Goal: Task Accomplishment & Management: Manage account settings

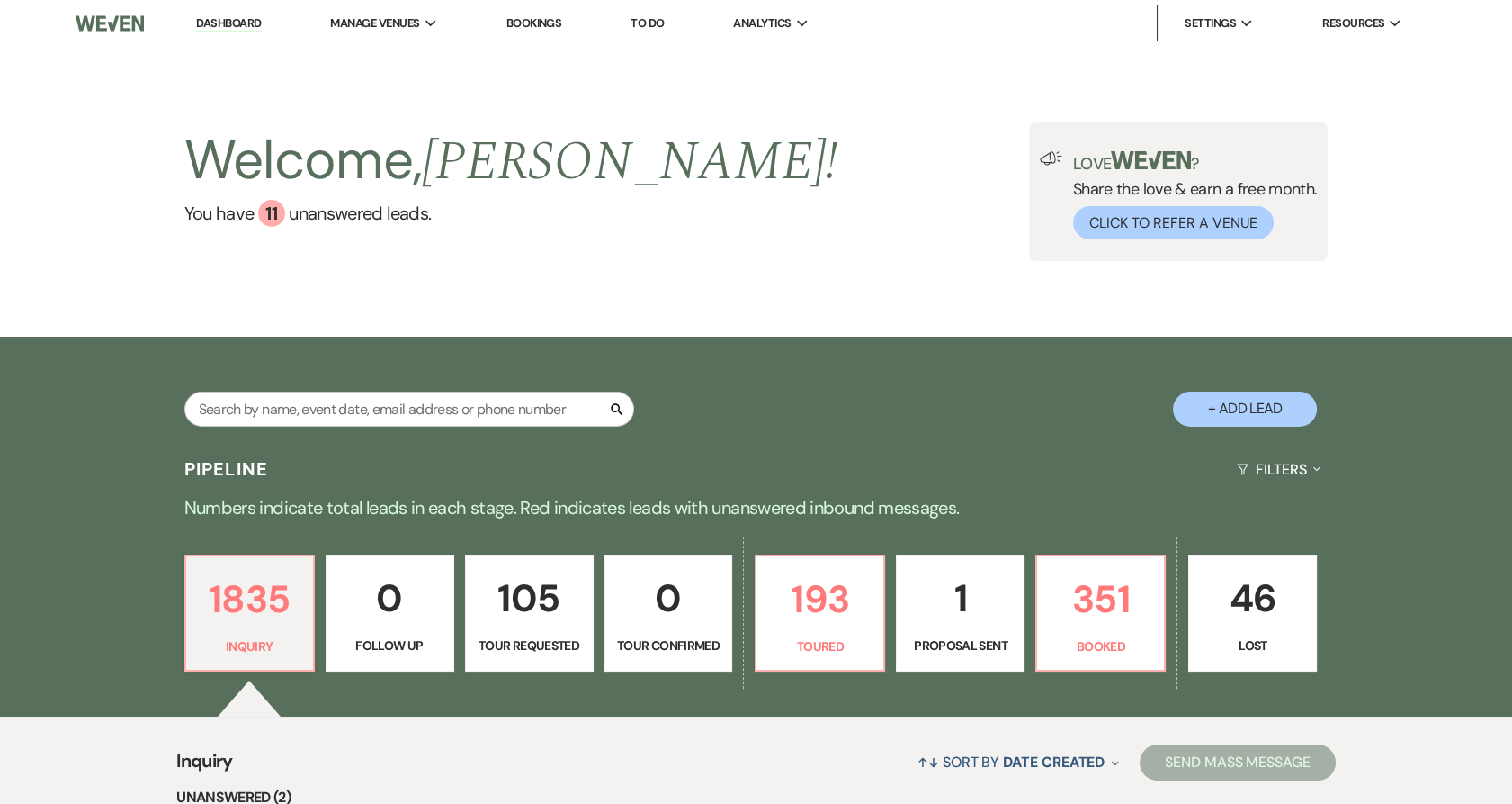
click at [531, 14] on li "Bookings" at bounding box center [534, 23] width 74 height 36
click at [529, 19] on link "Bookings" at bounding box center [535, 22] width 56 height 15
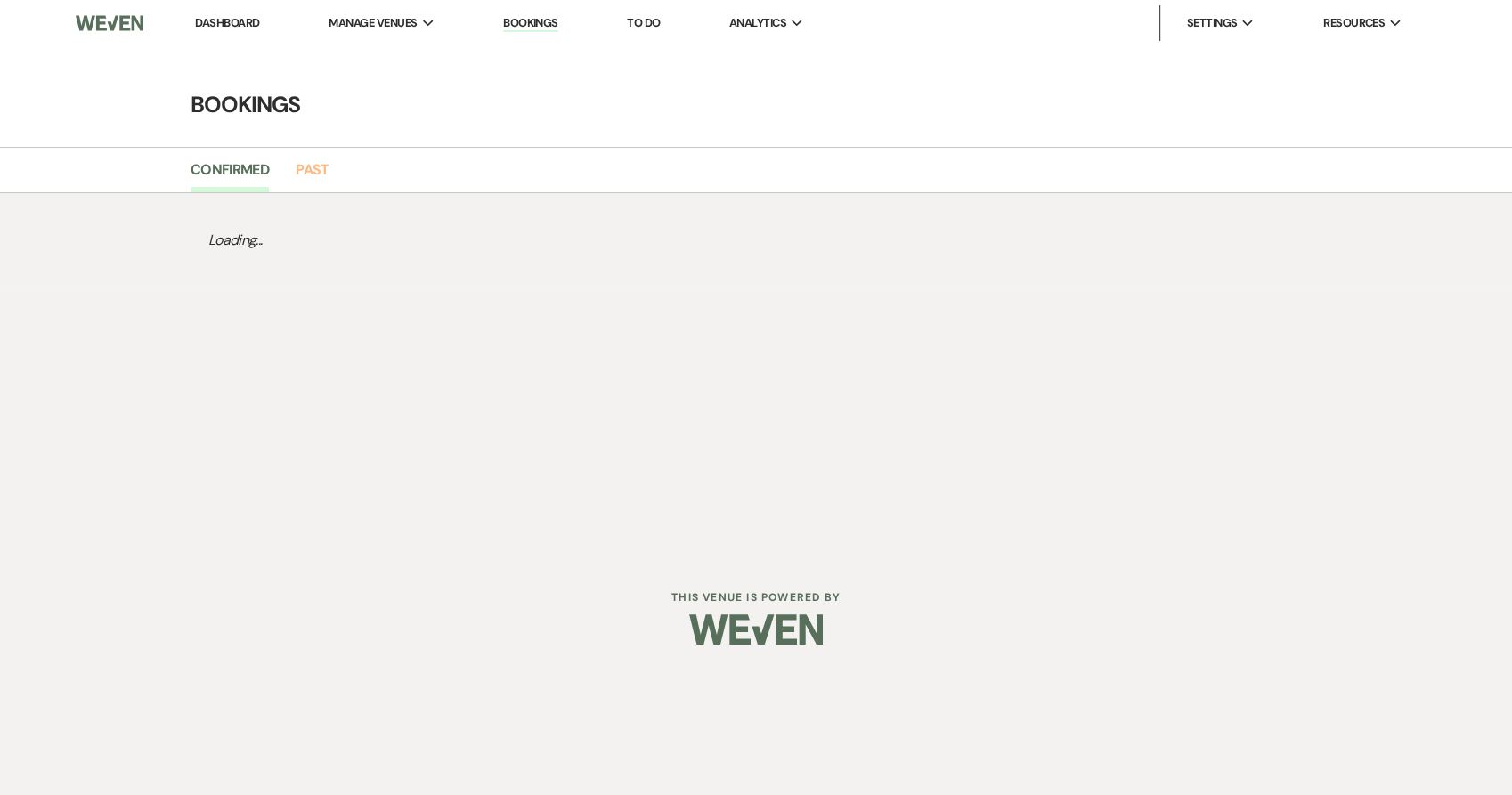
click at [313, 175] on link "Past" at bounding box center [312, 175] width 33 height 34
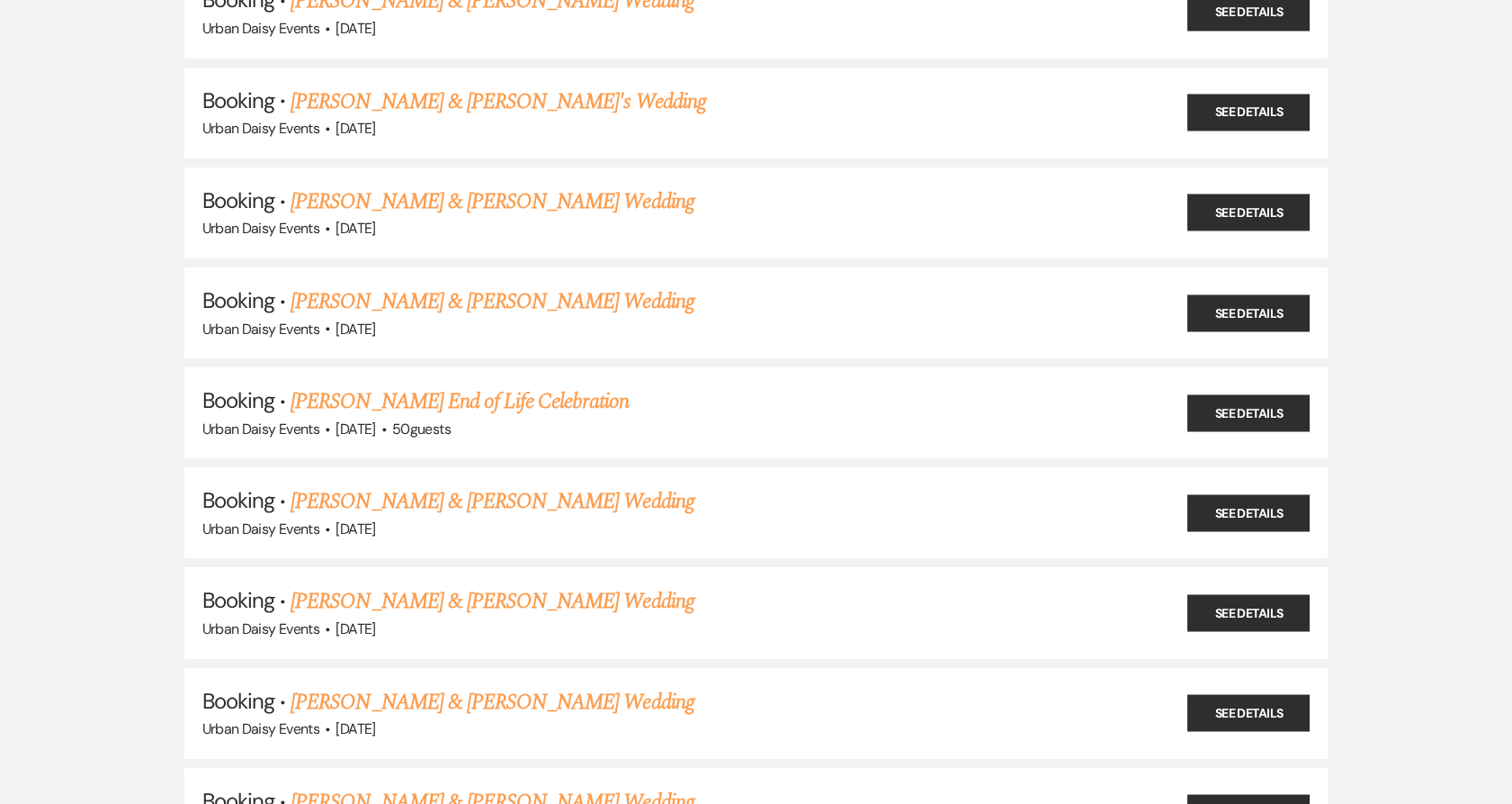
scroll to position [13900, 0]
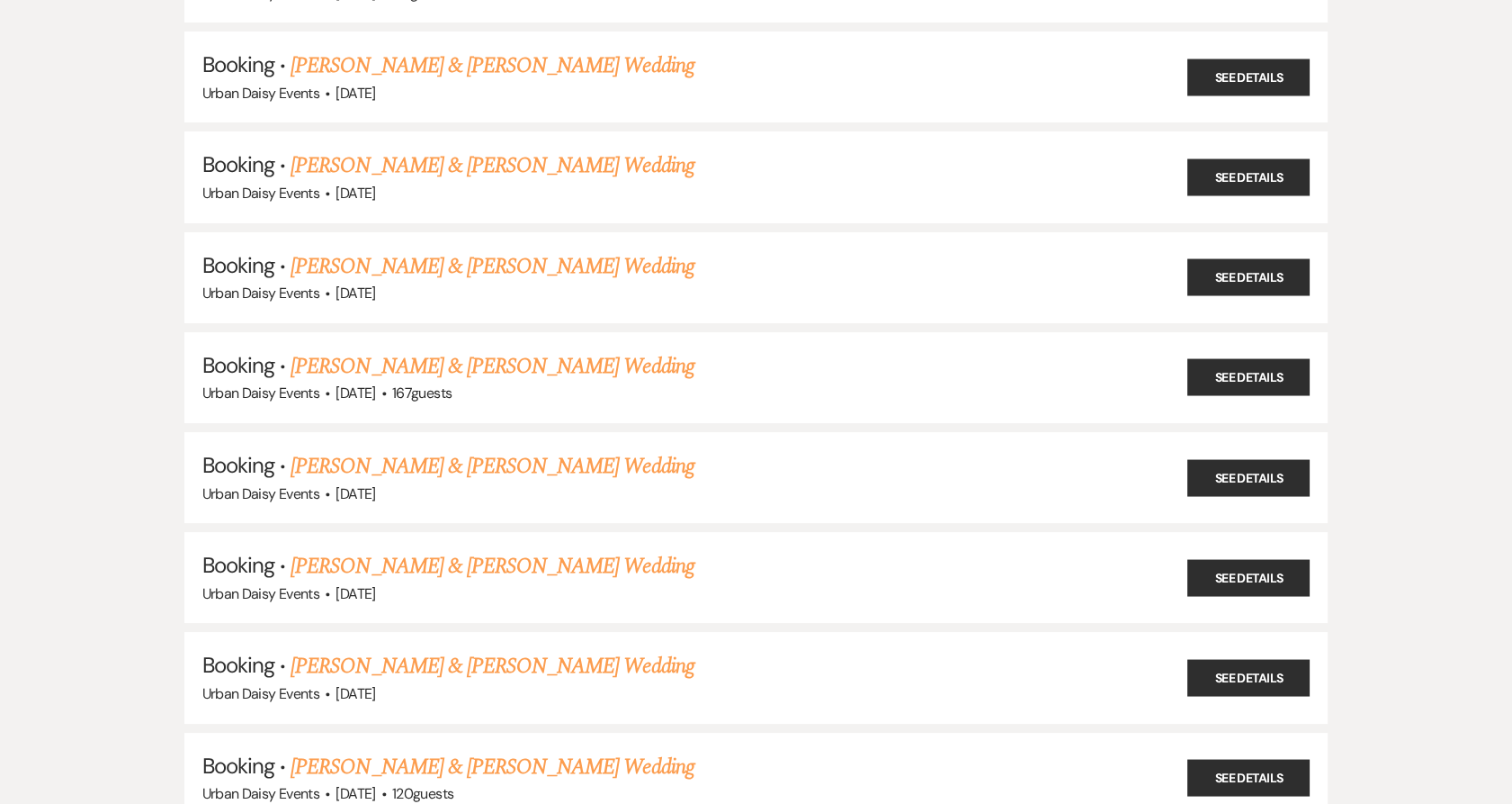
click at [440, 450] on link "[PERSON_NAME] & [PERSON_NAME] Wedding" at bounding box center [492, 466] width 403 height 33
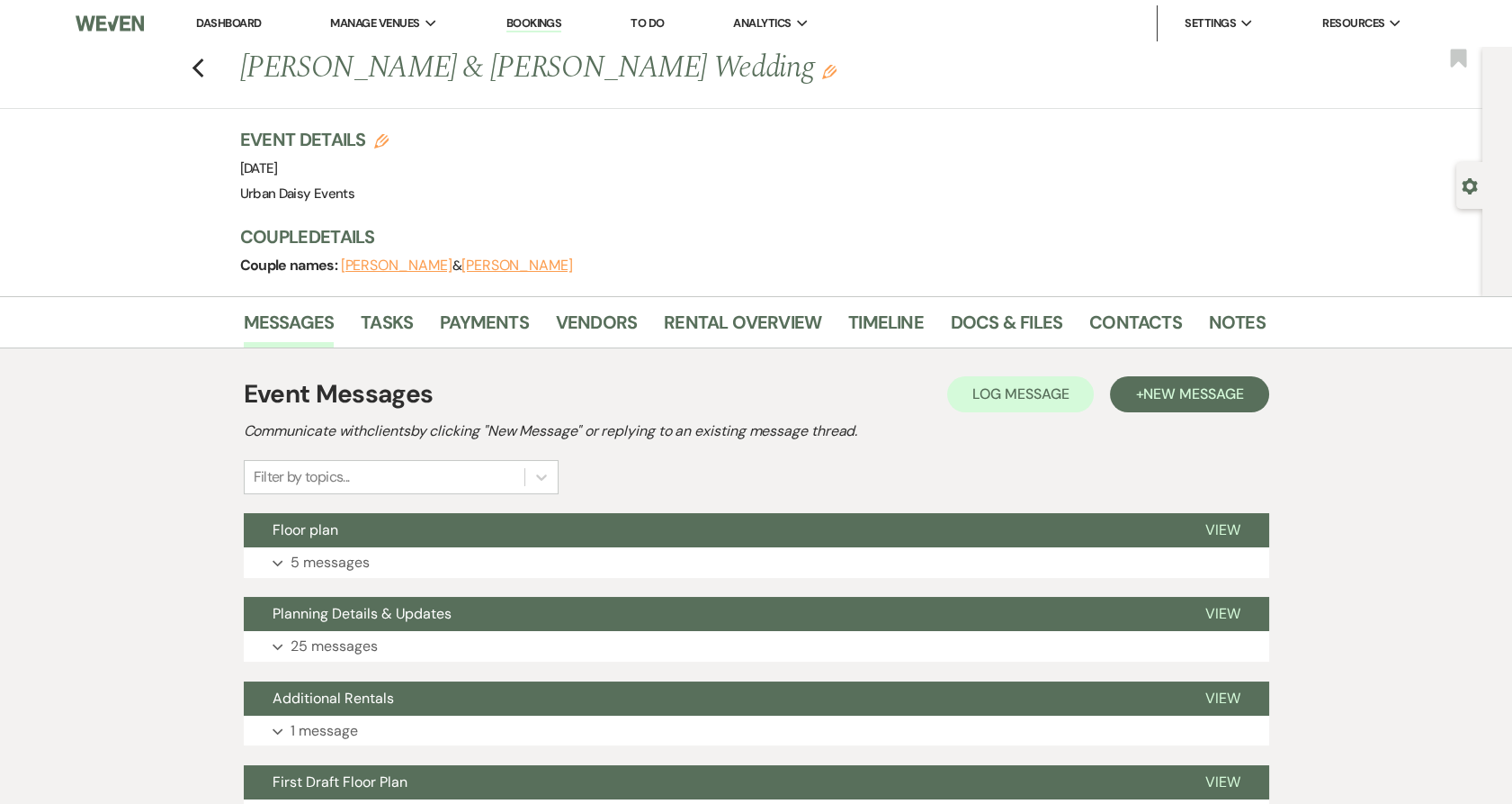
click at [568, 151] on div "Event Details Edit Event Date: Sunday, July 21st, 2024 Venue: Urban Daisy Event…" at bounding box center [743, 166] width 1007 height 79
click at [568, 316] on link "Vendors" at bounding box center [596, 328] width 81 height 39
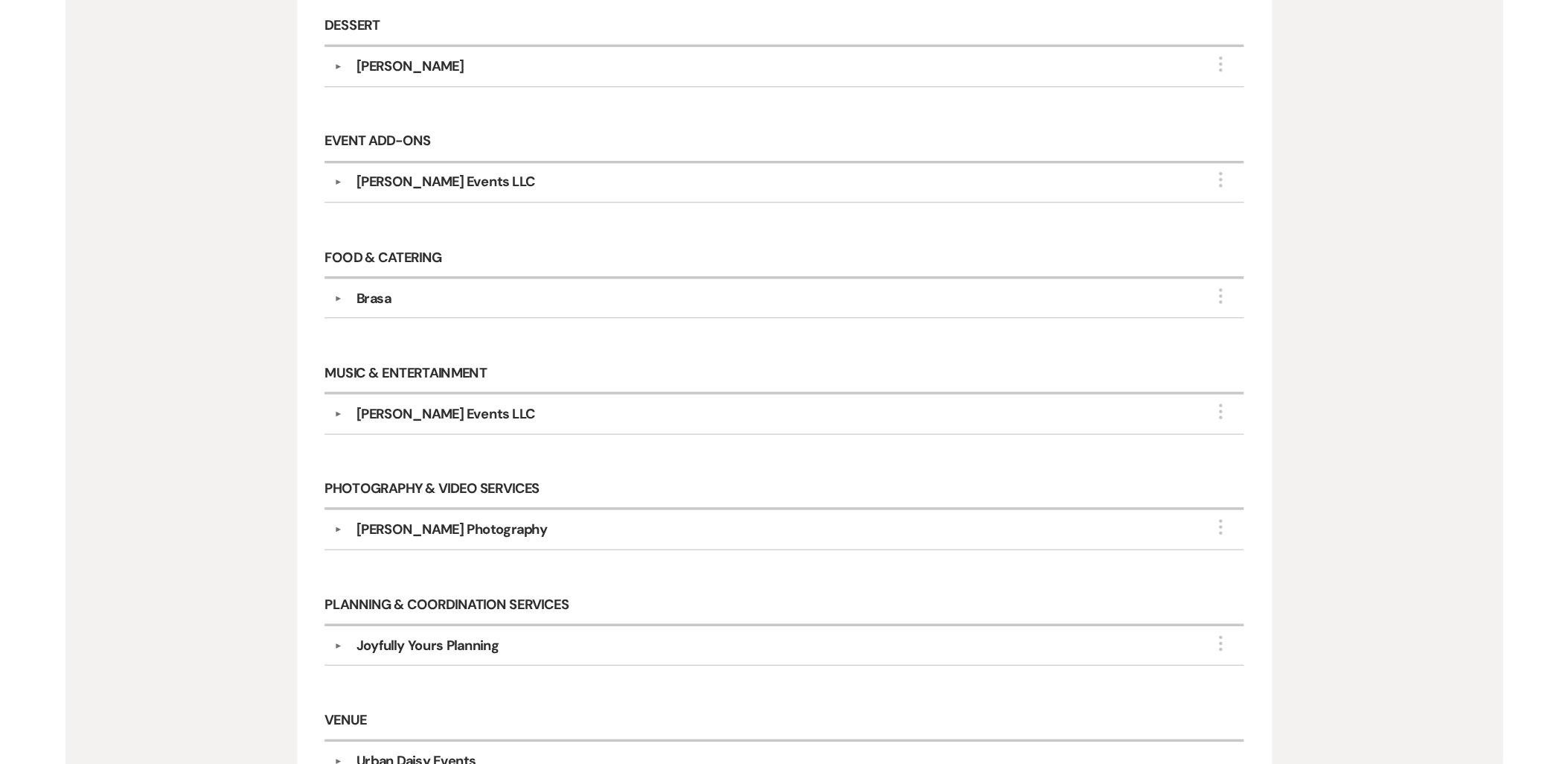
scroll to position [496, 0]
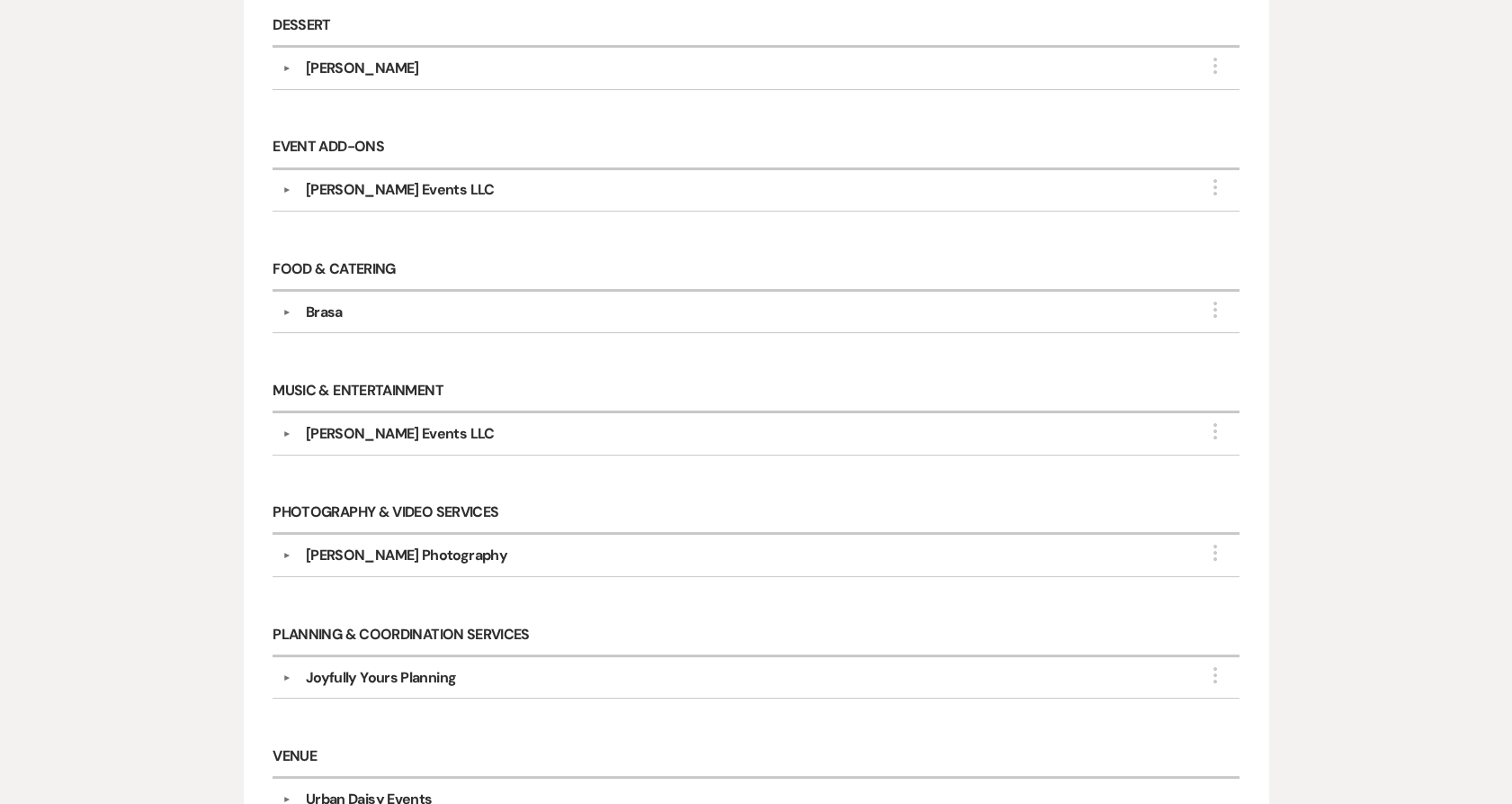
click at [276, 554] on button "▼" at bounding box center [287, 556] width 21 height 9
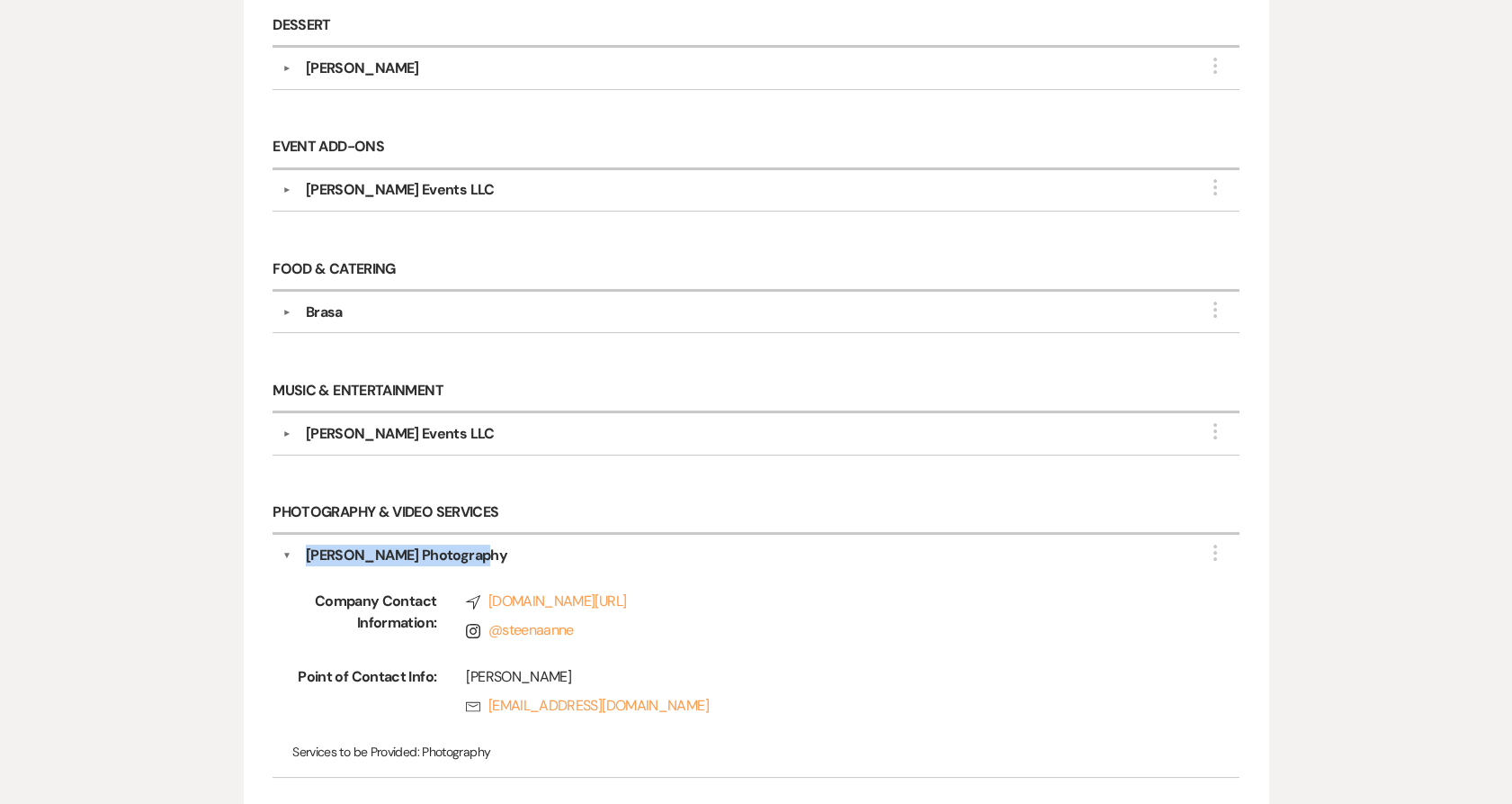
drag, startPoint x: 487, startPoint y: 555, endPoint x: 303, endPoint y: 554, distance: 184.0
click at [303, 554] on div "Steena Anne Photography" at bounding box center [760, 555] width 938 height 21
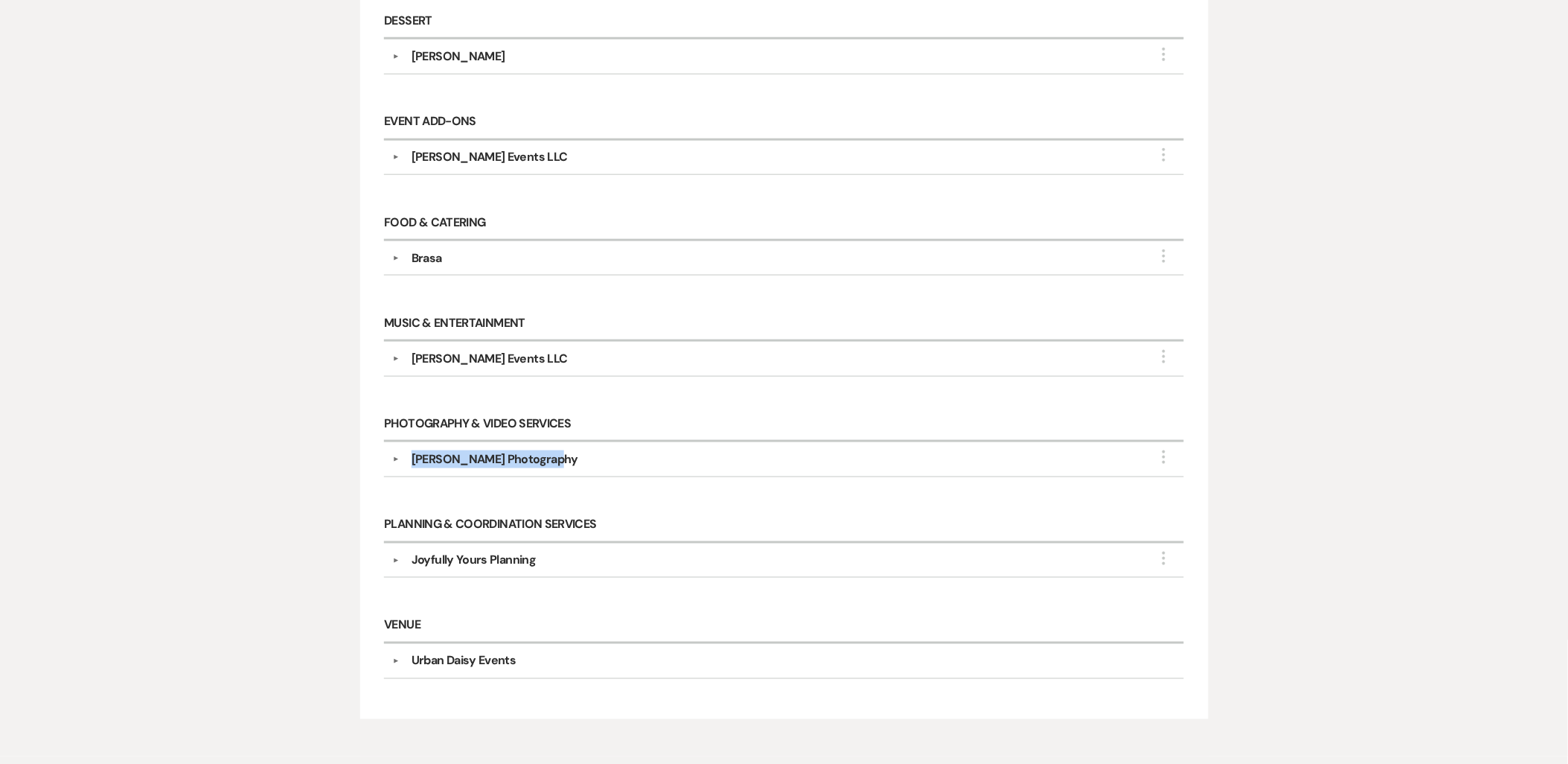
scroll to position [497, 0]
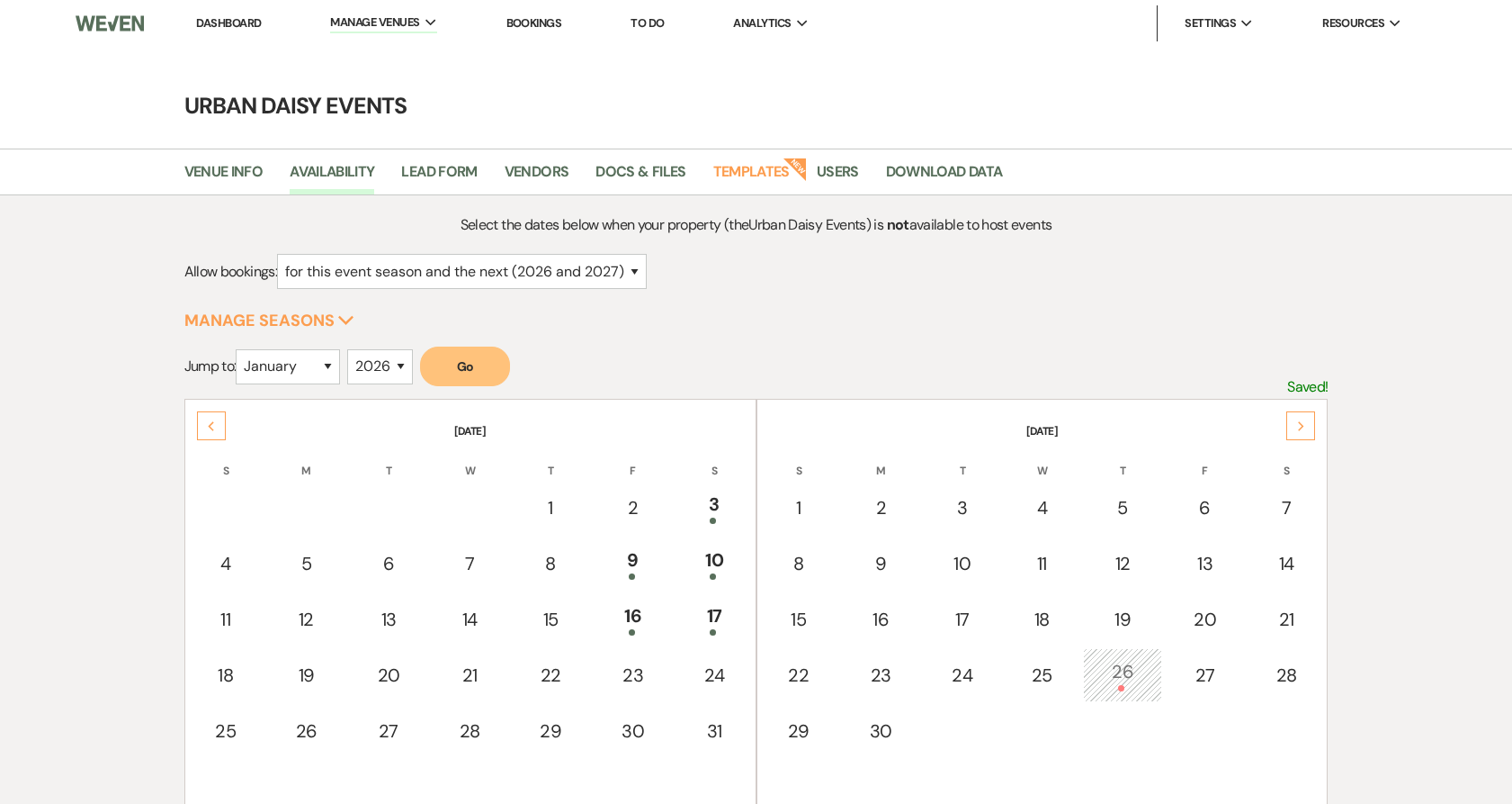
select select "2"
select select "2026"
click at [534, 32] on li "Bookings" at bounding box center [534, 23] width 74 height 36
click at [534, 22] on link "Bookings" at bounding box center [535, 22] width 56 height 15
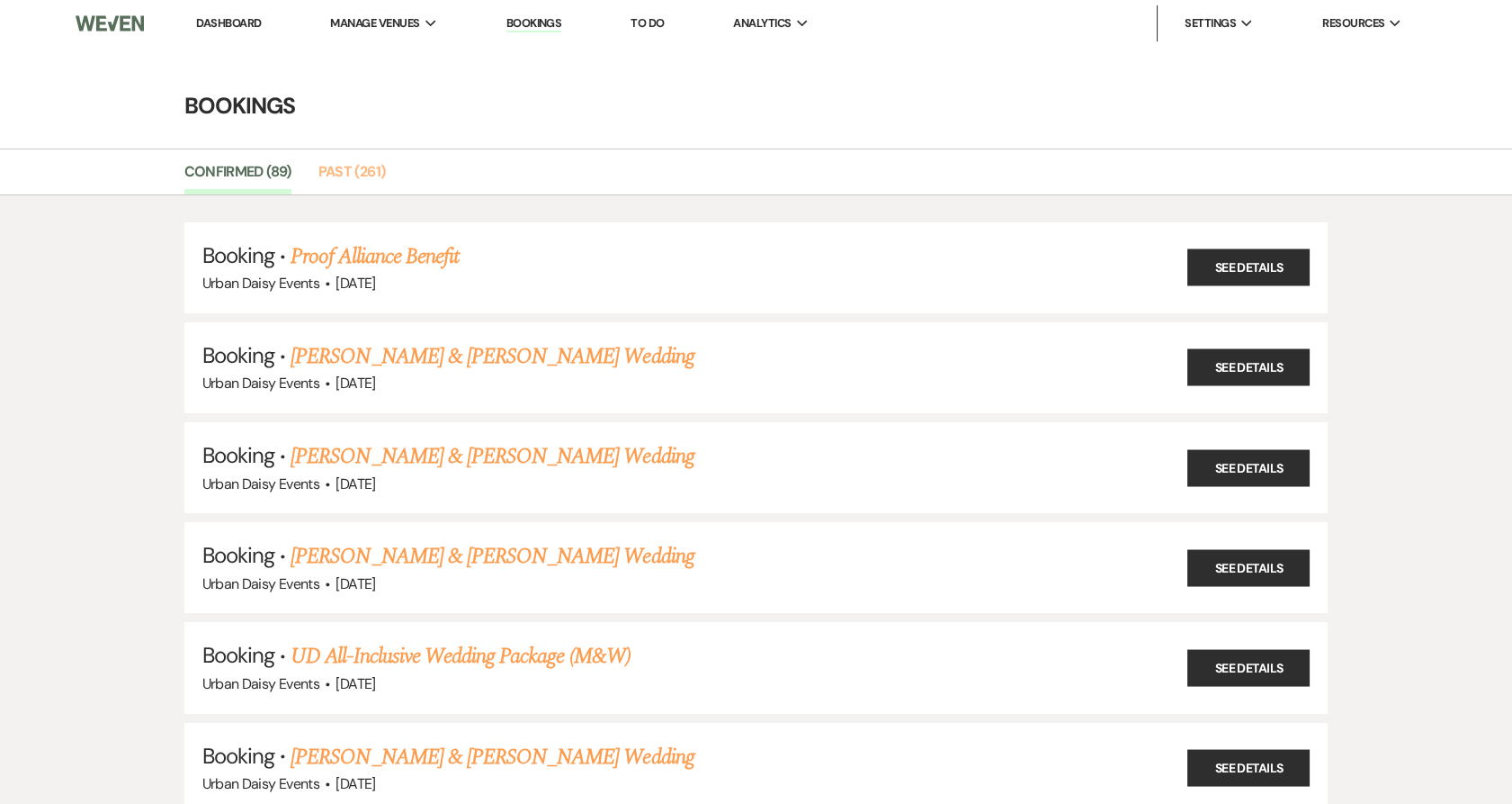
click at [346, 180] on link "Past (261)" at bounding box center [352, 177] width 67 height 35
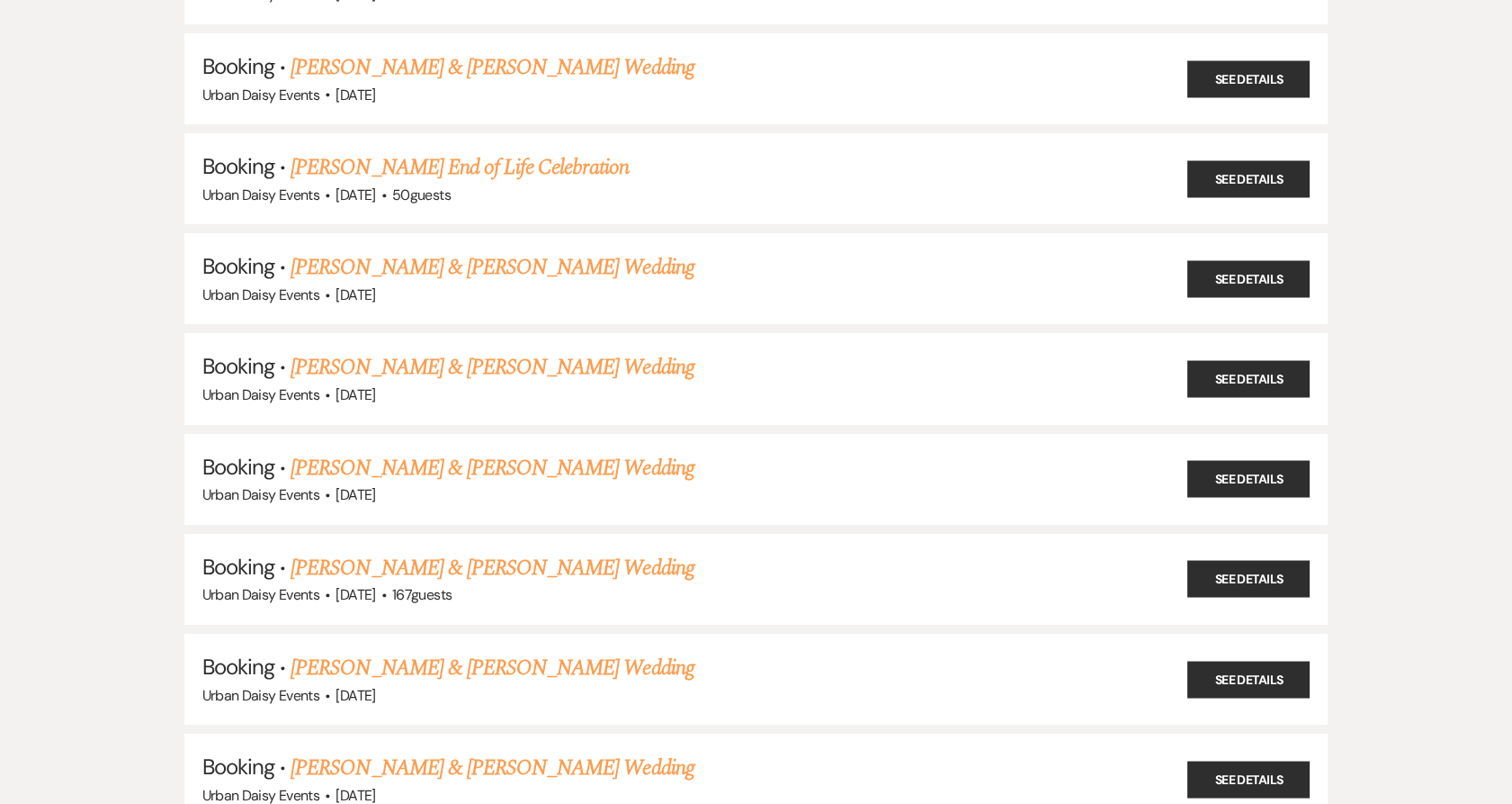
scroll to position [13900, 0]
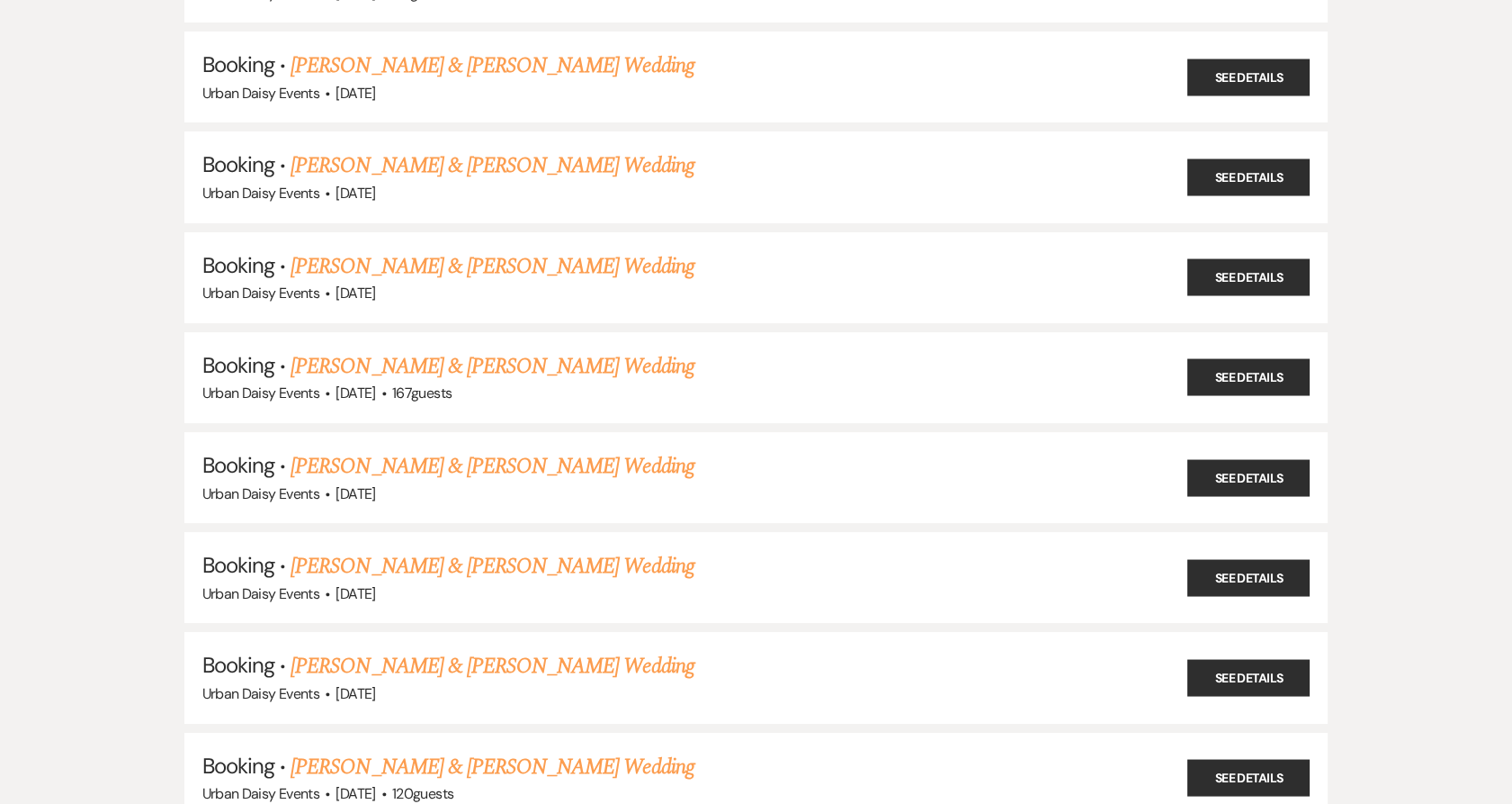
click at [349, 650] on link "Joseph Reisman & Jessica Rislove's Wedding" at bounding box center [492, 666] width 403 height 33
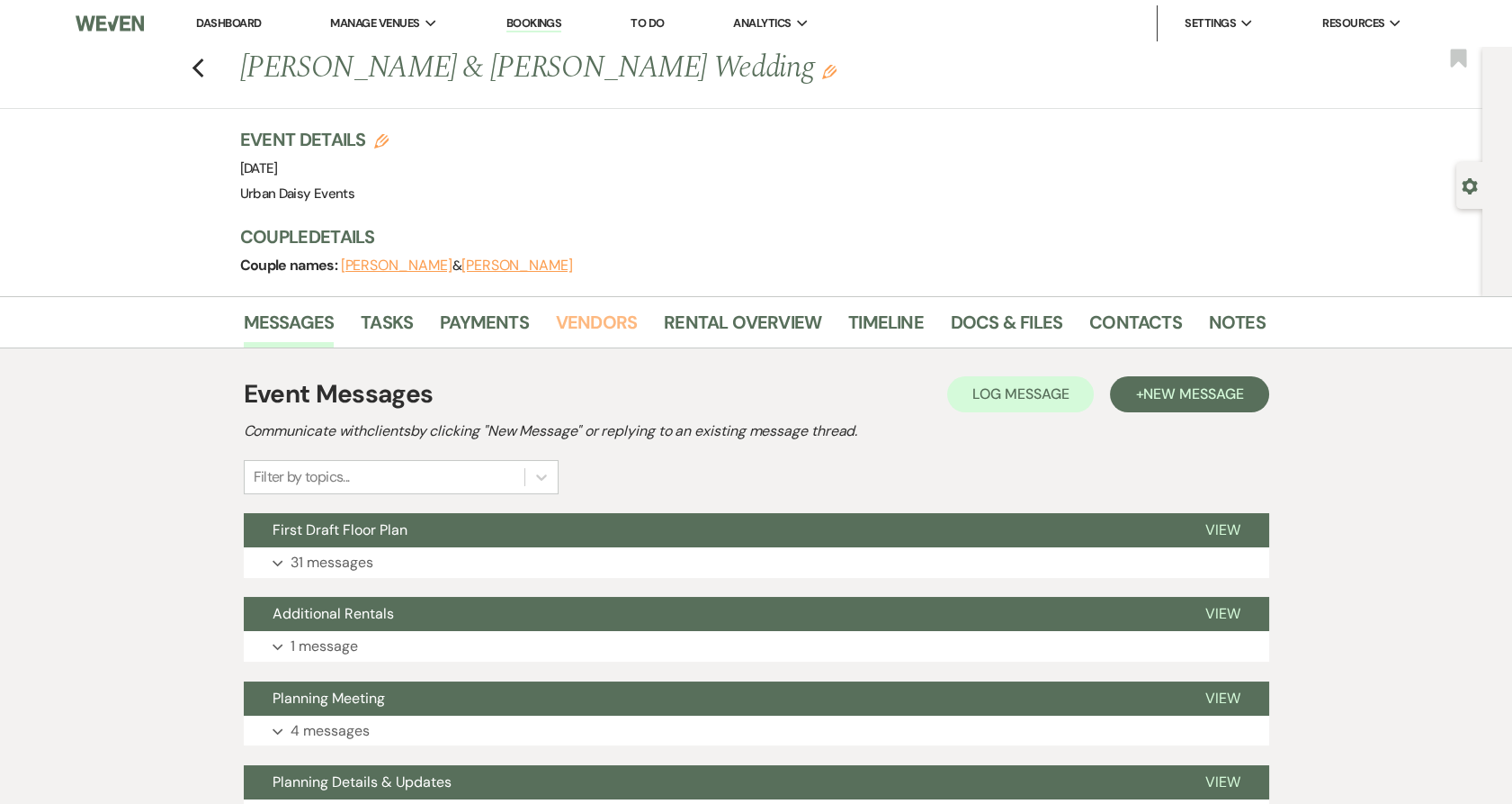
click at [569, 317] on link "Vendors" at bounding box center [596, 328] width 81 height 39
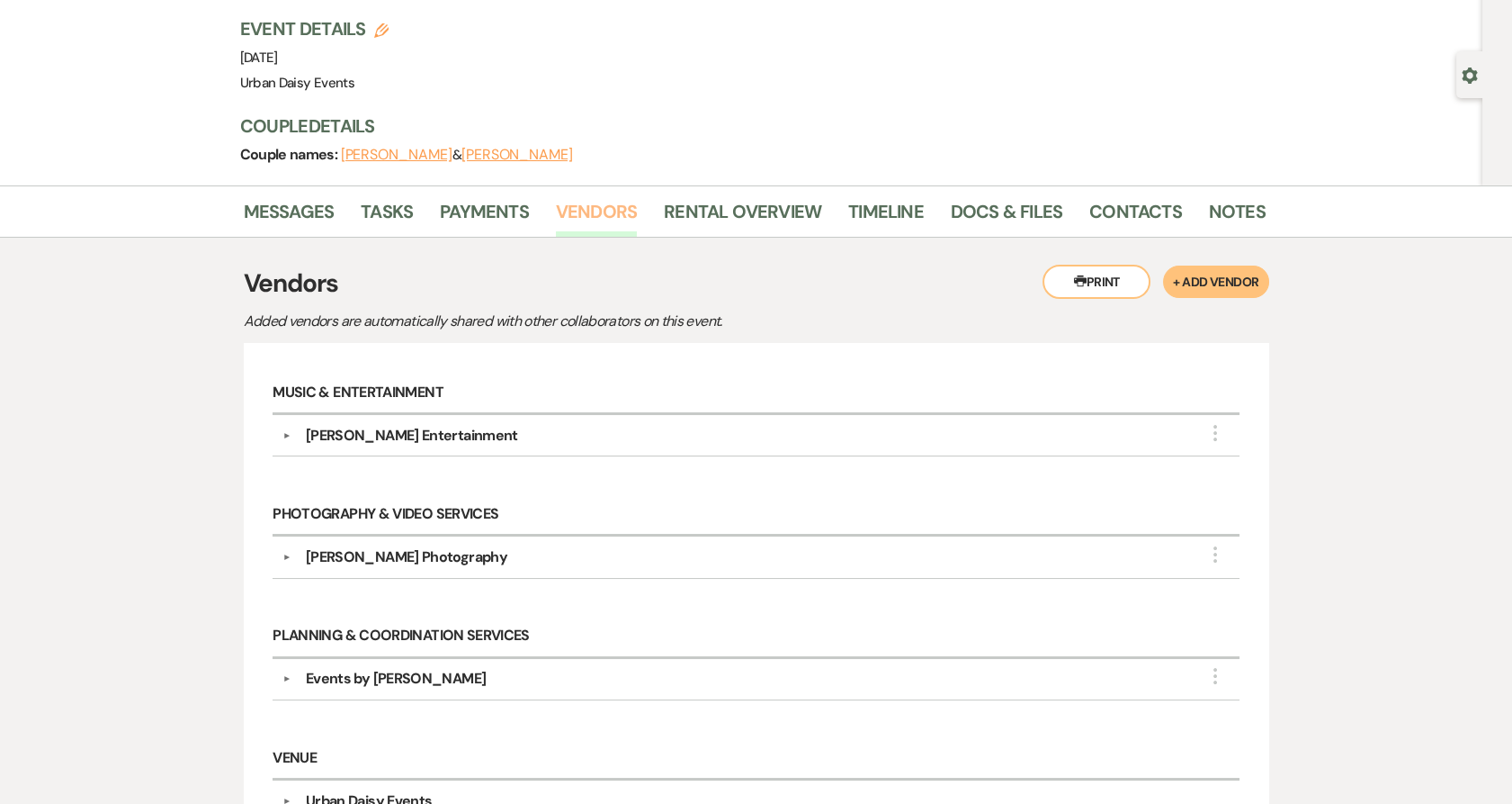
scroll to position [336, 0]
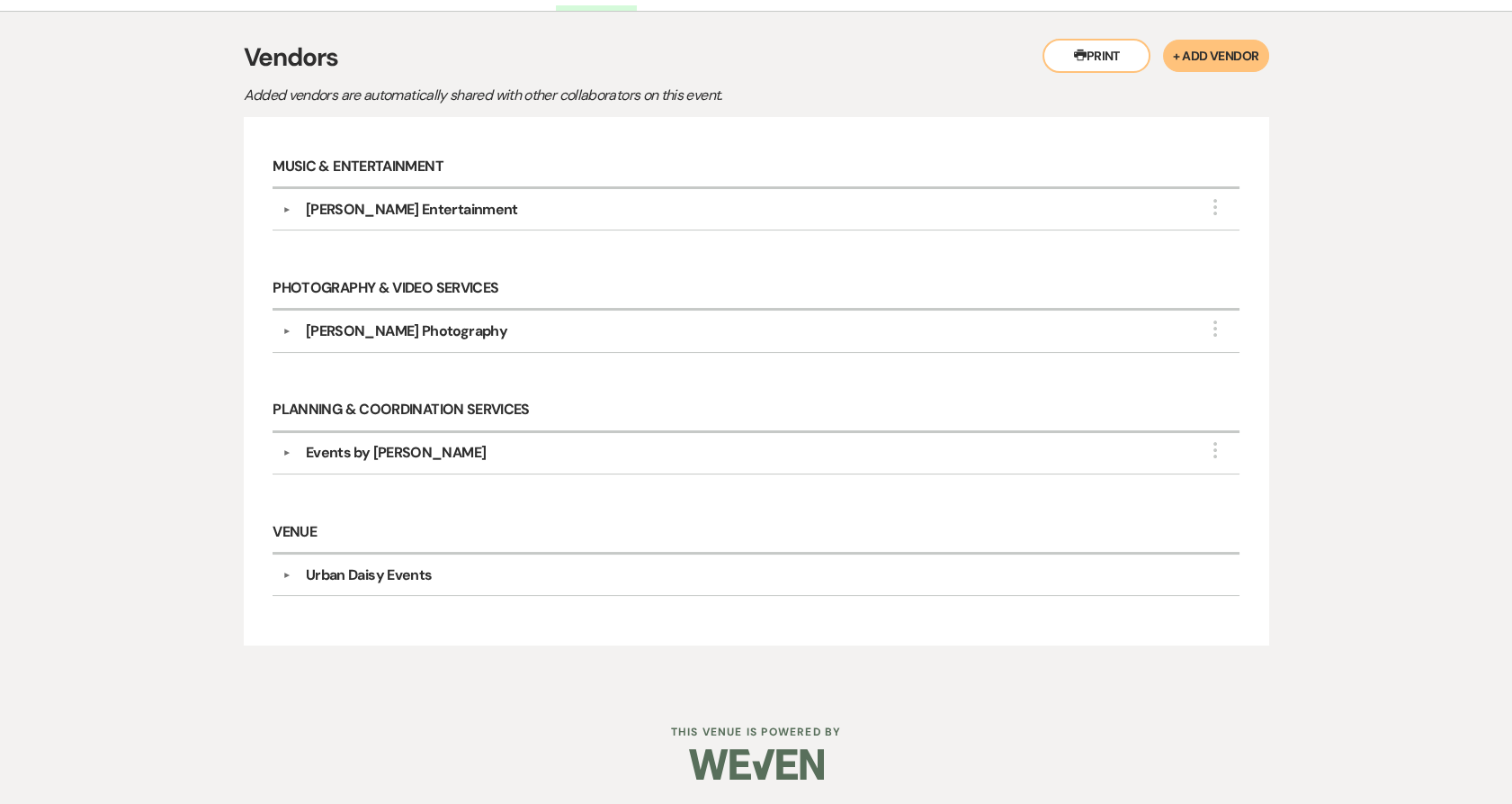
click at [286, 331] on button "▼" at bounding box center [287, 331] width 21 height 9
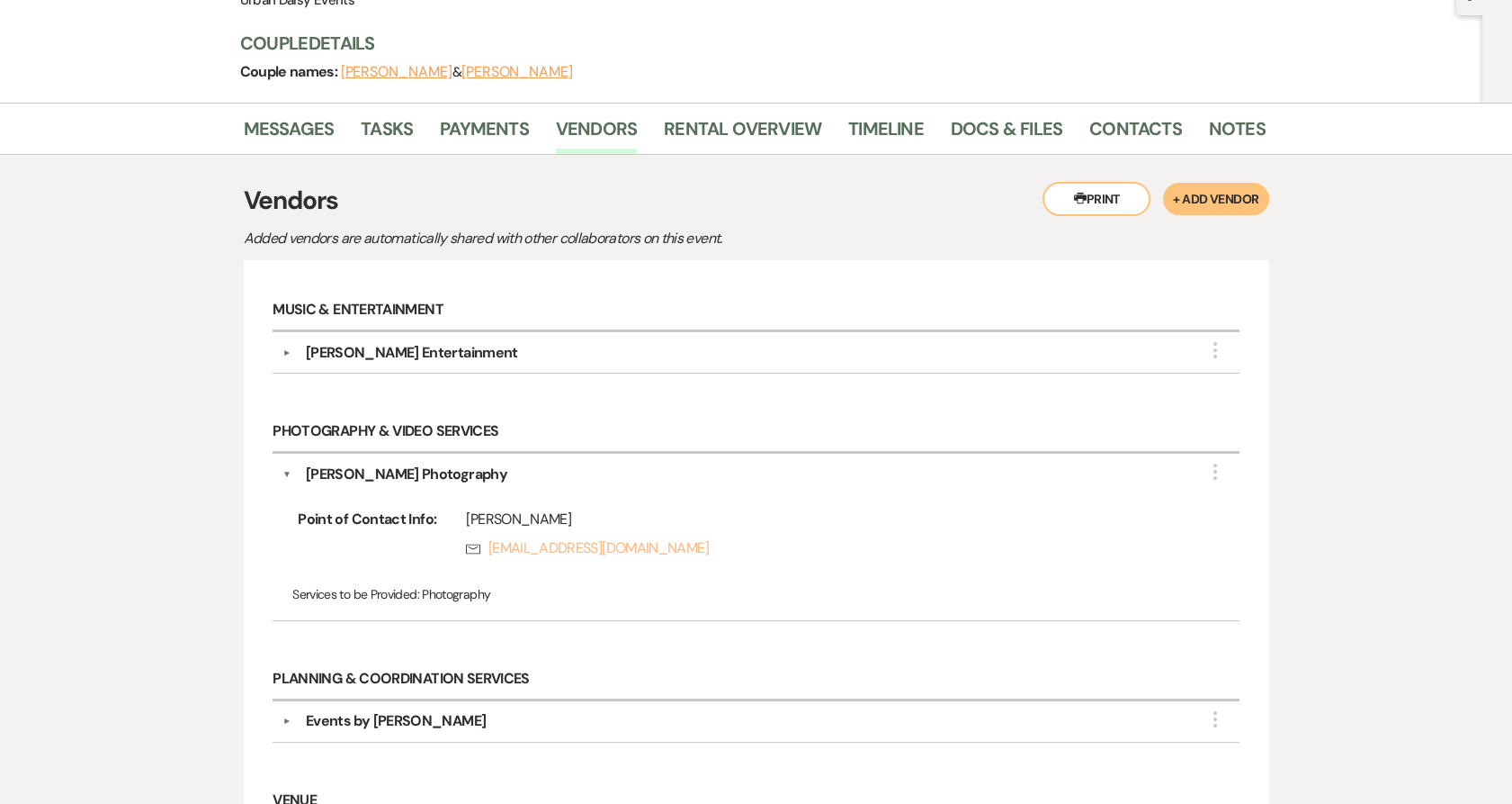
scroll to position [0, 0]
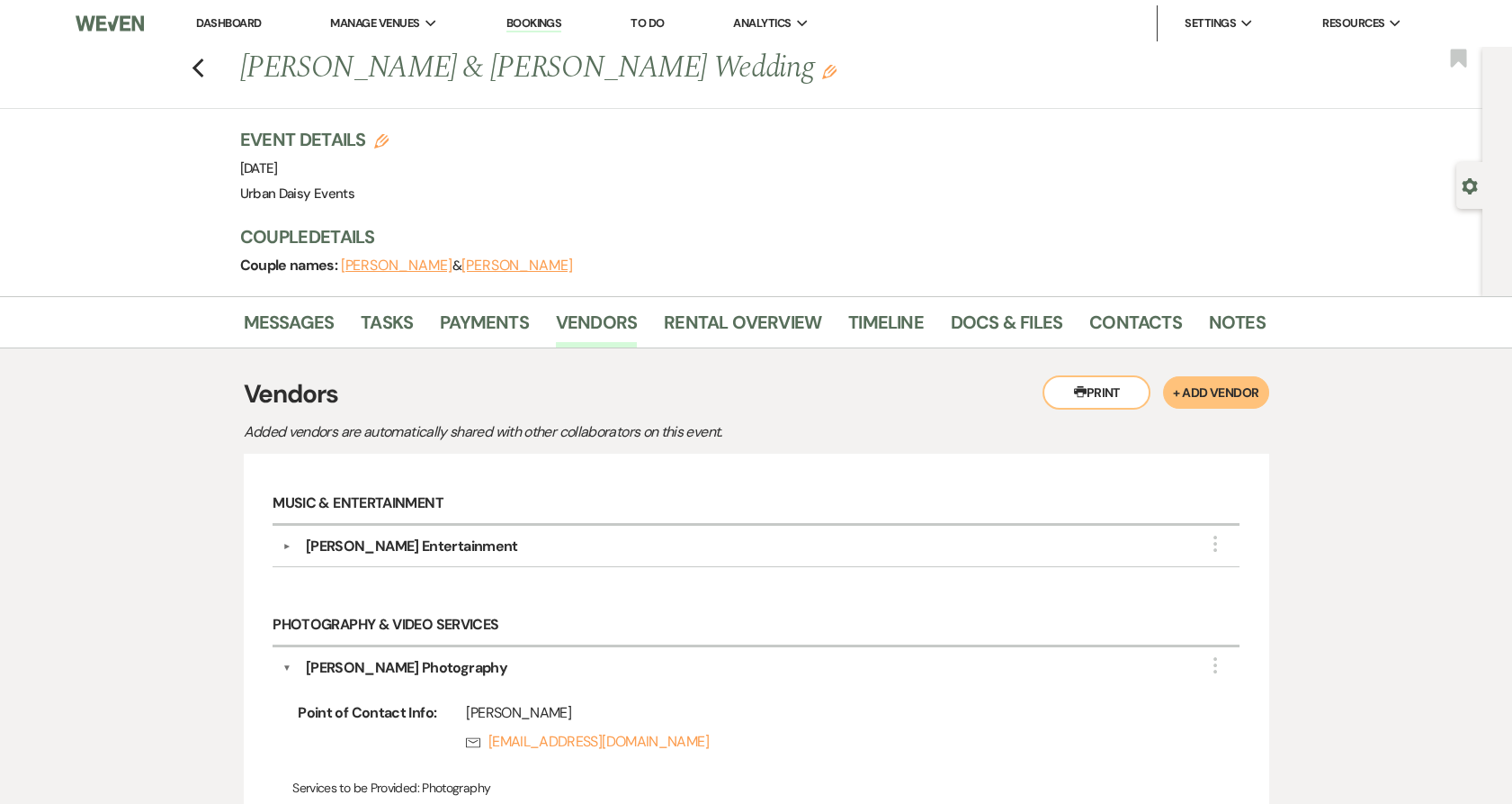
click at [202, 68] on use "button" at bounding box center [197, 68] width 12 height 20
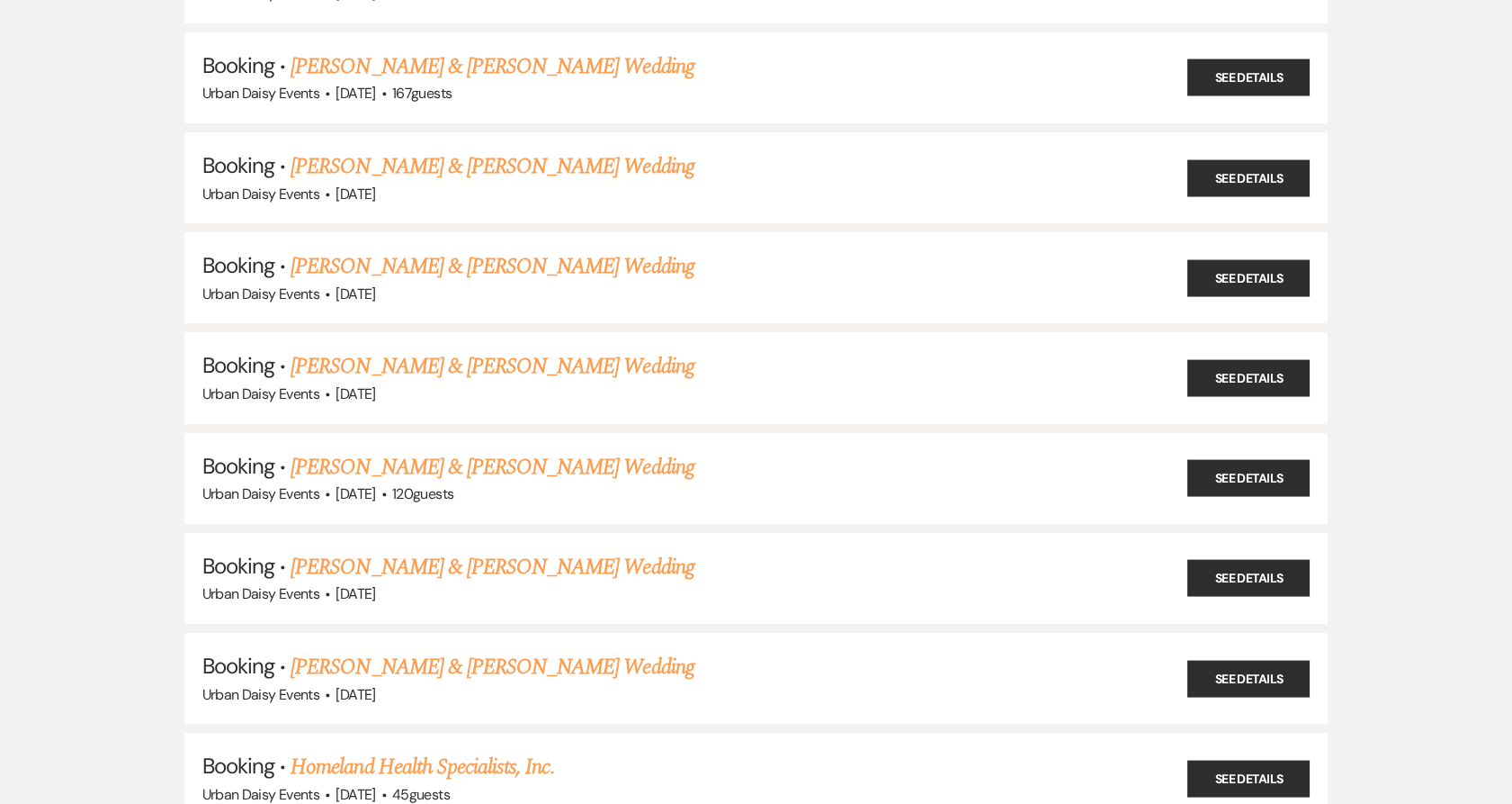
scroll to position [14299, 0]
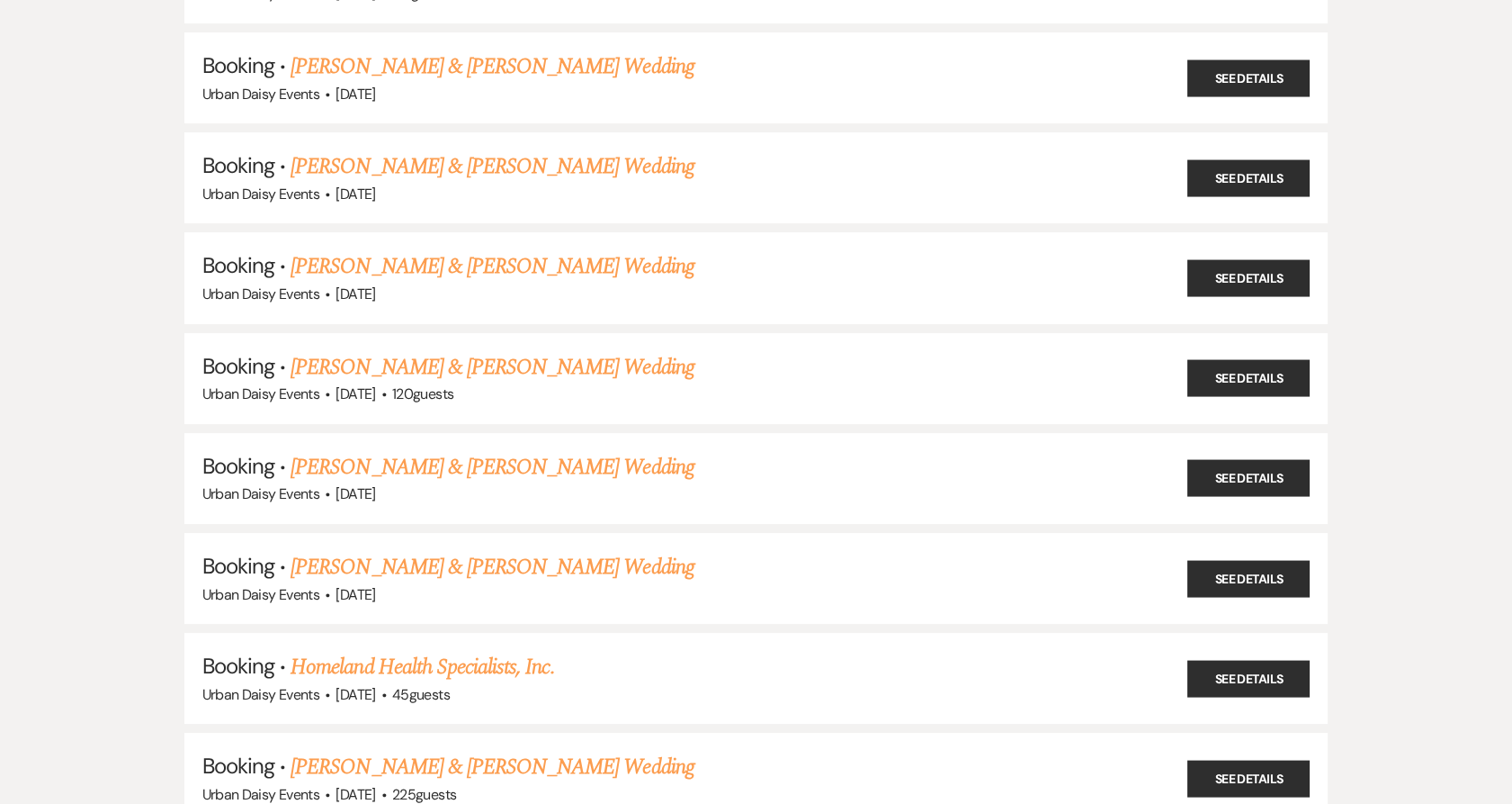
click at [460, 451] on link "Maxwell Richardson & Lauren Graf's Wedding" at bounding box center [492, 467] width 403 height 33
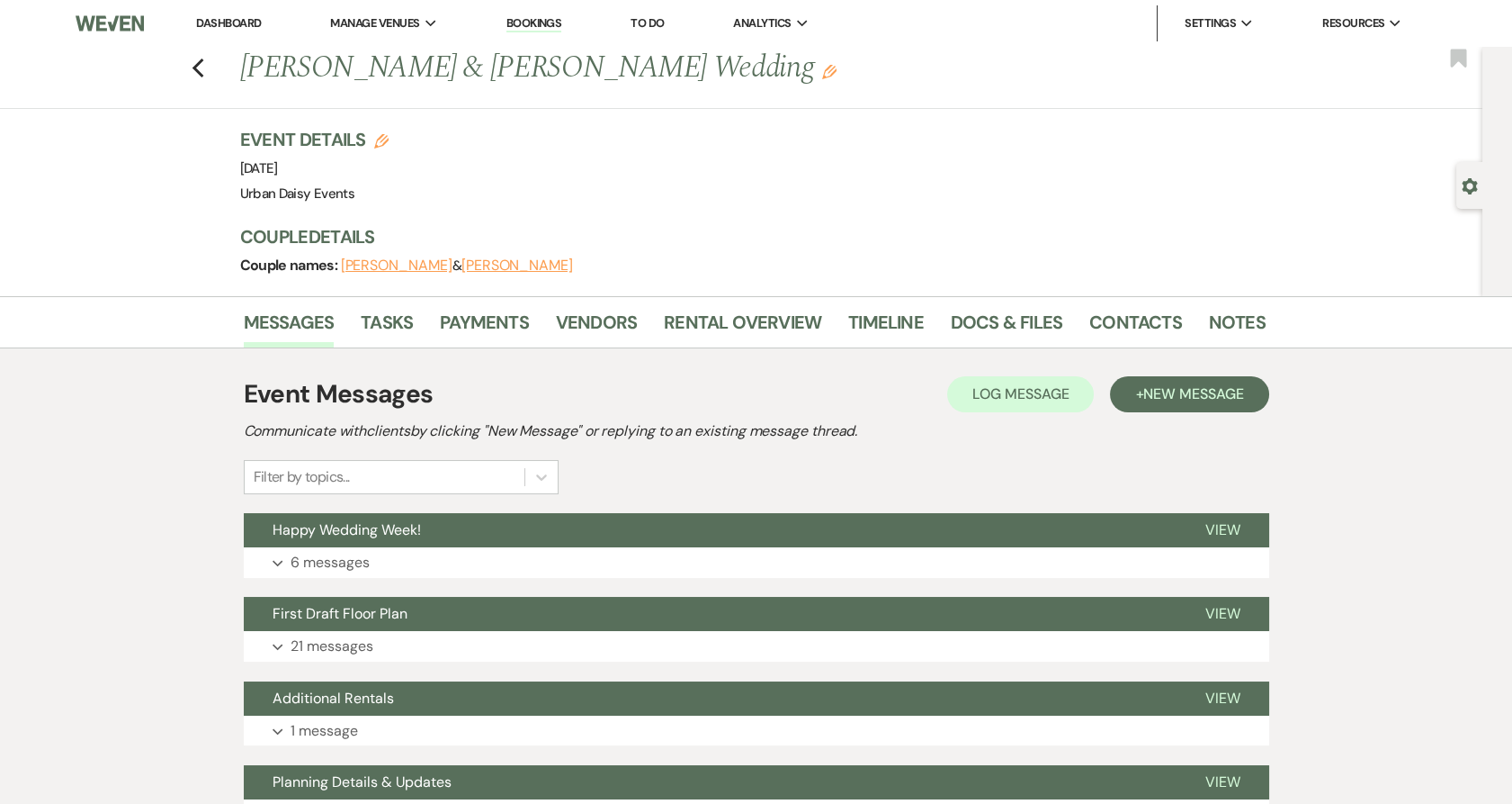
click at [634, 321] on li "Vendors" at bounding box center [610, 326] width 108 height 43
click at [623, 318] on link "Vendors" at bounding box center [596, 328] width 81 height 39
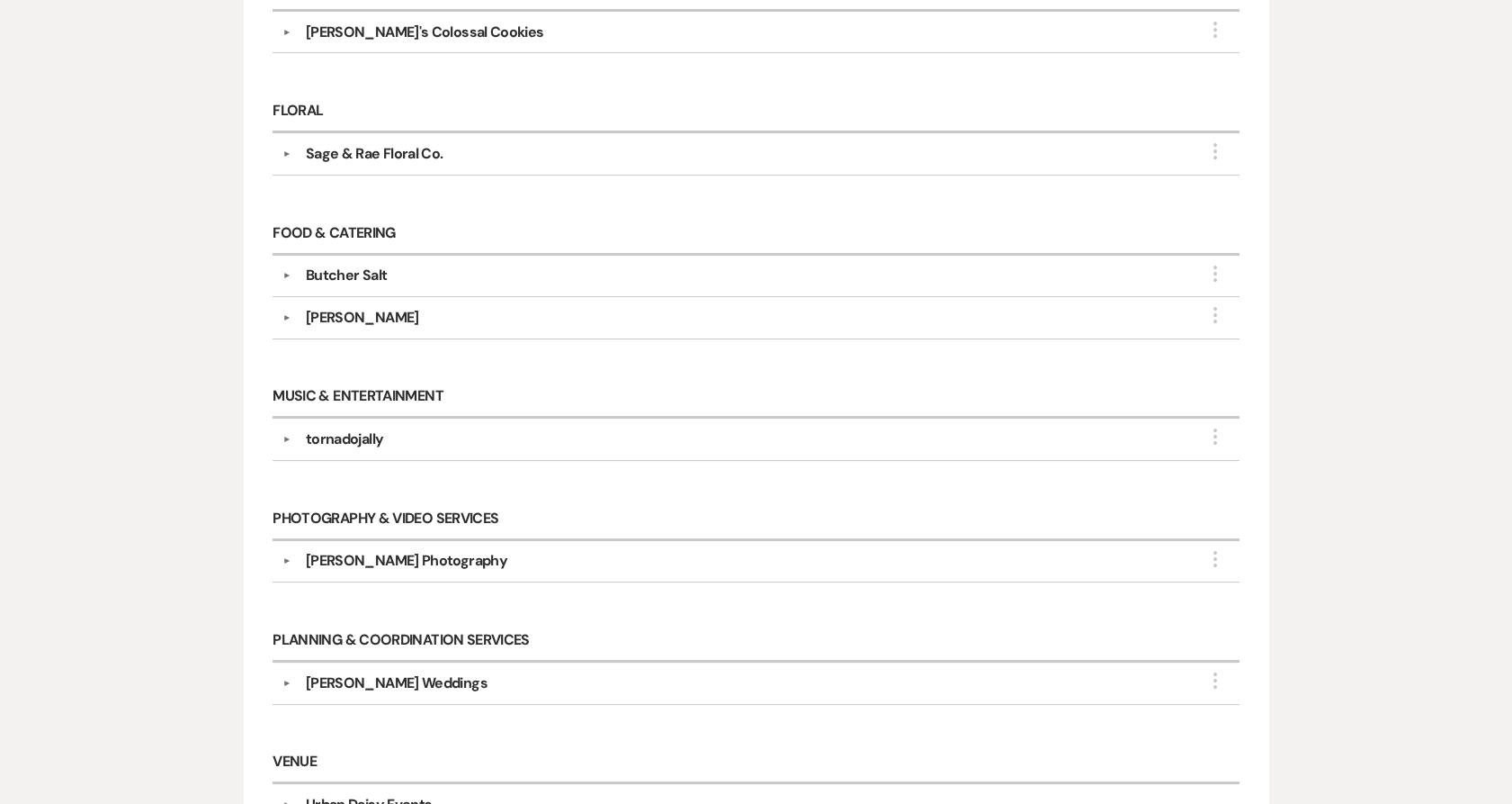
scroll to position [799, 0]
click at [287, 559] on button "▼" at bounding box center [287, 562] width 21 height 9
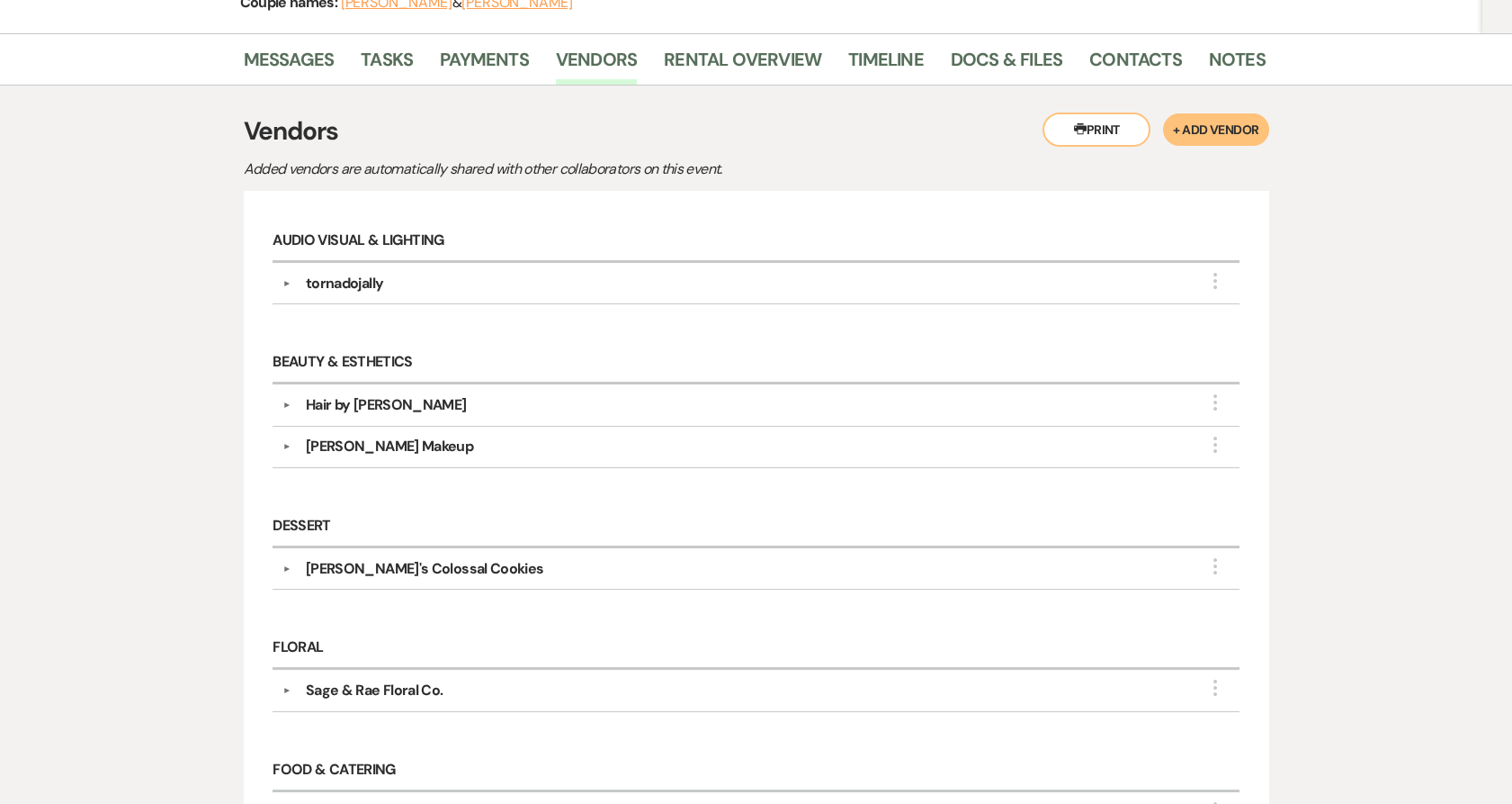
scroll to position [0, 0]
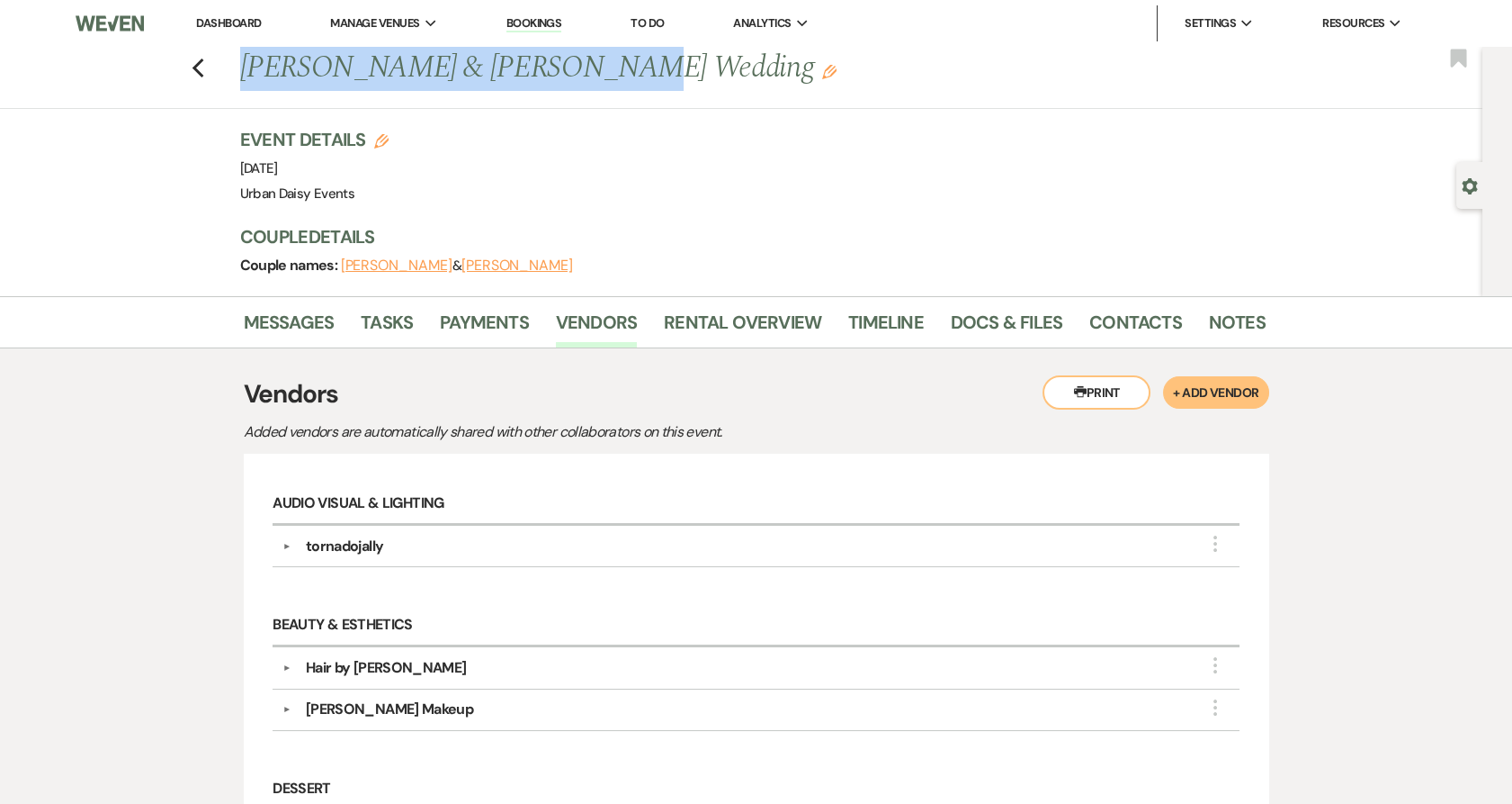
drag, startPoint x: 248, startPoint y: 68, endPoint x: 581, endPoint y: 90, distance: 333.7
click at [581, 90] on h1 "Maxwell Richardson & Lauren Graf's Wedding Edit" at bounding box center [643, 68] width 806 height 43
copy h1 "Maxwell Richardson & Lauren"
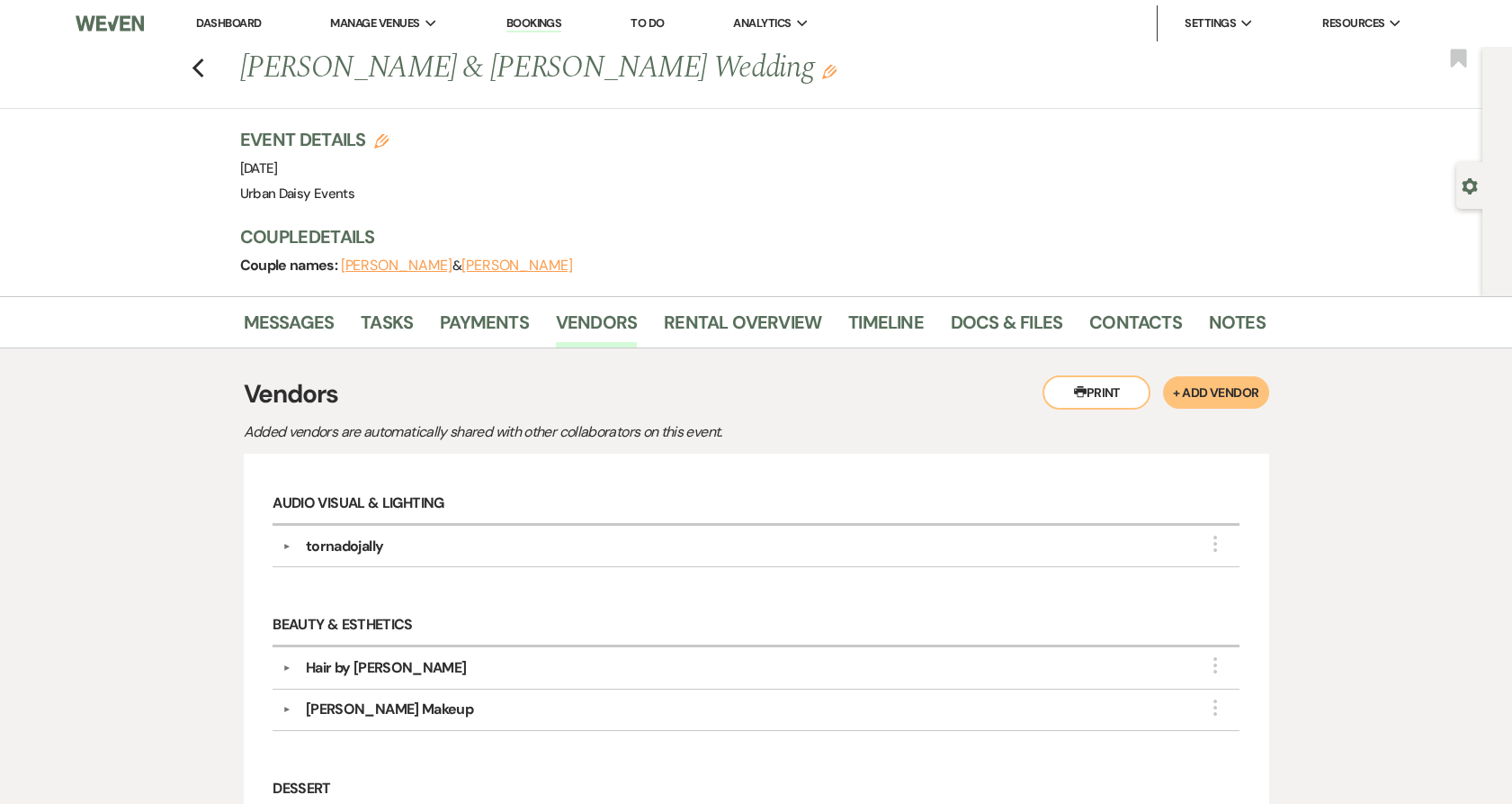
click at [217, 64] on div "Previous Maxwell Richardson & Lauren Graf's Wedding Edit Bookmark" at bounding box center [736, 78] width 1491 height 63
click at [205, 64] on icon "Previous" at bounding box center [198, 68] width 13 height 21
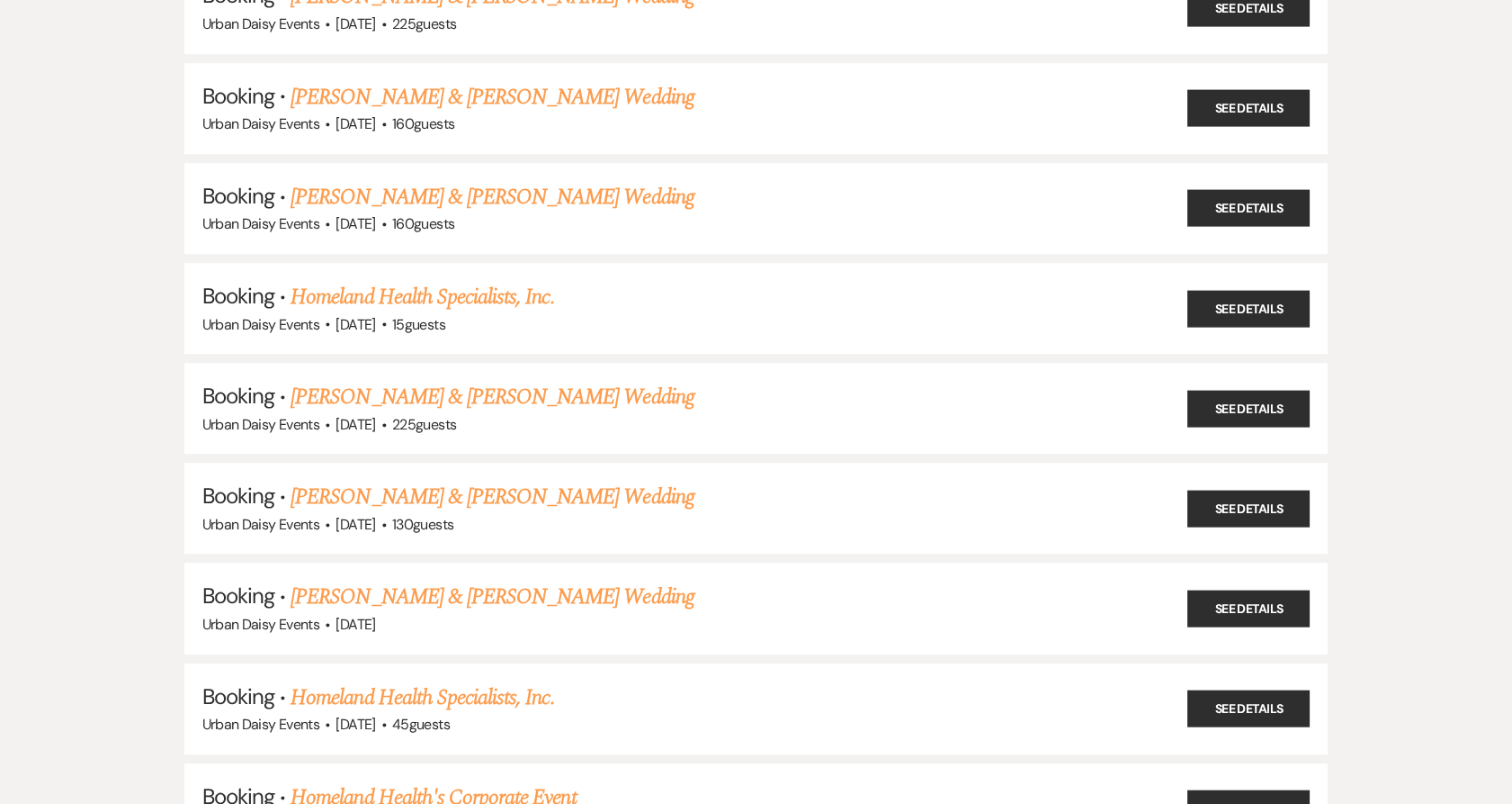
scroll to position [15100, 0]
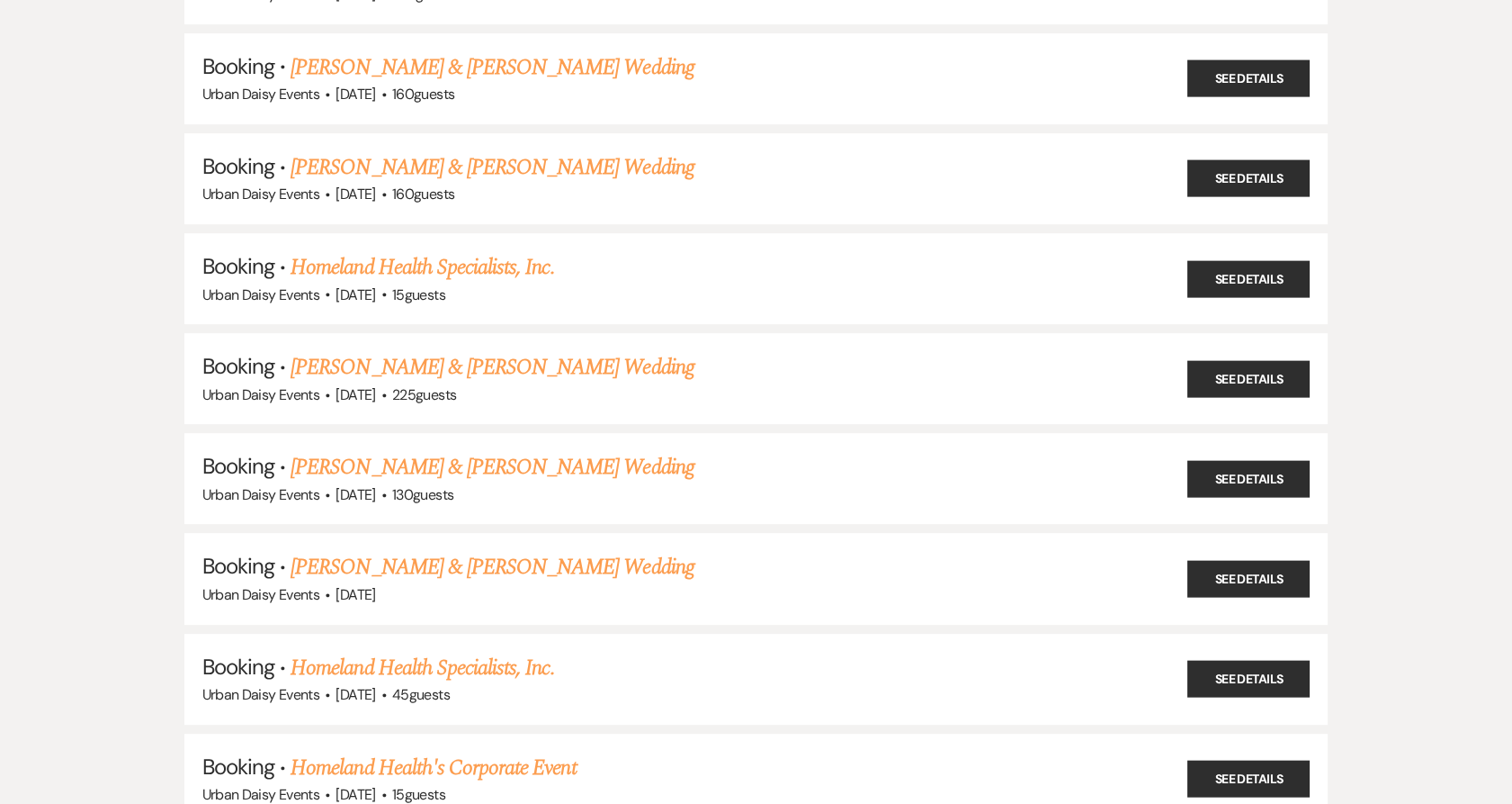
click at [361, 351] on link "[PERSON_NAME] & [PERSON_NAME] Wedding" at bounding box center [492, 367] width 403 height 33
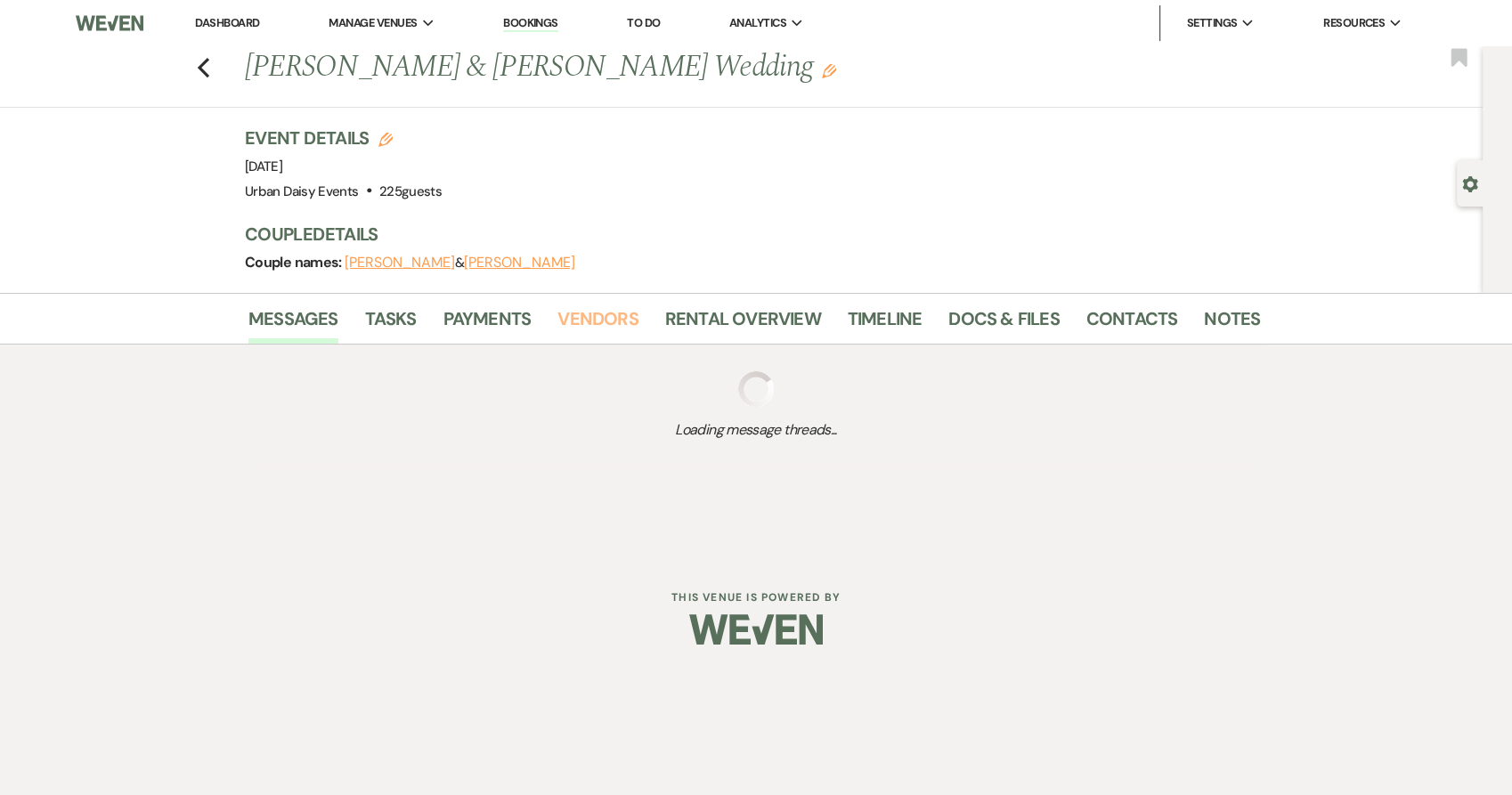
click at [625, 313] on link "Vendors" at bounding box center [597, 324] width 80 height 39
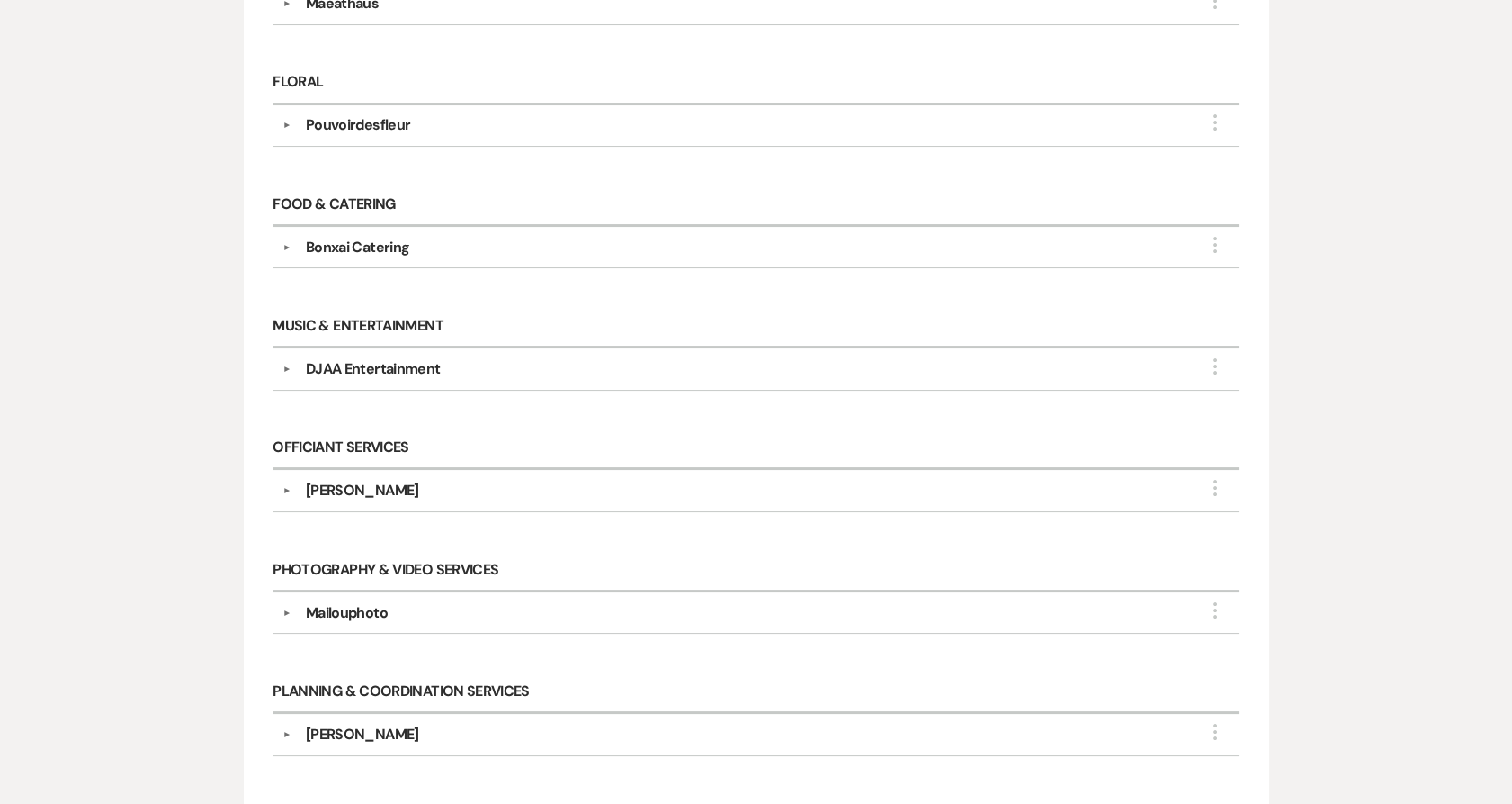
scroll to position [699, 0]
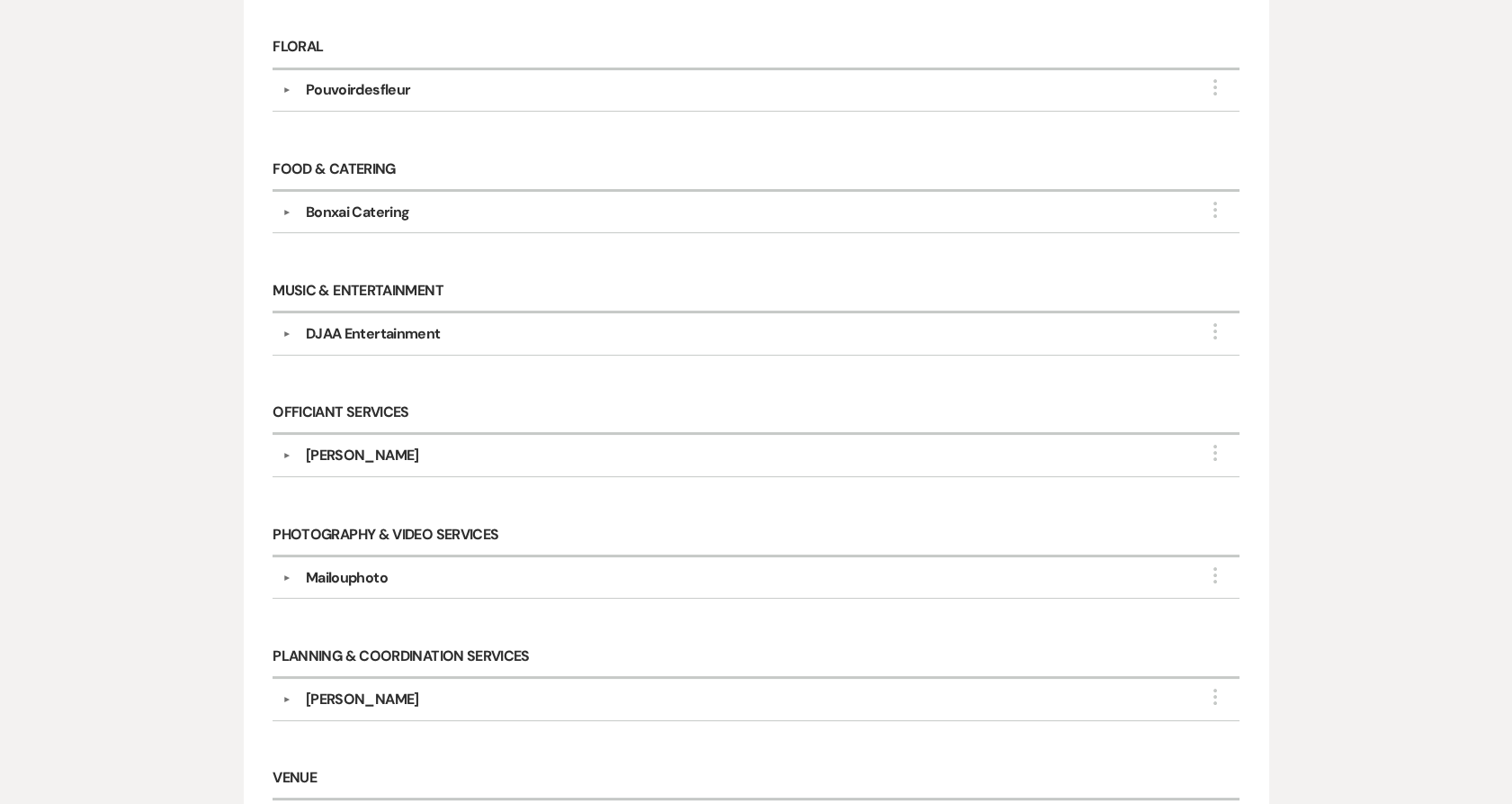
click at [287, 573] on button "▼" at bounding box center [287, 578] width 21 height 9
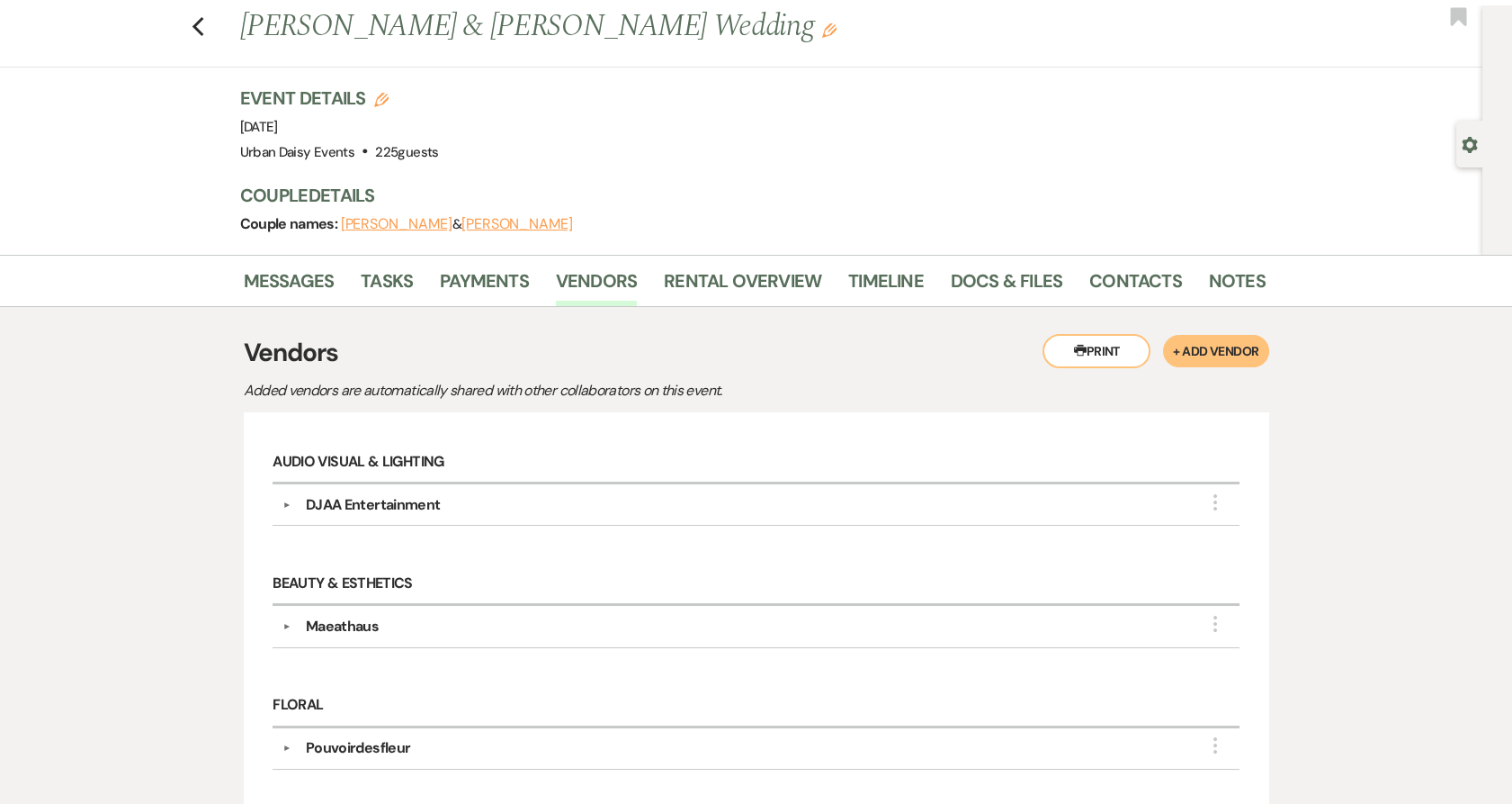
scroll to position [0, 0]
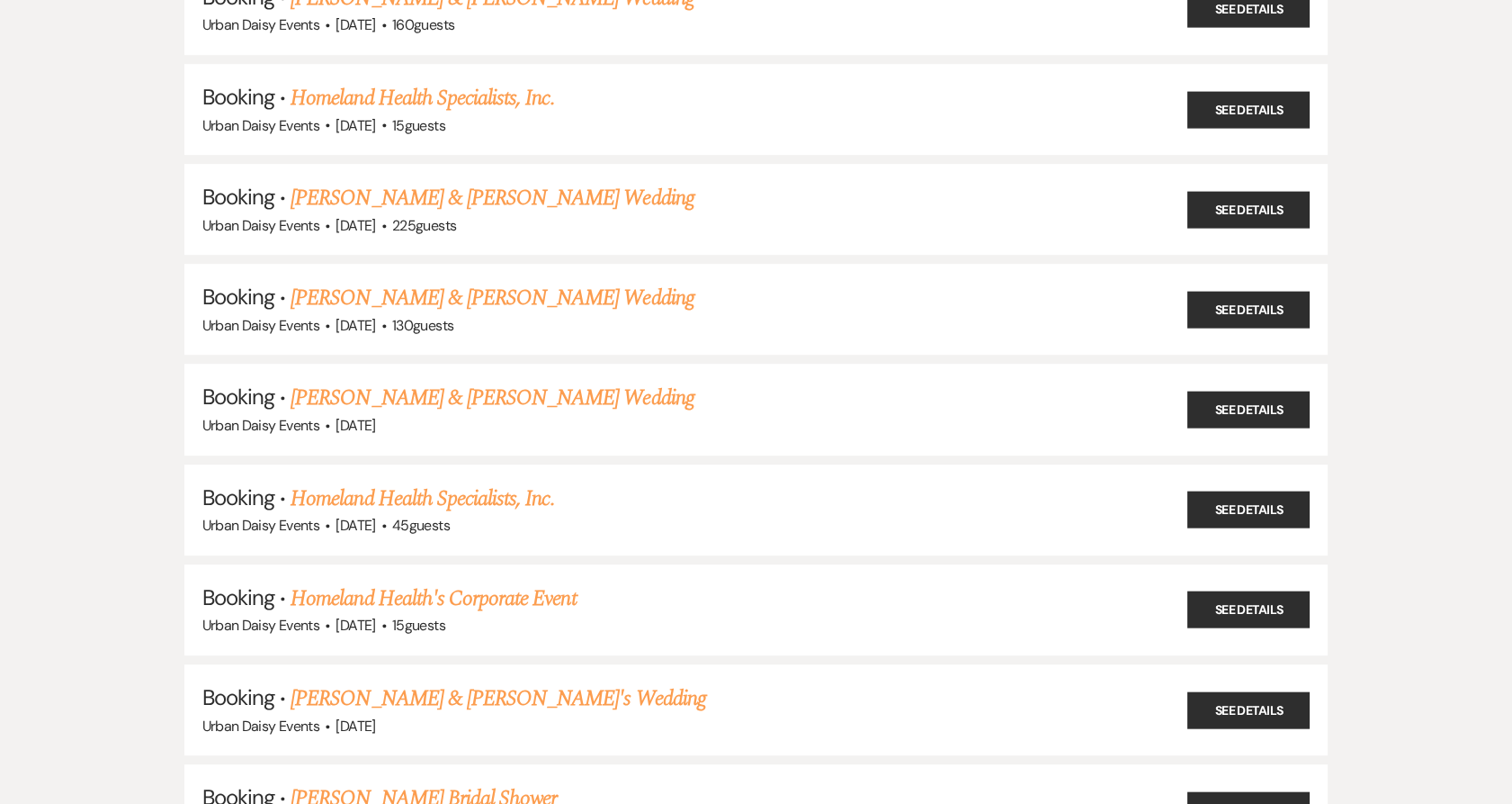
scroll to position [15300, 0]
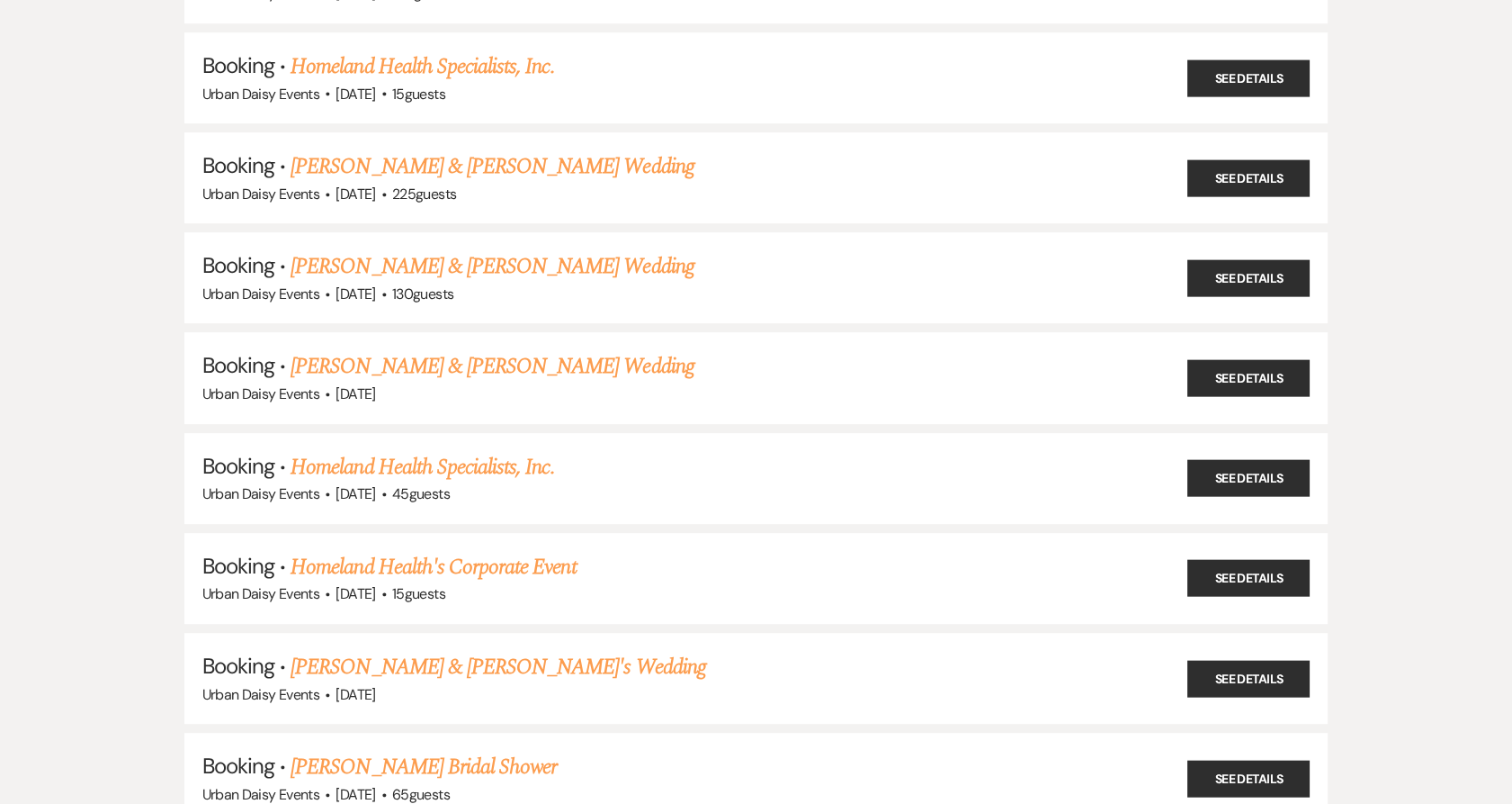
click at [383, 350] on link "[PERSON_NAME] & [PERSON_NAME] Wedding" at bounding box center [492, 366] width 403 height 33
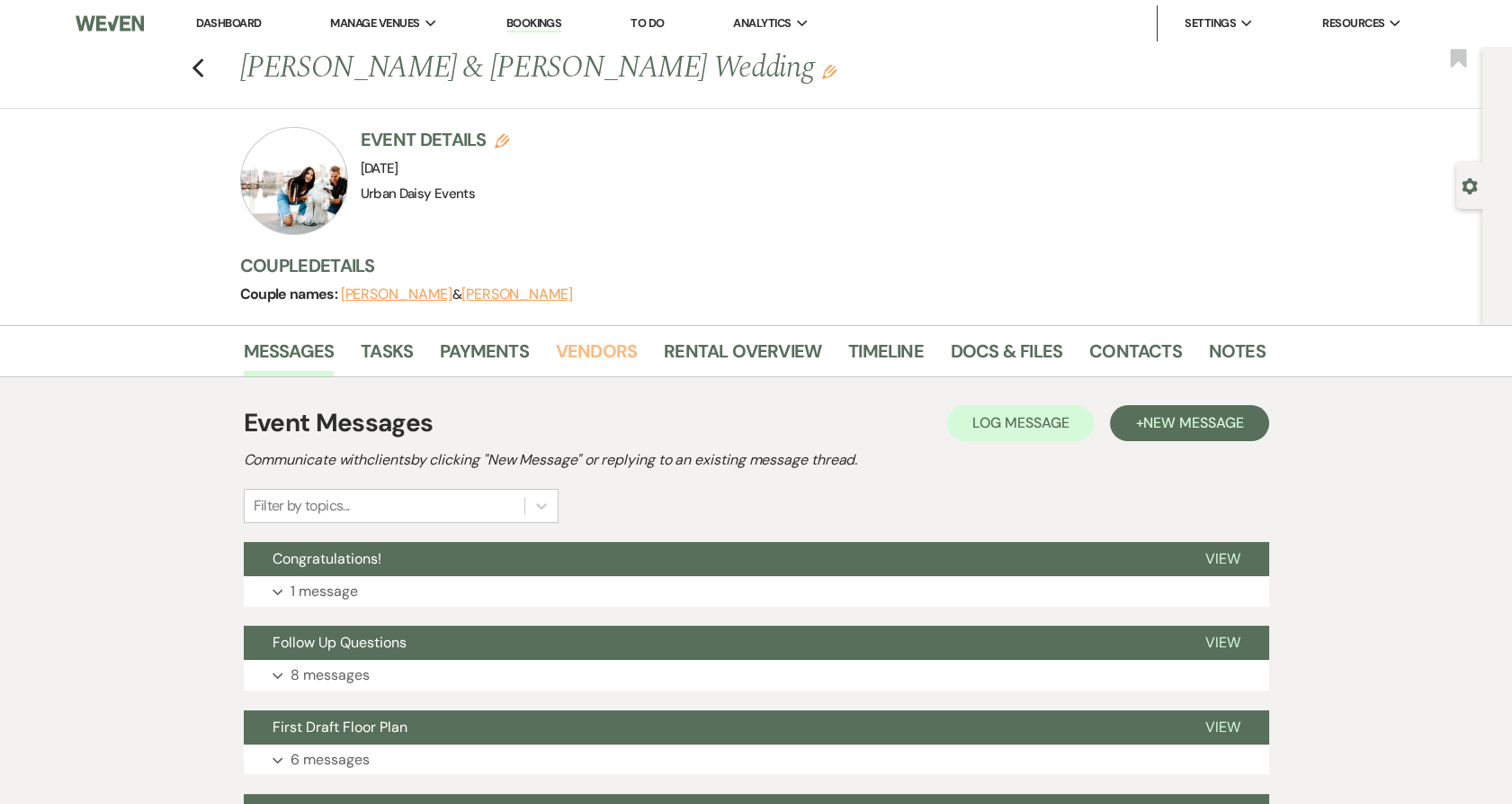
click at [596, 346] on link "Vendors" at bounding box center [596, 356] width 81 height 39
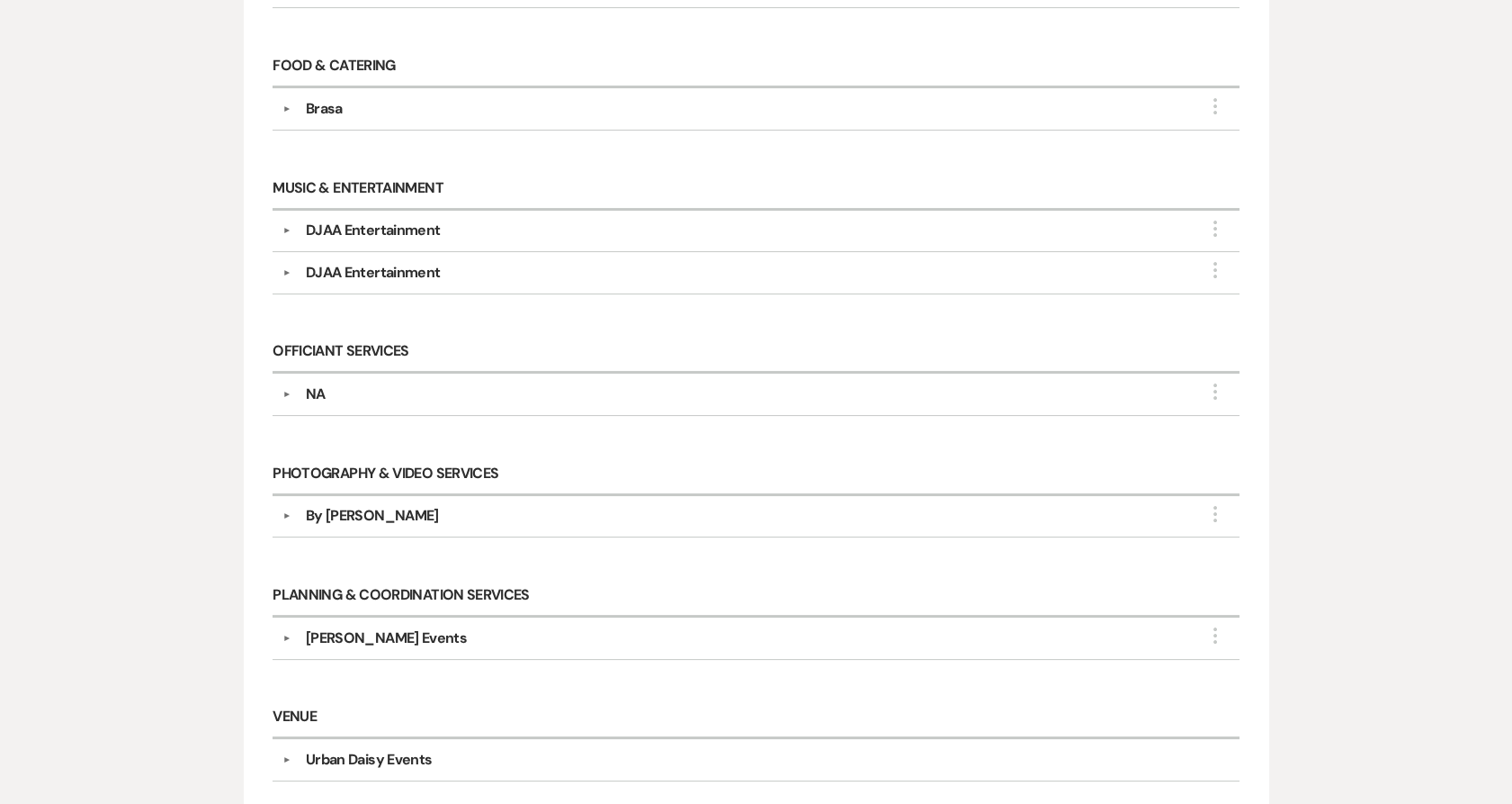
scroll to position [1000, 0]
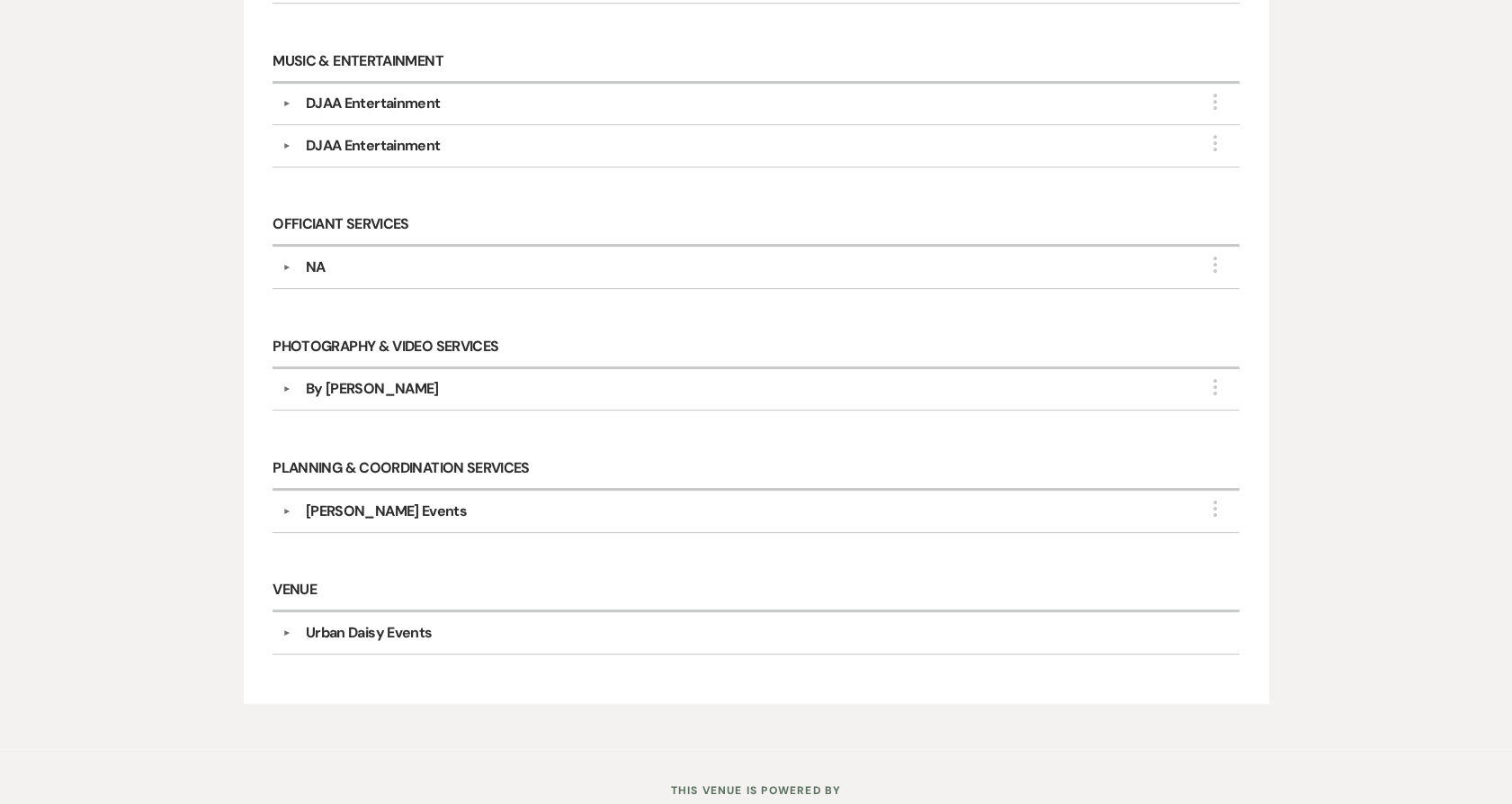
click at [294, 389] on div "By Abby Lynn" at bounding box center [760, 388] width 938 height 21
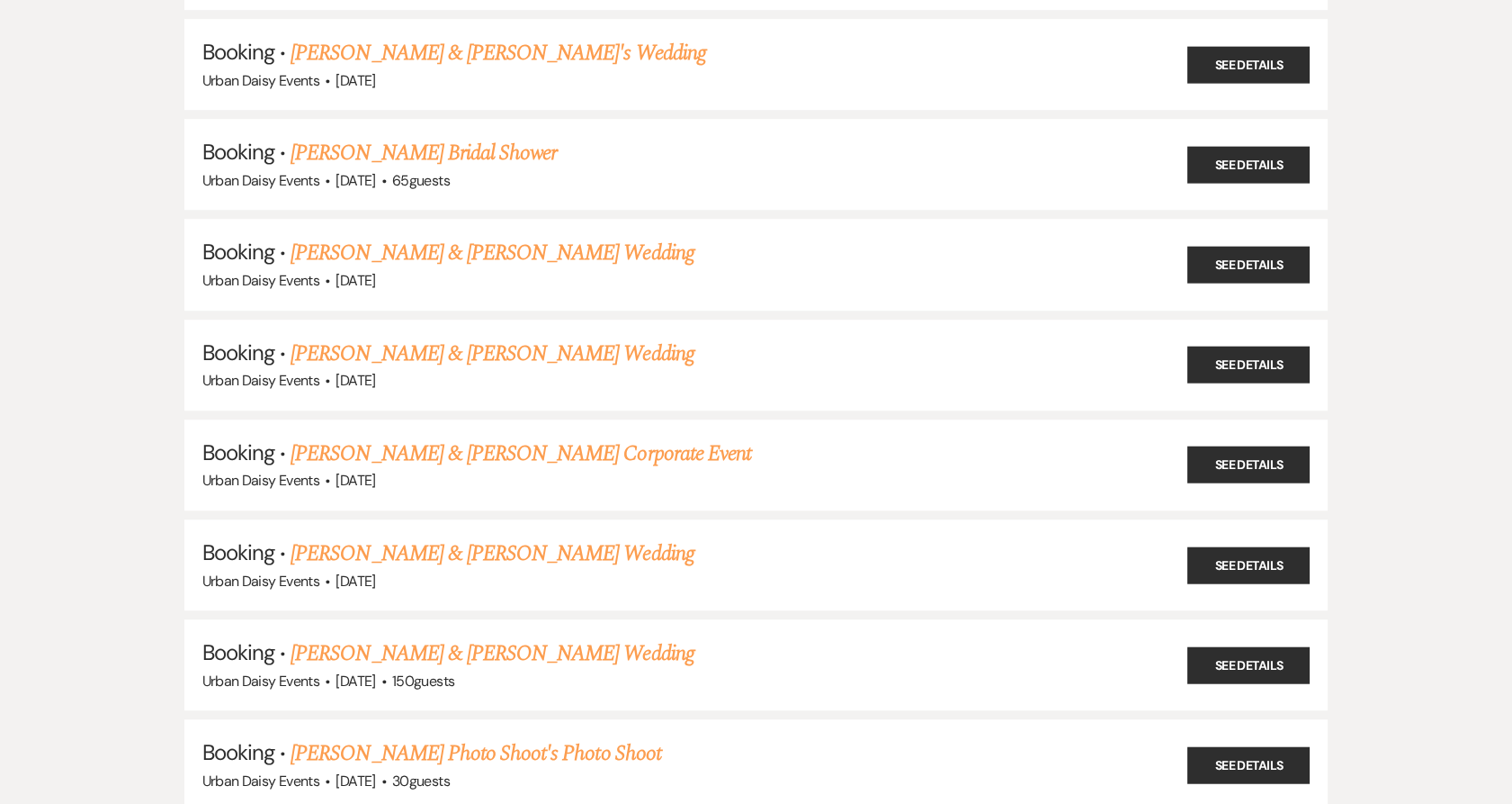
scroll to position [16000, 0]
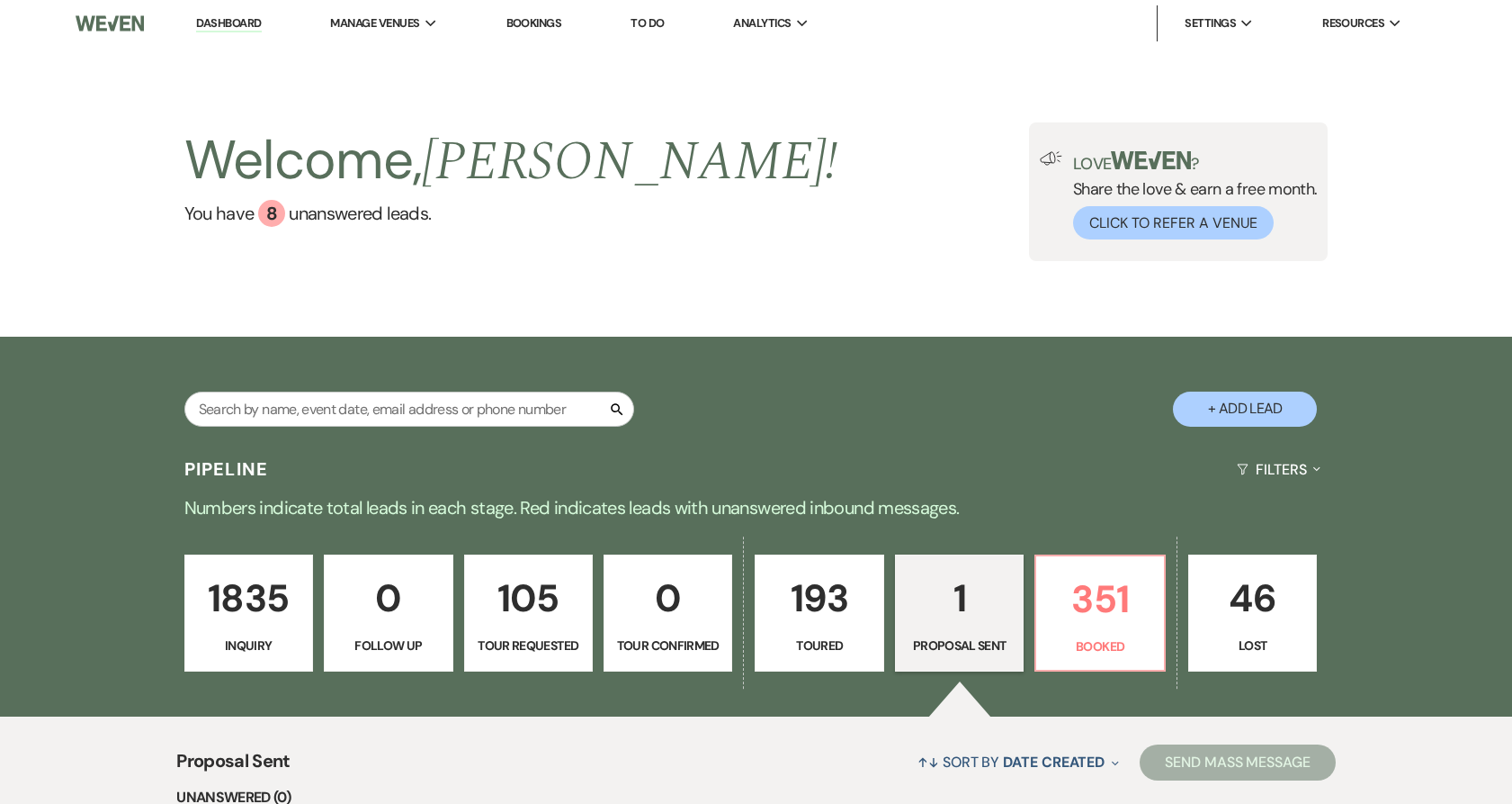
select select "6"
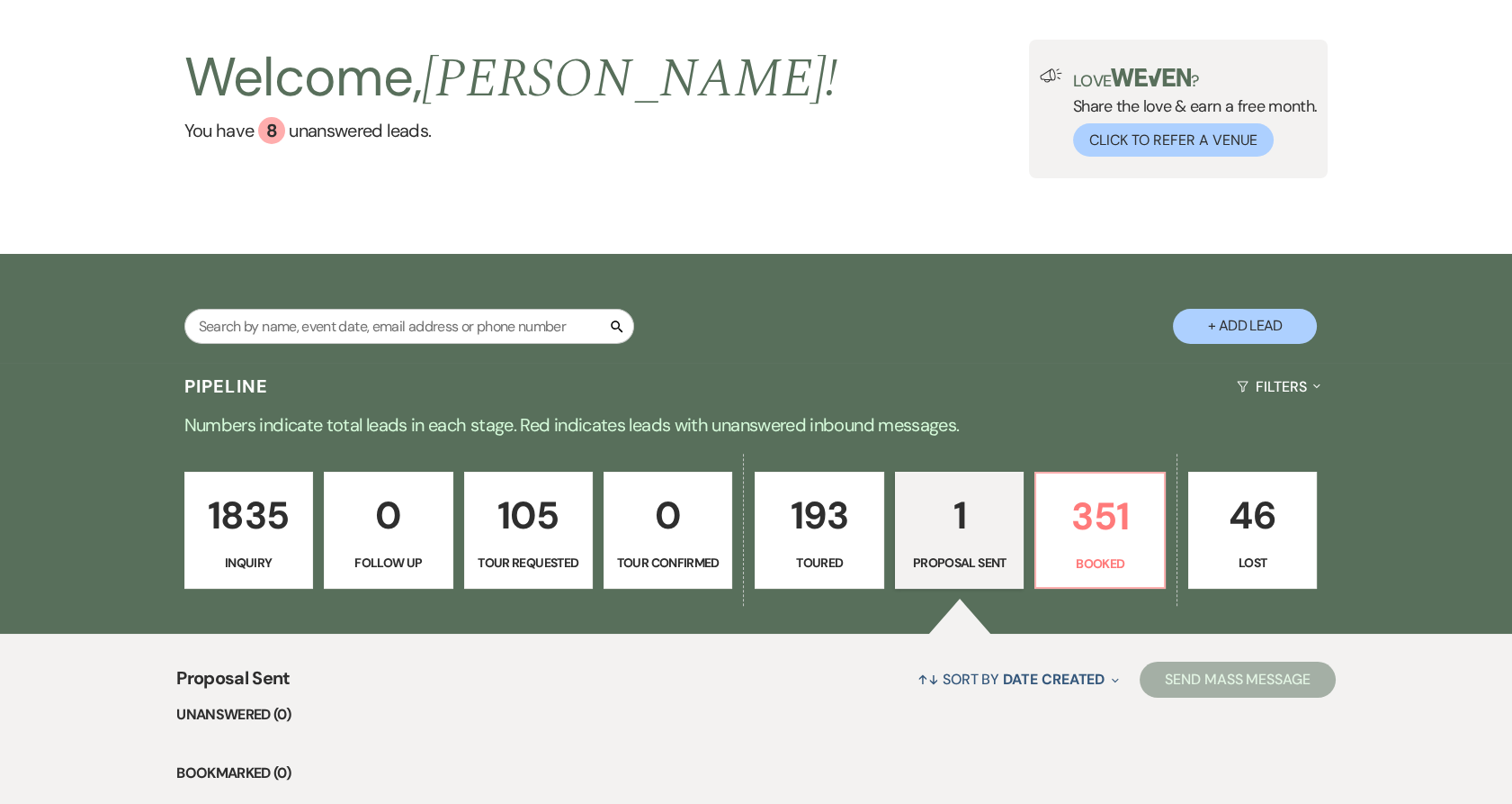
scroll to position [200, 0]
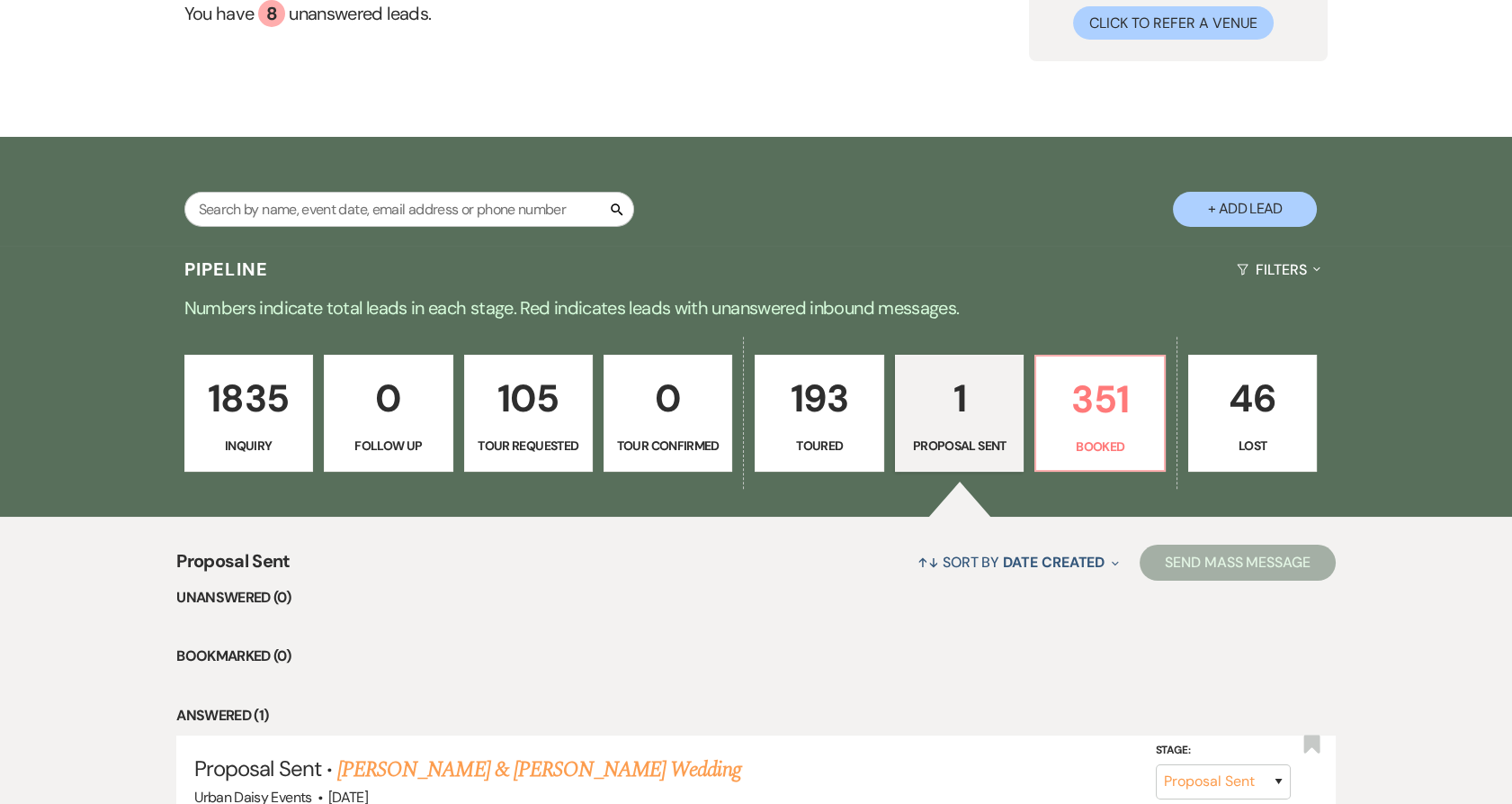
click at [957, 406] on p "1" at bounding box center [959, 398] width 105 height 61
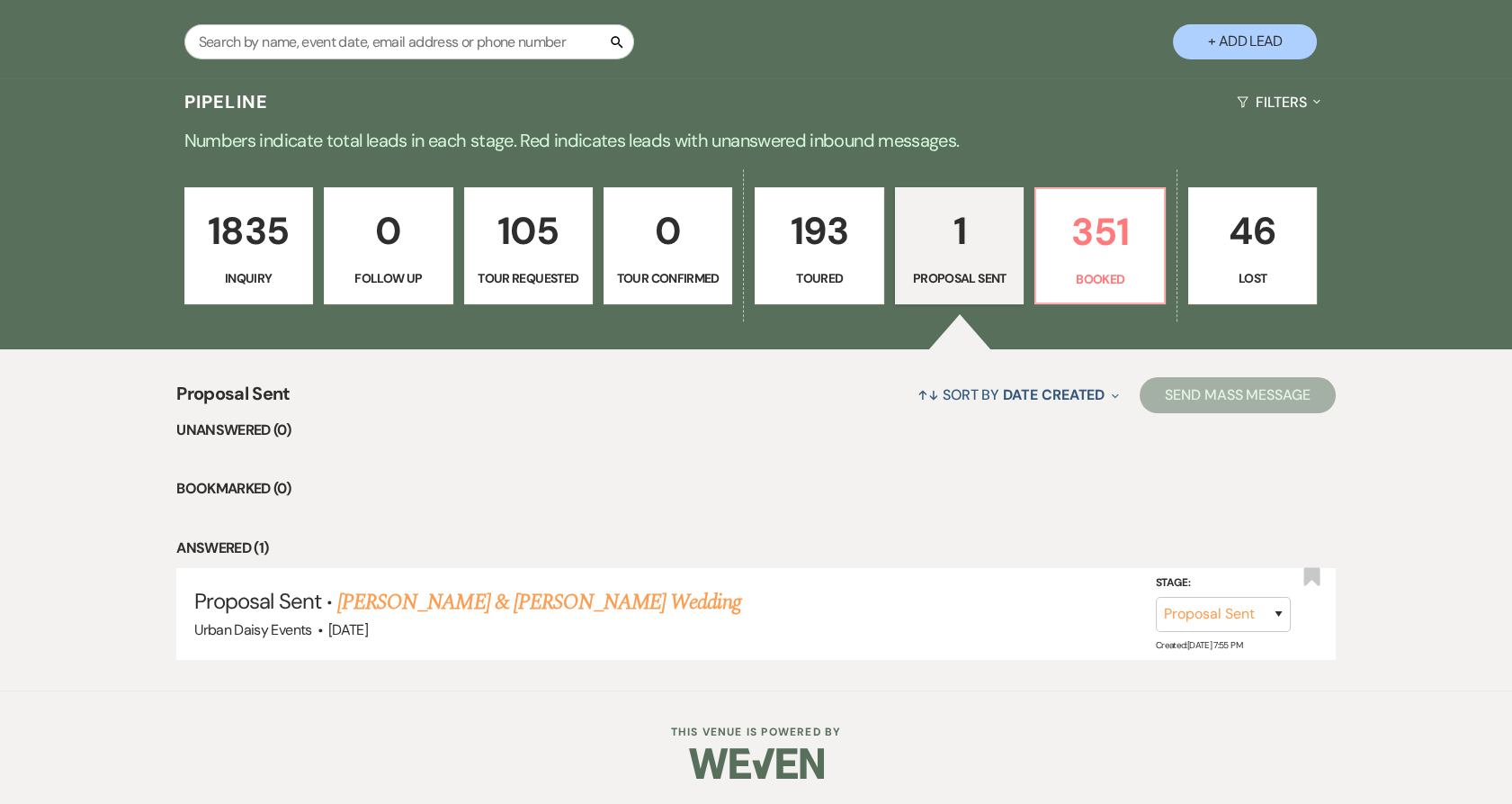
scroll to position [367, 0]
click at [586, 598] on link "[PERSON_NAME] & [PERSON_NAME] Wedding" at bounding box center [539, 601] width 403 height 33
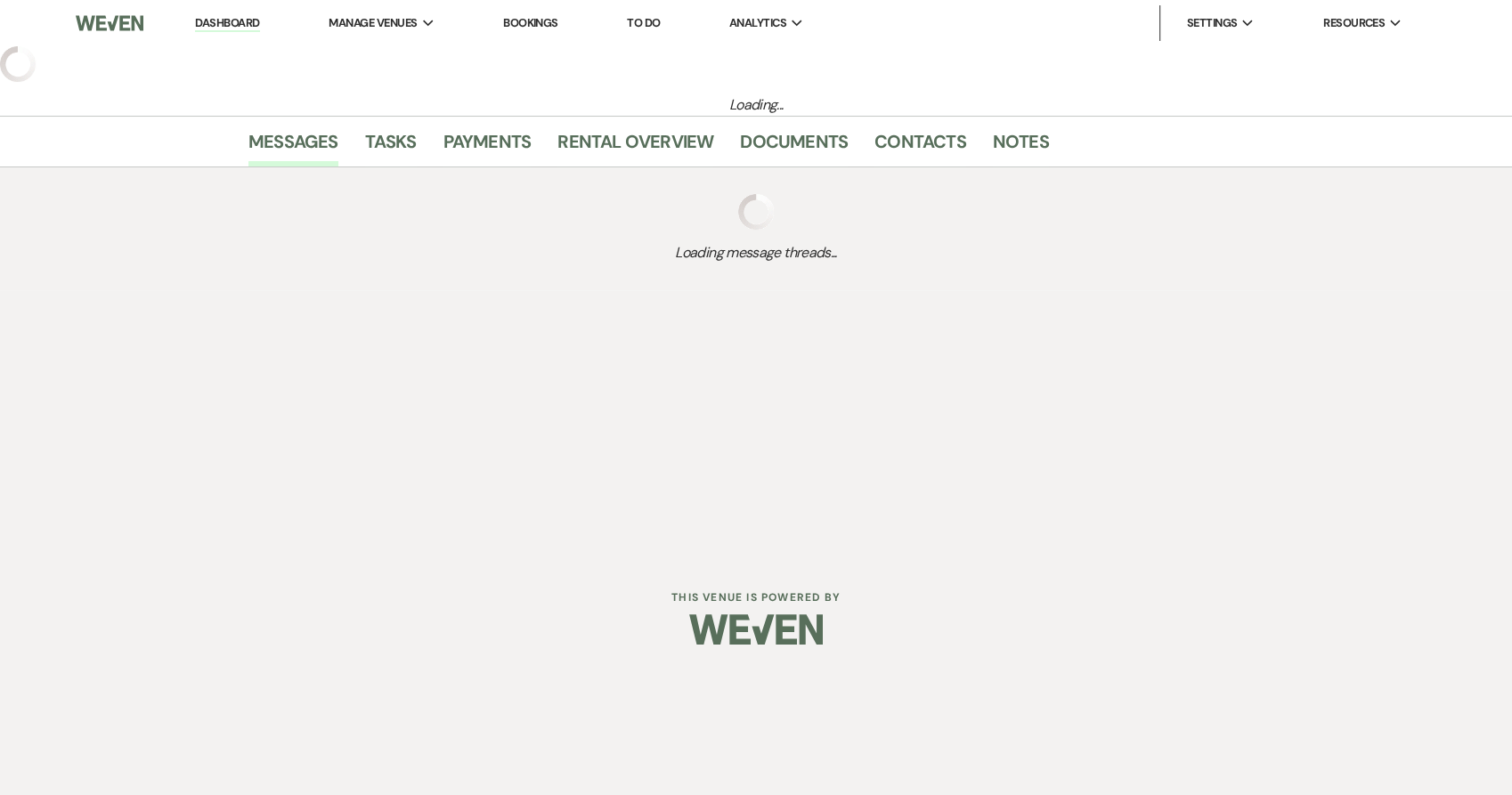
select select "6"
select select "5"
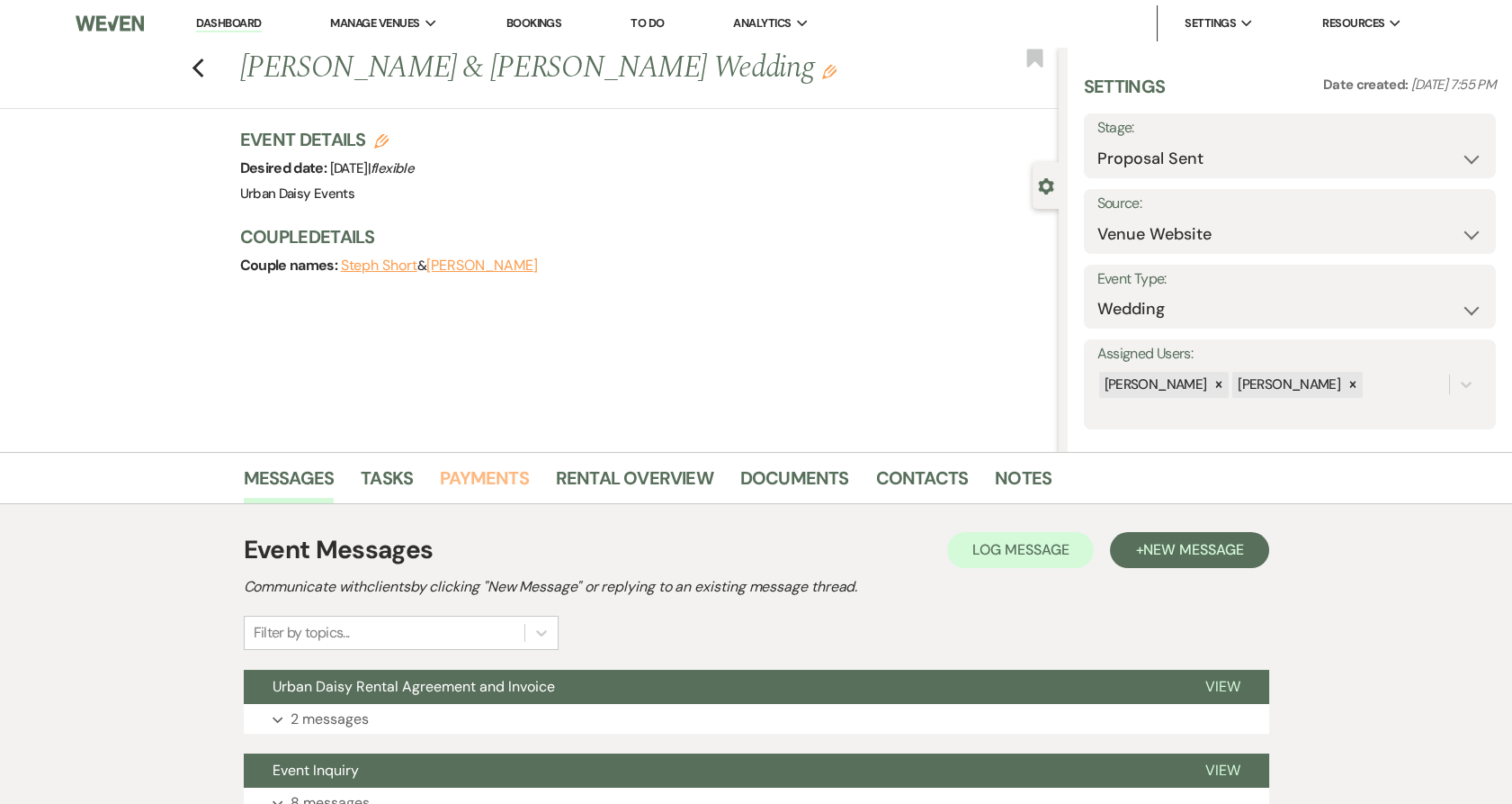
click at [452, 475] on link "Payments" at bounding box center [483, 483] width 89 height 39
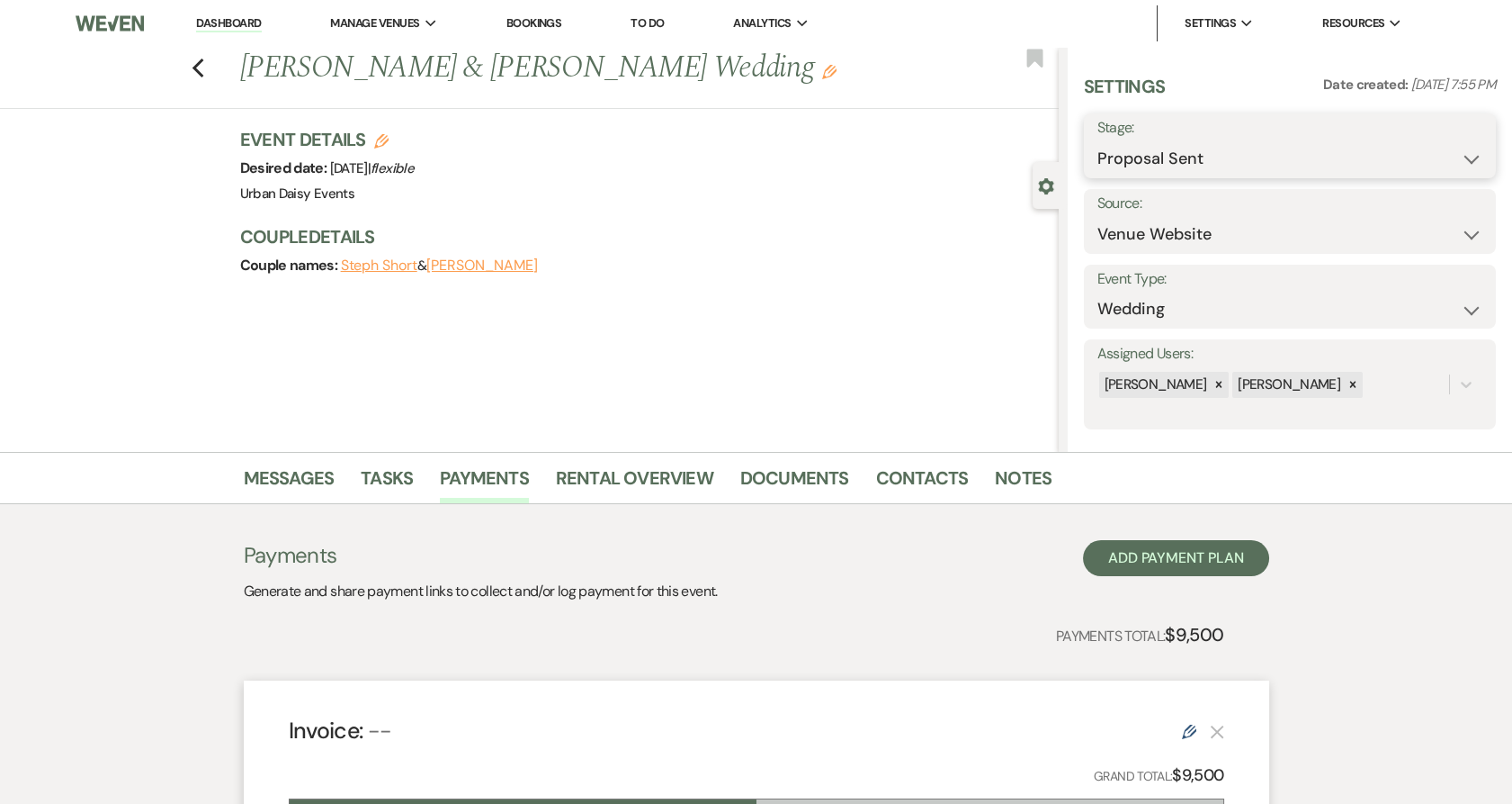
click at [1141, 162] on select "Inquiry Follow Up Tour Requested Tour Confirmed Toured Proposal Sent Booked Lost" at bounding box center [1290, 159] width 385 height 35
select select "7"
click at [1098, 141] on select "Inquiry Follow Up Tour Requested Tour Confirmed Toured Proposal Sent Booked Lost" at bounding box center [1290, 159] width 385 height 35
click at [1464, 134] on button "Save" at bounding box center [1451, 146] width 87 height 36
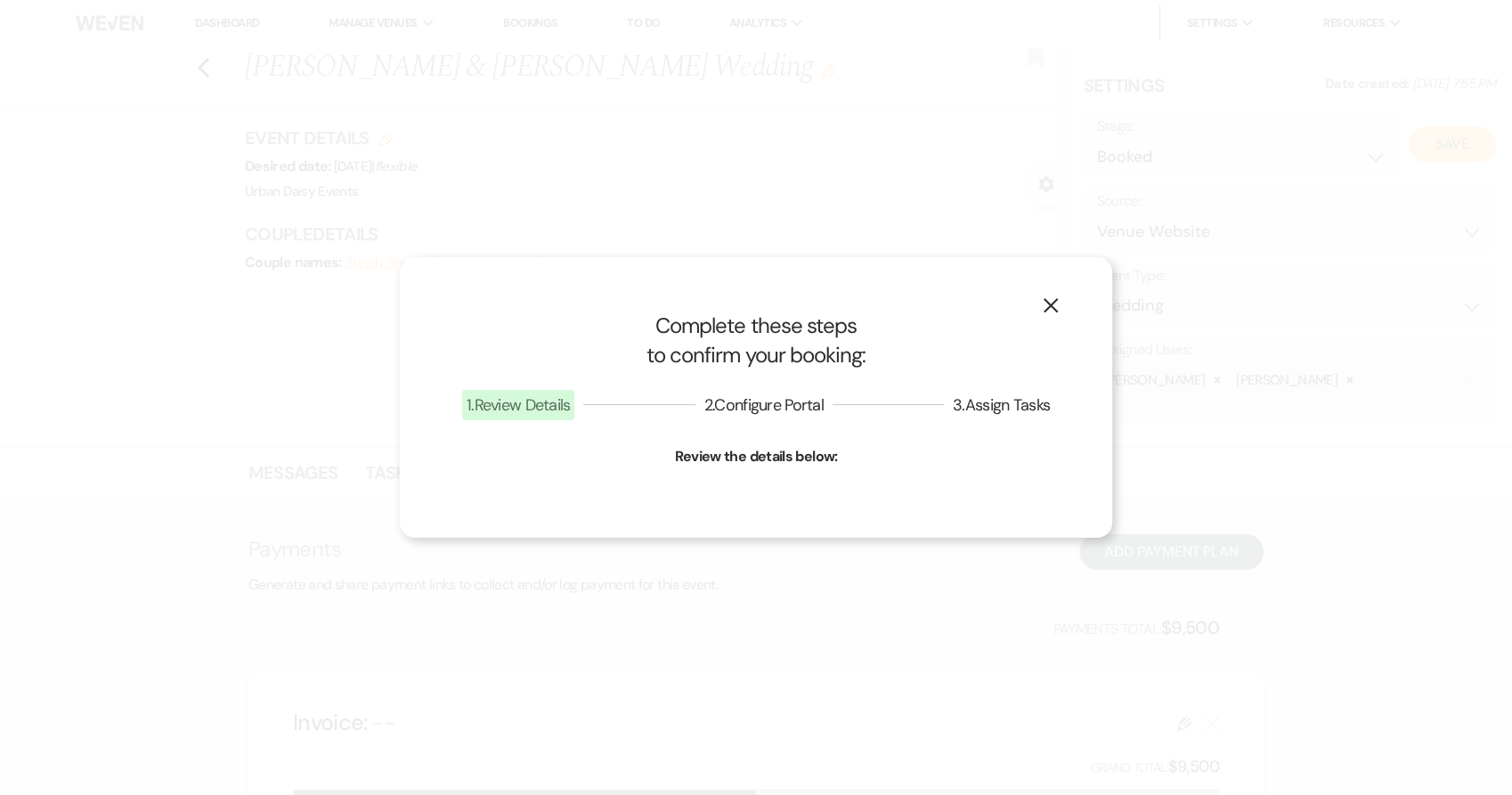
select select "1"
select select "635"
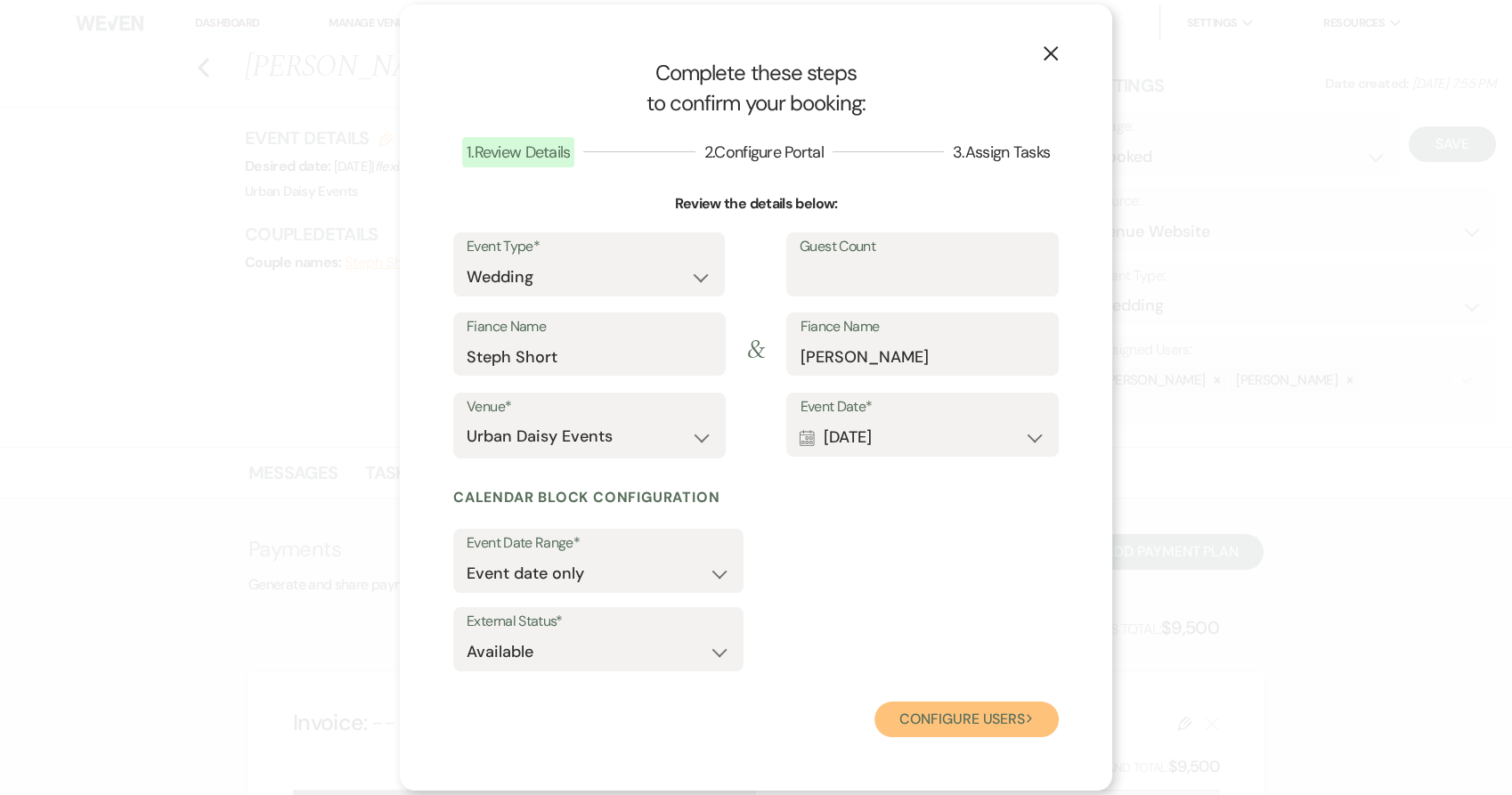
click at [942, 723] on button "Configure users Next" at bounding box center [966, 718] width 185 height 36
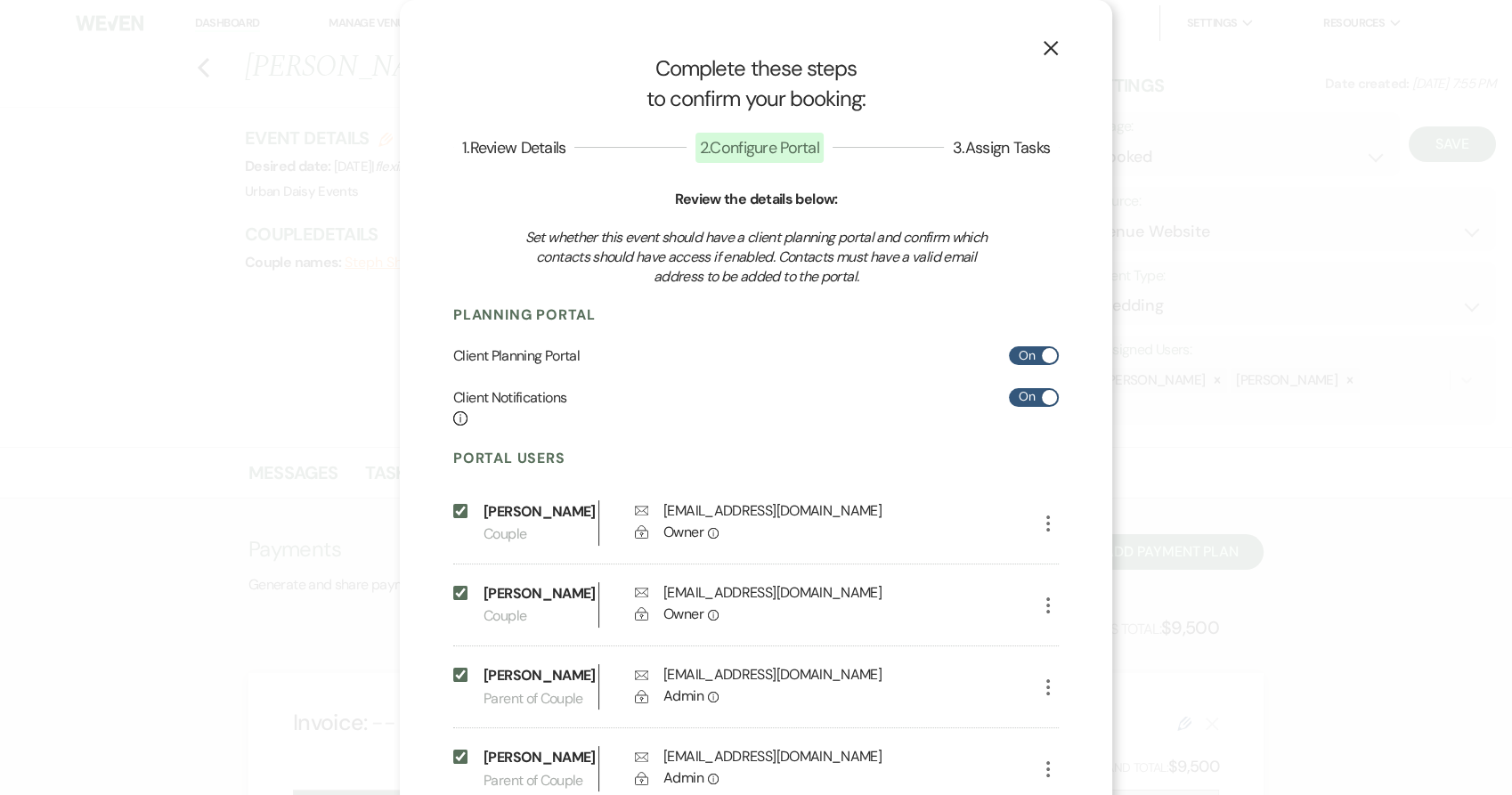
scroll to position [166, 0]
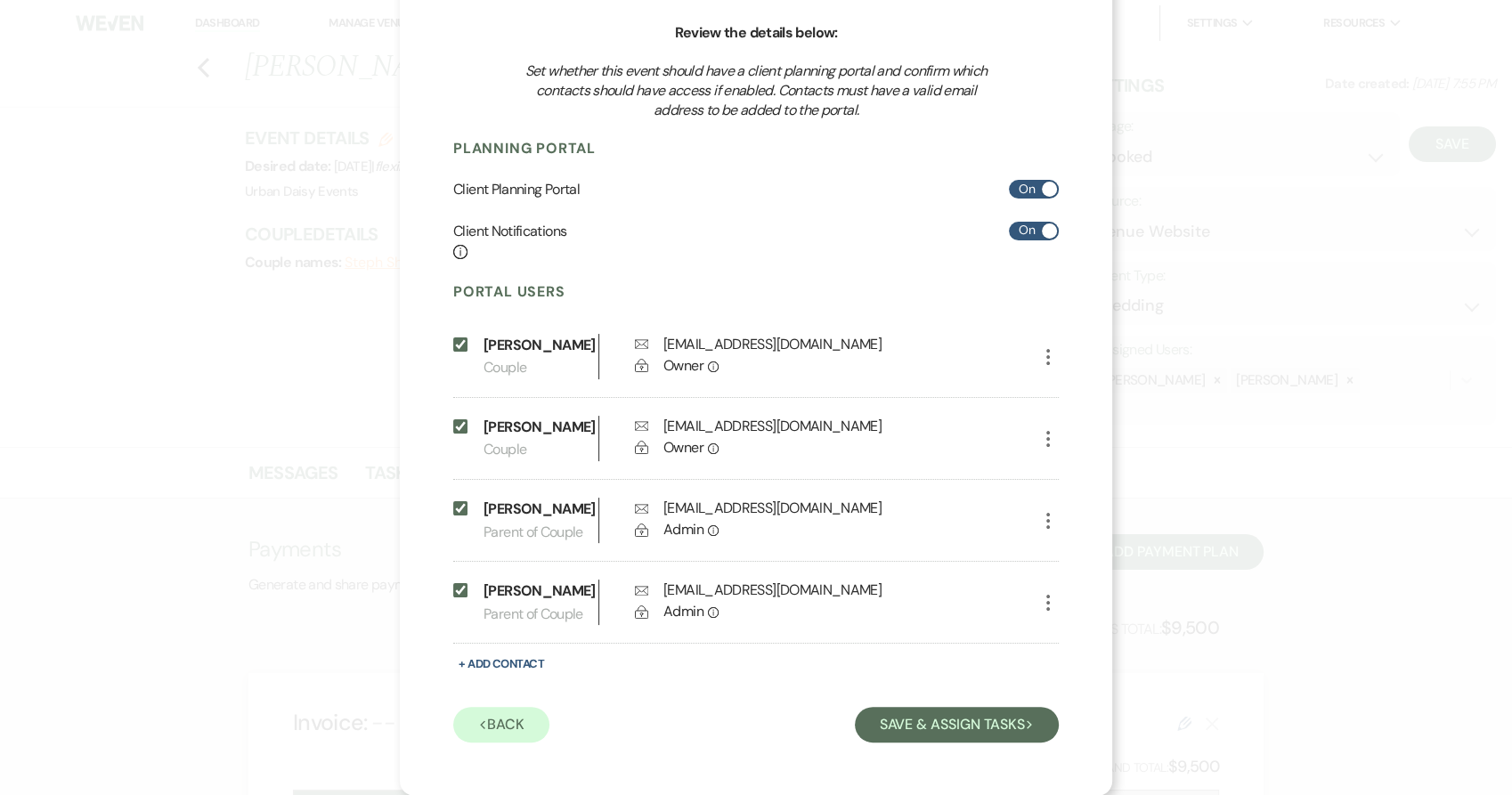
click at [454, 505] on input "Include on Planning Portal" at bounding box center [460, 508] width 14 height 14
checkbox input "false"
click at [454, 591] on input "Include on Planning Portal" at bounding box center [460, 589] width 14 height 14
checkbox input "false"
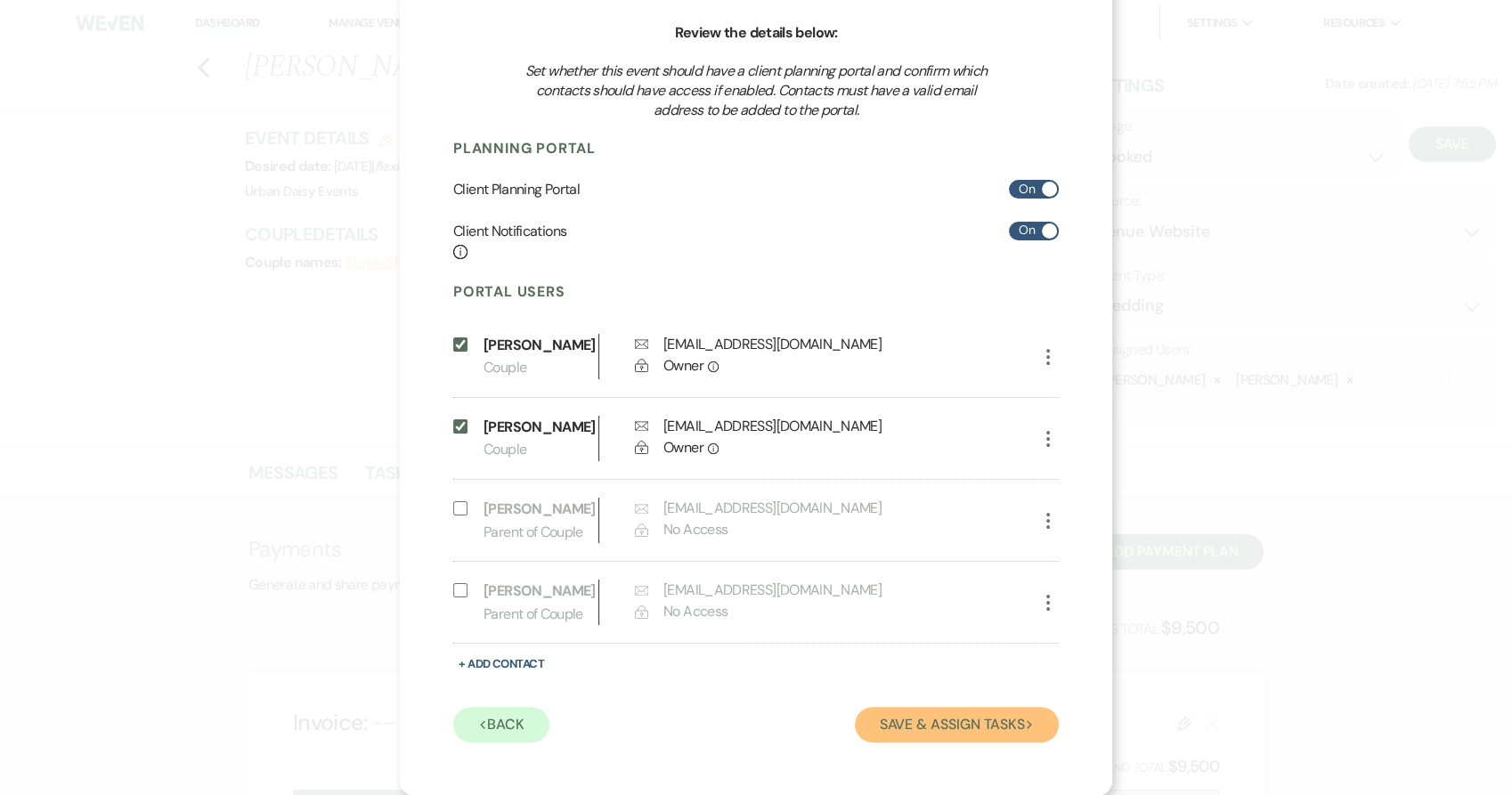
click at [891, 718] on button "Save & Assign Tasks Next" at bounding box center [956, 724] width 204 height 36
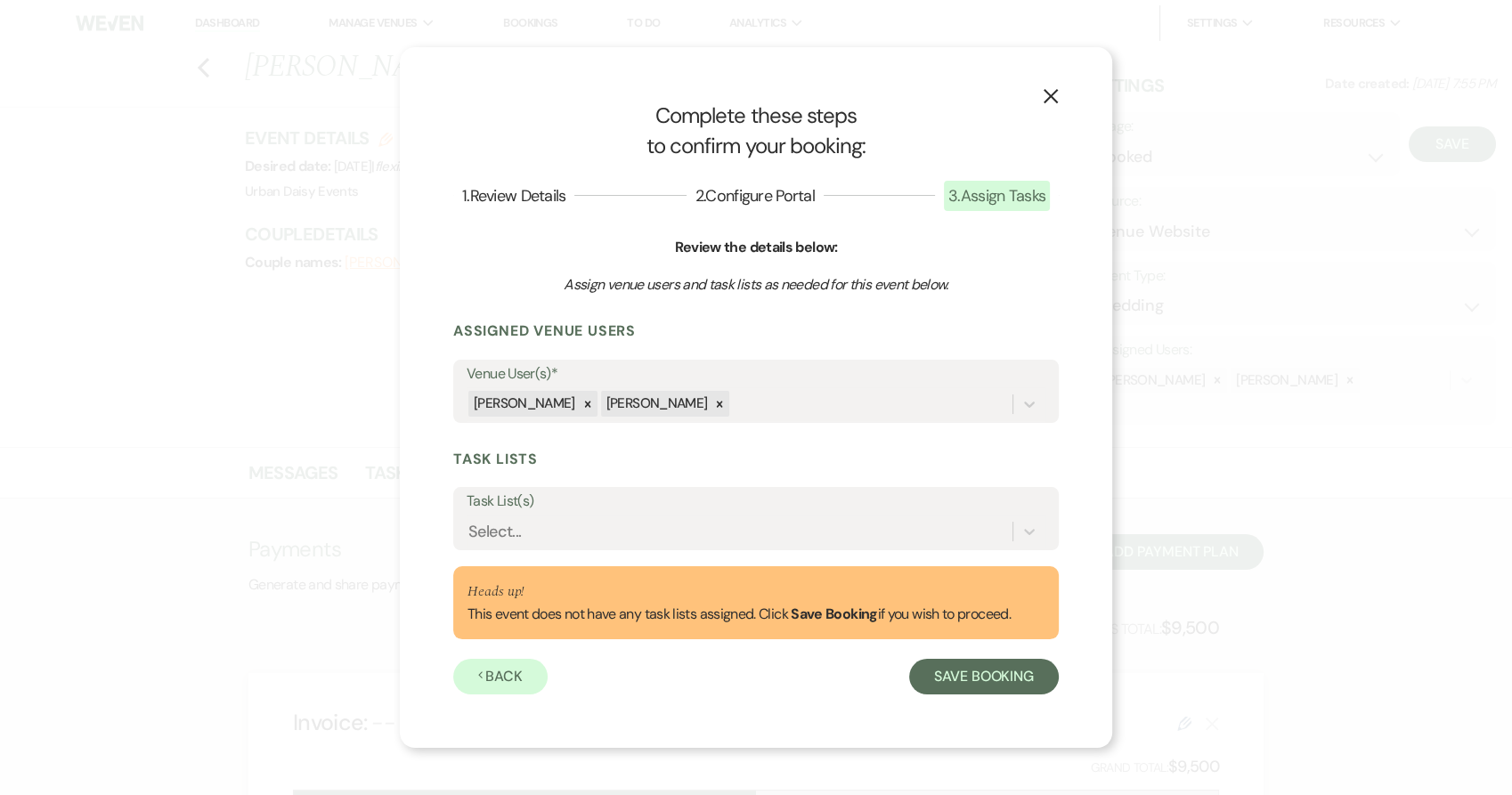
scroll to position [0, 0]
click at [711, 524] on div "Select..." at bounding box center [739, 531] width 546 height 31
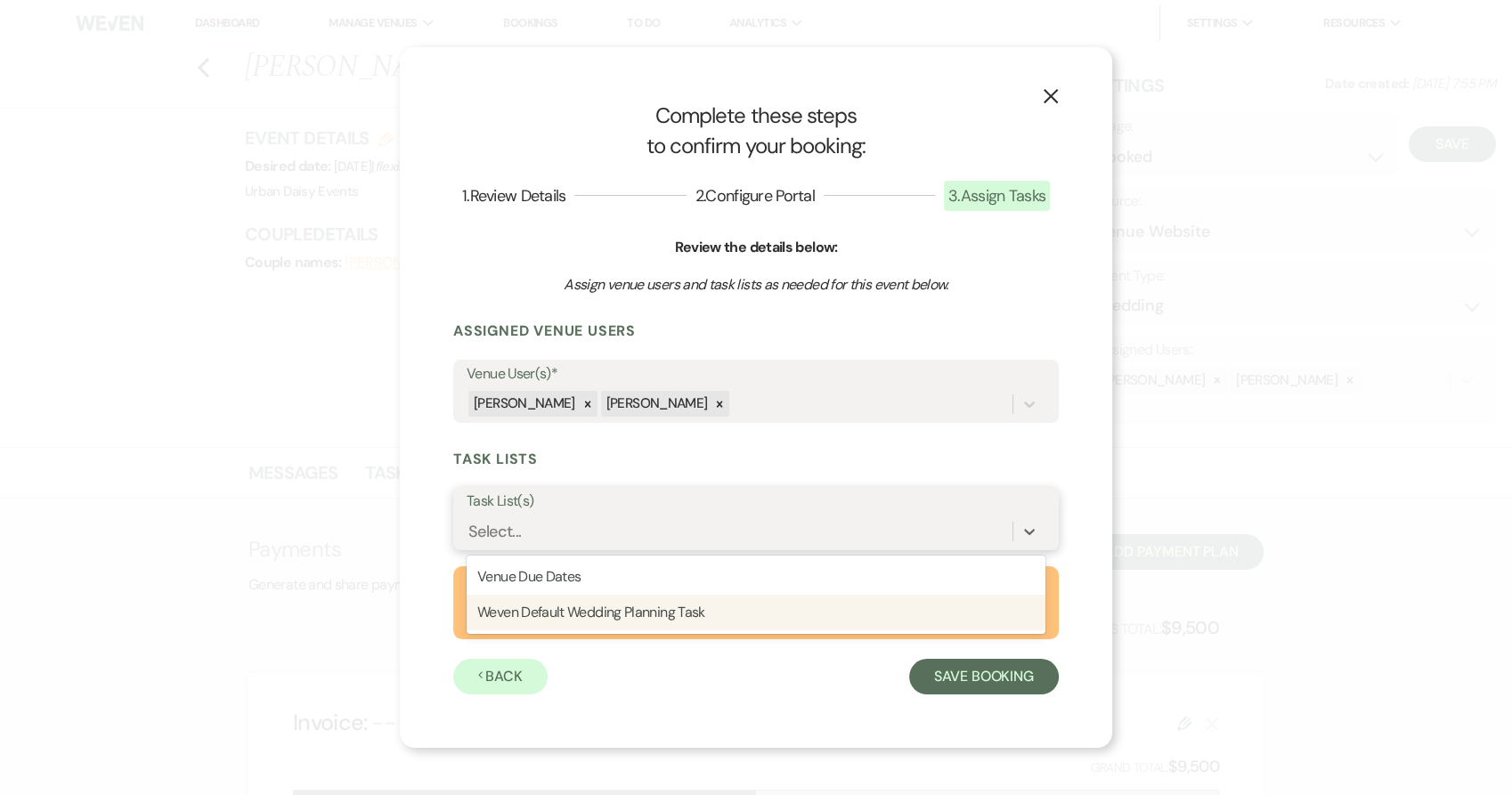
click at [662, 616] on div "Weven Default Wedding Planning Task" at bounding box center [756, 612] width 578 height 36
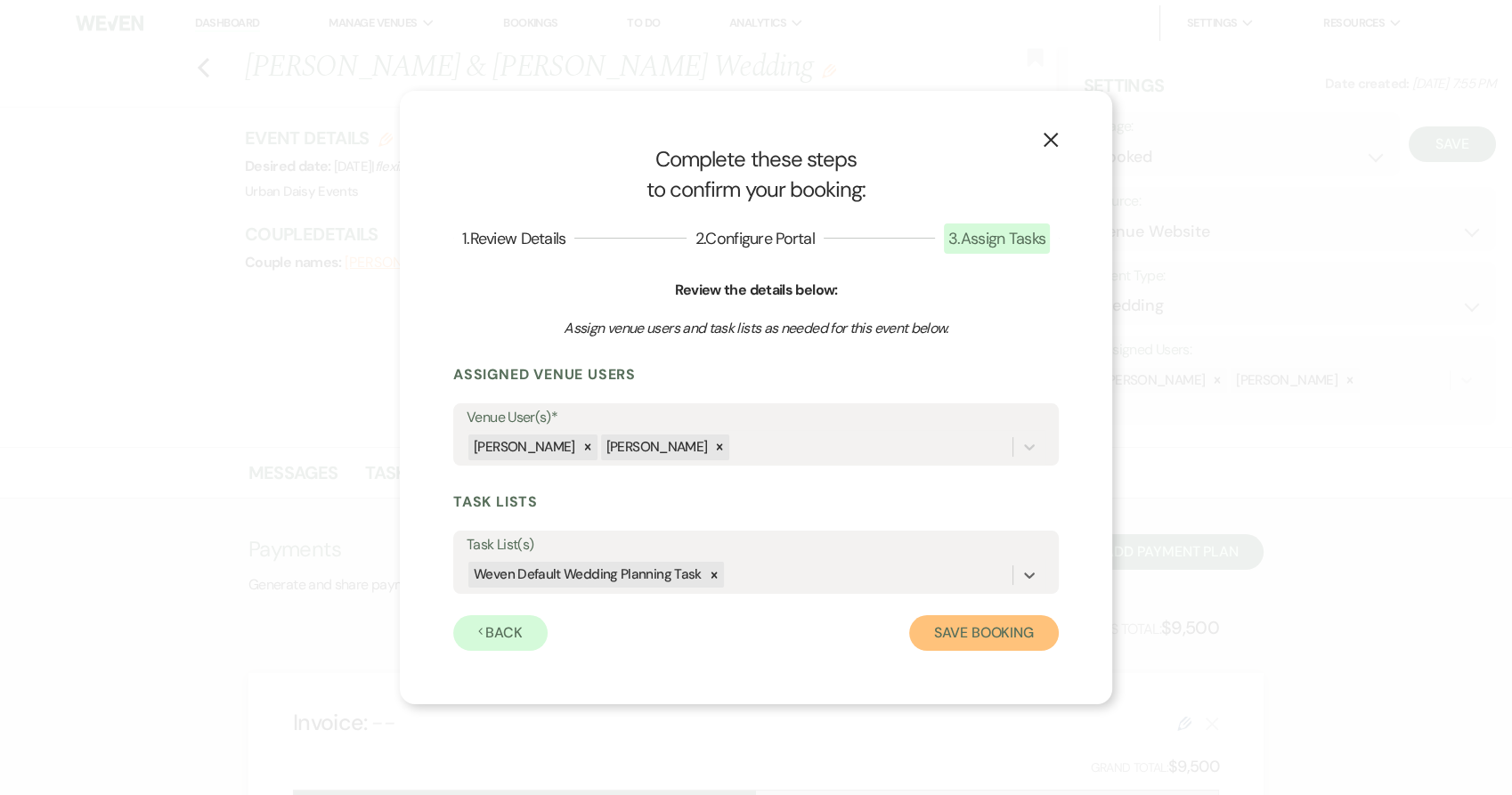
click at [962, 623] on button "Save Booking" at bounding box center [984, 632] width 150 height 36
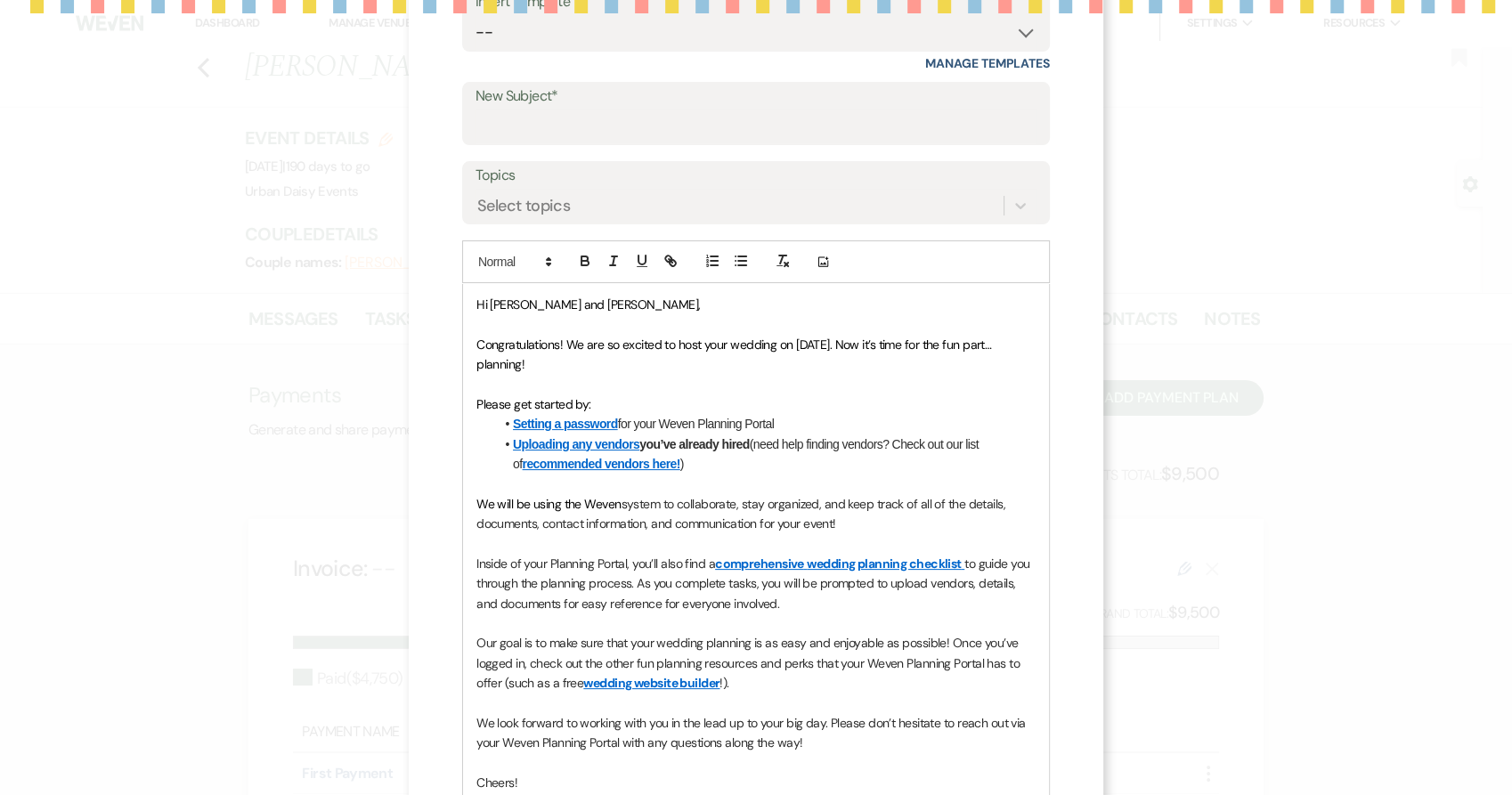
scroll to position [260, 0]
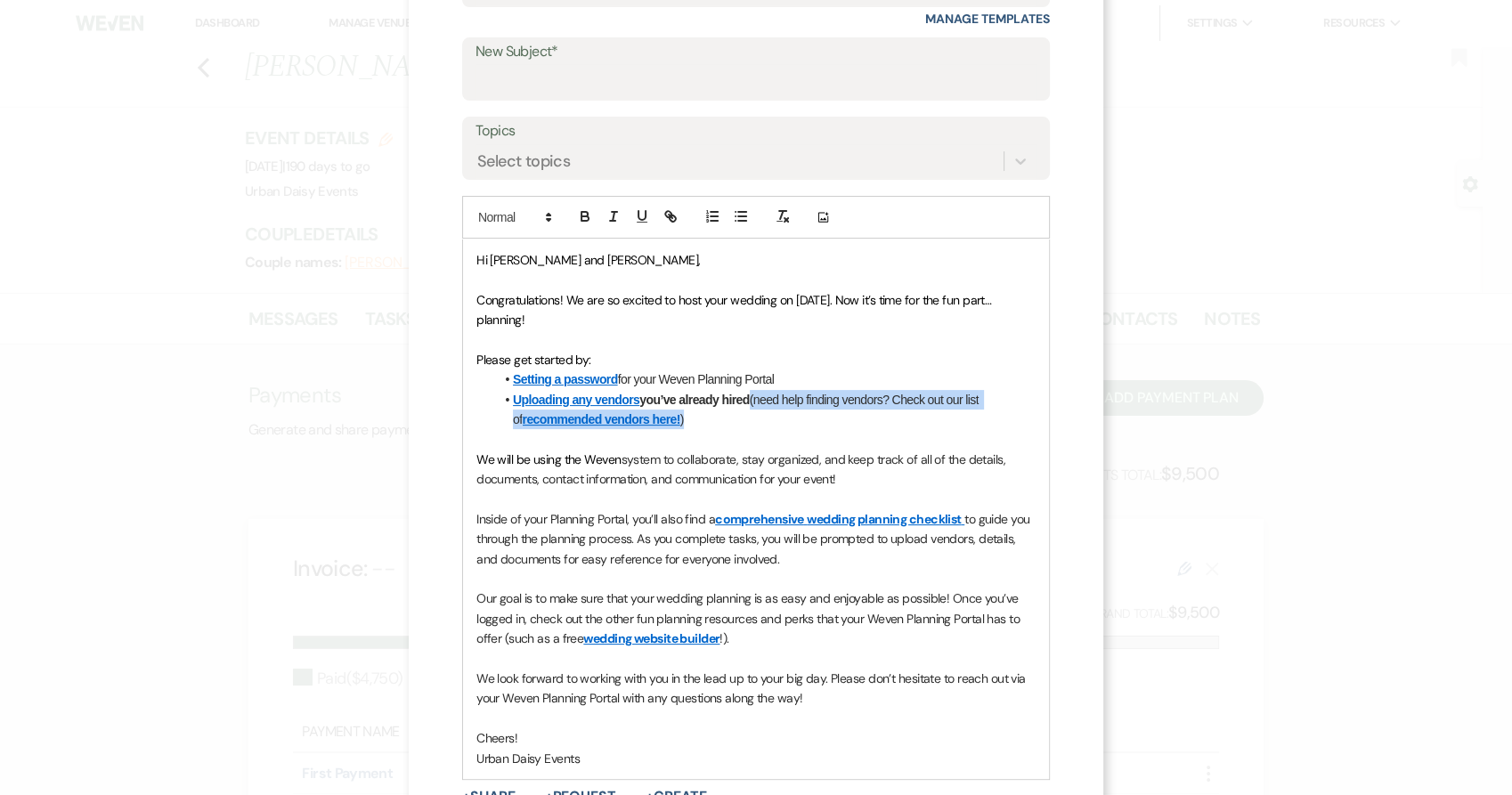
drag, startPoint x: 746, startPoint y: 404, endPoint x: 768, endPoint y: 415, distance: 24.6
click at [768, 415] on li "Uploading any vendors you’ve already hired (need help finding vendors? Check ou…" at bounding box center [765, 409] width 541 height 40
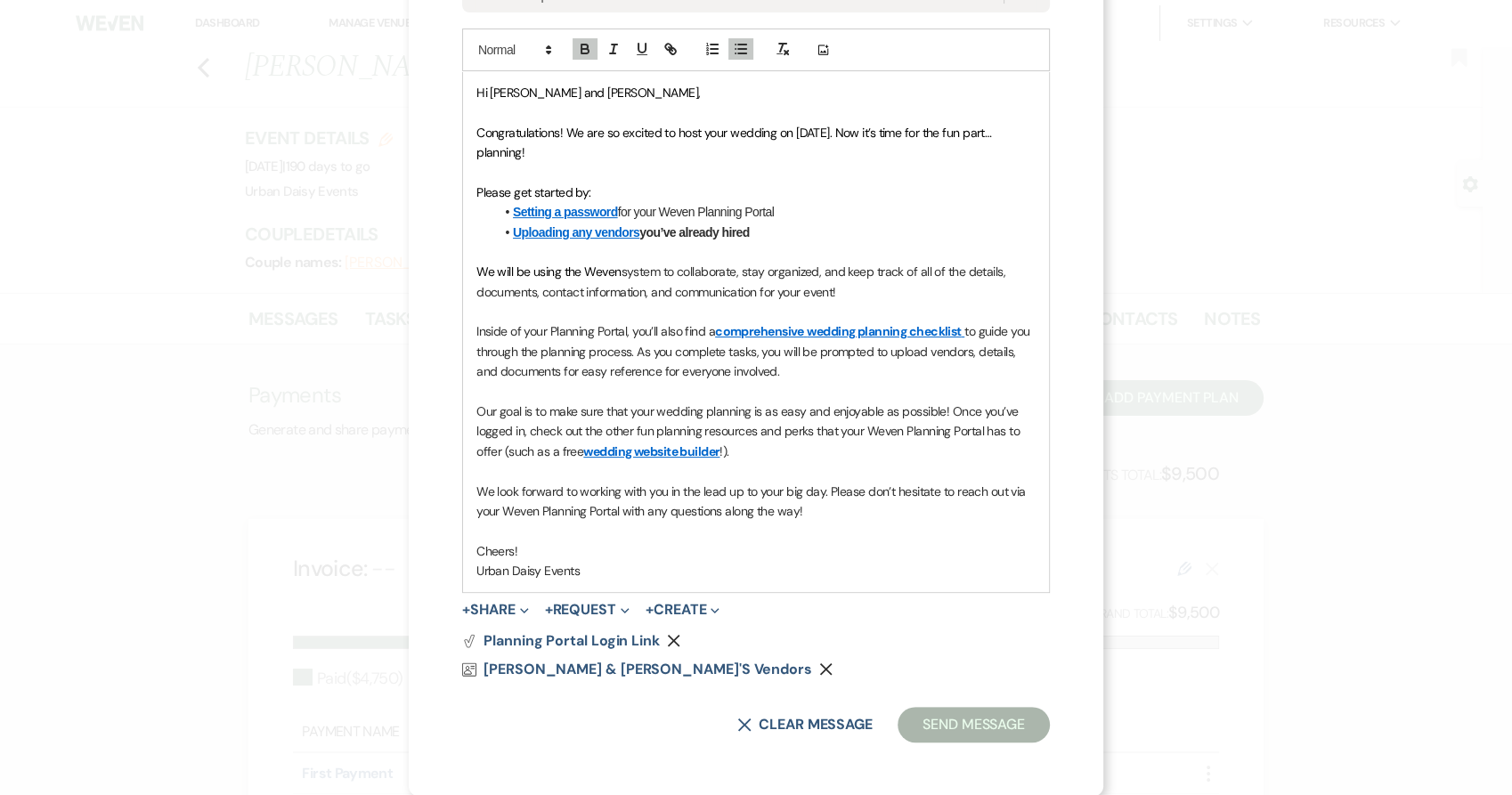
scroll to position [132, 0]
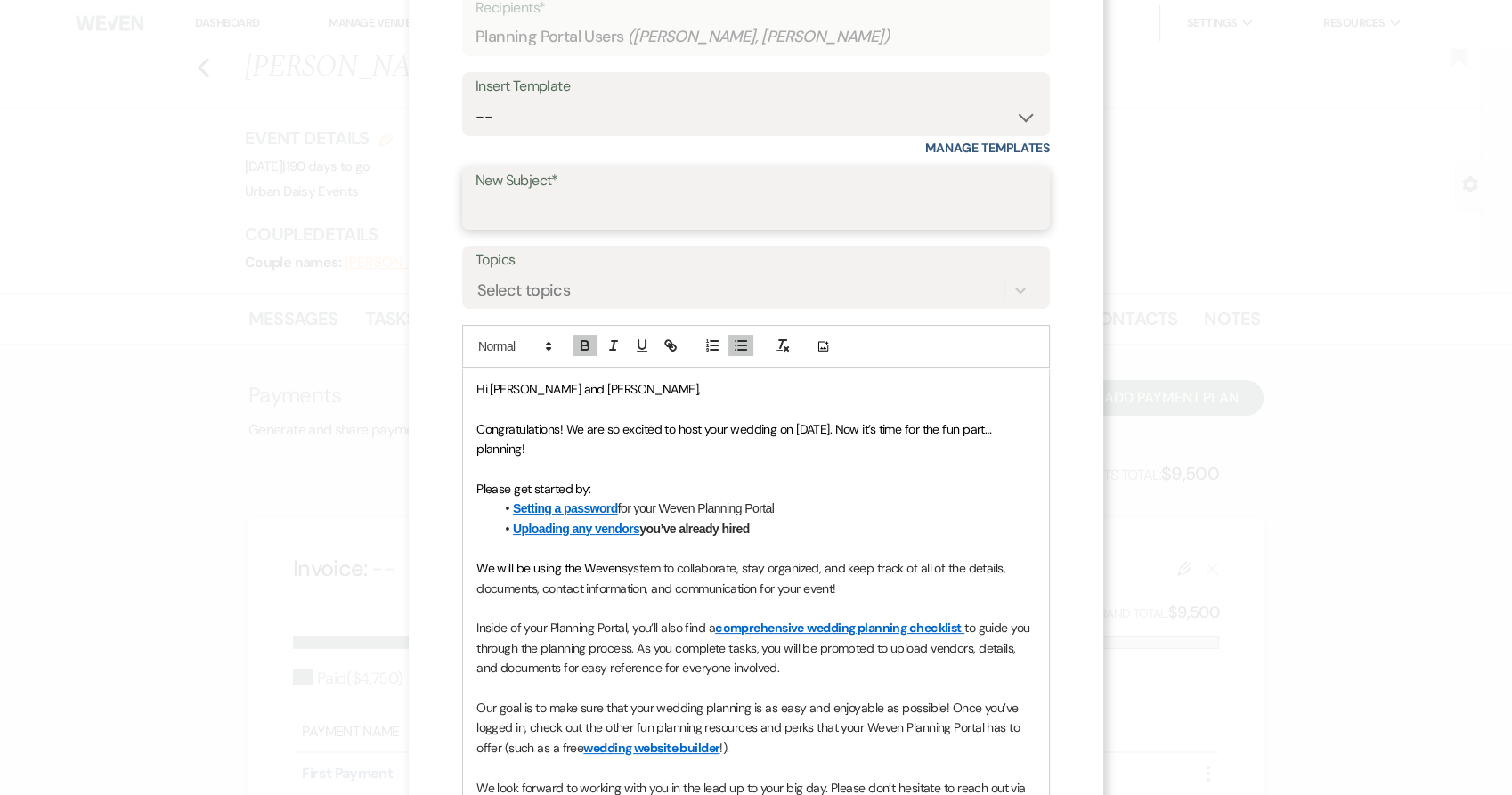
click at [588, 205] on input "New Subject*" at bounding box center [756, 211] width 561 height 35
type input "Weven Planning Portal Introduction"
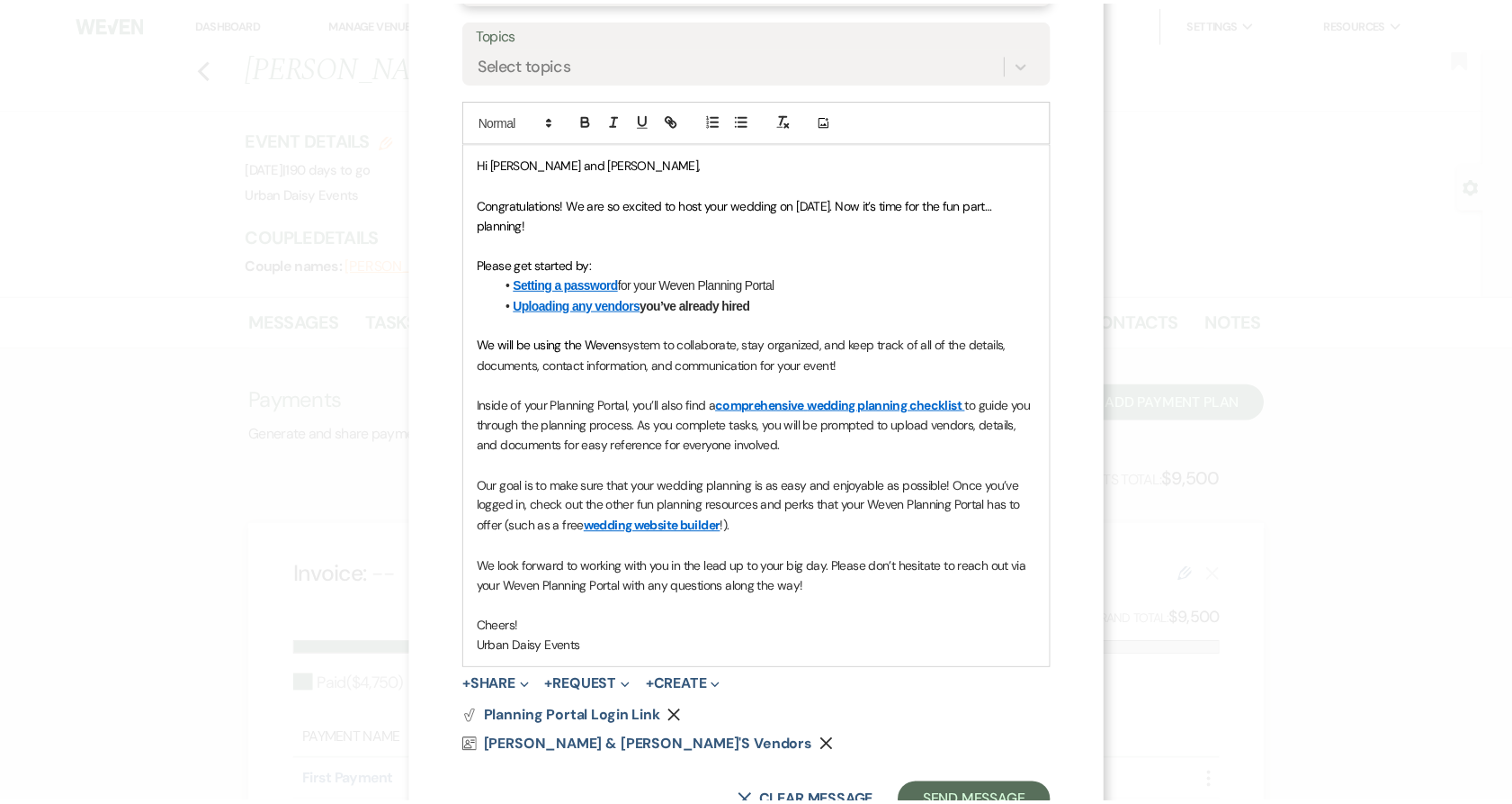
scroll to position [433, 0]
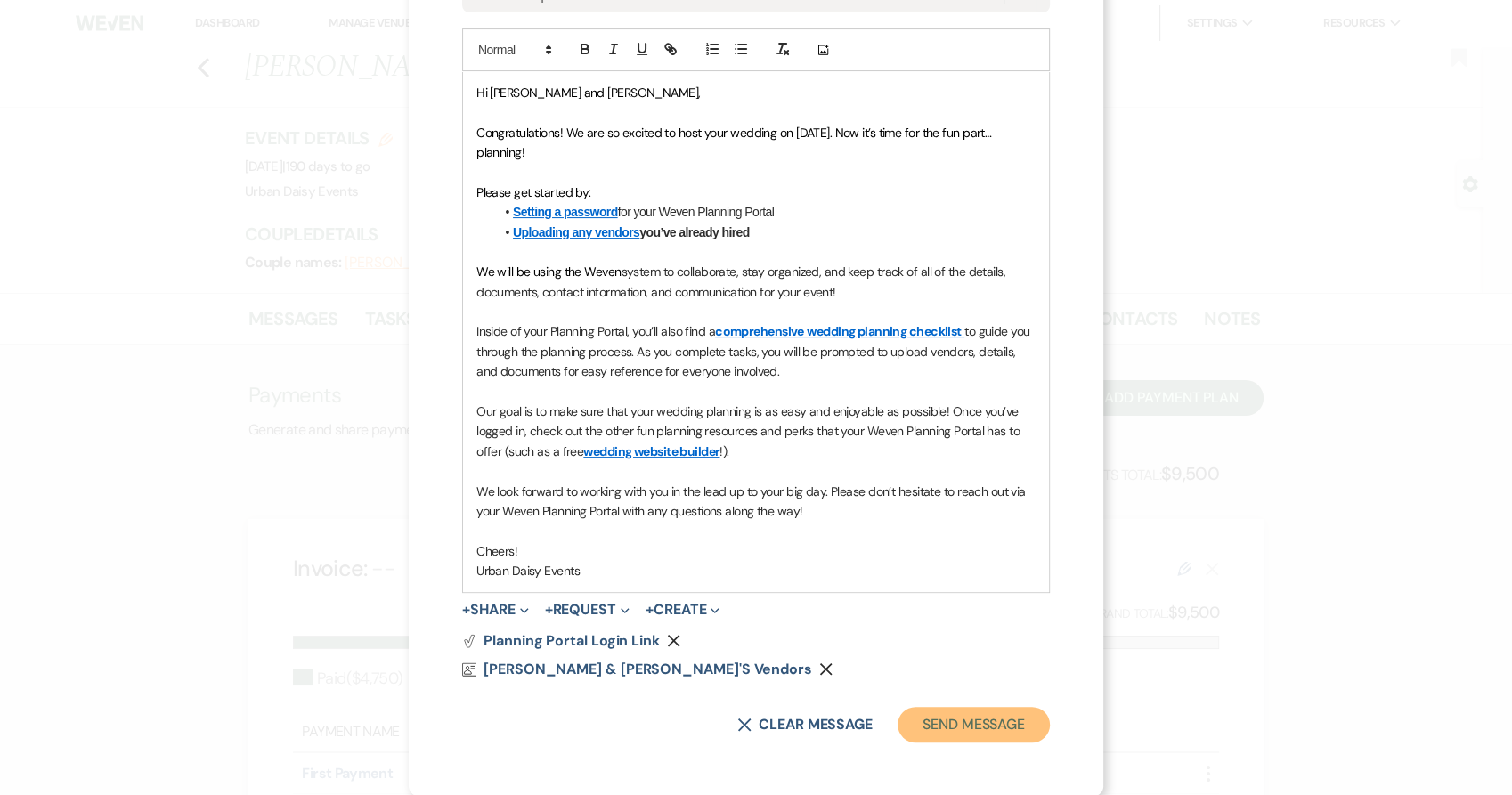
click at [995, 715] on button "Send Message" at bounding box center [974, 724] width 152 height 36
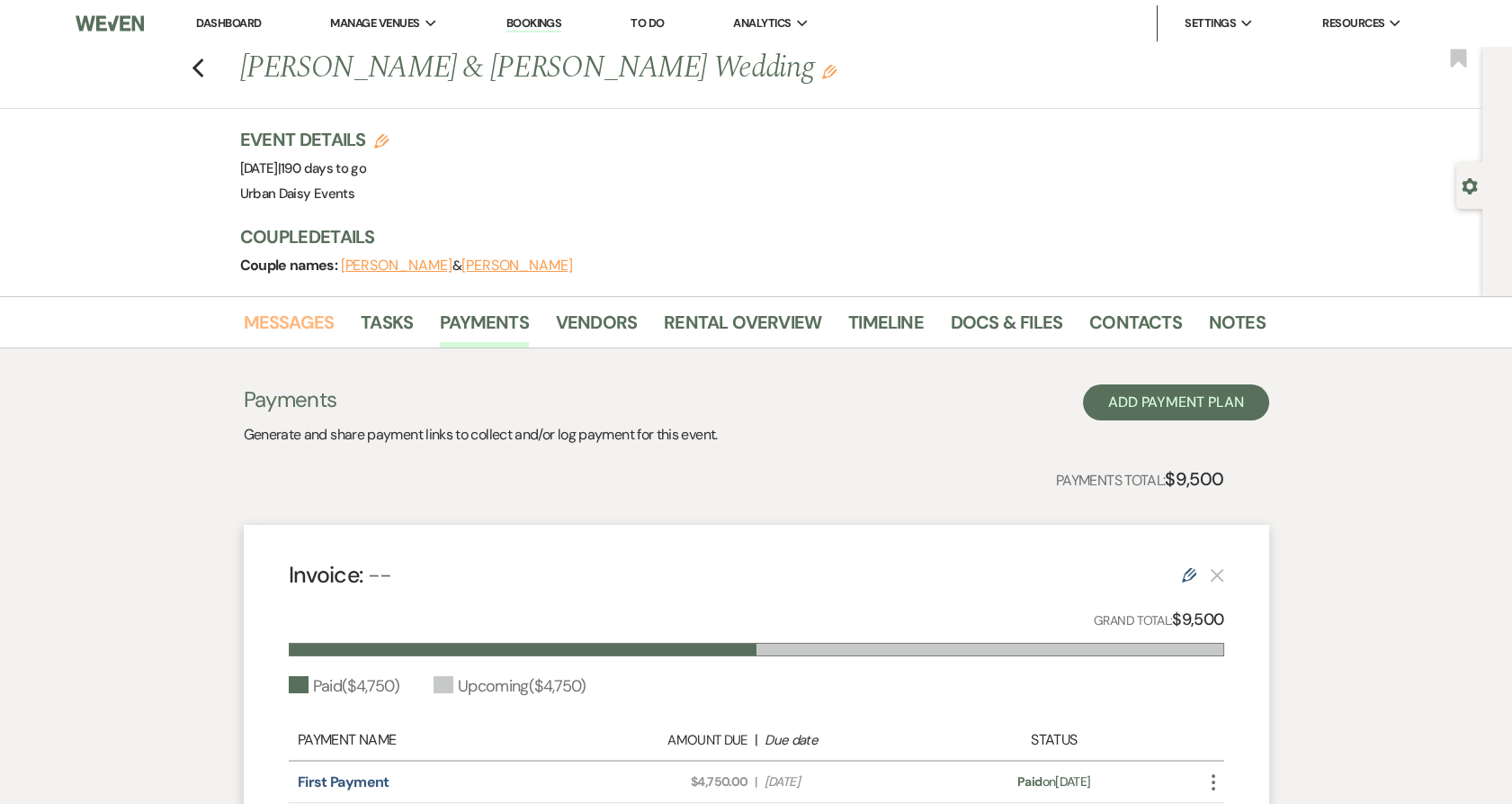
click at [304, 321] on link "Messages" at bounding box center [288, 328] width 91 height 39
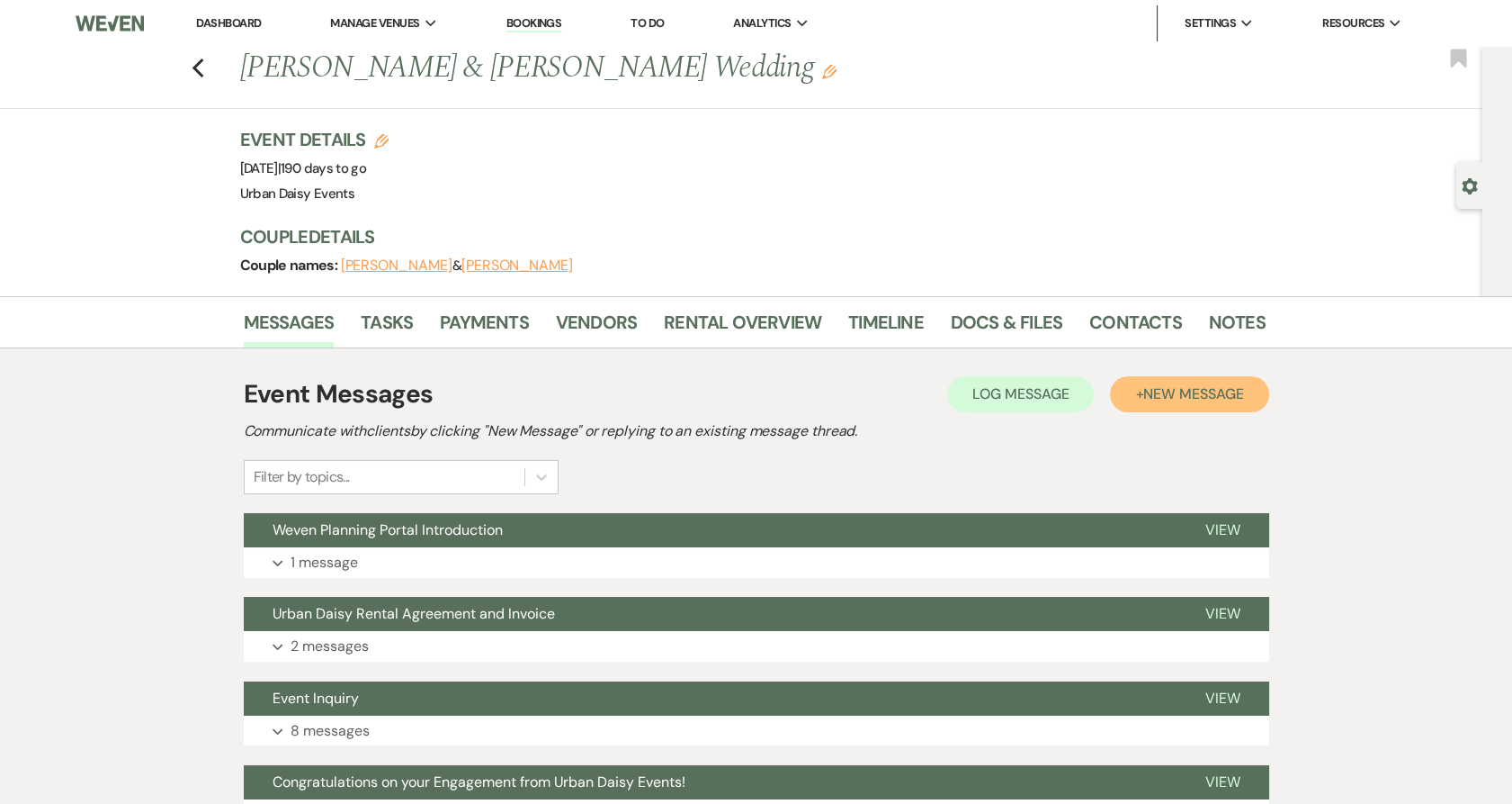
click at [1176, 396] on span "New Message" at bounding box center [1193, 394] width 100 height 19
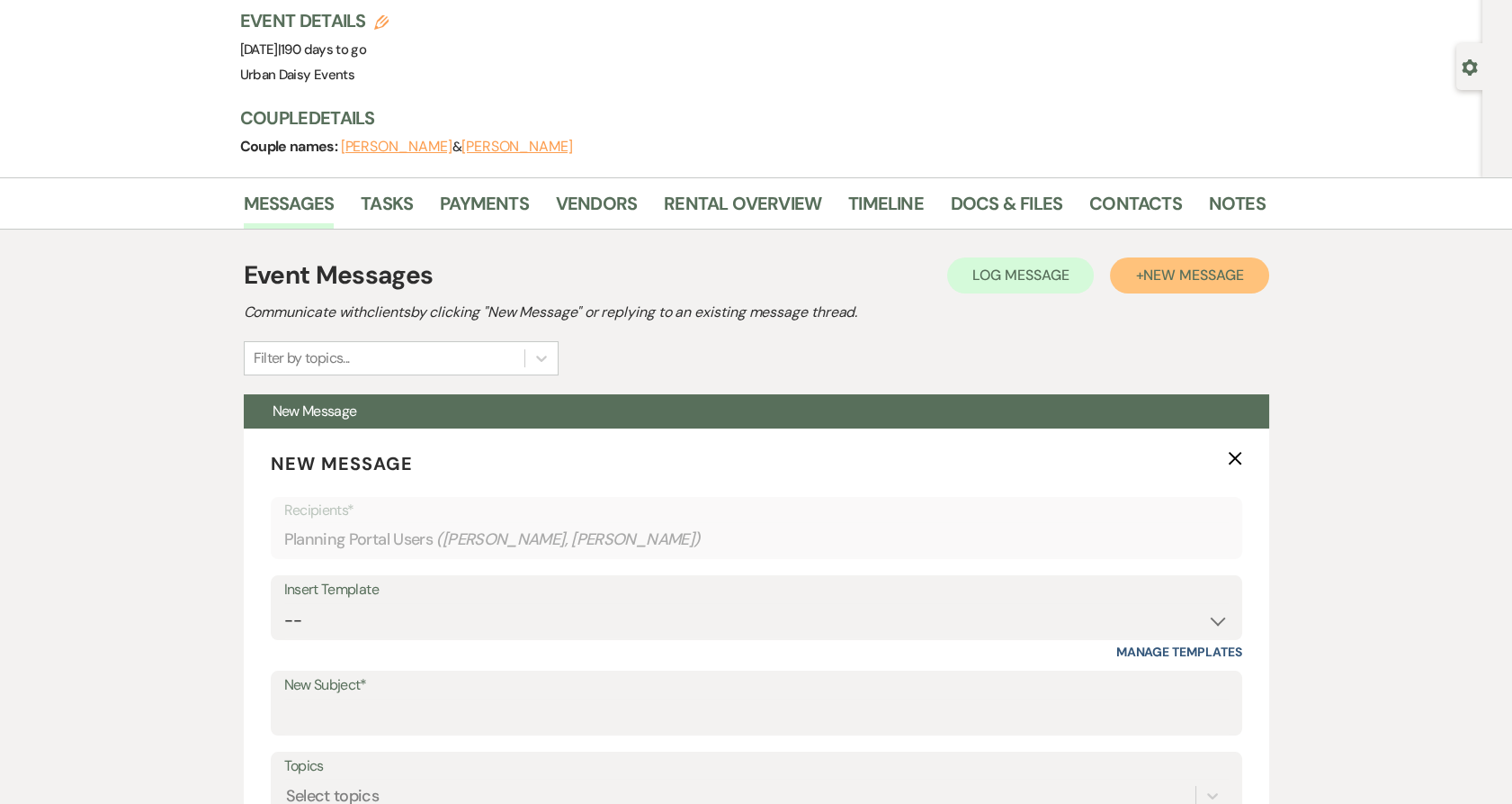
scroll to position [300, 0]
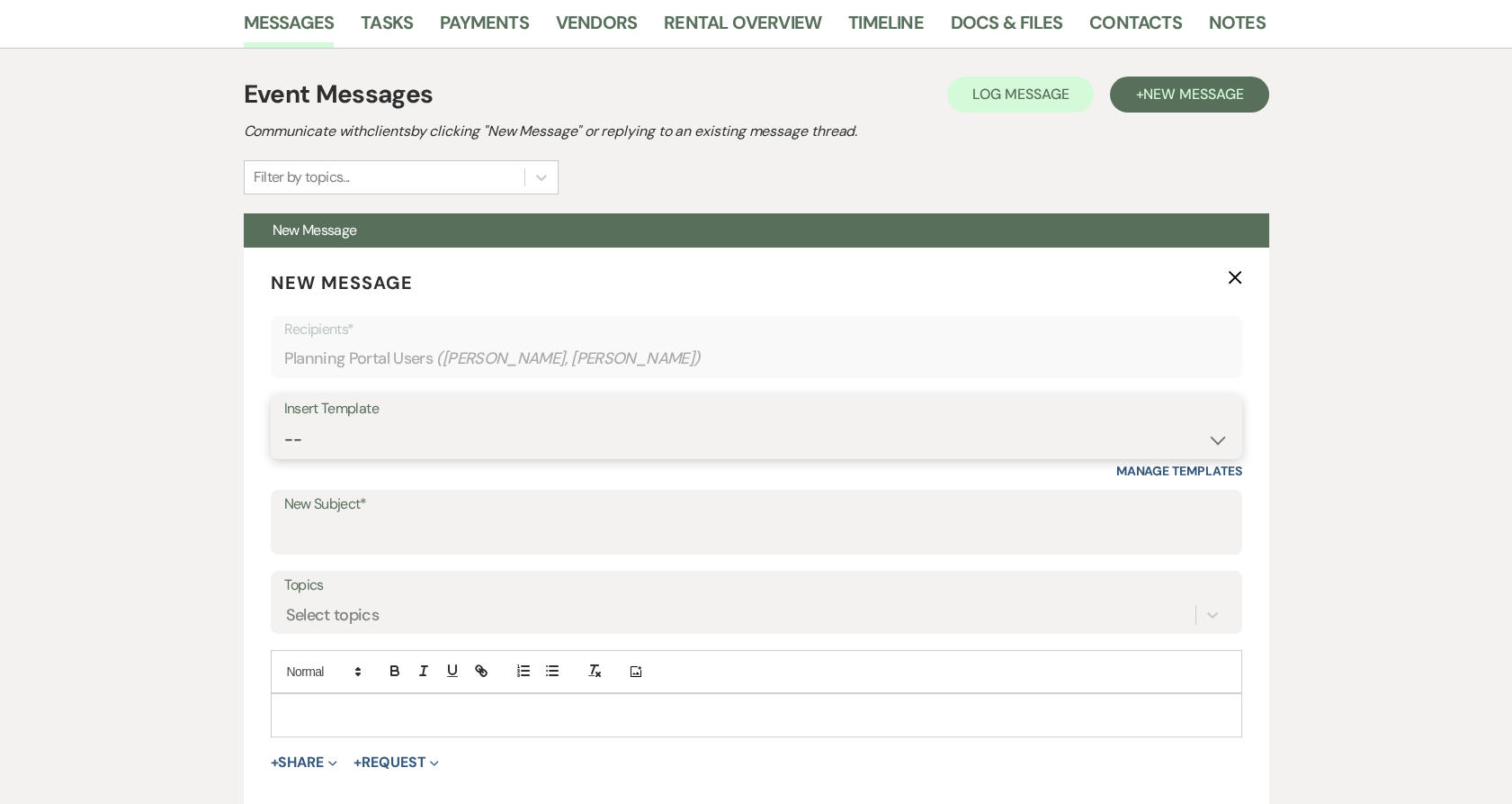
click at [469, 446] on select "-- Payment Past Due Rental Agreement and First Payment Urban Daisy Initial Resp…" at bounding box center [757, 440] width 945 height 35
select select "1267"
click at [285, 422] on select "-- Payment Past Due Rental Agreement and First Payment Urban Daisy Initial Resp…" at bounding box center [757, 440] width 945 height 35
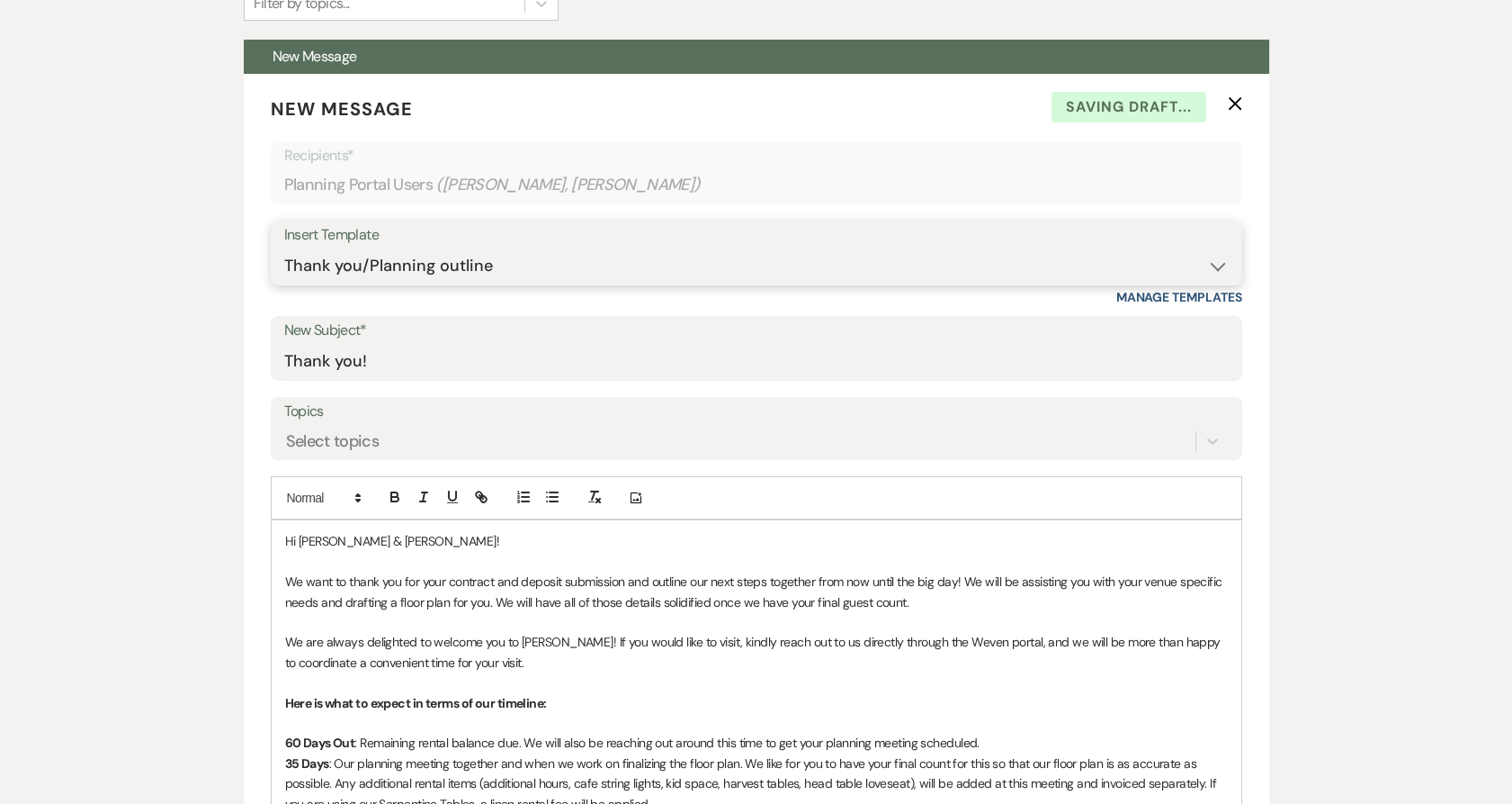
scroll to position [599, 0]
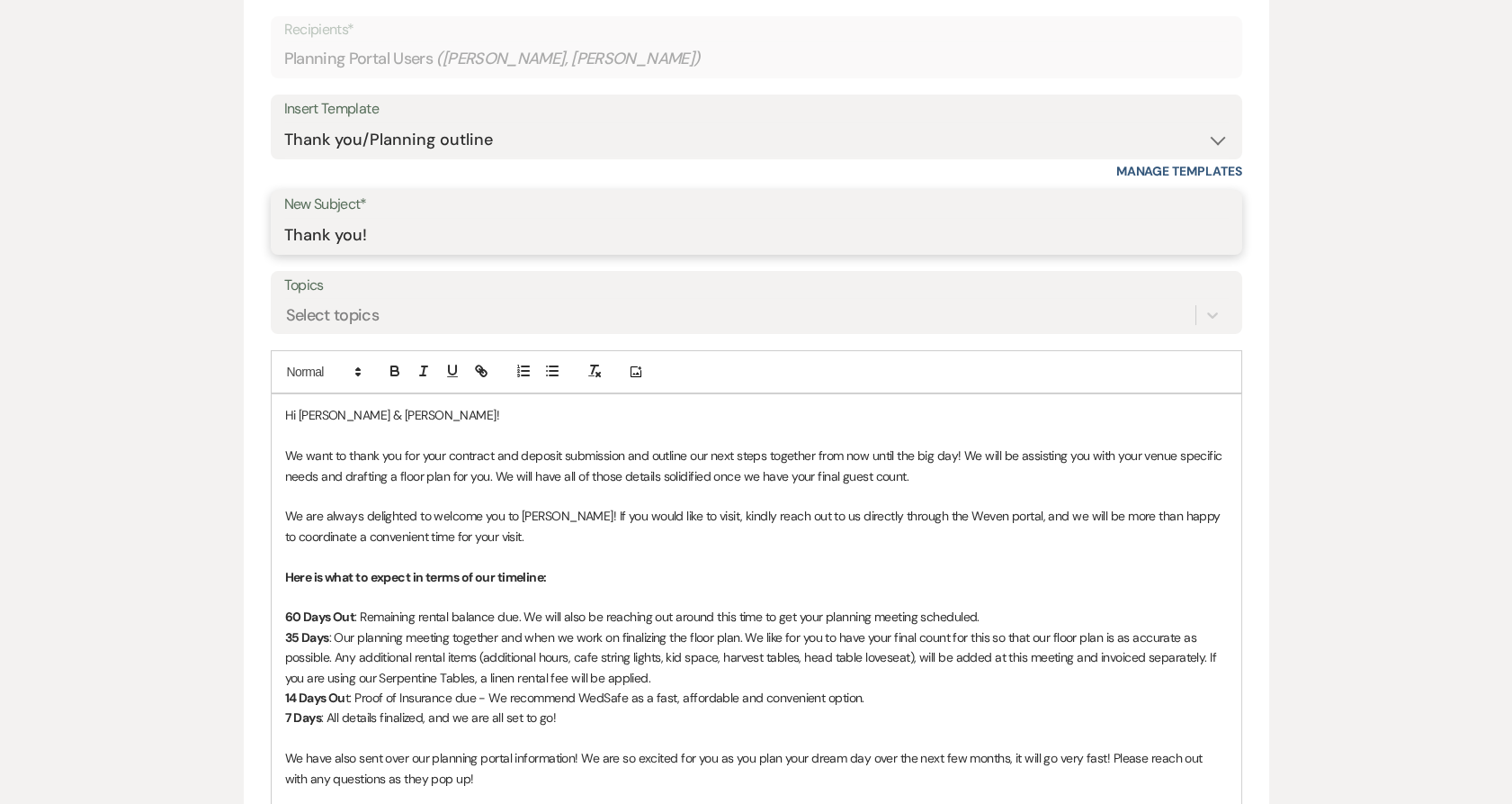
click at [434, 235] on input "Thank you!" at bounding box center [757, 235] width 945 height 35
type input "Thank you & Planning Outline!"
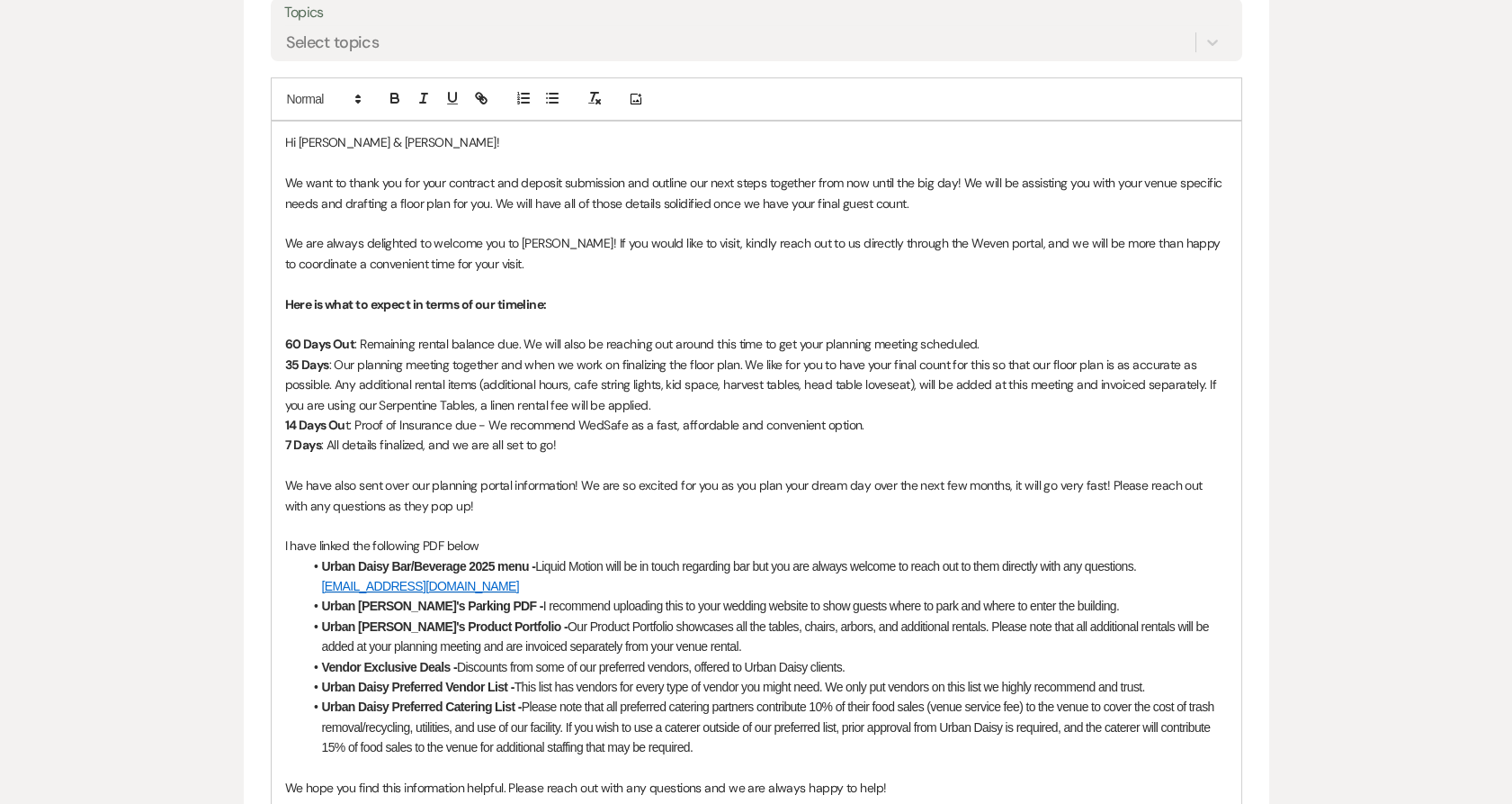
scroll to position [900, 0]
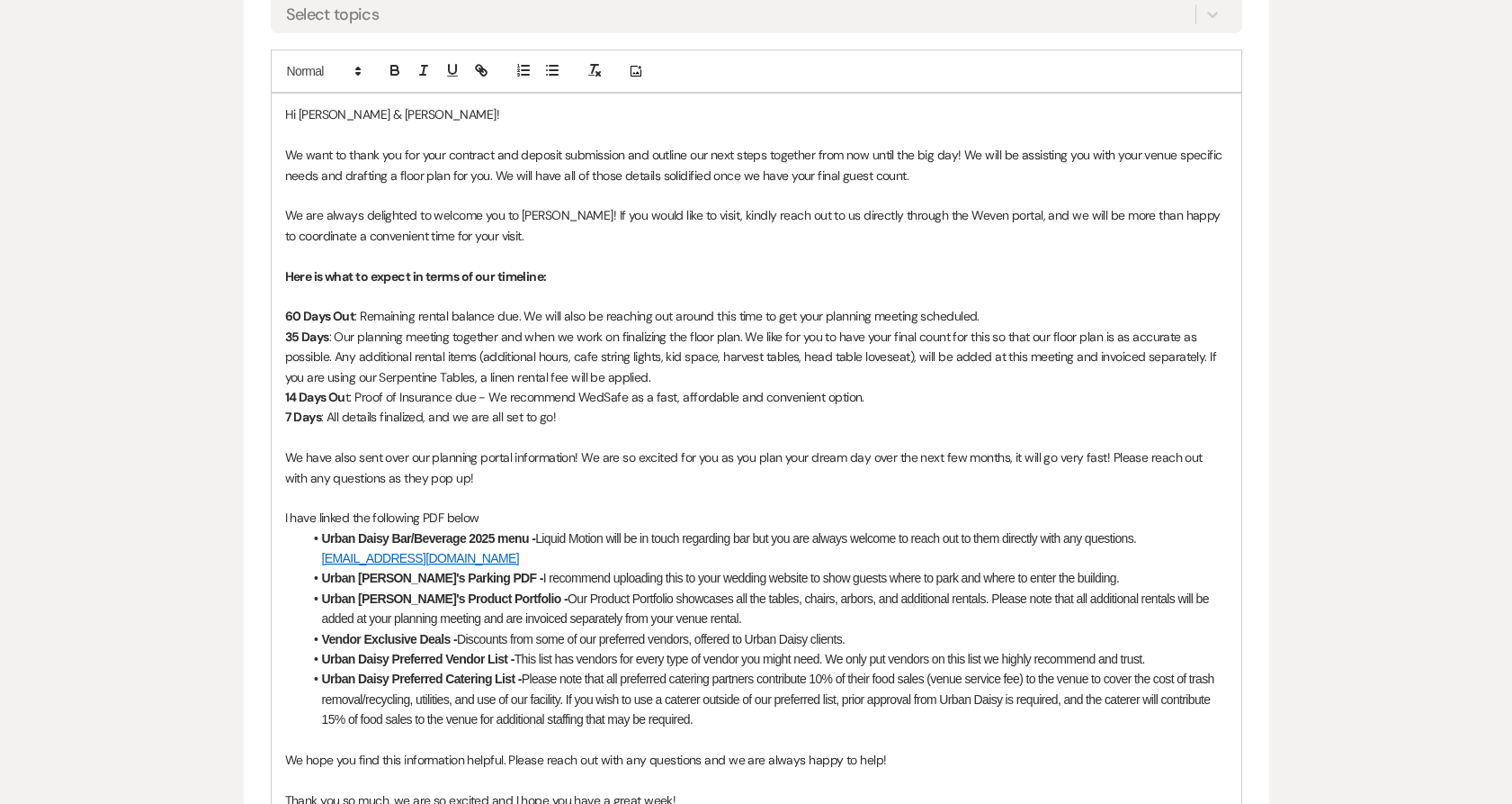
click at [525, 561] on li "Urban Daisy Bar/Beverage 2025 menu - Liquid Motion will be in touch regarding b…" at bounding box center [765, 548] width 925 height 40
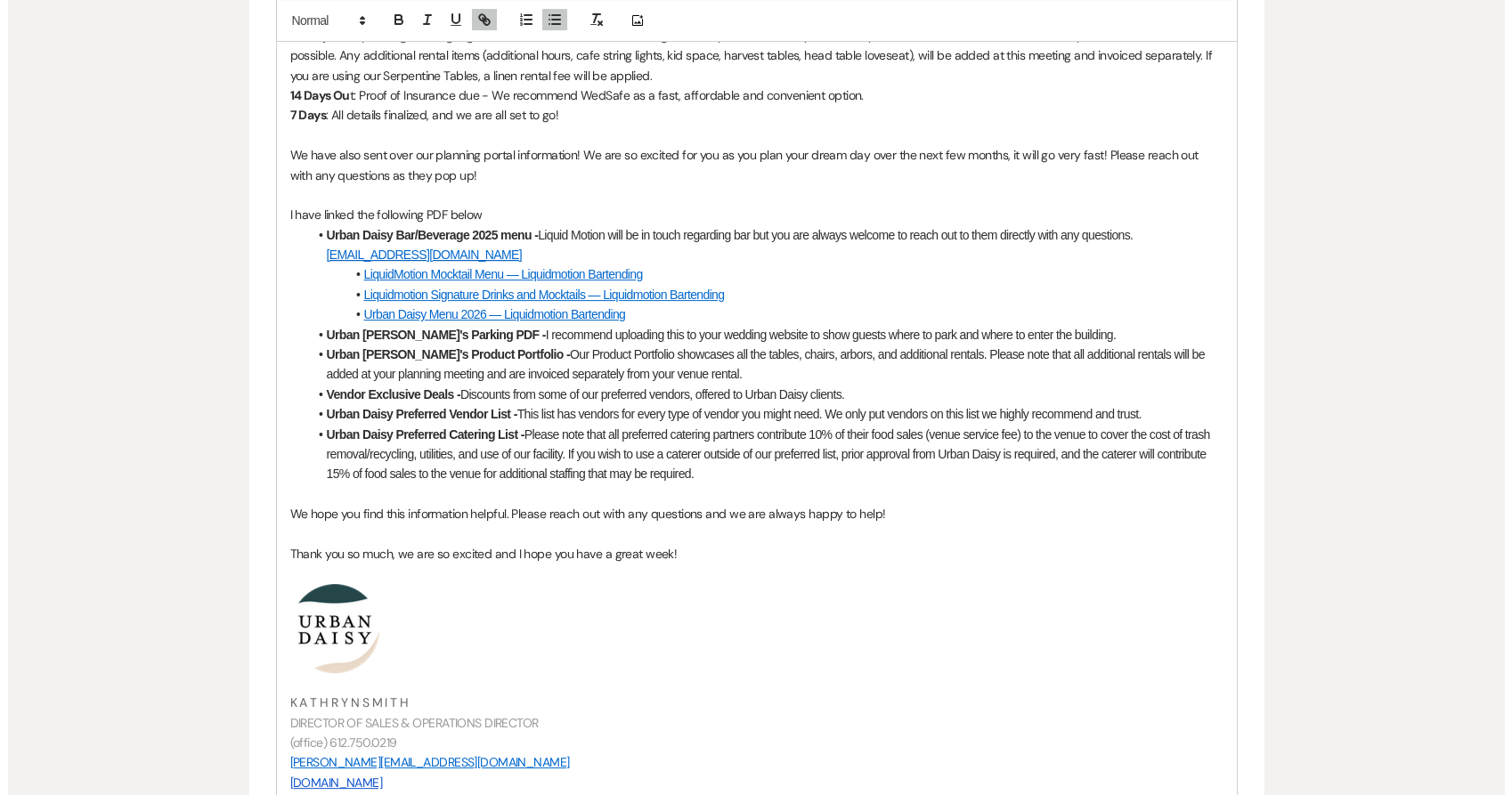
scroll to position [1285, 0]
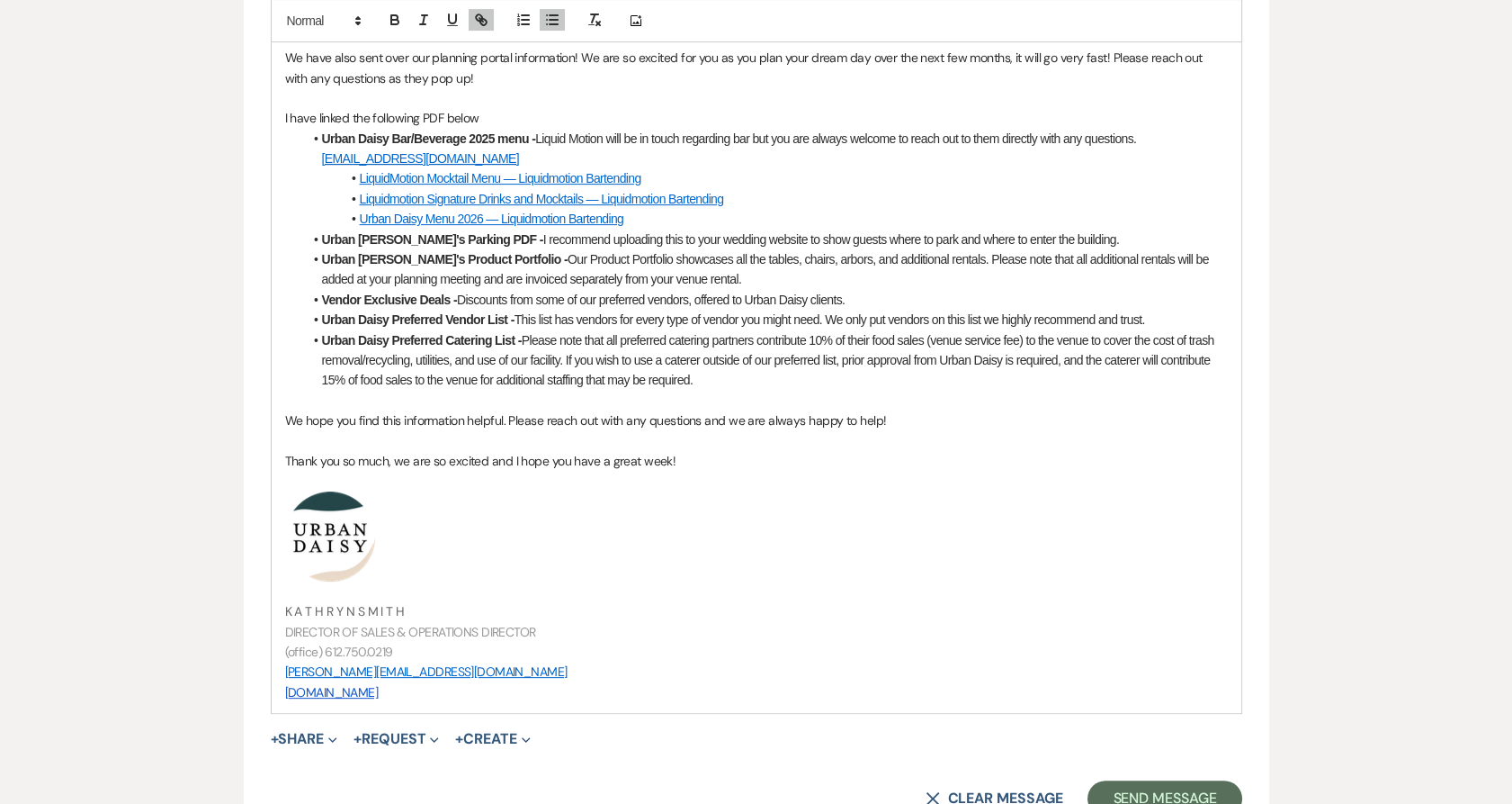
click at [306, 734] on button "+ Share Expand" at bounding box center [304, 739] width 67 height 14
click at [313, 766] on span "Doc Upload Documents" at bounding box center [340, 774] width 103 height 19
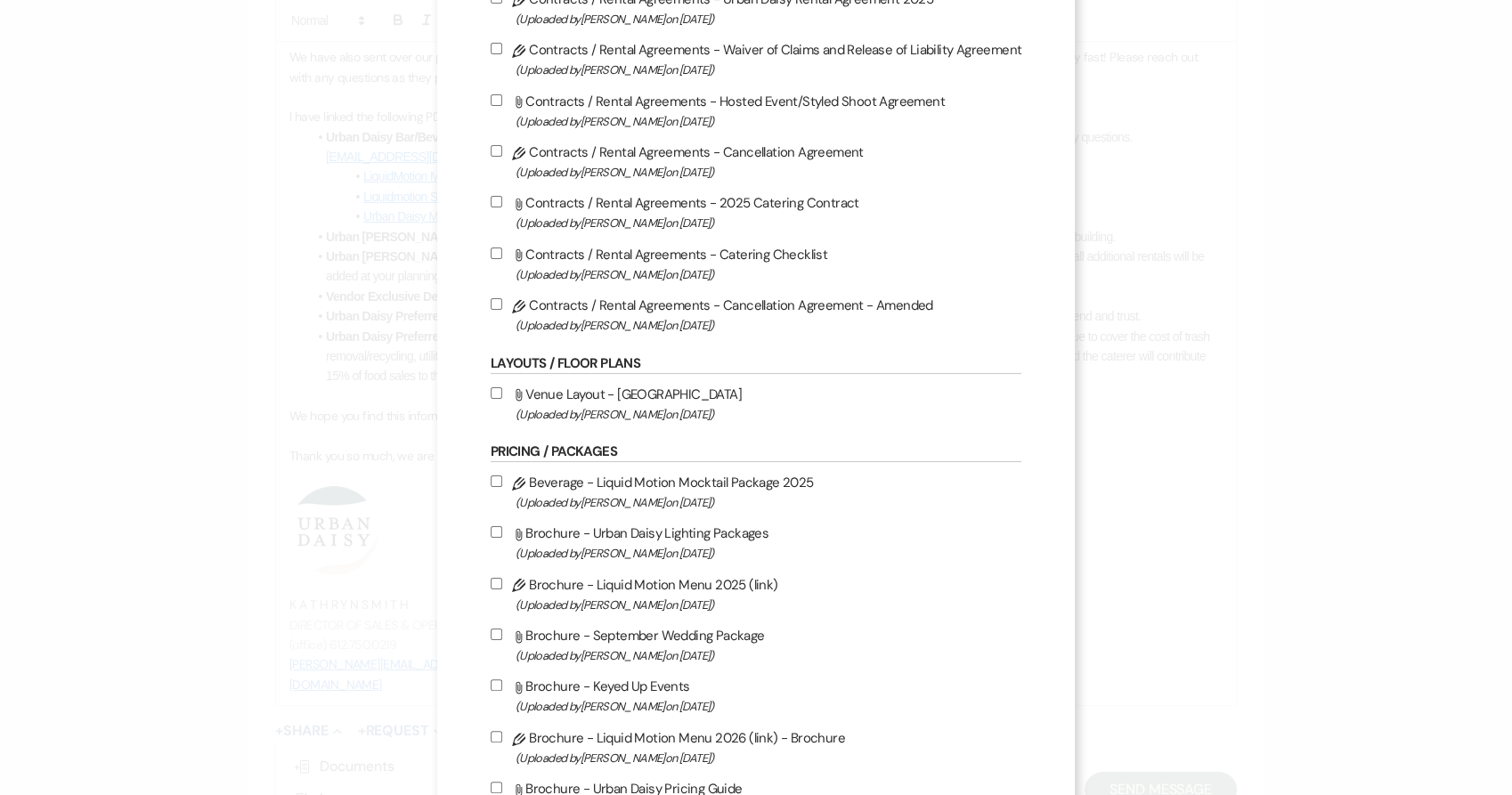
scroll to position [395, 0]
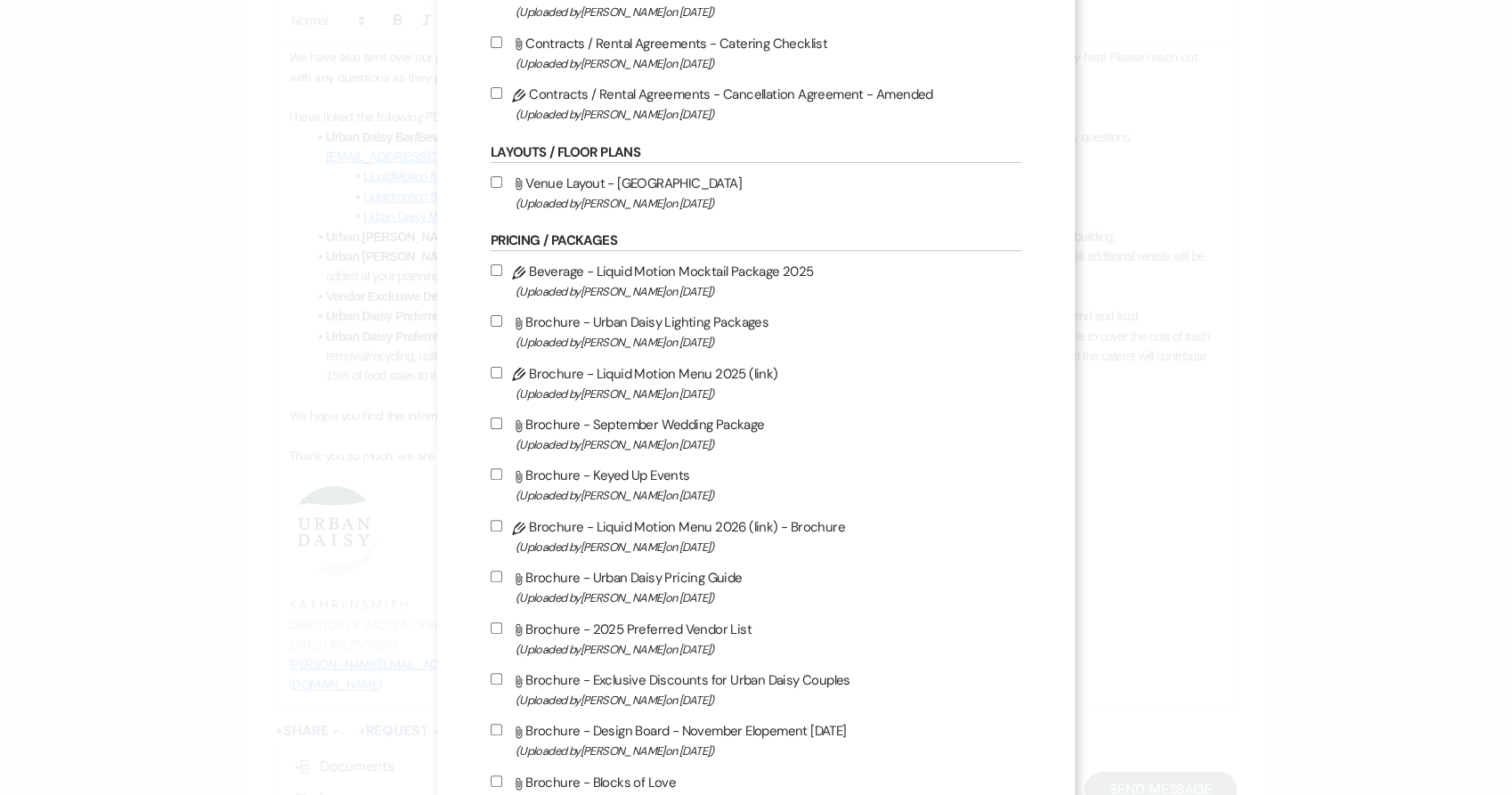
click at [602, 200] on span "(Uploaded by Amy Knight on Apr 18th, 2024 )" at bounding box center [768, 203] width 506 height 20
click at [502, 187] on input "Attach File Venue Layout - UD Parking (Uploaded by Amy Knight on Apr 18th, 2024…" at bounding box center [496, 182] width 12 height 12
checkbox input "true"
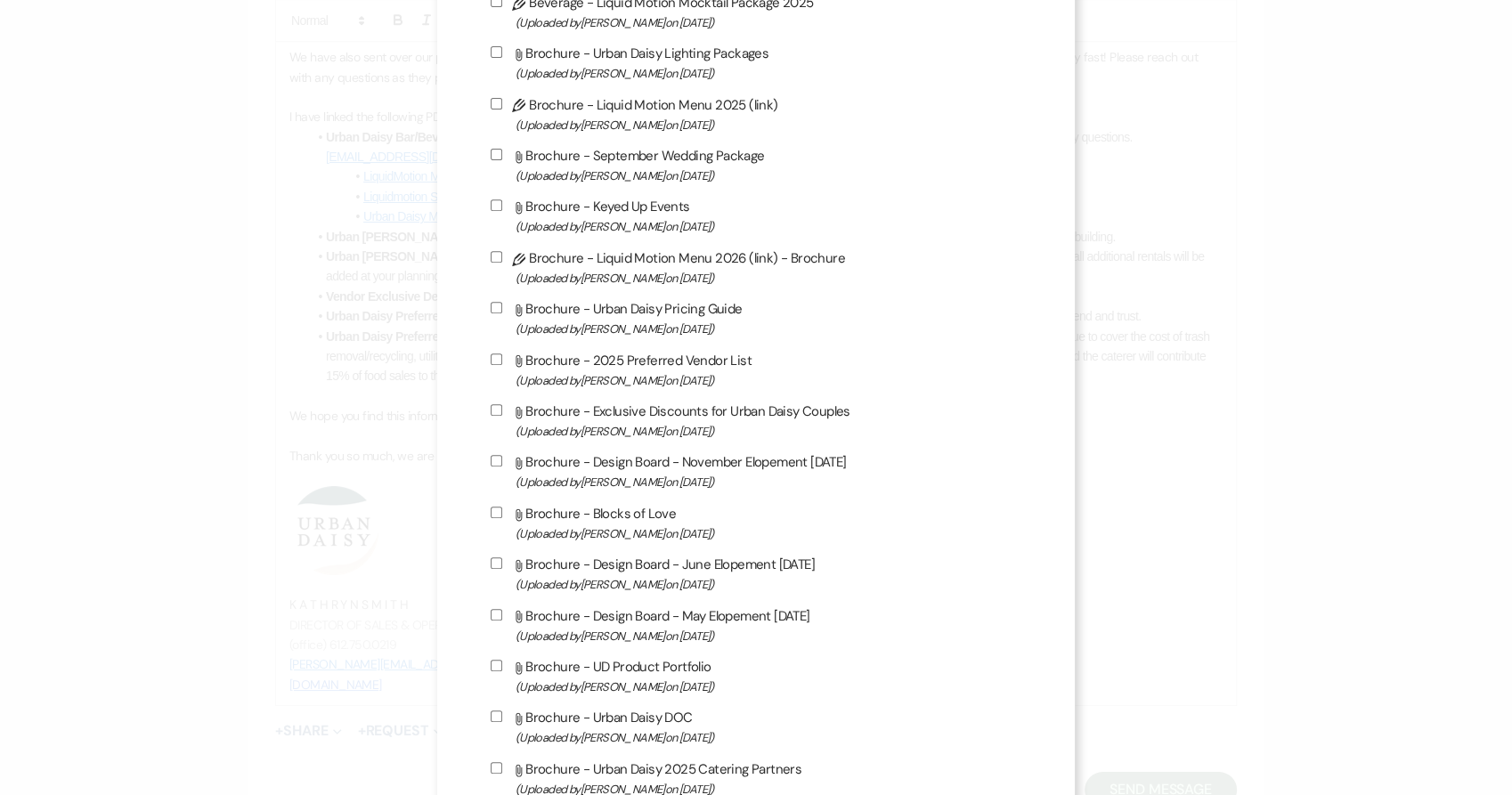
scroll to position [692, 0]
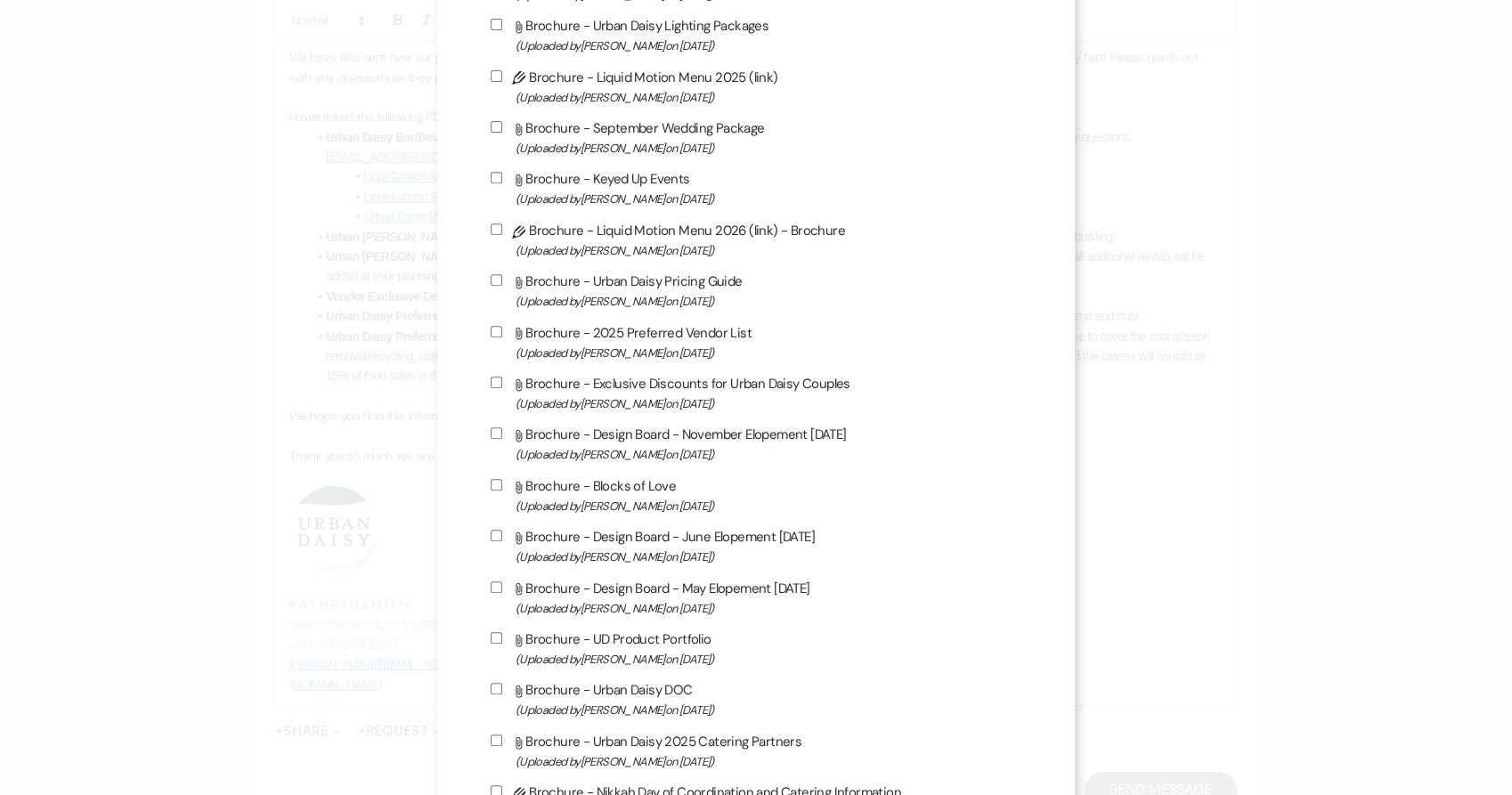
click at [612, 203] on span "(Uploaded by Kathryn Beckett on Dec 23rd, 2024 )" at bounding box center [768, 199] width 506 height 20
click at [502, 184] on input "Attach File Brochure - Keyed Up Events (Uploaded by Kathryn Beckett on Dec 23rd…" at bounding box center [496, 177] width 12 height 12
click at [612, 203] on span "(Uploaded by Kathryn Beckett on Dec 23rd, 2024 )" at bounding box center [768, 199] width 506 height 20
click at [502, 184] on input "Attach File Brochure - Keyed Up Events (Uploaded by Kathryn Beckett on Dec 23rd…" at bounding box center [496, 177] width 12 height 12
checkbox input "false"
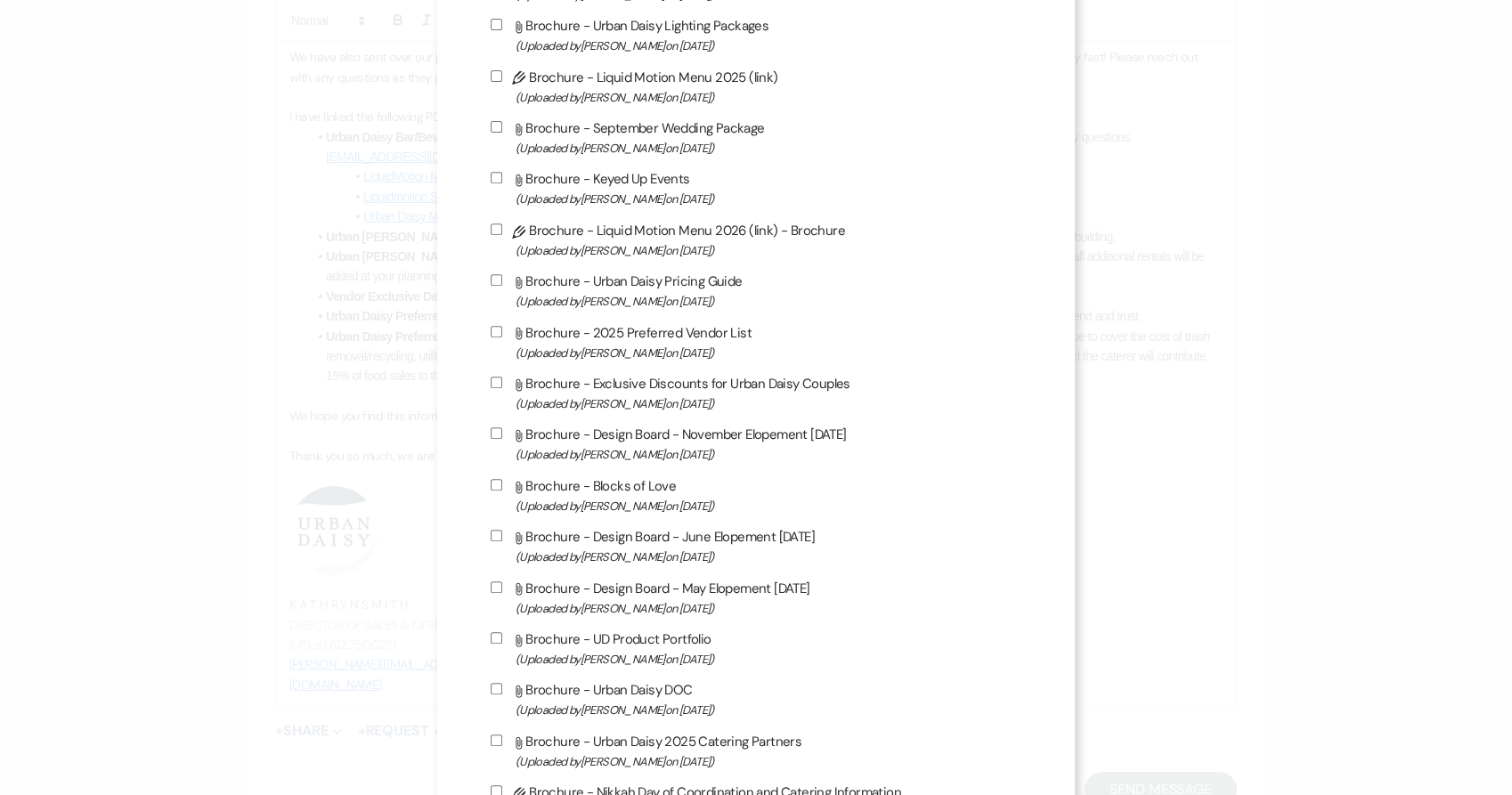
click at [655, 341] on label "Attach File Brochure - 2025 Preferred Vendor List (Uploaded by Kathryn Beckett …" at bounding box center [756, 342] width 531 height 42
click at [502, 337] on input "Attach File Brochure - 2025 Preferred Vendor List (Uploaded by Kathryn Beckett …" at bounding box center [496, 331] width 12 height 12
checkbox input "true"
click at [662, 393] on label "Attach File Brochure - Exclusive Discounts for Urban Daisy Couples (Uploaded by…" at bounding box center [756, 392] width 531 height 42
click at [502, 388] on input "Attach File Brochure - Exclusive Discounts for Urban Daisy Couples (Uploaded by…" at bounding box center [496, 382] width 12 height 12
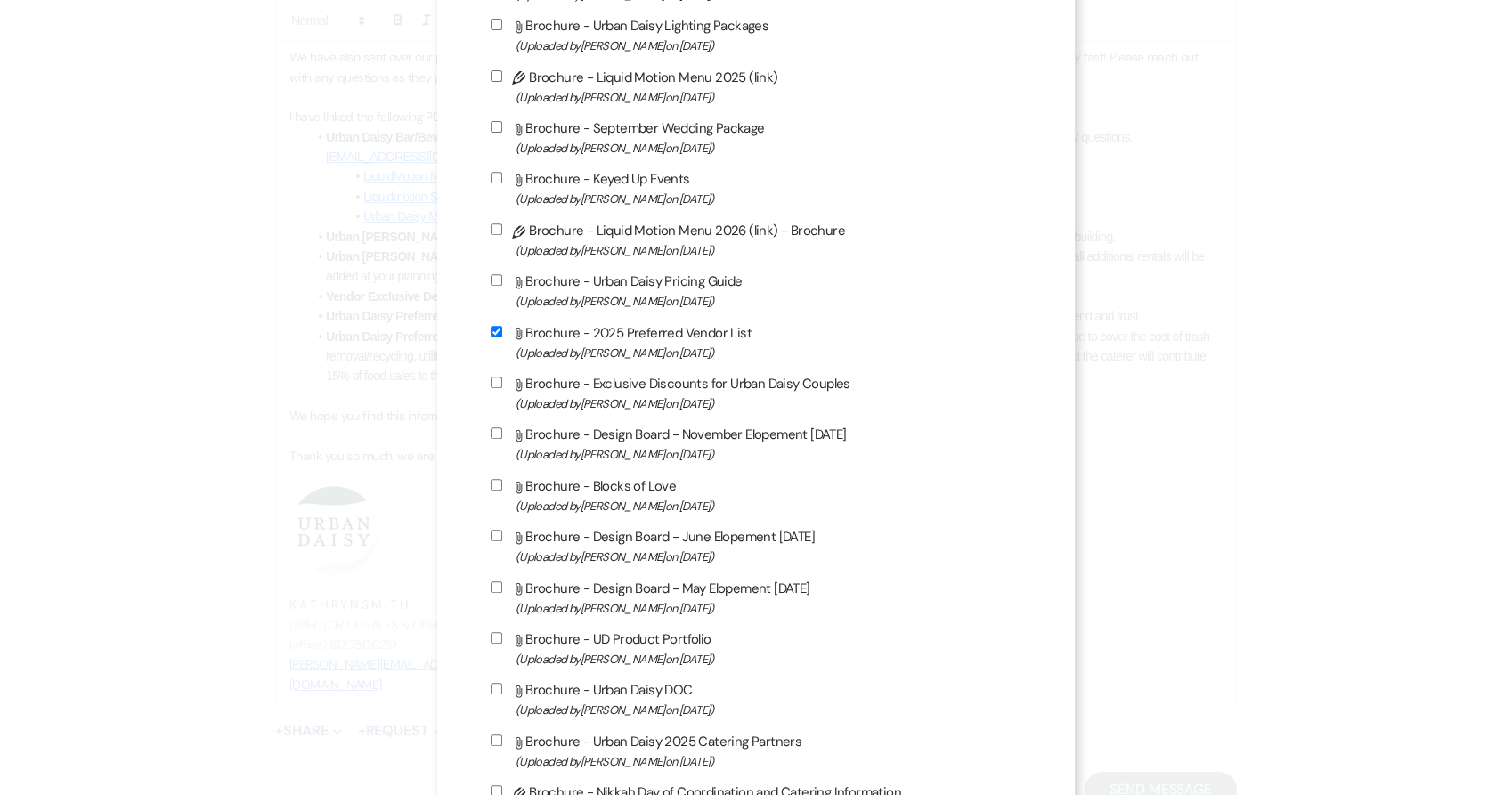
checkbox input "true"
click at [644, 197] on span "(Uploaded by Kathryn Beckett on Dec 23rd, 2024 )" at bounding box center [768, 199] width 506 height 20
click at [502, 184] on input "Attach File Brochure - Keyed Up Events (Uploaded by Kathryn Beckett on Dec 23rd…" at bounding box center [496, 177] width 12 height 12
checkbox input "true"
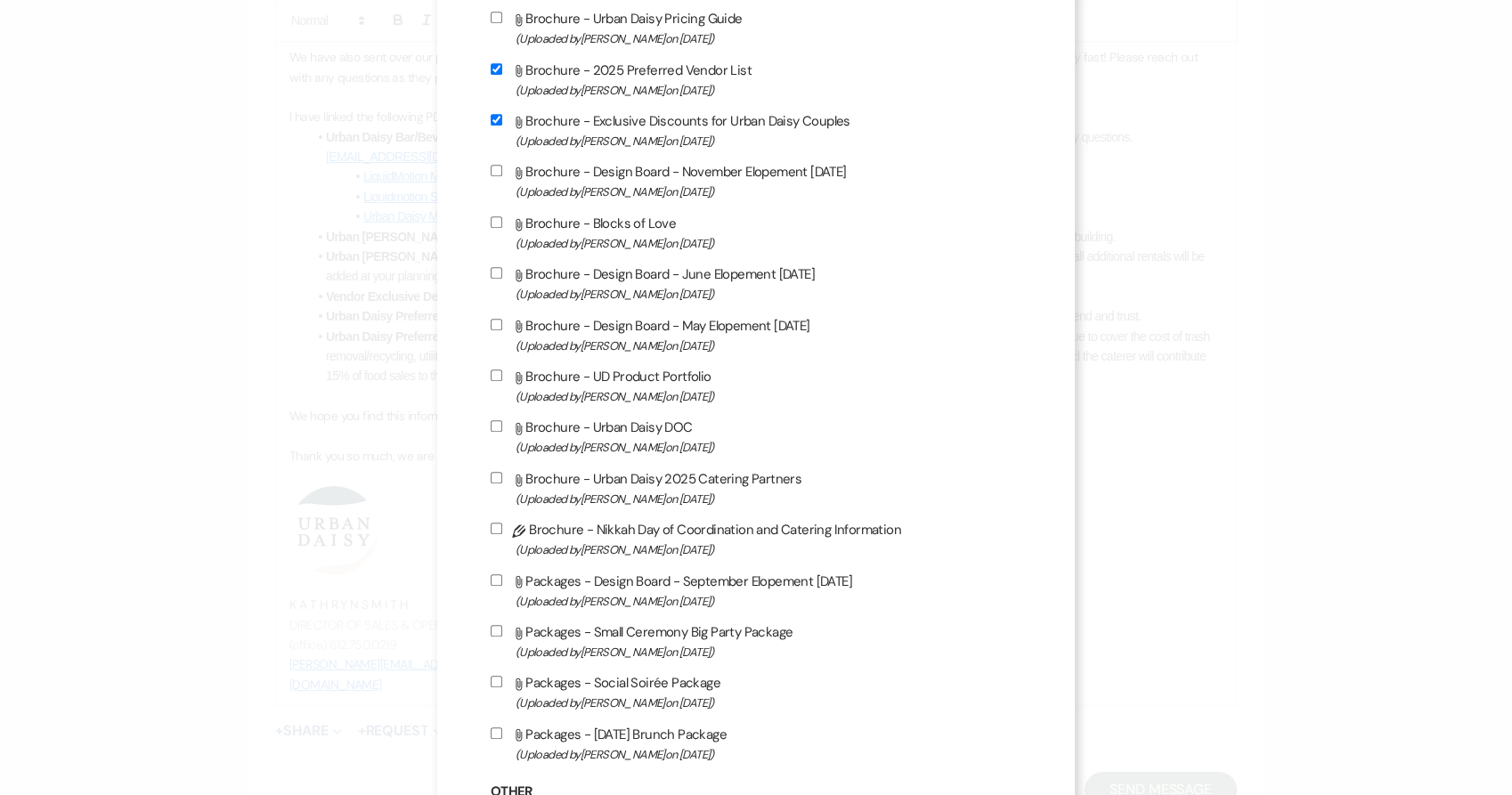
scroll to position [989, 0]
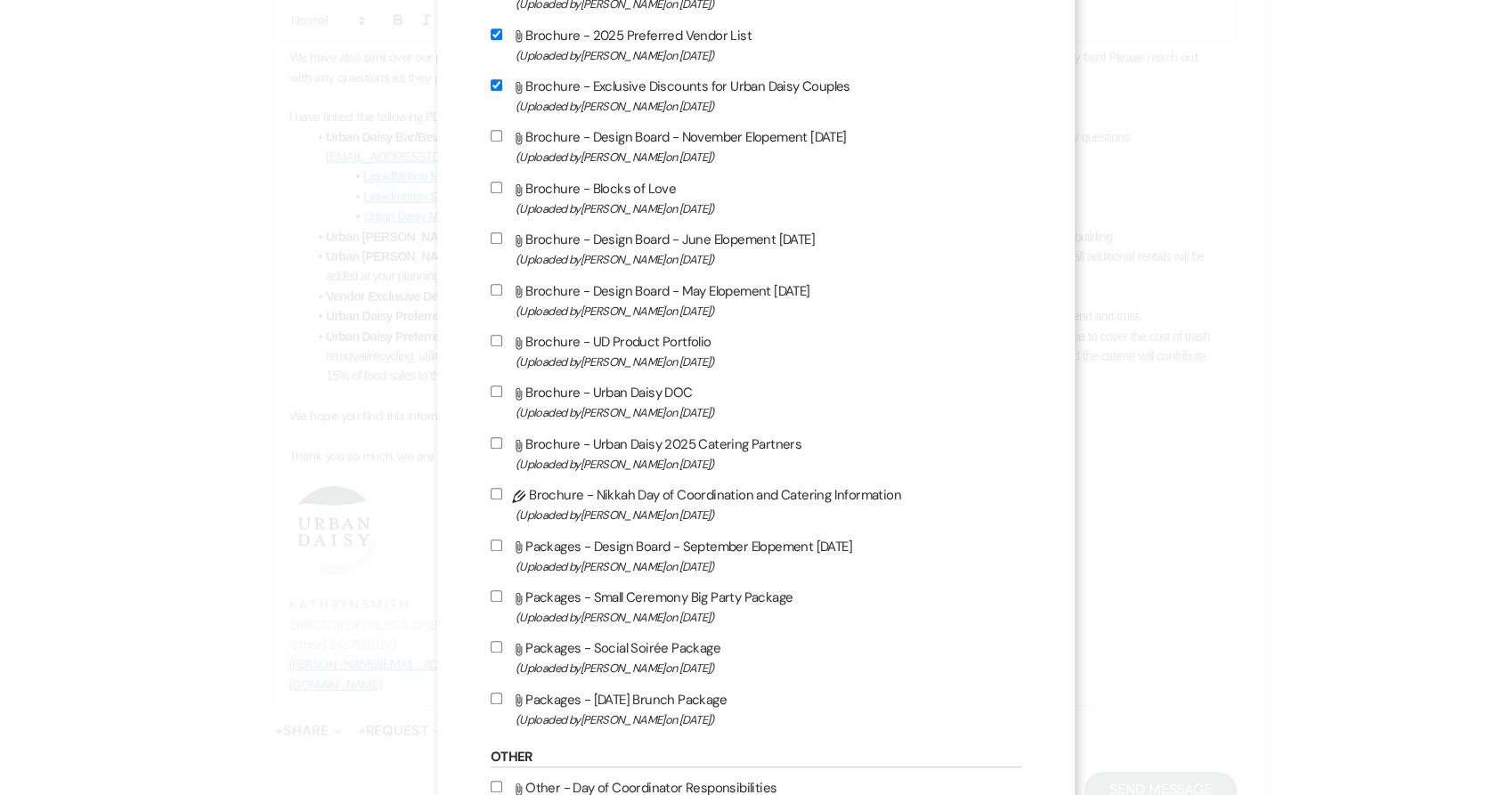
click at [611, 356] on label "Attach File Brochure - UD Product Portfolio (Uploaded by Kathryn Beckett on Jul…" at bounding box center [756, 351] width 531 height 42
click at [502, 346] on input "Attach File Brochure - UD Product Portfolio (Uploaded by Kathryn Beckett on Jul…" at bounding box center [496, 340] width 12 height 12
checkbox input "true"
click at [595, 454] on label "Attach File Brochure - Urban Daisy 2025 Catering Partners (Uploaded by Amy Knig…" at bounding box center [756, 452] width 531 height 42
click at [502, 449] on input "Attach File Brochure - Urban Daisy 2025 Catering Partners (Uploaded by Amy Knig…" at bounding box center [496, 442] width 12 height 12
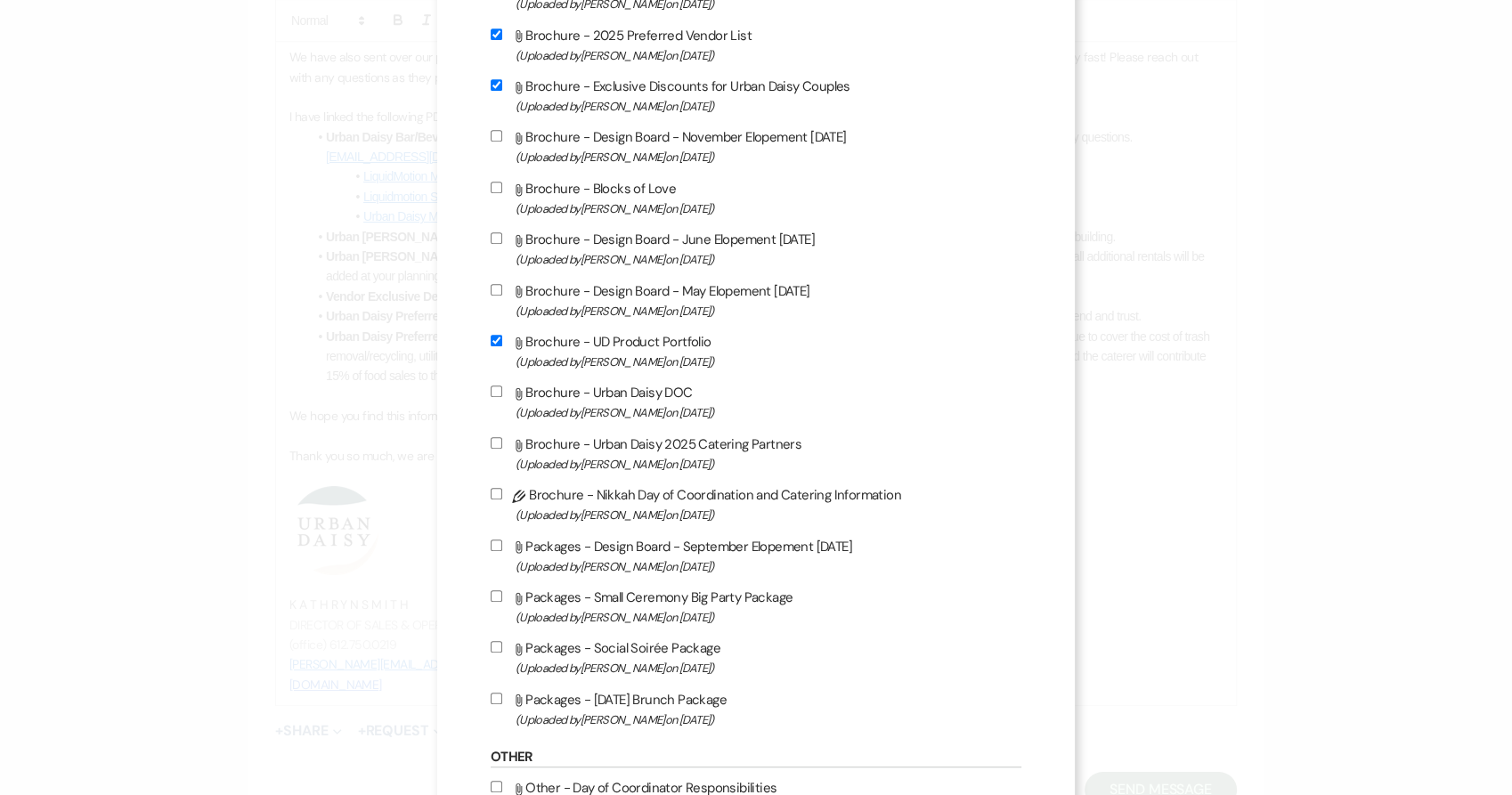
checkbox input "true"
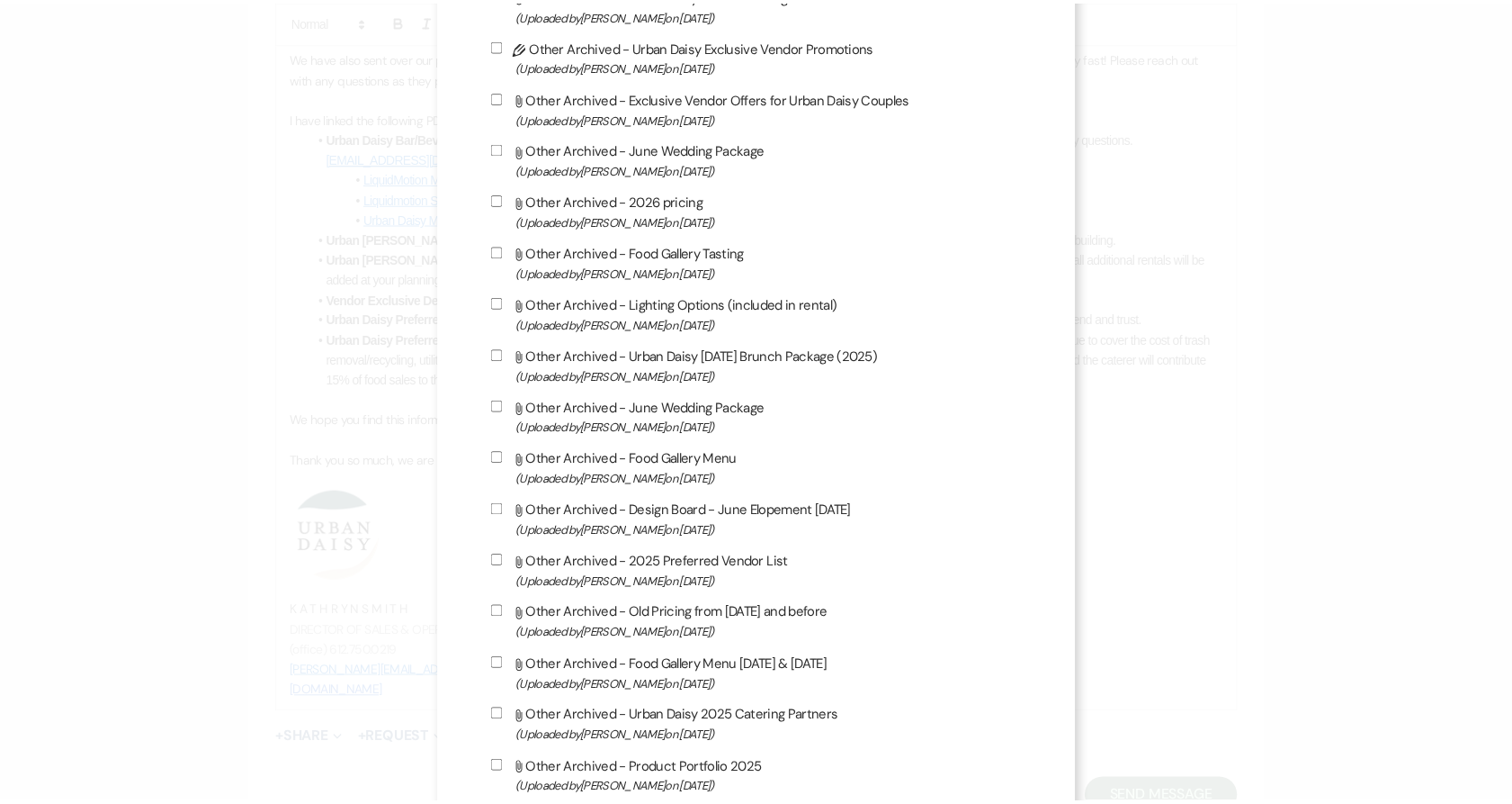
scroll to position [2899, 0]
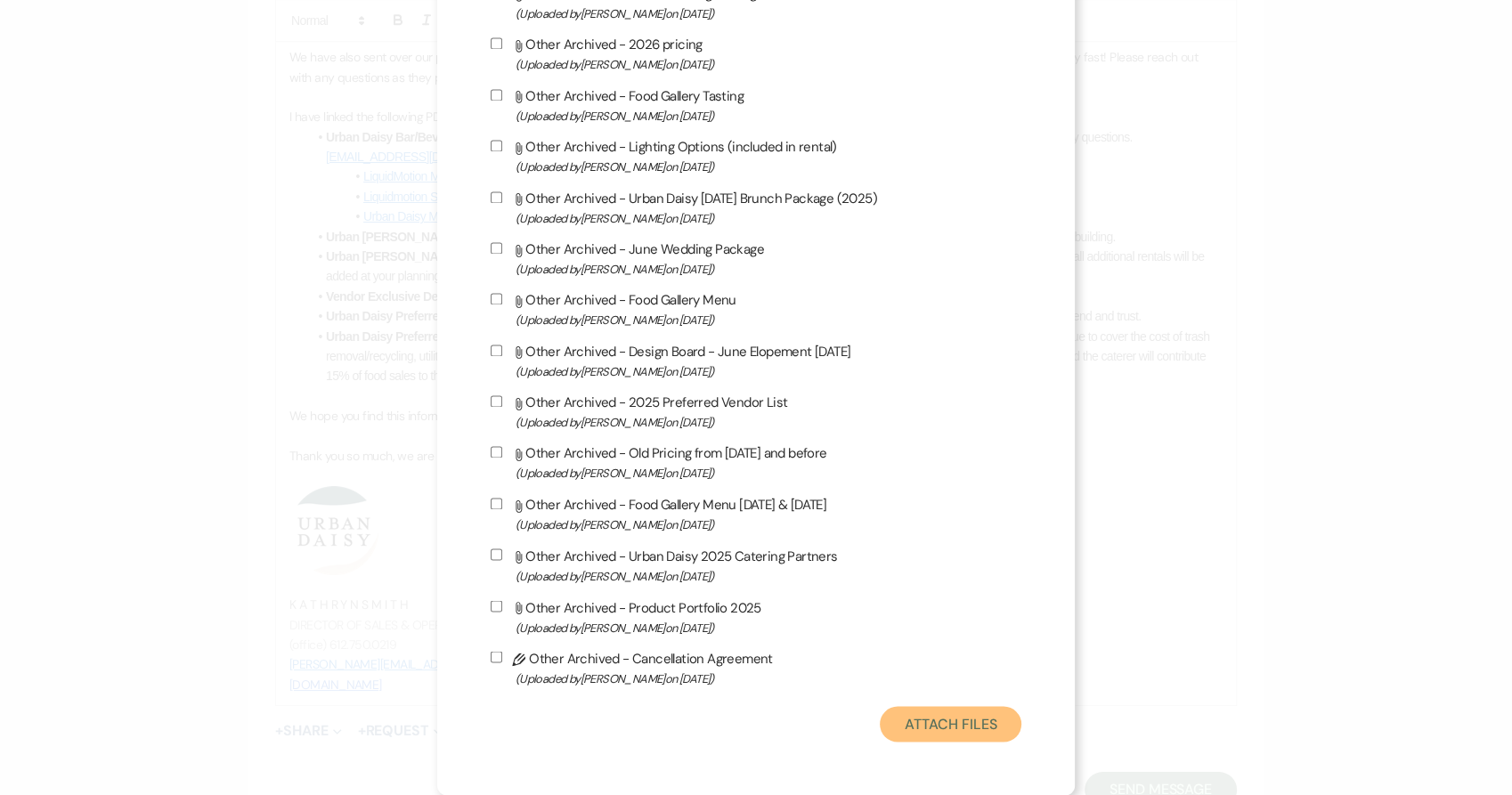
click at [969, 726] on button "Attach Files" at bounding box center [950, 723] width 141 height 36
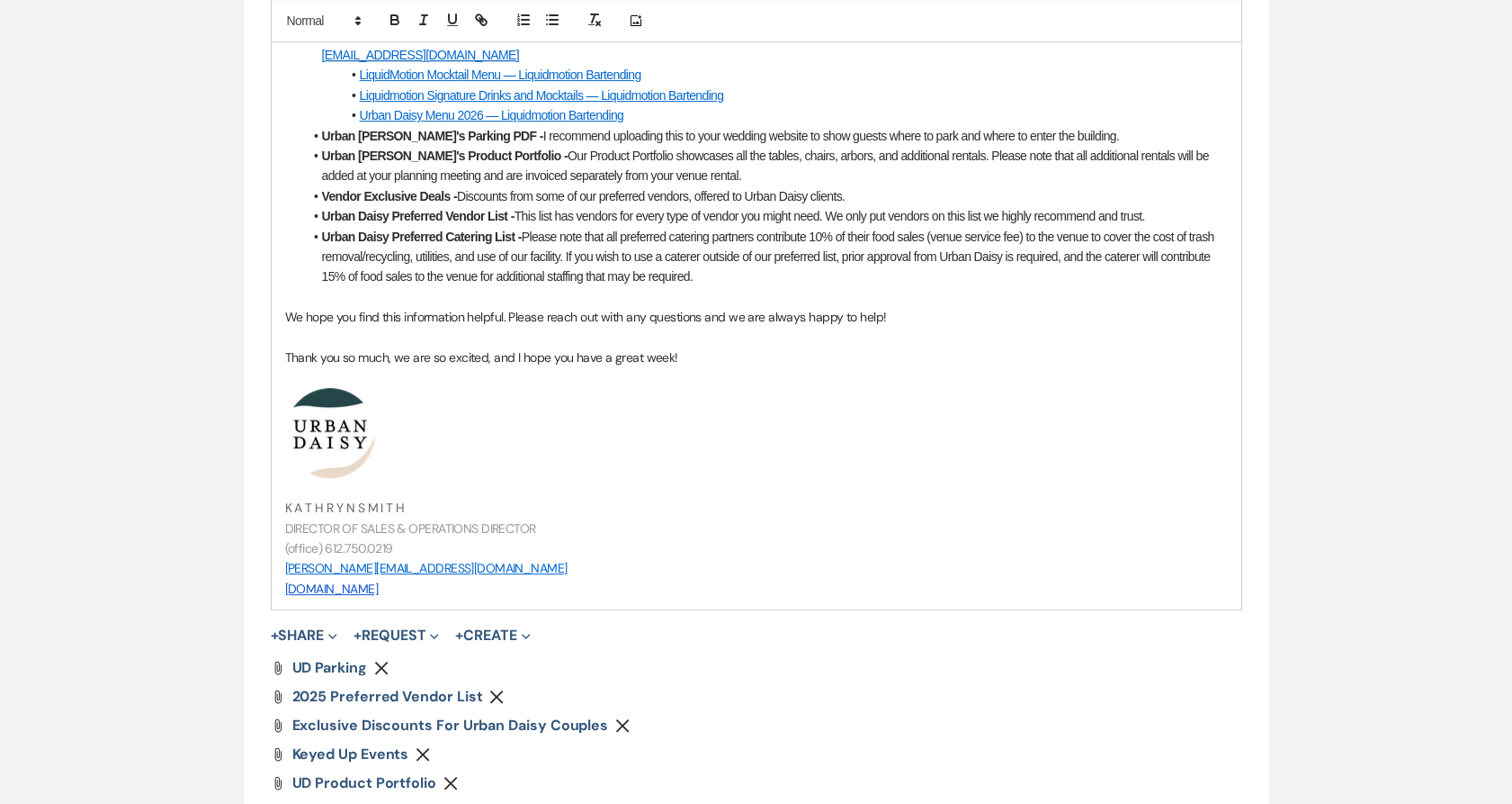
scroll to position [1100, 0]
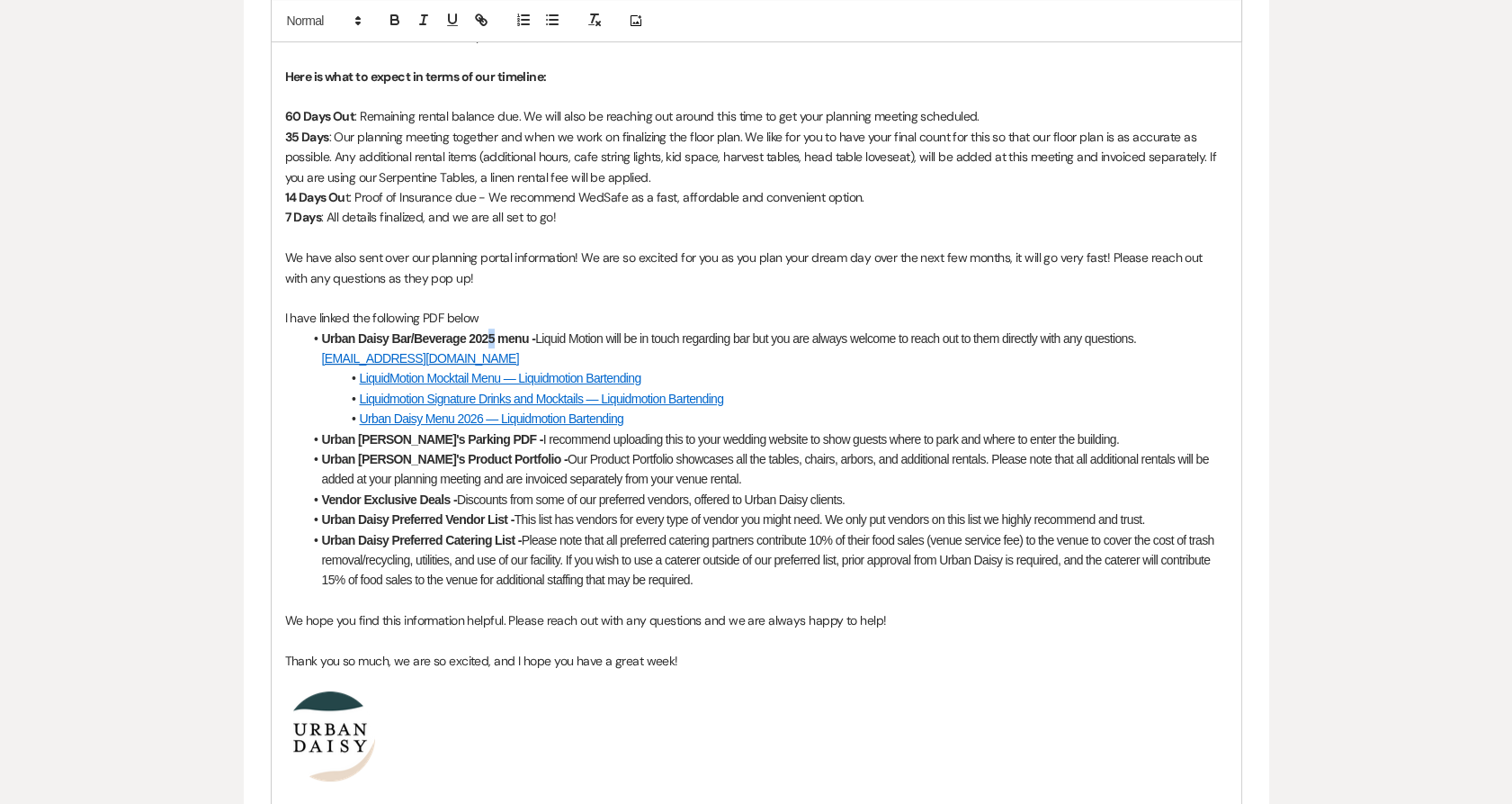
click at [485, 338] on strong "Urban Daisy Bar/Beverage 2025 menu -" at bounding box center [428, 338] width 214 height 14
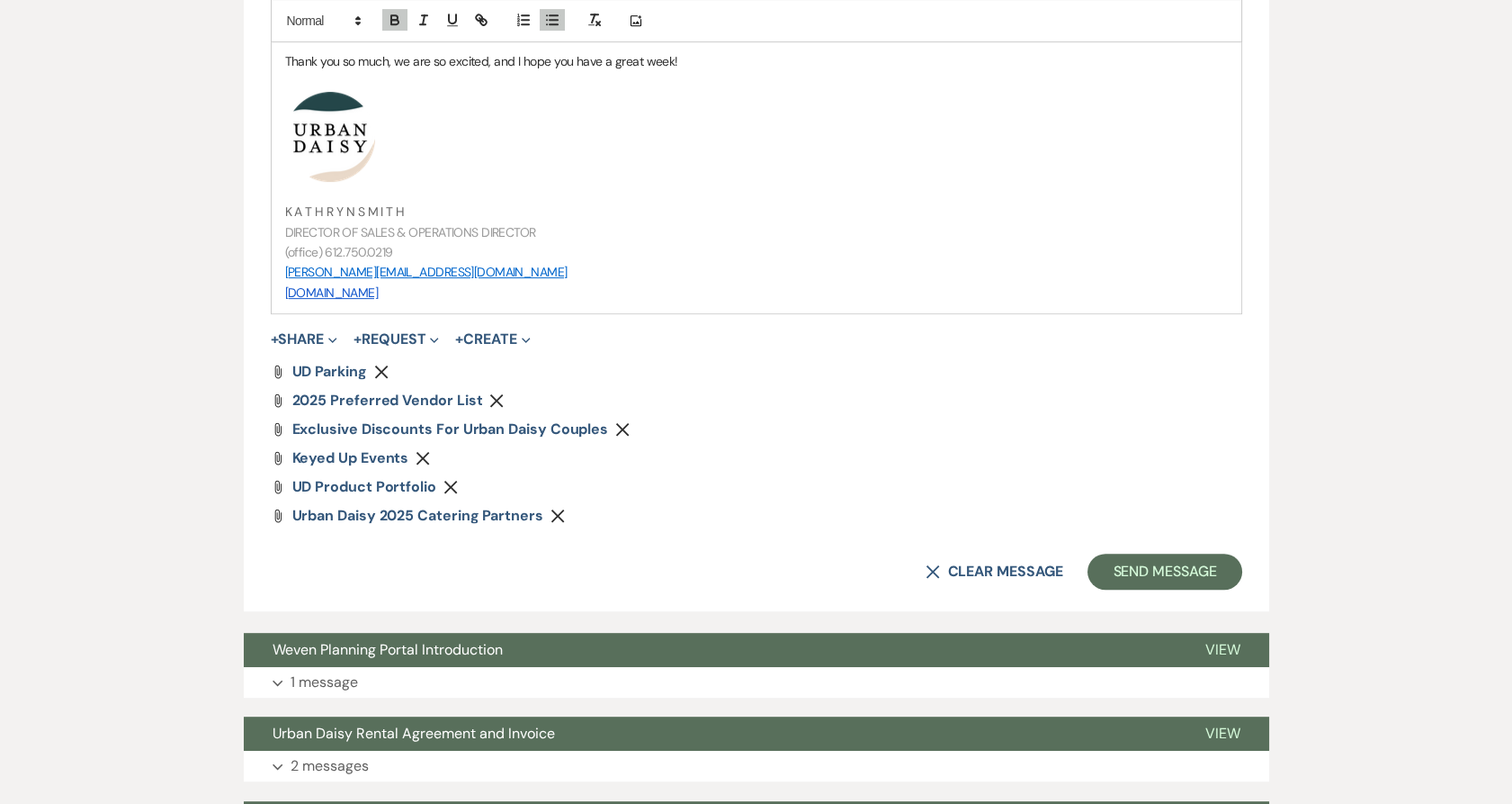
scroll to position [1986, 0]
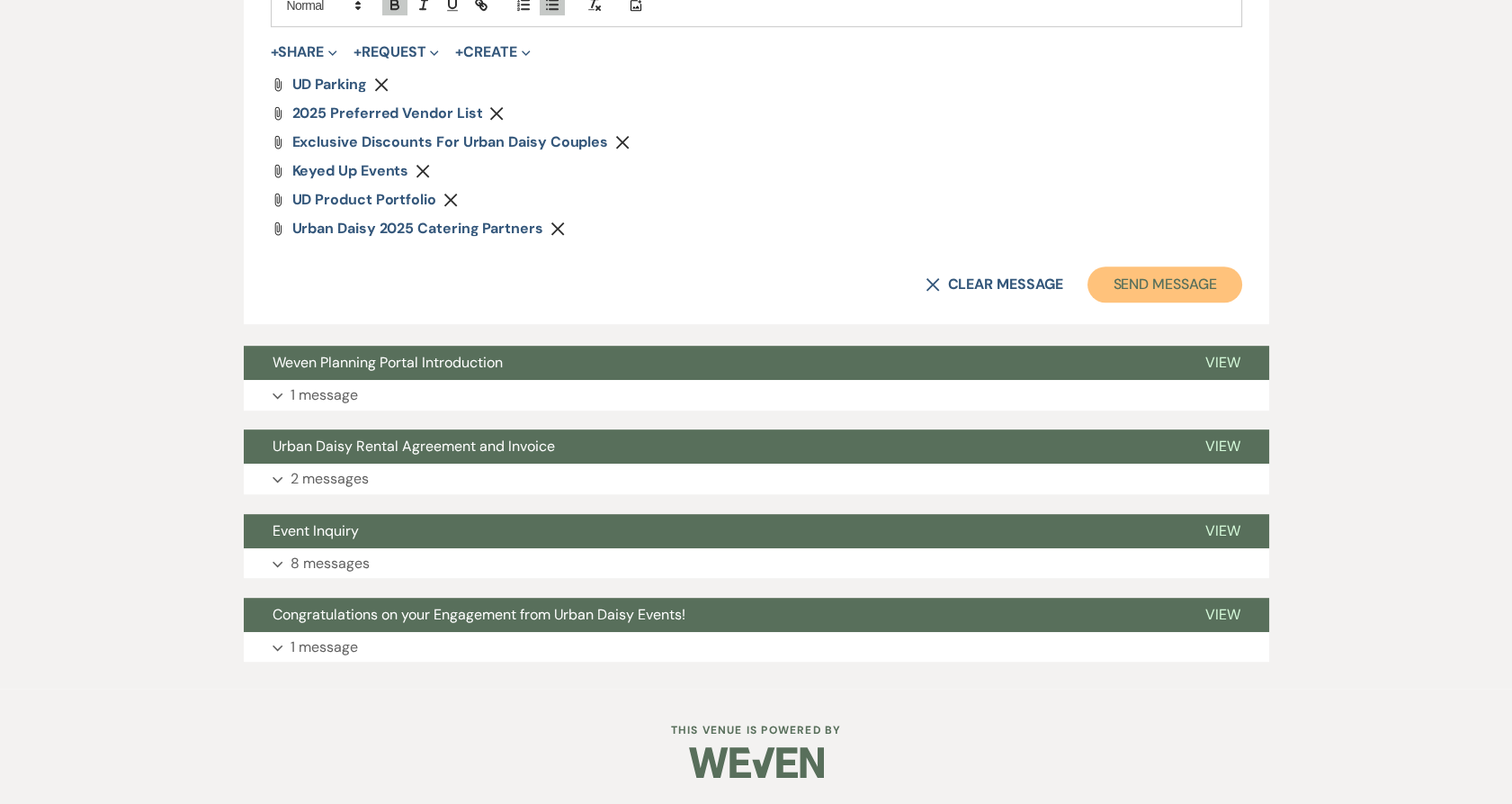
click at [1144, 293] on button "Send Message" at bounding box center [1164, 284] width 154 height 36
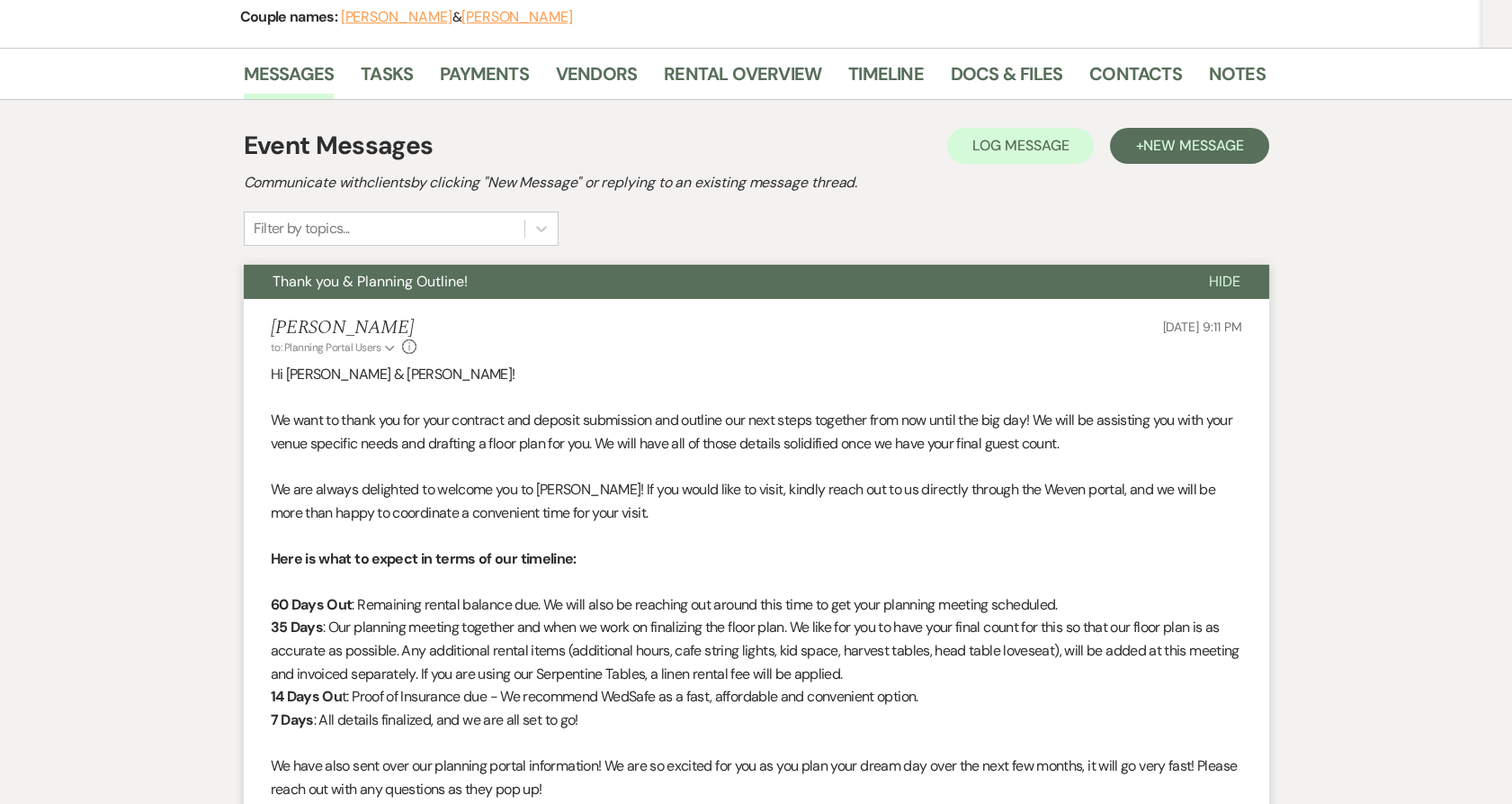
scroll to position [0, 0]
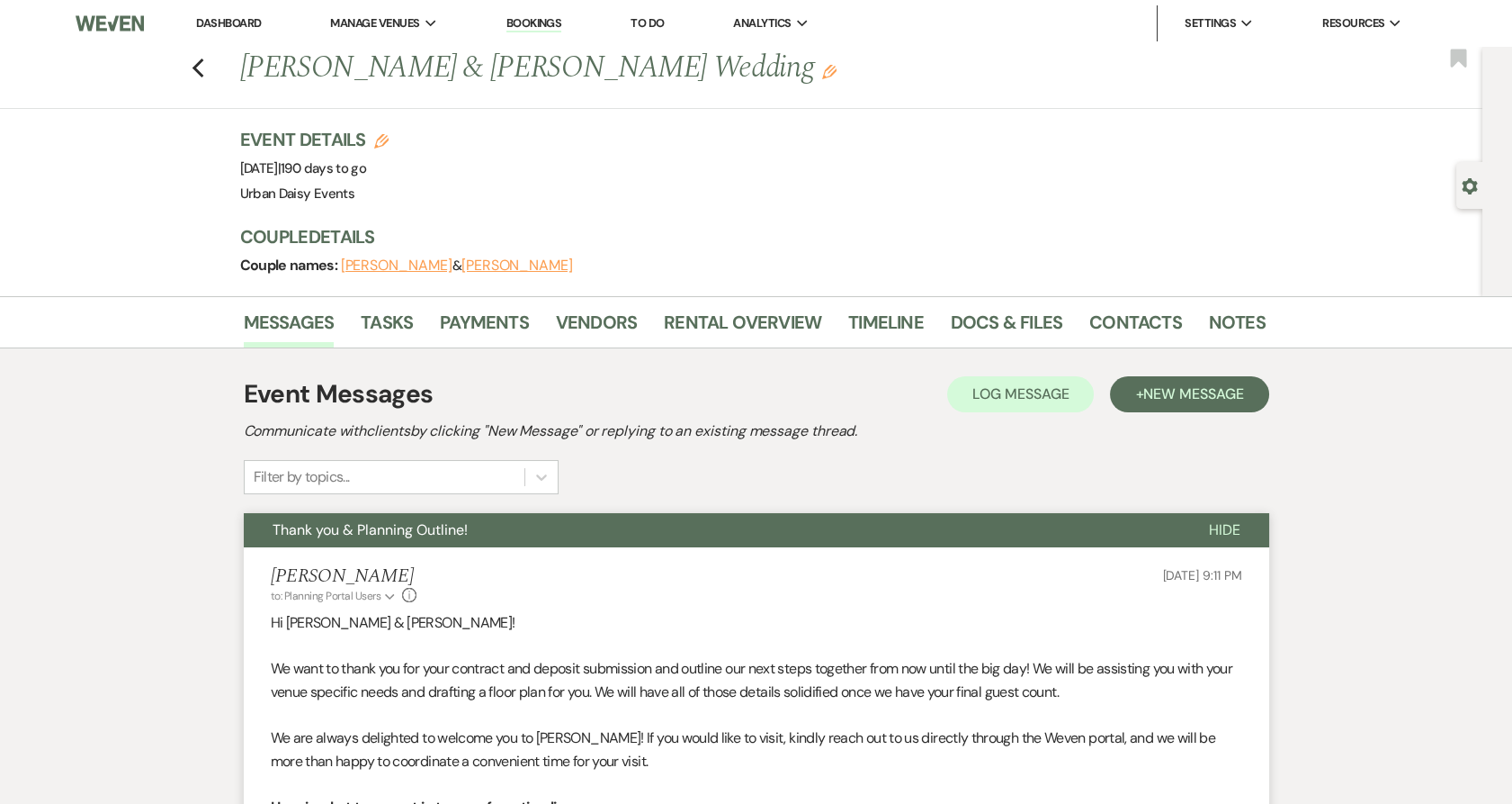
drag, startPoint x: 252, startPoint y: 63, endPoint x: 725, endPoint y: 84, distance: 473.5
click at [725, 84] on h1 "Stephanie Short & Trevor Garski's Wedding Edit" at bounding box center [643, 68] width 806 height 43
copy h1 "Stephanie Short & Trevor Garski's Wedding"
click at [1091, 317] on link "Contacts" at bounding box center [1135, 328] width 92 height 39
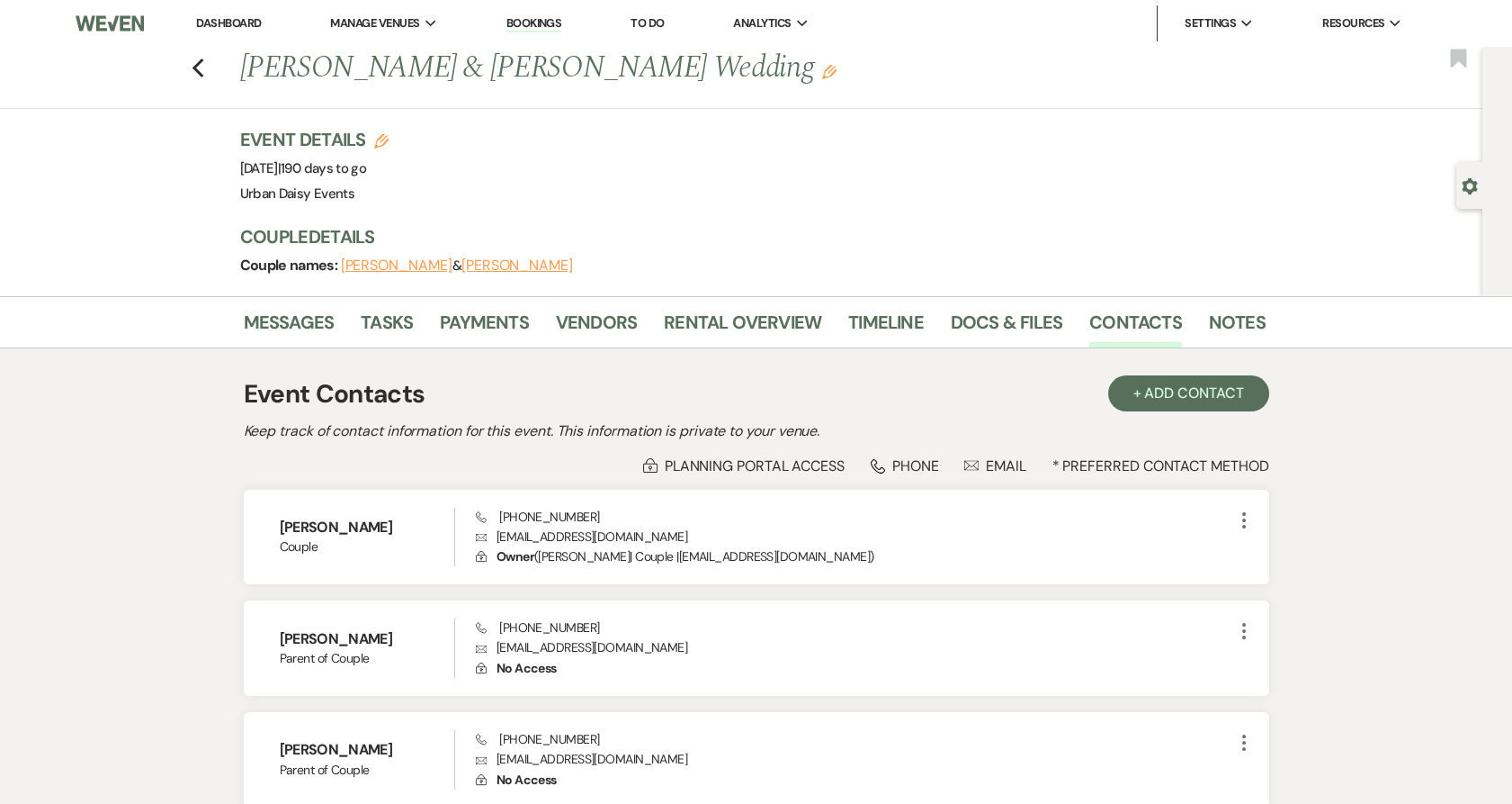
drag, startPoint x: 720, startPoint y: 533, endPoint x: 491, endPoint y: 543, distance: 229.2
click at [491, 543] on p "Envelope stephanienicole.short1@gmail.com" at bounding box center [854, 536] width 757 height 20
copy p "stephanienicole.short1@gmail.com"
click at [218, 17] on link "Dashboard" at bounding box center [228, 22] width 64 height 15
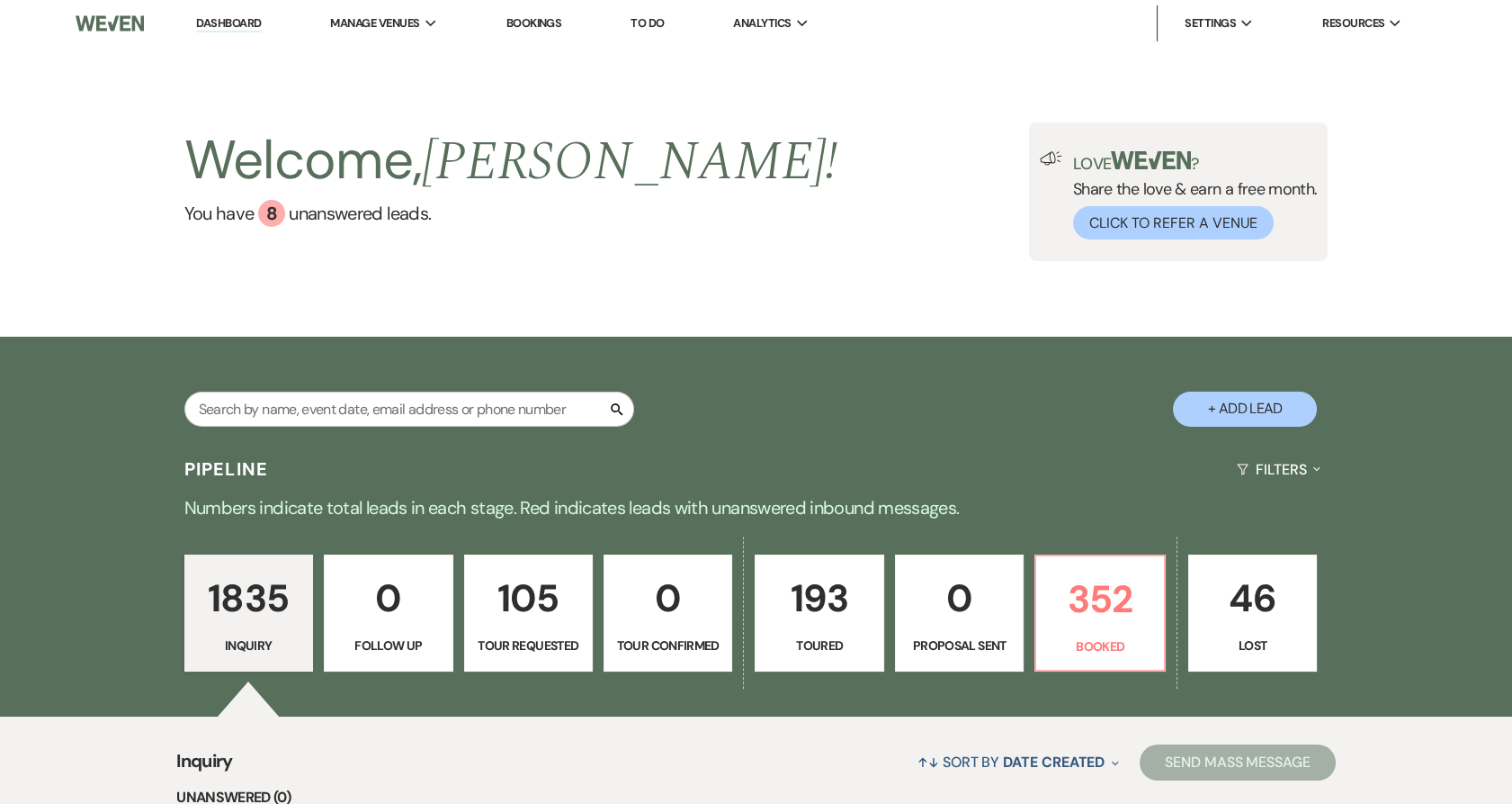
click at [0, 0] on li "Urban Daisy Events" at bounding box center [0, 0] width 0 height 0
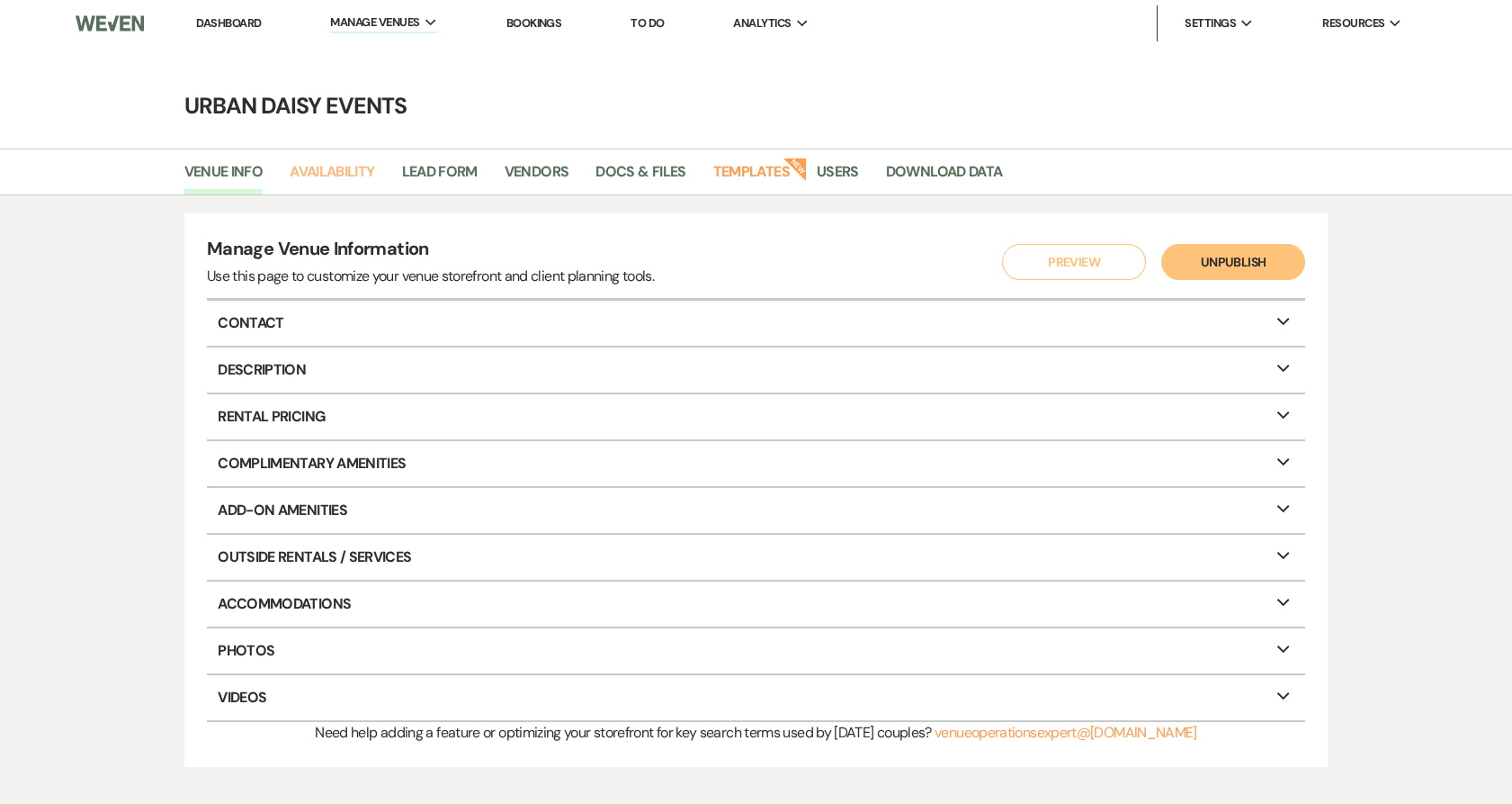
click at [373, 176] on link "Availability" at bounding box center [331, 177] width 85 height 35
select select "2"
select select "2026"
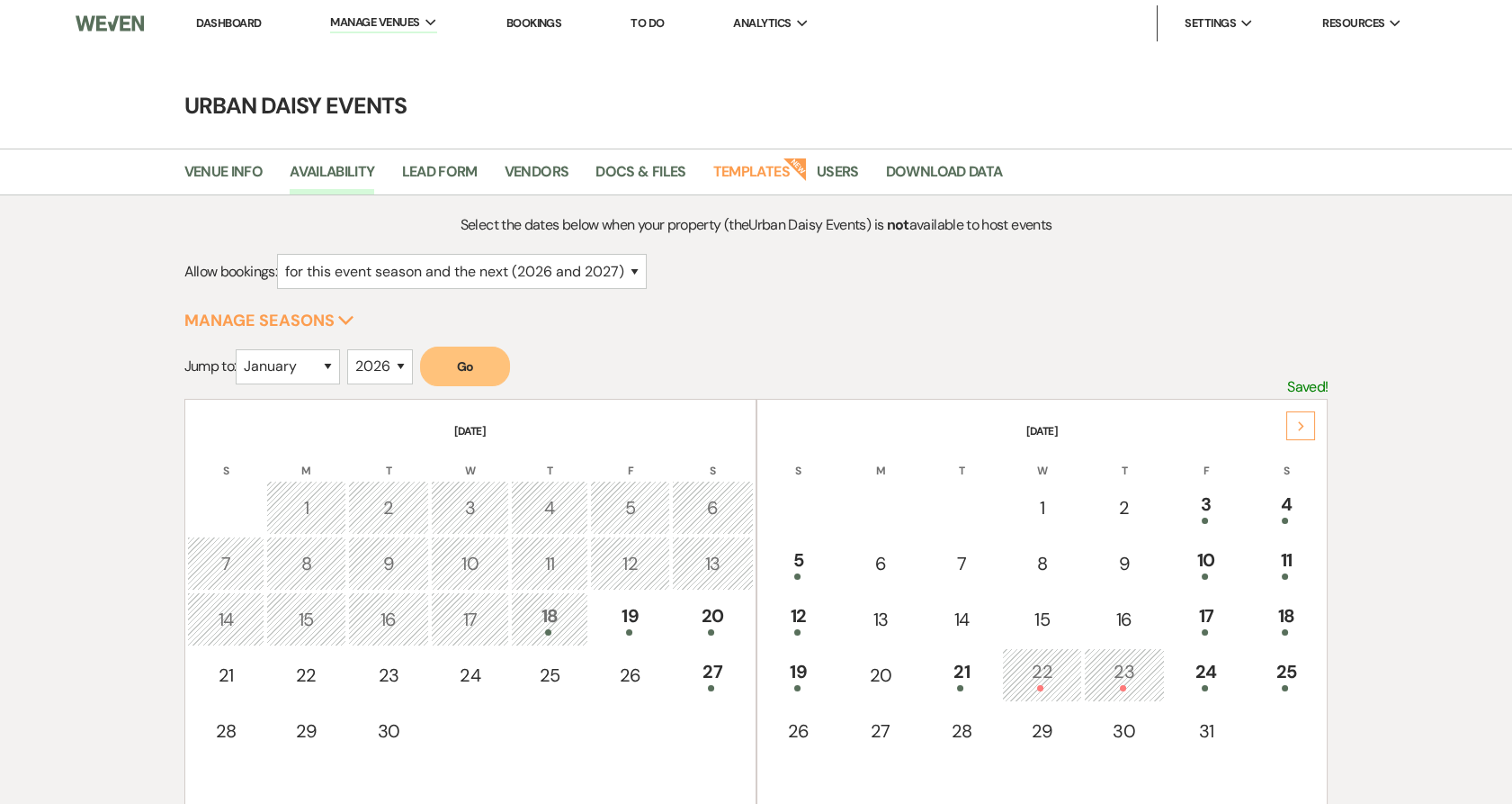
click at [1314, 424] on div "Next" at bounding box center [1300, 425] width 29 height 29
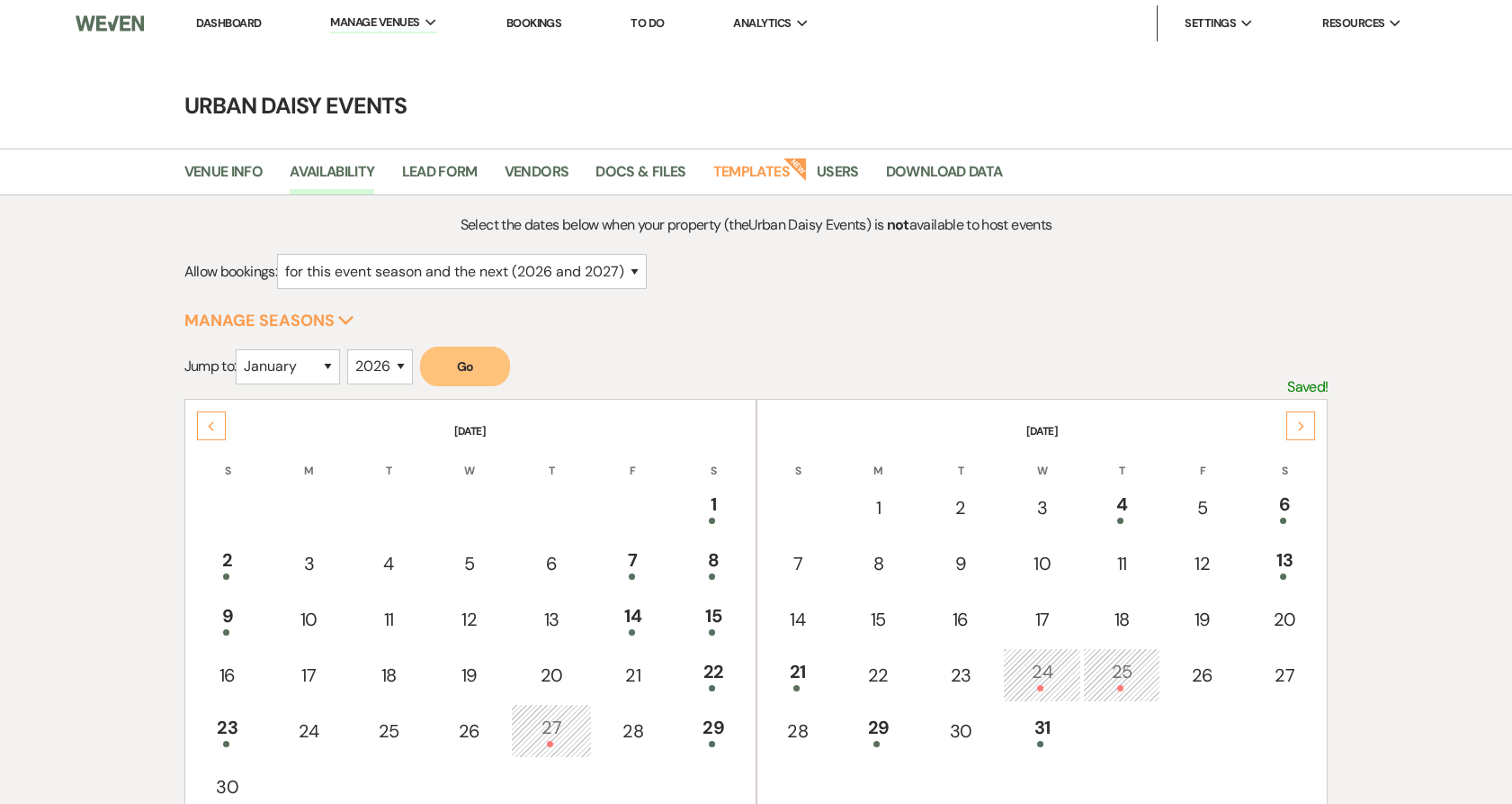
click at [1314, 424] on div "Next" at bounding box center [1300, 425] width 29 height 29
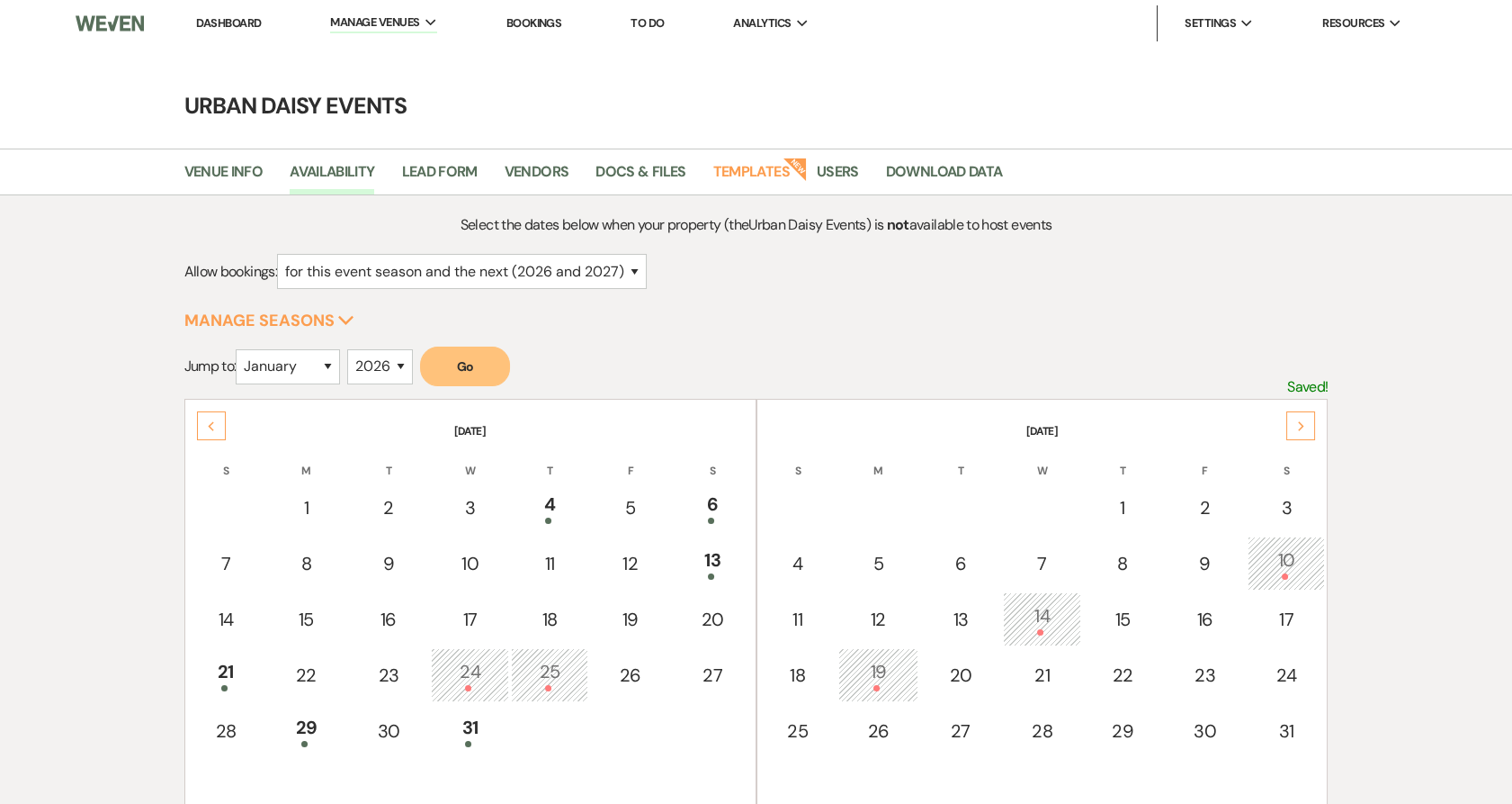
click at [1314, 424] on div "Next" at bounding box center [1300, 425] width 29 height 29
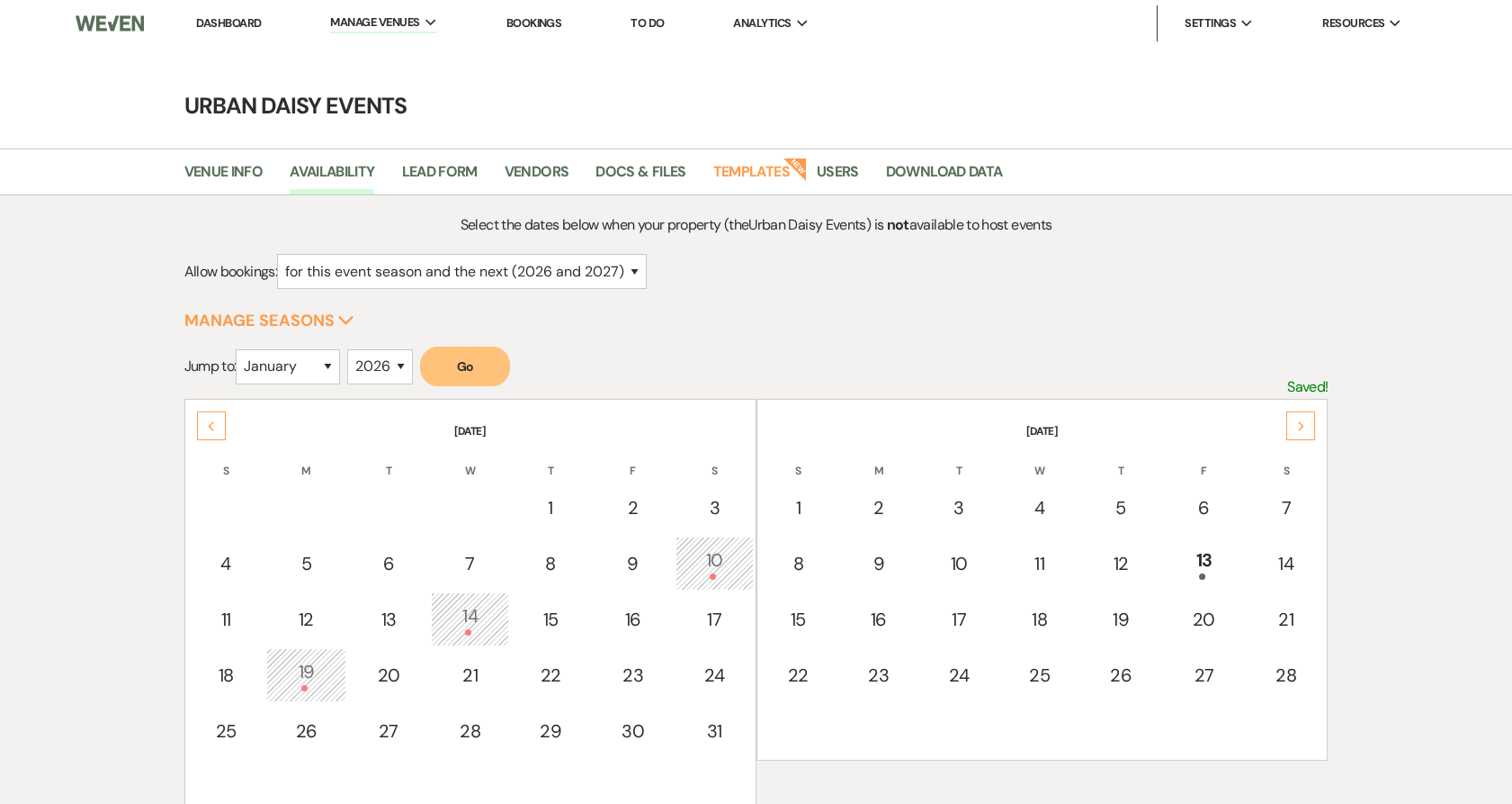
click at [1314, 424] on div "Next" at bounding box center [1300, 425] width 29 height 29
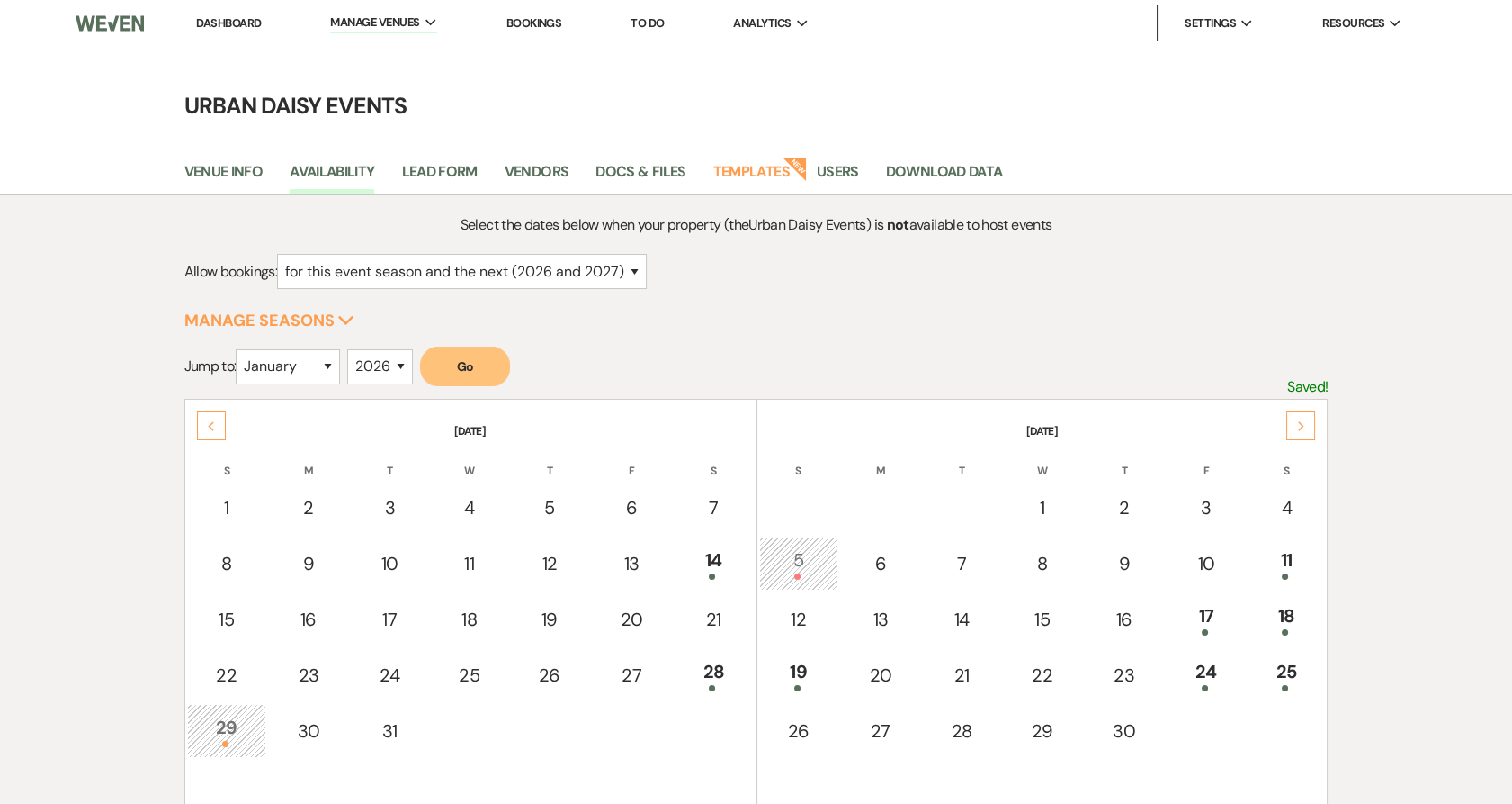
click at [1314, 424] on div "Next" at bounding box center [1300, 425] width 29 height 29
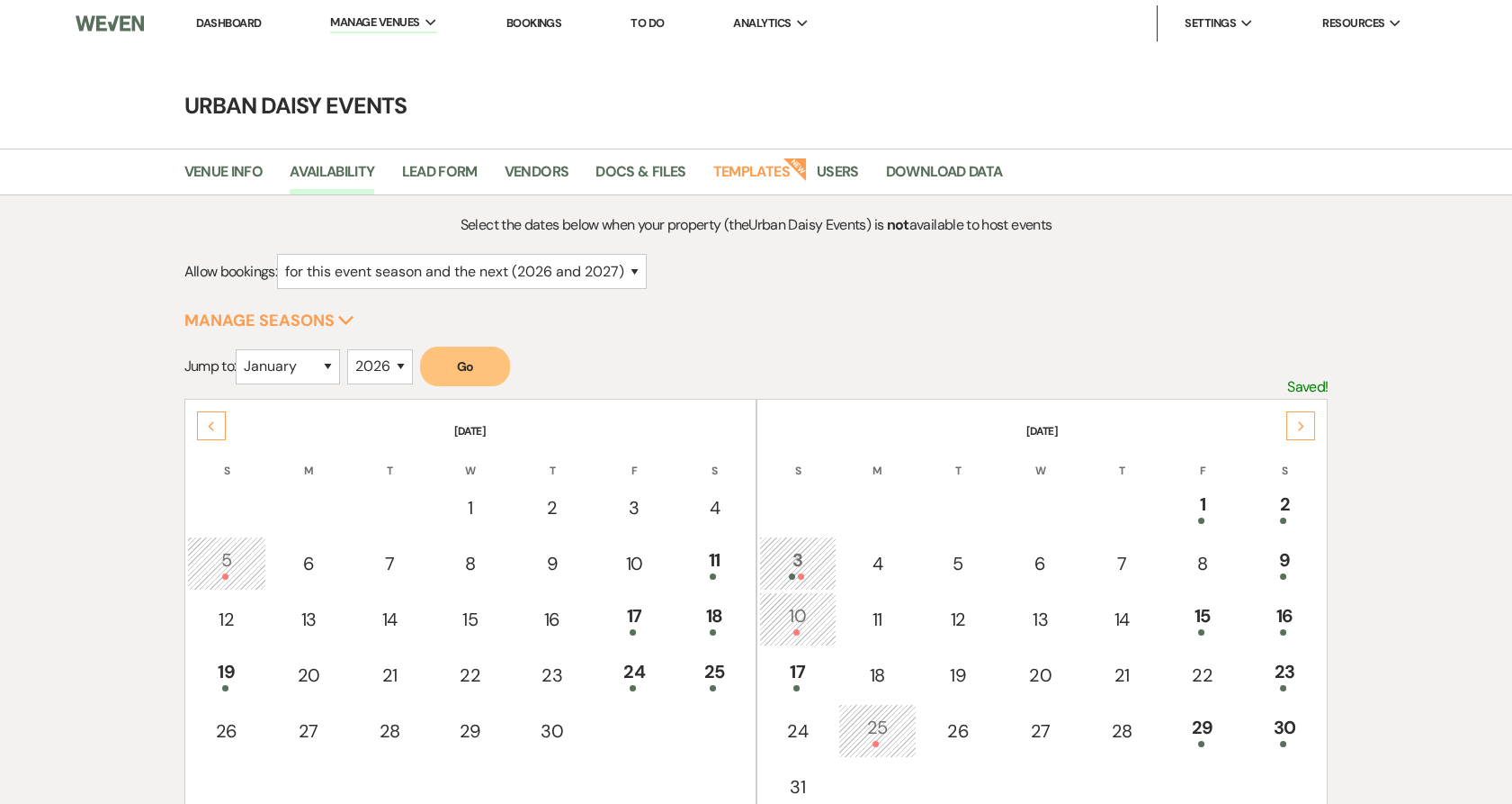
click at [1314, 424] on div "Next" at bounding box center [1300, 425] width 29 height 29
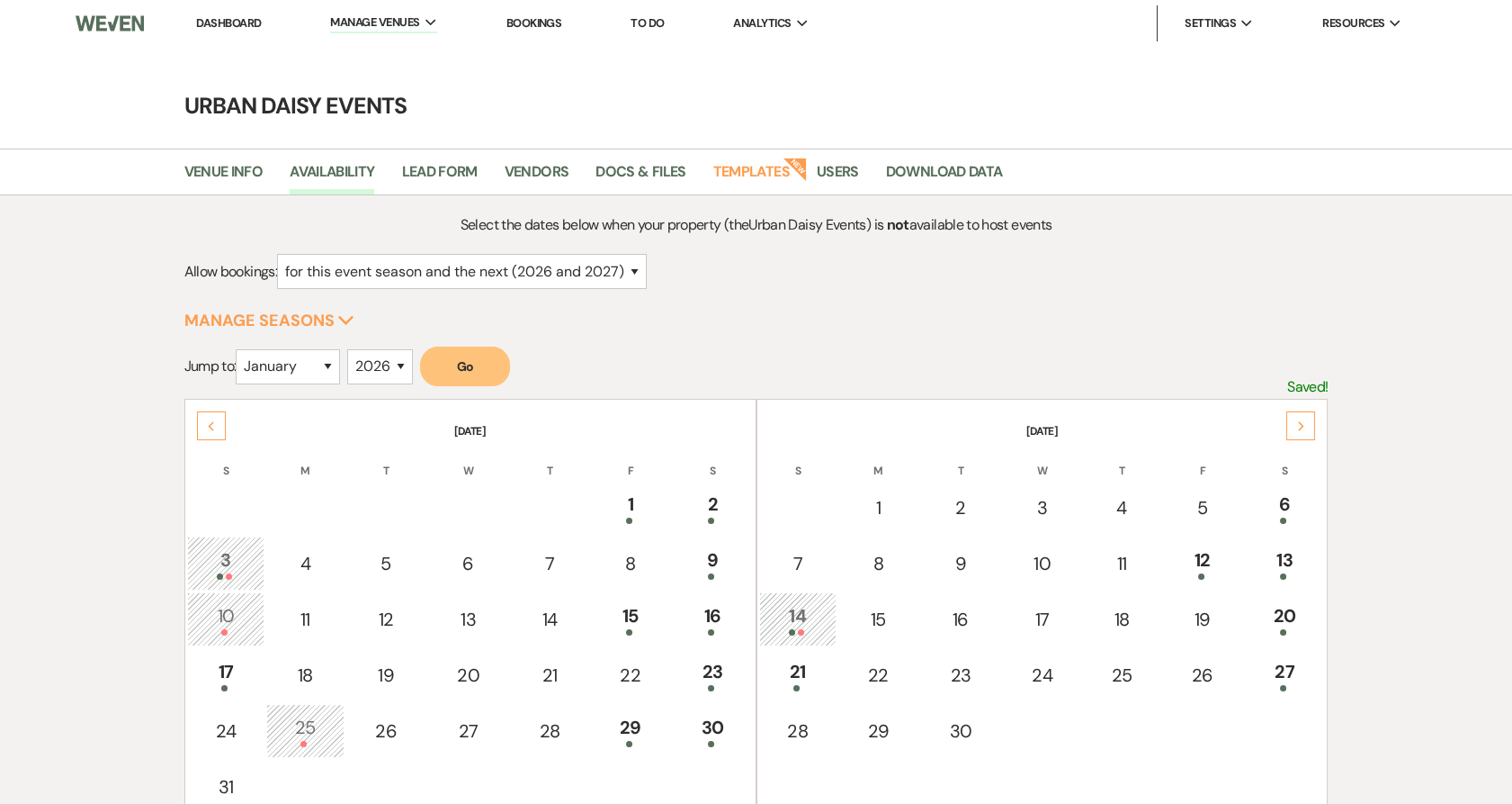
click at [1314, 424] on div "Next" at bounding box center [1300, 425] width 29 height 29
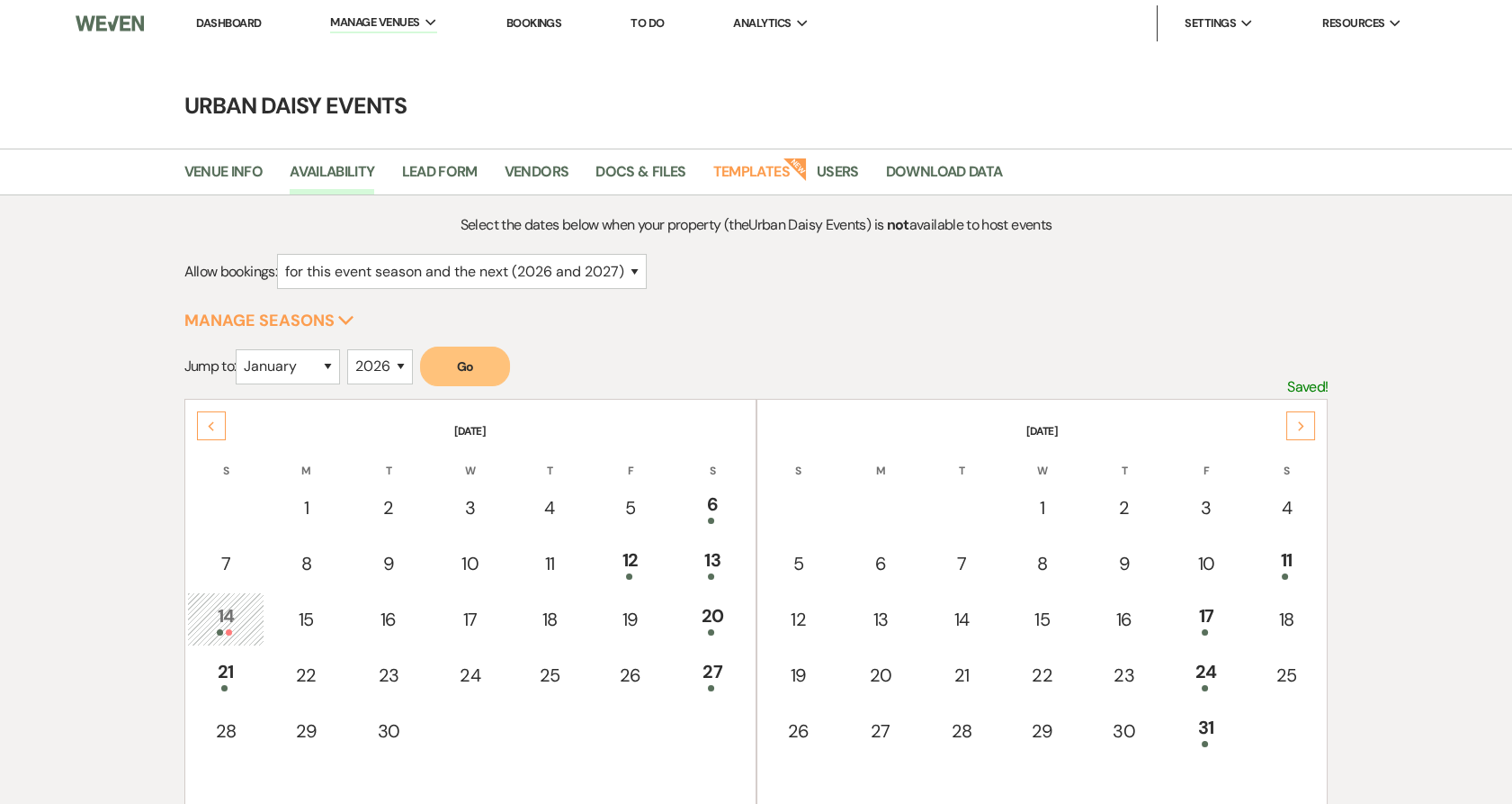
click at [1314, 424] on div "Next" at bounding box center [1300, 425] width 29 height 29
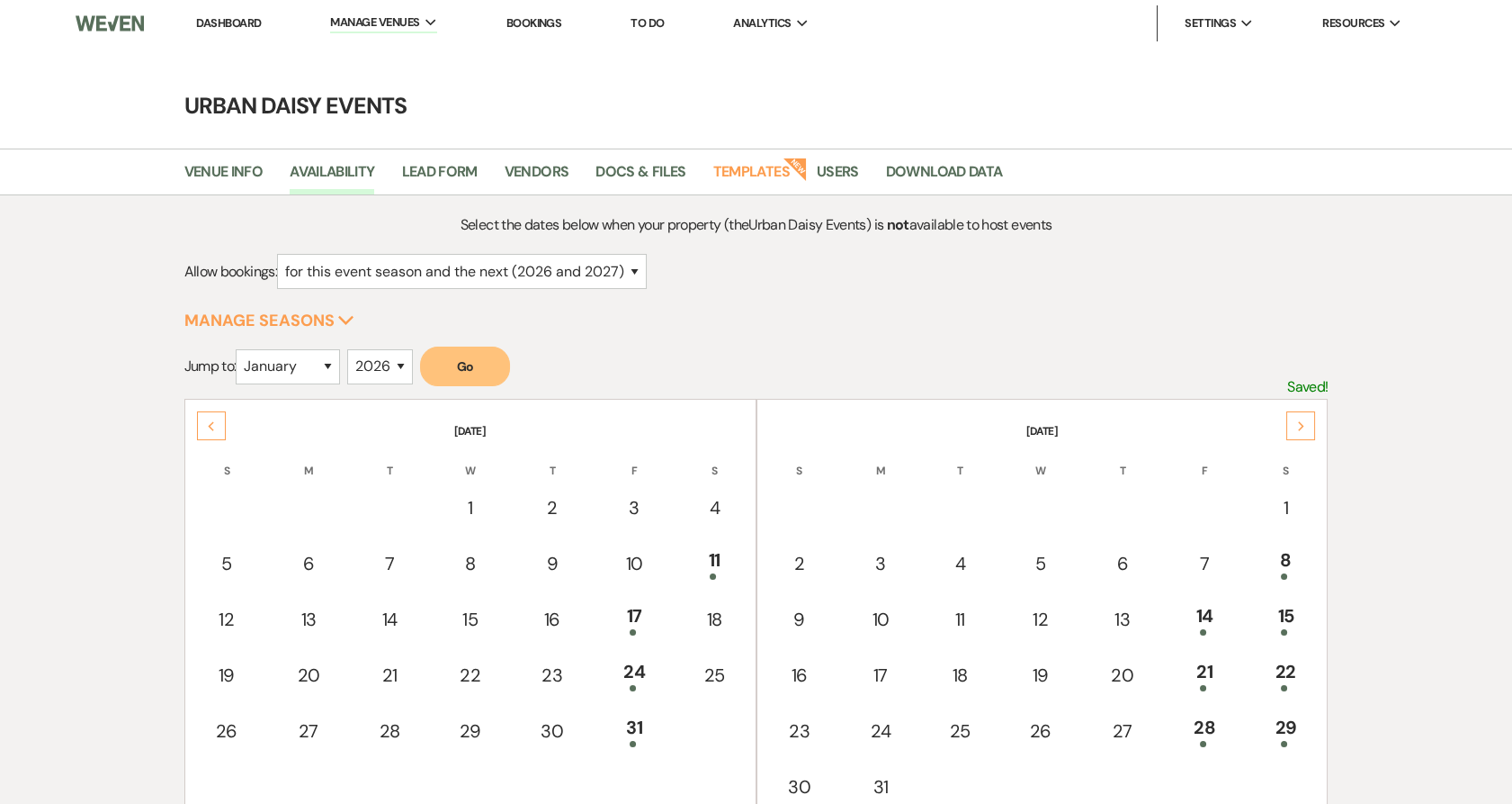
click at [1314, 424] on div "Next" at bounding box center [1300, 425] width 29 height 29
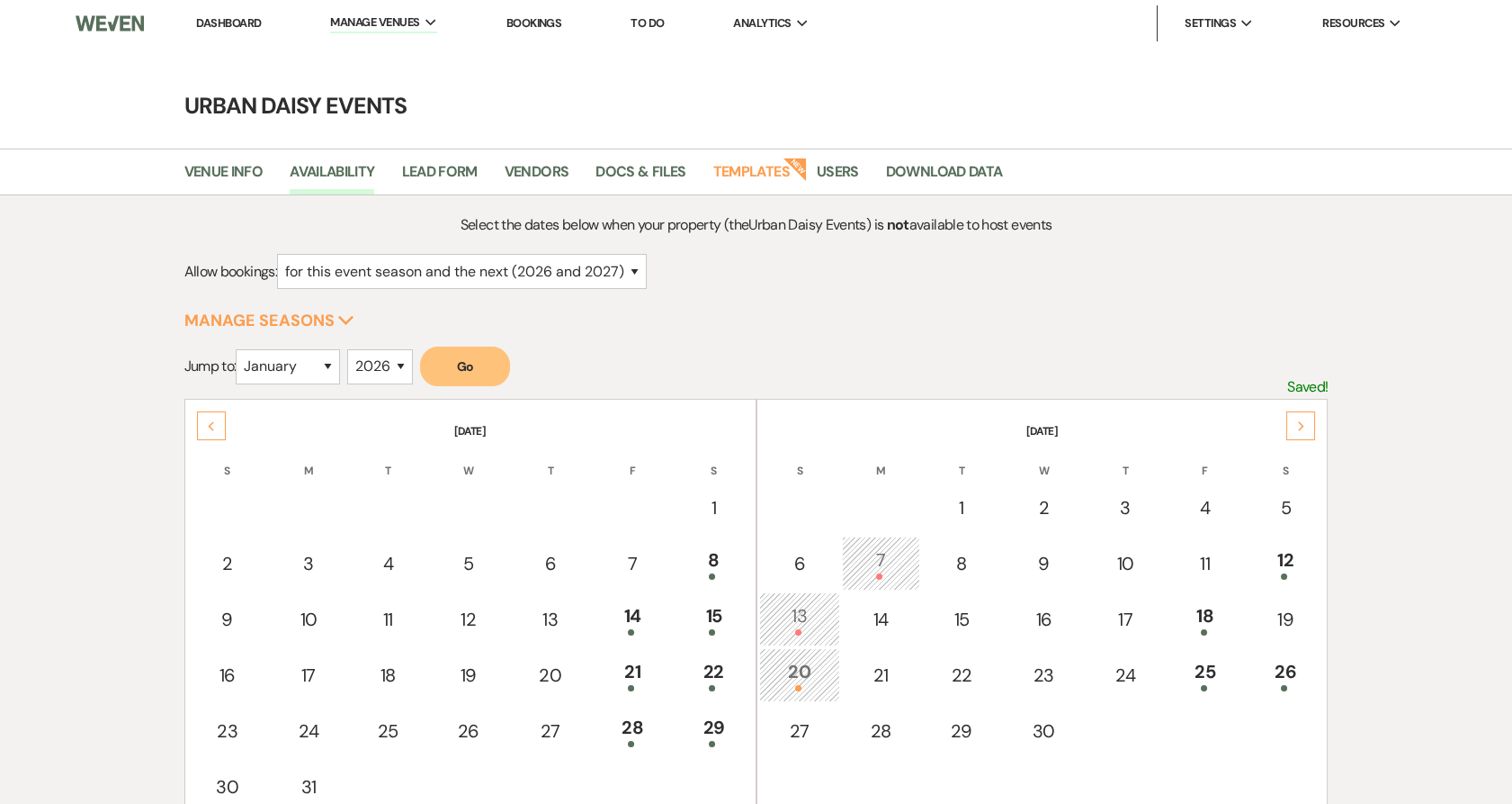
click at [1284, 662] on div "26" at bounding box center [1285, 675] width 61 height 34
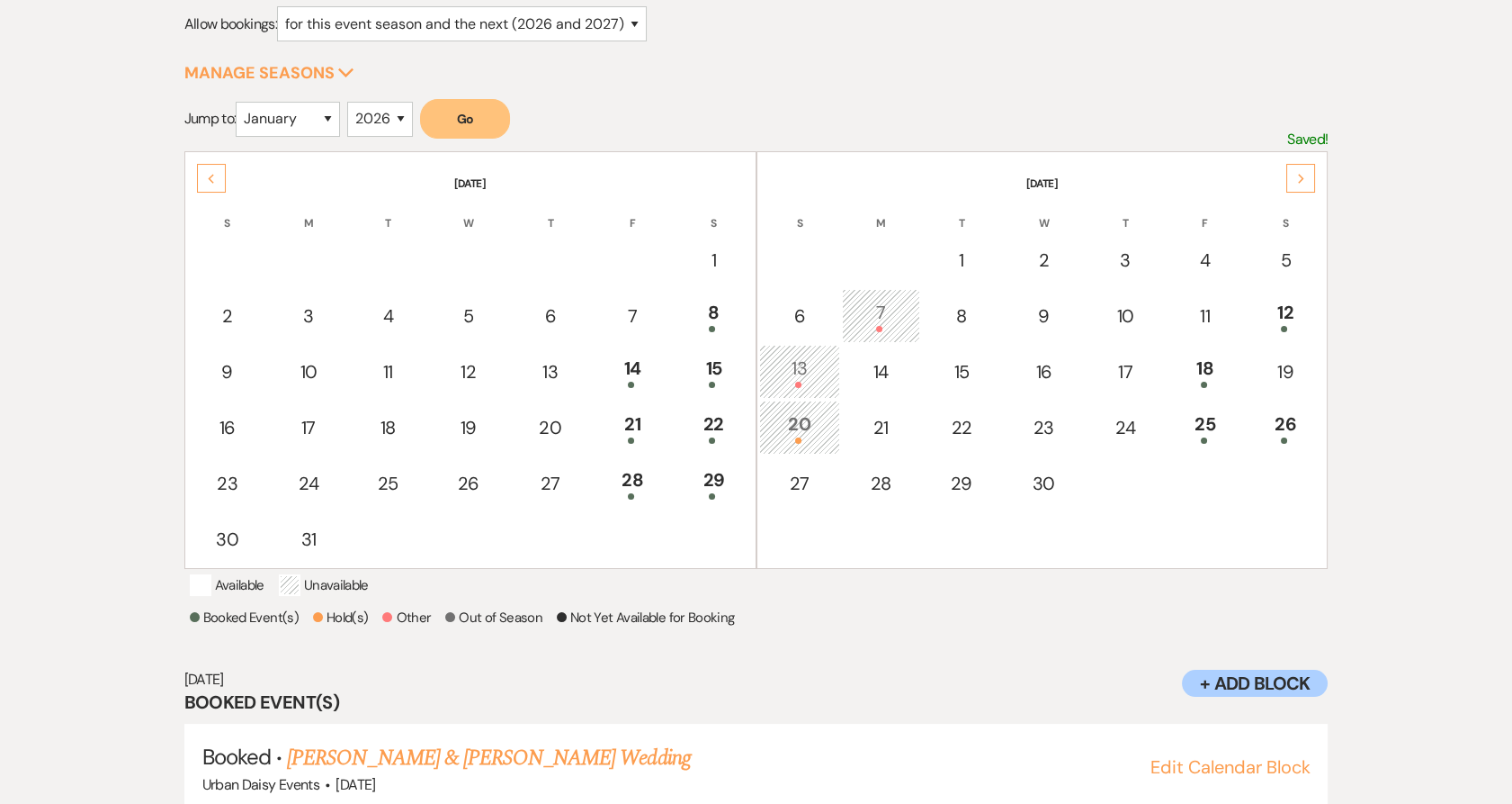
scroll to position [289, 0]
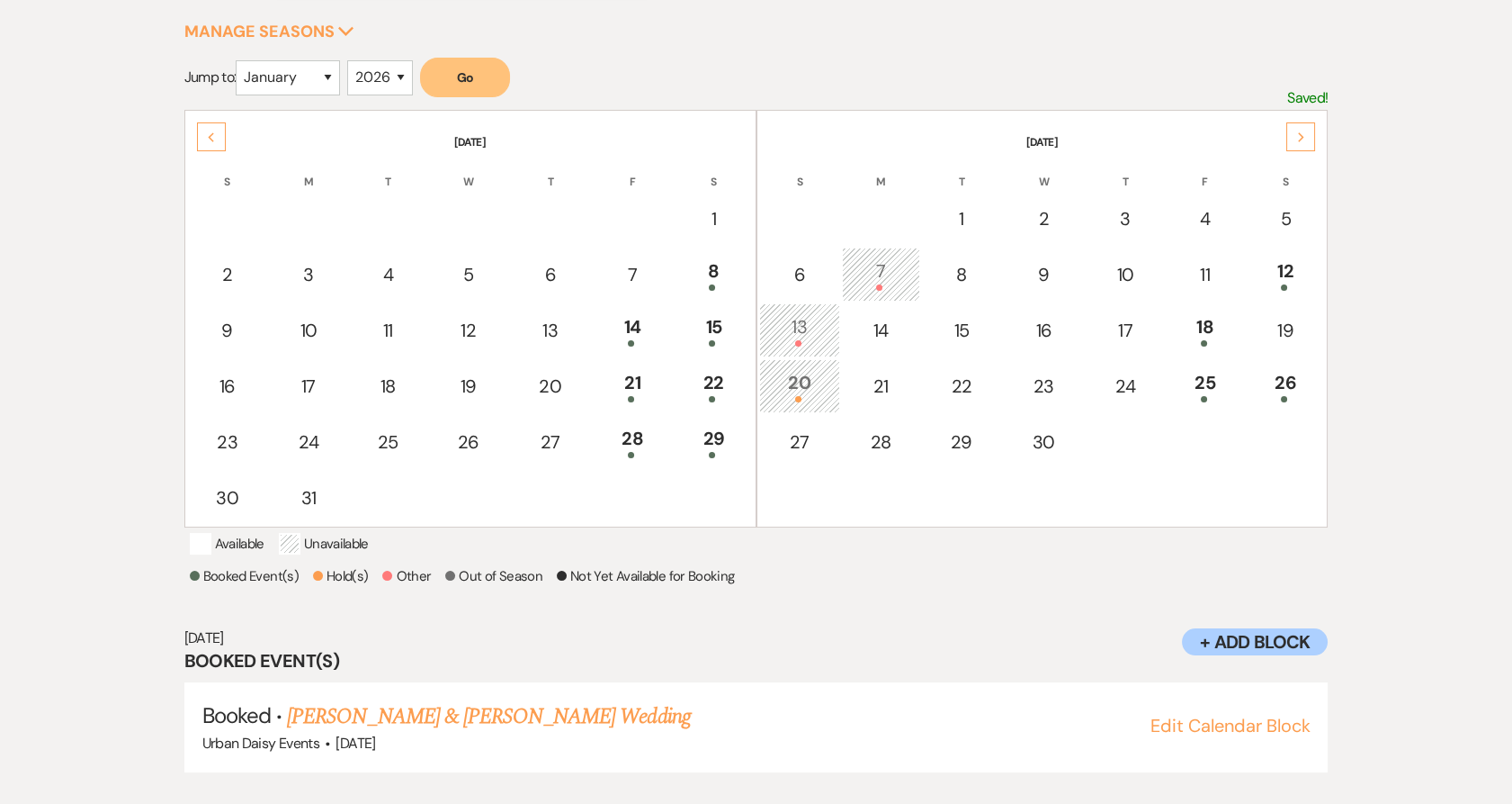
click at [442, 712] on link "Shana Dukes & Julian Boyd's Wedding" at bounding box center [488, 716] width 403 height 33
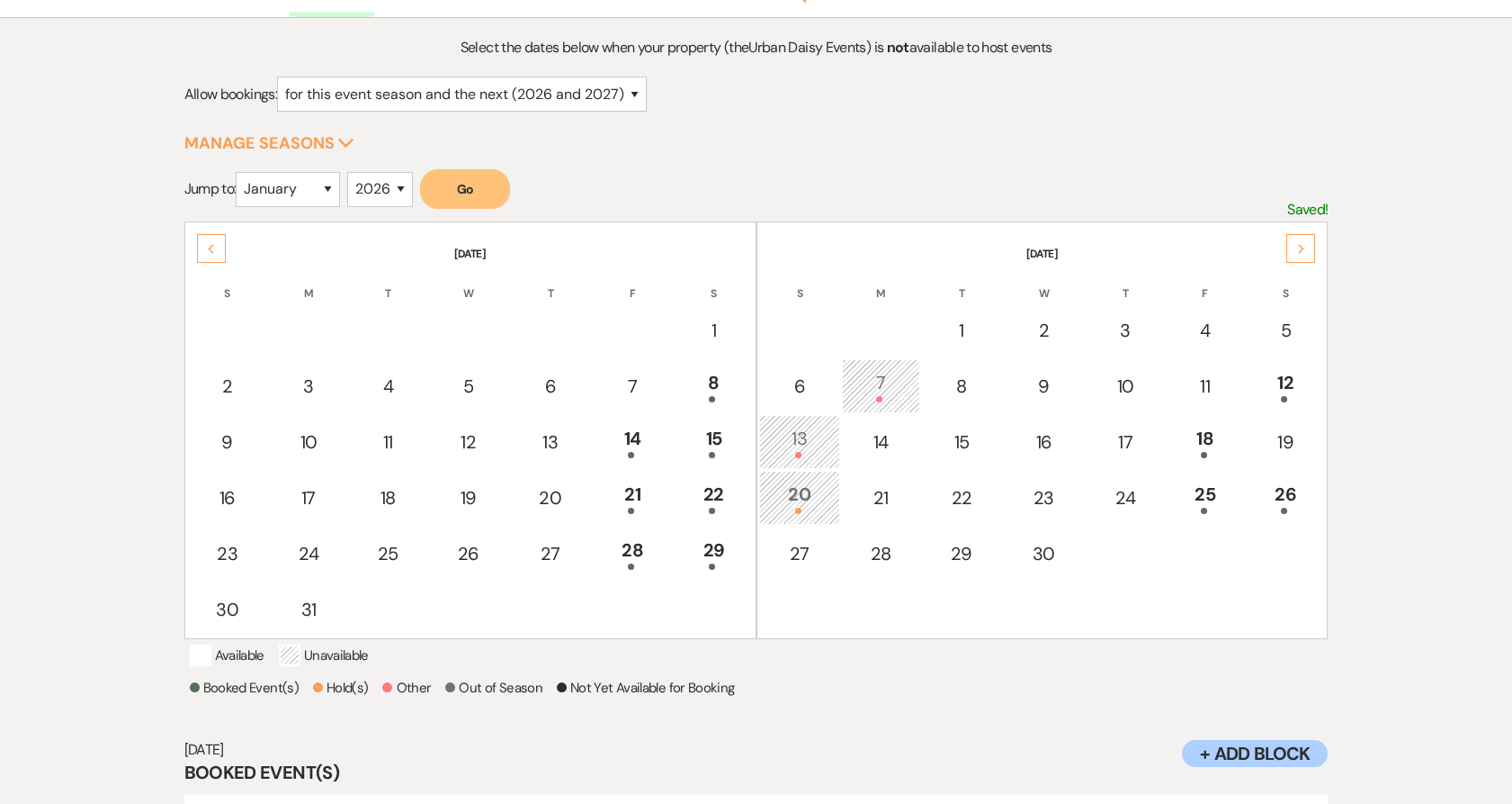
scroll to position [0, 0]
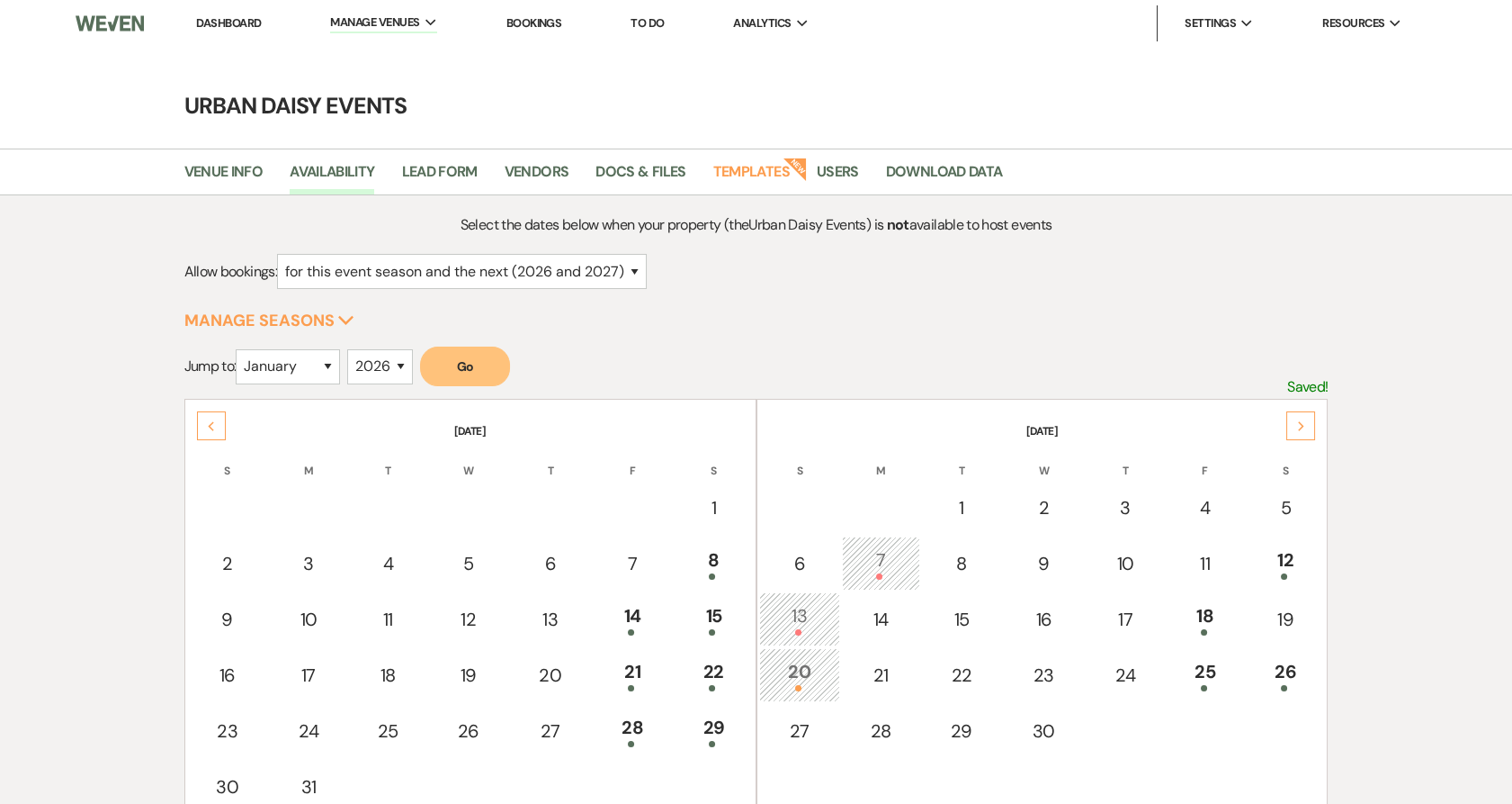
click at [211, 23] on link "Dashboard" at bounding box center [228, 22] width 64 height 15
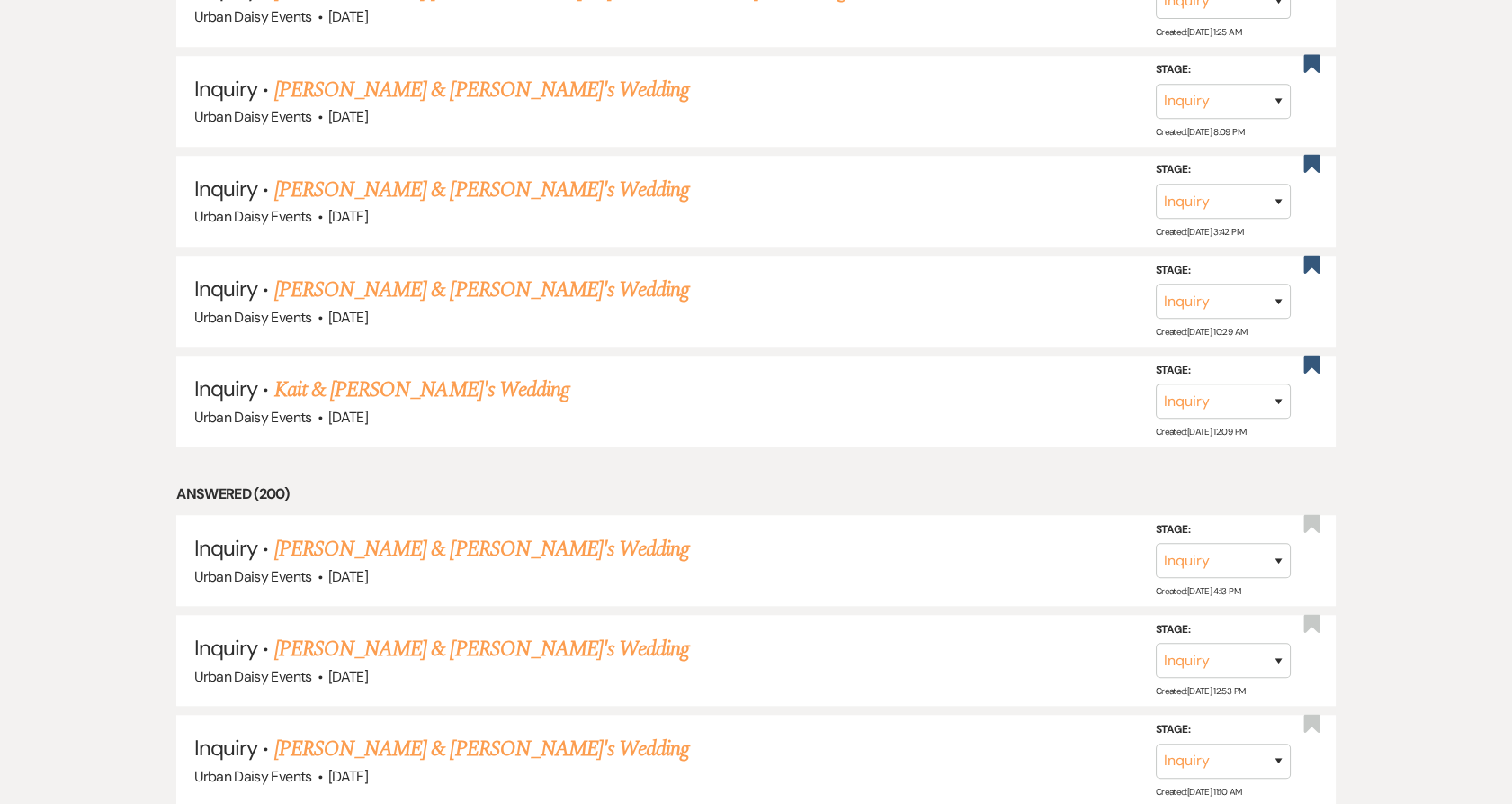
scroll to position [2999, 0]
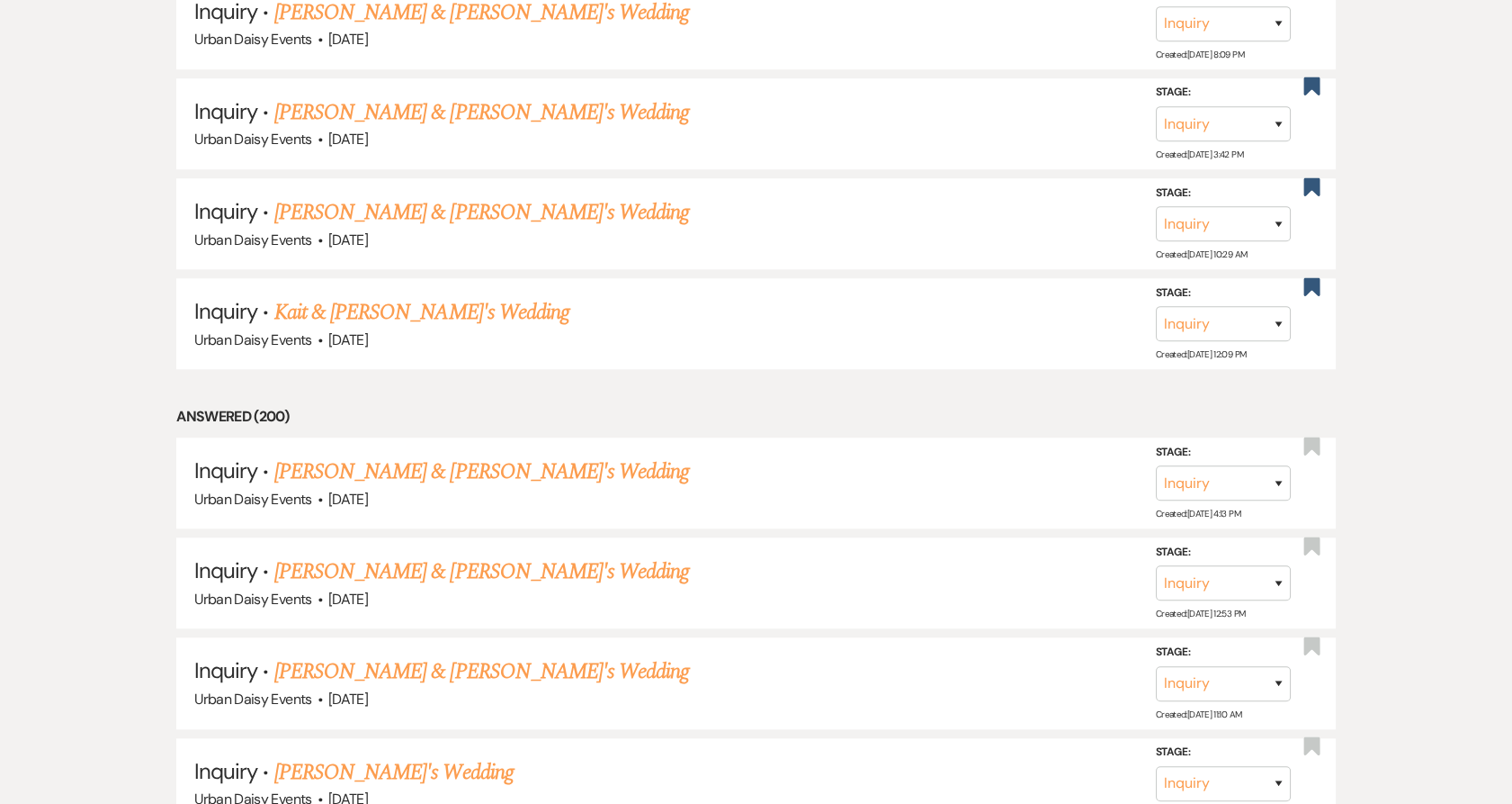
click at [355, 562] on link "Zainab - Abdi & Fiance's Wedding" at bounding box center [482, 571] width 415 height 33
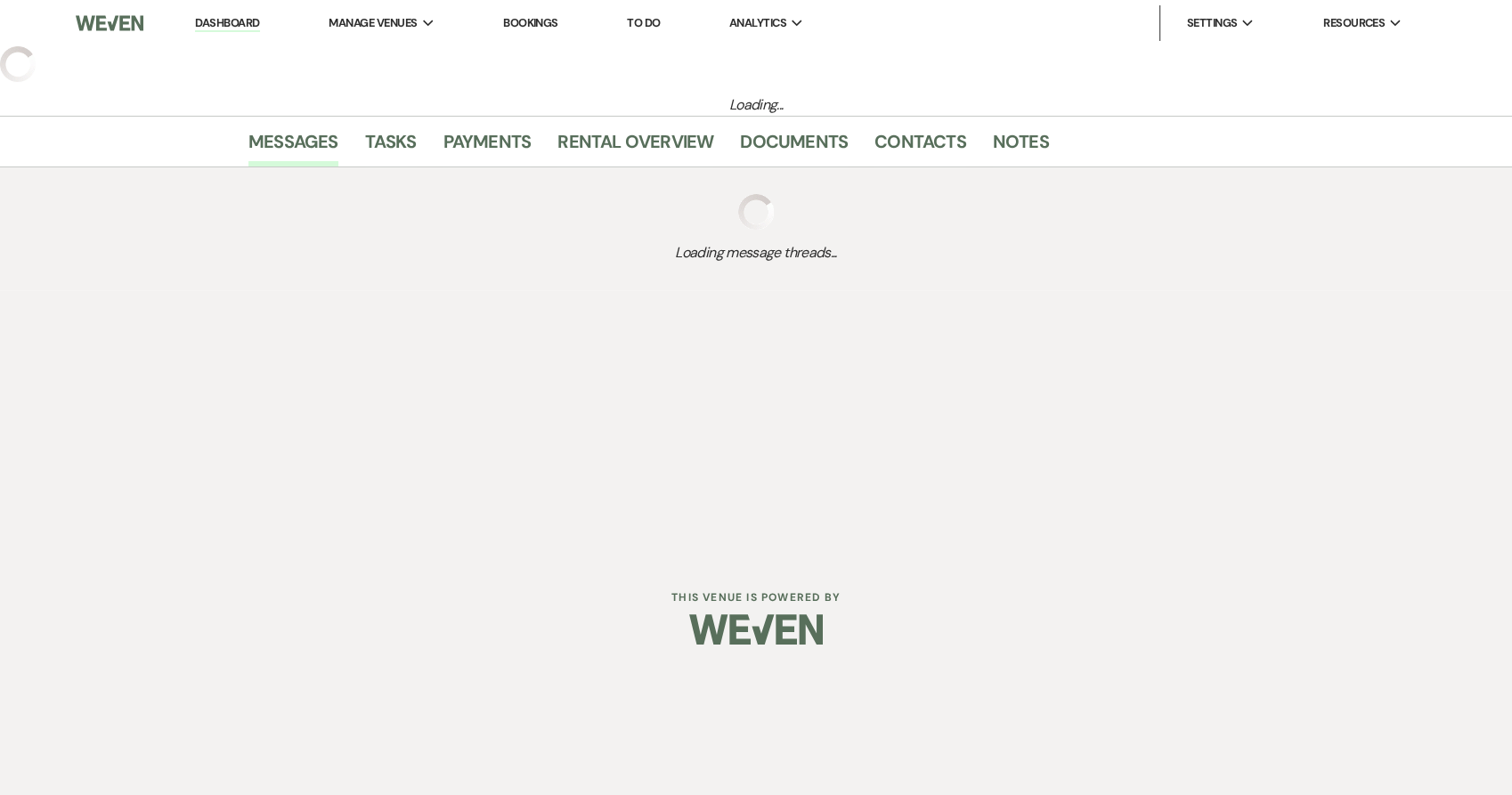
select select "5"
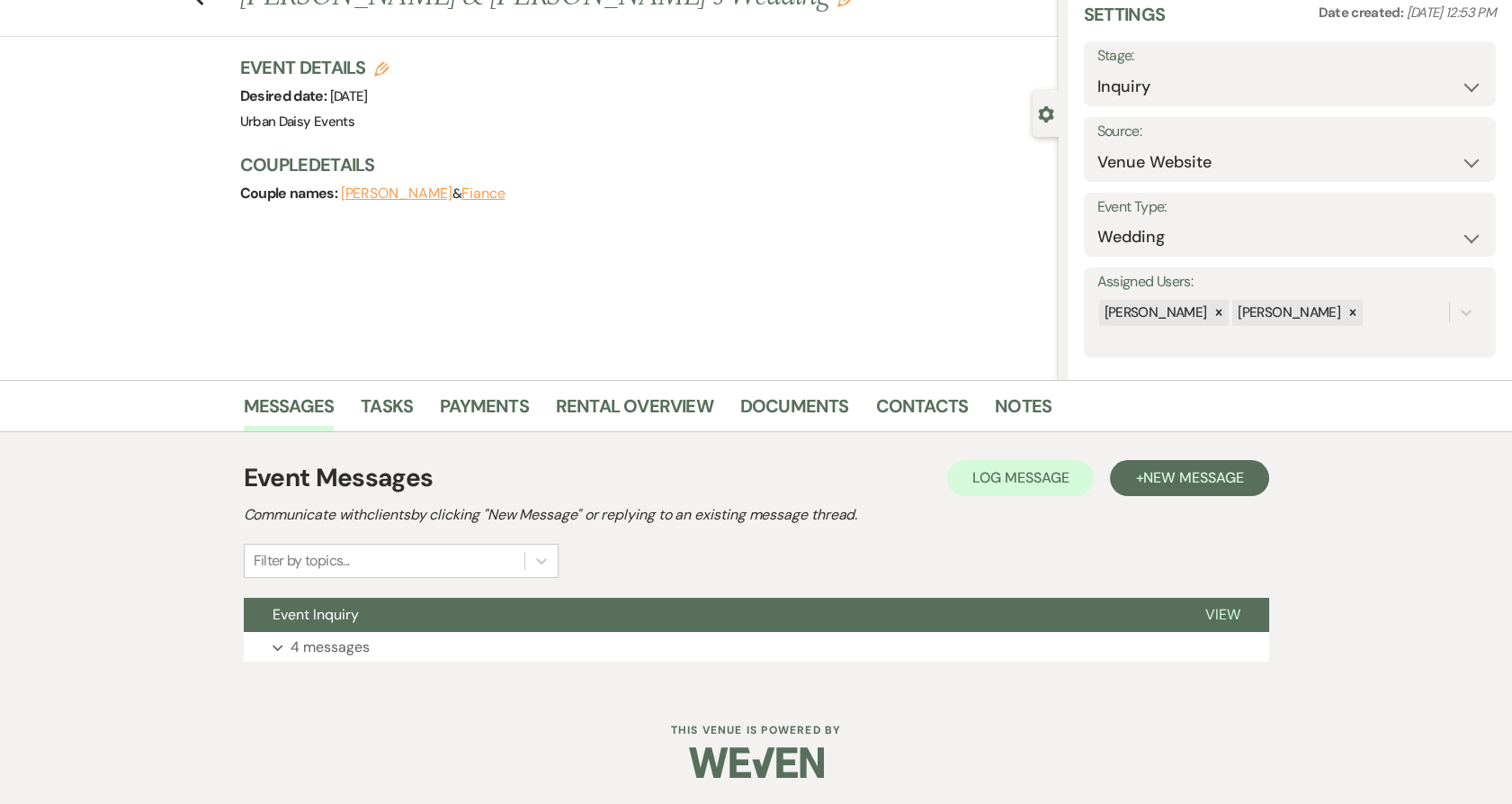
click at [358, 620] on span "Event Inquiry" at bounding box center [315, 614] width 87 height 19
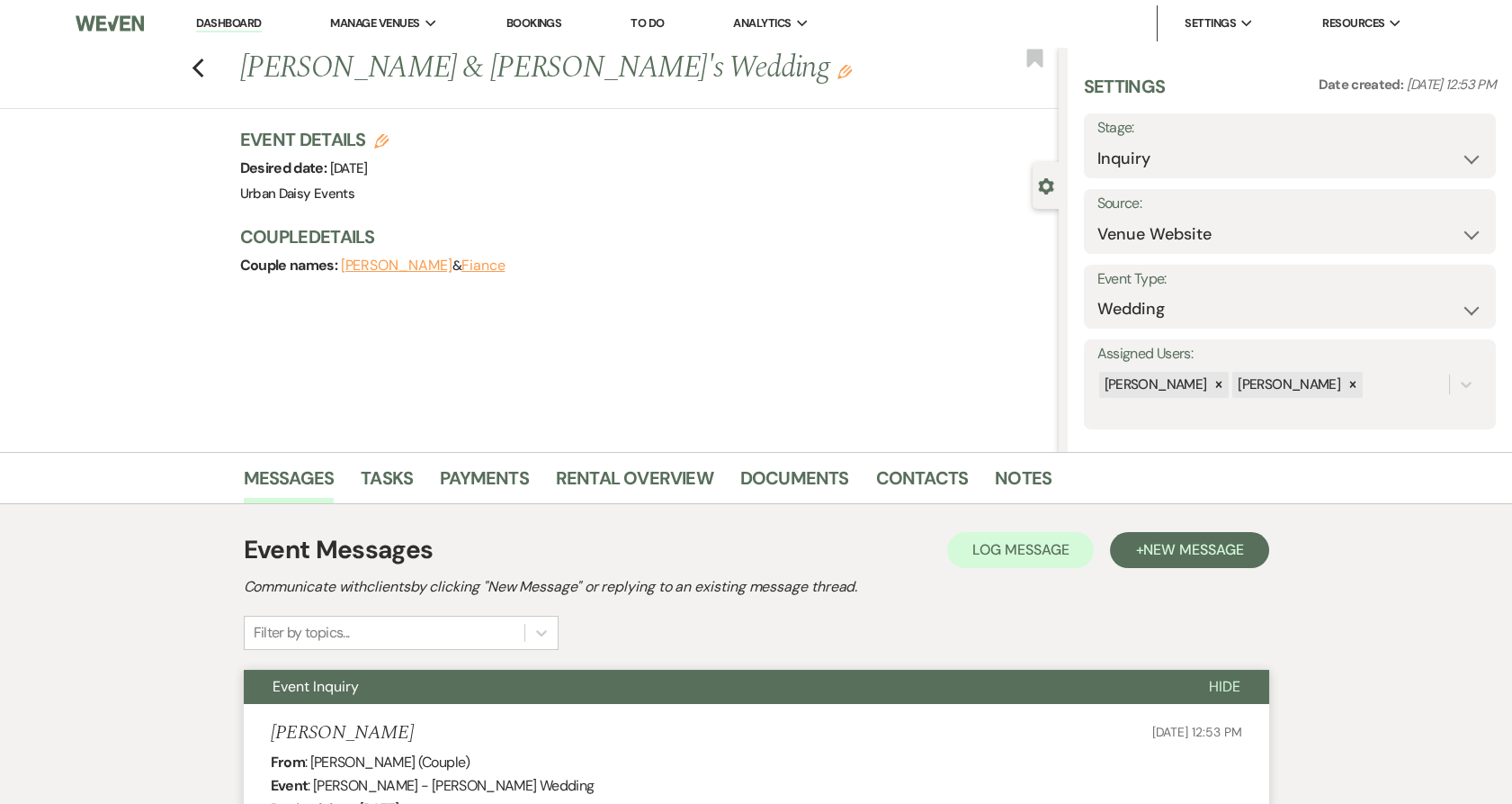
click at [210, 21] on link "Dashboard" at bounding box center [228, 23] width 64 height 17
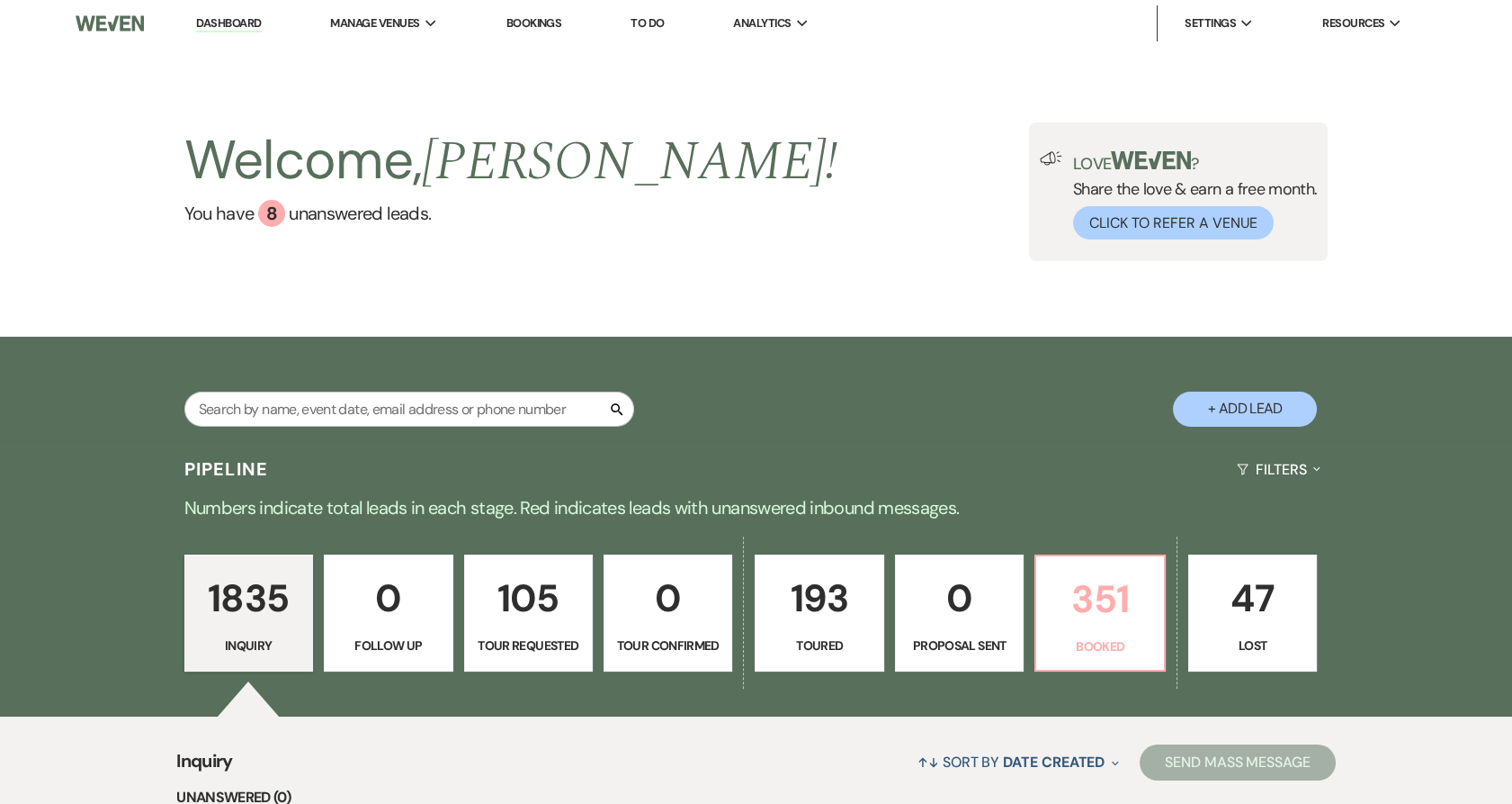
click at [1108, 610] on p "351" at bounding box center [1099, 599] width 105 height 61
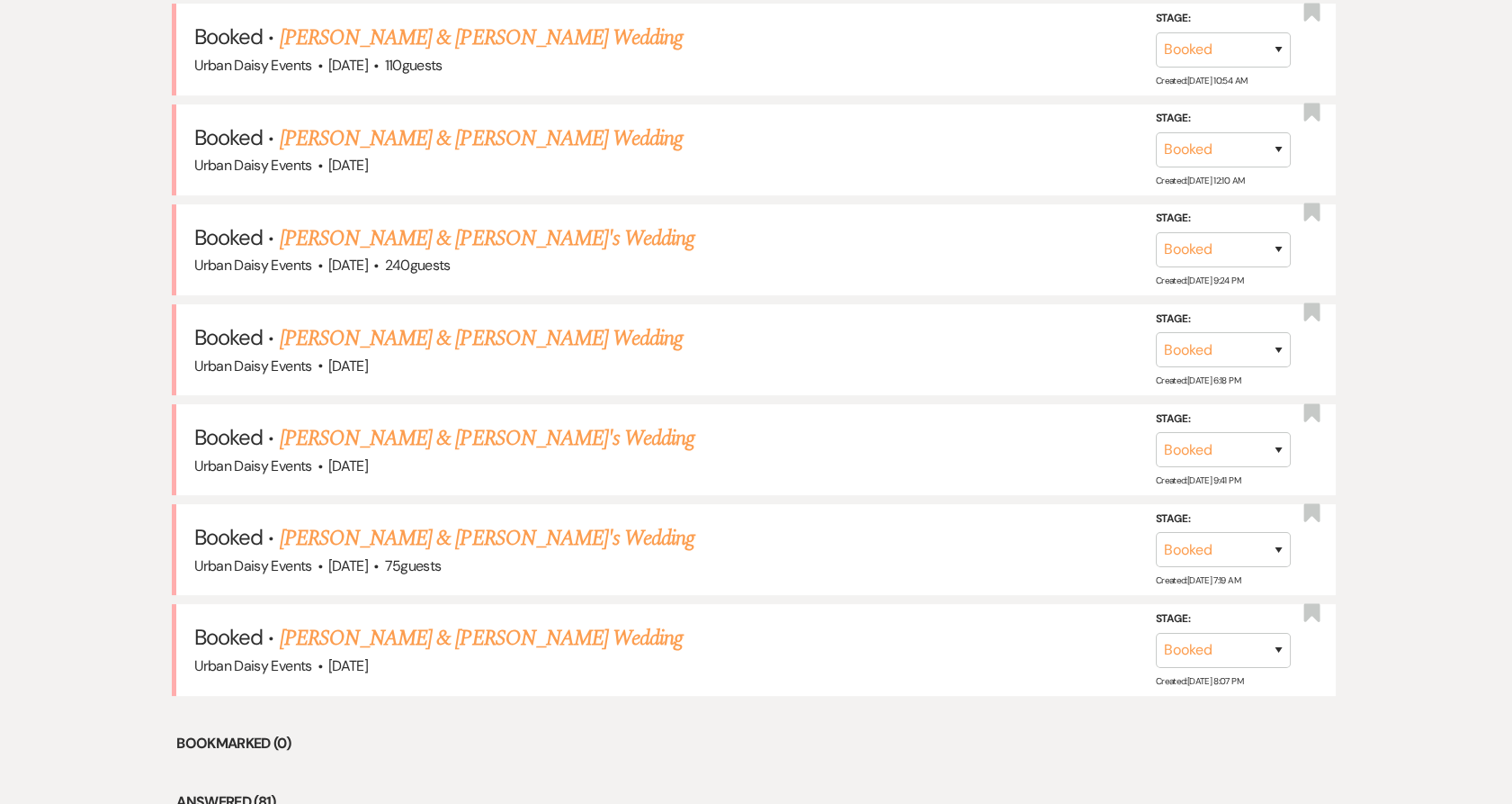
scroll to position [1000, 0]
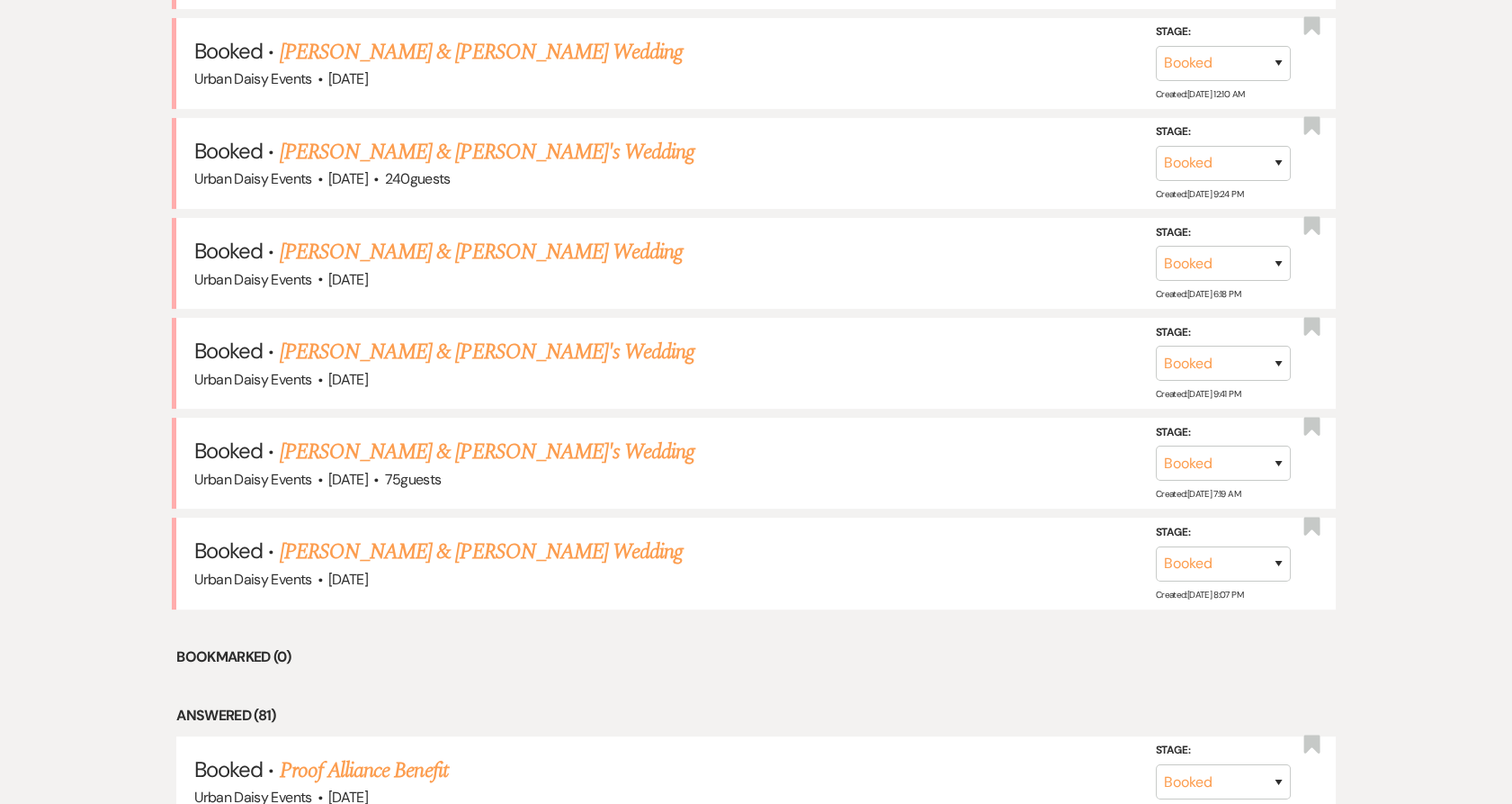
click at [366, 446] on link "Lashaye Walton & Fiance's Wedding" at bounding box center [487, 451] width 415 height 33
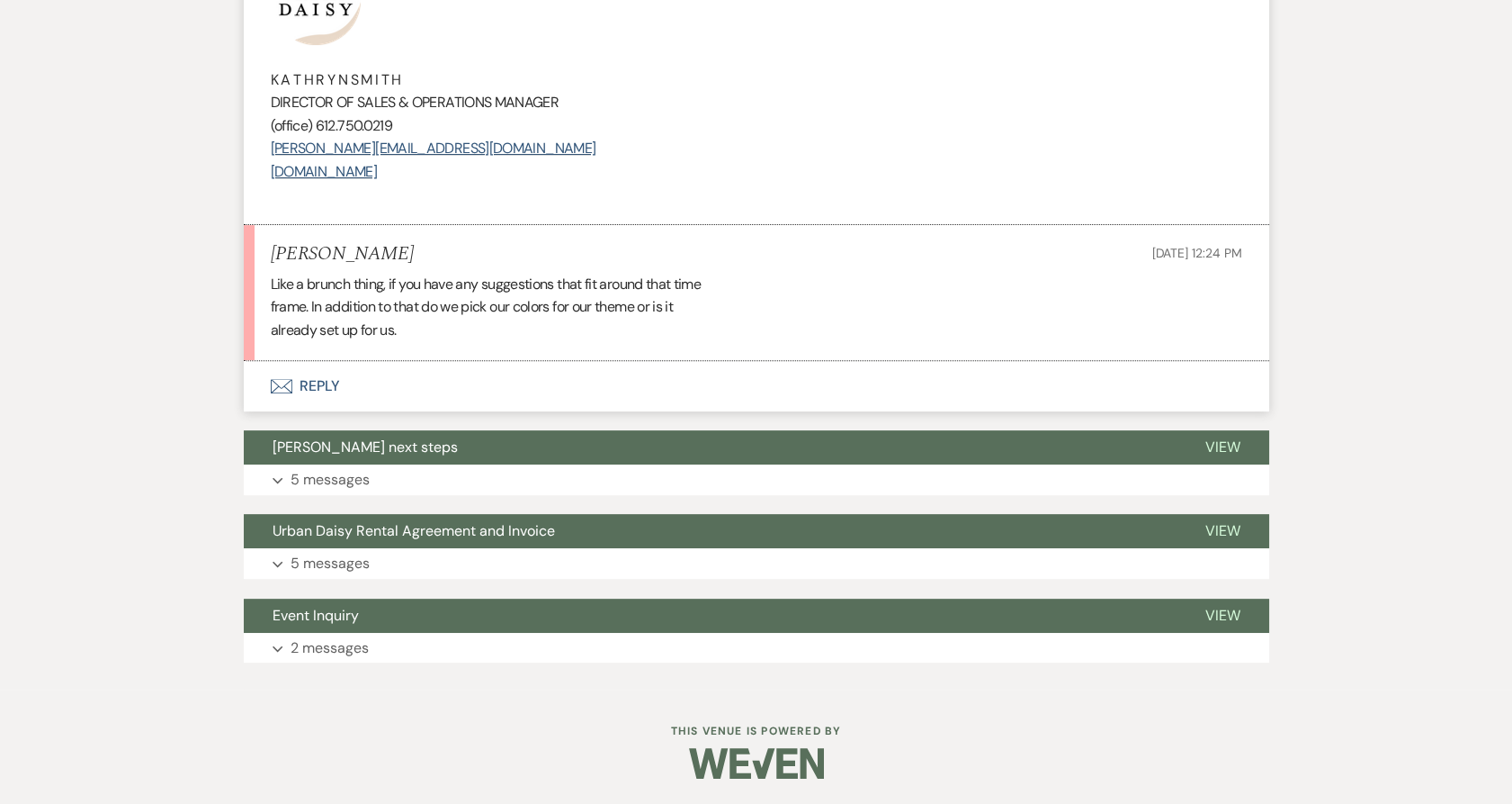
click at [317, 368] on button "Envelope Reply" at bounding box center [756, 386] width 1026 height 50
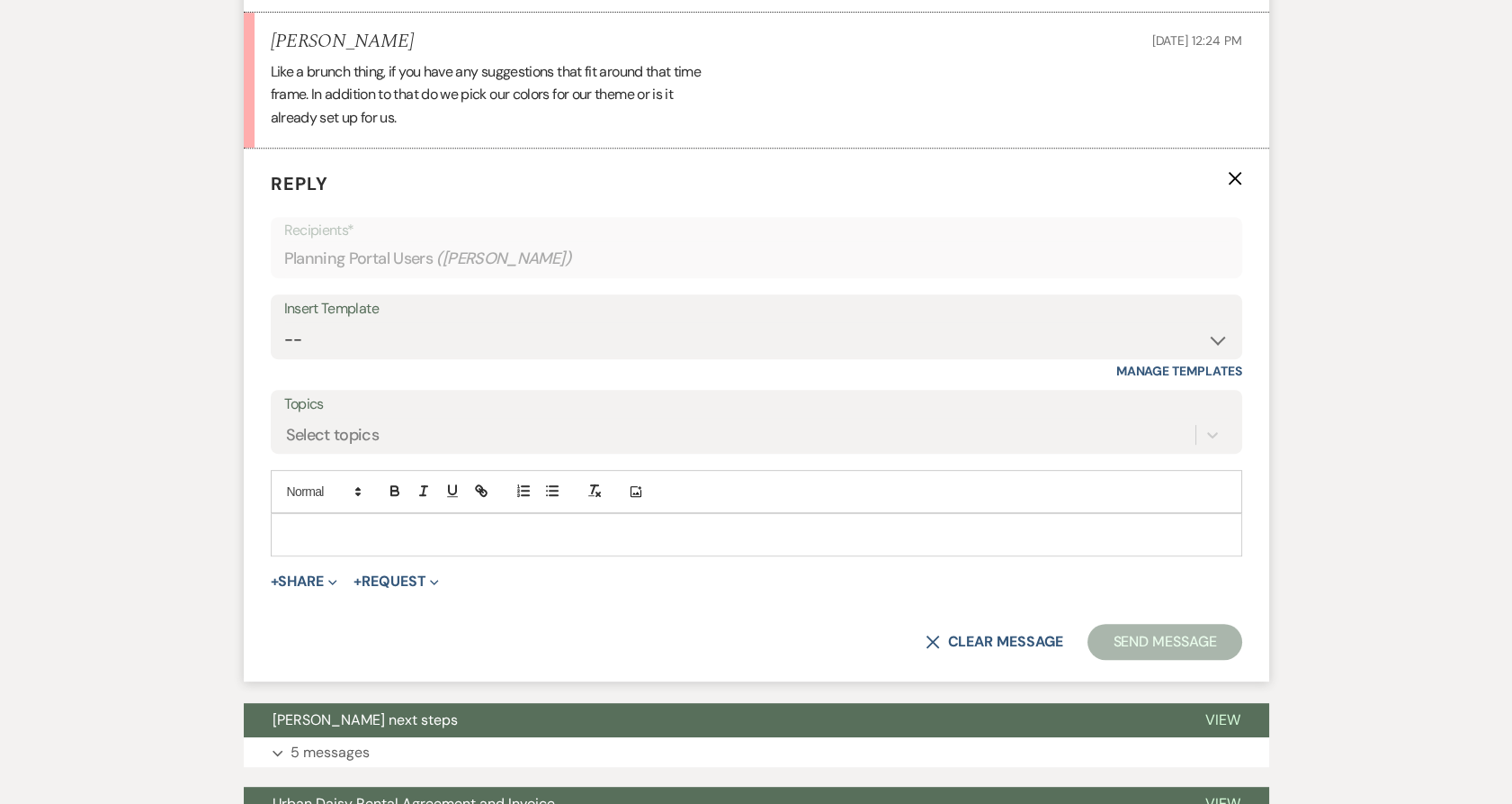
scroll to position [1596, 0]
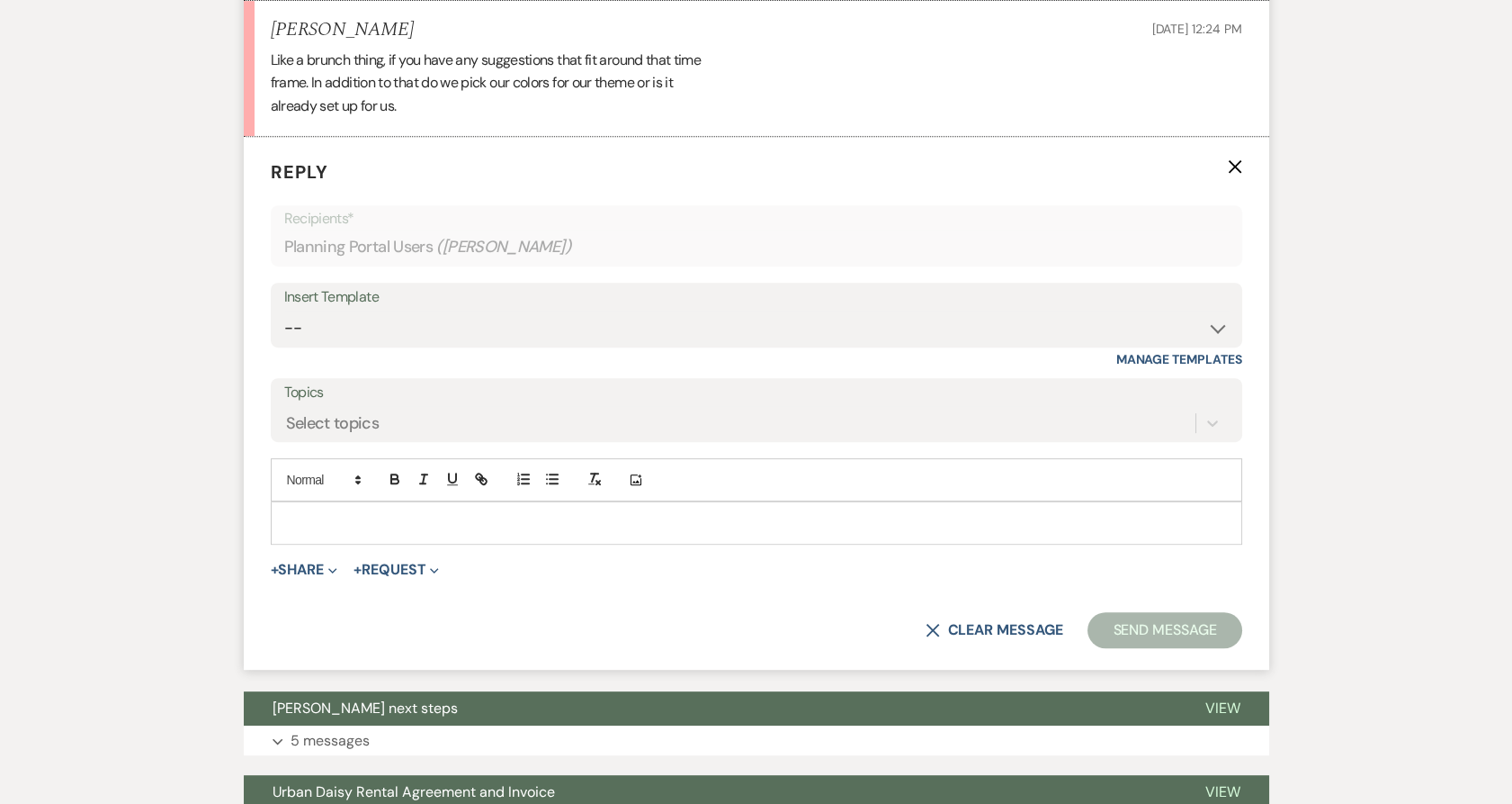
click at [346, 516] on p at bounding box center [757, 522] width 943 height 20
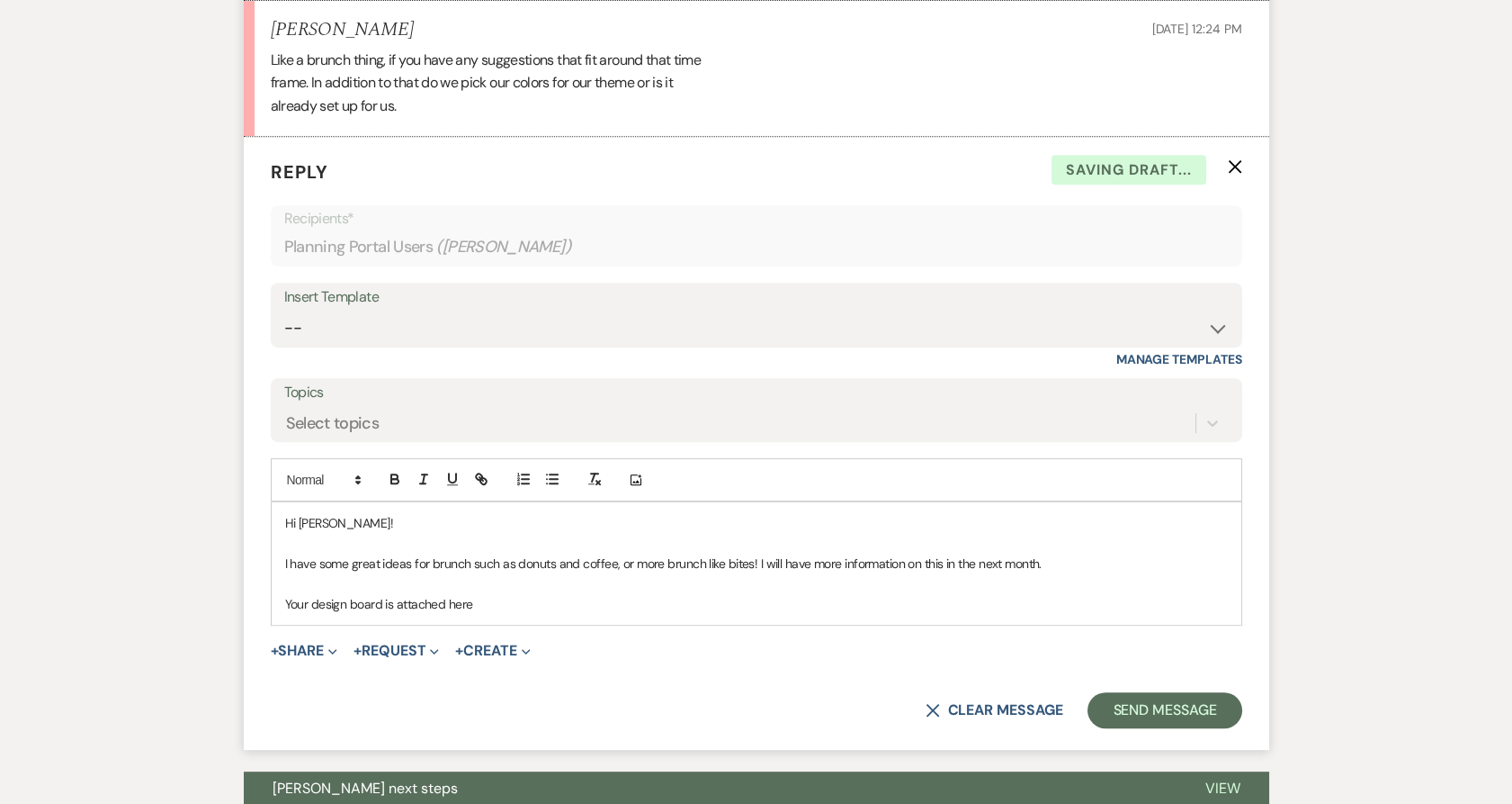
click at [313, 643] on button "+ Share Expand" at bounding box center [304, 650] width 67 height 14
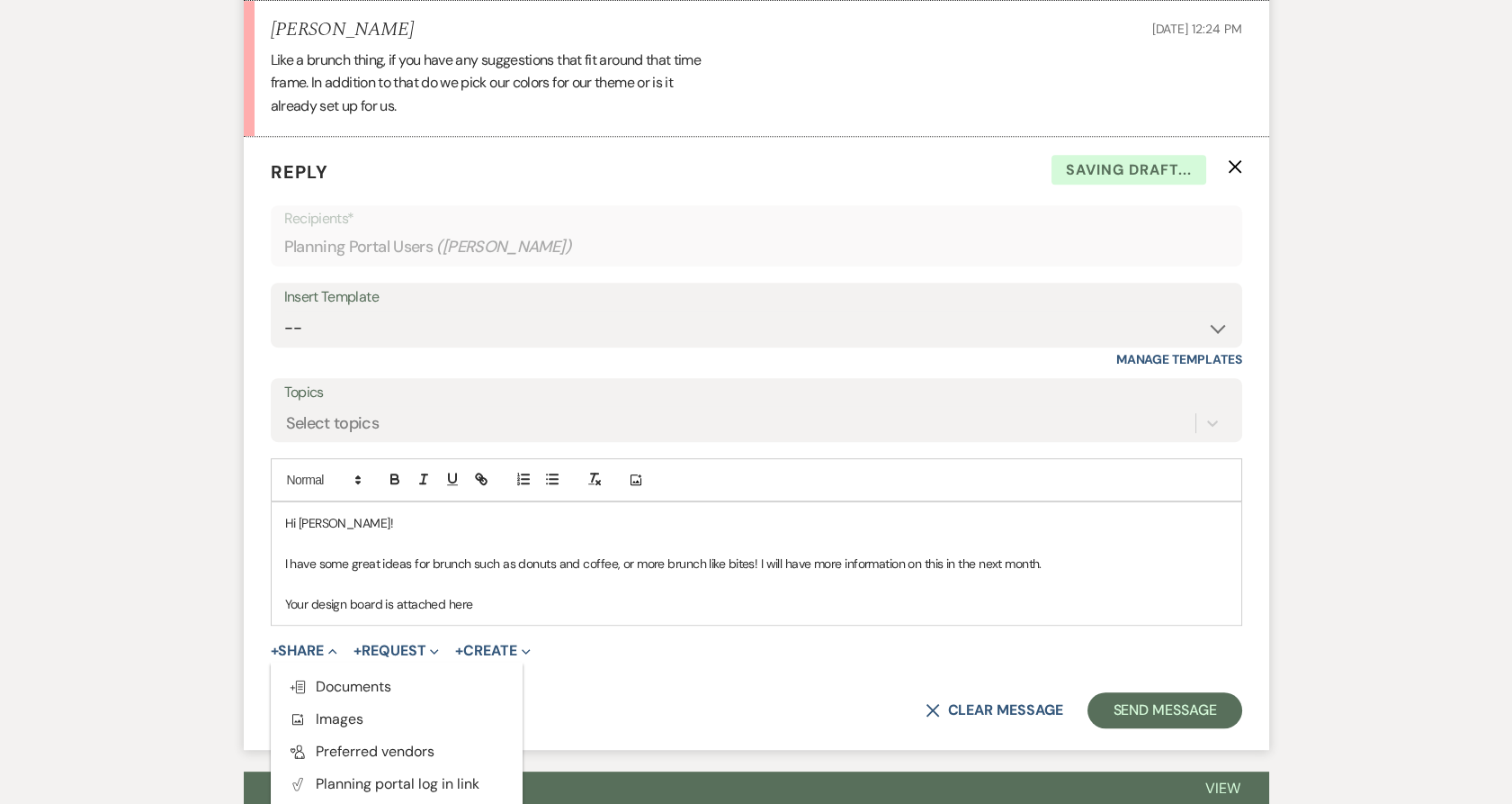
click at [307, 686] on icon "Doc Upload" at bounding box center [297, 686] width 18 height 14
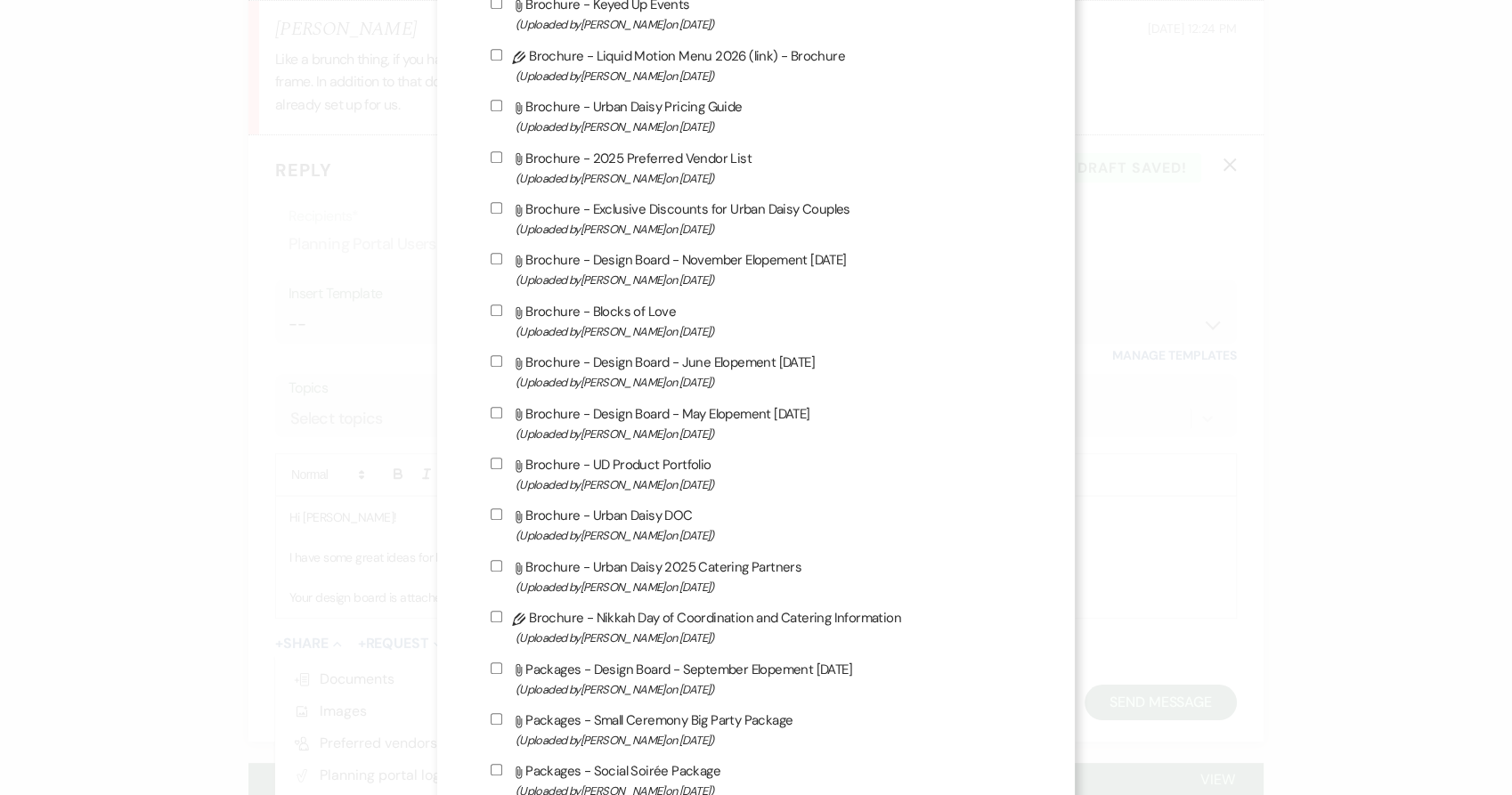
scroll to position [989, 0]
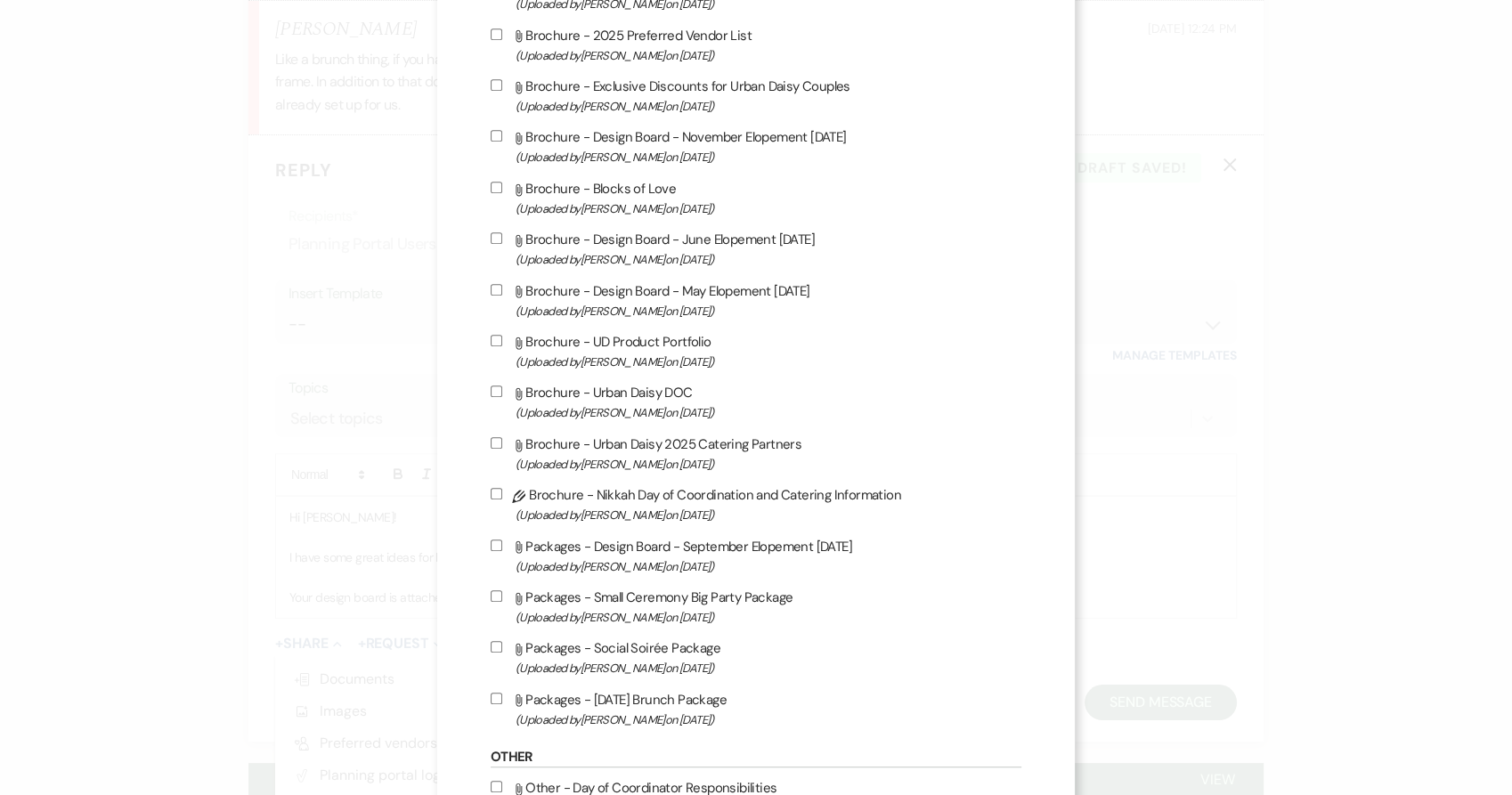
click at [670, 306] on label "Attach File Brochure - Design Board - May Elopement 5.3.2026 (Uploaded by Kathr…" at bounding box center [756, 300] width 531 height 42
click at [502, 295] on input "Attach File Brochure - Design Board - May Elopement 5.3.2026 (Uploaded by Kathr…" at bounding box center [496, 289] width 12 height 12
checkbox input "true"
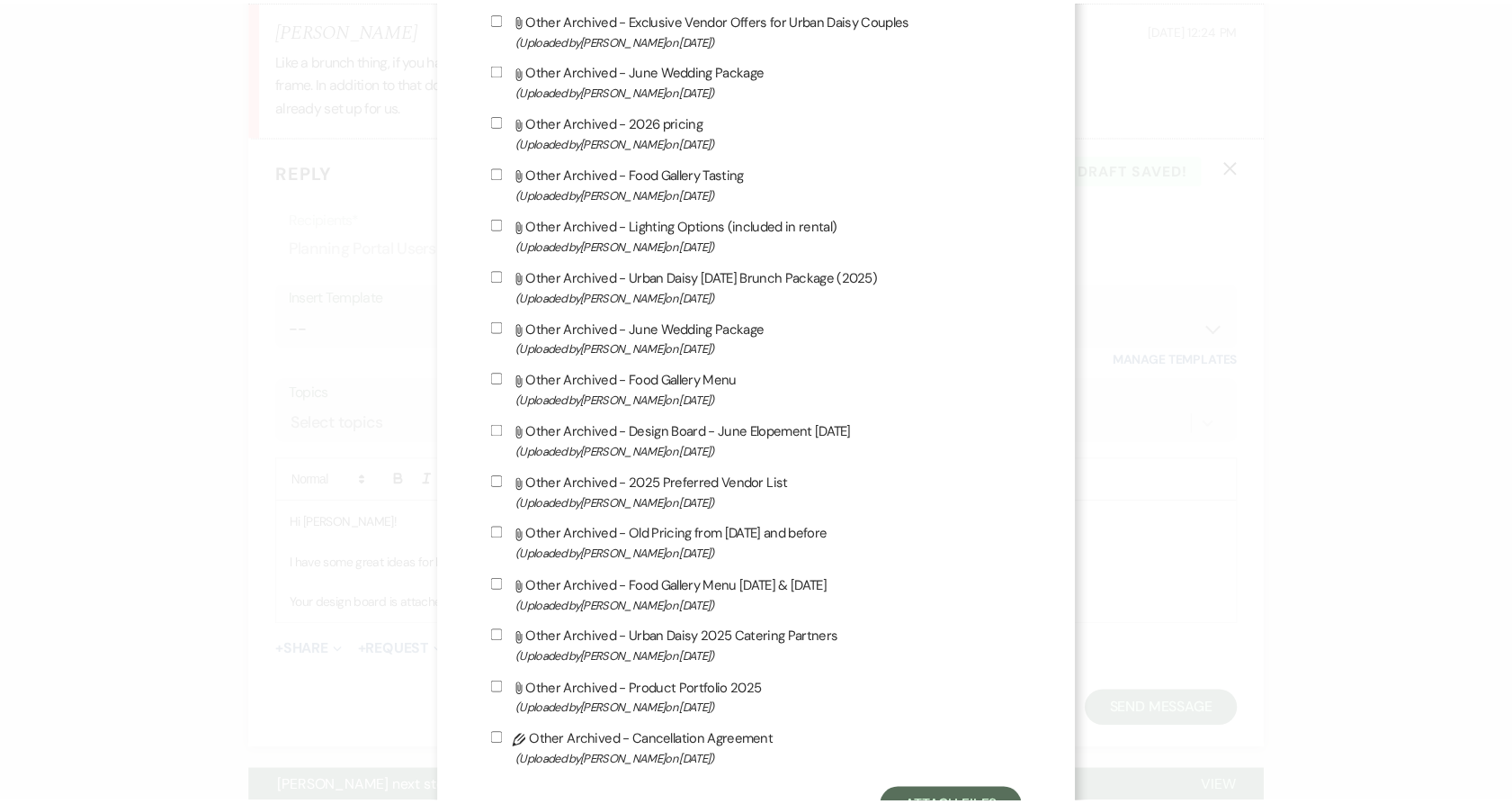
scroll to position [2909, 0]
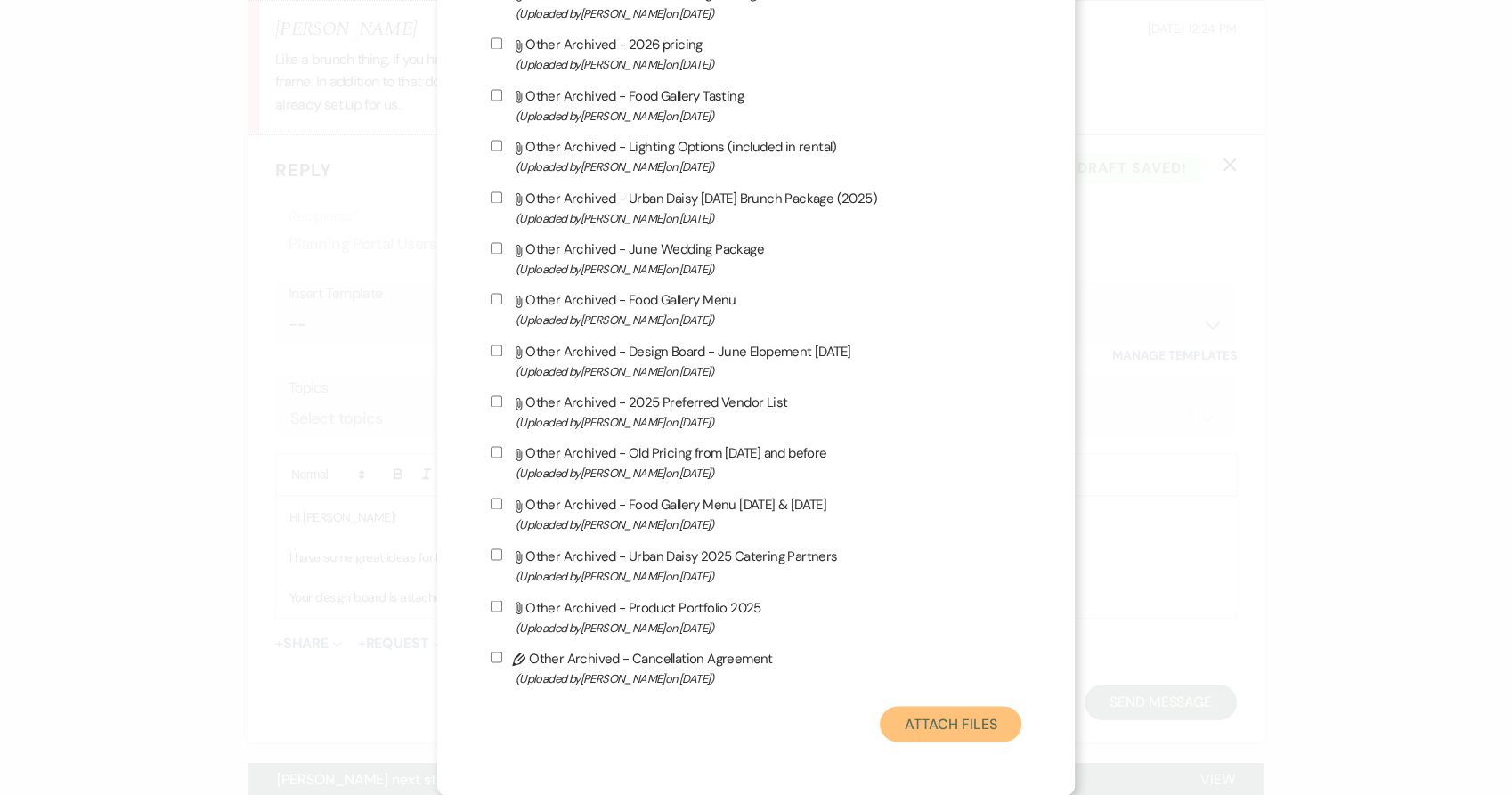
click at [931, 711] on button "Attach Files" at bounding box center [950, 723] width 141 height 36
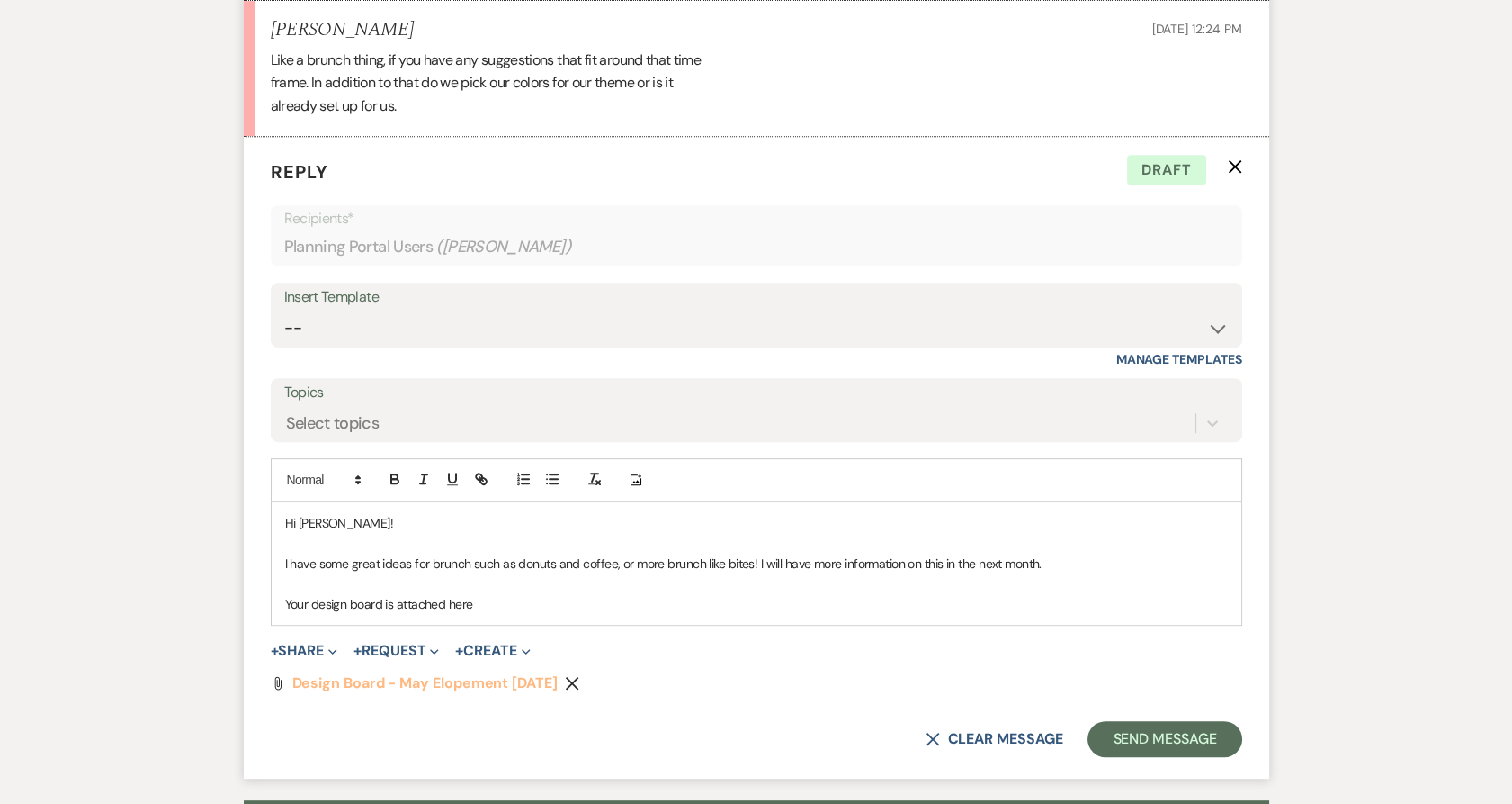
click at [409, 684] on span "Design Board - May Elopement 5.3.2026" at bounding box center [425, 683] width 265 height 19
click at [498, 607] on p "Your design board is attached here" at bounding box center [757, 603] width 943 height 20
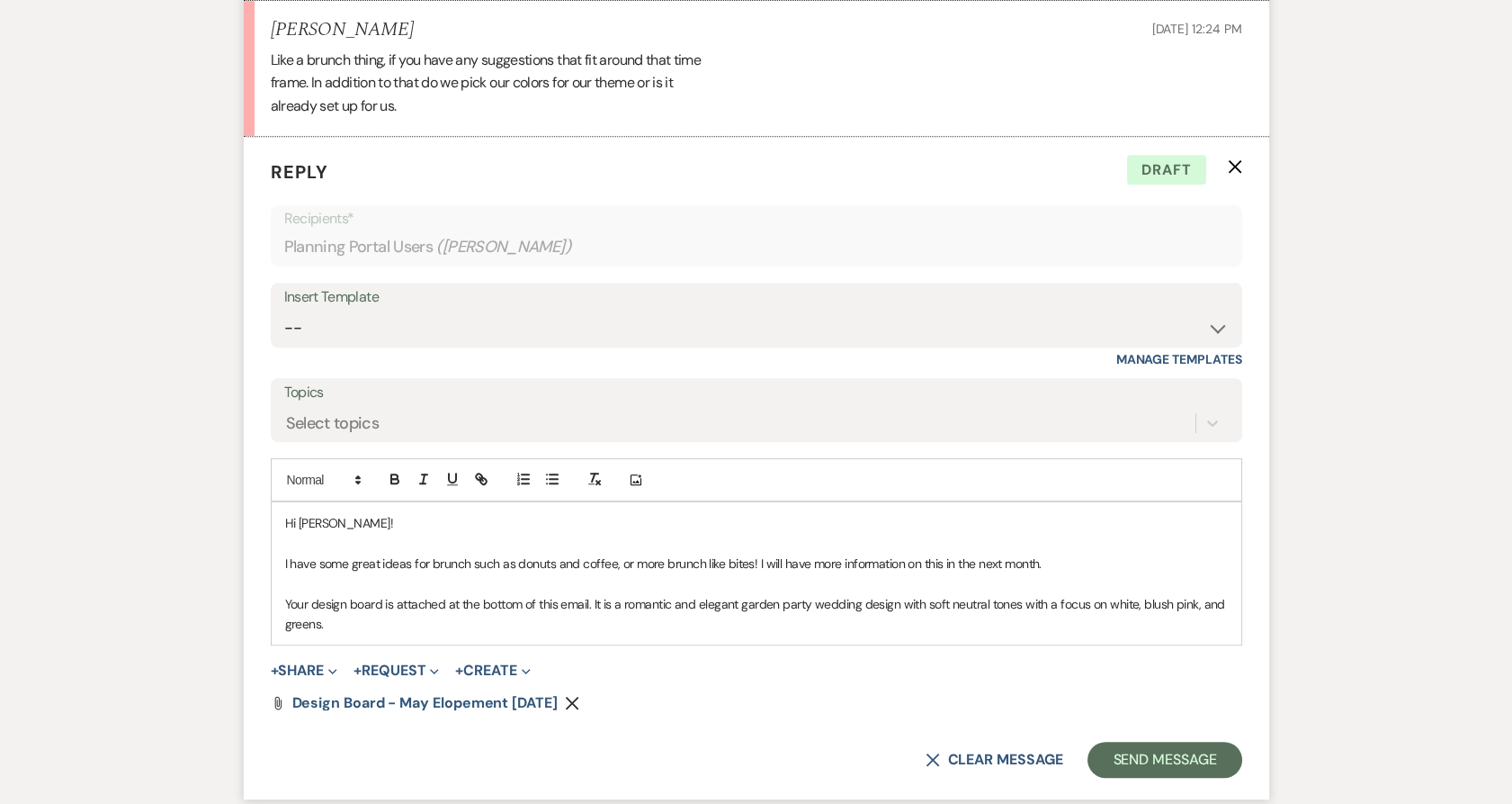
click at [359, 621] on p "Your design board is attached at the bottom of this email. It is a romantic and…" at bounding box center [757, 614] width 943 height 40
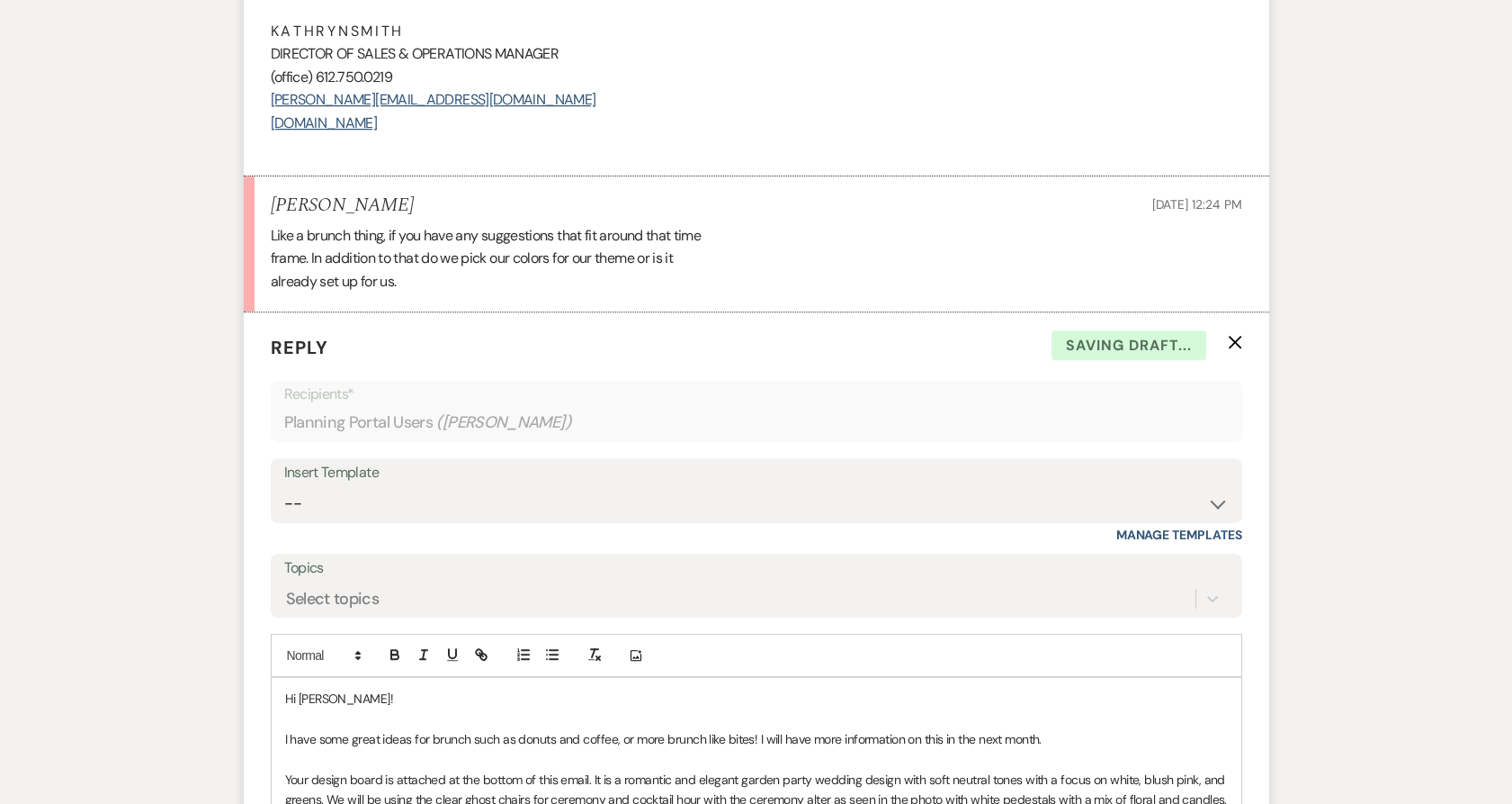
scroll to position [1296, 0]
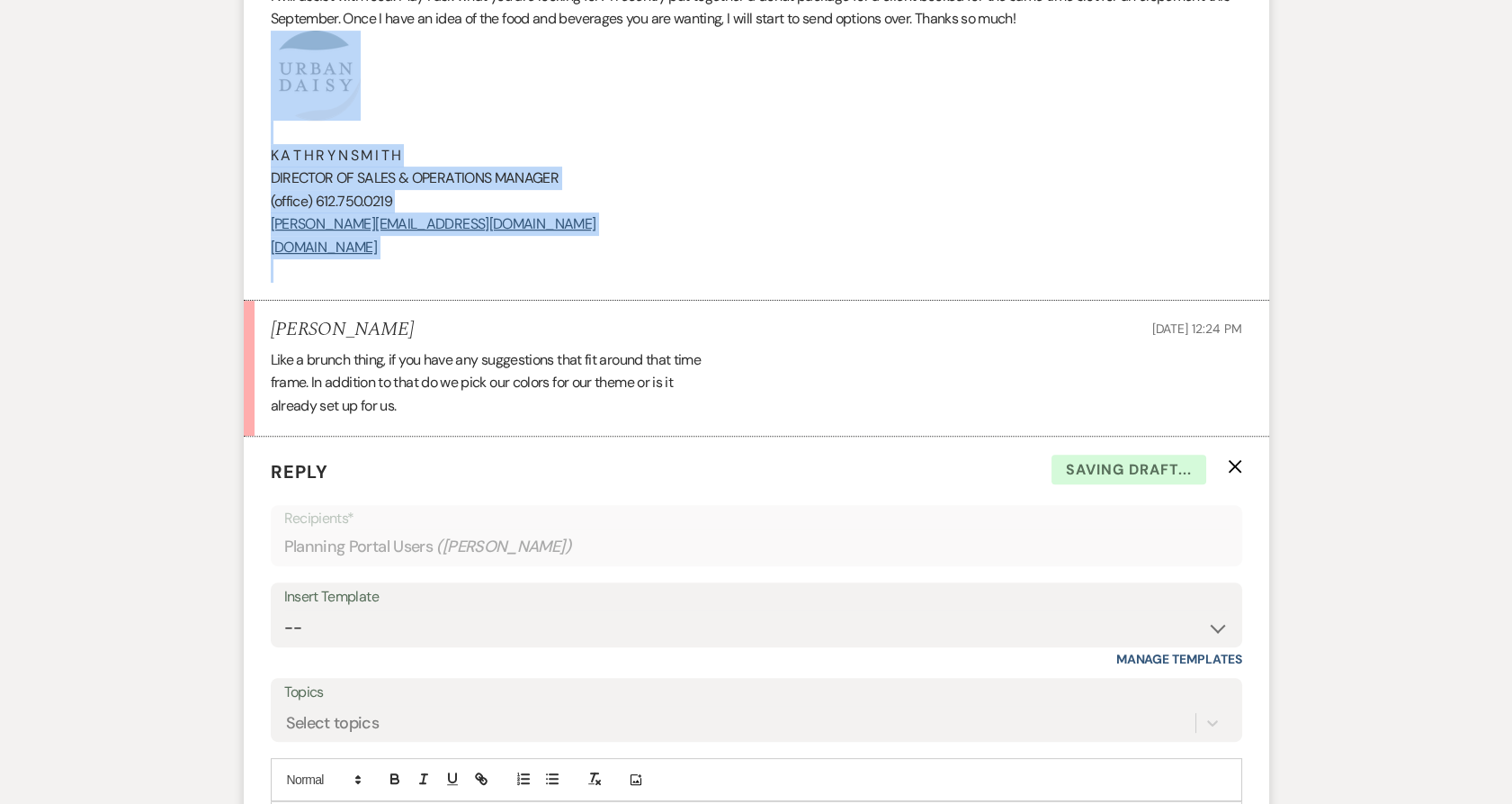
drag, startPoint x: 547, startPoint y: 265, endPoint x: 281, endPoint y: 88, distance: 319.5
click at [281, 88] on div "Hi Lashaye! I will assist with food. May I ask what you are looking for? I rece…" at bounding box center [756, 110] width 972 height 344
copy div "K A T H R Y N S M I T H DIRECTOR OF SALES & OPERATIONS MANAGER (office) 612.750…"
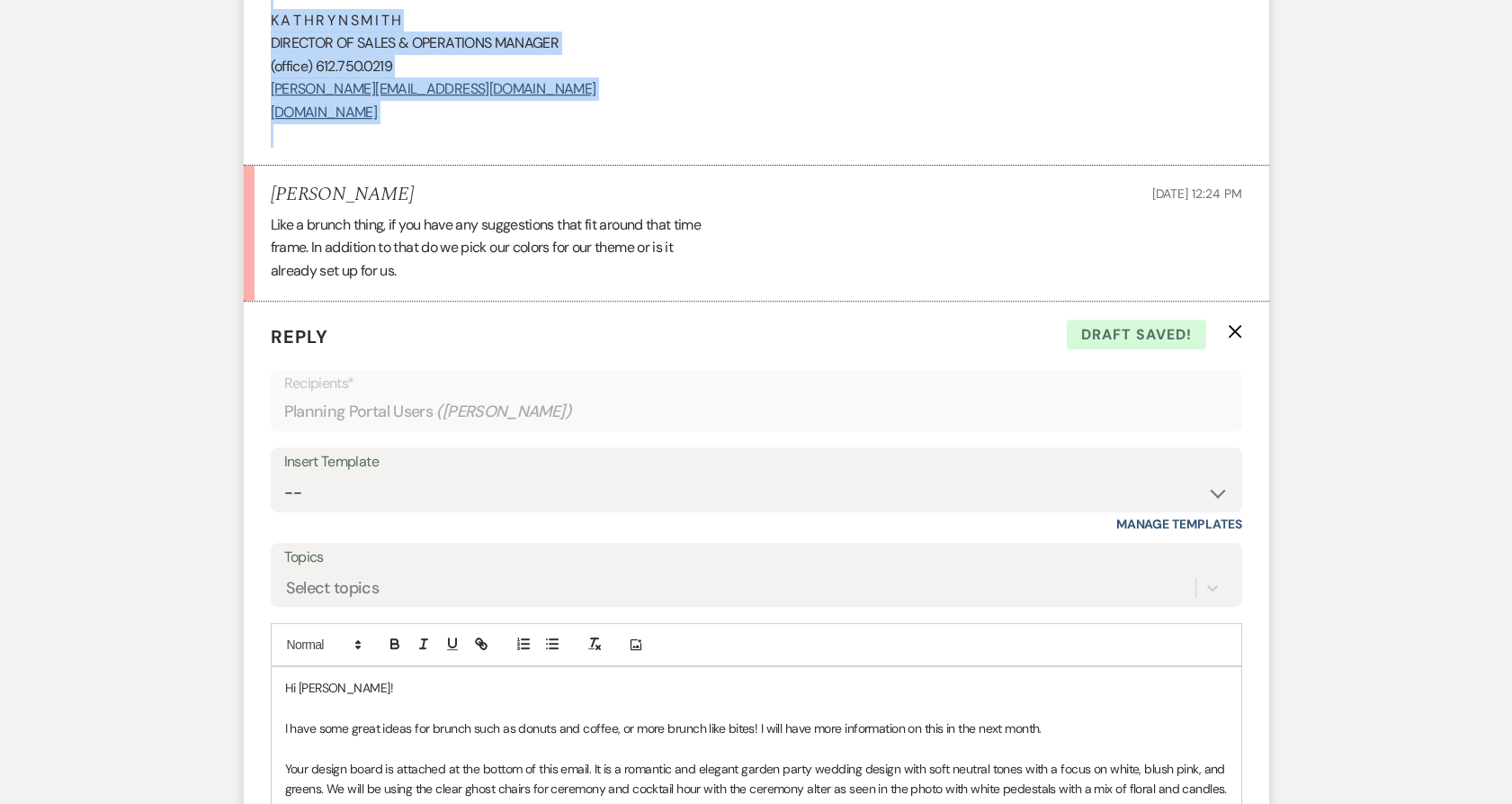
scroll to position [1596, 0]
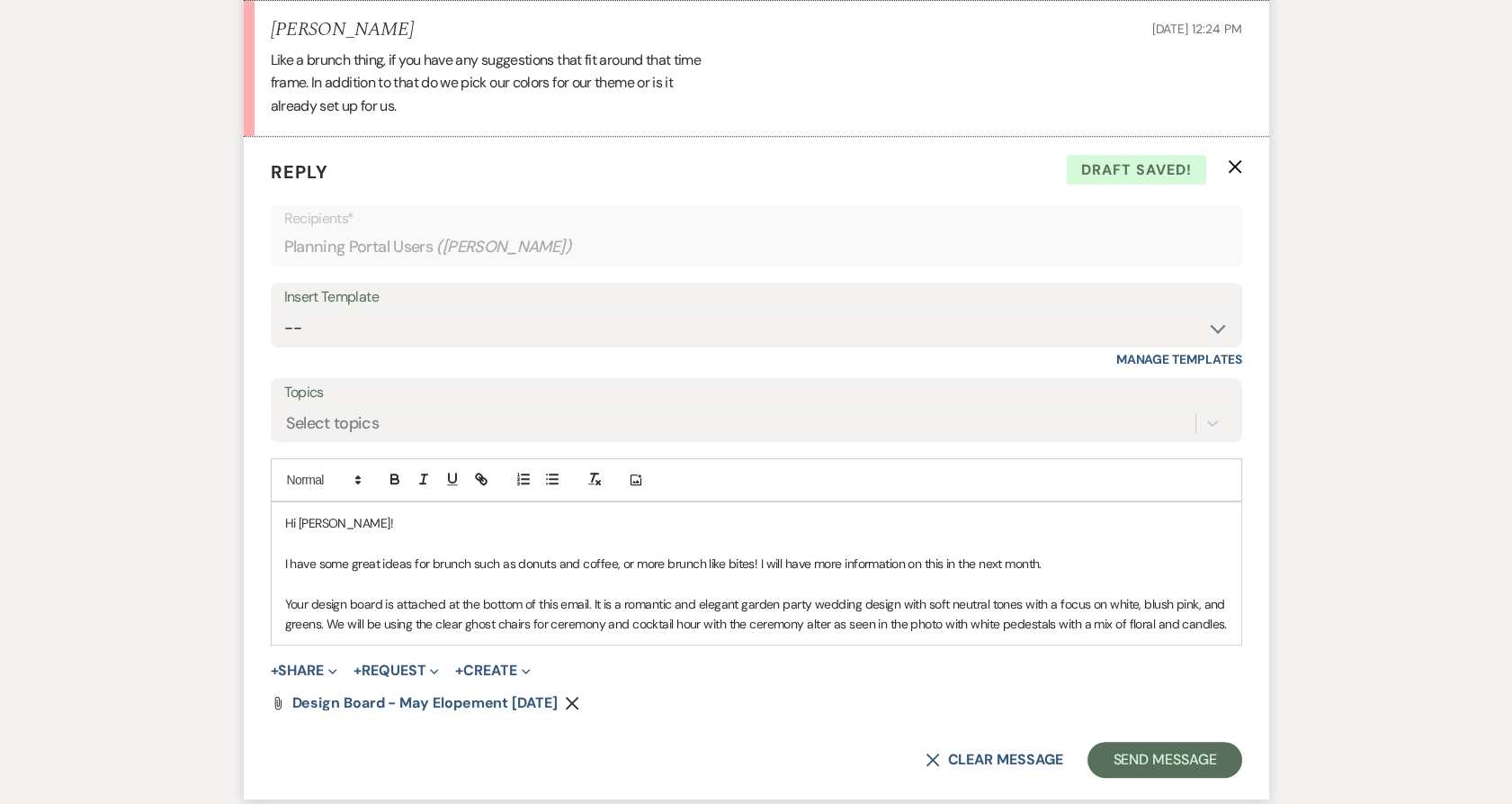
click at [1229, 625] on div "Hi Lashaye! I have some great ideas for brunch such as donuts and coffee, or mo…" at bounding box center [756, 573] width 970 height 142
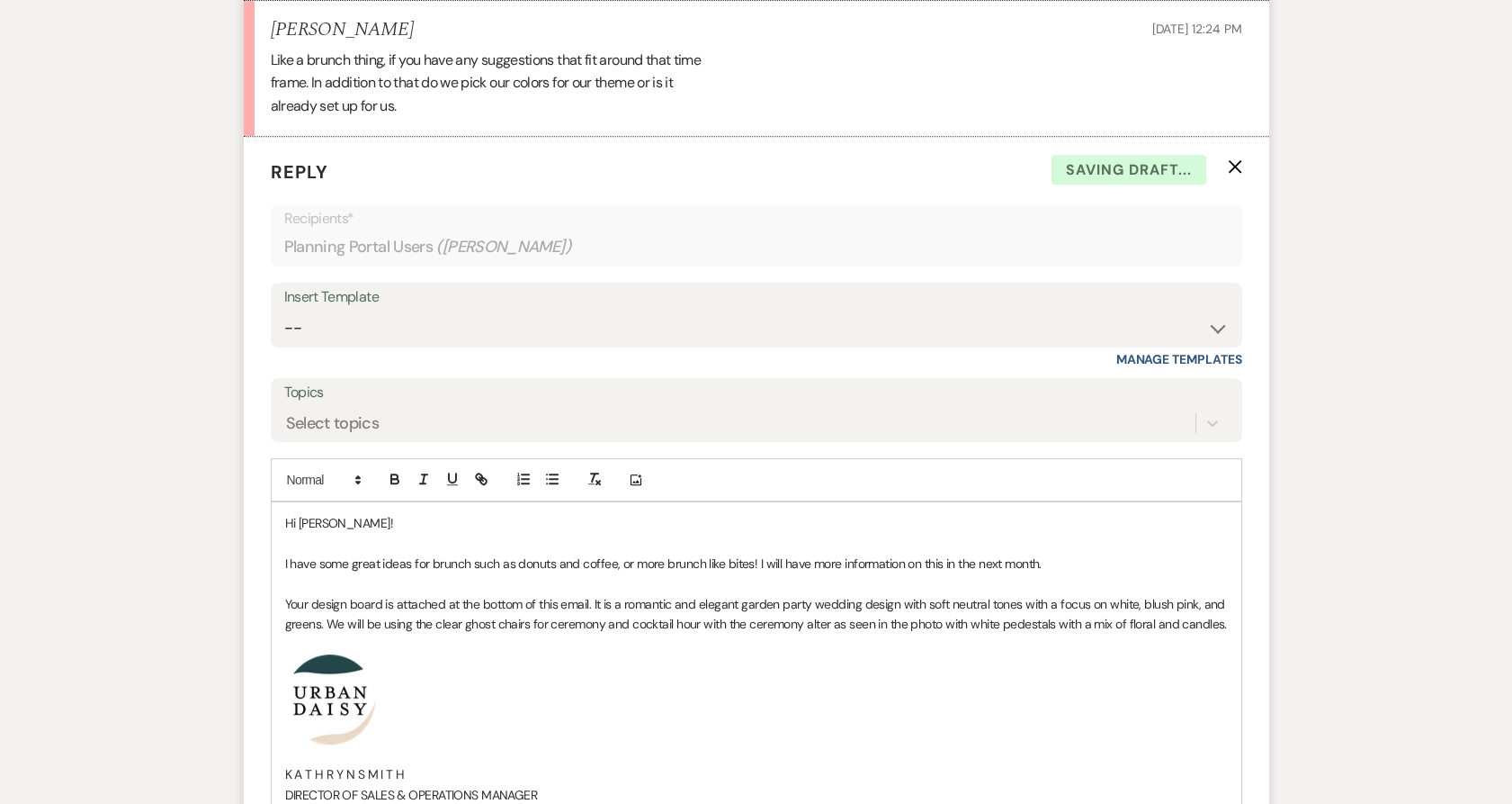
click at [1229, 627] on div "Hi Lashaye! I have some great ideas for brunch such as donuts and coffee, or mo…" at bounding box center [756, 698] width 970 height 393
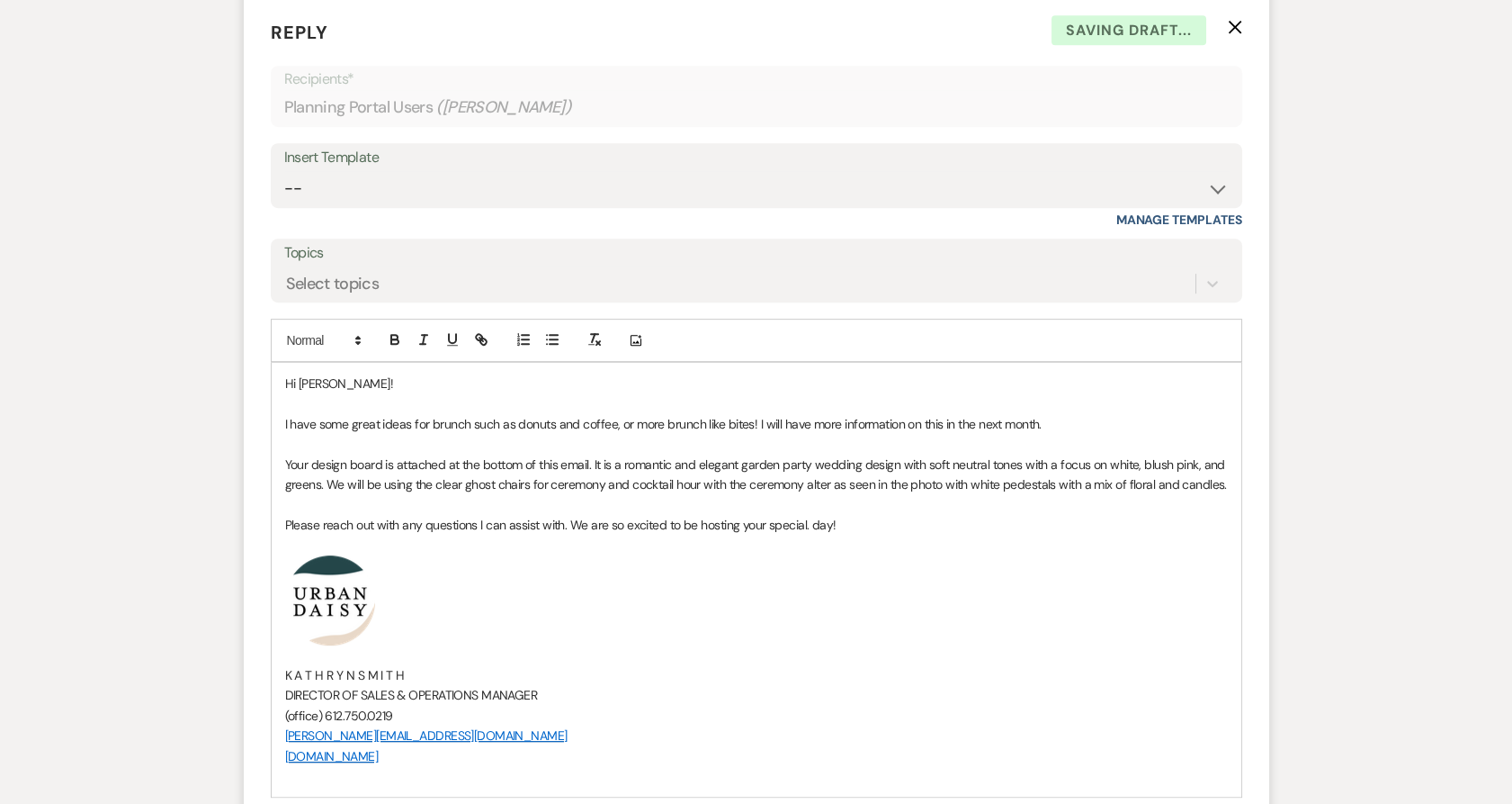
scroll to position [1996, 0]
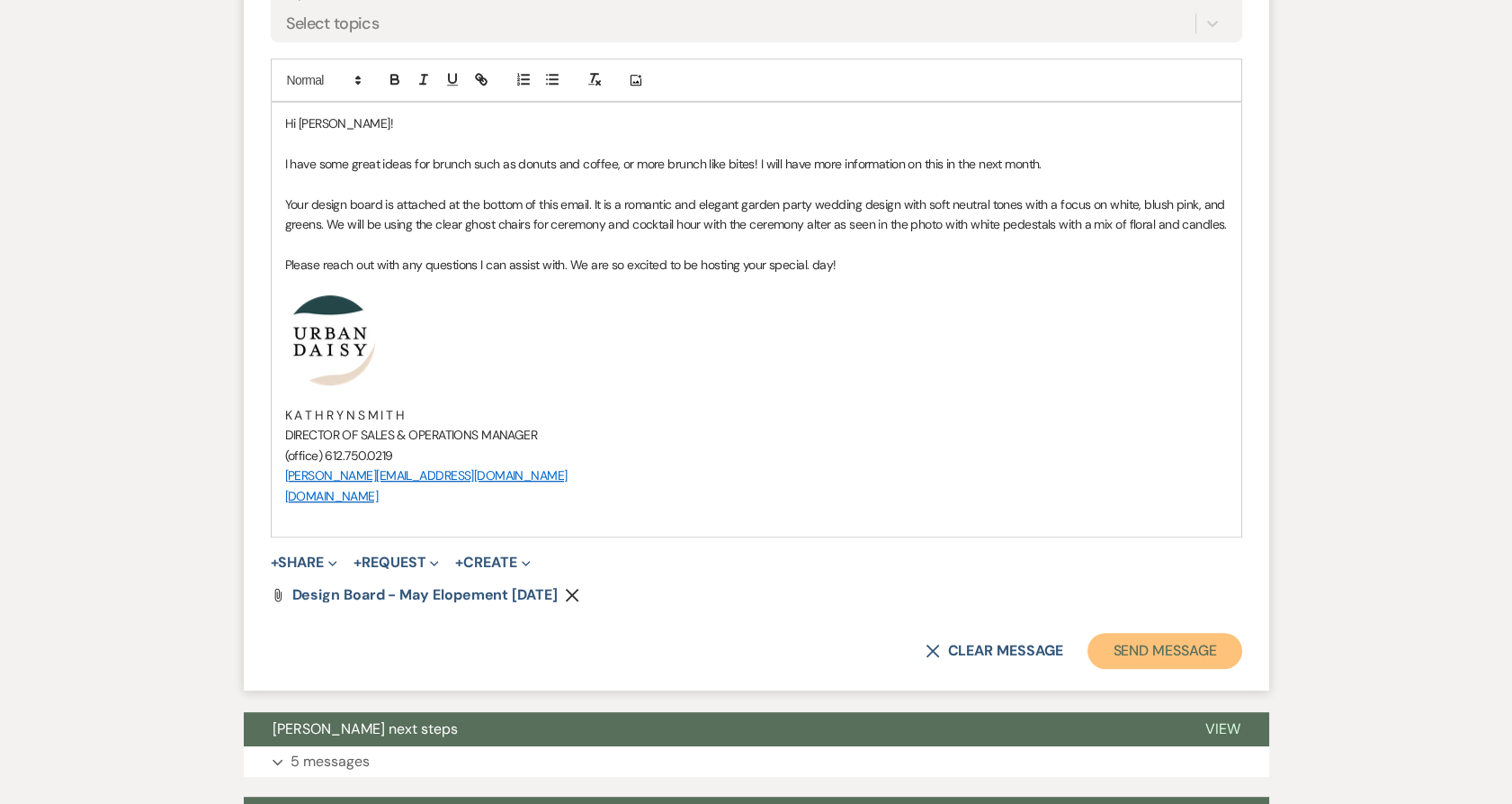
click at [1088, 653] on button "Send Message" at bounding box center [1164, 651] width 154 height 36
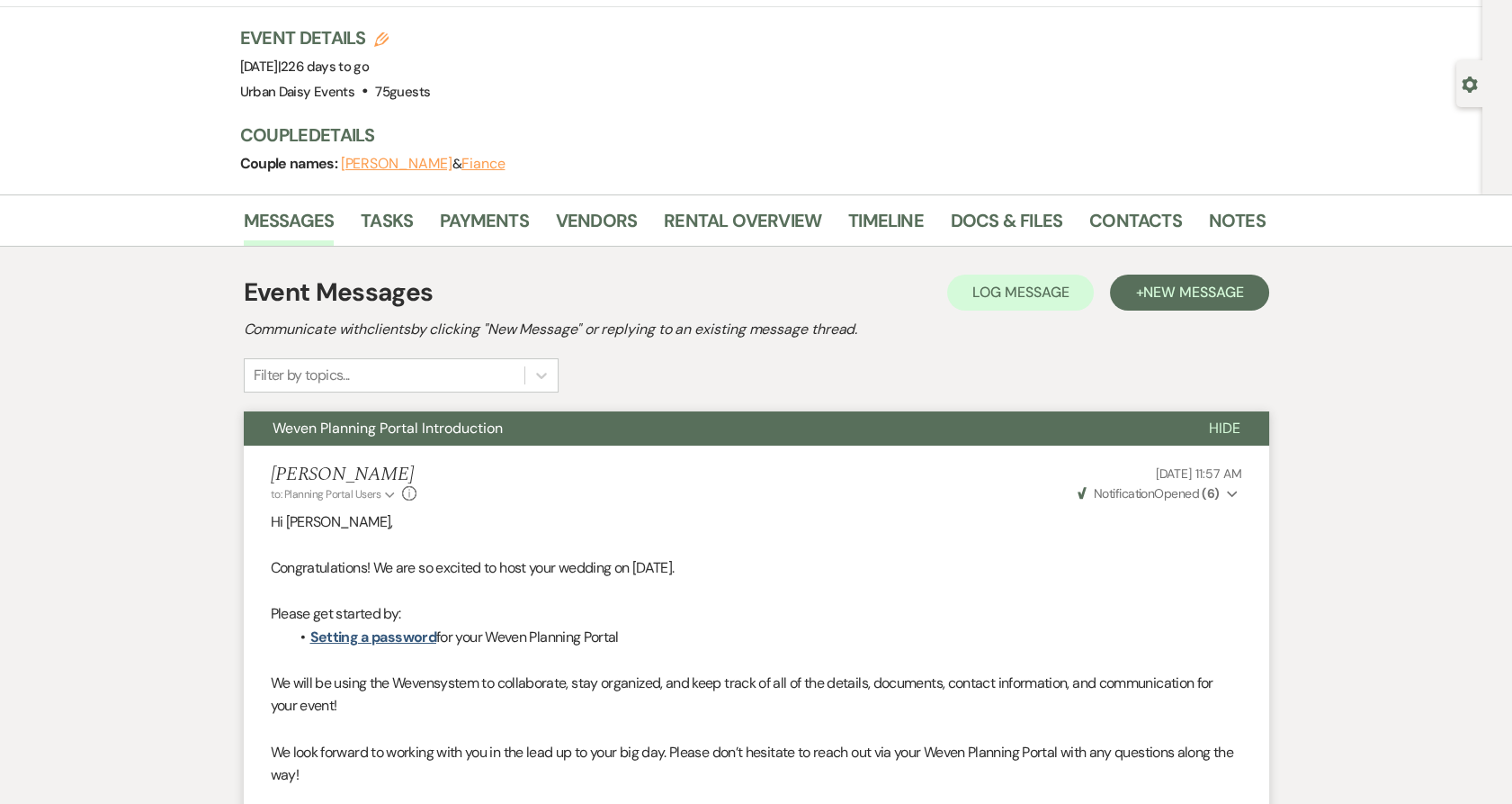
scroll to position [0, 0]
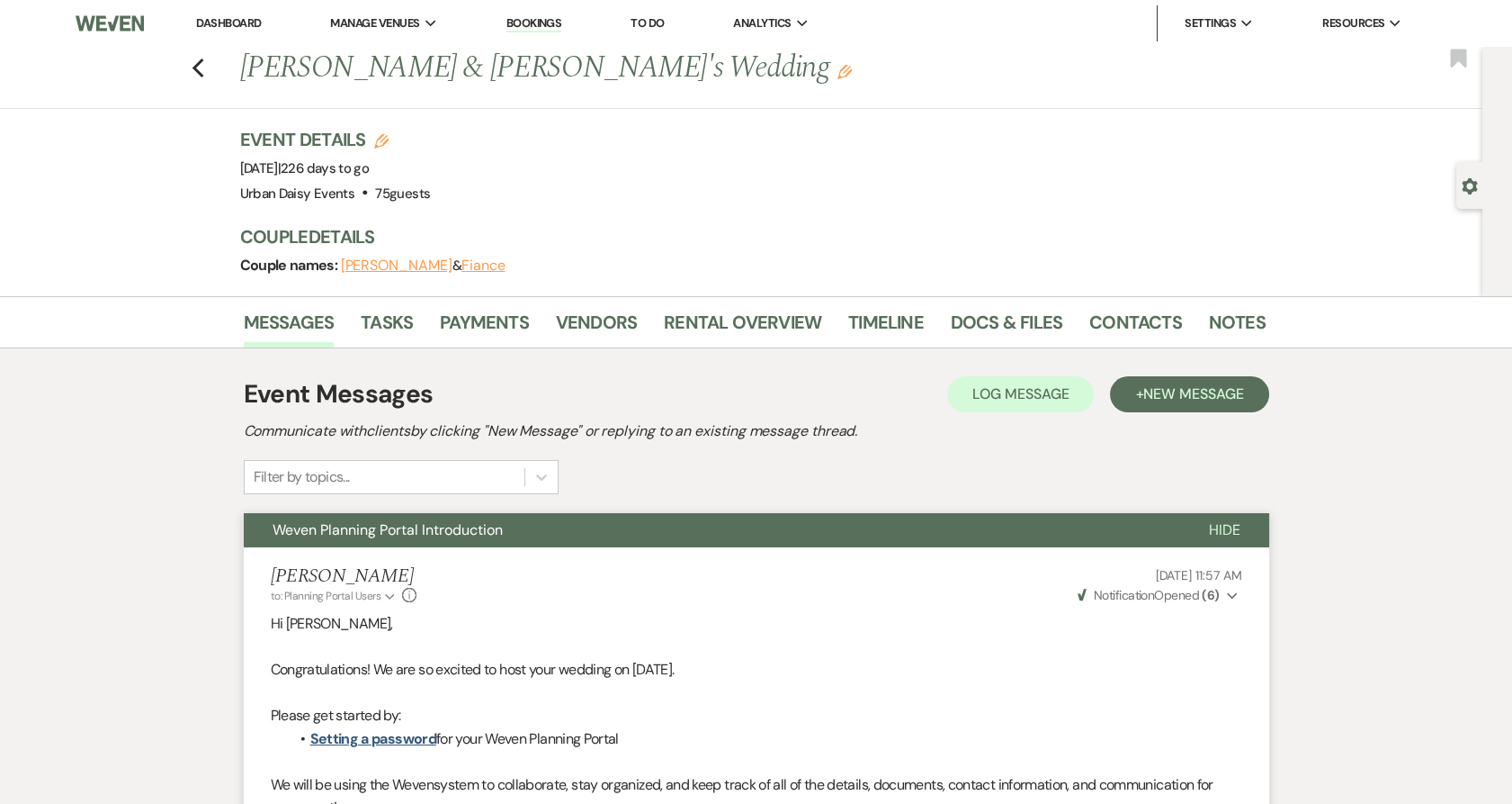
click at [235, 21] on link "Dashboard" at bounding box center [228, 22] width 64 height 15
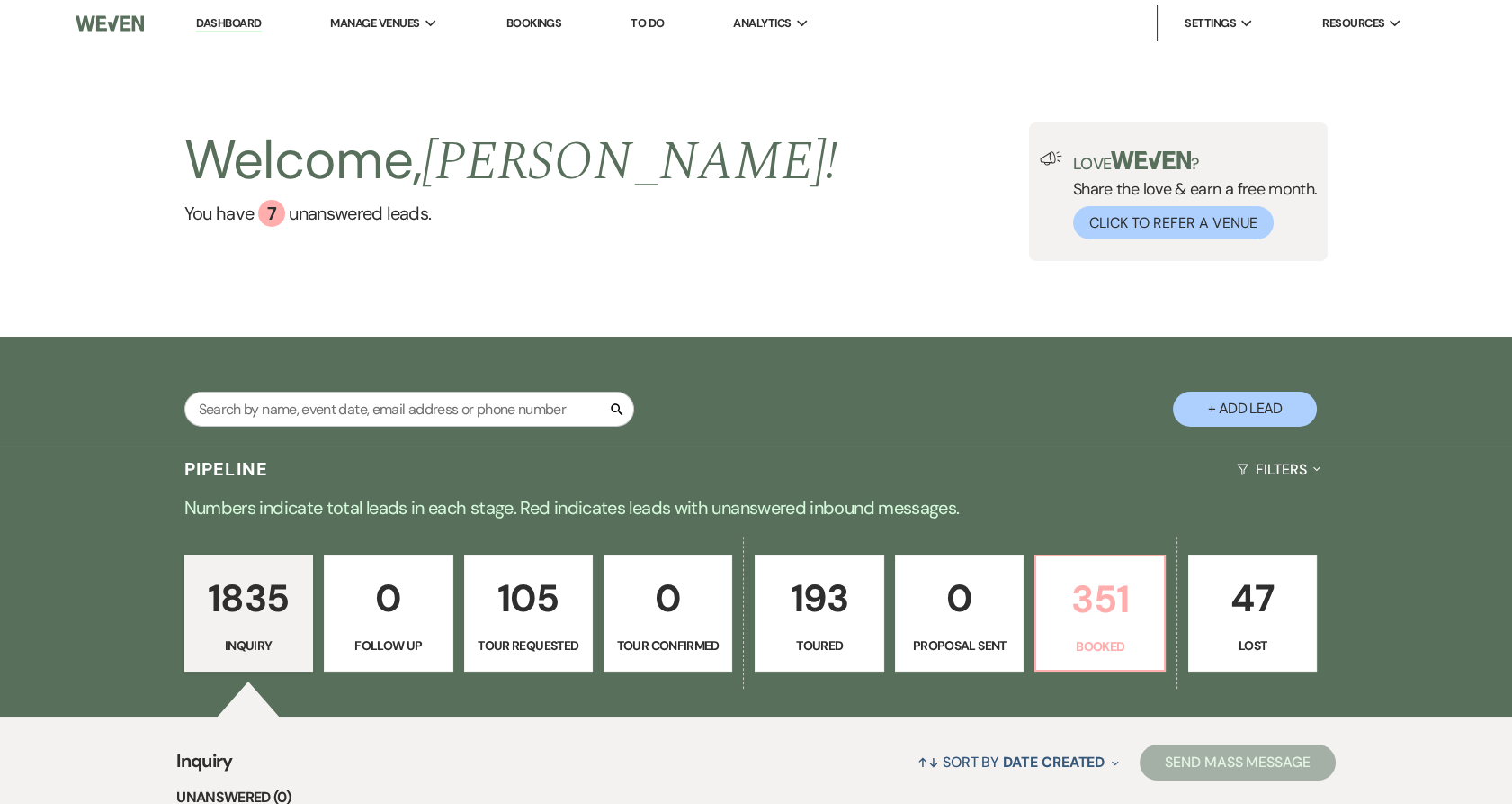
click at [1138, 611] on p "351" at bounding box center [1099, 599] width 105 height 61
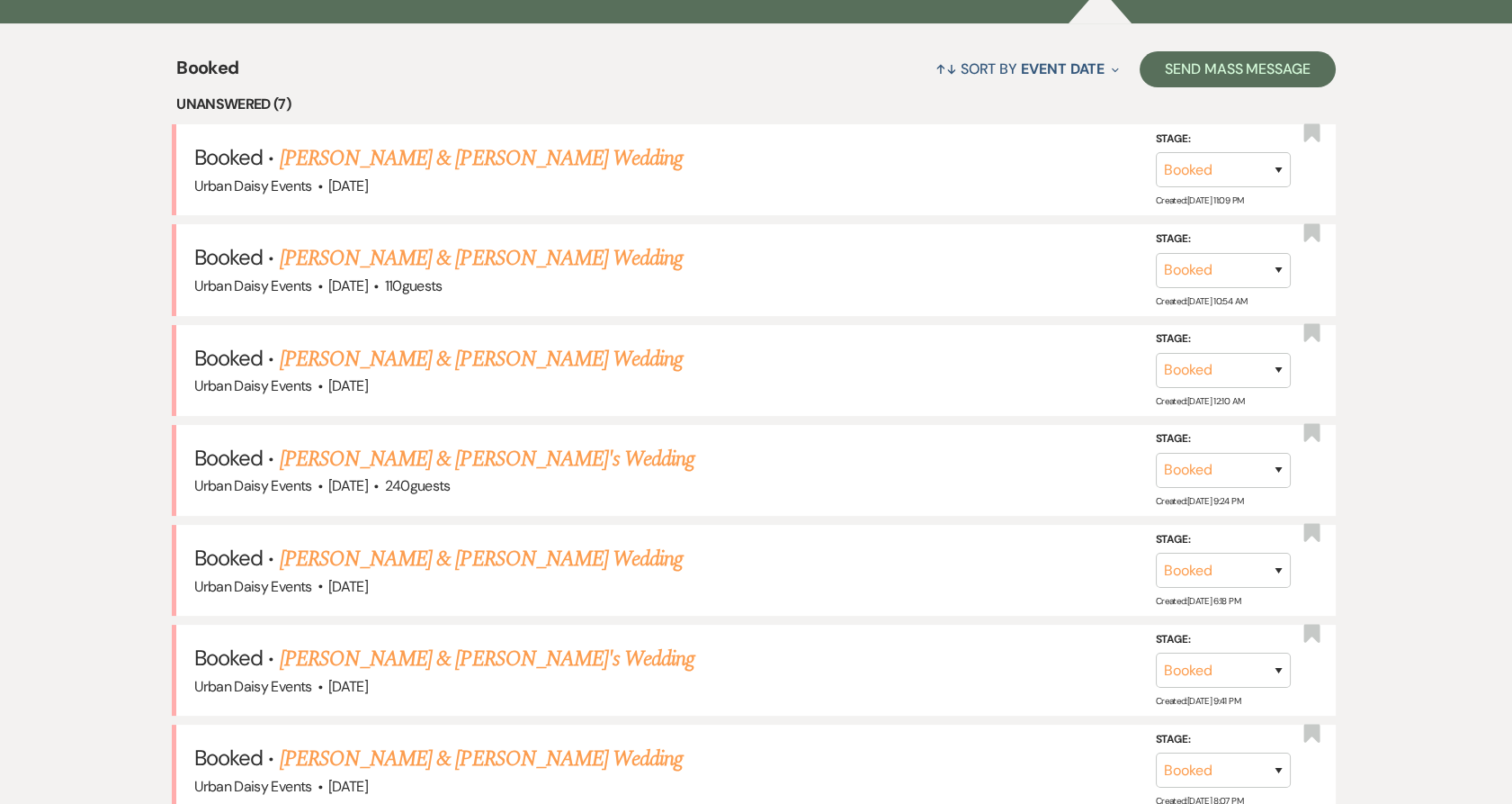
scroll to position [799, 0]
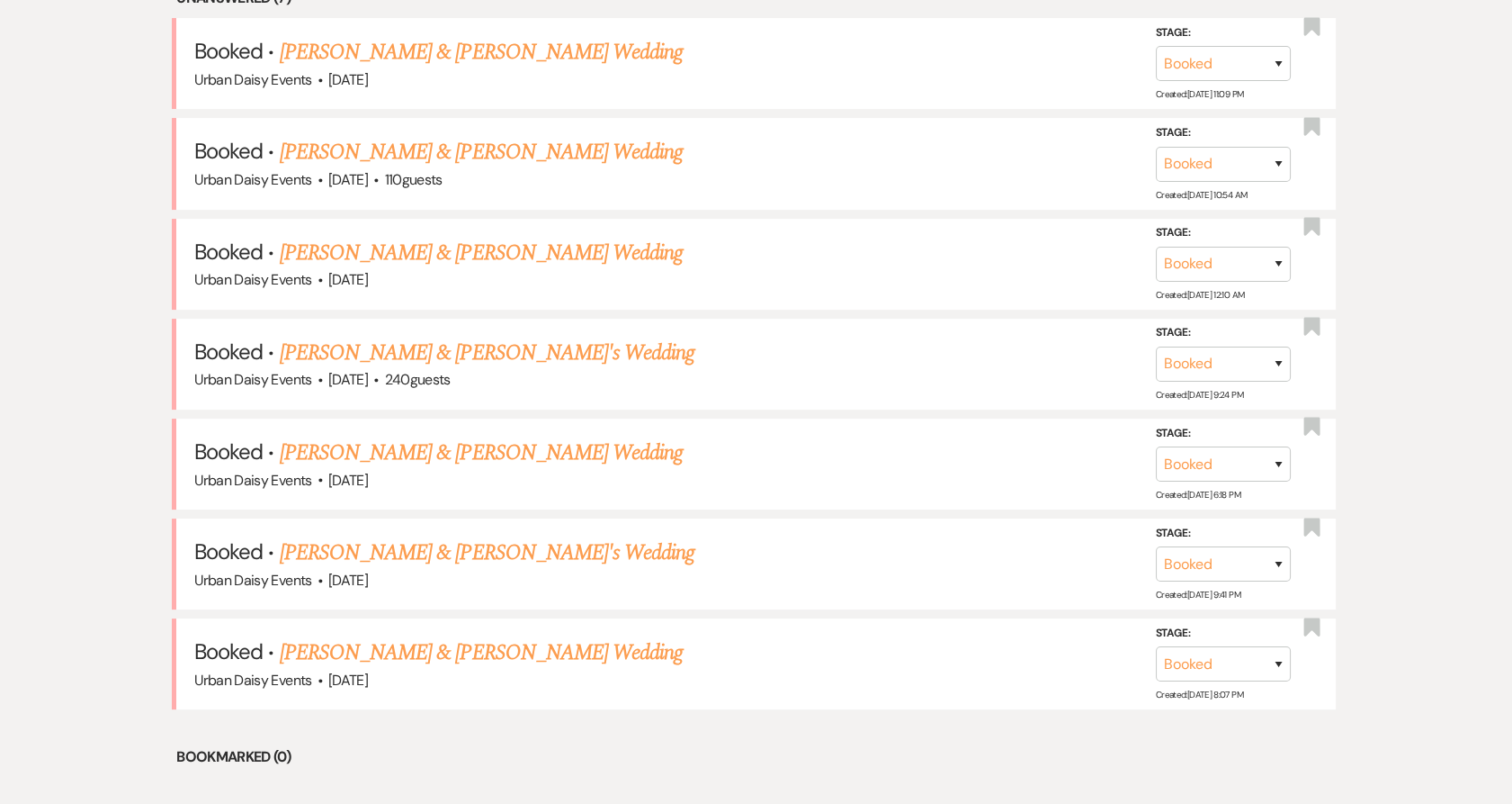
click at [345, 552] on link "Ashmit Sanil & Anushka Mankunath's Wedding" at bounding box center [487, 552] width 415 height 33
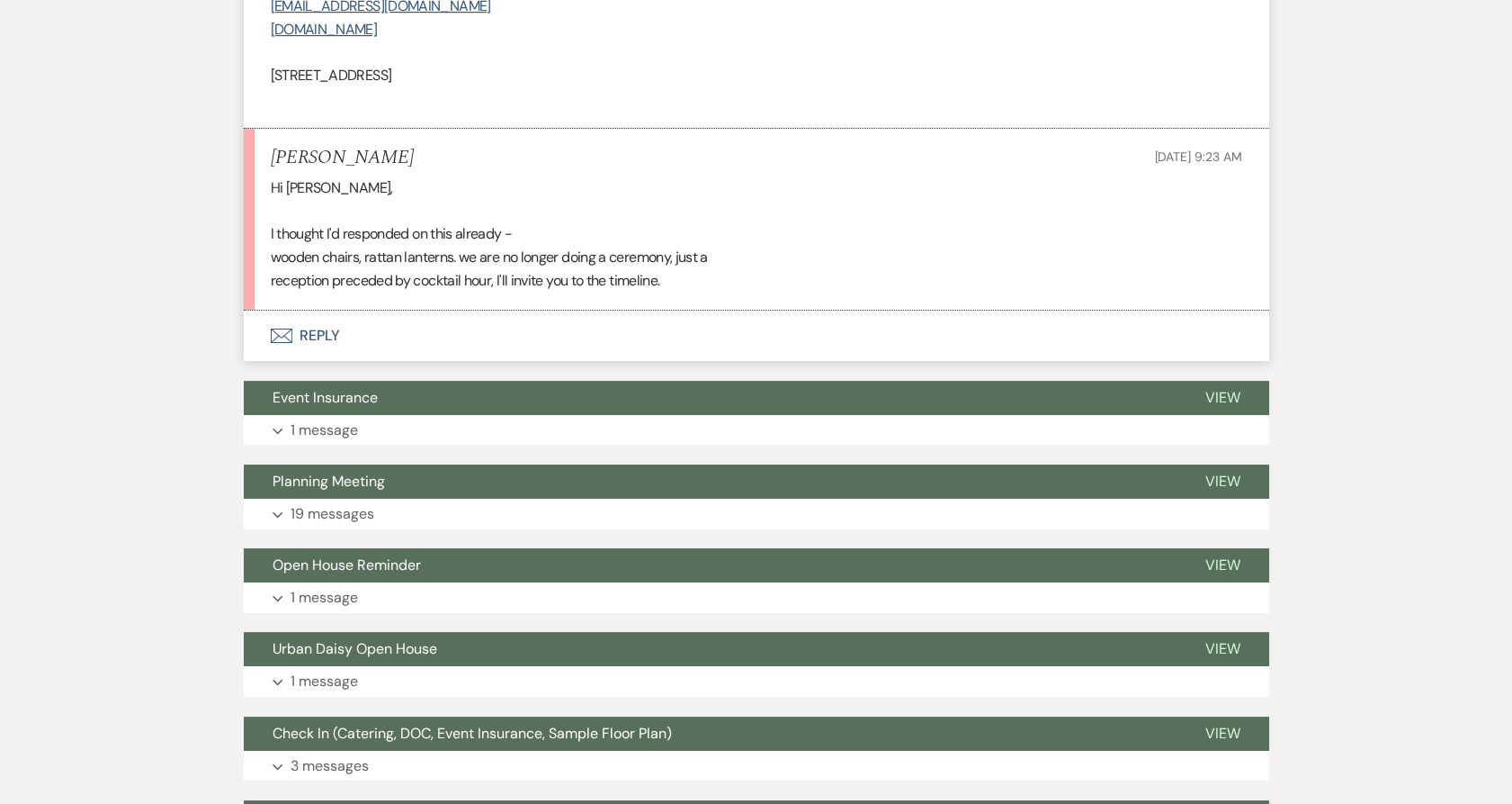
scroll to position [1000, 0]
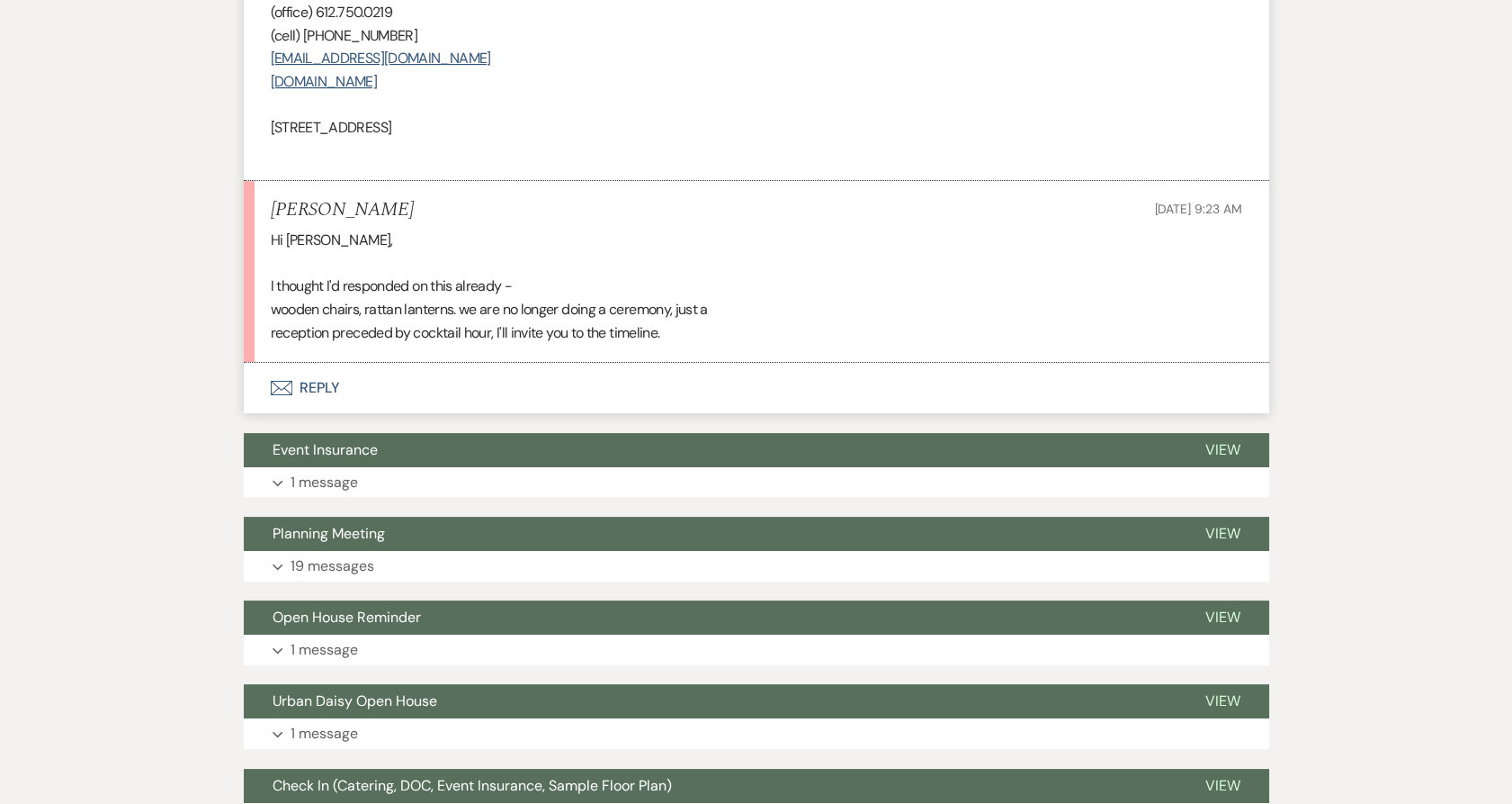
click at [323, 371] on button "Envelope Reply" at bounding box center [756, 388] width 1026 height 50
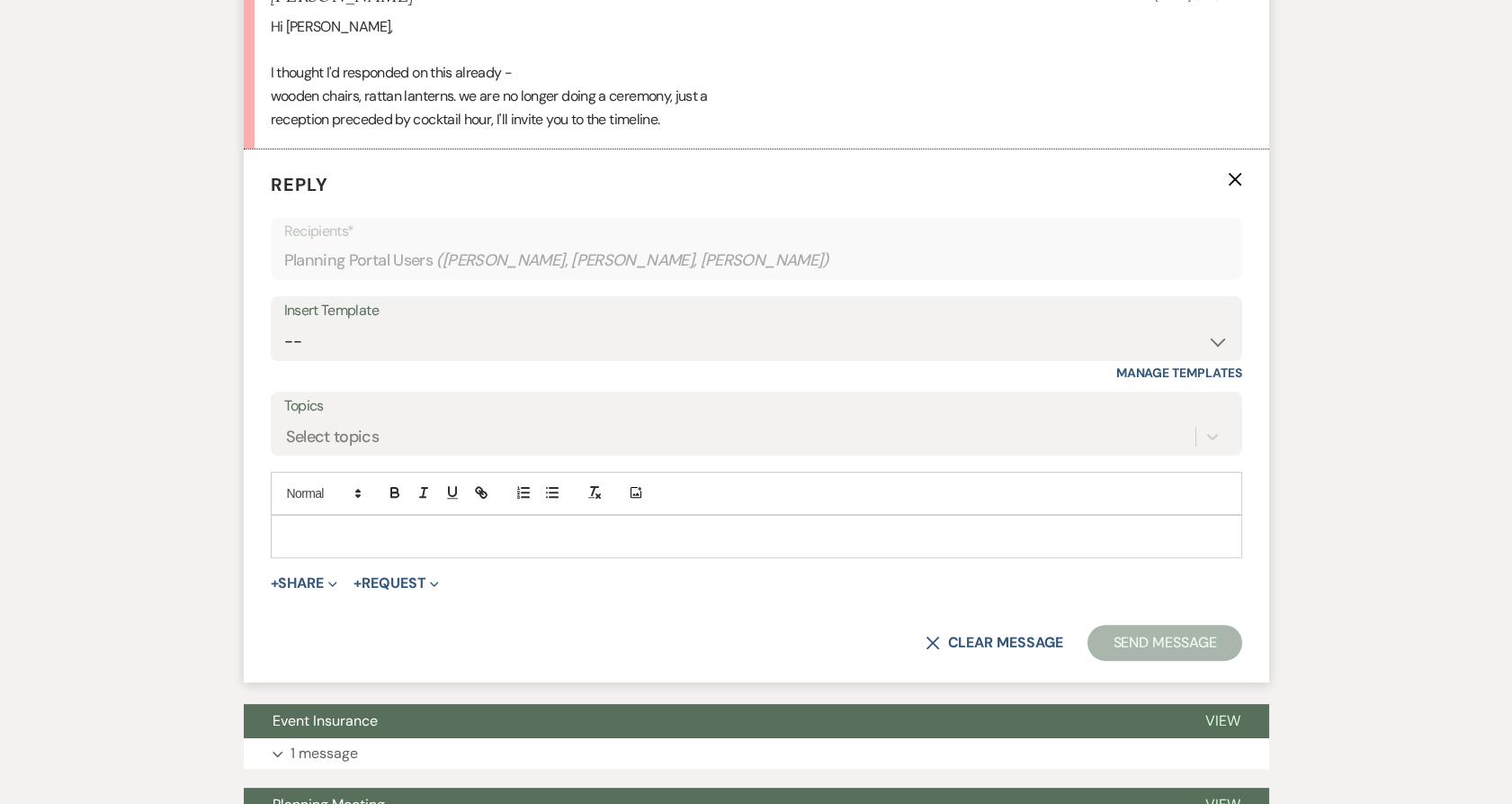
scroll to position [1226, 0]
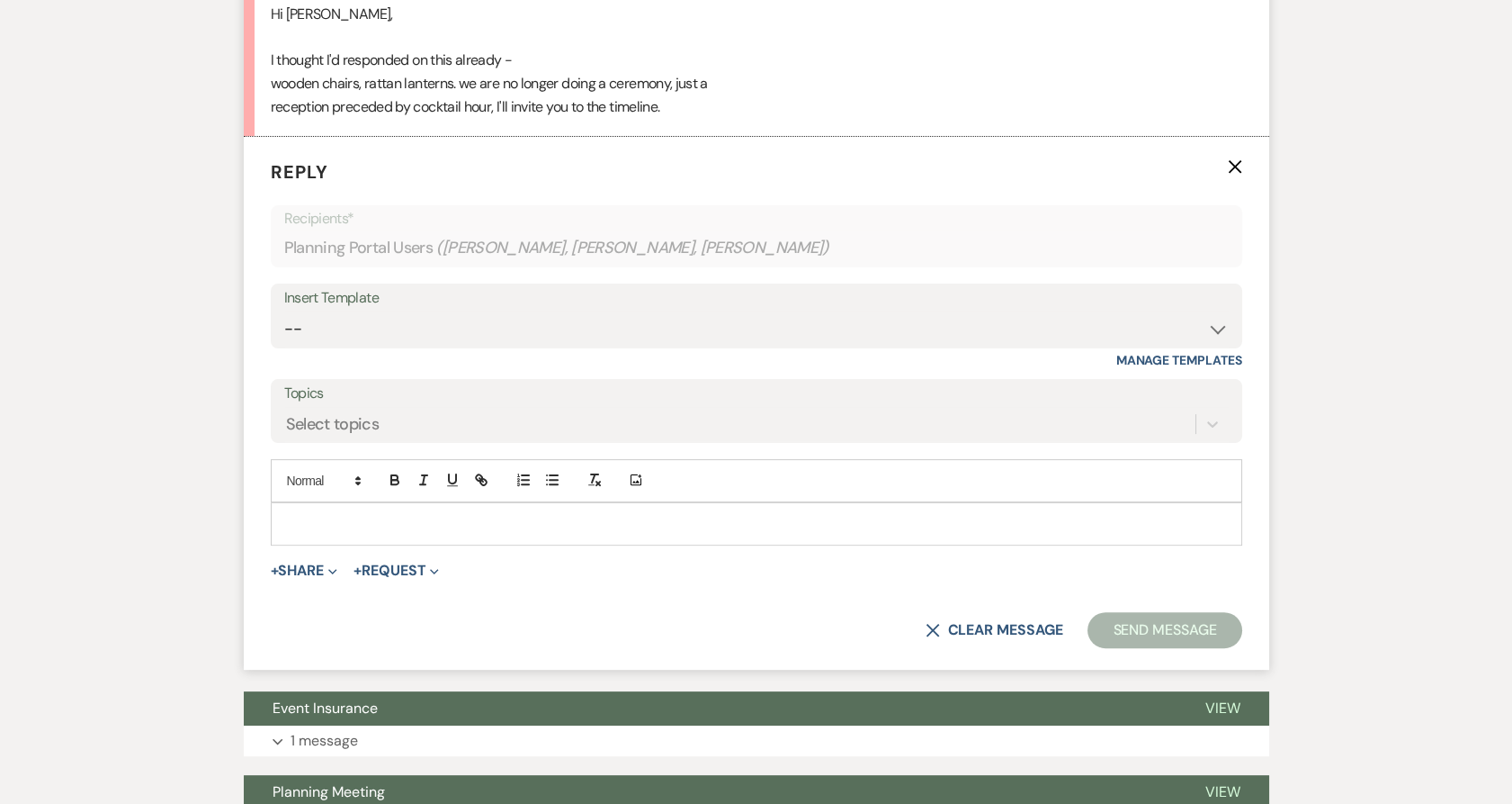
click at [356, 534] on div at bounding box center [756, 524] width 970 height 41
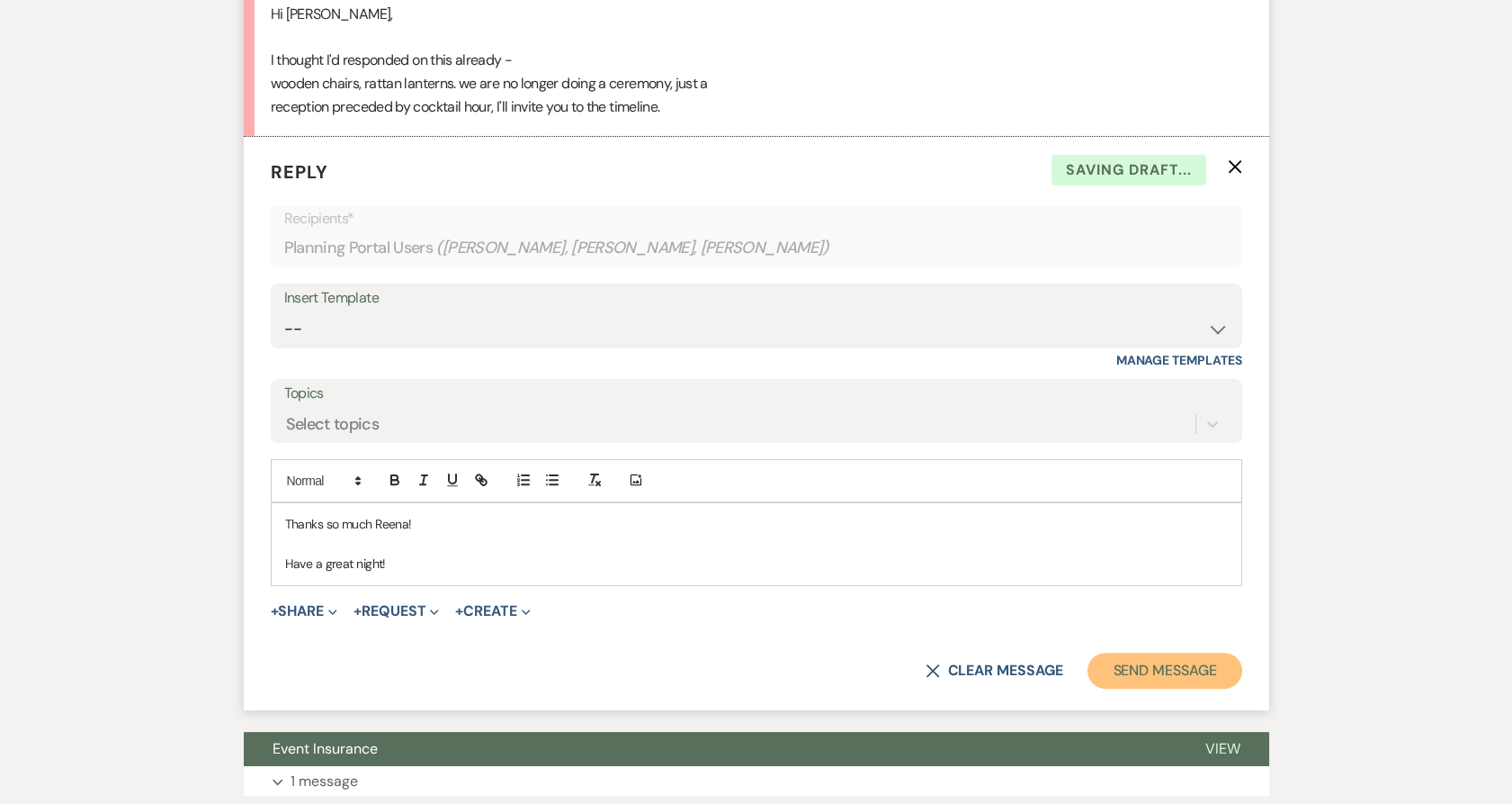
click at [1195, 668] on button "Send Message" at bounding box center [1164, 670] width 154 height 36
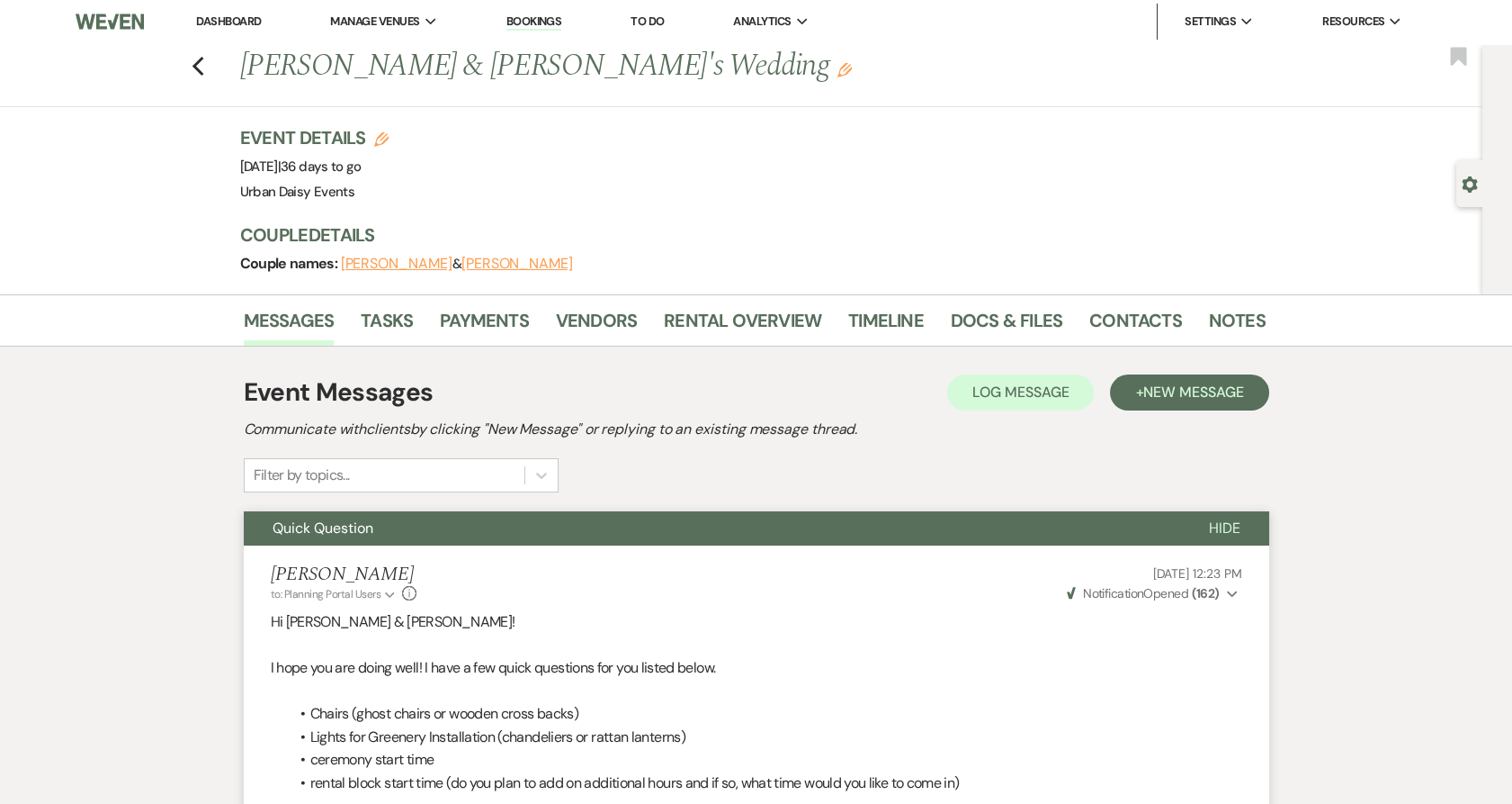
scroll to position [0, 0]
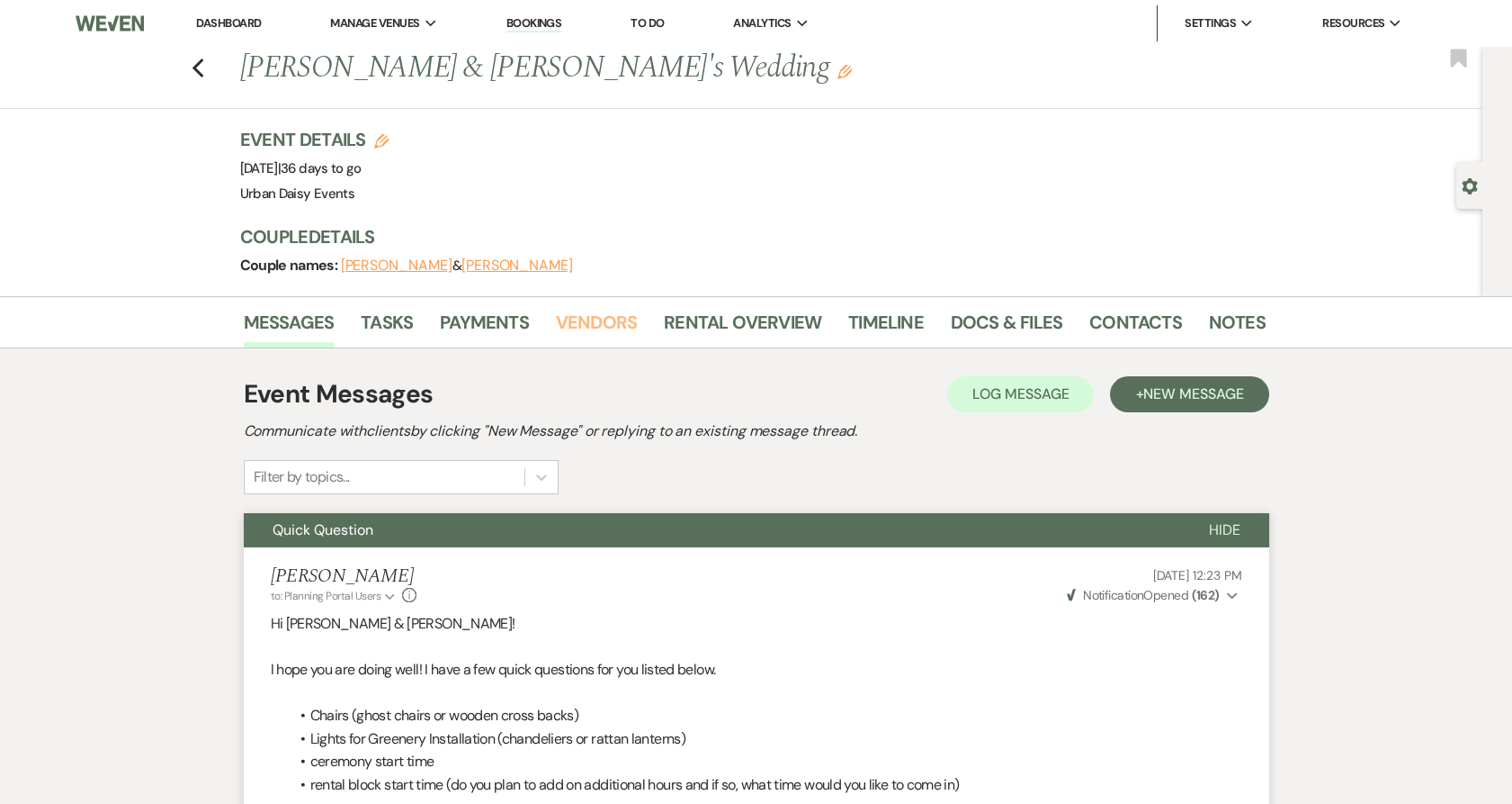
click at [577, 326] on link "Vendors" at bounding box center [596, 328] width 81 height 39
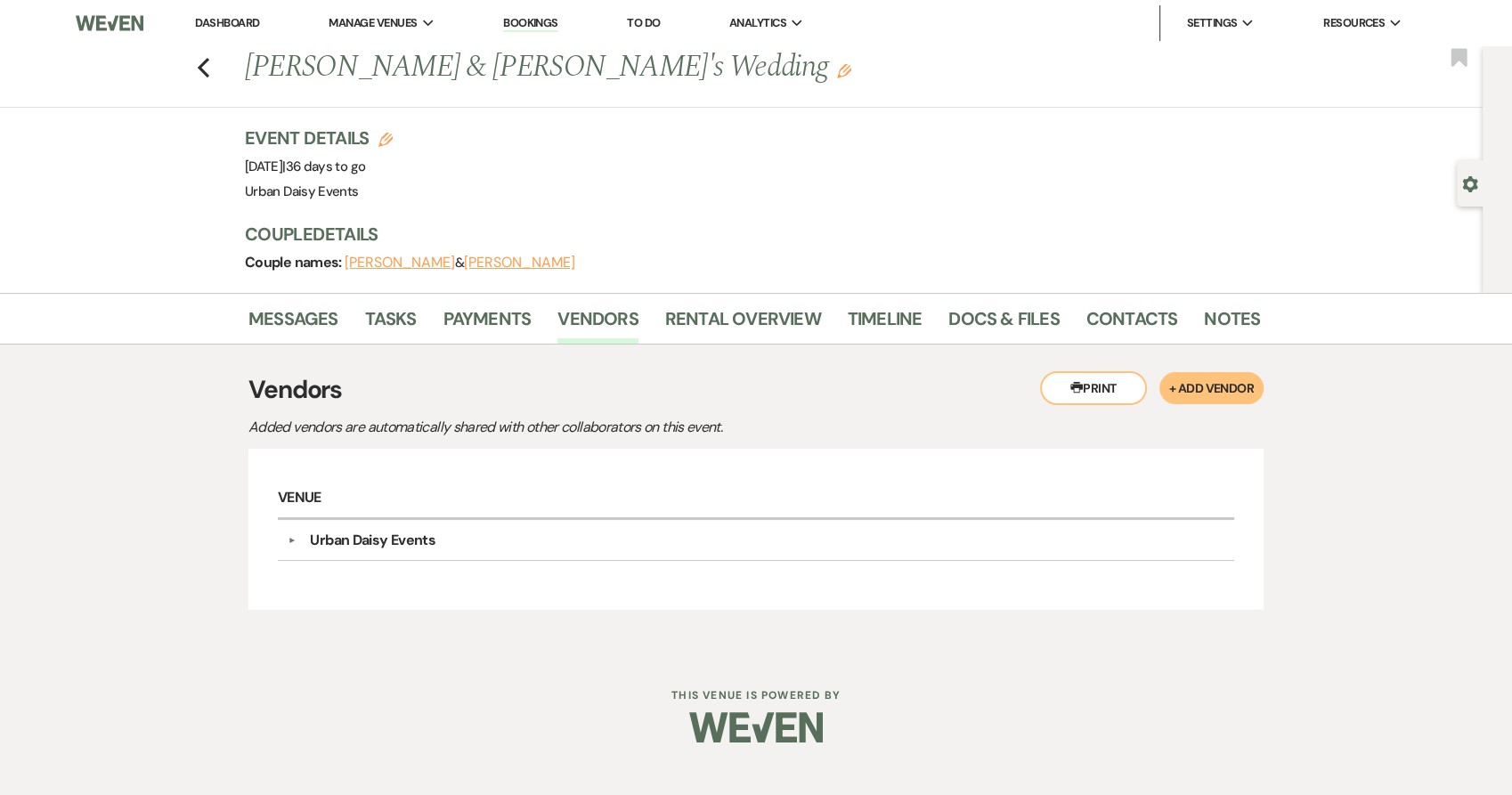
click at [221, 27] on link "Dashboard" at bounding box center [226, 22] width 64 height 15
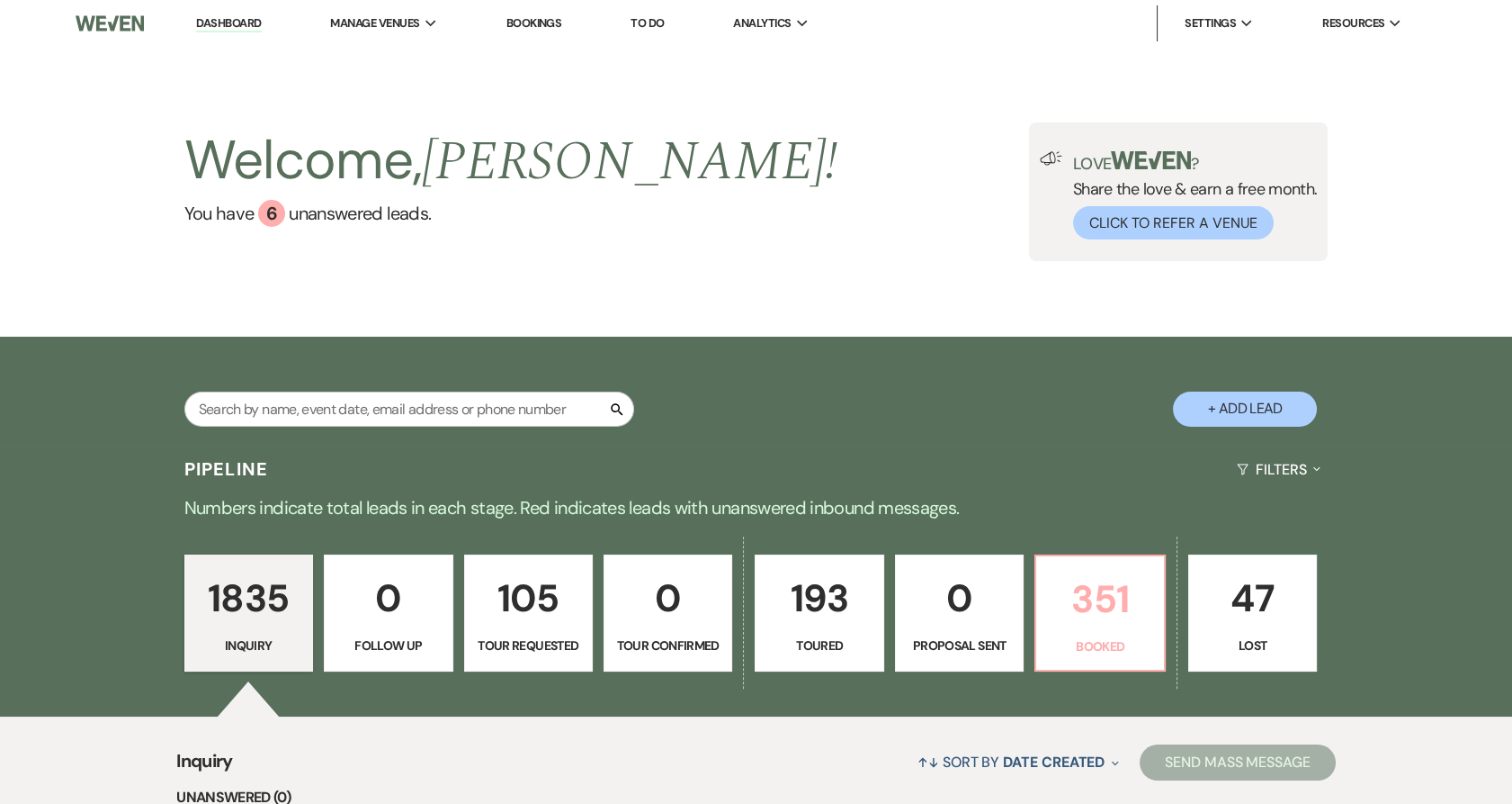
click at [1078, 584] on p "351" at bounding box center [1099, 599] width 105 height 61
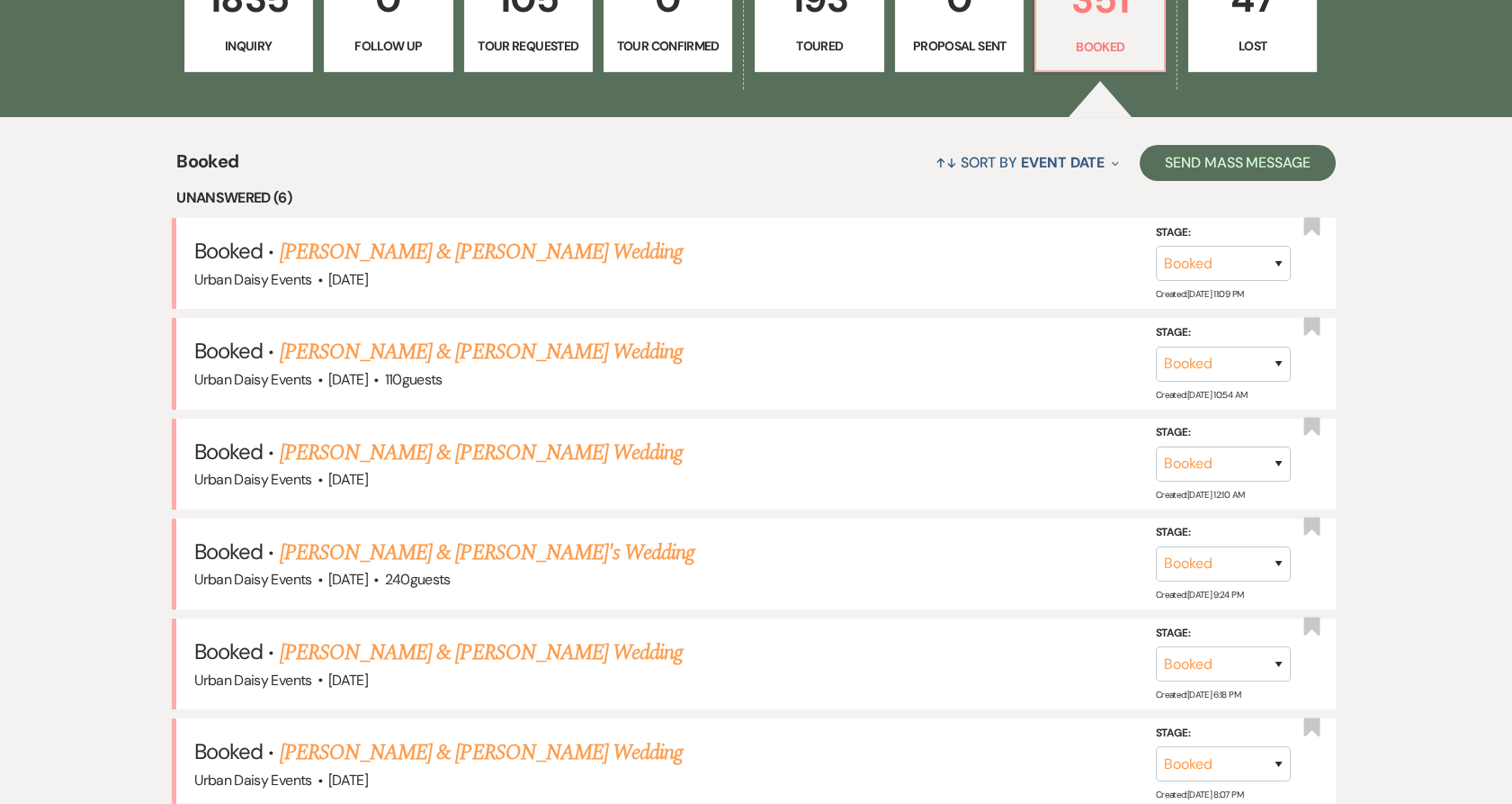
scroll to position [699, 0]
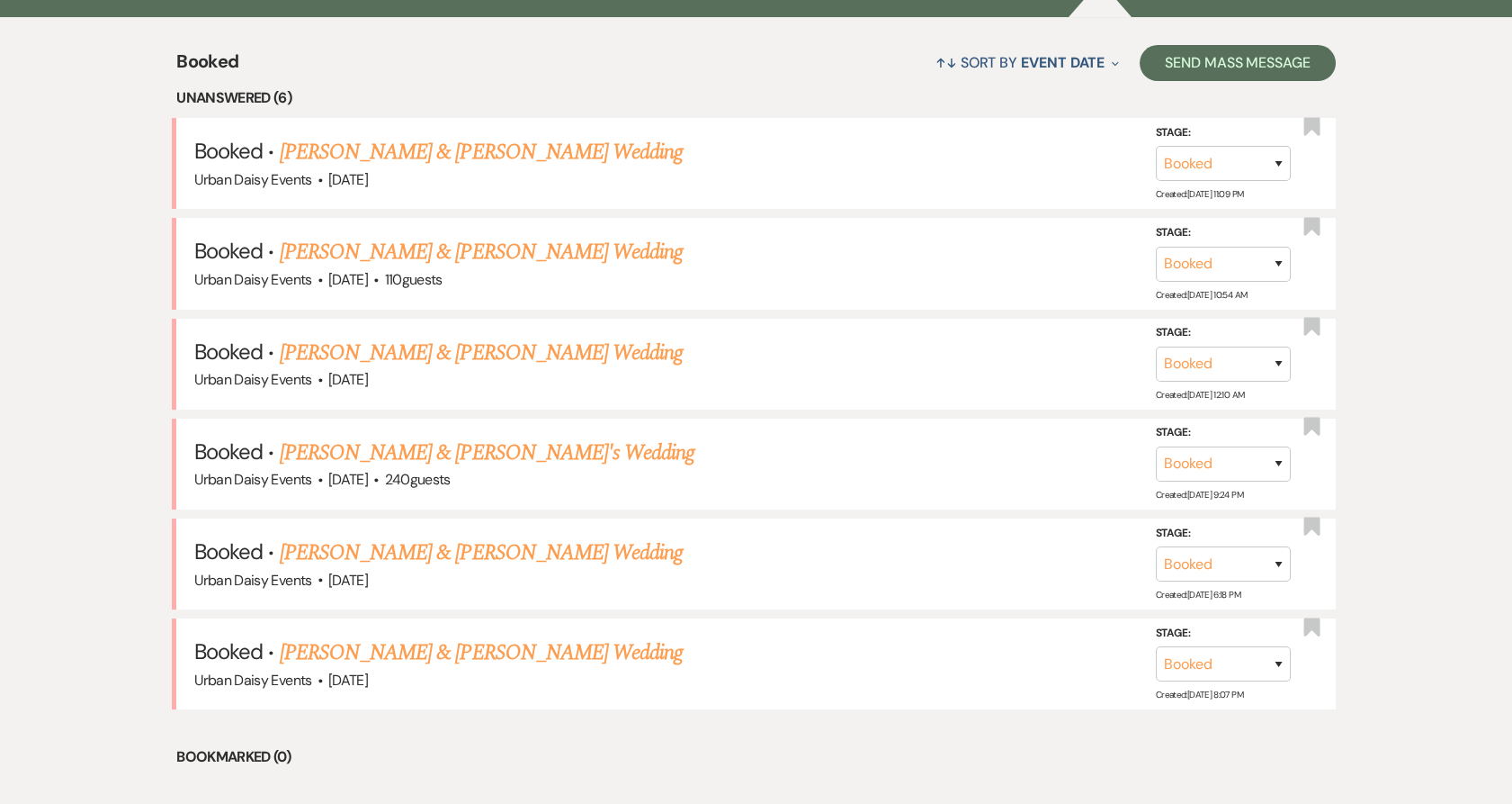
click at [432, 648] on link "Lilli Denison & Colin Wedding" at bounding box center [482, 652] width 403 height 33
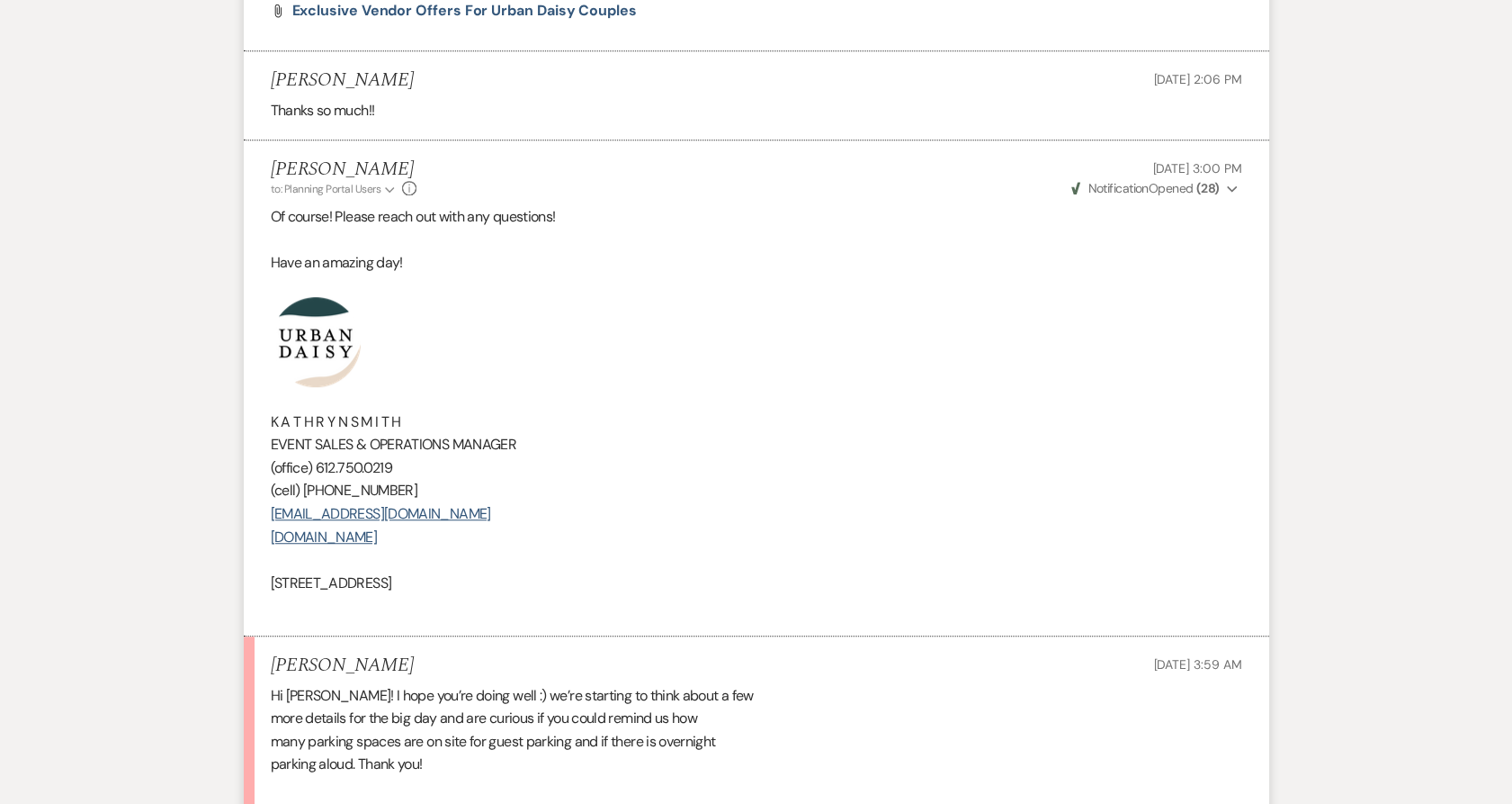
scroll to position [3200, 0]
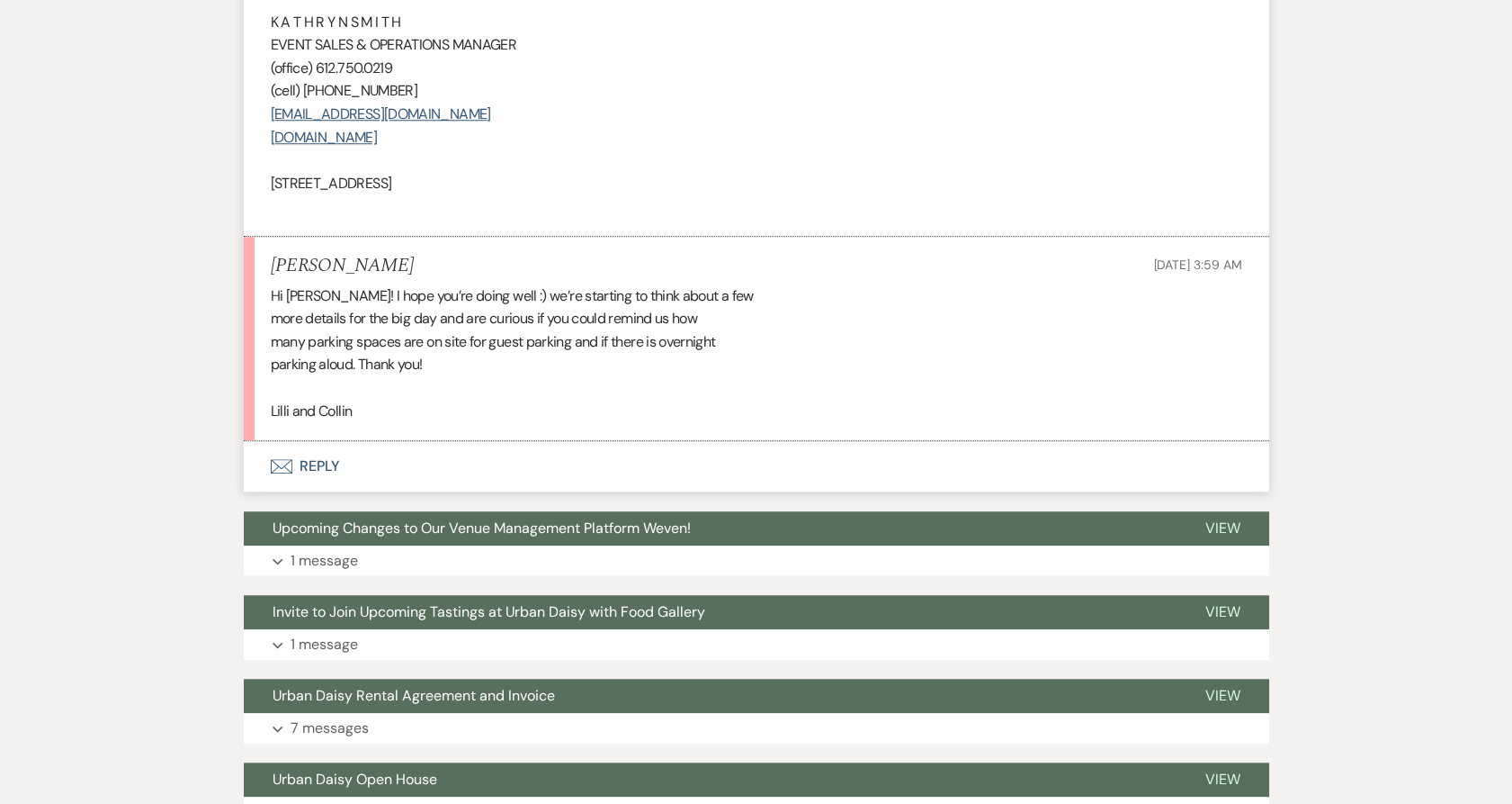
click at [315, 441] on button "Envelope Reply" at bounding box center [756, 466] width 1026 height 50
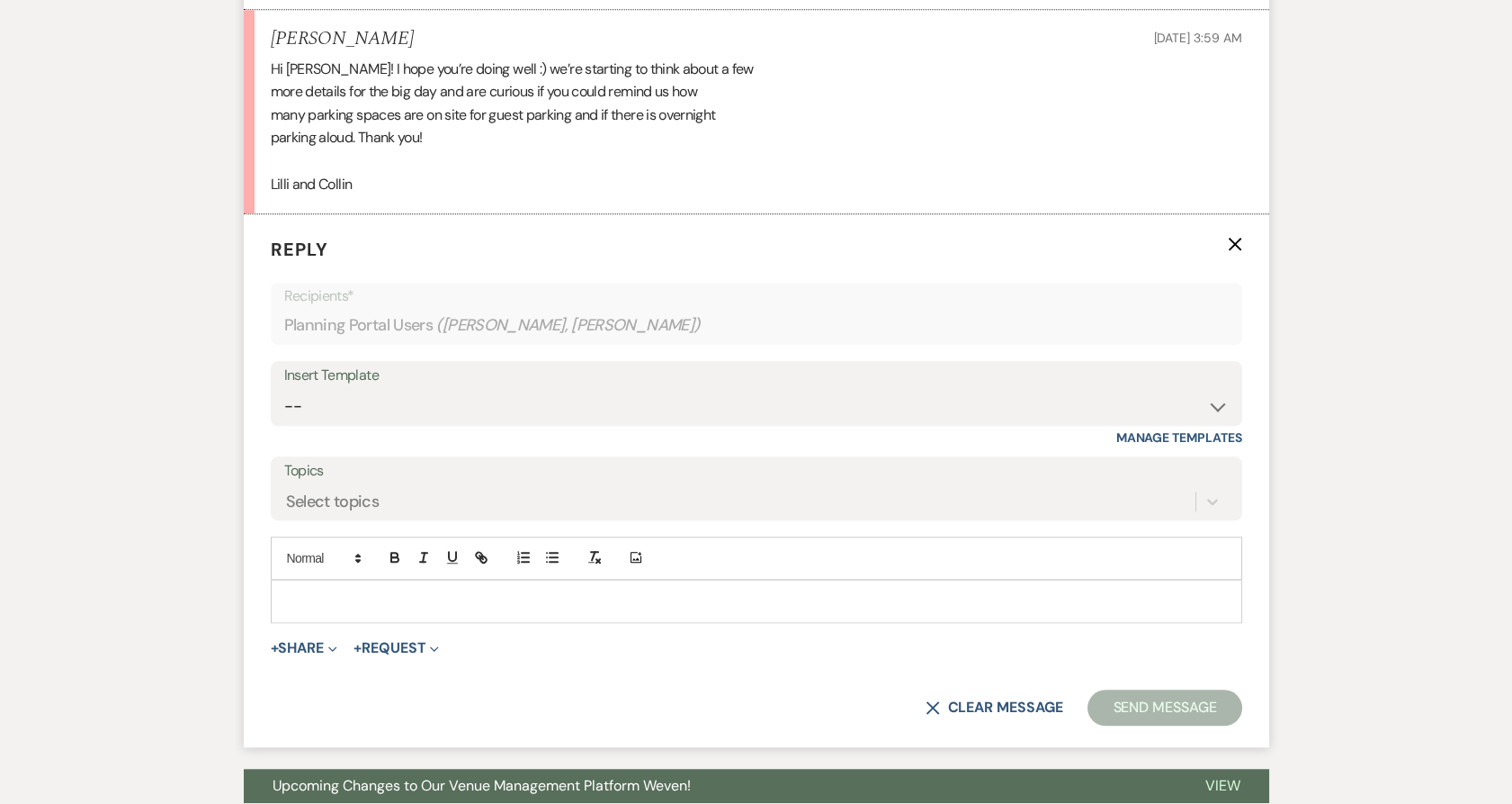
scroll to position [3482, 0]
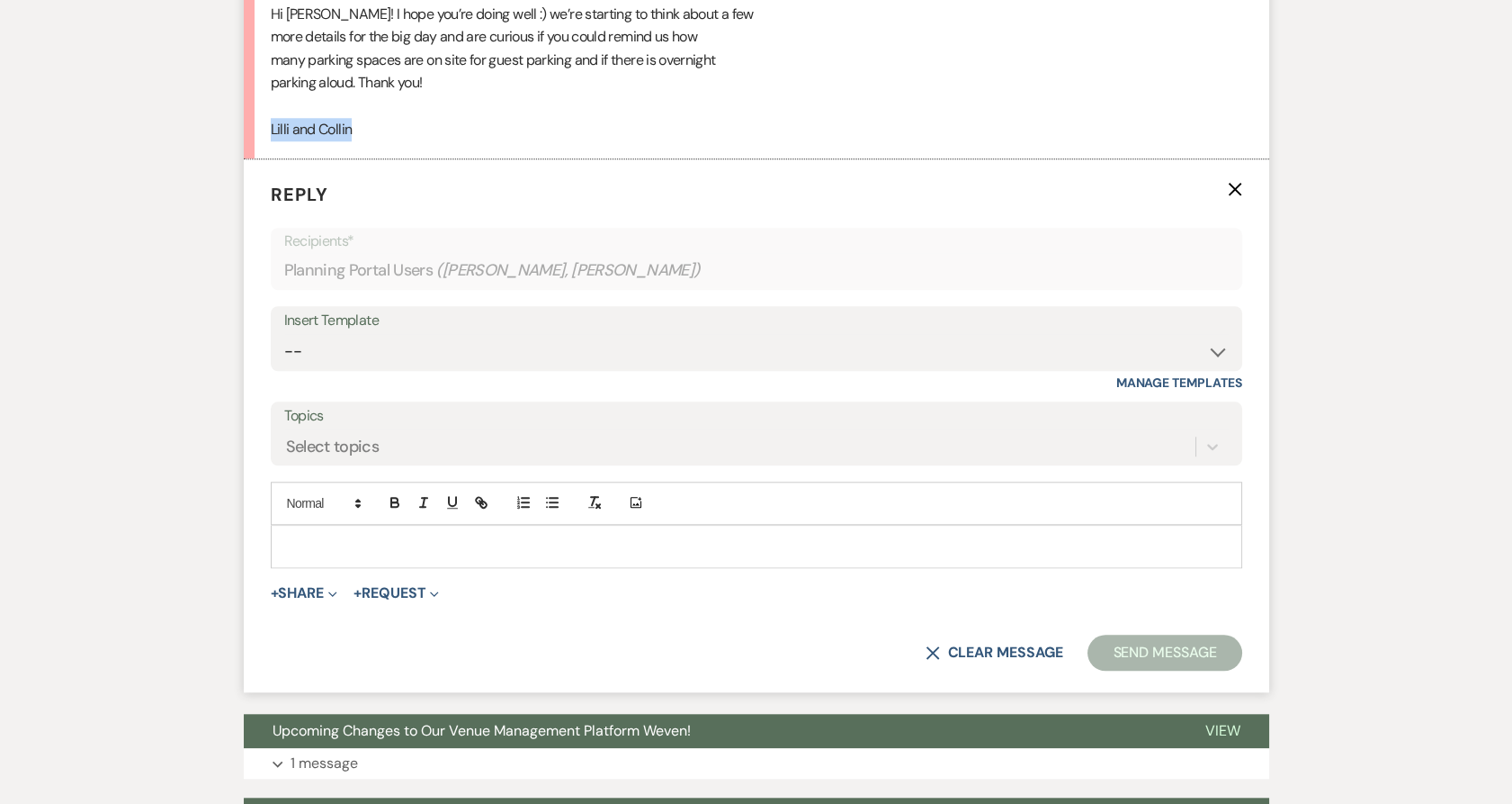
drag, startPoint x: 375, startPoint y: 114, endPoint x: 240, endPoint y: 108, distance: 135.1
copy div "Lilli and Collin"
click at [385, 533] on div at bounding box center [756, 546] width 970 height 41
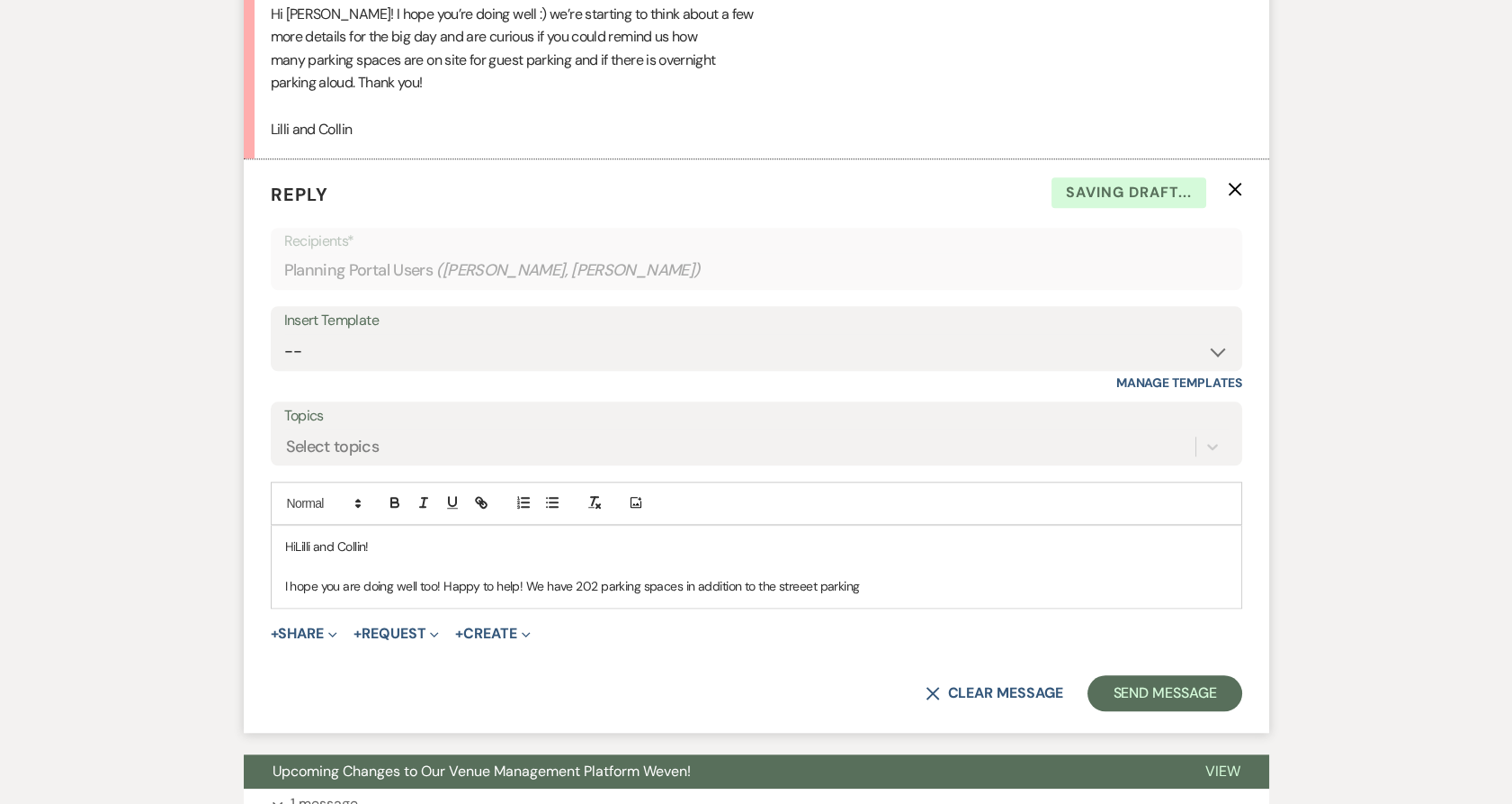
click at [747, 557] on p at bounding box center [757, 566] width 943 height 20
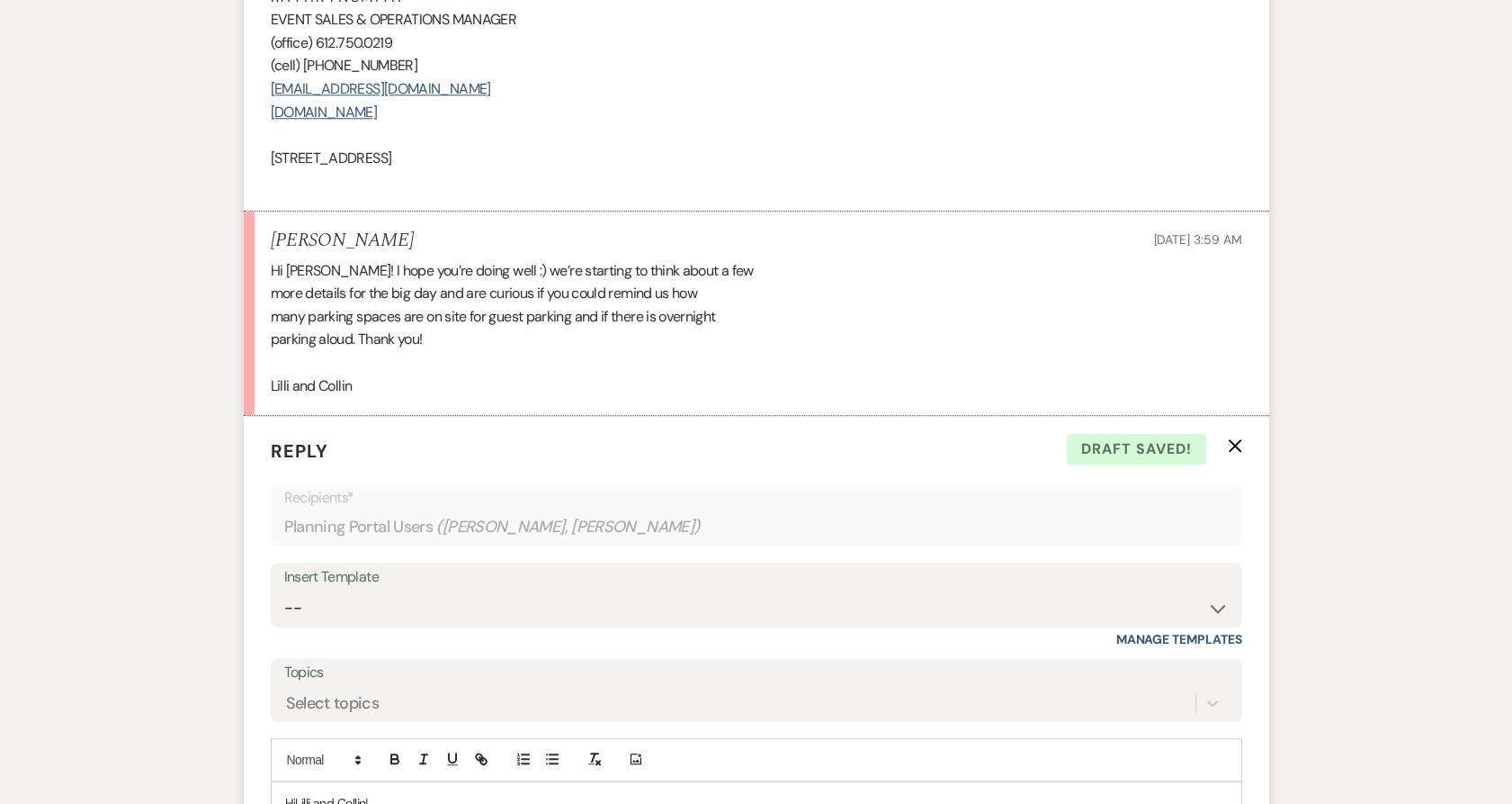
scroll to position [3499, 0]
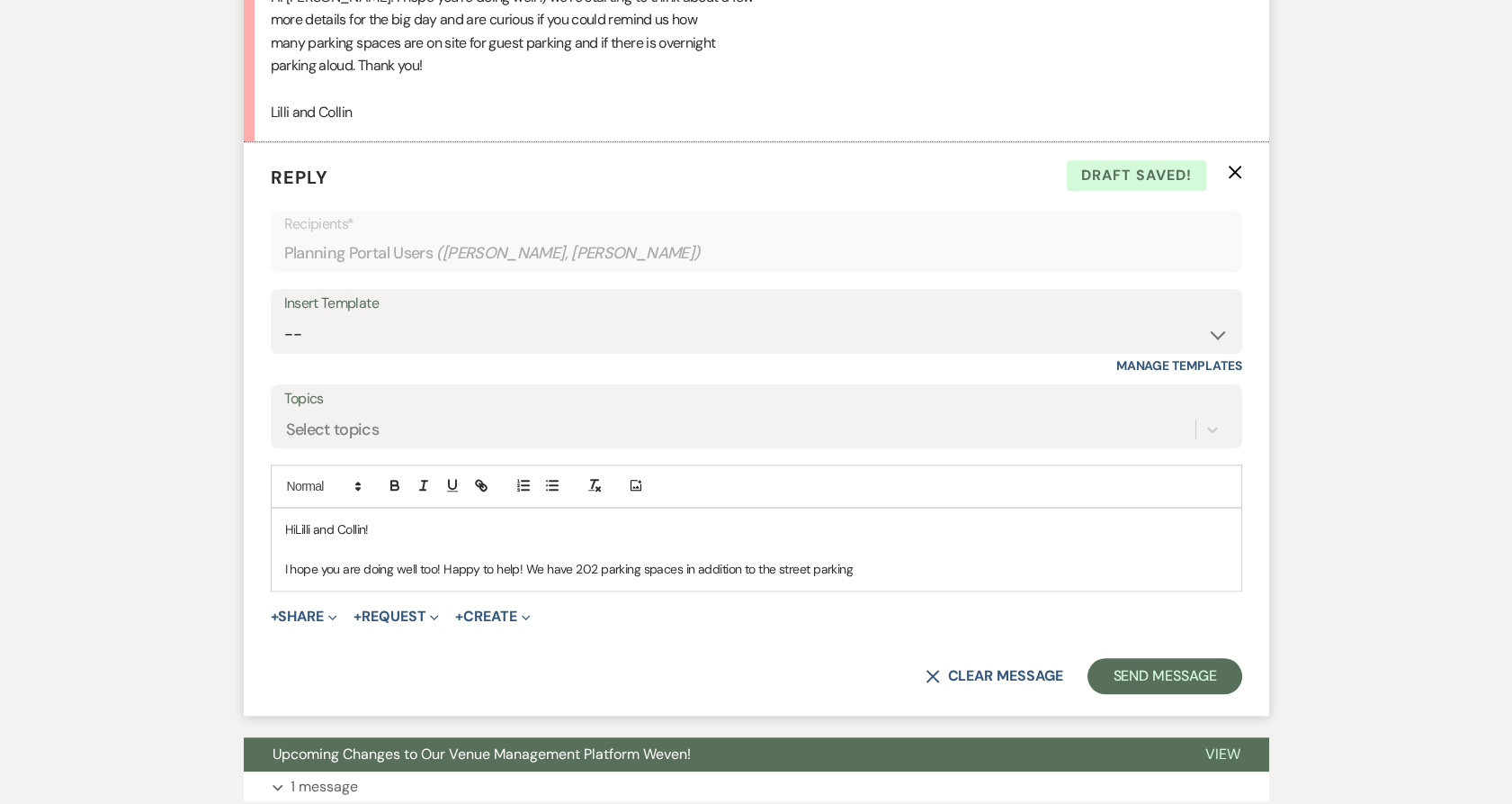
click at [873, 559] on p "I hope you are doing well too! Happy to help! We have 202 parking spaces in add…" at bounding box center [757, 569] width 943 height 20
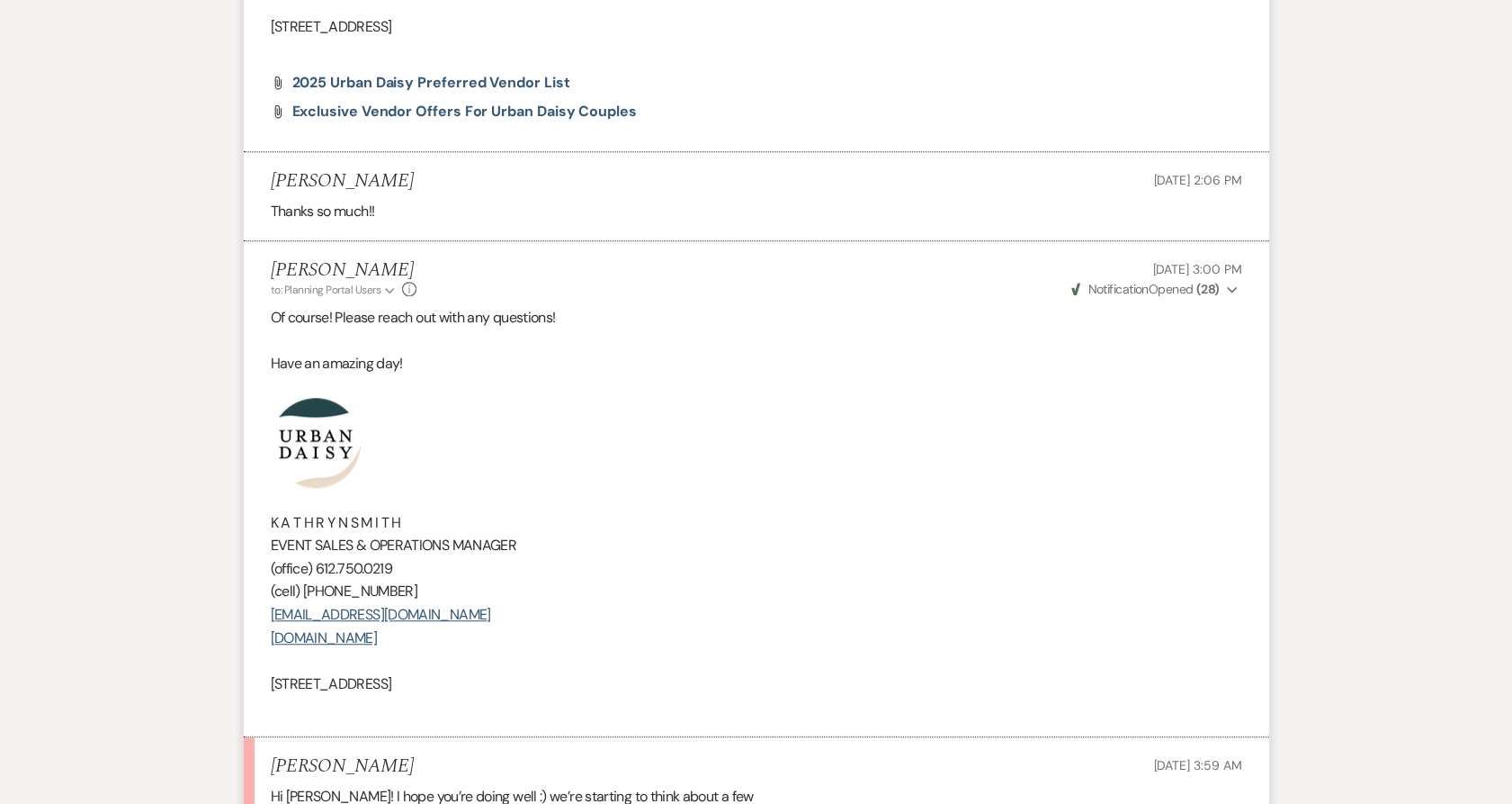
scroll to position [2800, 0]
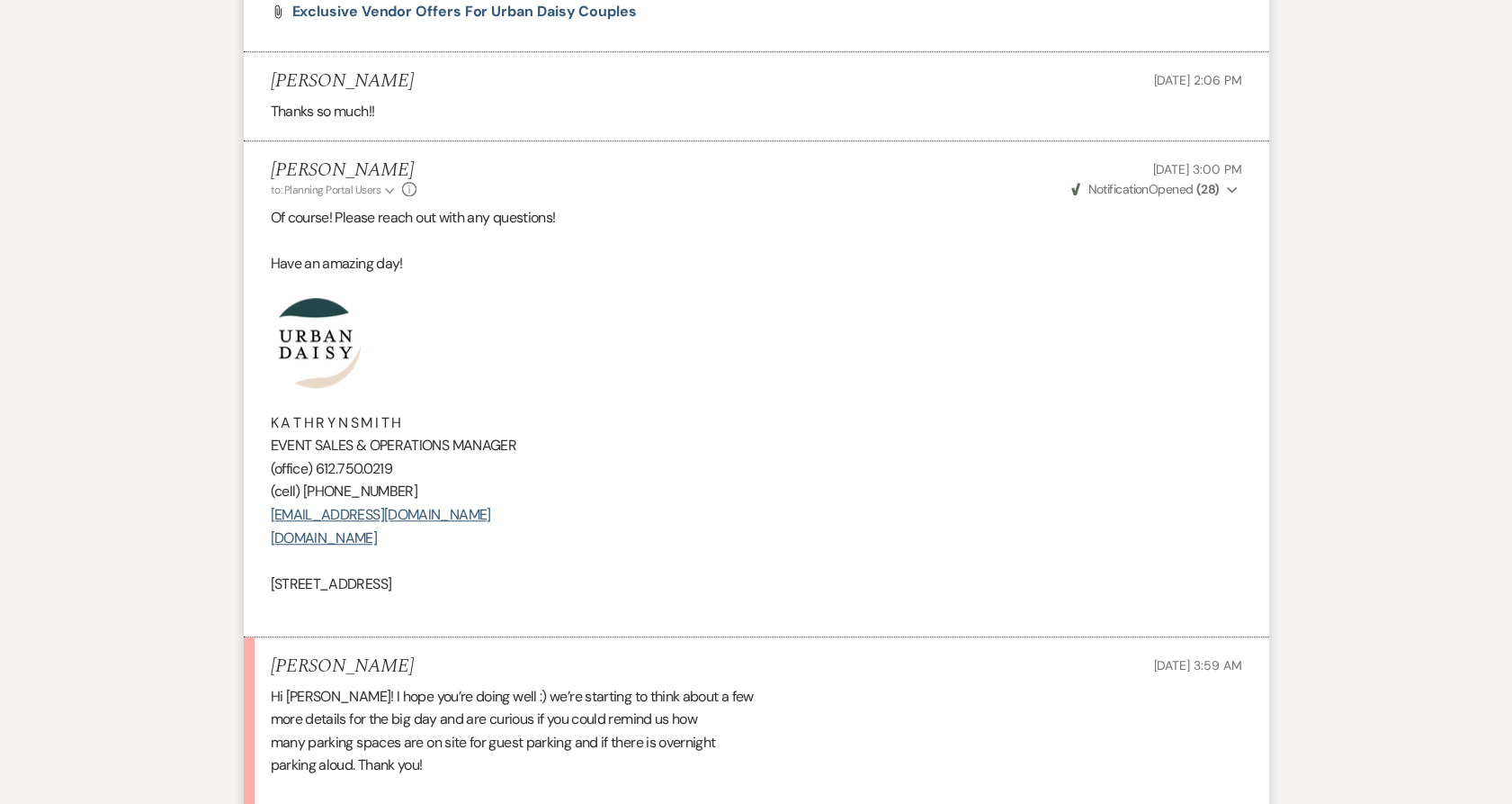
drag, startPoint x: 524, startPoint y: 565, endPoint x: 241, endPoint y: 345, distance: 358.5
copy div "K A T H R Y N S M I T H EVENT SALES & OPERATIONS MANAGER (office) 612.750.0219 …"
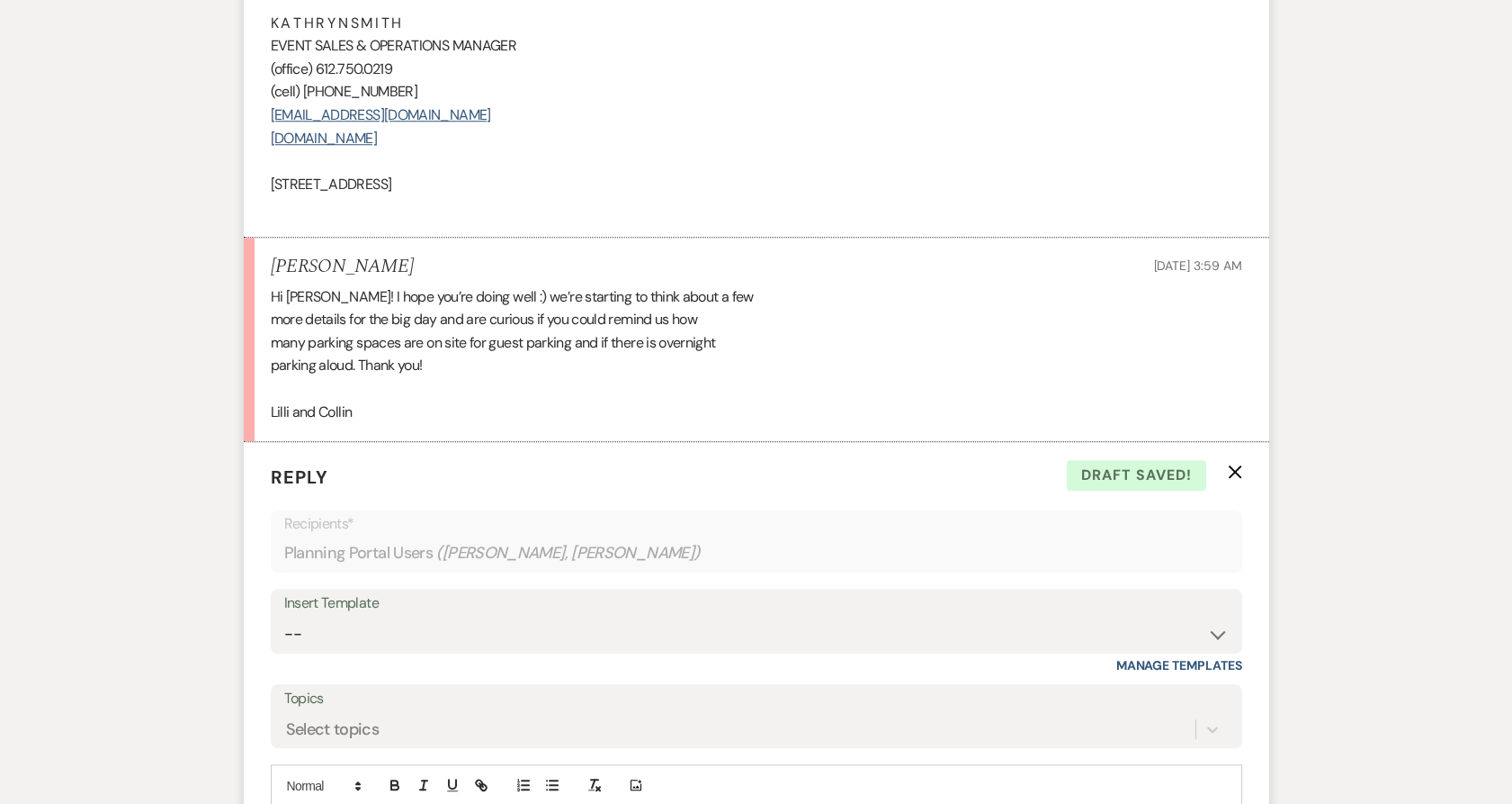
scroll to position [3700, 0]
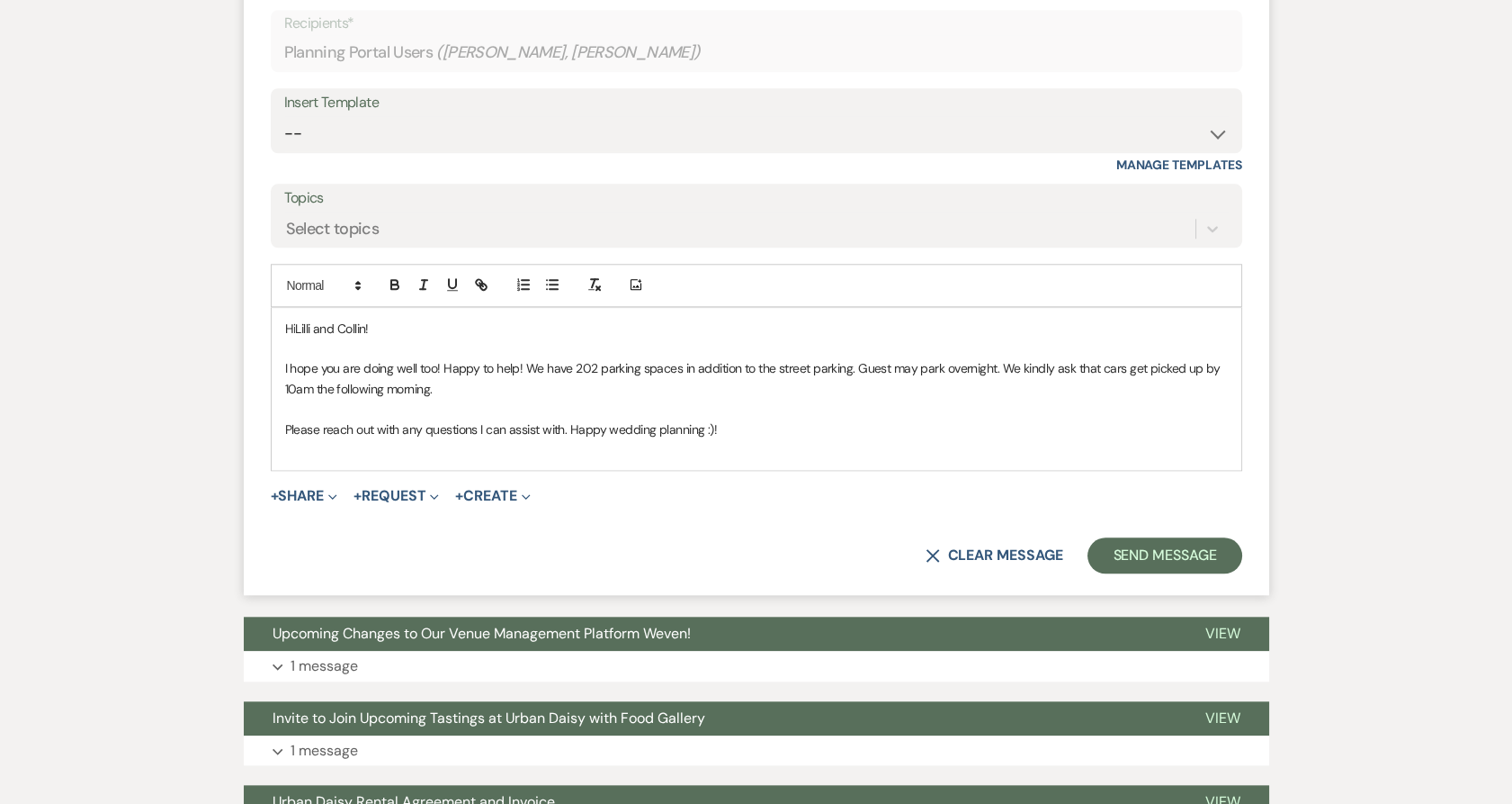
click at [345, 439] on p at bounding box center [757, 448] width 943 height 20
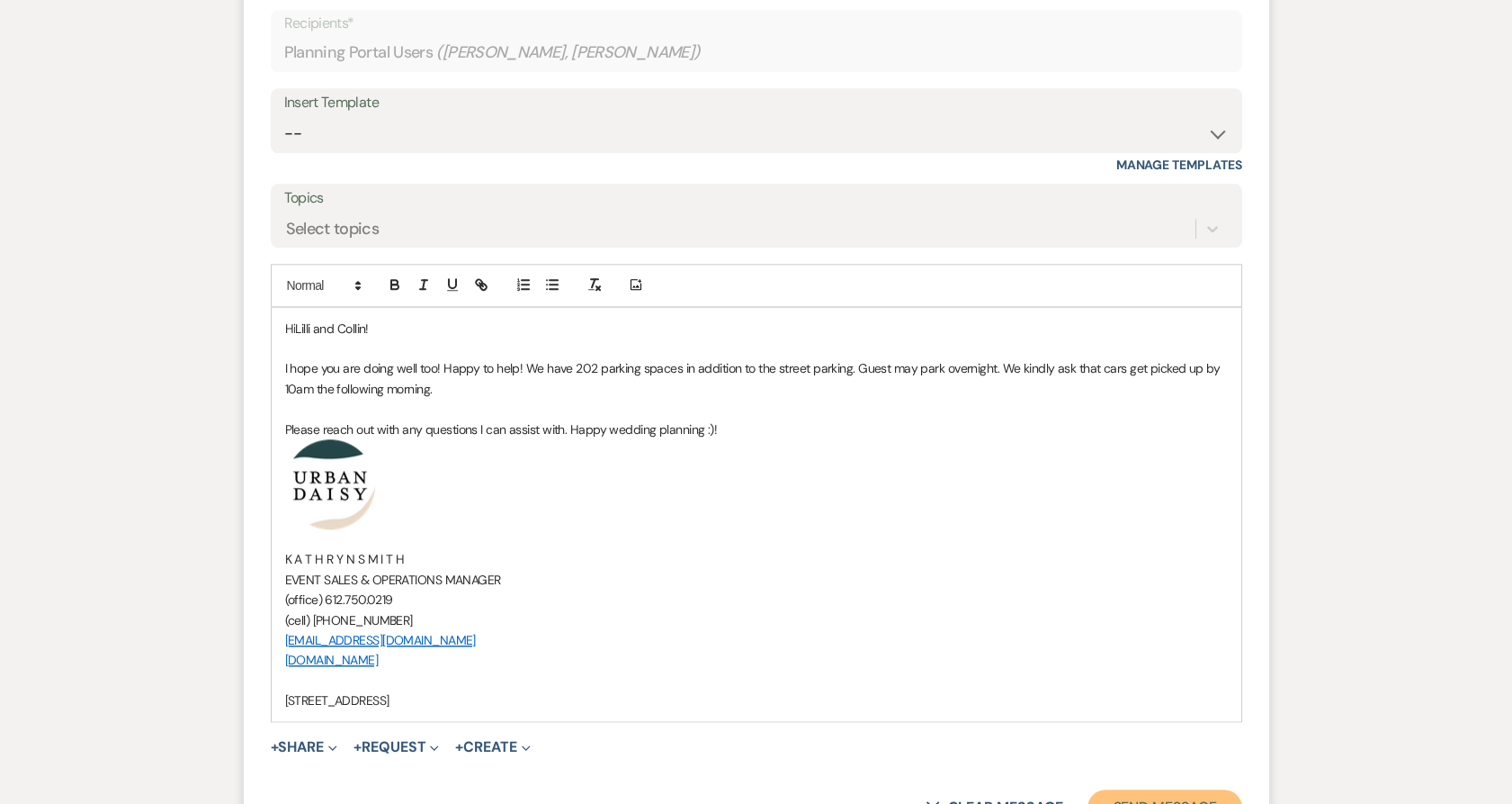
click at [1126, 789] on button "Send Message" at bounding box center [1164, 807] width 154 height 36
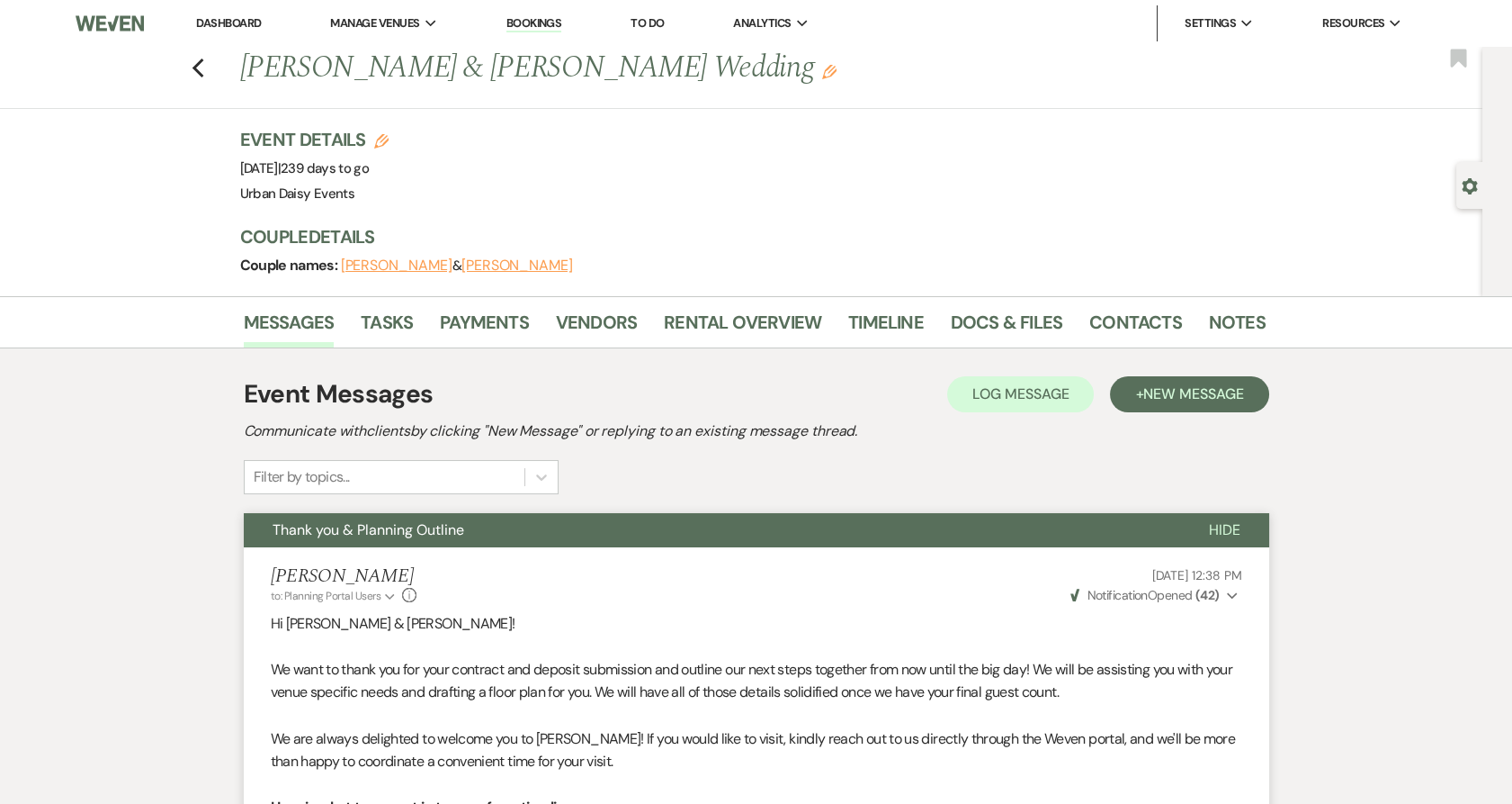
scroll to position [0, 0]
click at [209, 20] on link "Dashboard" at bounding box center [228, 22] width 64 height 15
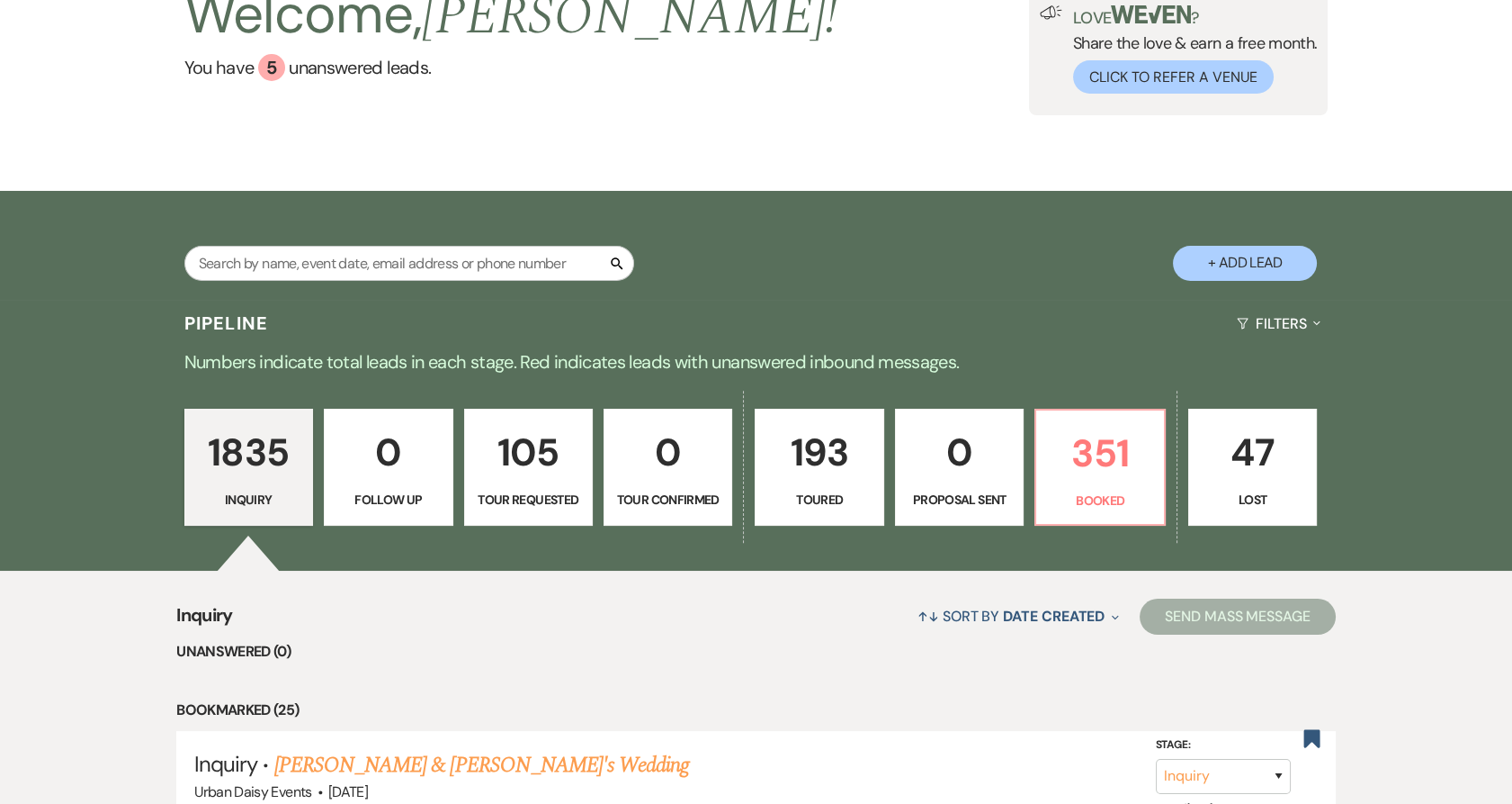
scroll to position [500, 0]
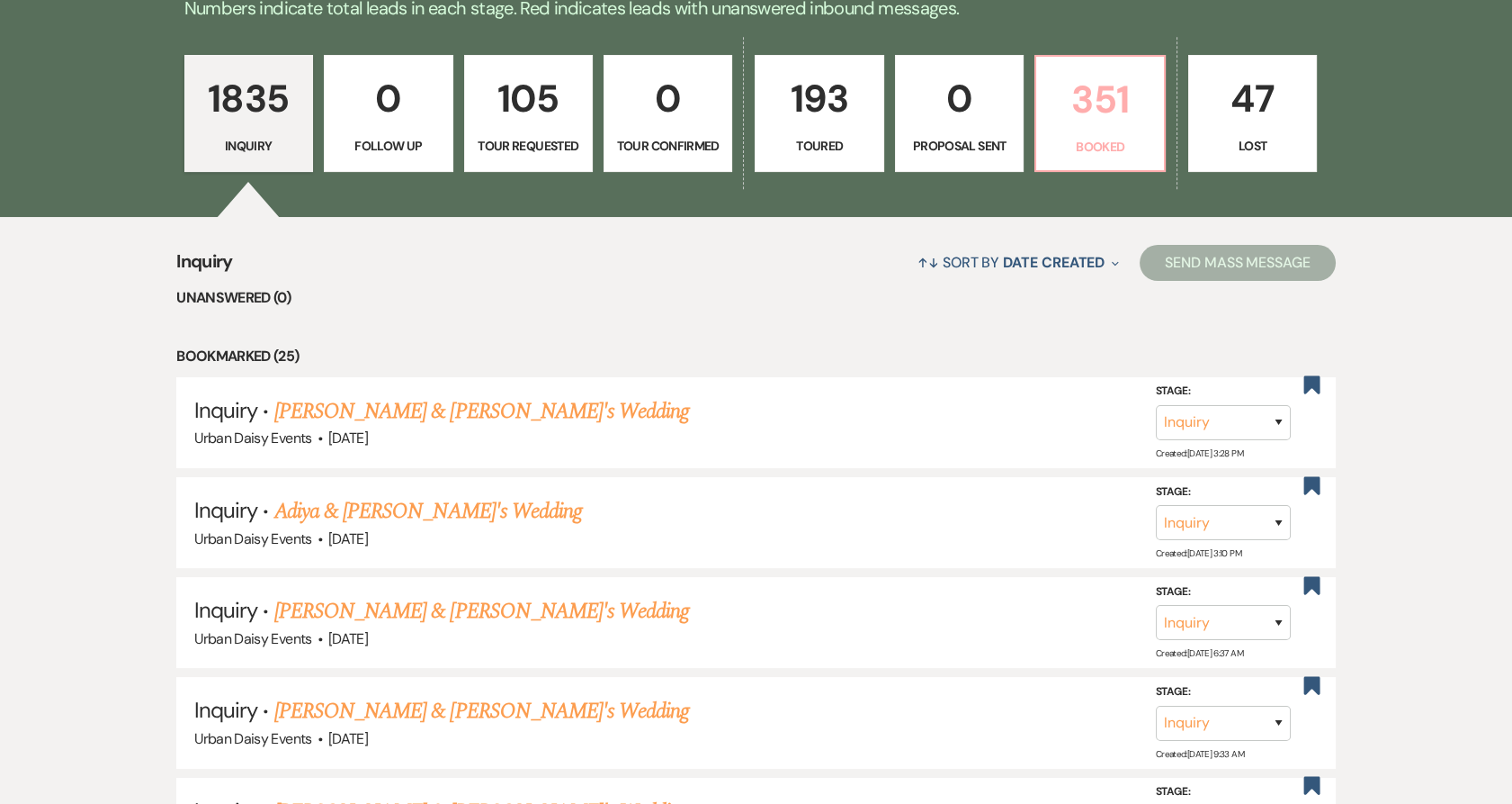
click at [1072, 124] on p "351" at bounding box center [1099, 99] width 105 height 61
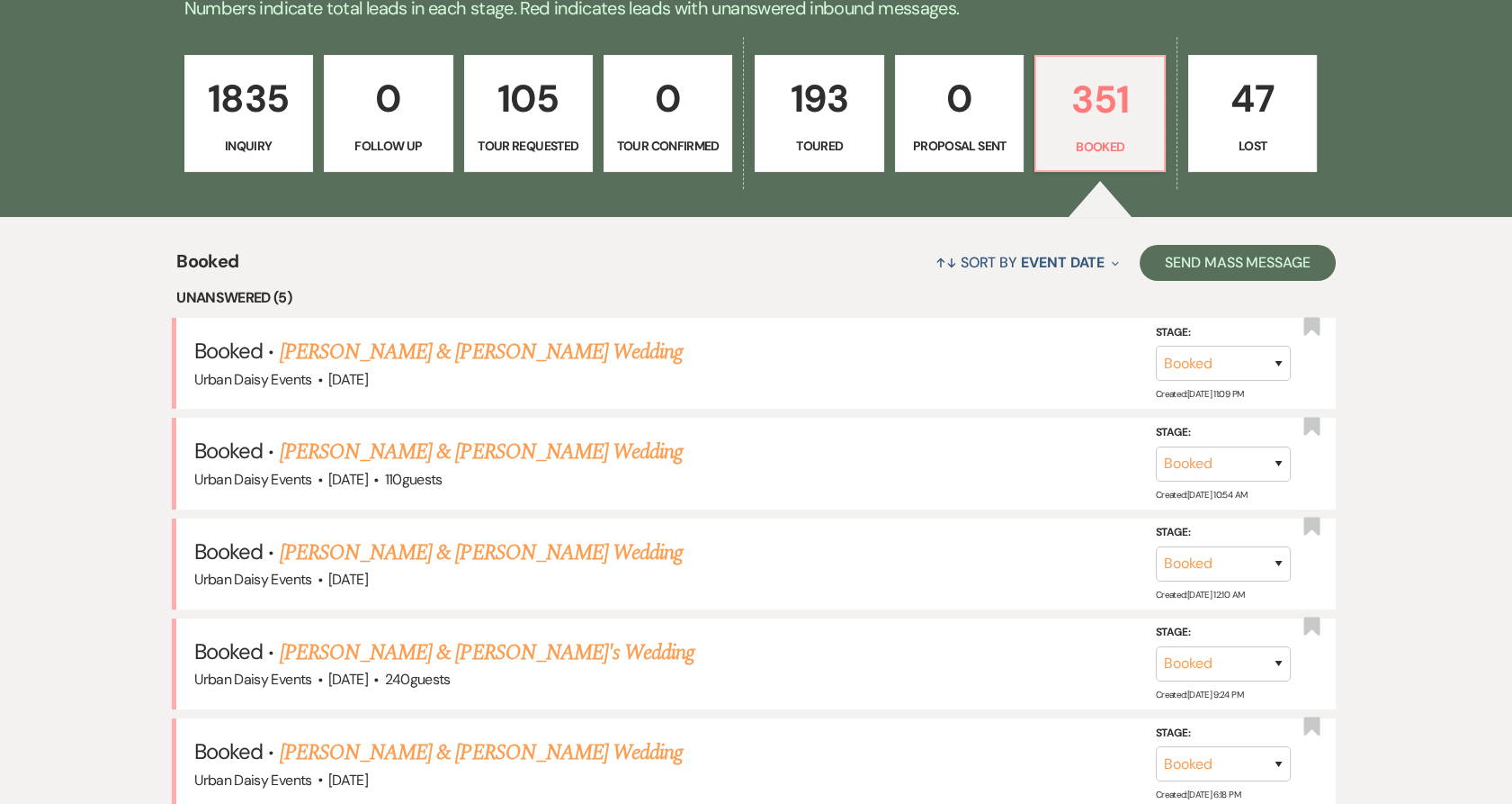
scroll to position [900, 0]
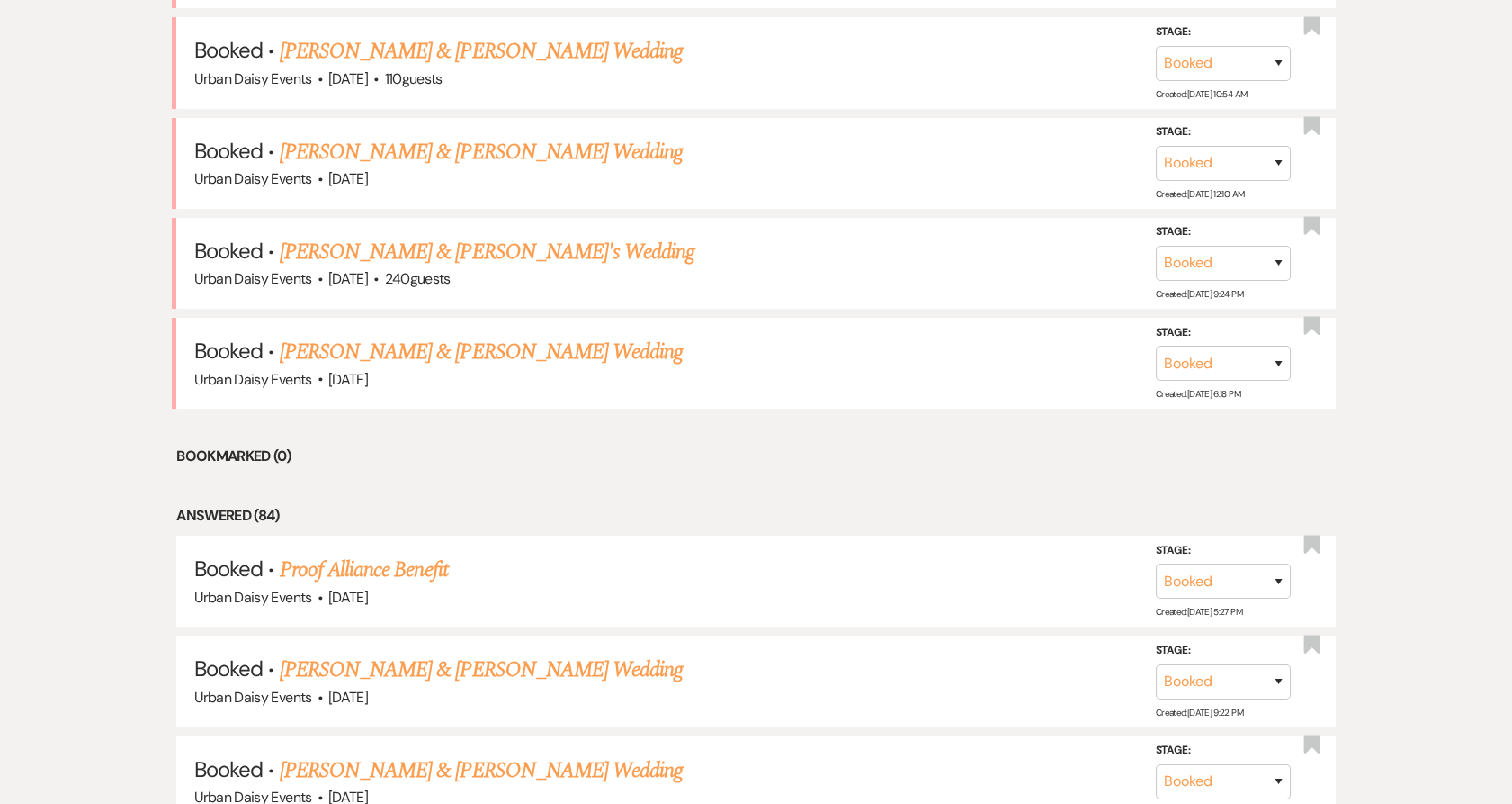
click at [385, 346] on link "Zak Armstrong & Lauren Nelson's Wedding" at bounding box center [482, 351] width 403 height 33
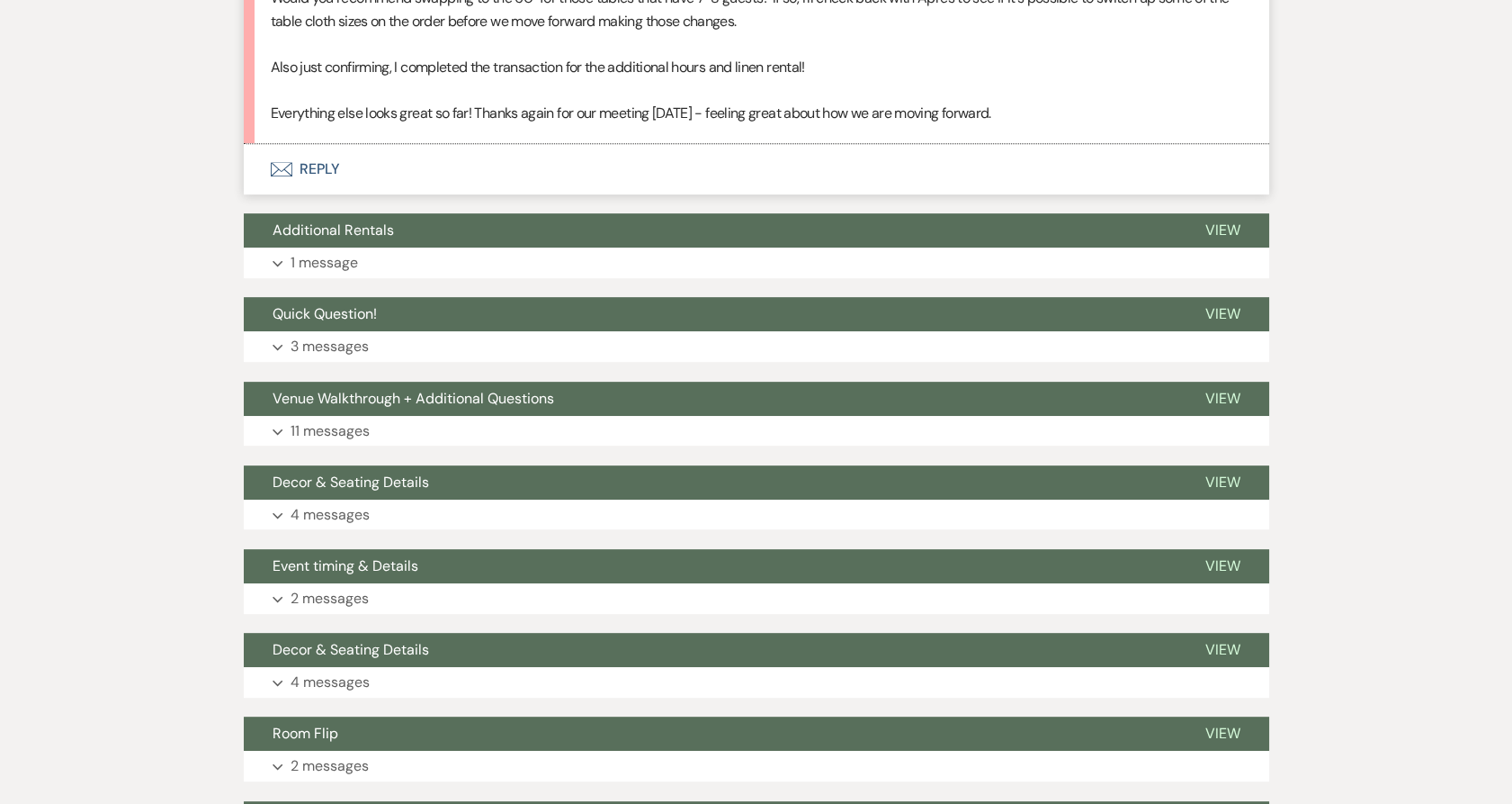
scroll to position [1201, 0]
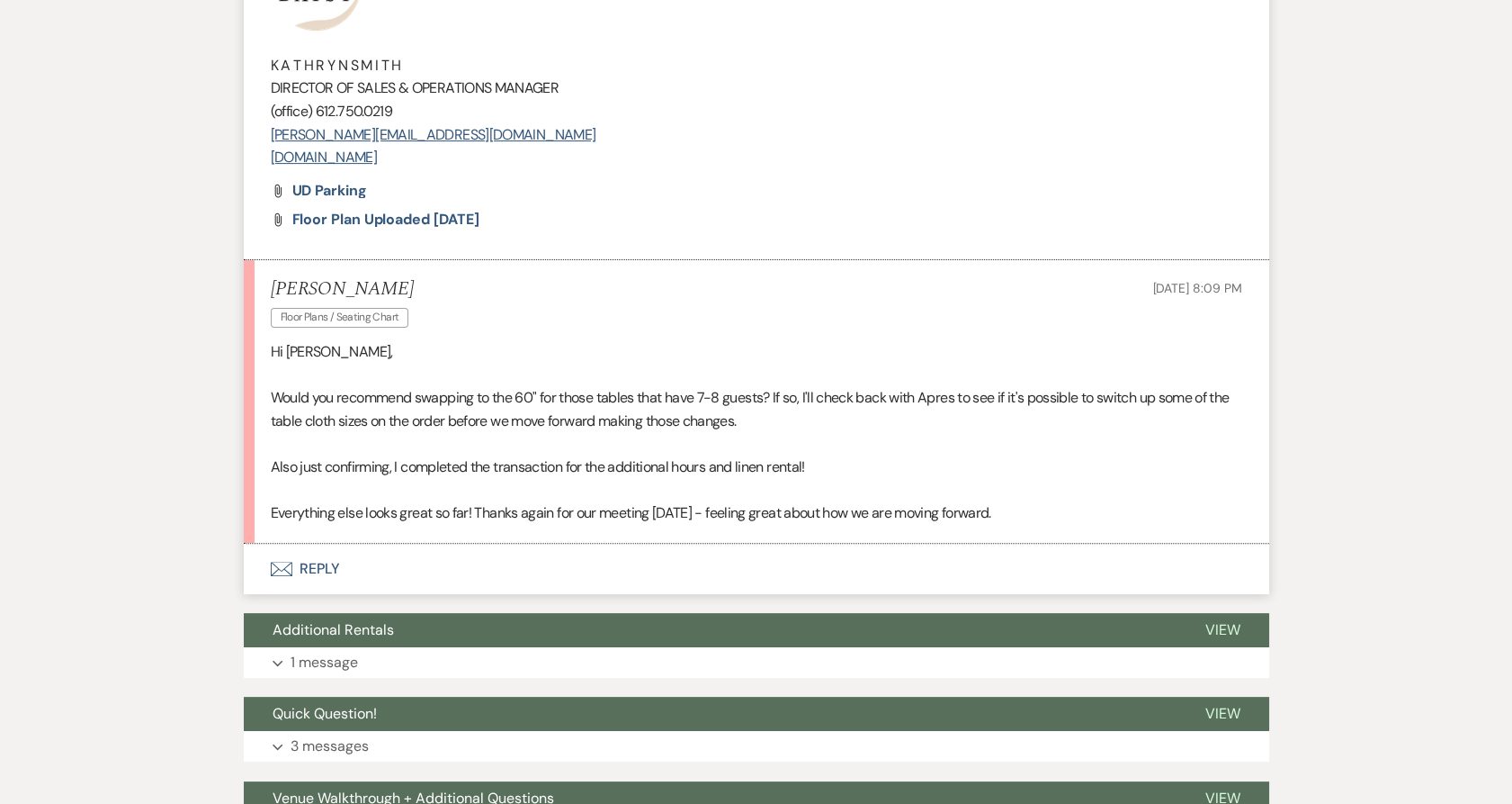
click at [382, 417] on p "Would you recommend swapping to the 60" for those tables that have 7-8 guests? …" at bounding box center [756, 408] width 972 height 46
click at [287, 580] on button "Envelope Reply" at bounding box center [756, 569] width 1026 height 50
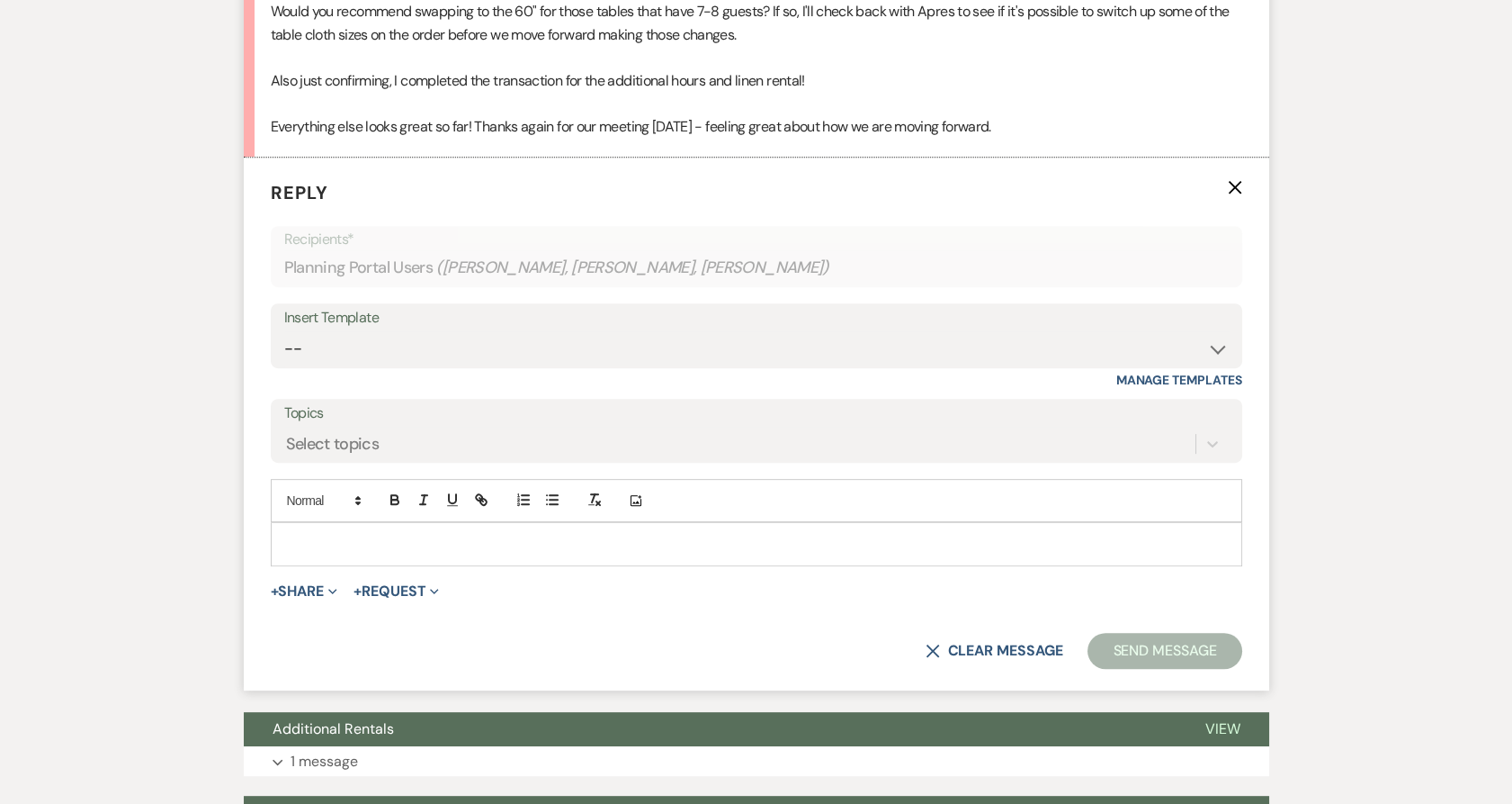
scroll to position [1607, 0]
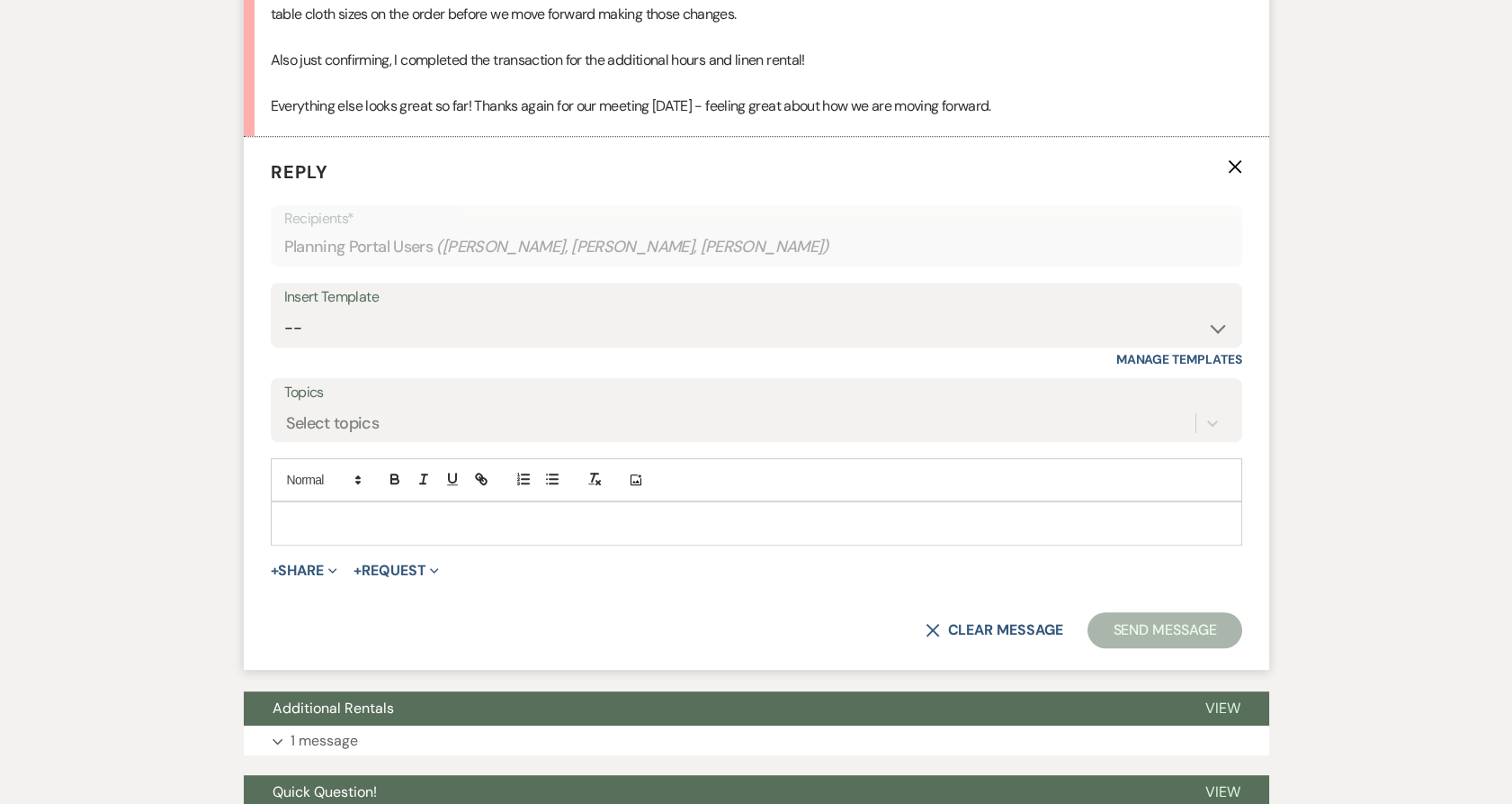
click at [357, 498] on div "Add Photo" at bounding box center [756, 480] width 972 height 43
click at [329, 540] on div at bounding box center [756, 523] width 970 height 41
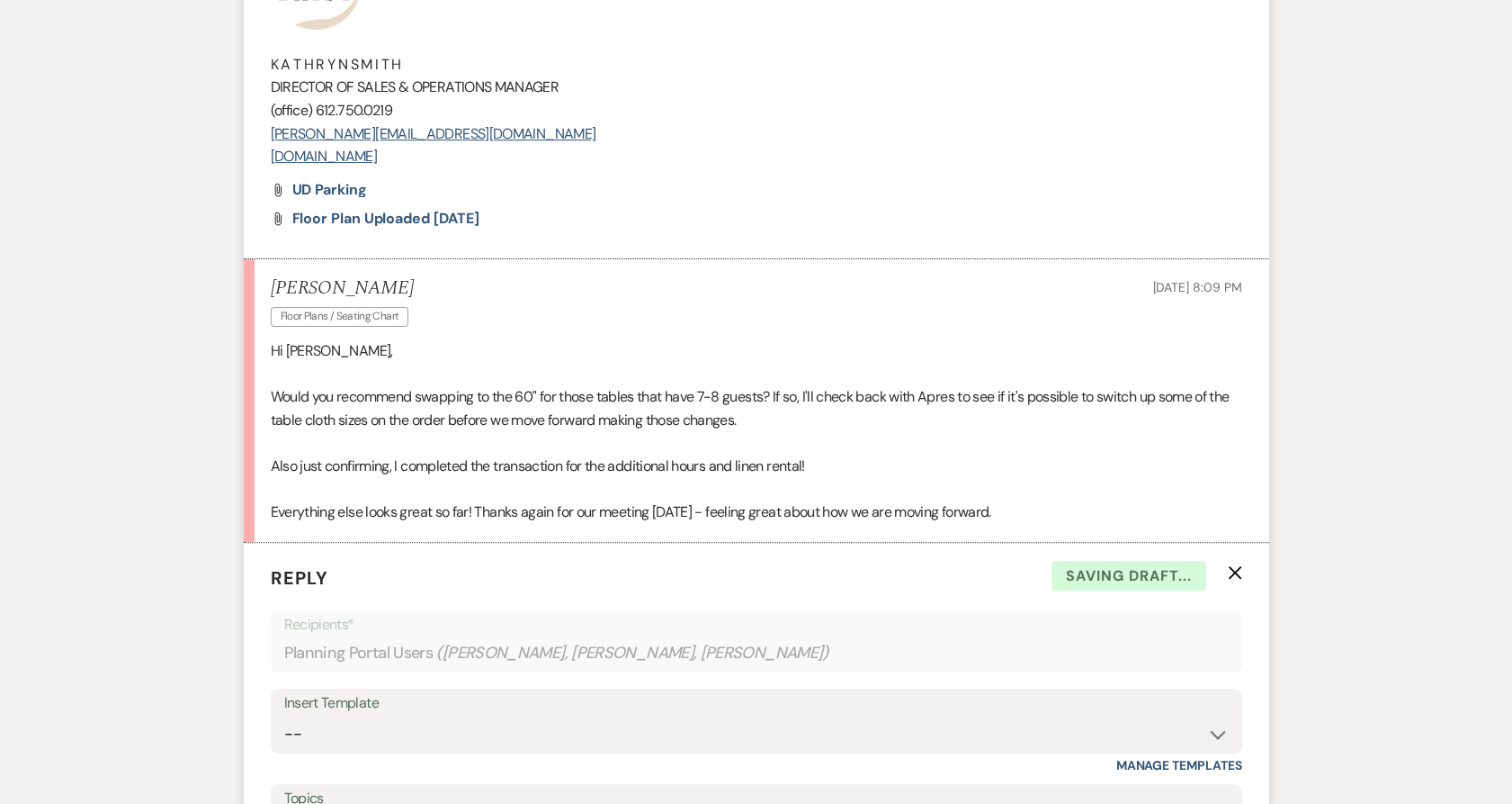
scroll to position [1107, 0]
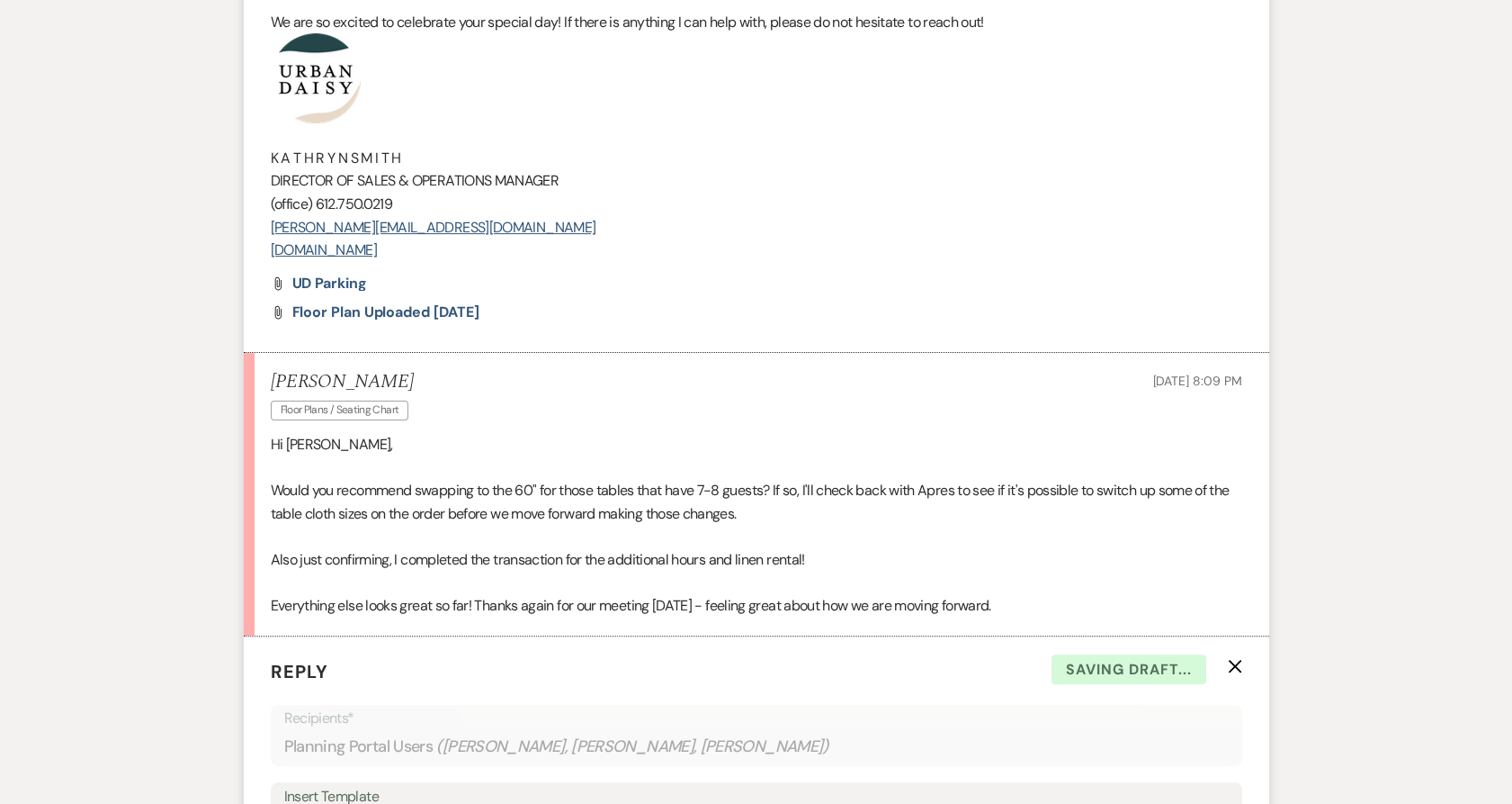
drag, startPoint x: 492, startPoint y: 253, endPoint x: 273, endPoint y: 86, distance: 275.4
copy div "K A T H R Y N S M I T H DIRECTOR OF SALES & OPERATIONS MANAGER (office) 612.750…"
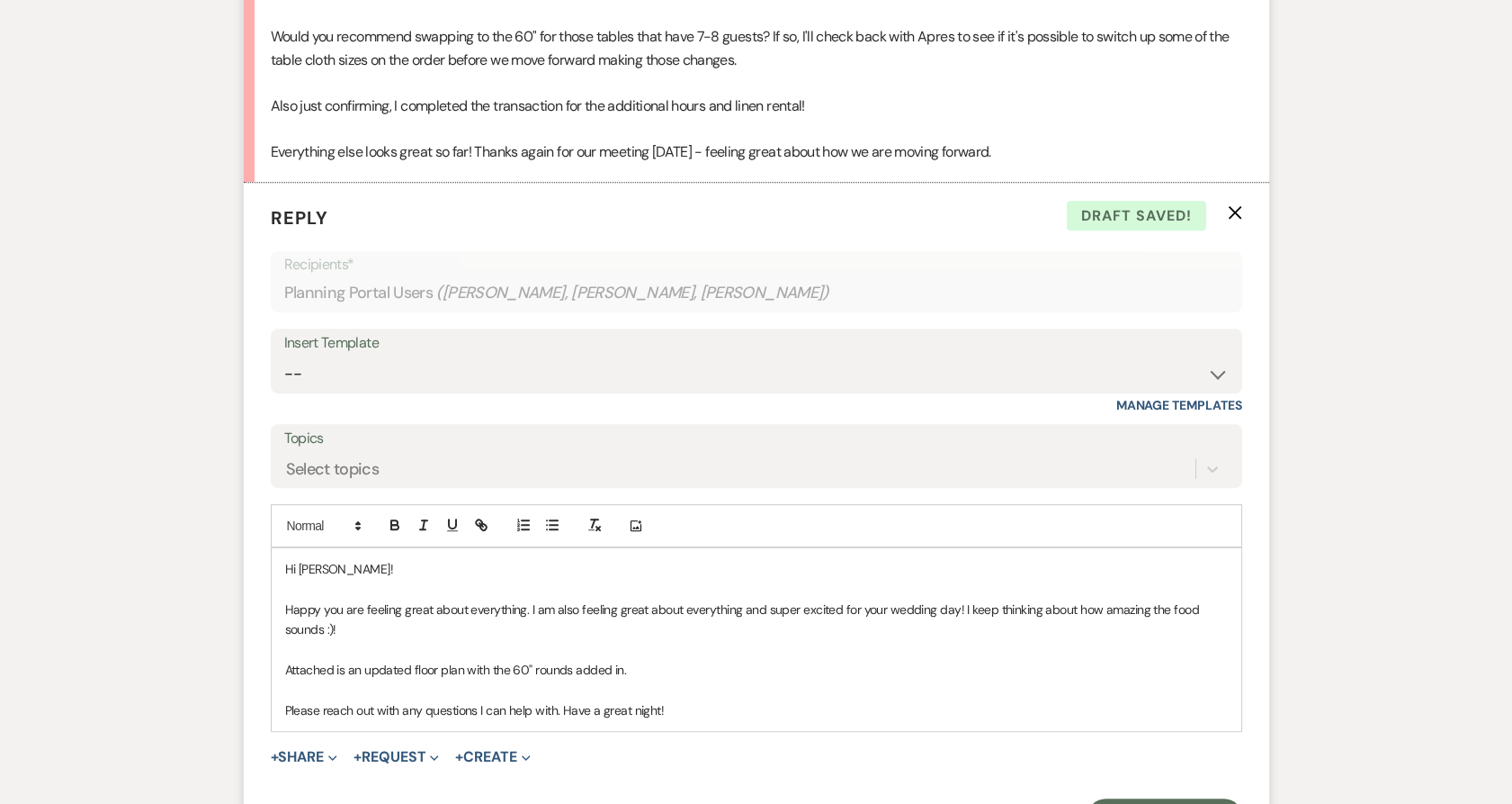
scroll to position [1607, 0]
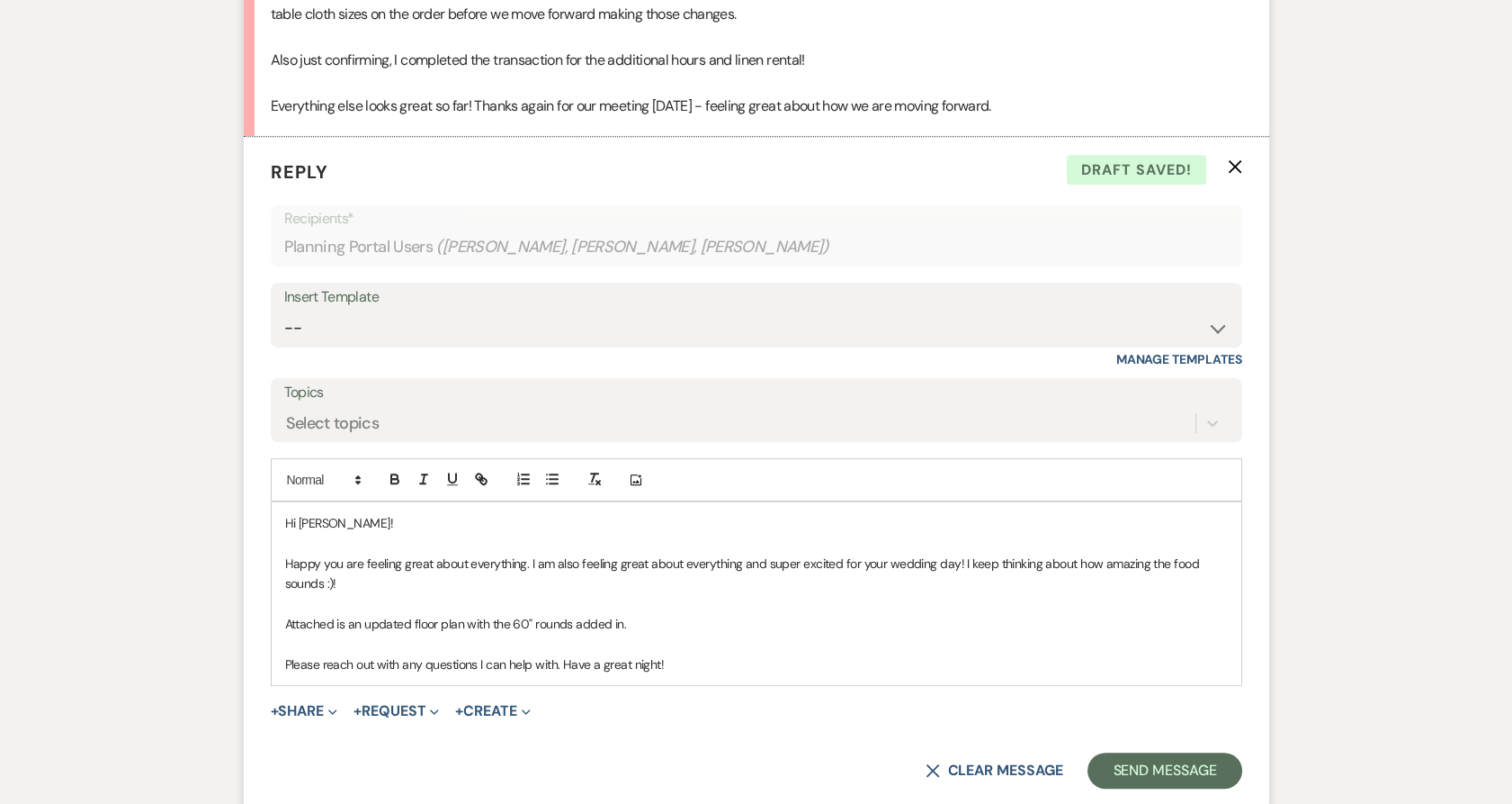
click at [705, 659] on p "Please reach out with any questions I can help with. Have a great night!" at bounding box center [757, 664] width 943 height 20
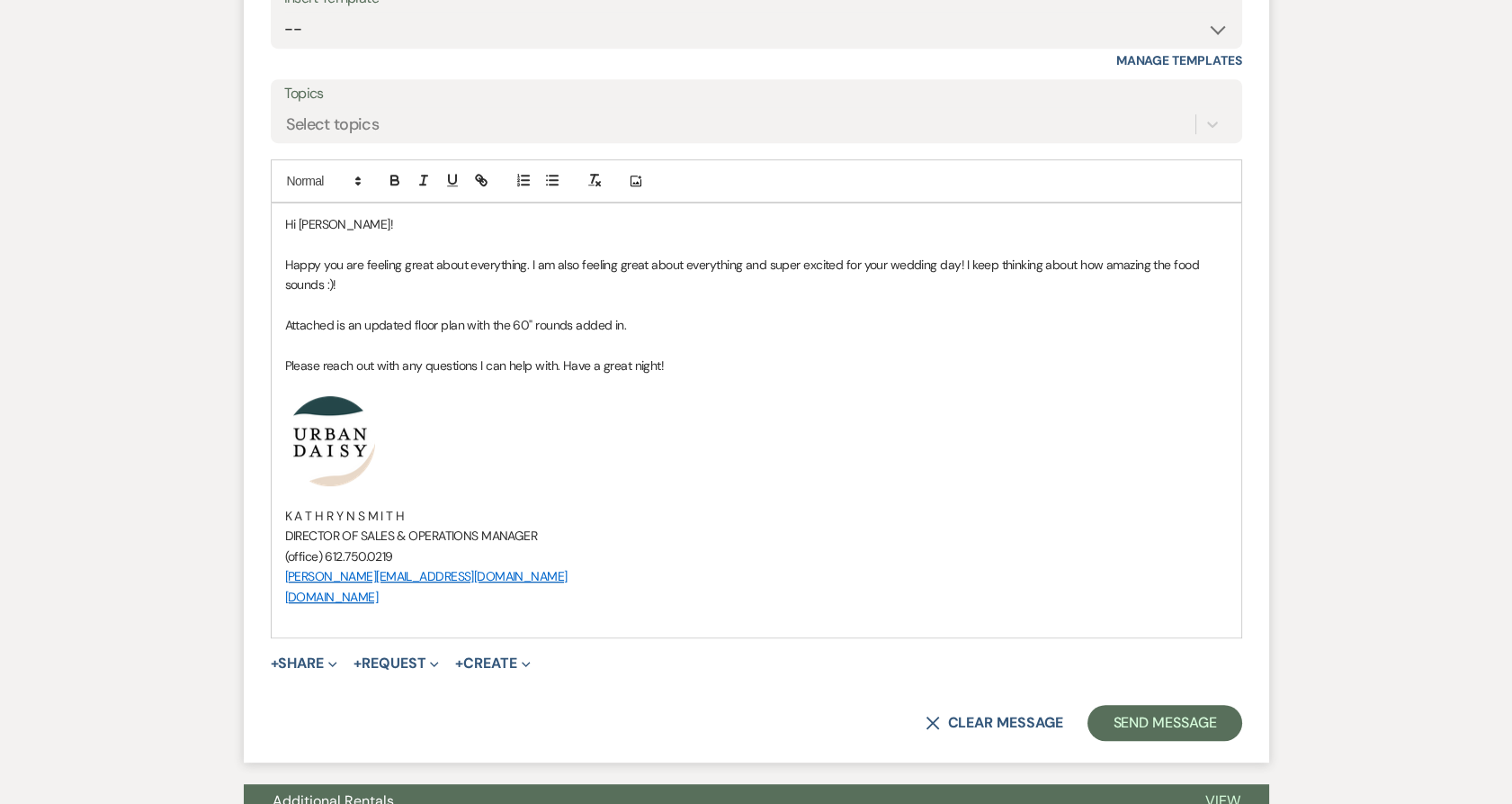
scroll to position [1908, 0]
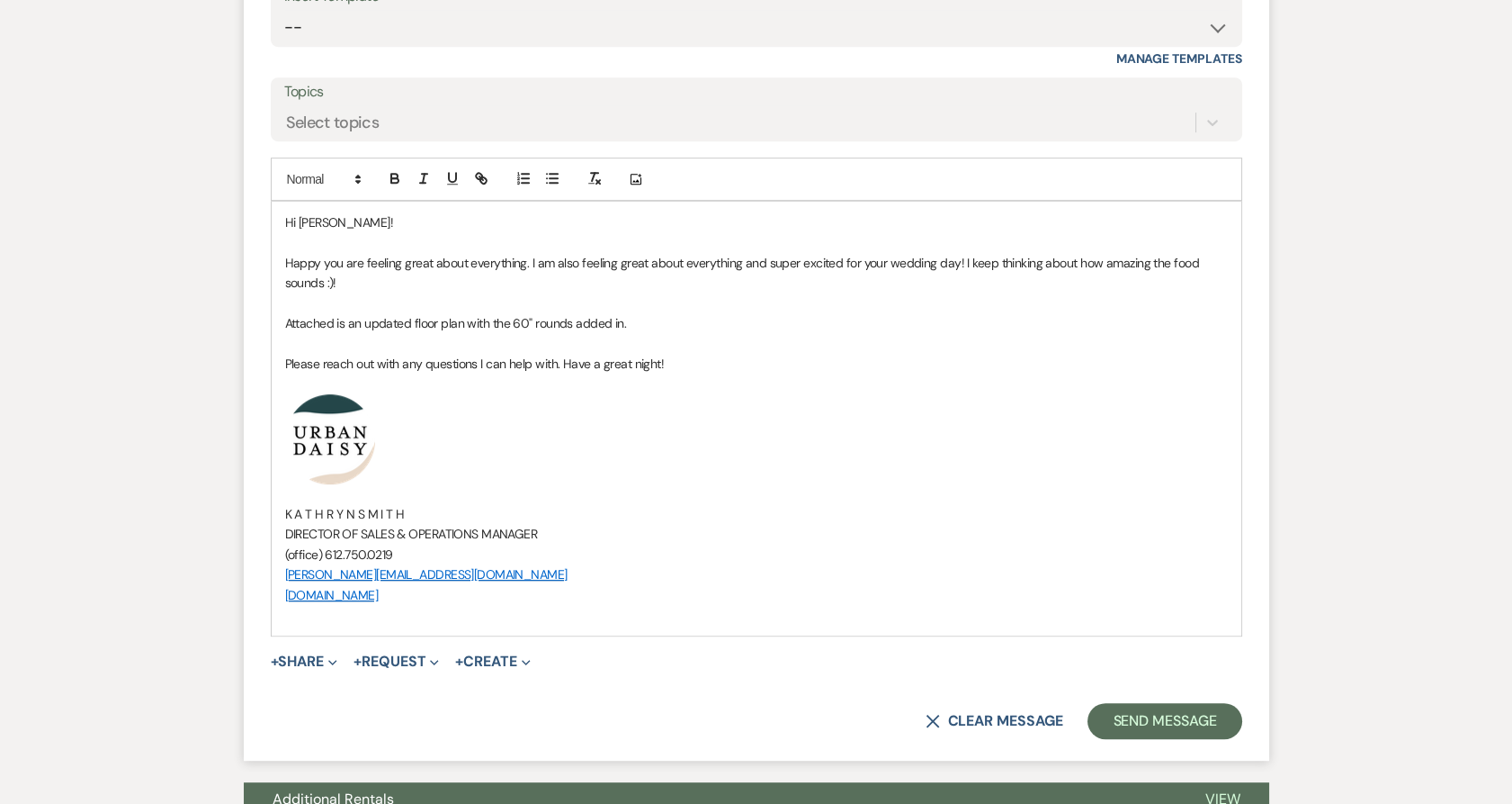
click at [301, 660] on button "+ Share Expand" at bounding box center [304, 661] width 67 height 14
click at [336, 704] on span "Doc Upload Documents" at bounding box center [340, 697] width 103 height 19
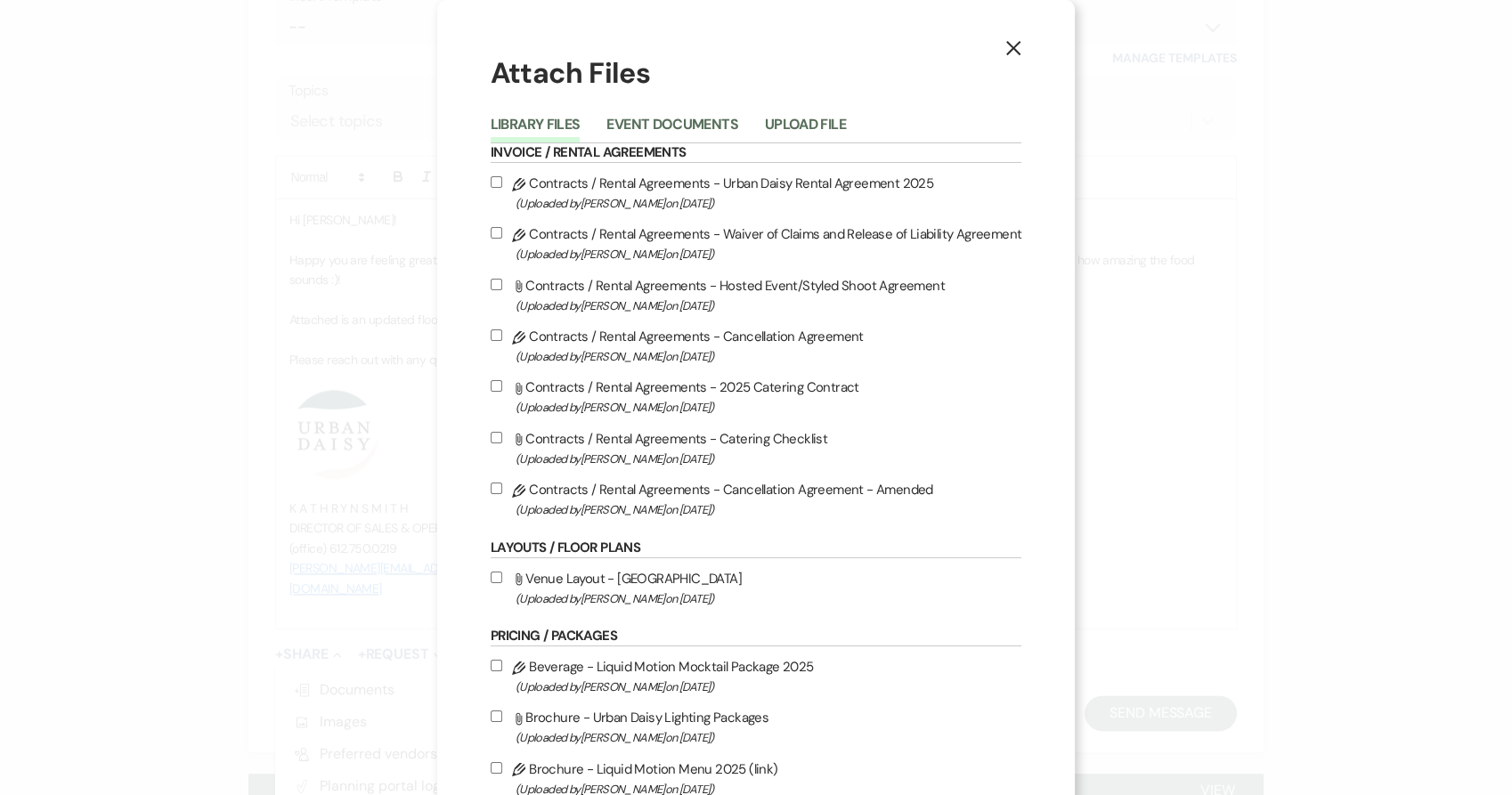
click at [781, 133] on button "Upload File" at bounding box center [805, 129] width 81 height 25
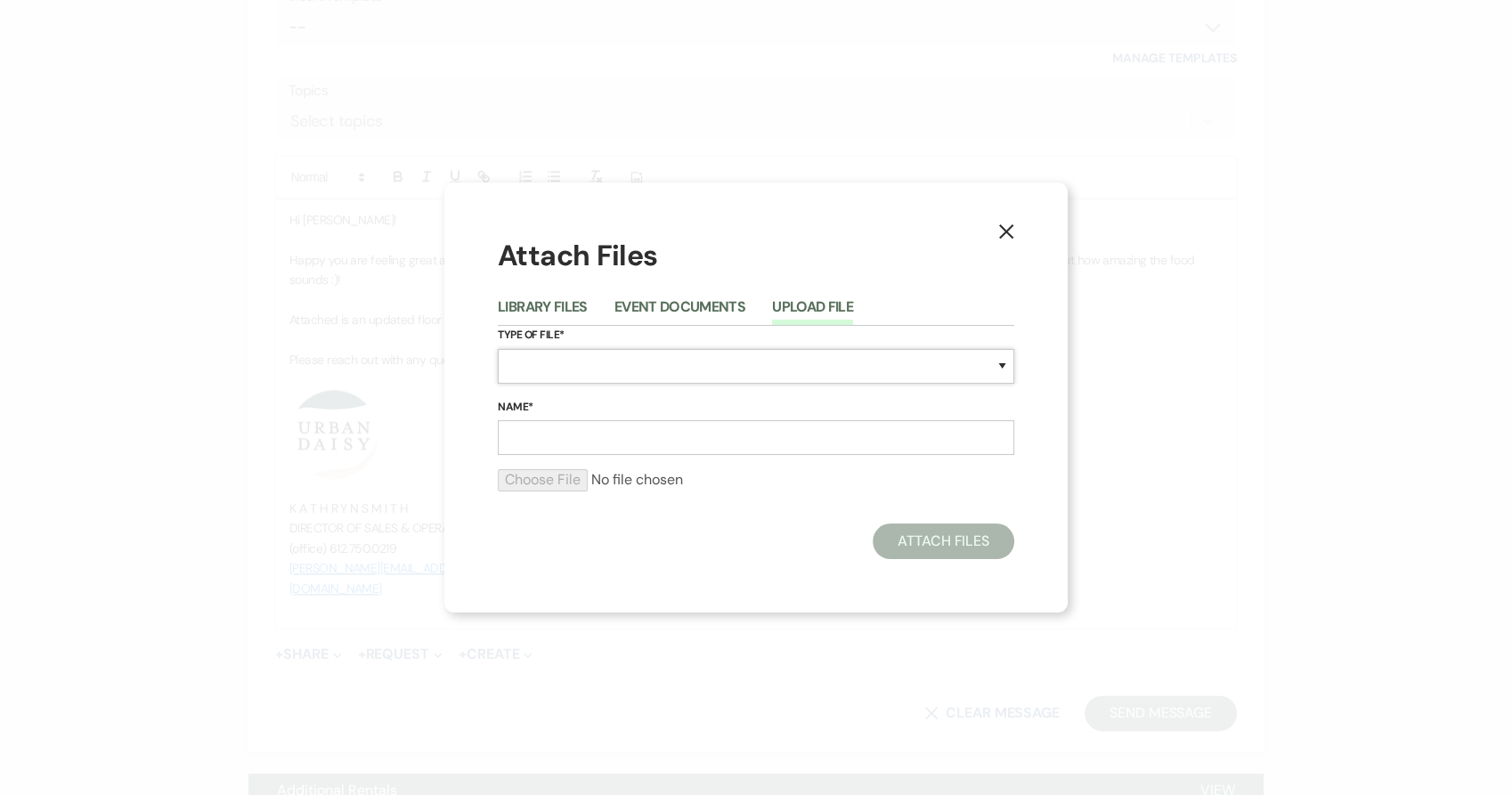
click at [620, 375] on select "Special Event Insurance Vendor Certificate of Insurance Contracts / Rental Agre…" at bounding box center [756, 367] width 516 height 35
select select "24"
click at [498, 349] on select "Special Event Insurance Vendor Certificate of Insurance Contracts / Rental Agre…" at bounding box center [756, 367] width 516 height 35
click at [601, 426] on input "Name*" at bounding box center [756, 438] width 516 height 35
type input "floor plan with 60" rounds"
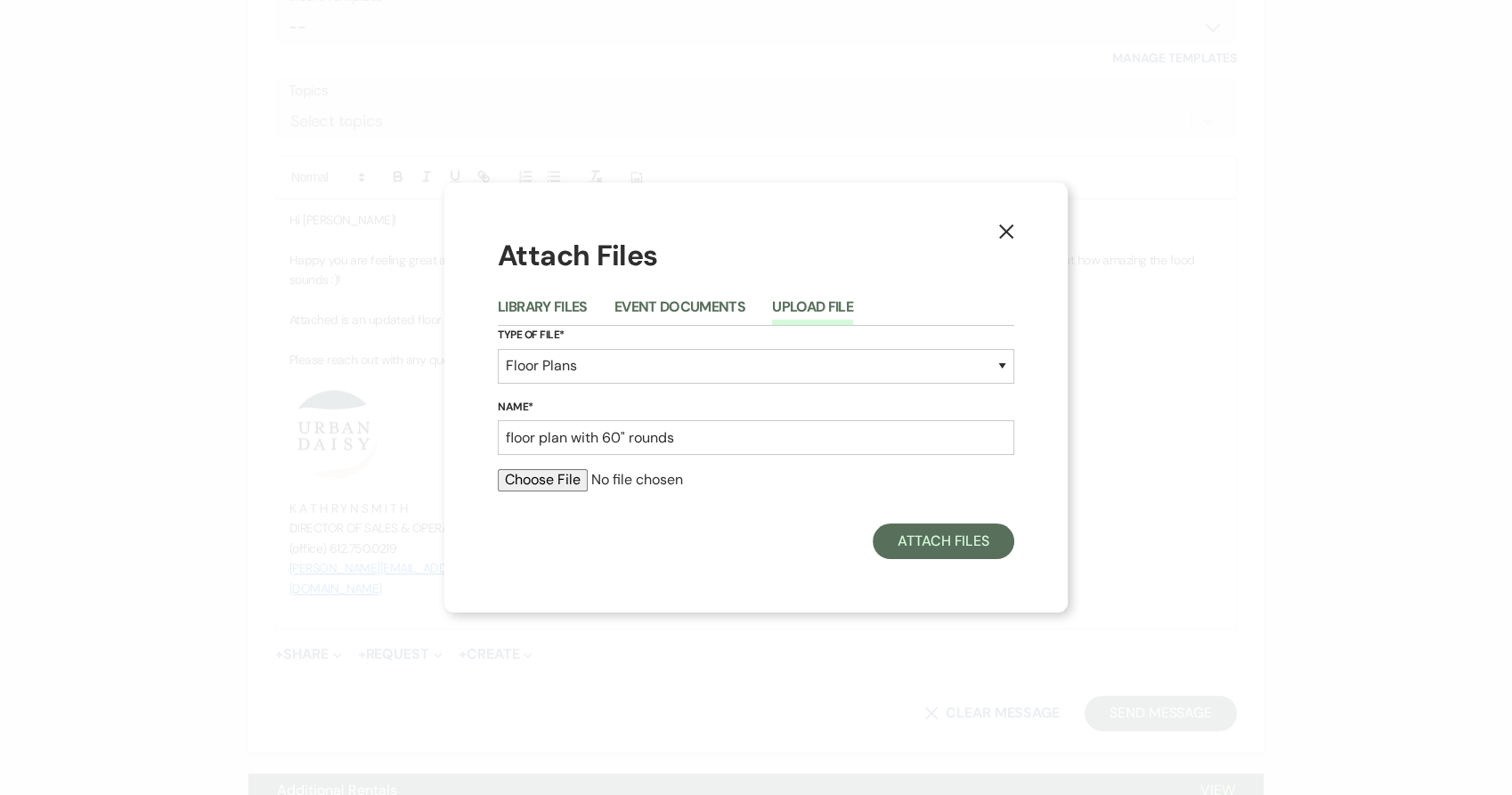
click at [553, 471] on input "file" at bounding box center [756, 479] width 516 height 21
type input "C:\fakepath\updated with 60_ rounds.pdf"
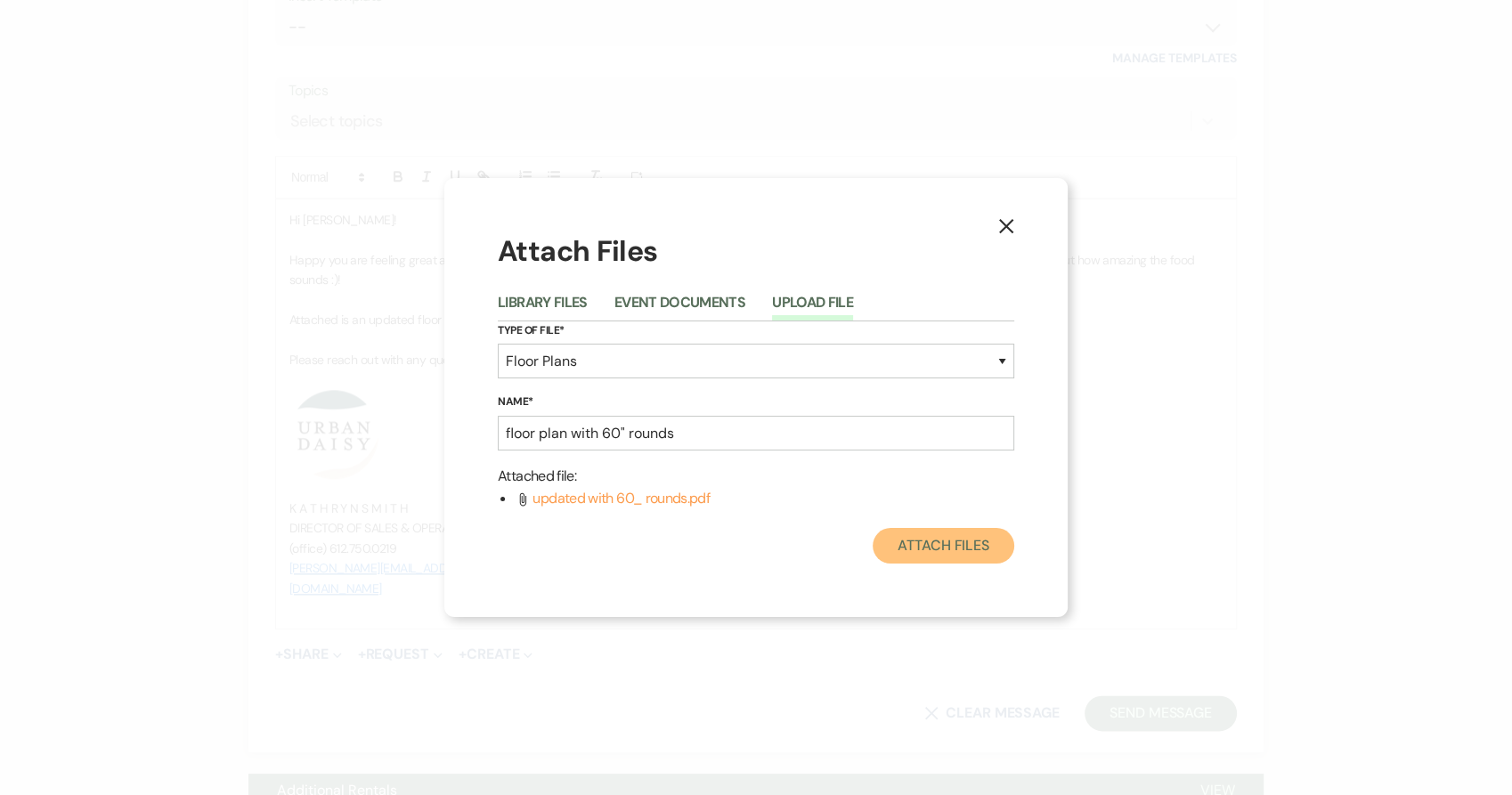
click at [947, 550] on button "Attach Files" at bounding box center [943, 546] width 141 height 36
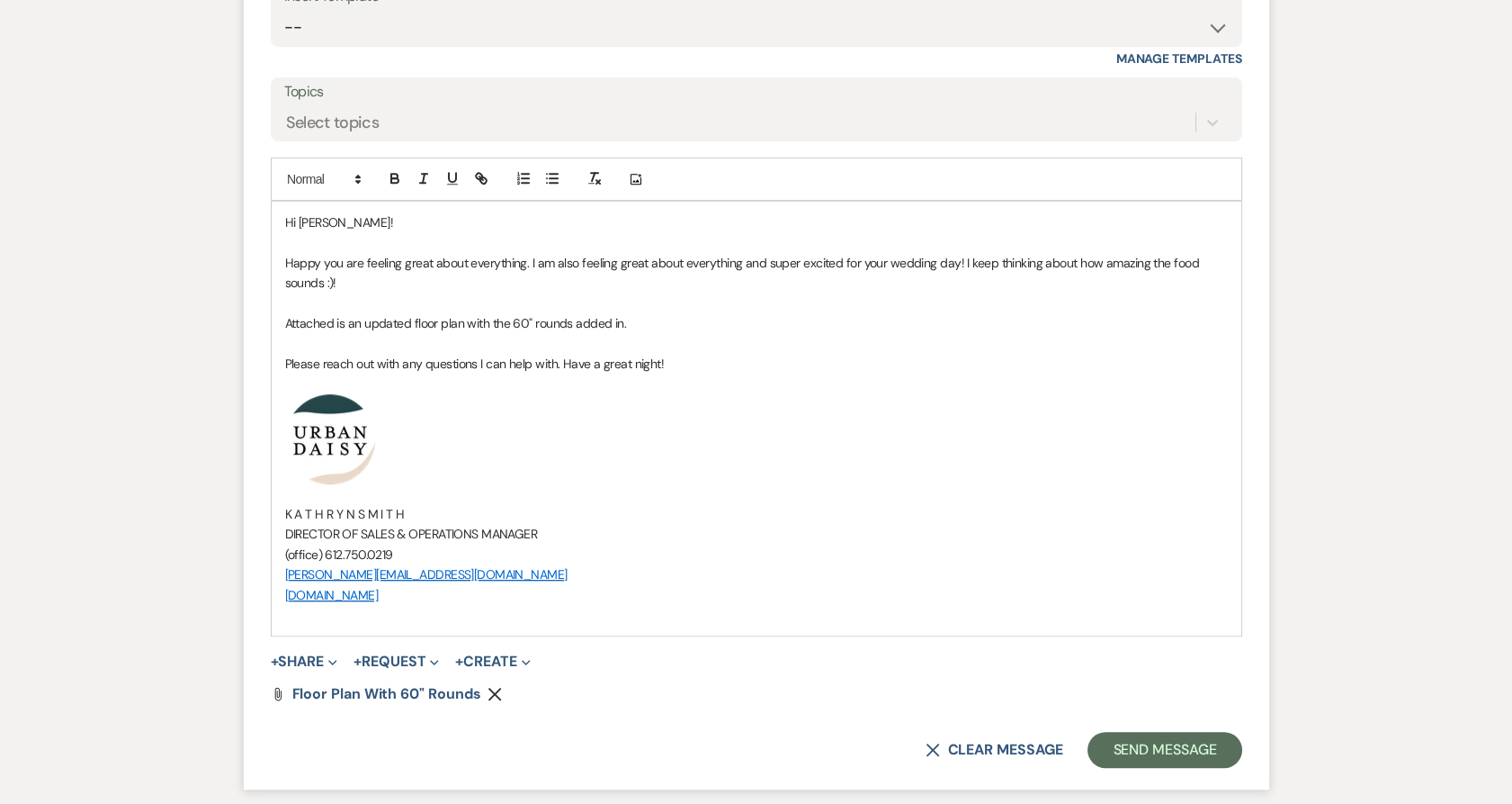
click at [1084, 750] on div "X Clear message Send Message" at bounding box center [756, 750] width 972 height 36
click at [1096, 749] on button "Send Message" at bounding box center [1164, 750] width 154 height 36
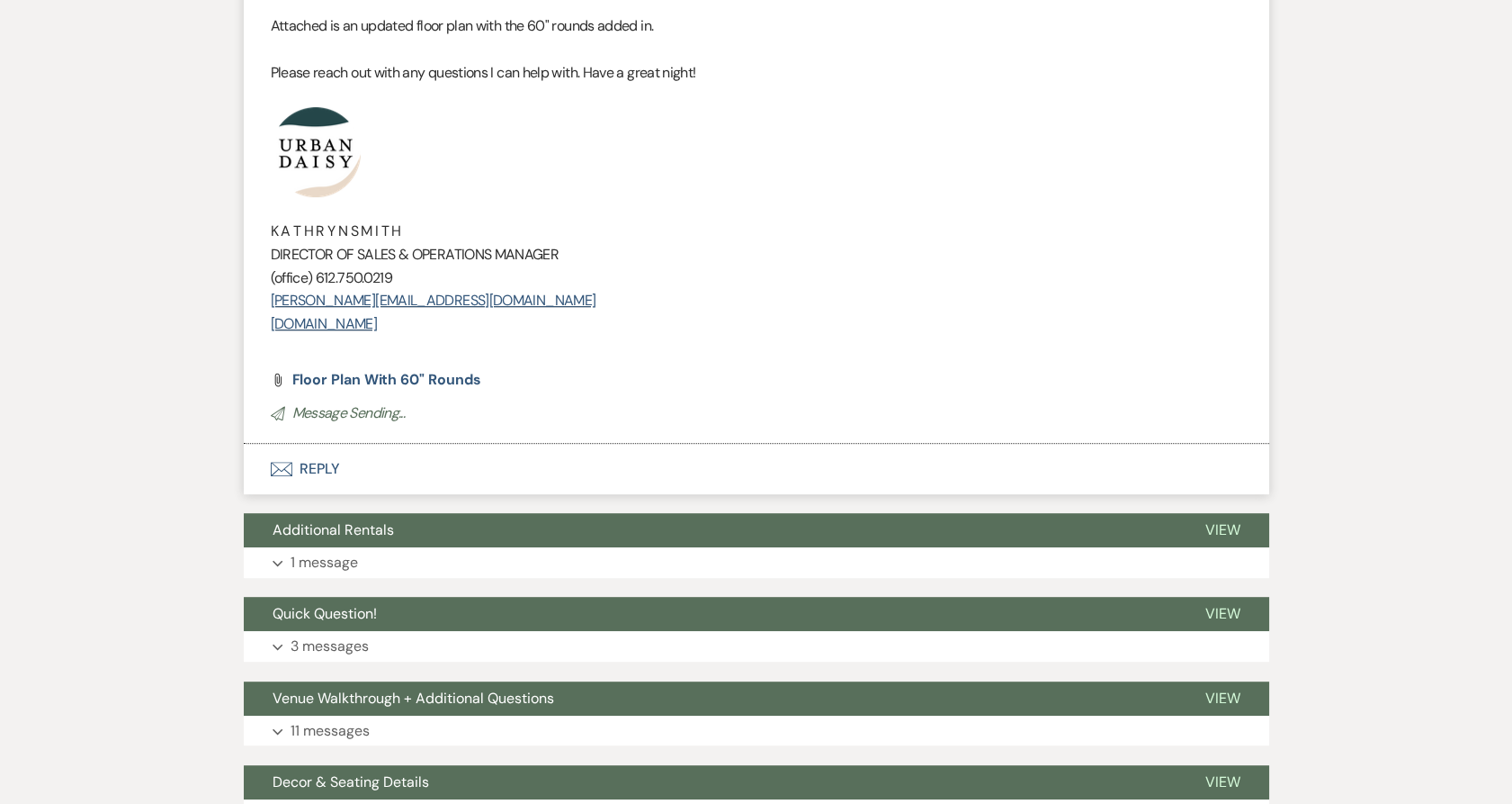
scroll to position [2515, 0]
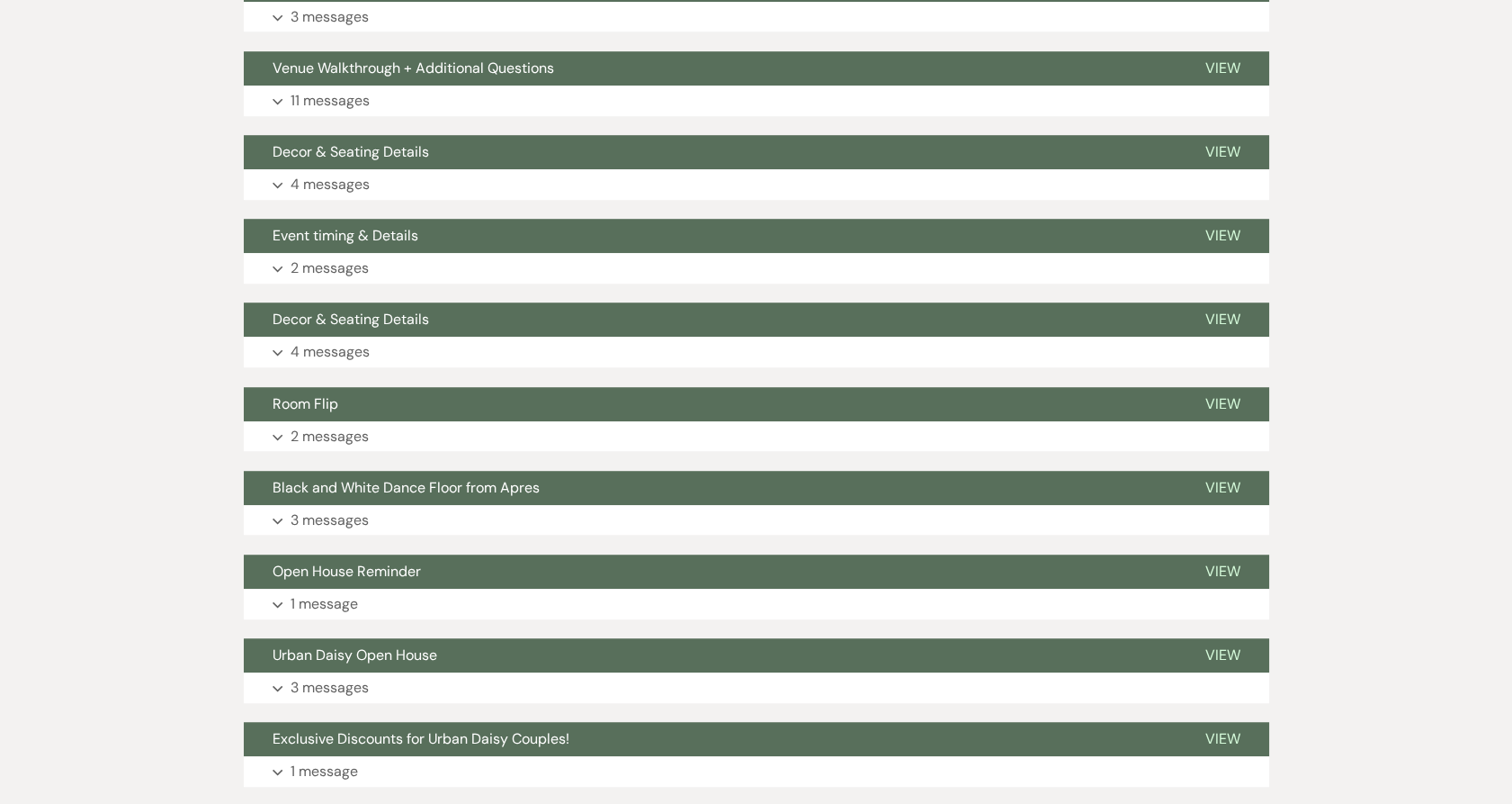
click at [1099, 764] on div "Exclusive Discounts for Urban Daisy Couples! View Expand 1 message" at bounding box center [756, 754] width 1026 height 64
click at [1099, 765] on button "Expand 1 message" at bounding box center [756, 771] width 1026 height 31
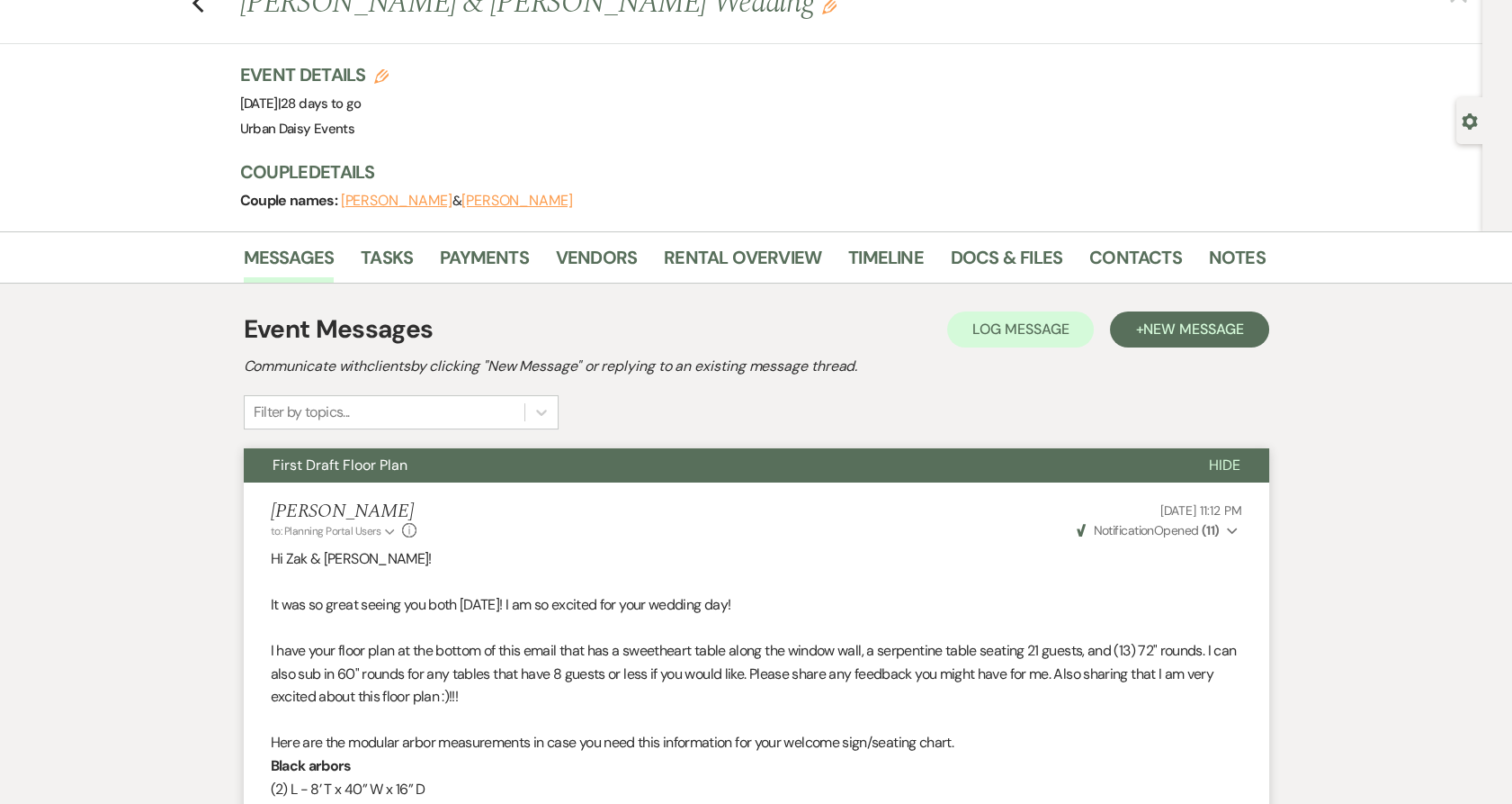
scroll to position [0, 0]
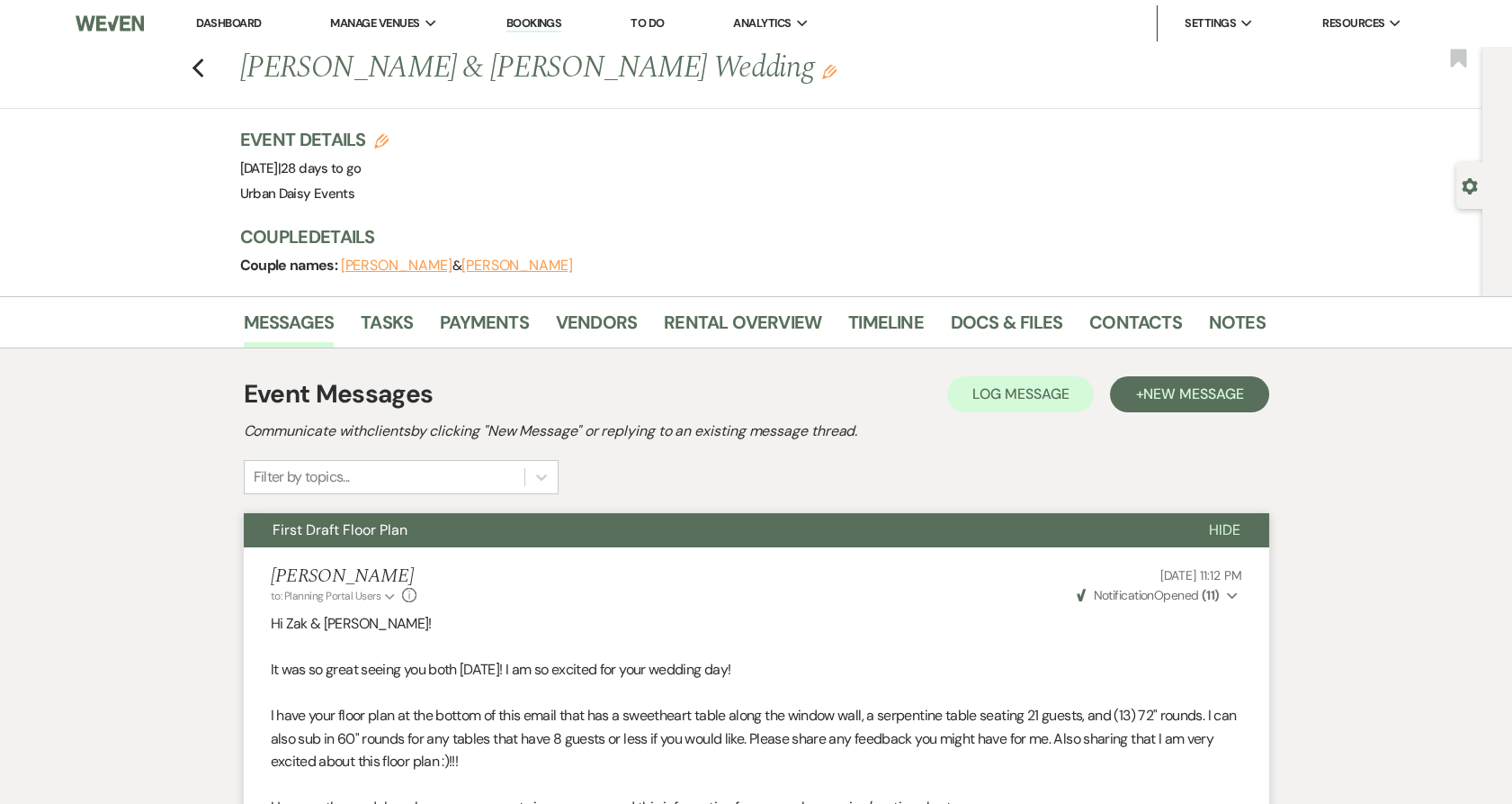
click at [221, 22] on link "Dashboard" at bounding box center [228, 22] width 64 height 15
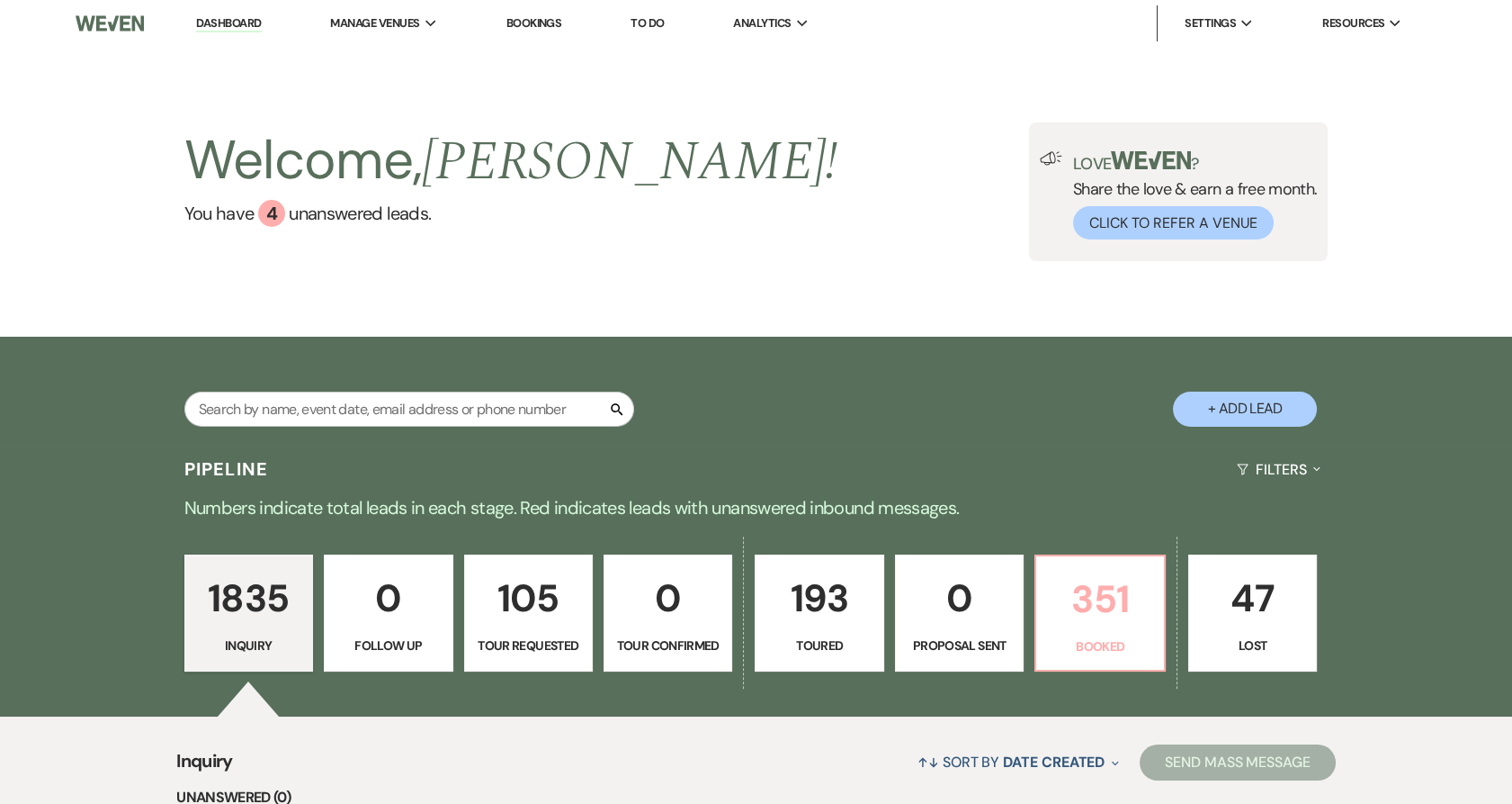
click at [1114, 634] on link "351 Booked" at bounding box center [1099, 613] width 131 height 117
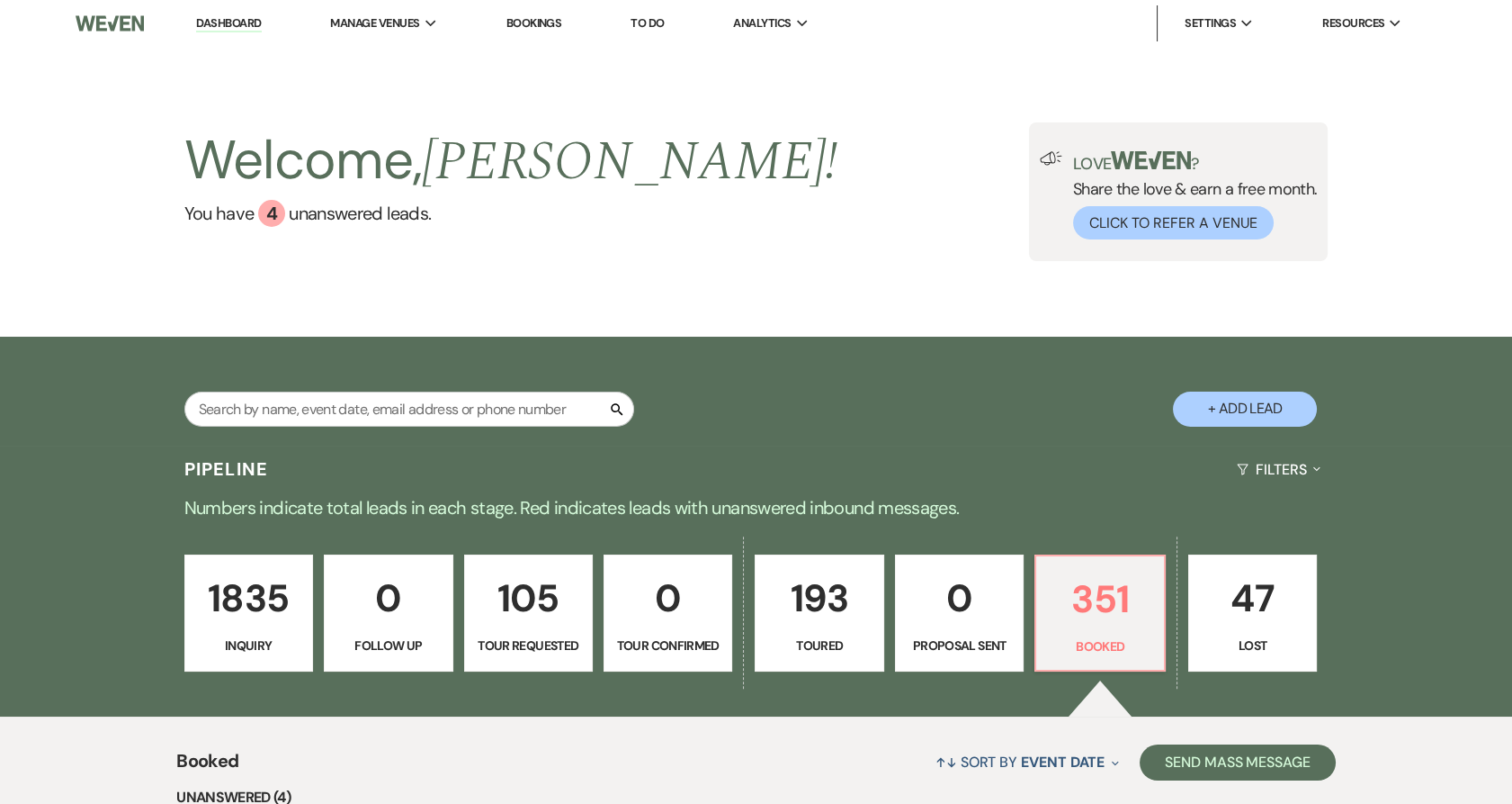
click at [530, 21] on link "Bookings" at bounding box center [535, 22] width 56 height 15
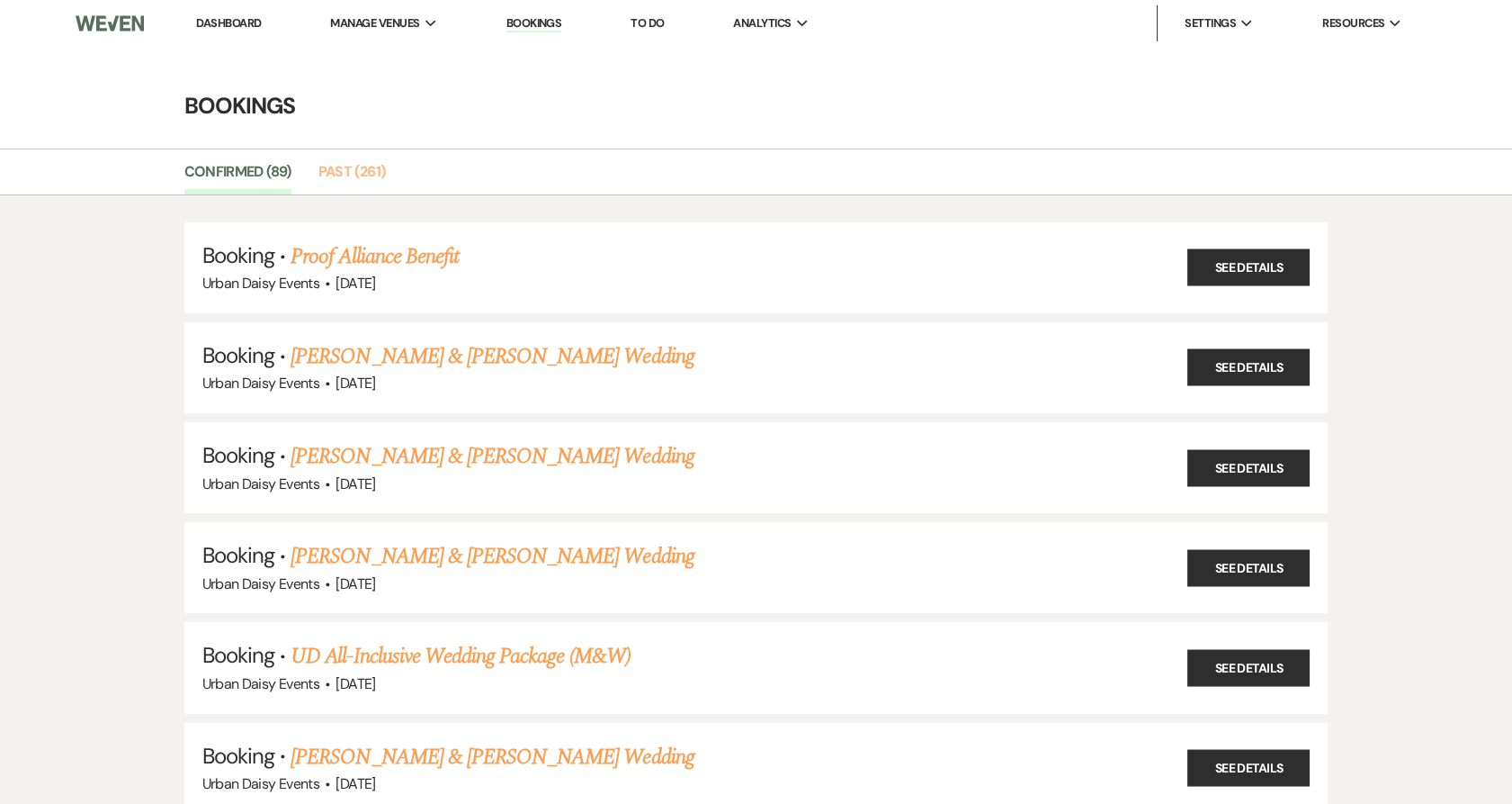
click at [319, 181] on link "Past (261)" at bounding box center [352, 177] width 67 height 35
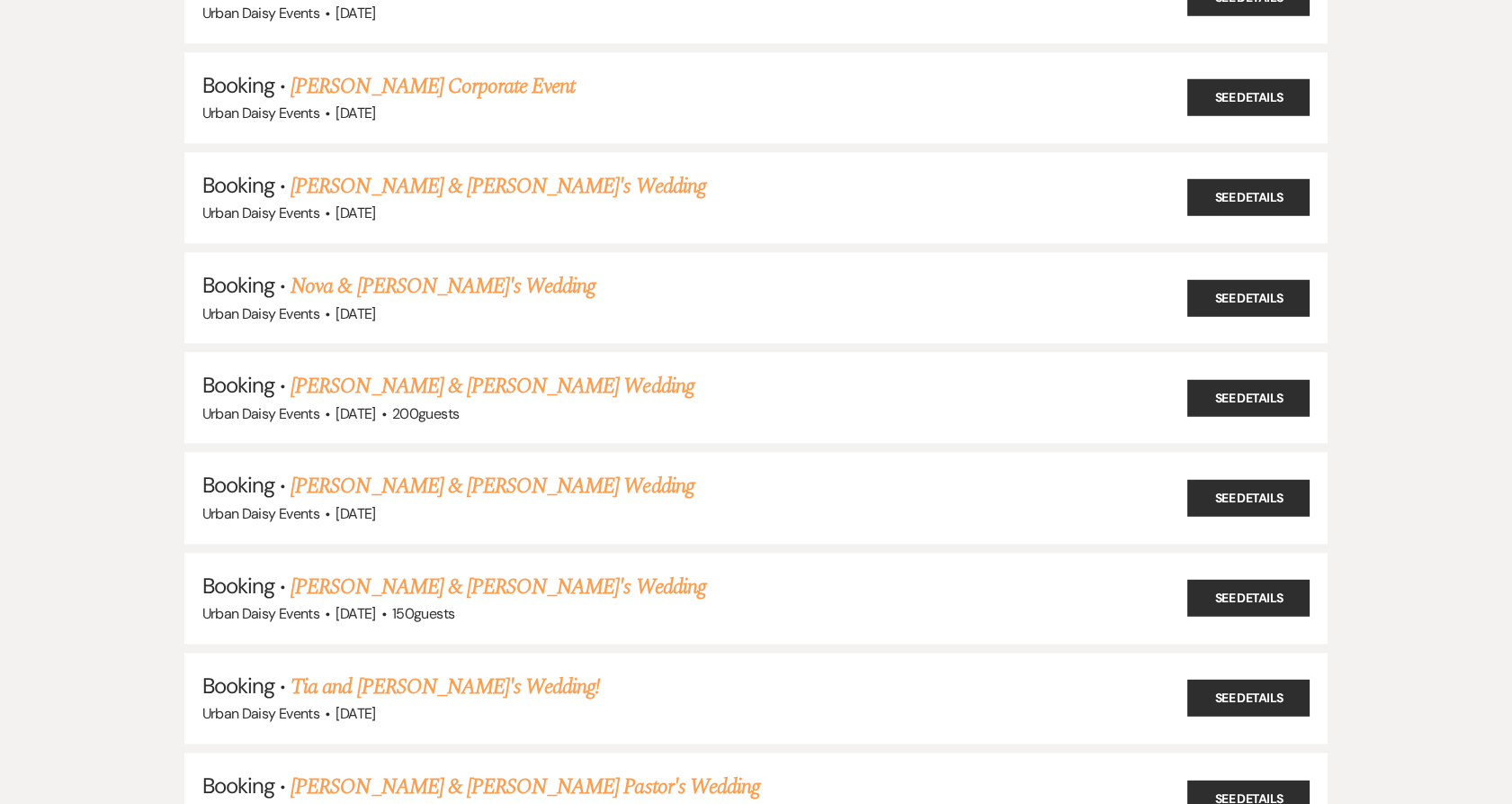
scroll to position [17300, 0]
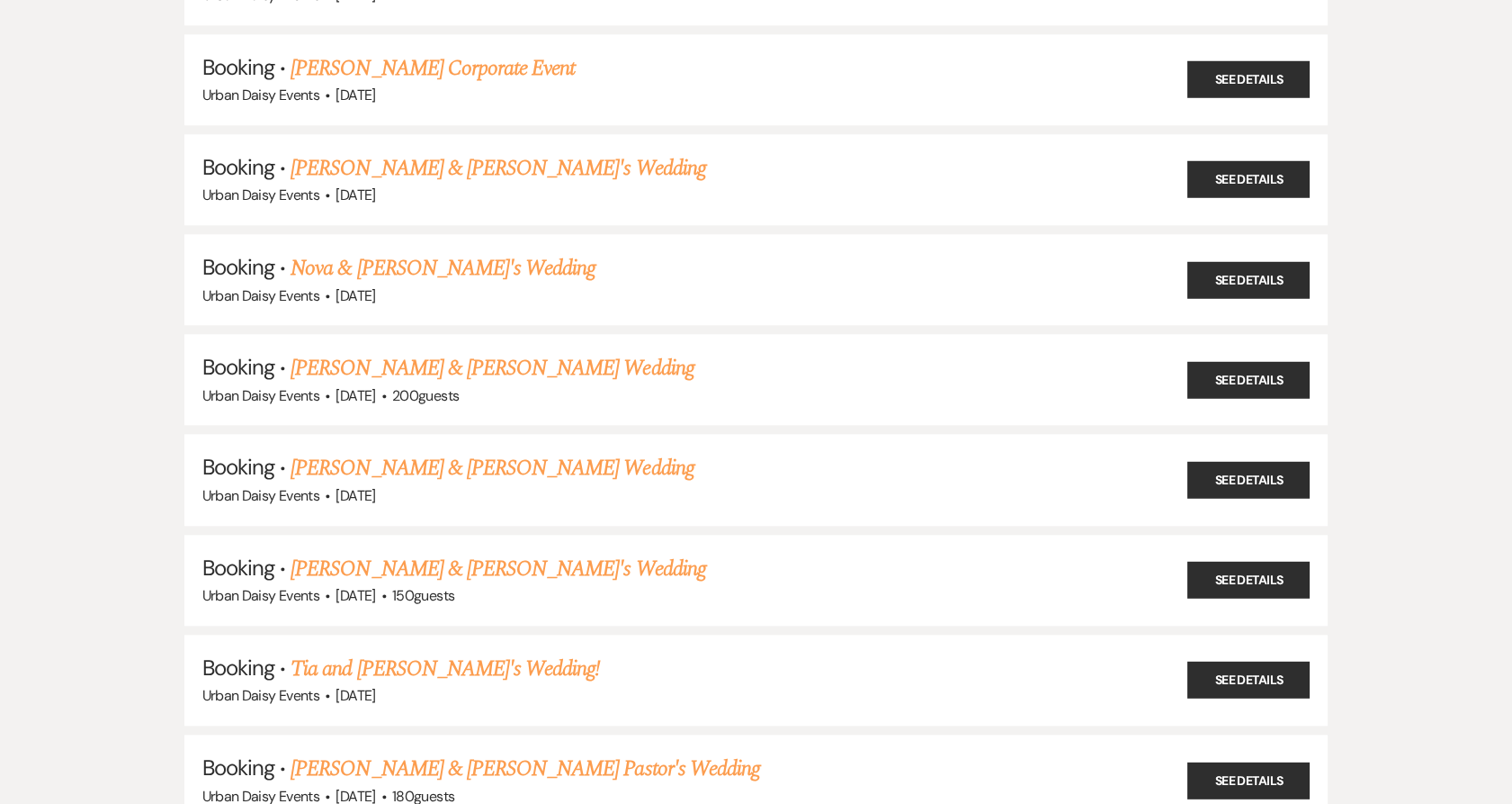
click at [461, 452] on link "[PERSON_NAME] & [PERSON_NAME] Wedding" at bounding box center [492, 468] width 403 height 33
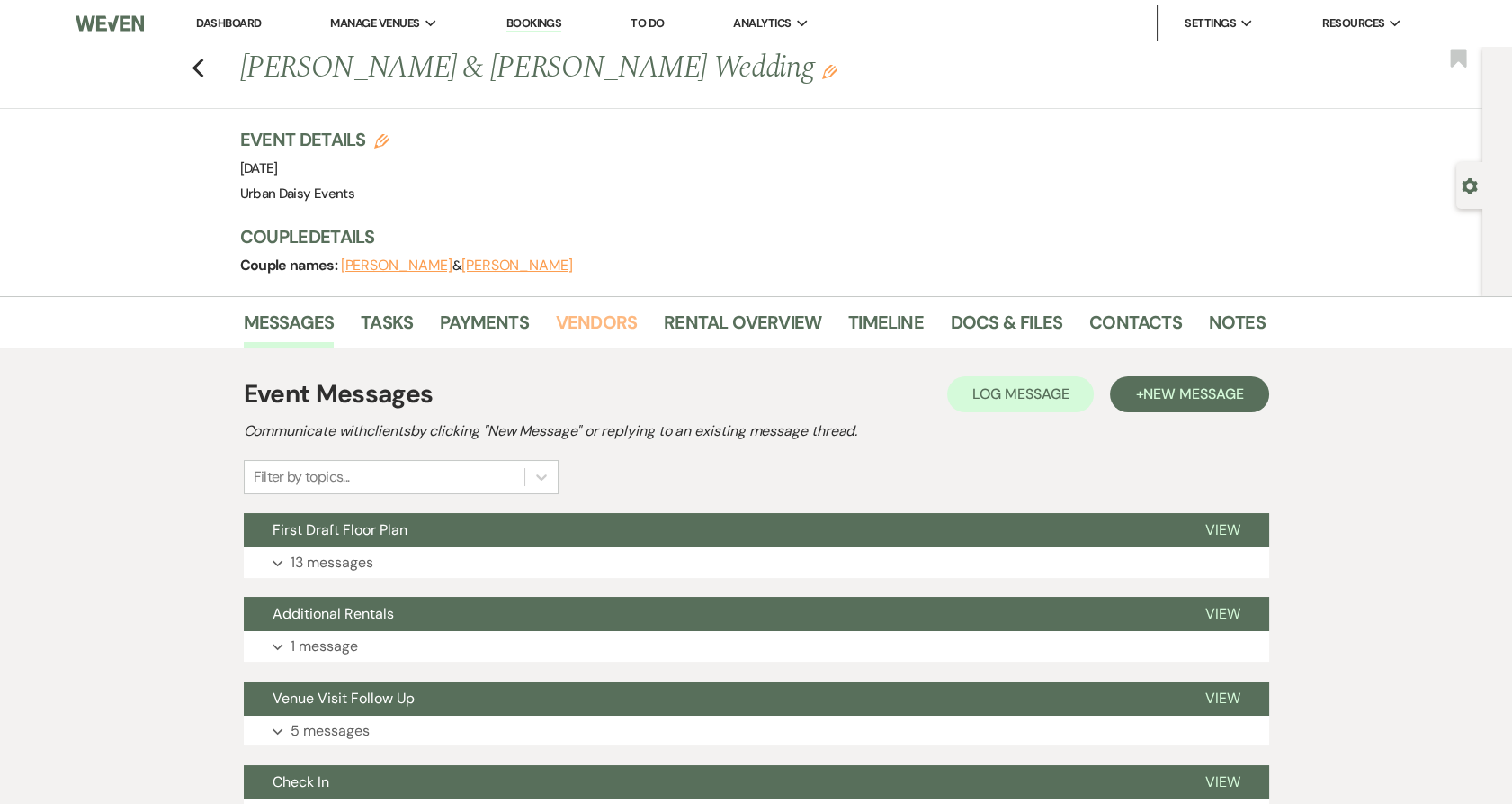
click at [597, 316] on link "Vendors" at bounding box center [596, 328] width 81 height 39
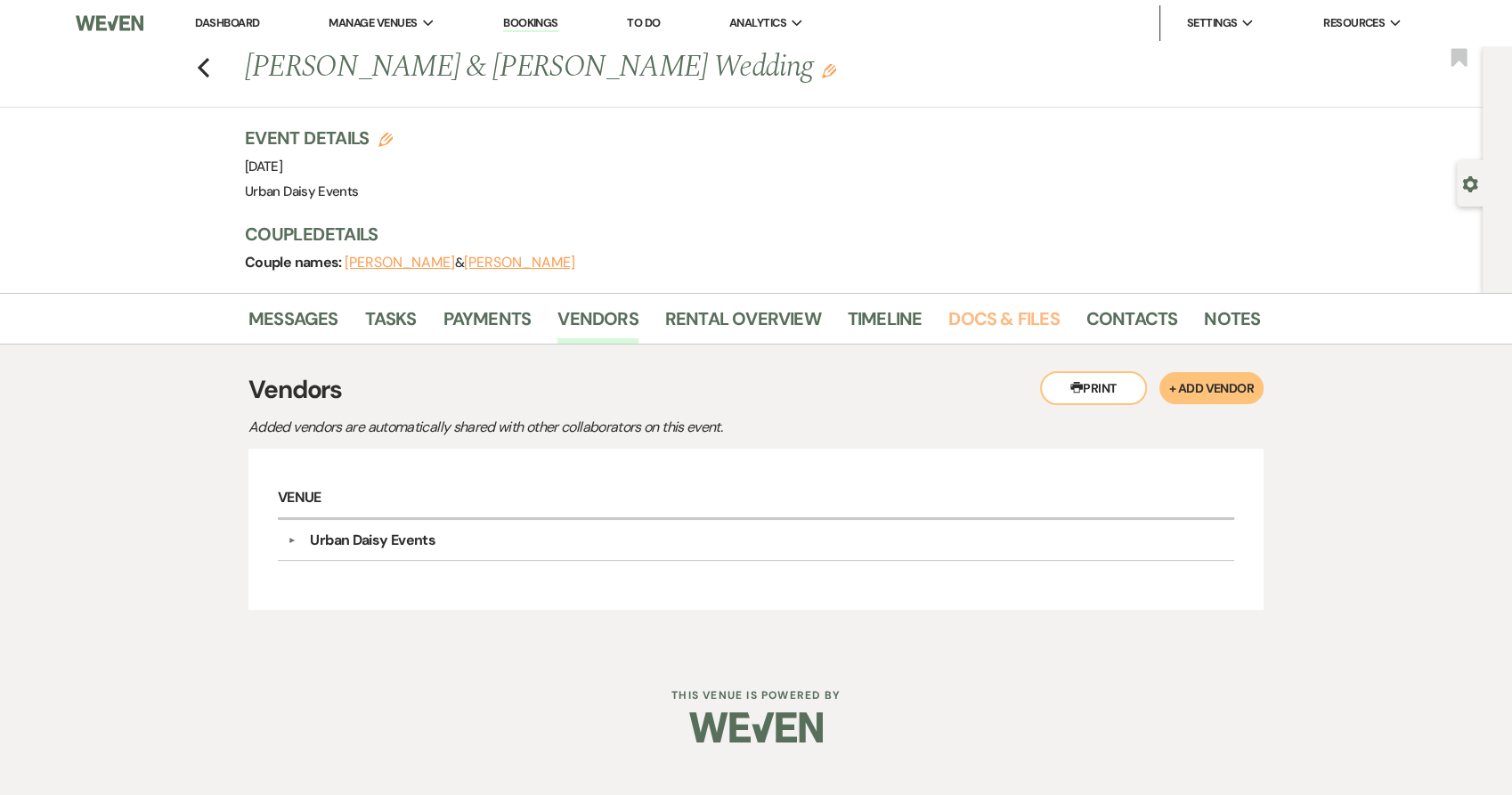
click at [993, 317] on link "Docs & Files" at bounding box center [1003, 324] width 111 height 39
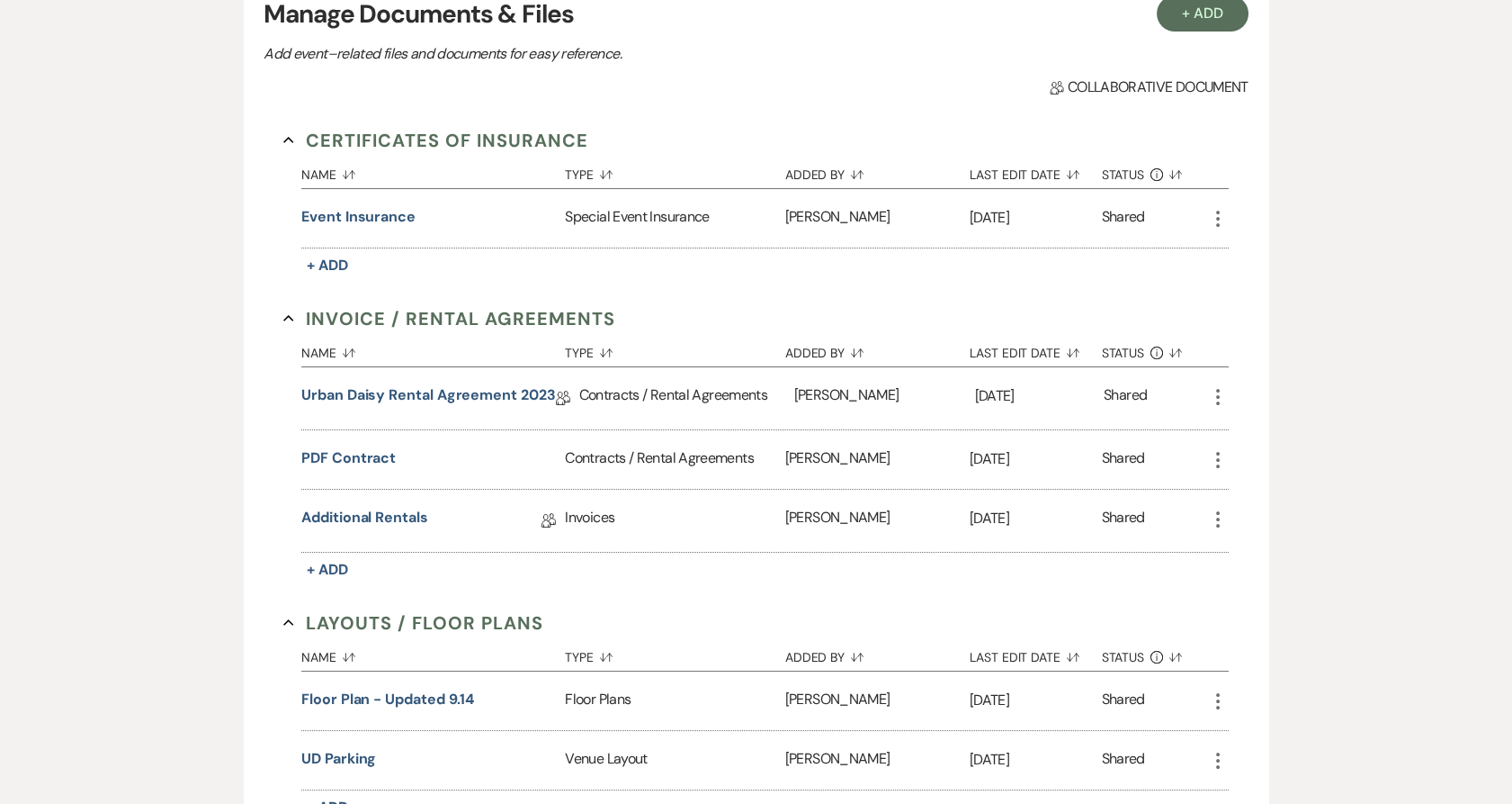
scroll to position [699, 0]
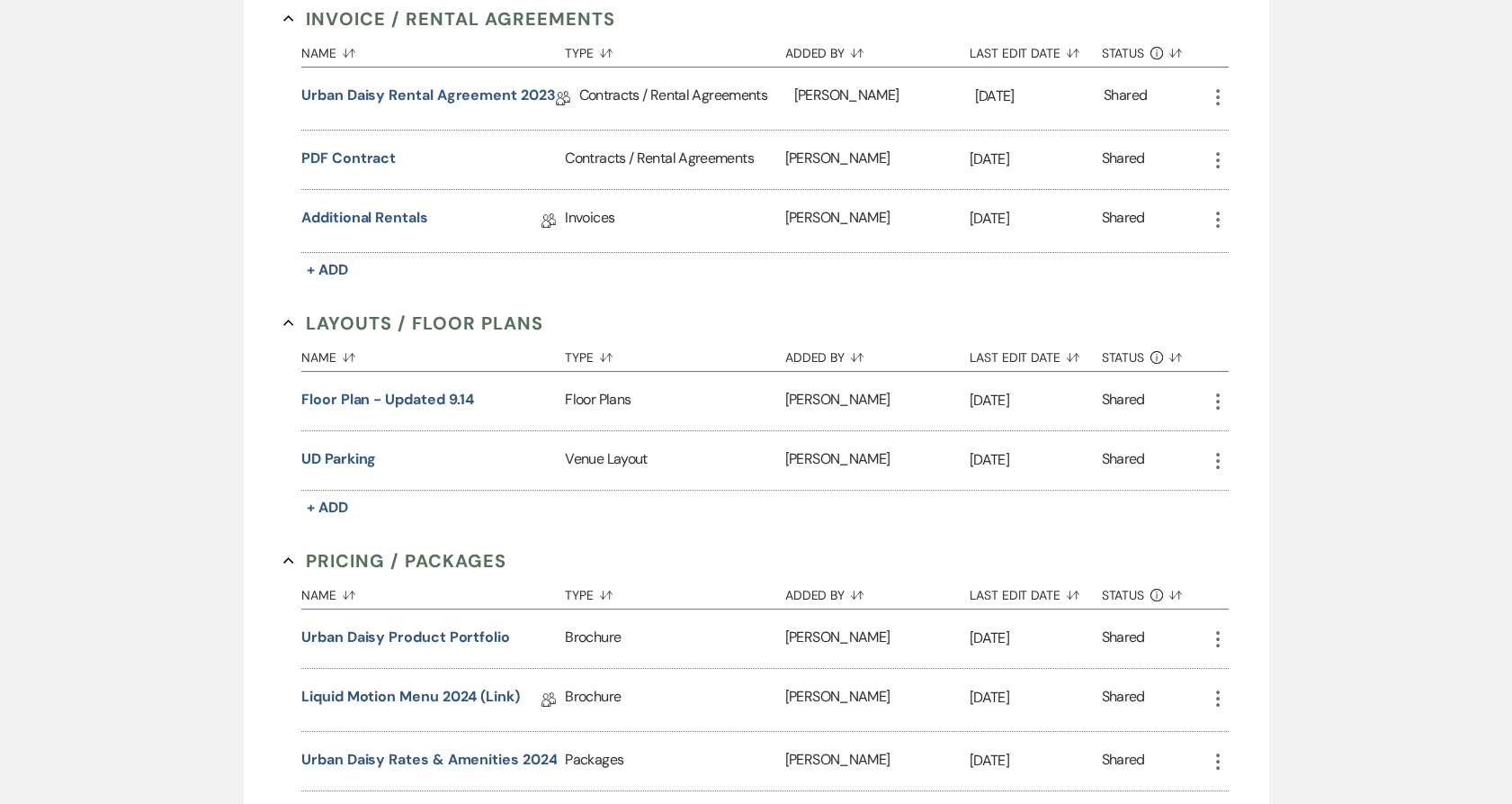
click at [459, 401] on button "Floor Plan - updated 9.14" at bounding box center [387, 399] width 173 height 21
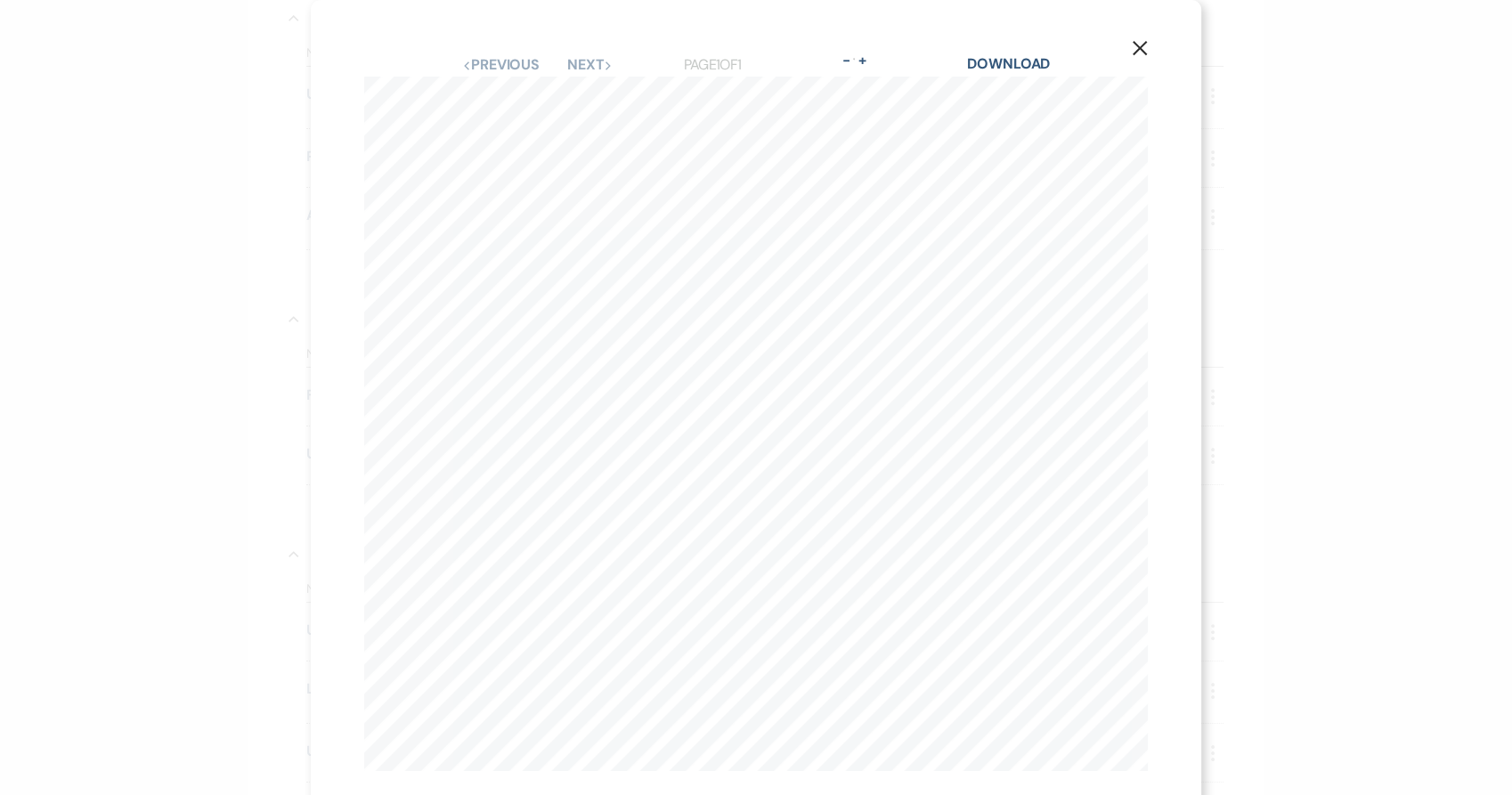
click at [185, 437] on div "X Previous Previous Next Next Page 1 of 1 - Zoom + Download Jace & Sammi 10.5.2…" at bounding box center [756, 397] width 1512 height 795
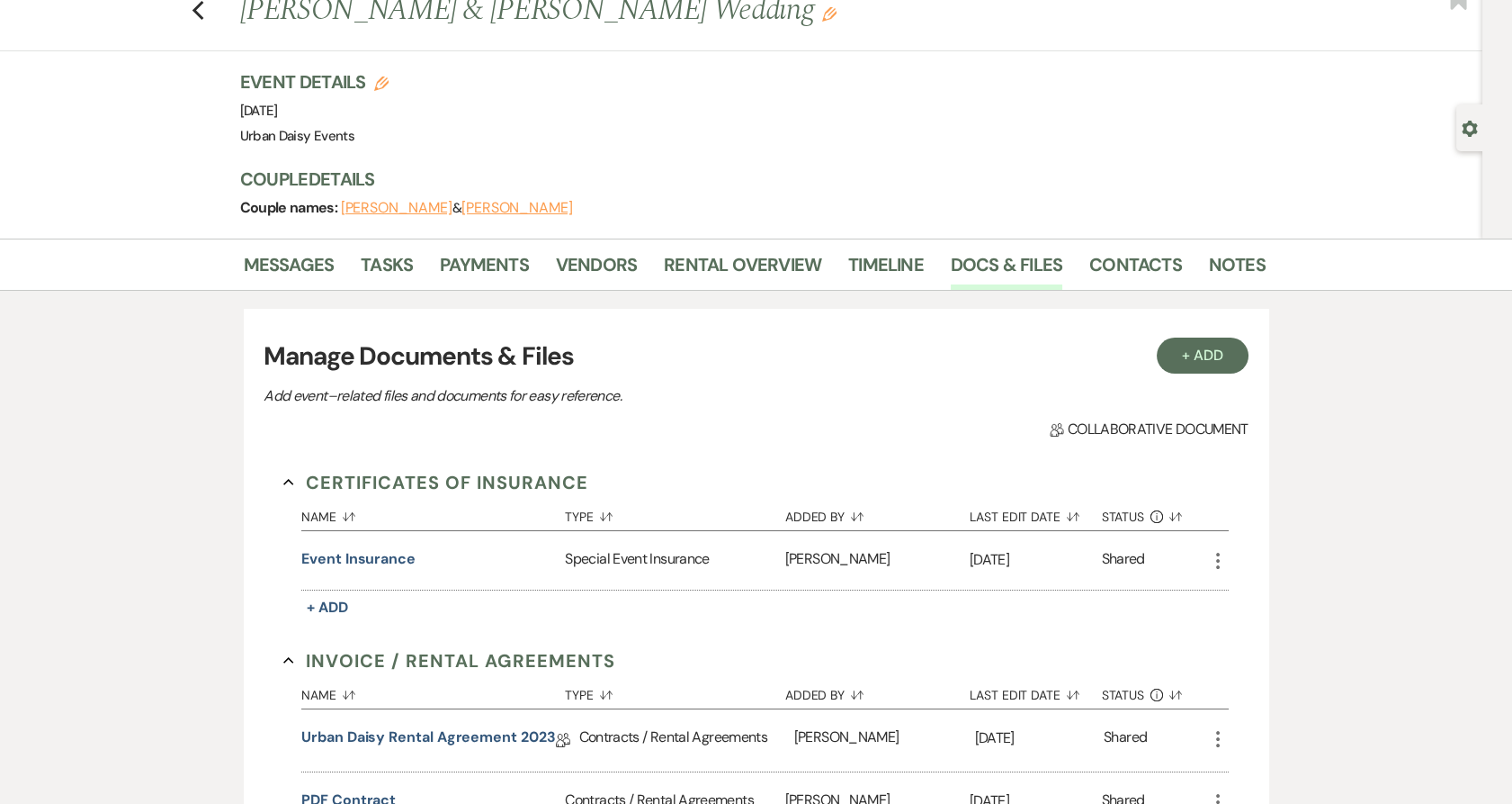
scroll to position [0, 0]
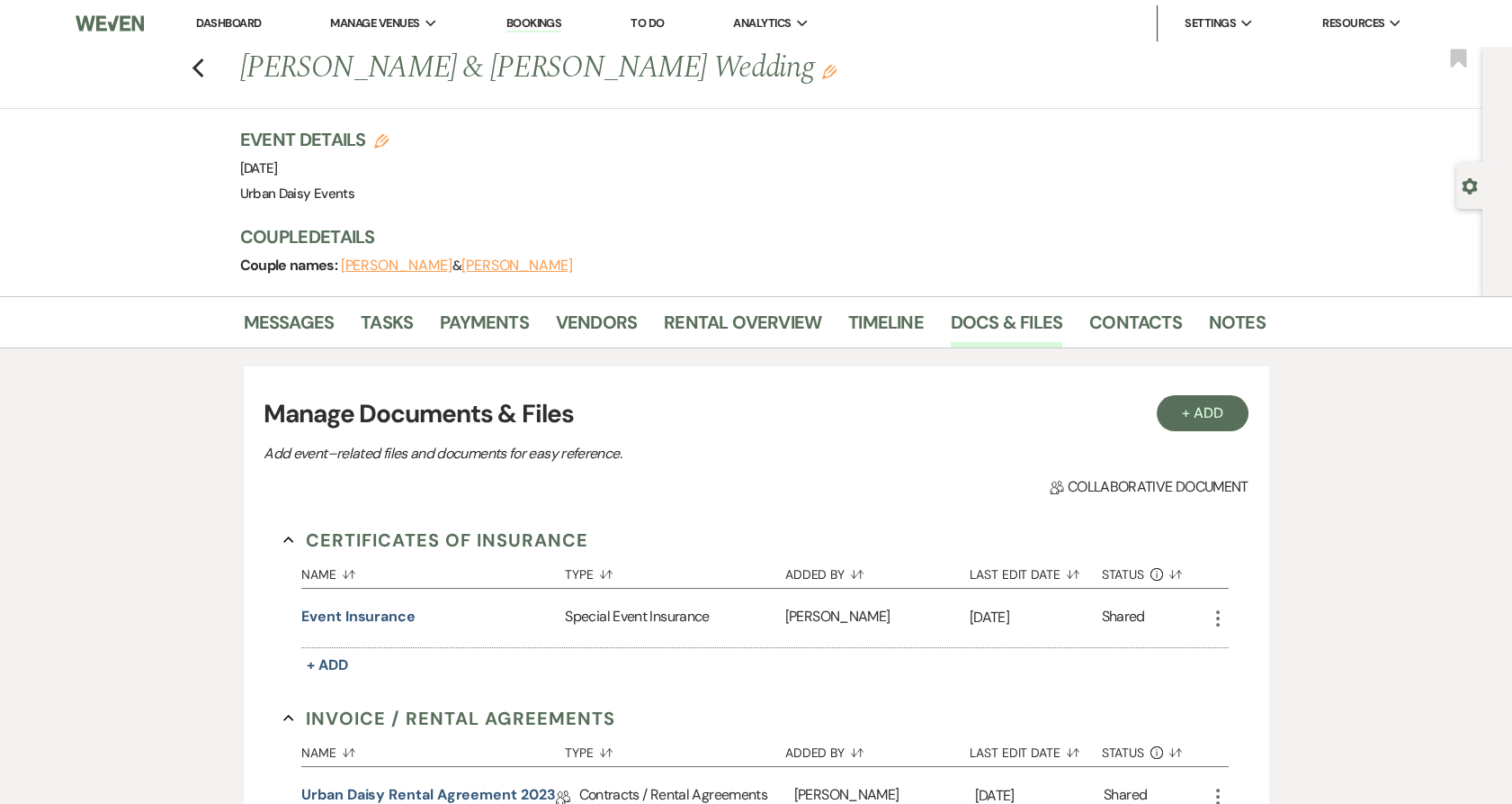
click at [252, 28] on link "Dashboard" at bounding box center [228, 22] width 64 height 15
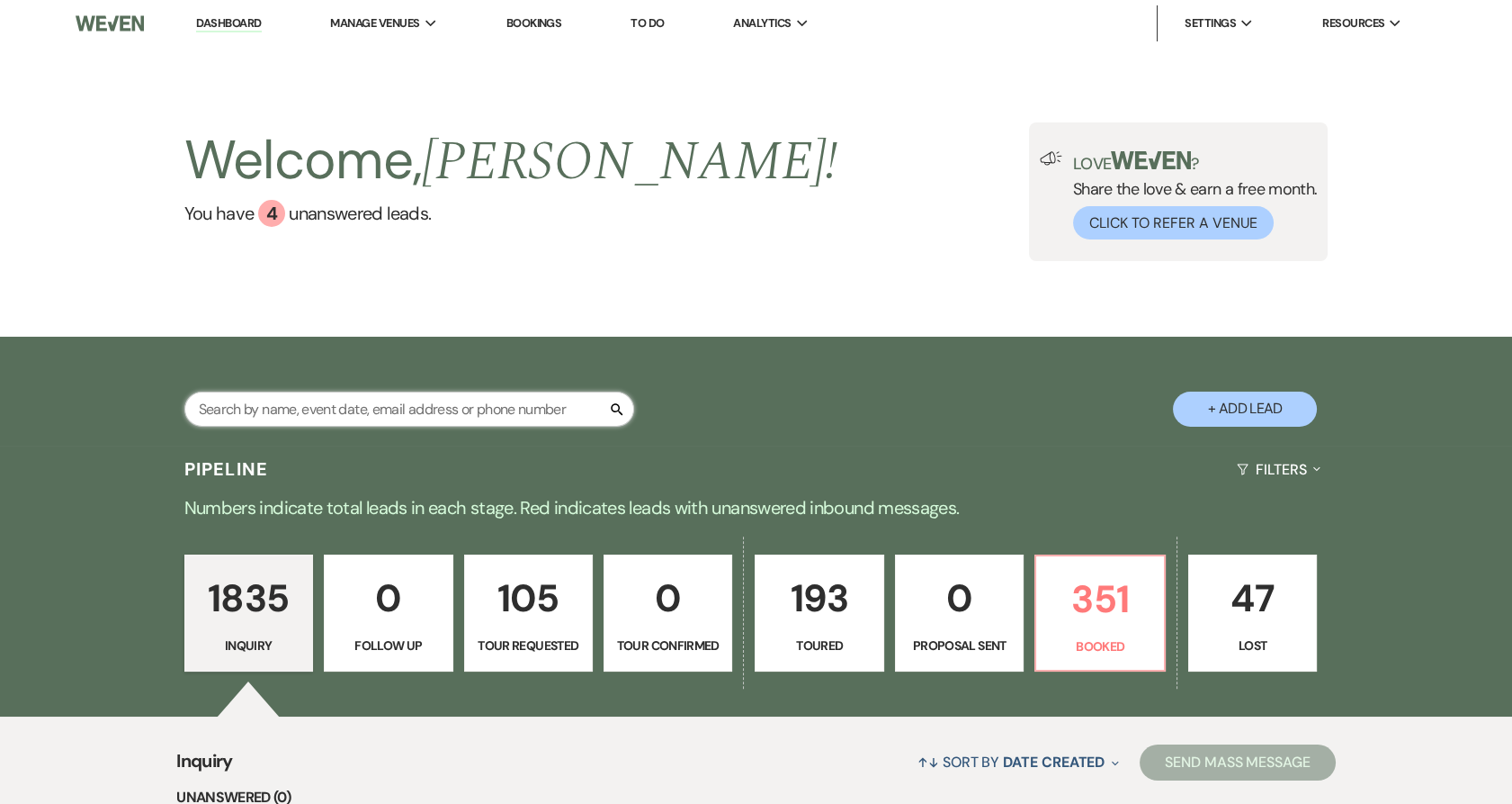
click at [345, 413] on input "text" at bounding box center [410, 409] width 450 height 35
type input "andrew"
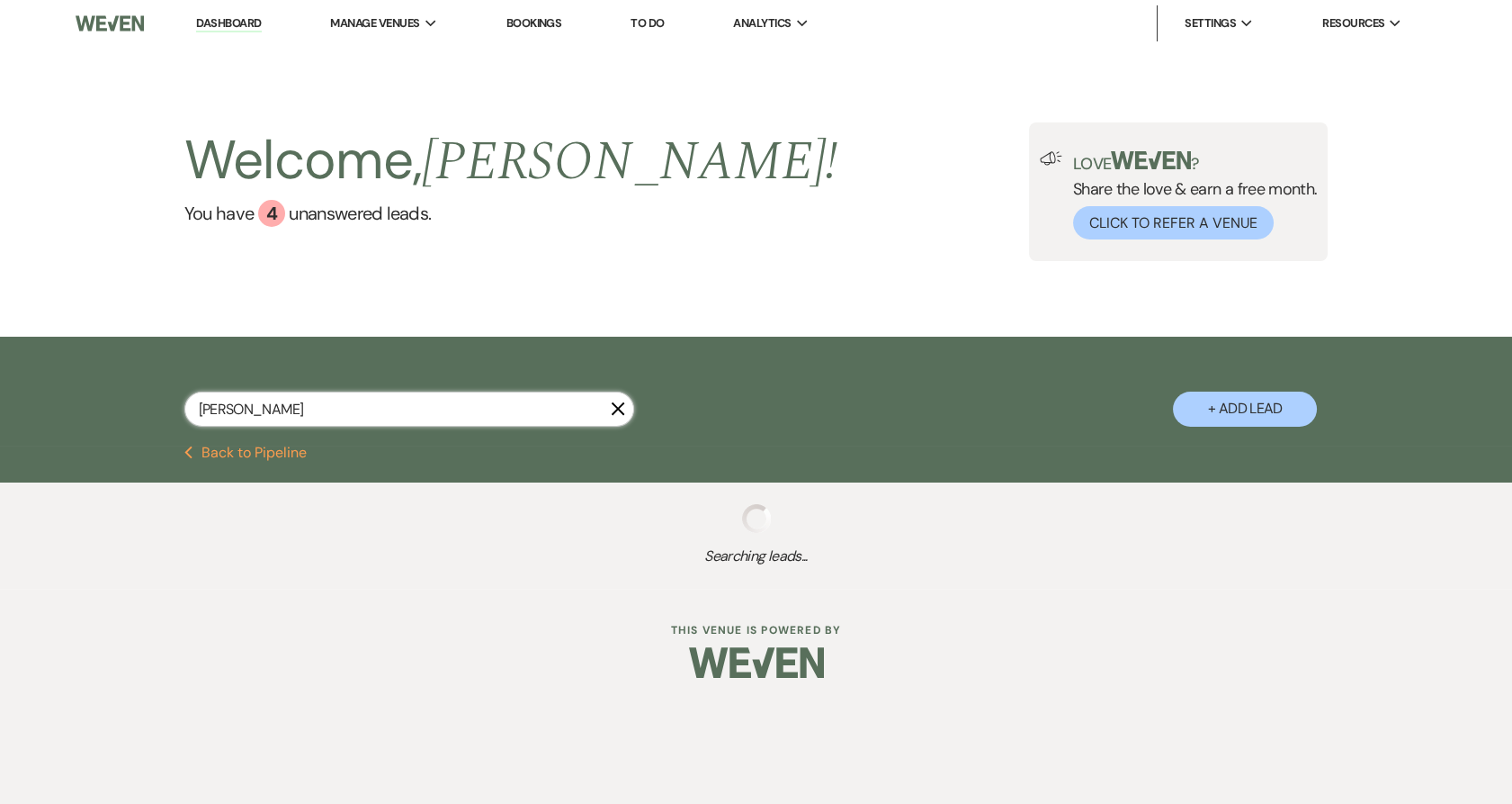
select select "5"
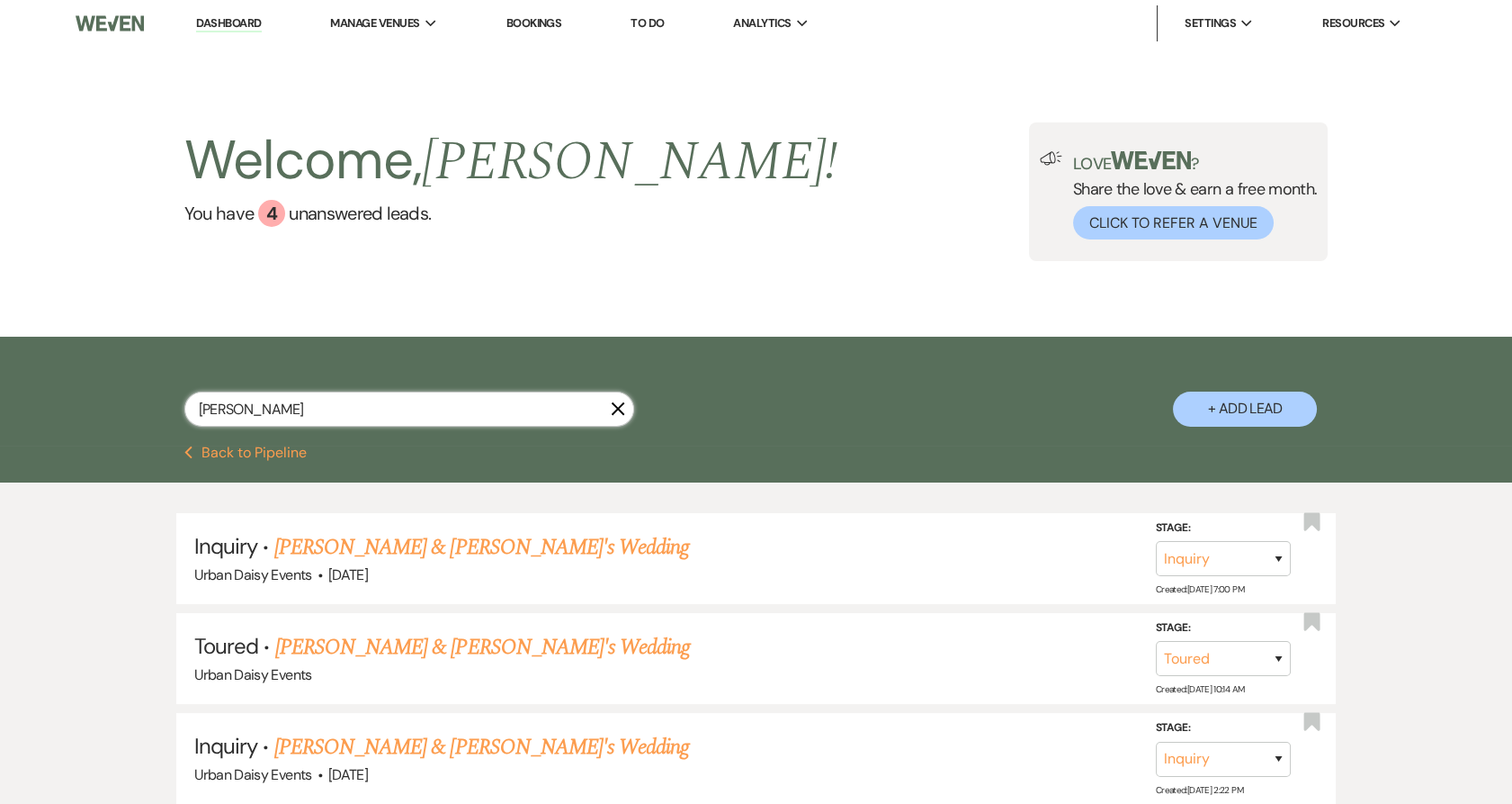
drag, startPoint x: 335, startPoint y: 403, endPoint x: 324, endPoint y: 384, distance: 22.0
click at [180, 425] on div "andrew X + Add Lead" at bounding box center [757, 393] width 1295 height 95
type input "a"
type input "6/8/2024"
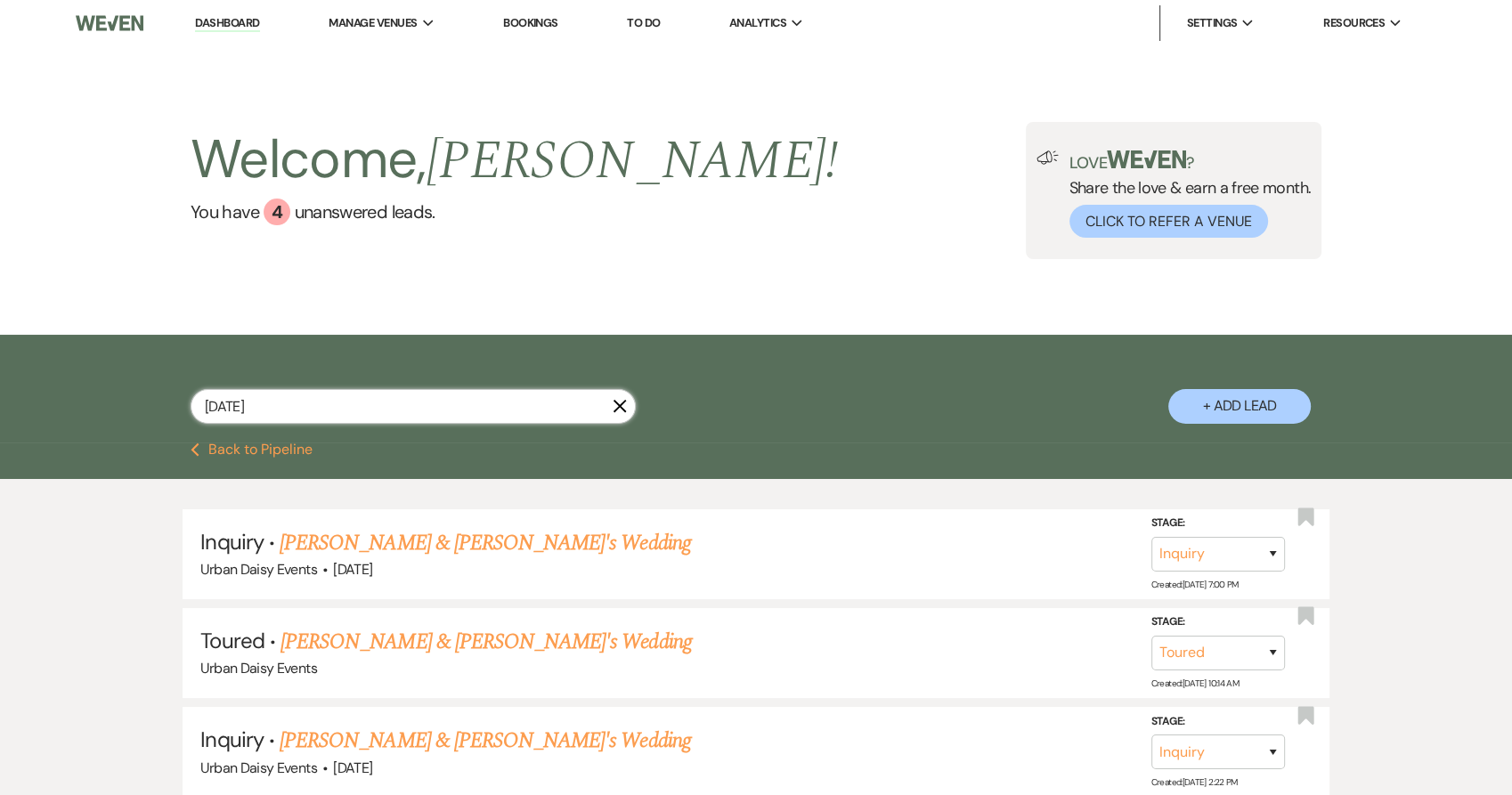
select select "5"
select select "8"
select select "4"
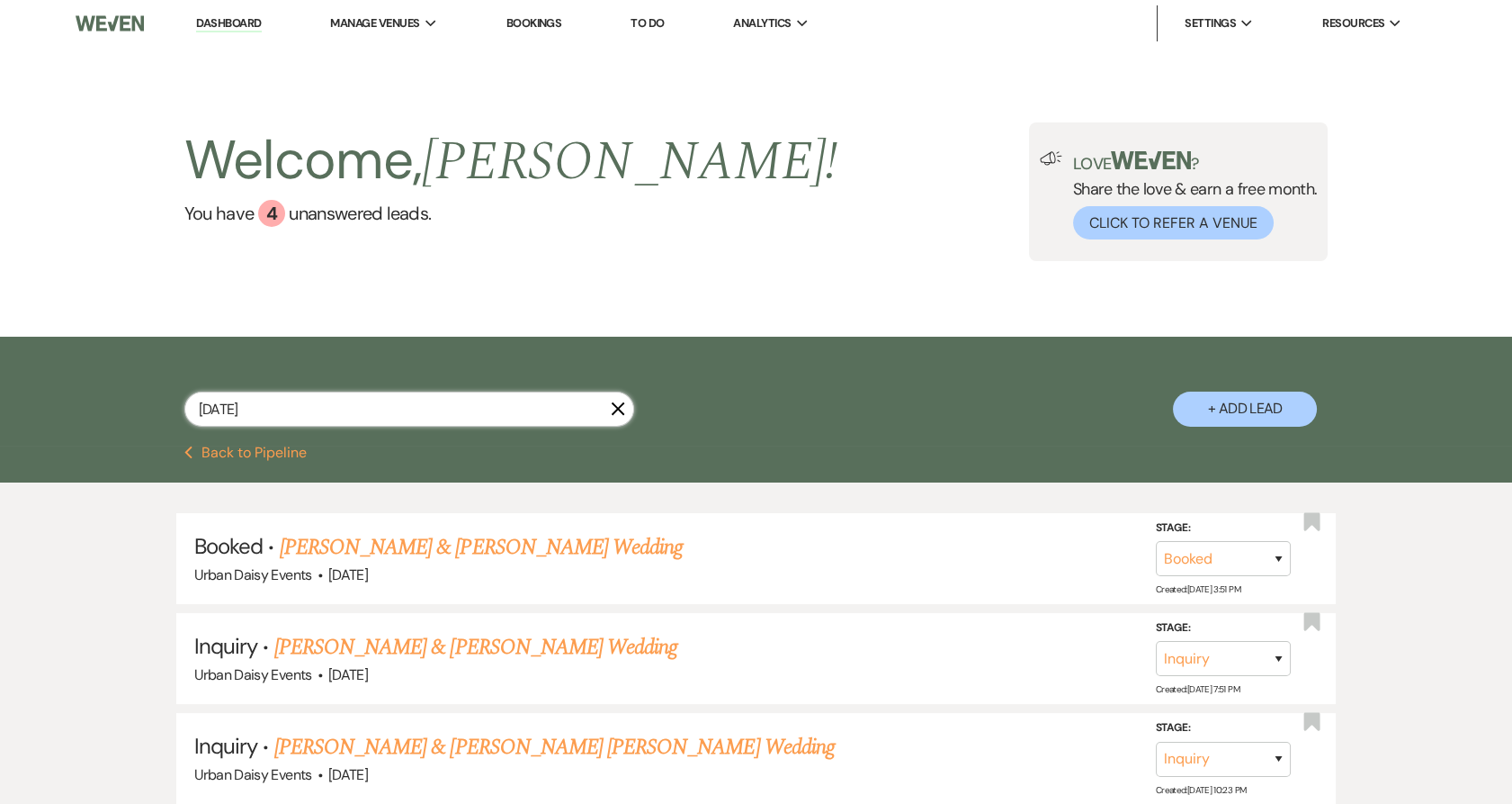
type input "6/8/2024"
click at [387, 547] on link "[PERSON_NAME] & [PERSON_NAME] Wedding" at bounding box center [482, 547] width 403 height 33
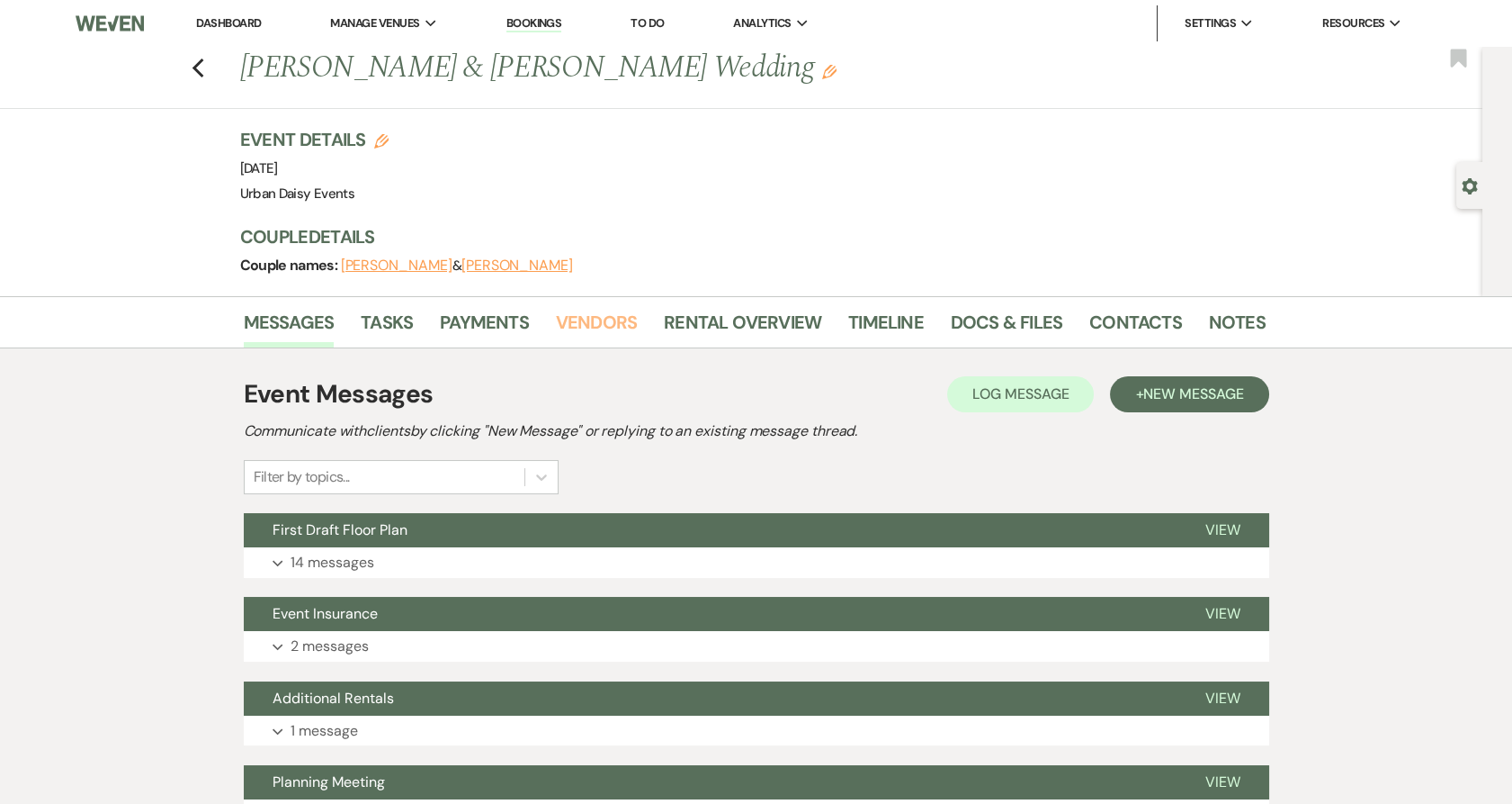
click at [597, 310] on link "Vendors" at bounding box center [596, 328] width 81 height 39
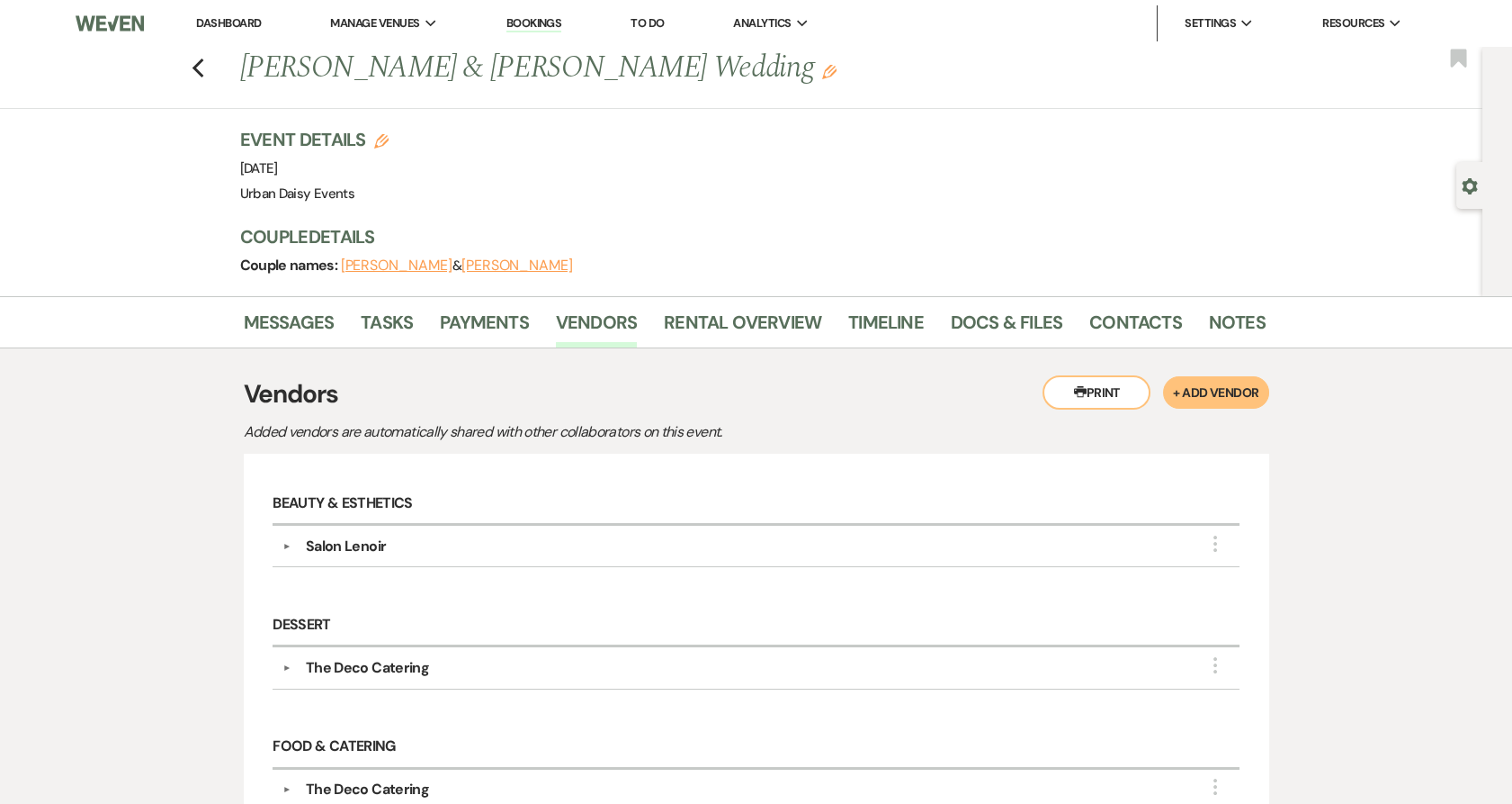
click at [242, 29] on link "Dashboard" at bounding box center [228, 22] width 64 height 15
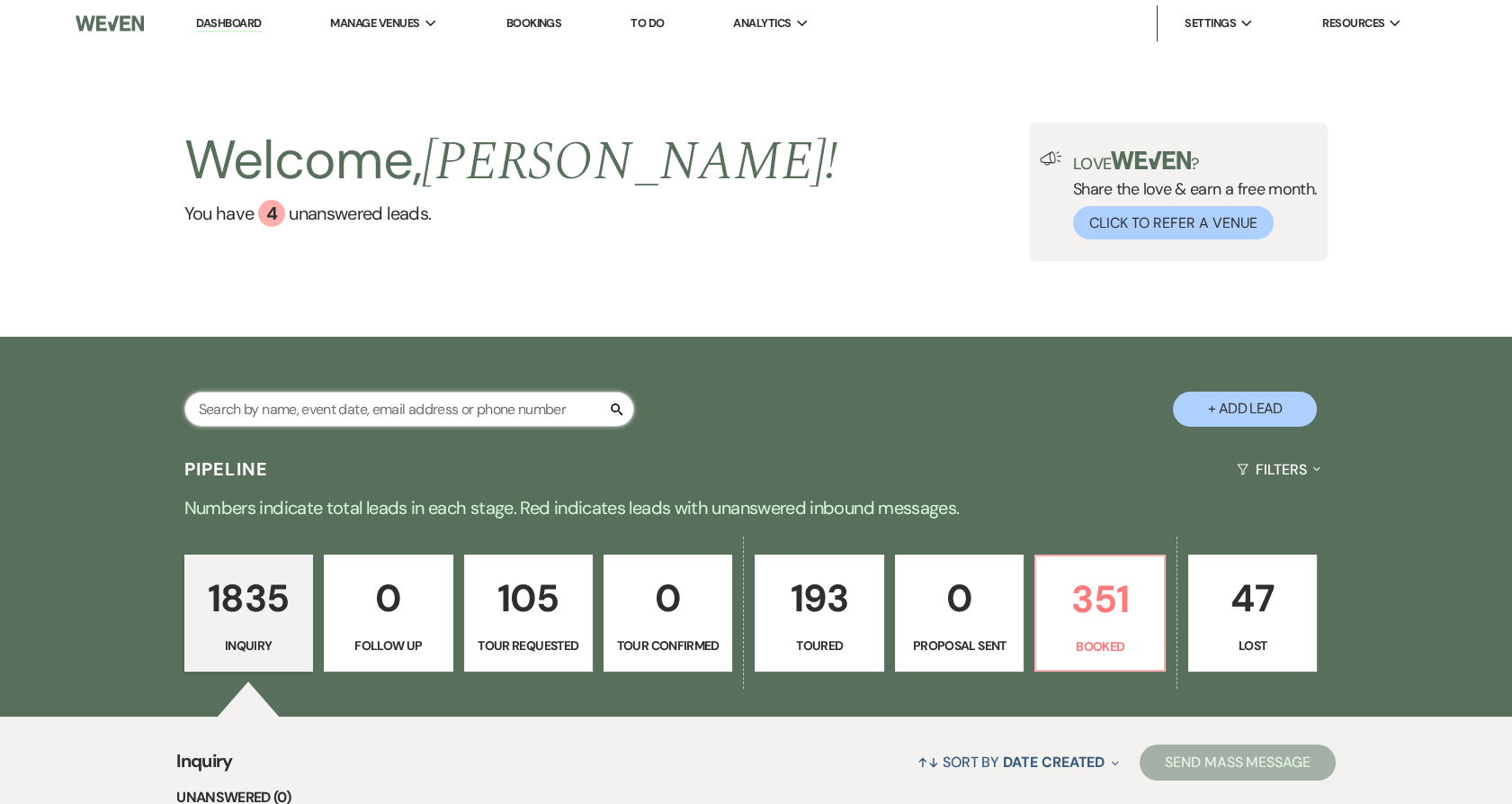
click at [380, 405] on input "text" at bounding box center [410, 409] width 450 height 35
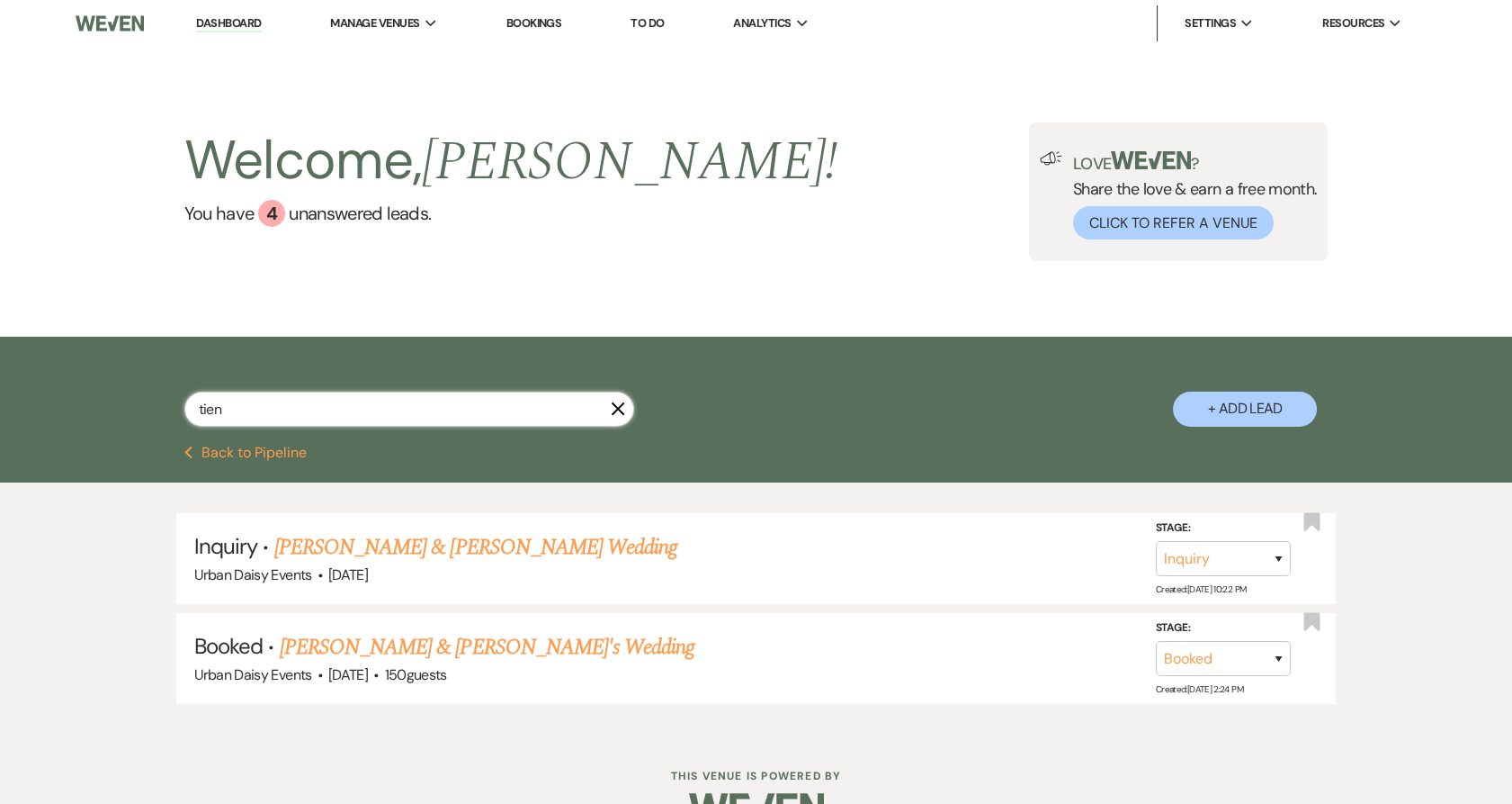
type input "tien"
click at [327, 655] on link "[PERSON_NAME] & [PERSON_NAME]'s Wedding" at bounding box center [487, 647] width 415 height 33
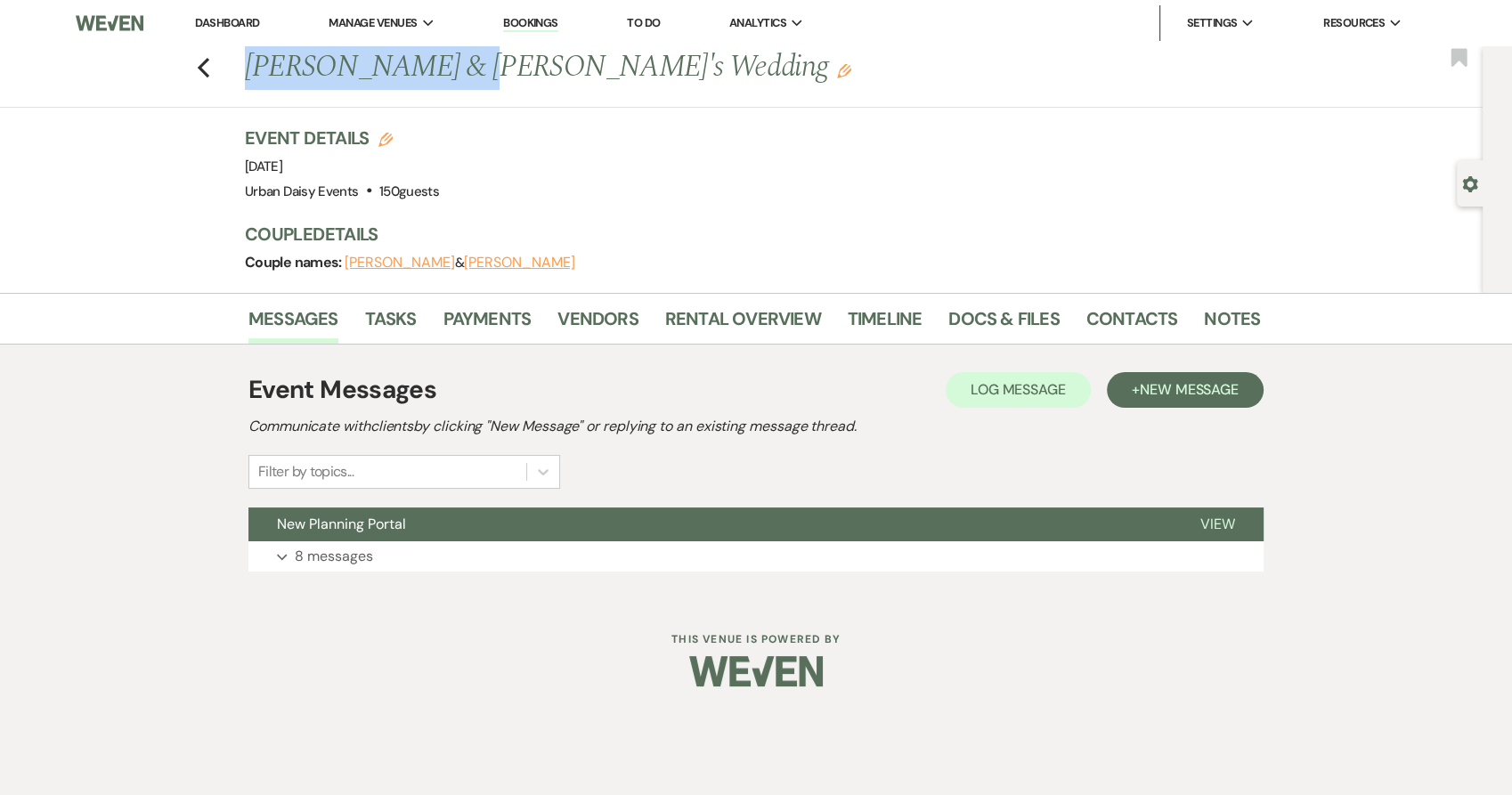
drag, startPoint x: 243, startPoint y: 64, endPoint x: 450, endPoint y: 73, distance: 207.2
click at [450, 73] on div "Previous Tien Tang & Chris's Wedding Edit" at bounding box center [743, 67] width 1015 height 42
copy h1 "Tien Tang & Chris"
click at [497, 167] on div "Event Details Edit Event Date: Saturday, May 27th, 2023 Venue: Urban Daisy Even…" at bounding box center [743, 164] width 997 height 78
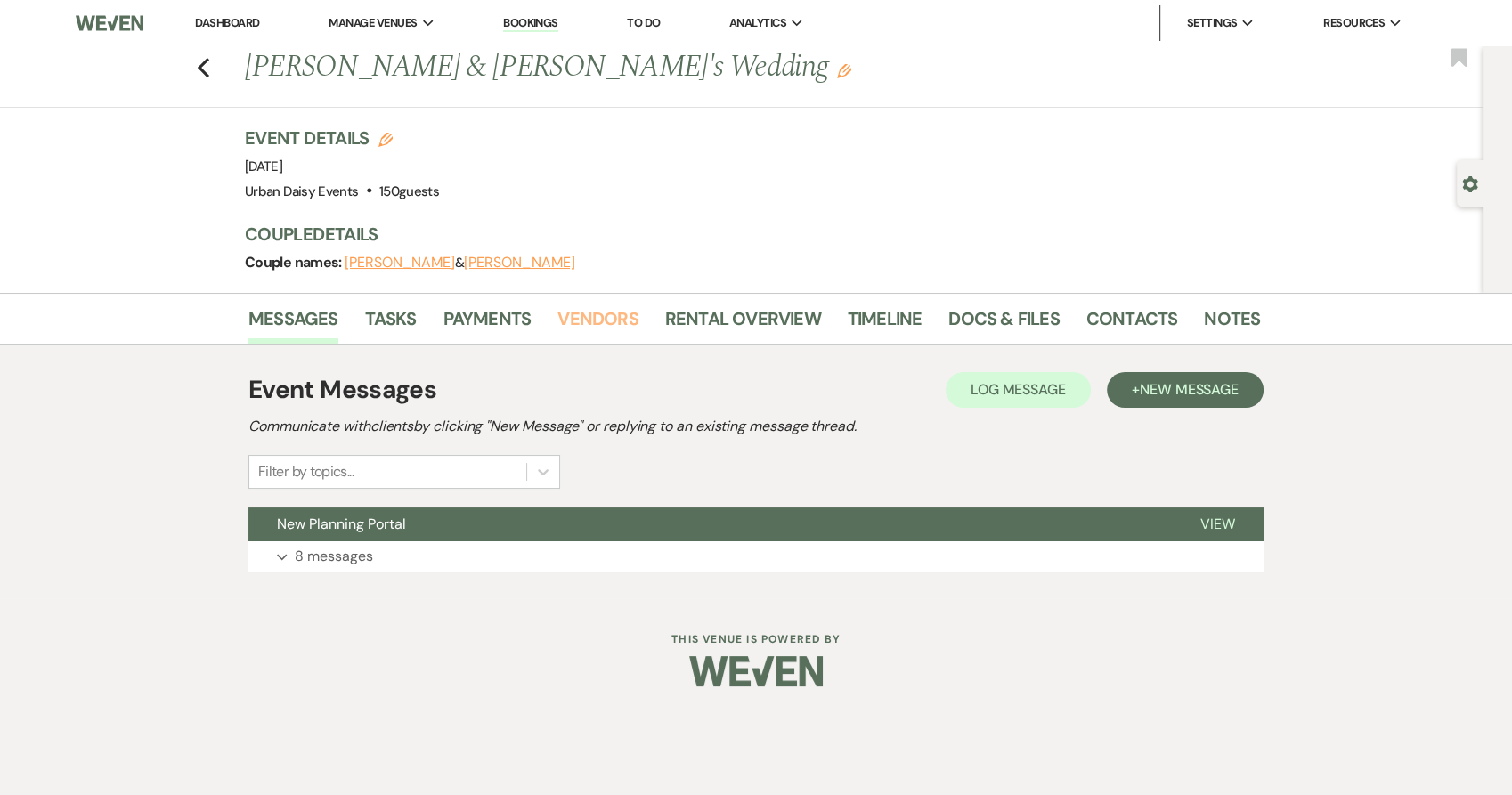
click at [575, 319] on link "Vendors" at bounding box center [597, 324] width 80 height 39
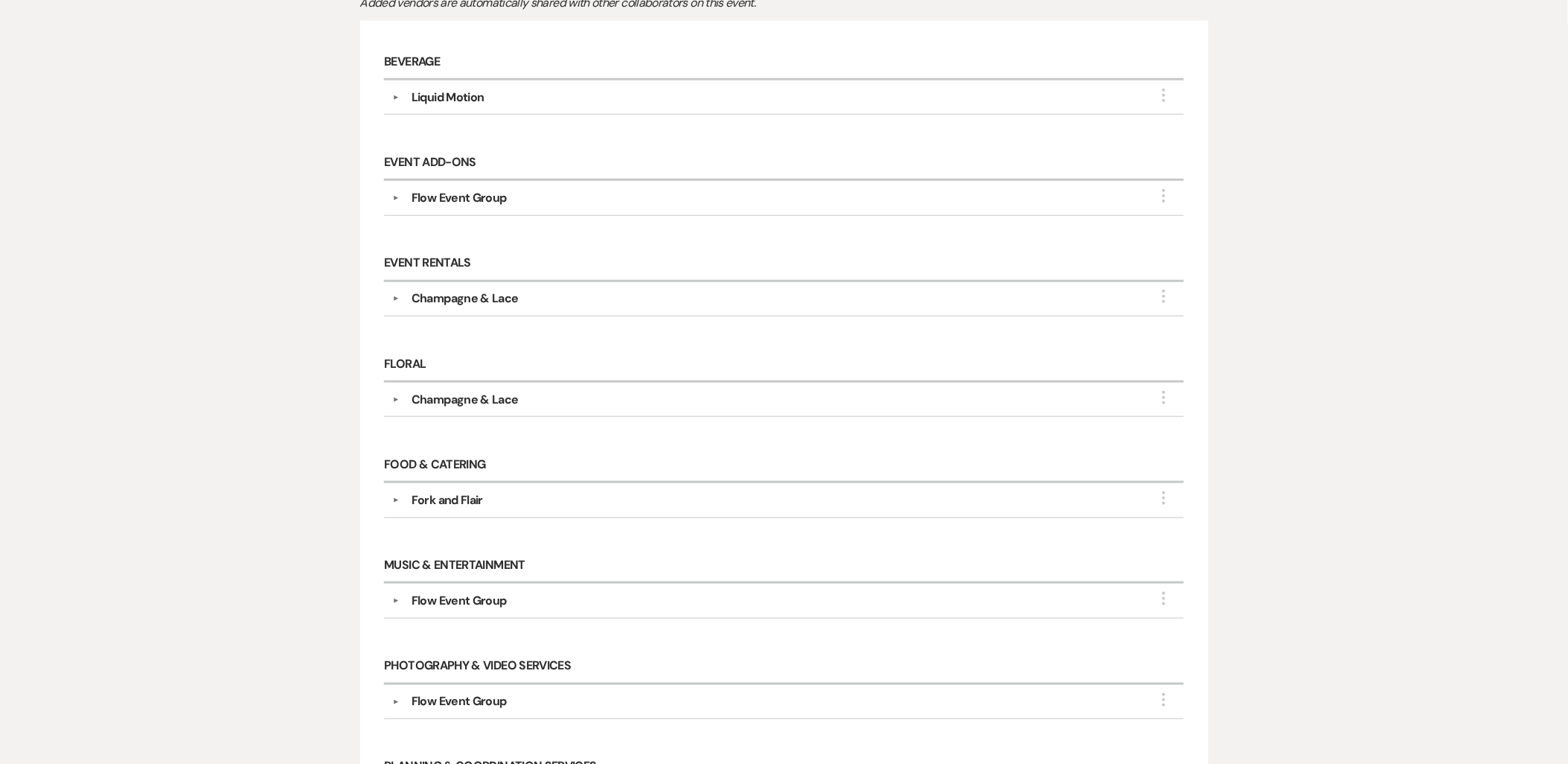
scroll to position [191, 0]
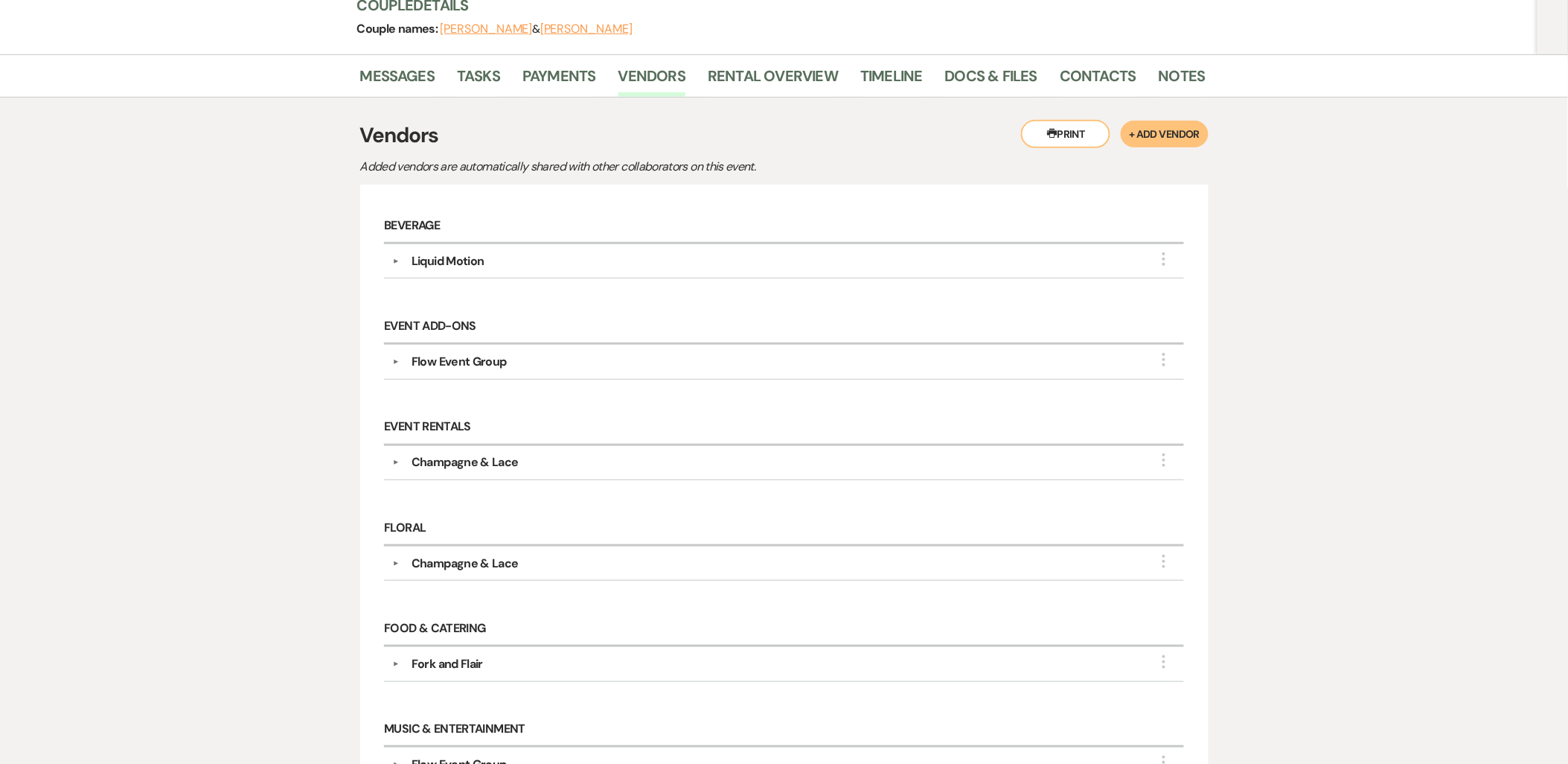
click at [392, 360] on button "▼" at bounding box center [395, 362] width 18 height 8
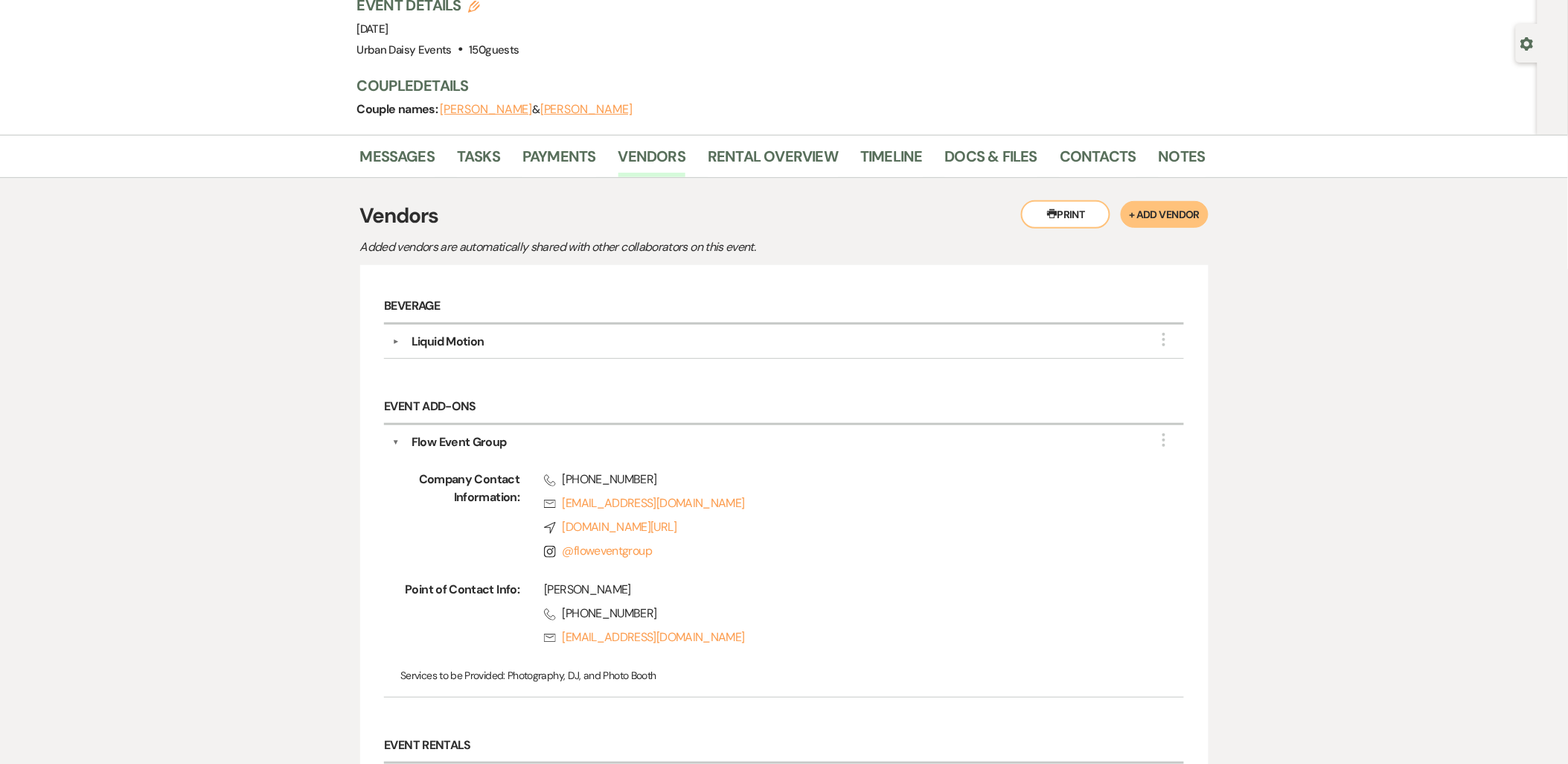
scroll to position [0, 0]
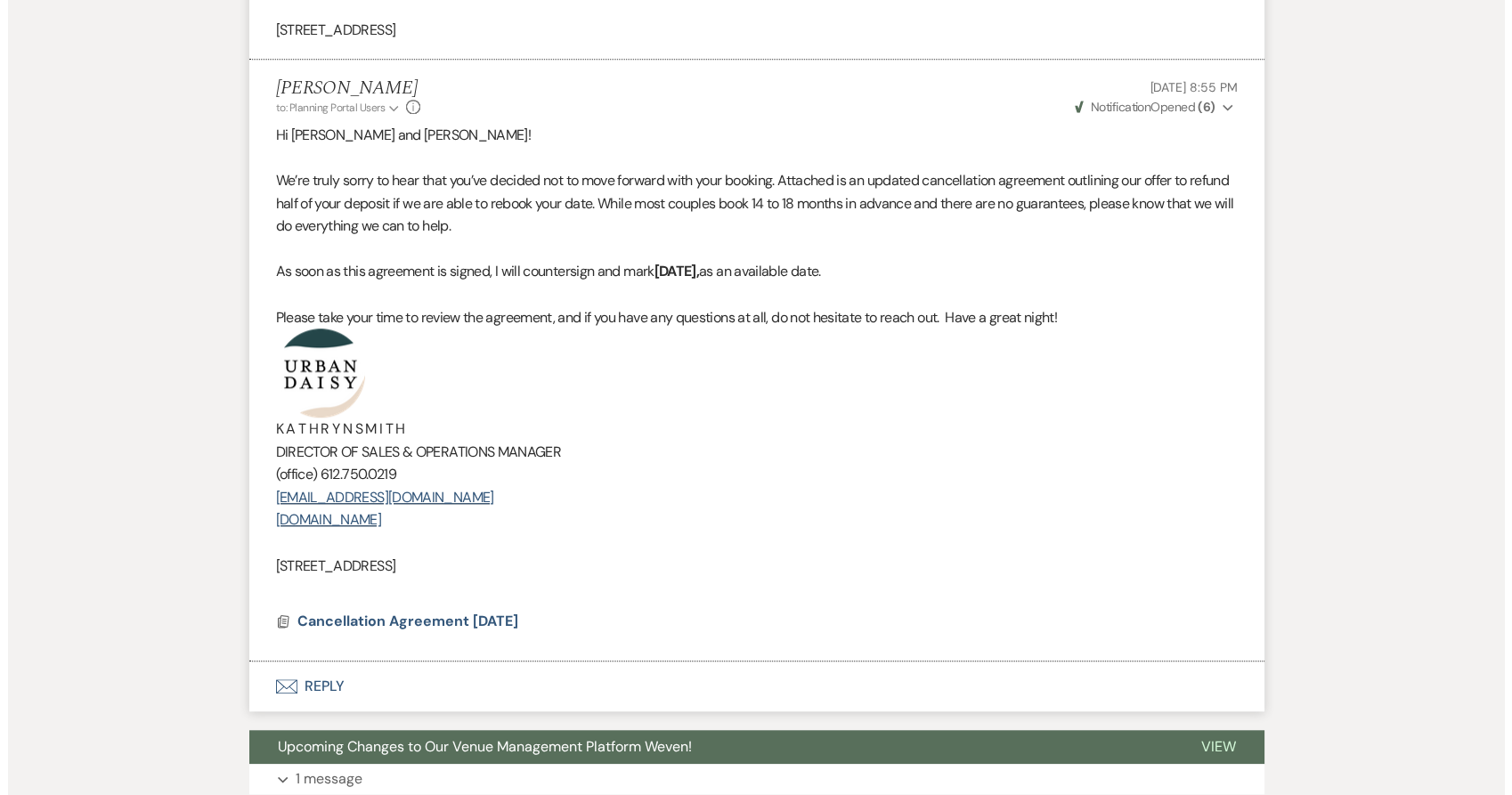
scroll to position [3265, 0]
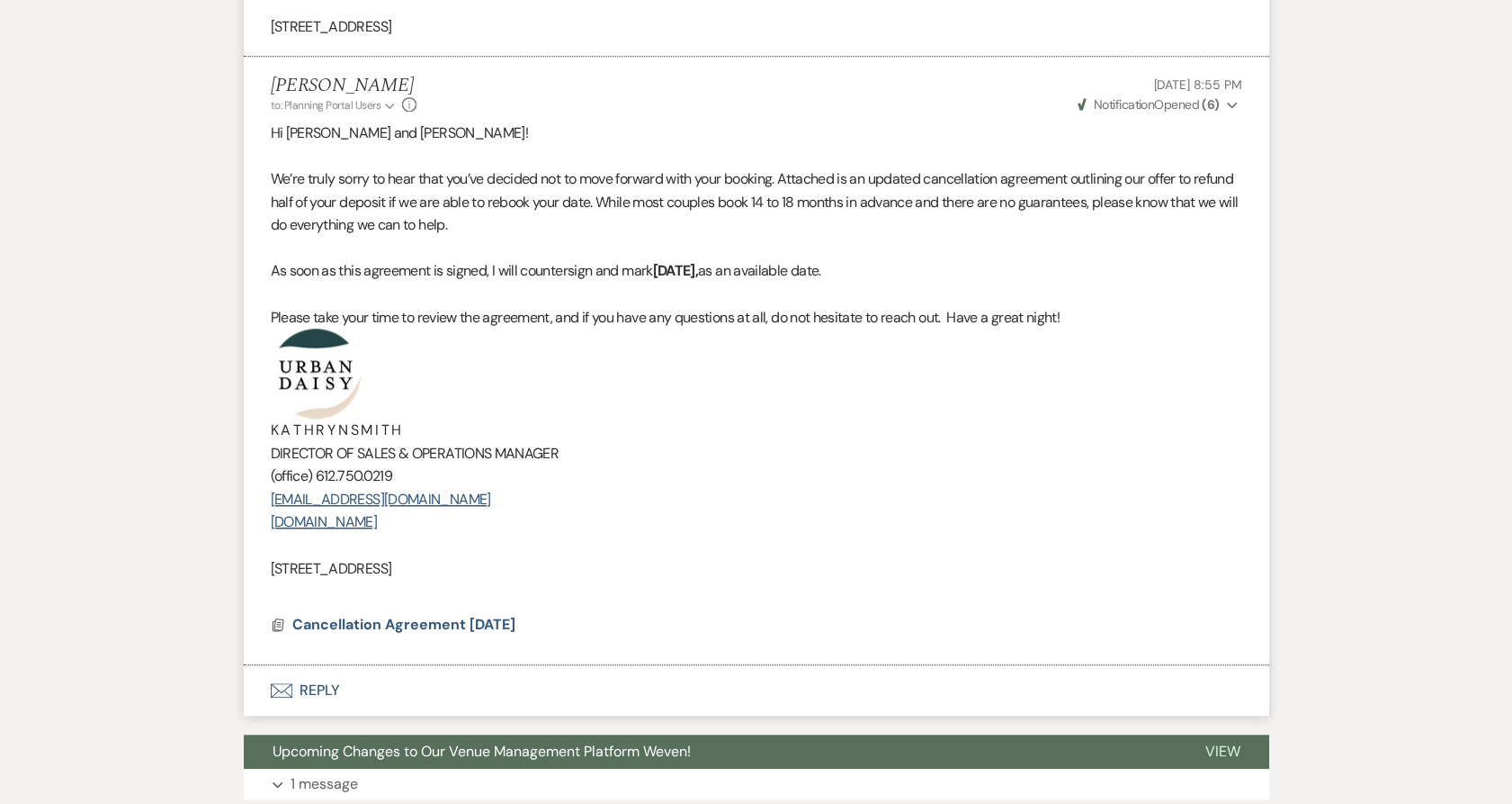
click at [357, 630] on span "Cancellation Agreement [DATE]" at bounding box center [403, 624] width 223 height 19
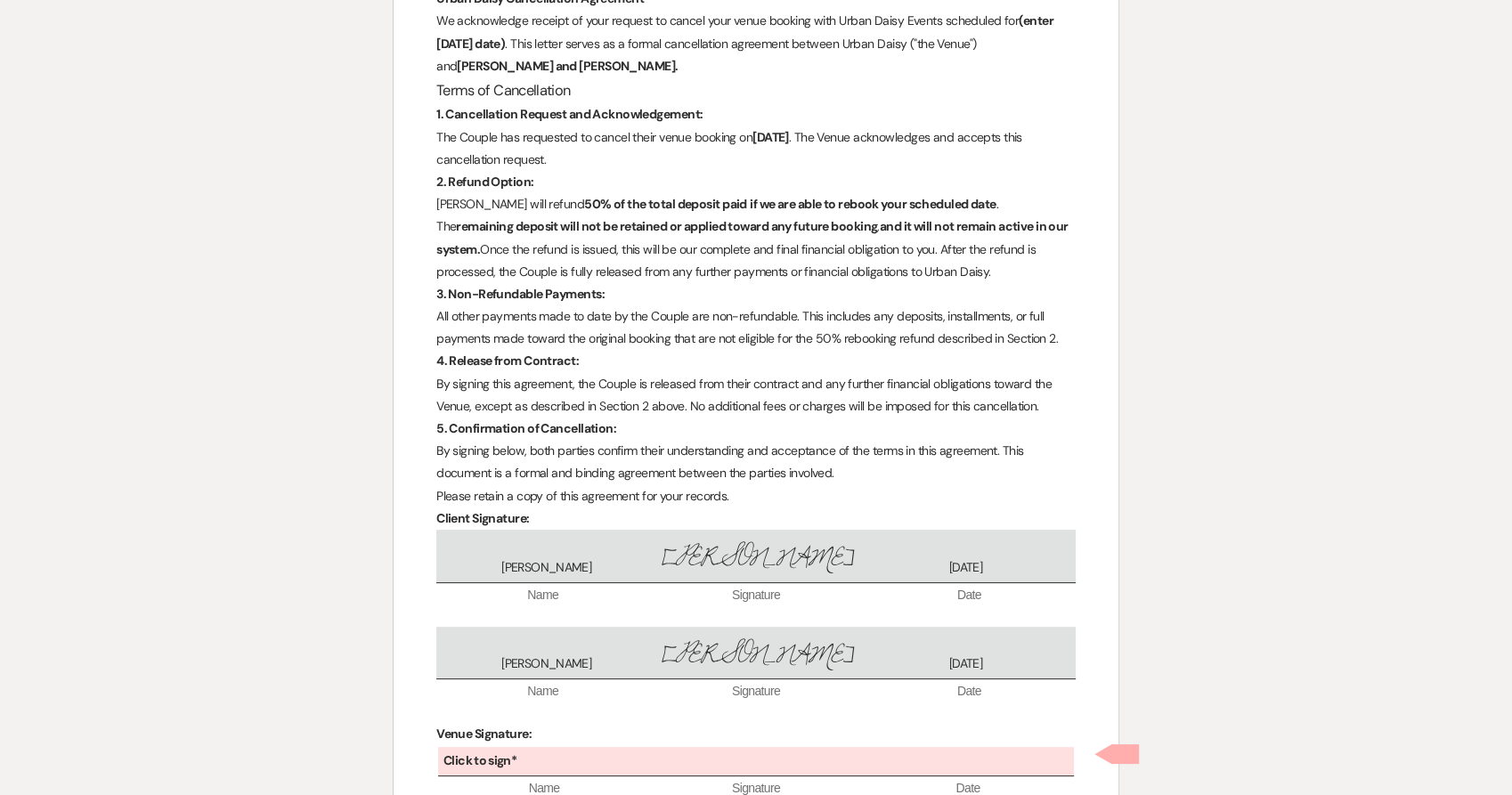
scroll to position [422, 0]
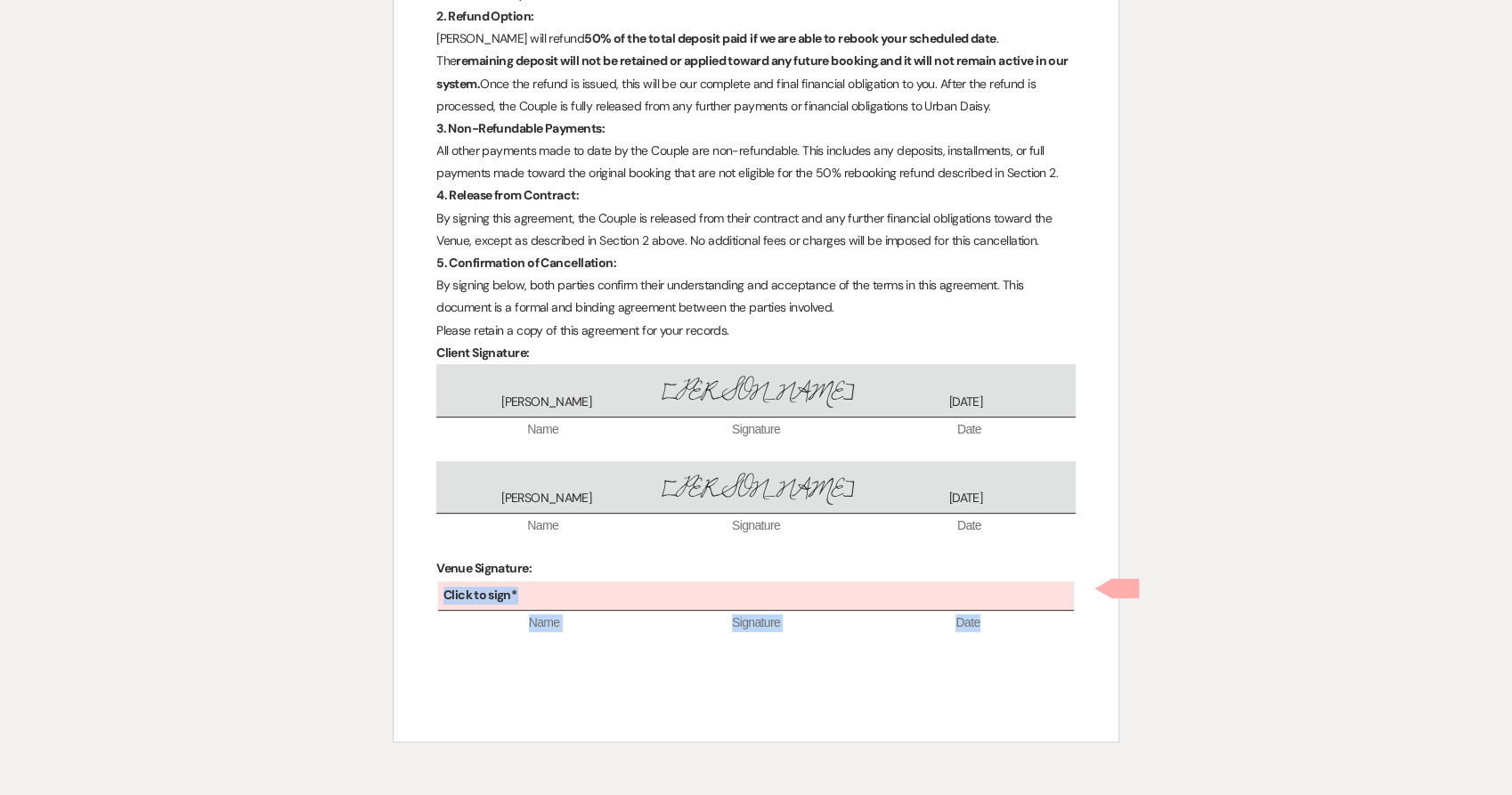
click at [476, 591] on b "Click to sign*" at bounding box center [479, 594] width 73 height 16
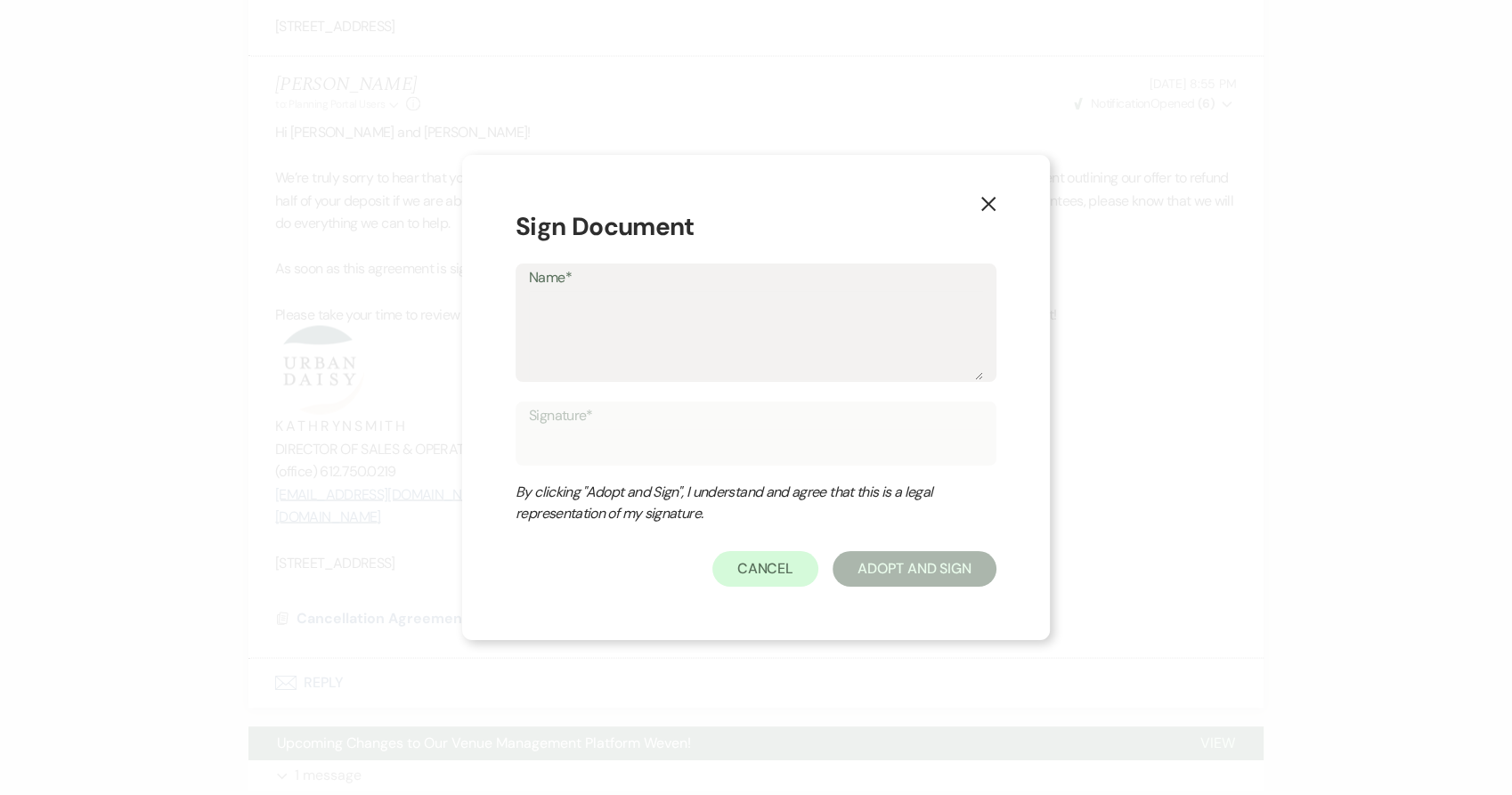
type textarea "K"
type input "K"
type textarea "Kt"
type input "Kt"
type textarea "Kta"
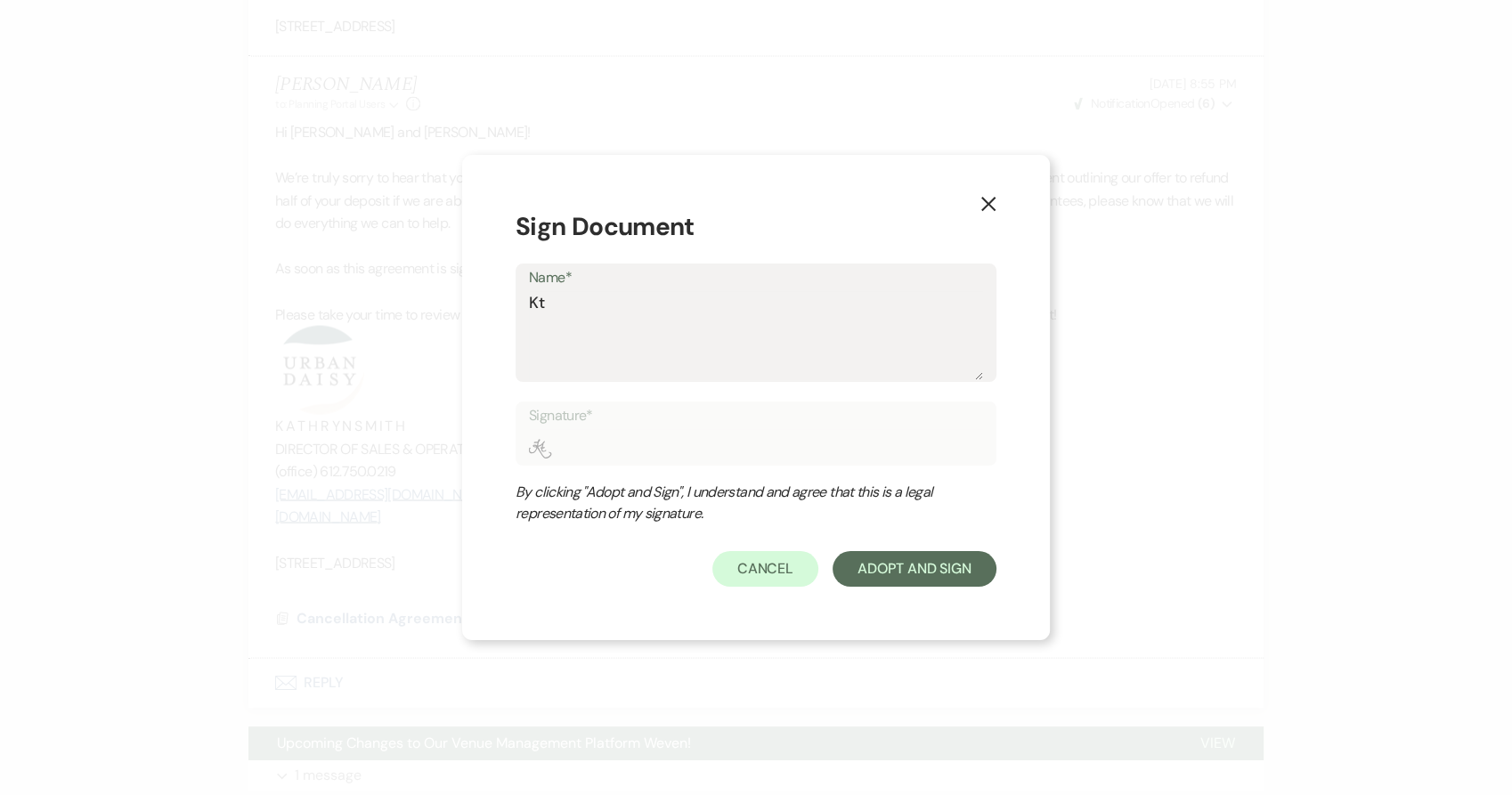
type input "Kta"
type textarea "Kt"
type input "Kt"
type textarea "K"
type input "K"
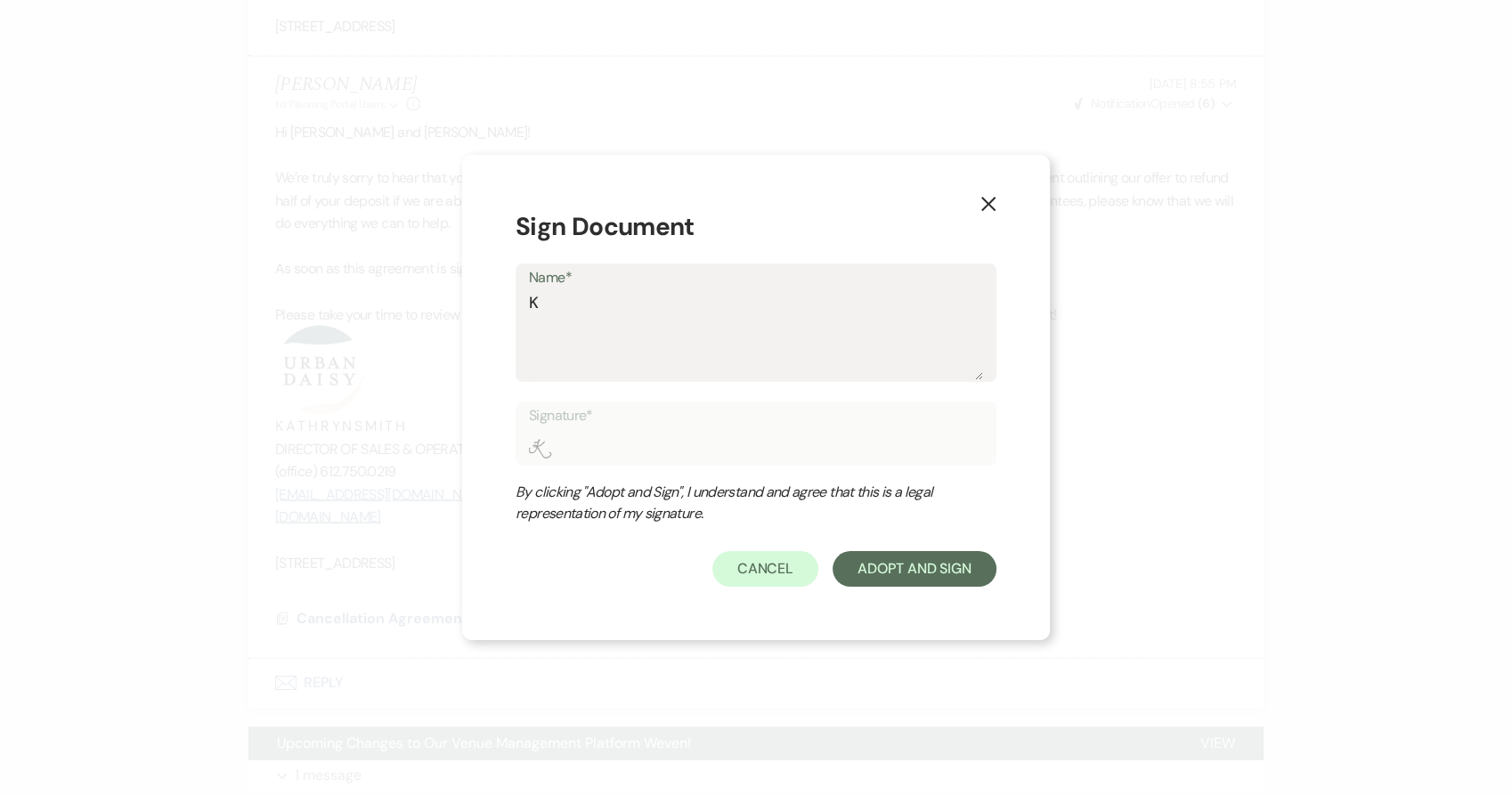
type textarea "Ka"
type input "Ka"
type textarea "Kat"
type input "Kat"
type textarea "Kath"
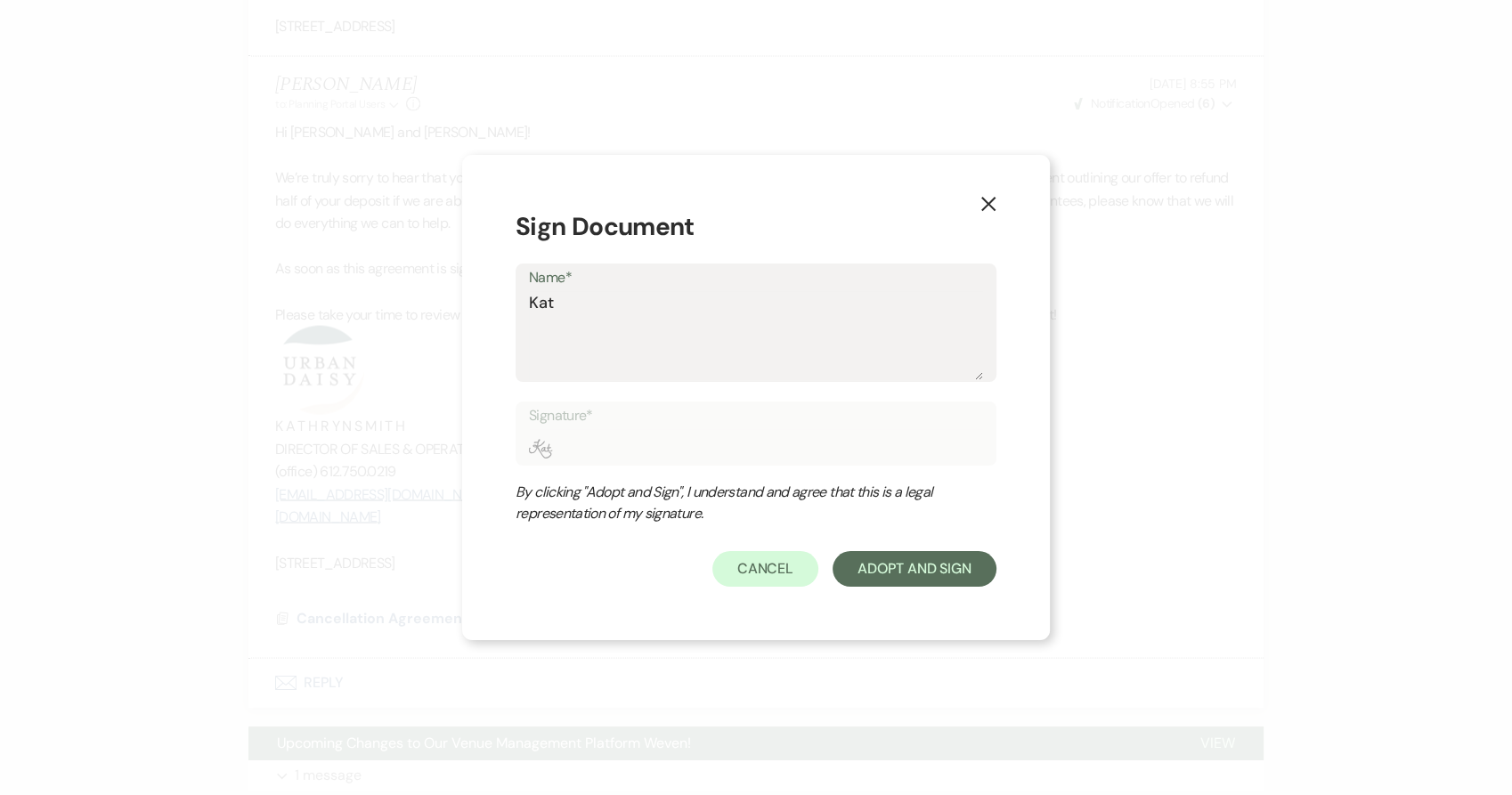
type input "Kath"
type textarea "Kathr"
type input "Kathr"
type textarea "Kathry"
type input "Kathry"
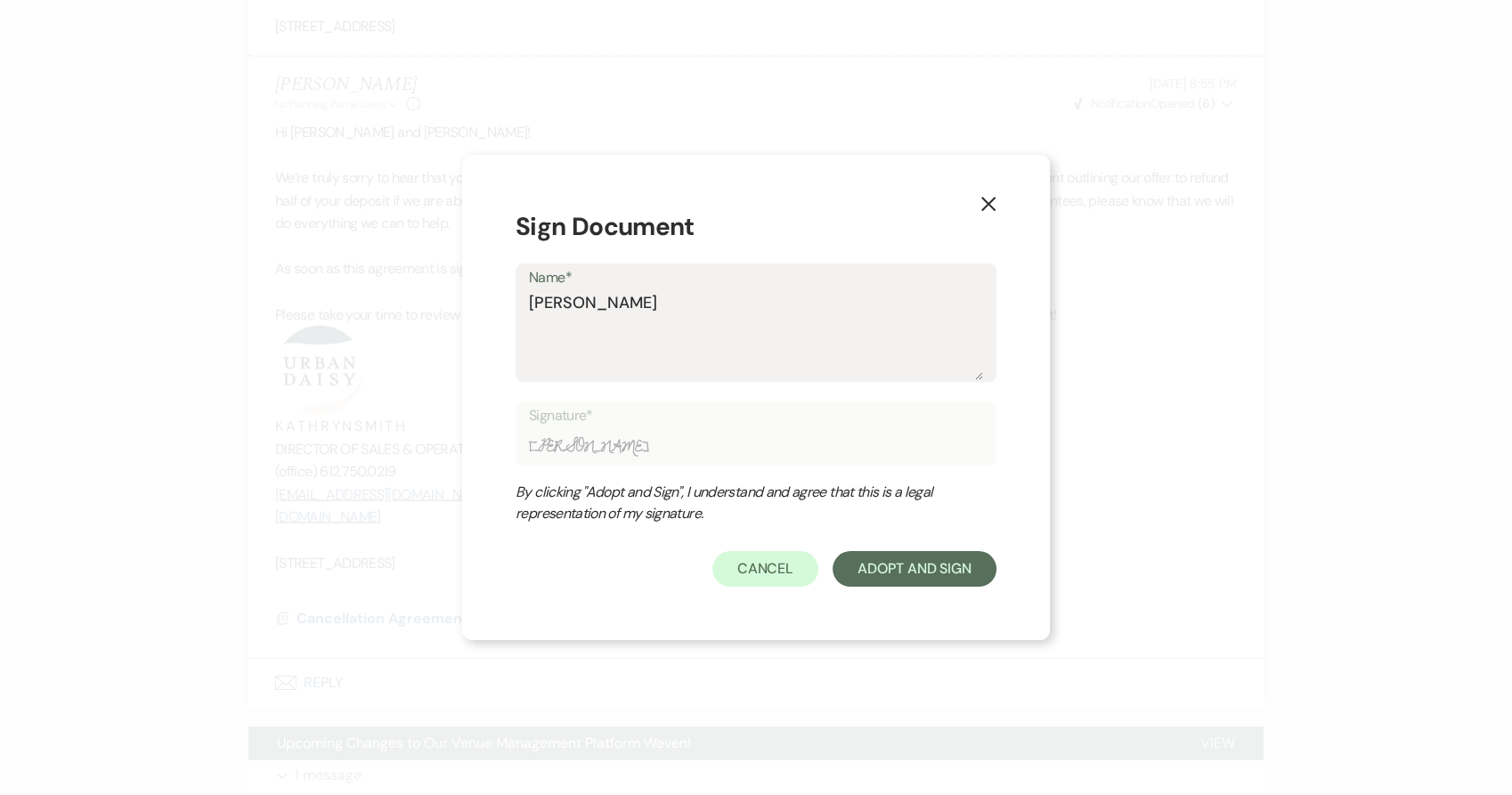
type textarea "Kathry"
type input "Kathry"
type textarea "Kathry S"
type input "Kathry S"
type textarea "Kathry Sm"
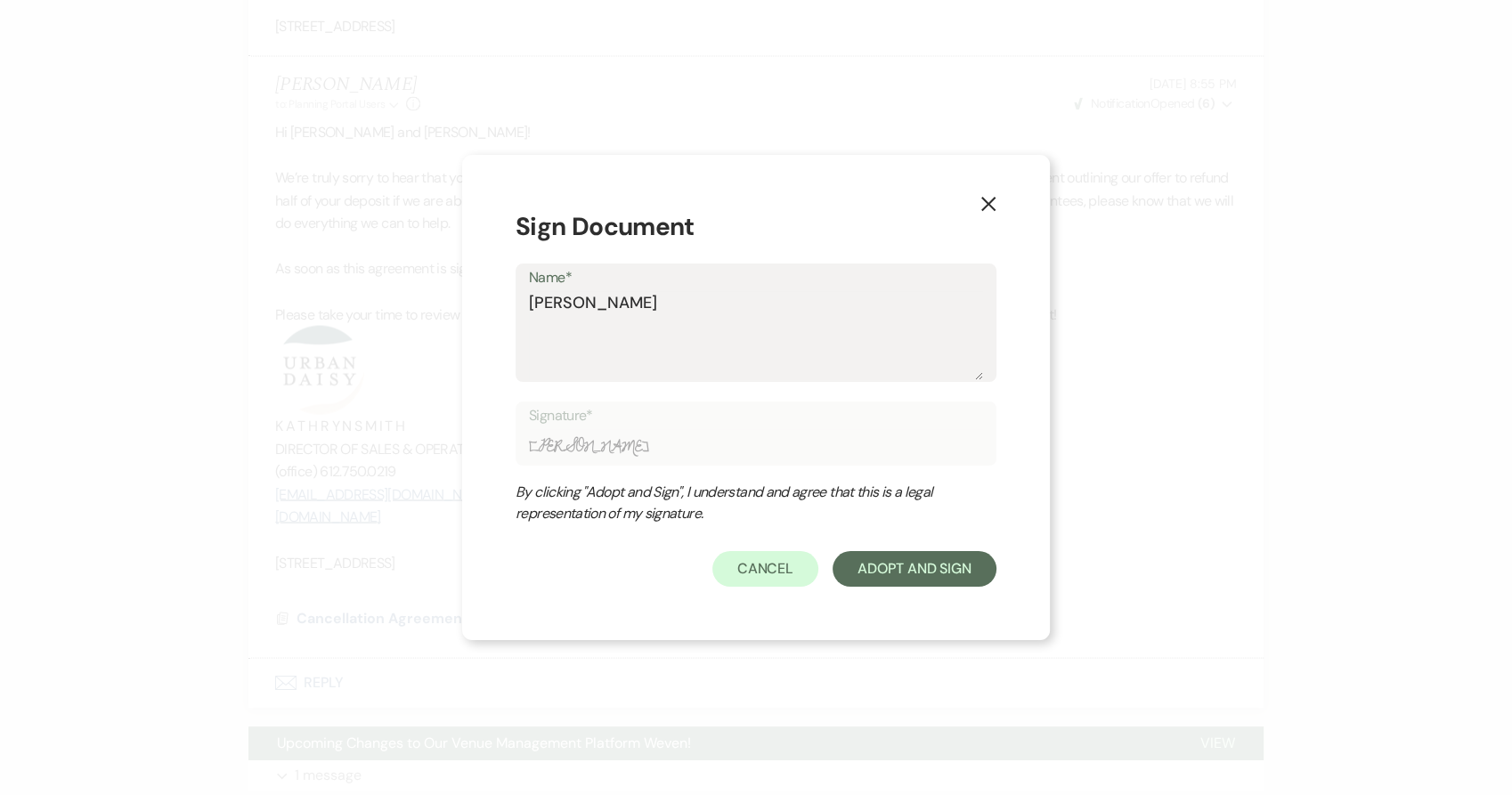
type input "Kathry Sm"
type textarea "Kathry S"
type input "Kathry S"
type textarea "Kathry"
type input "Kathry"
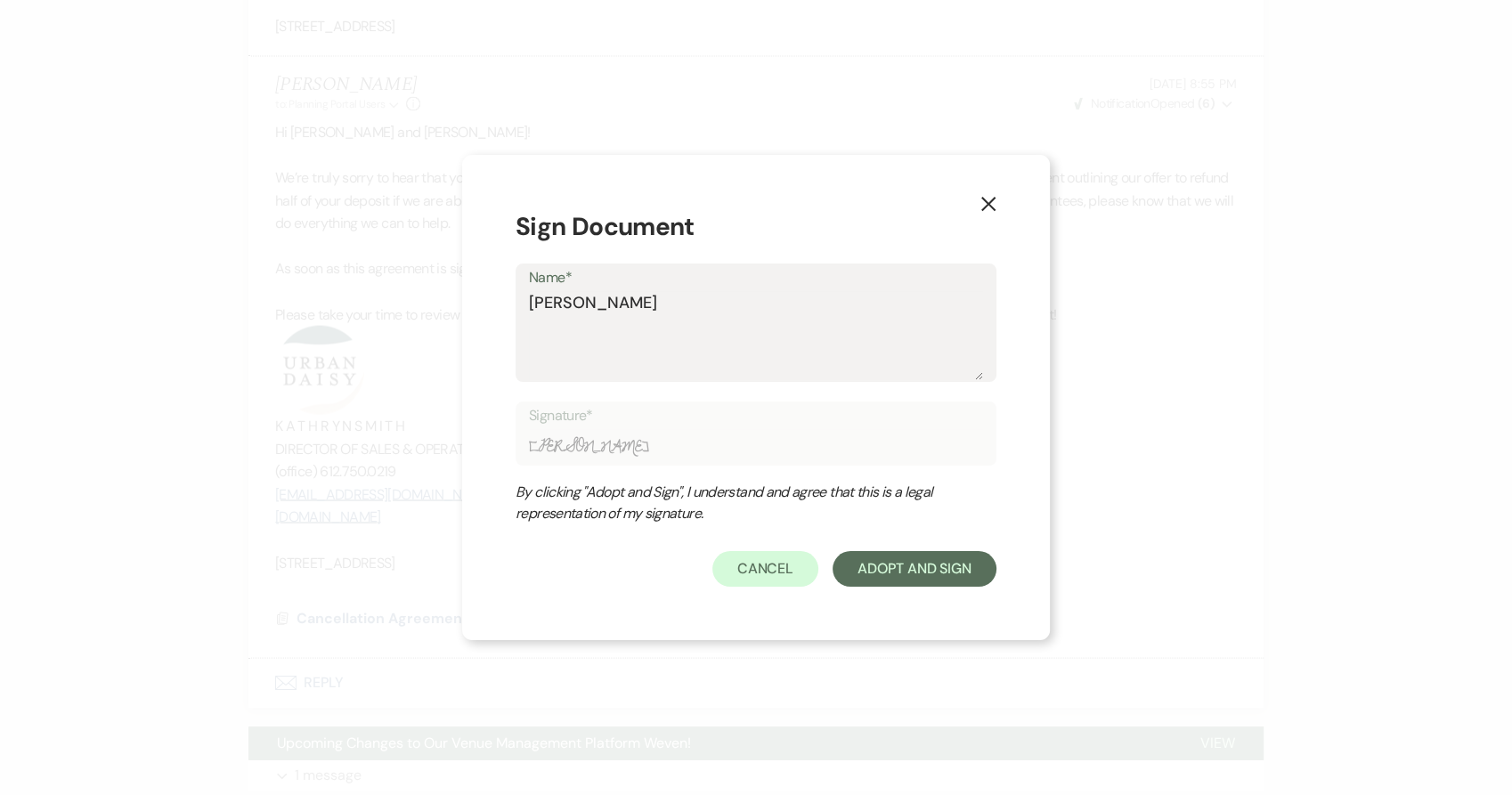
type textarea "Kathry"
type input "Kathry"
type textarea "[PERSON_NAME]"
type input "[PERSON_NAME]"
type textarea "[PERSON_NAME]"
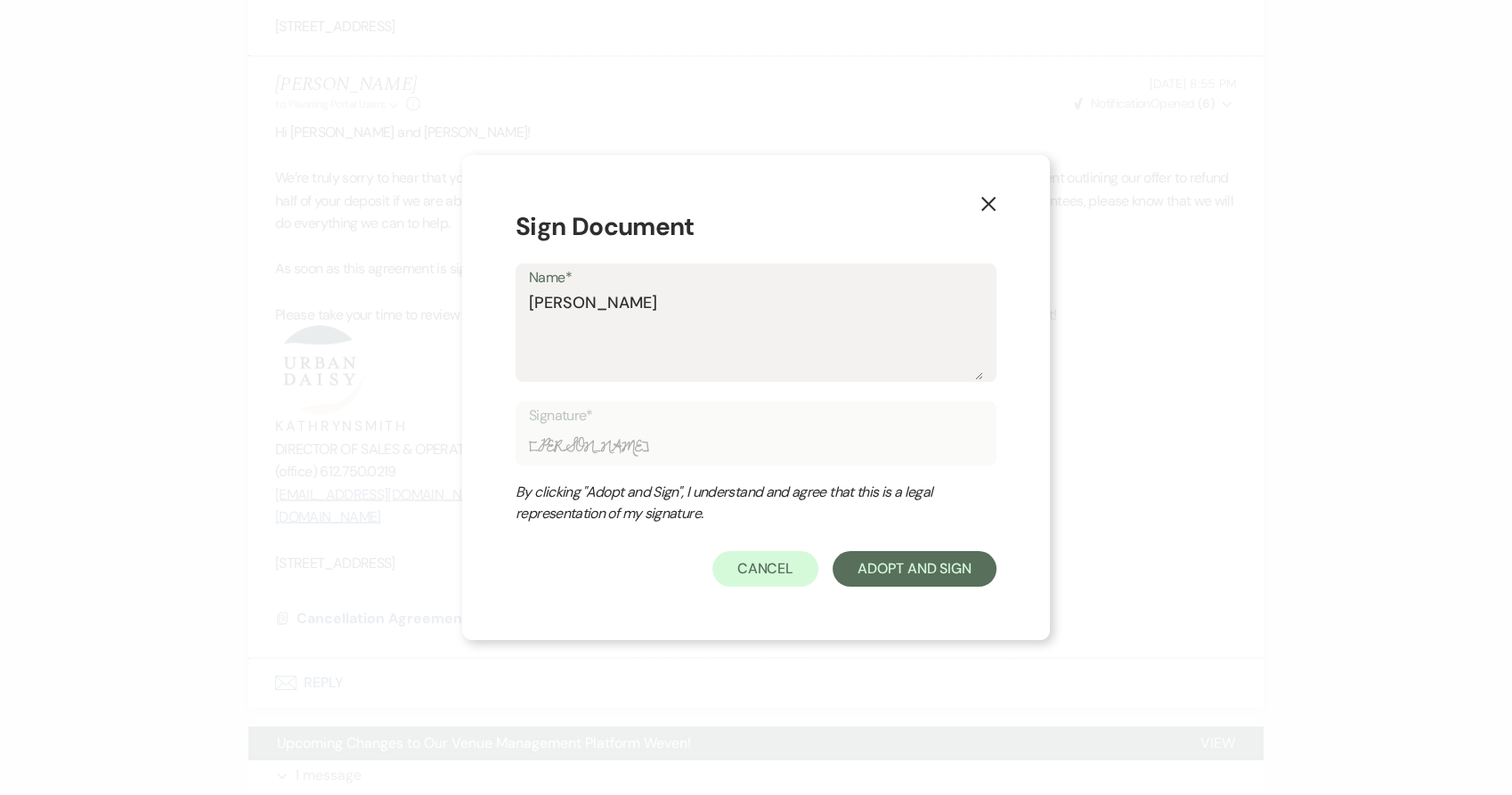
type input "[PERSON_NAME]"
type textarea "Kathryn S"
type input "Kathryn S"
type textarea "Kathryn Sm"
type input "Kathryn Sm"
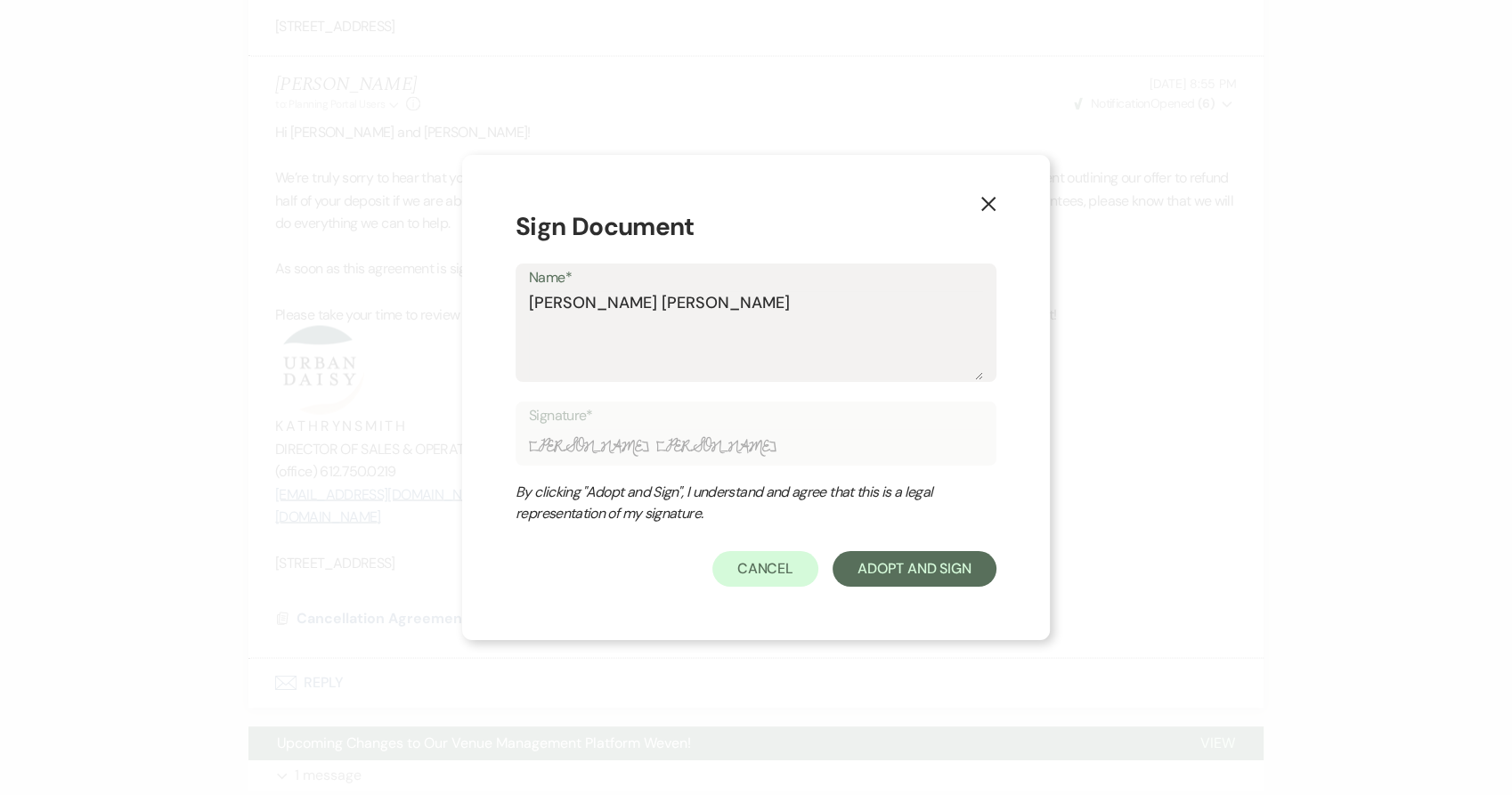
type textarea "Kathryn Smi"
type input "Kathryn Smi"
type textarea "Kathryn Smit"
type input "Kathryn Smit"
type textarea "Kathryn Smith"
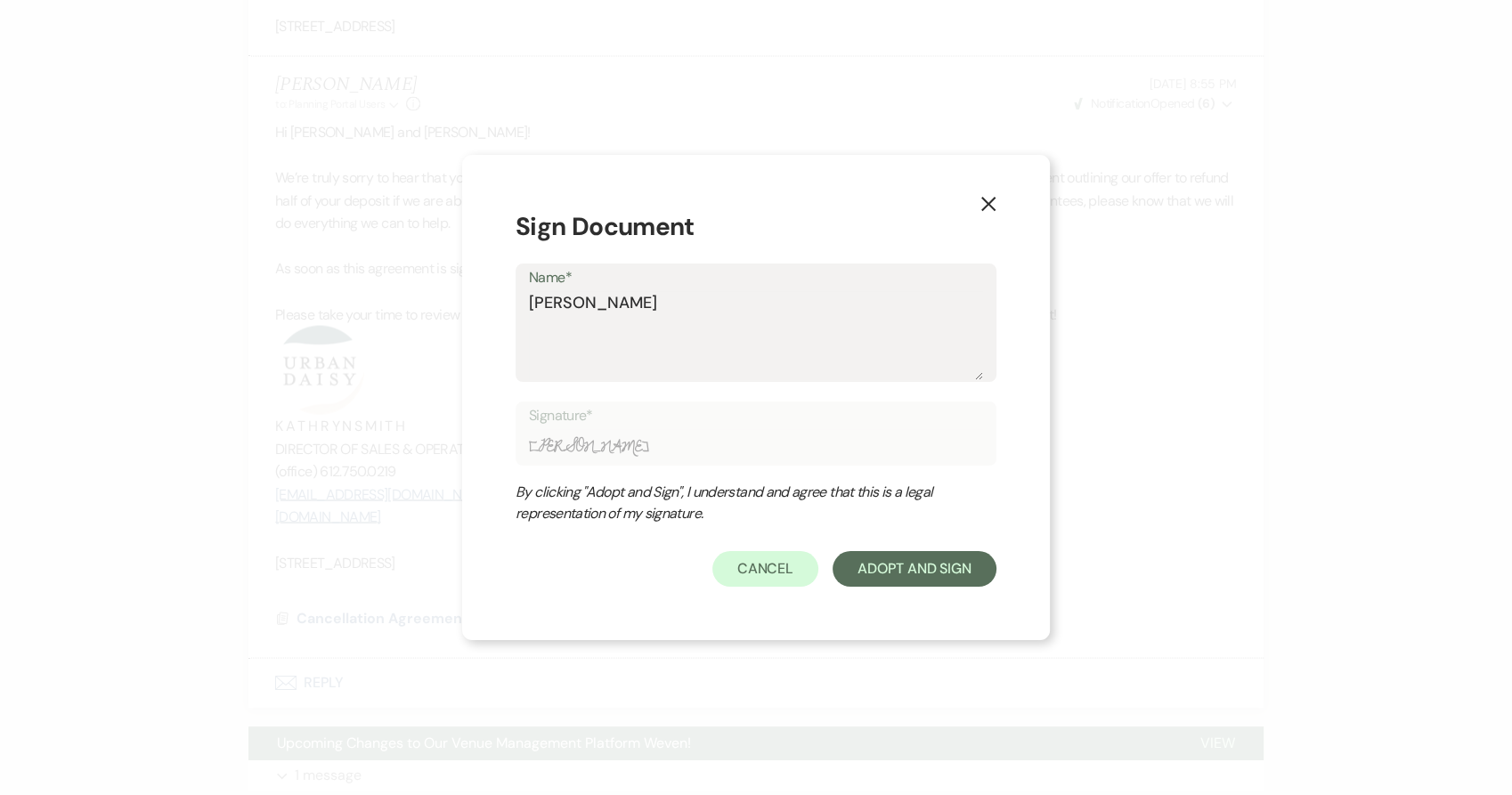
type input "Kathryn Smith"
type textarea "Kathryn Smith"
type input "Kathryn Smith"
type textarea "Kathryn Smith"
click at [844, 570] on button "Adopt And Sign" at bounding box center [913, 569] width 163 height 36
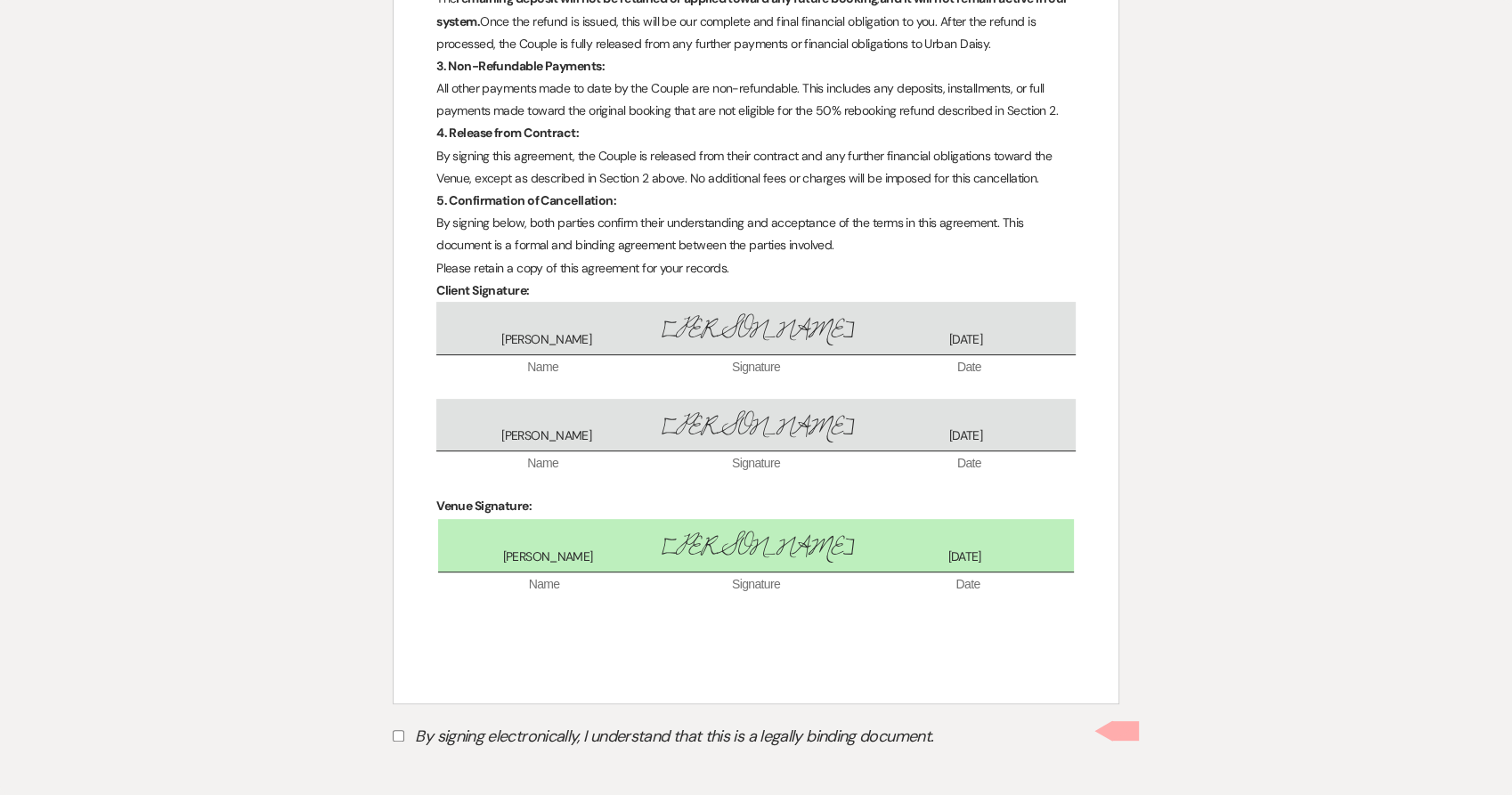
scroll to position [498, 0]
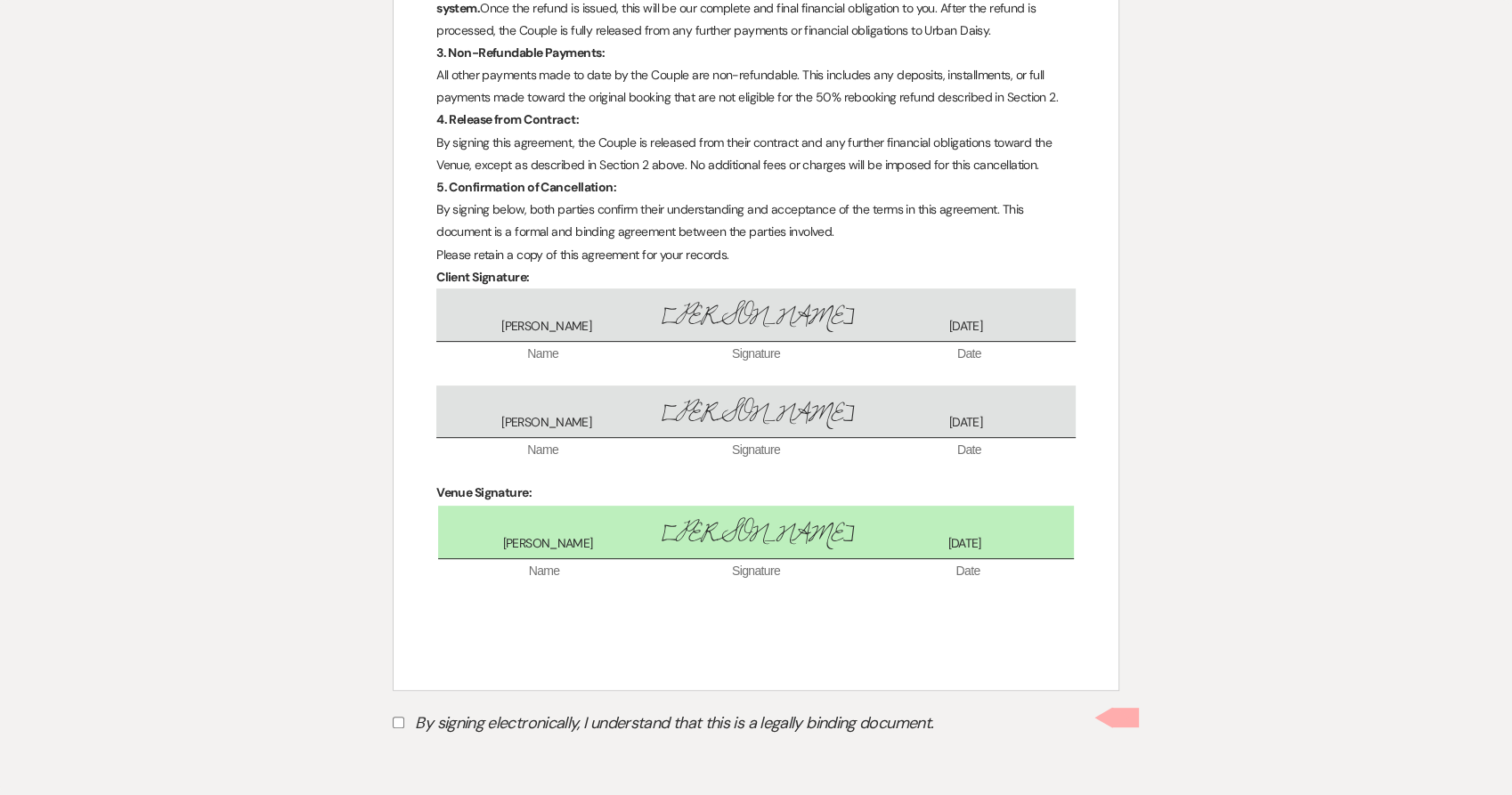
click at [508, 724] on label "By signing electronically, I understand that this is a legally binding document." at bounding box center [756, 725] width 726 height 34
click at [405, 724] on input "By signing electronically, I understand that this is a legally binding document." at bounding box center [398, 722] width 12 height 12
checkbox input "true"
click at [439, 755] on button "Submit" at bounding box center [454, 766] width 125 height 32
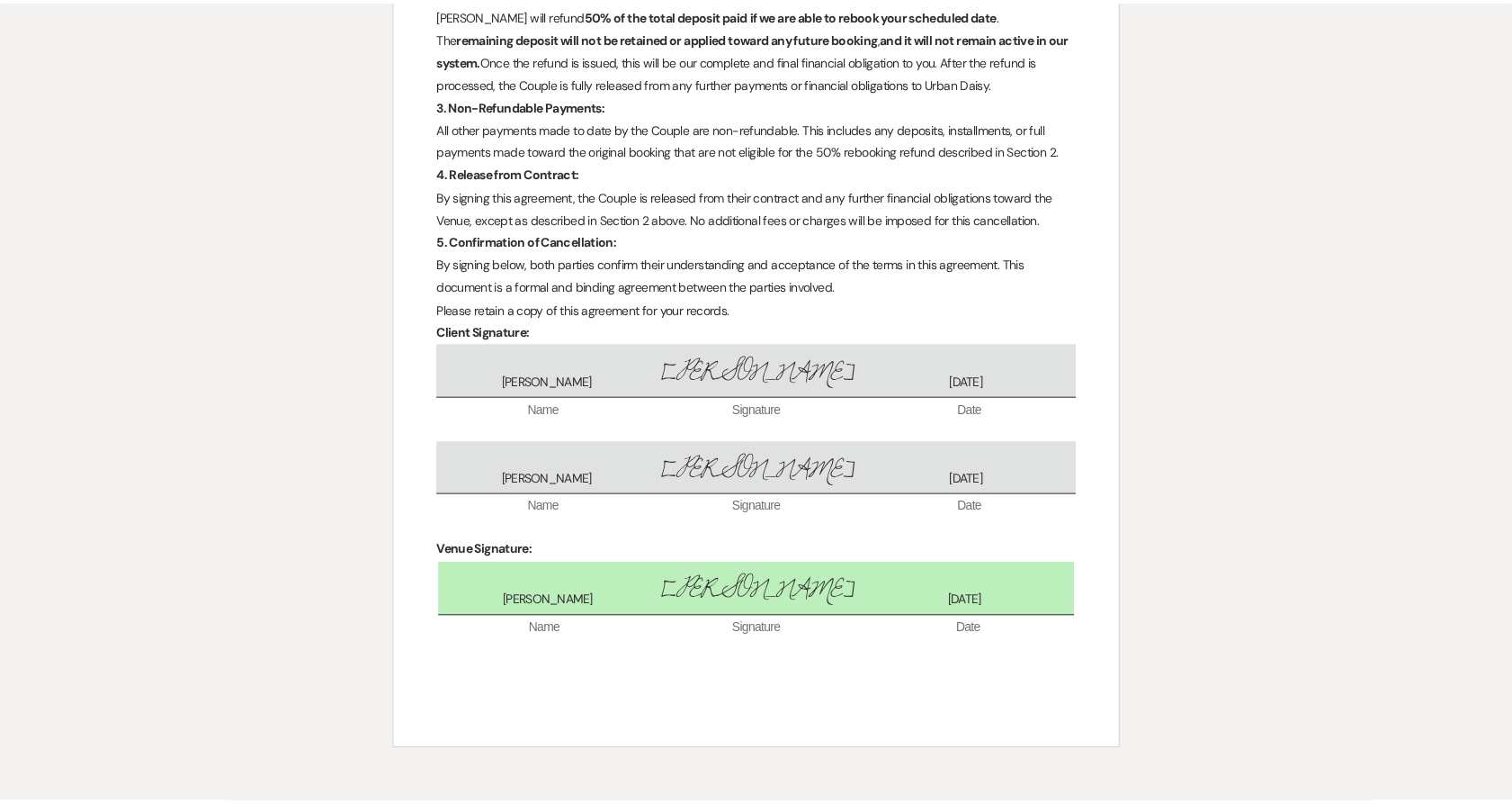
scroll to position [0, 0]
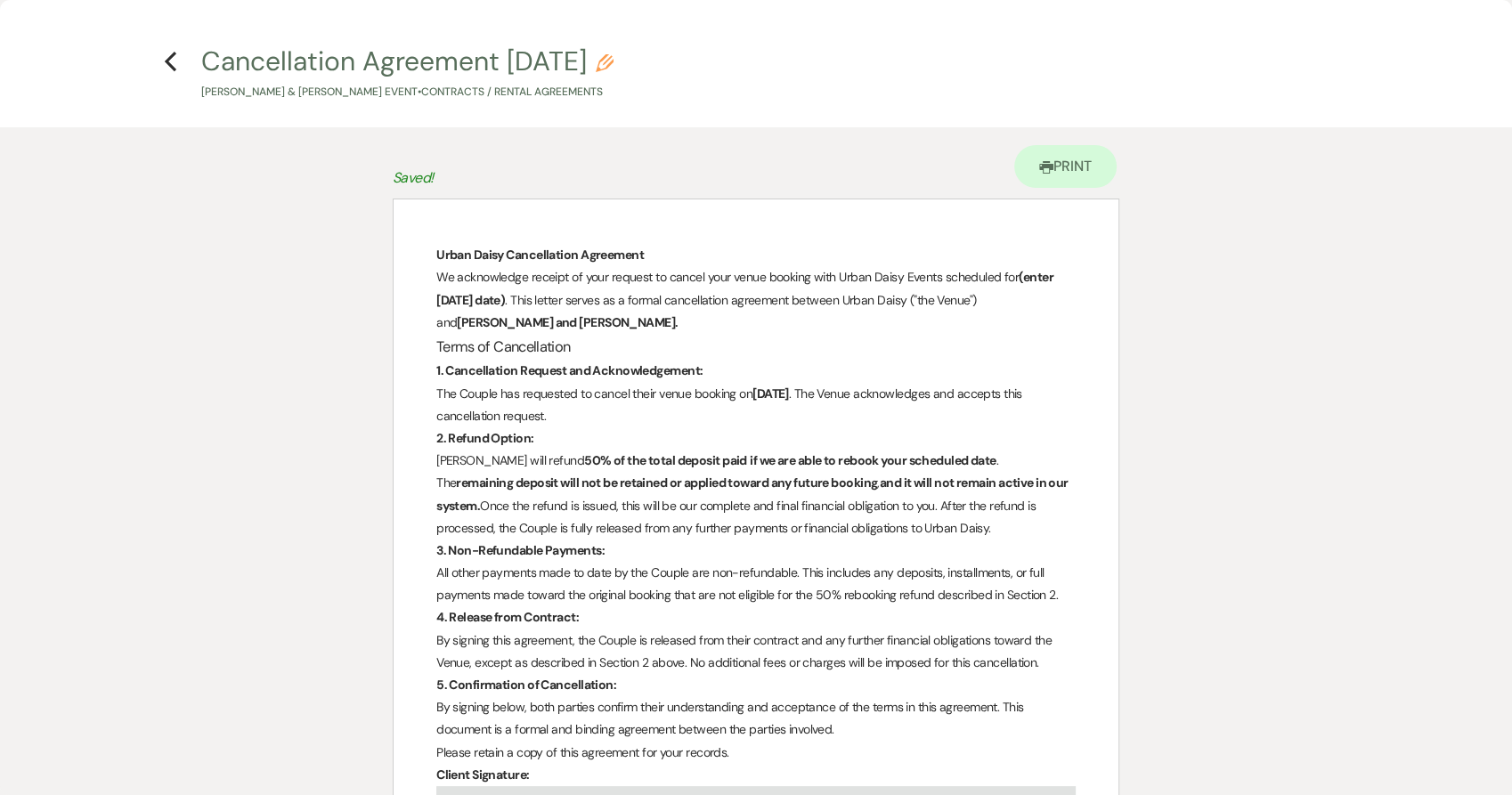
click at [163, 54] on icon "Previous" at bounding box center [170, 61] width 13 height 21
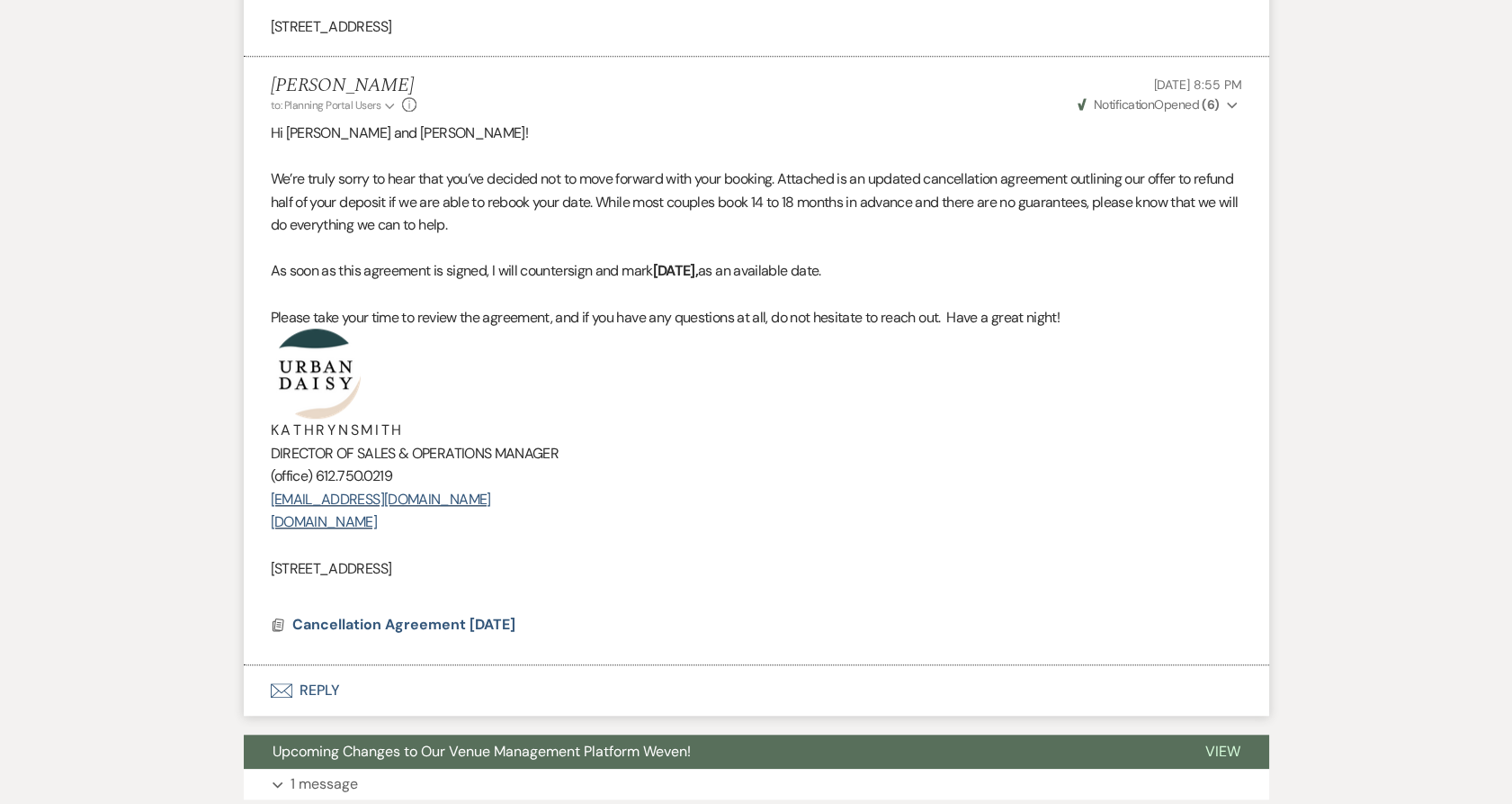
click at [318, 693] on button "Envelope Reply" at bounding box center [756, 690] width 1026 height 50
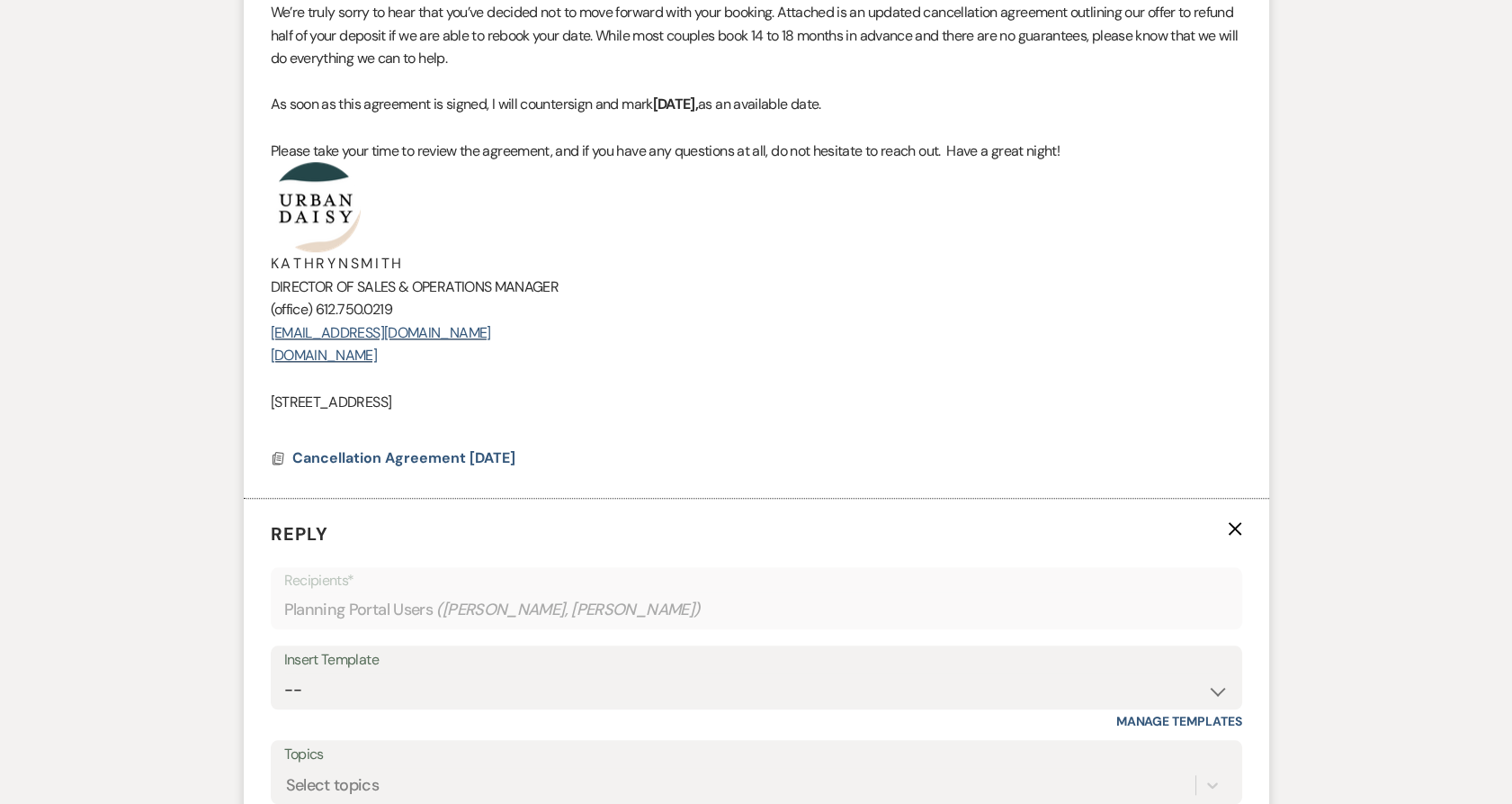
scroll to position [3233, 0]
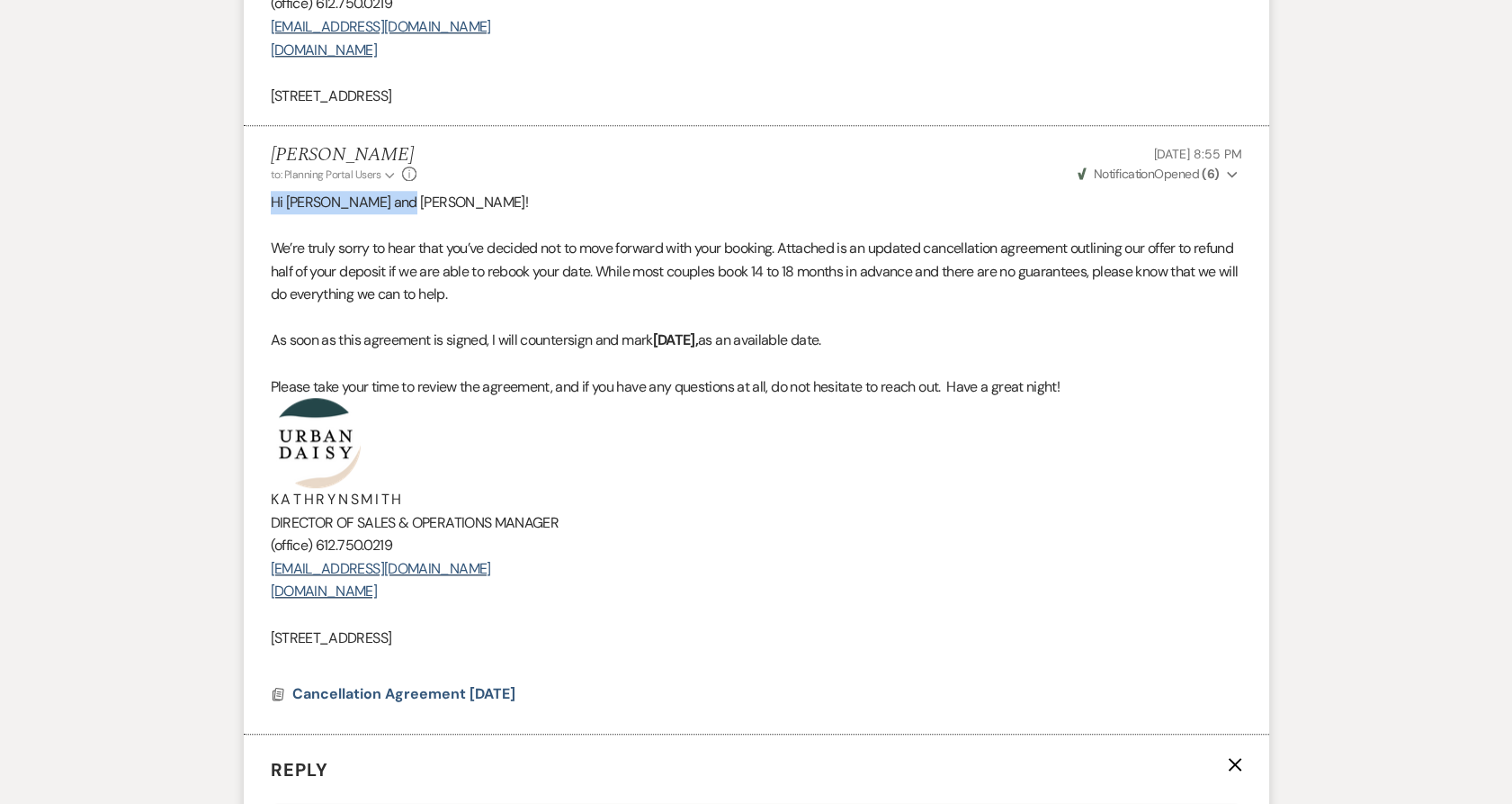
drag, startPoint x: 404, startPoint y: 203, endPoint x: 259, endPoint y: 196, distance: 145.2
click at [259, 196] on li "Kathryn Beckett to: Planning Portal Users Expand Info Sep 15, 2025, 8:55 PM Wev…" at bounding box center [756, 430] width 1026 height 608
copy span "Hi Shana and Julian!"
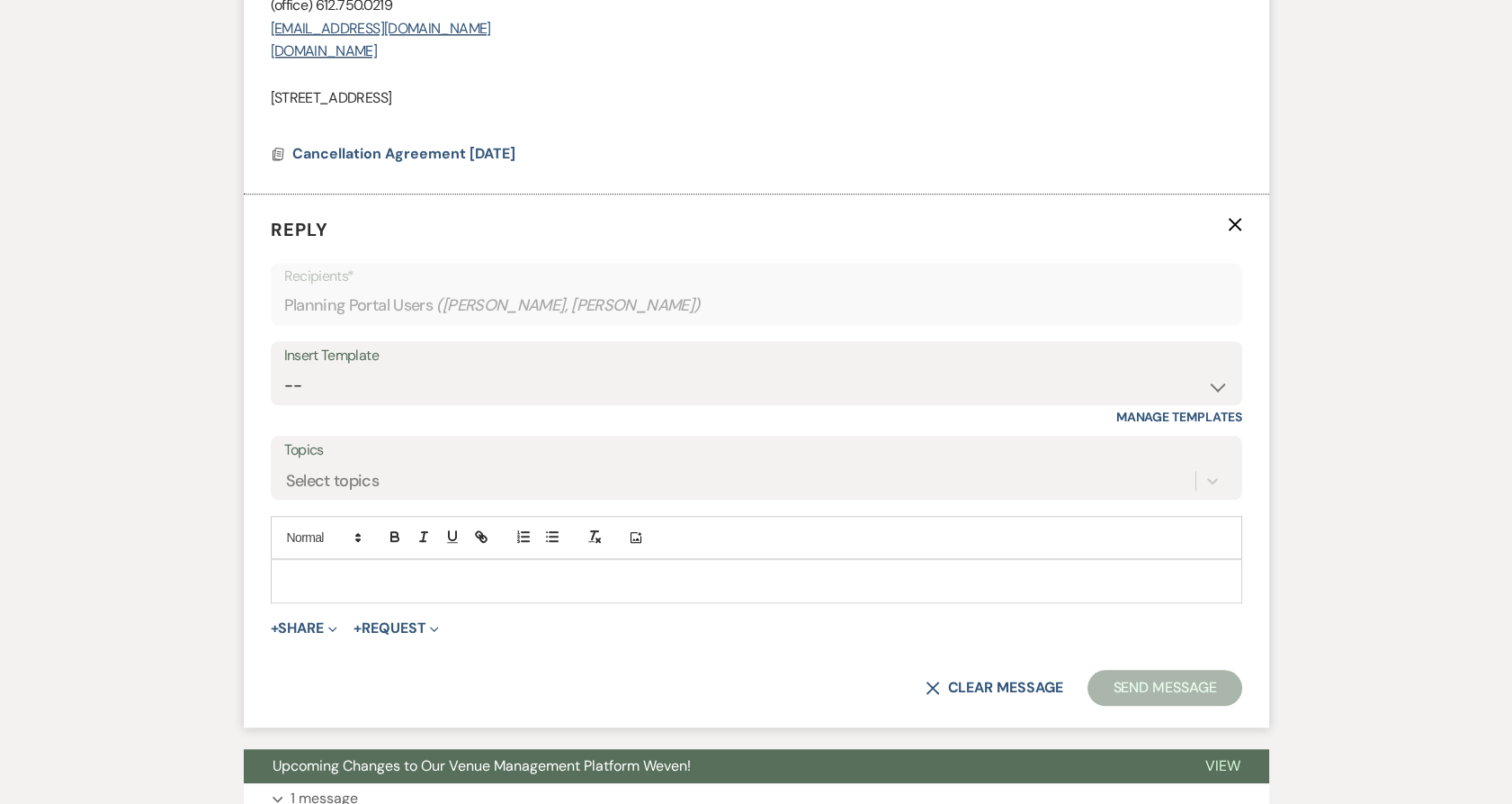
scroll to position [3932, 0]
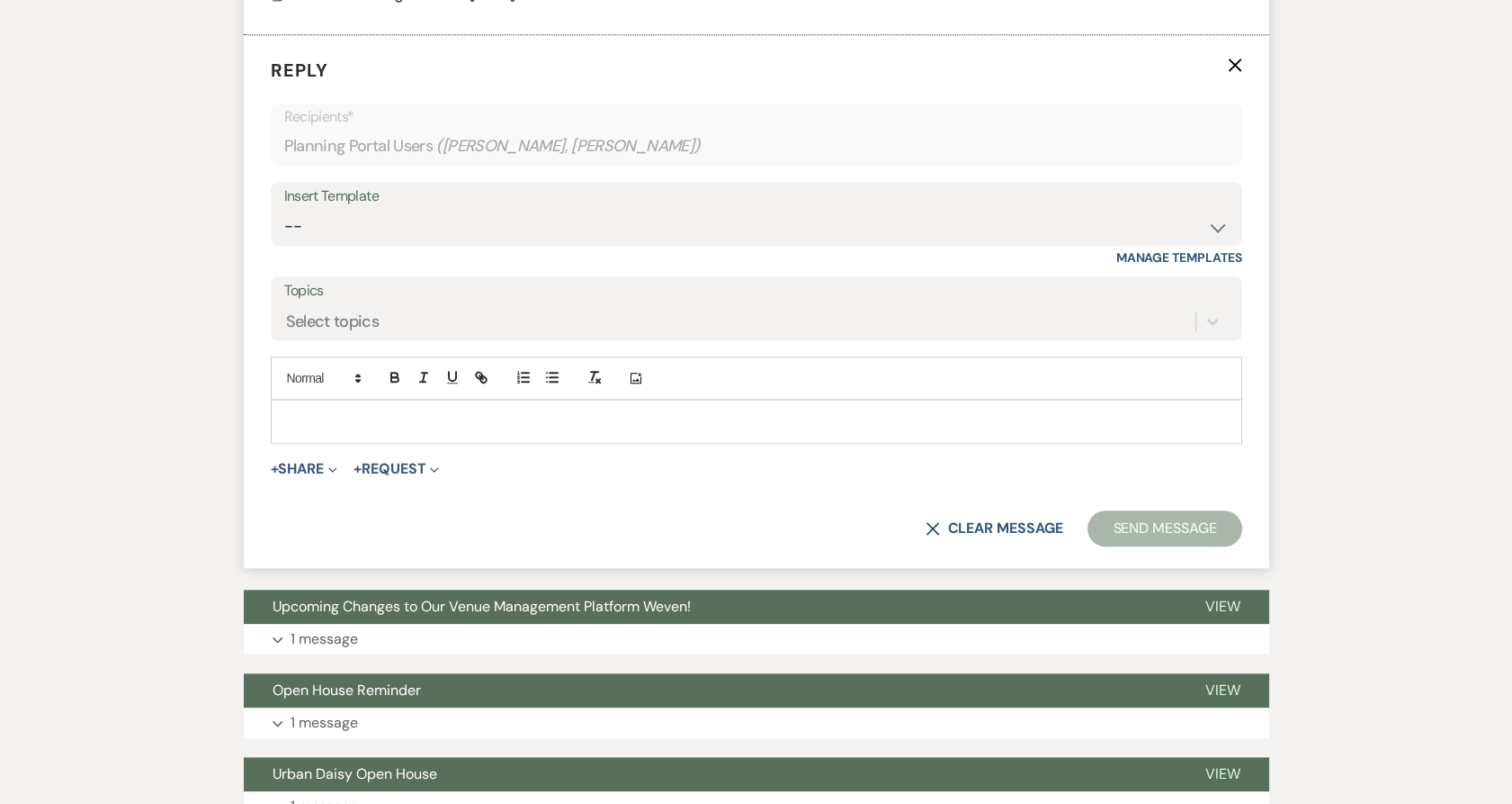
click at [328, 431] on div at bounding box center [756, 421] width 970 height 41
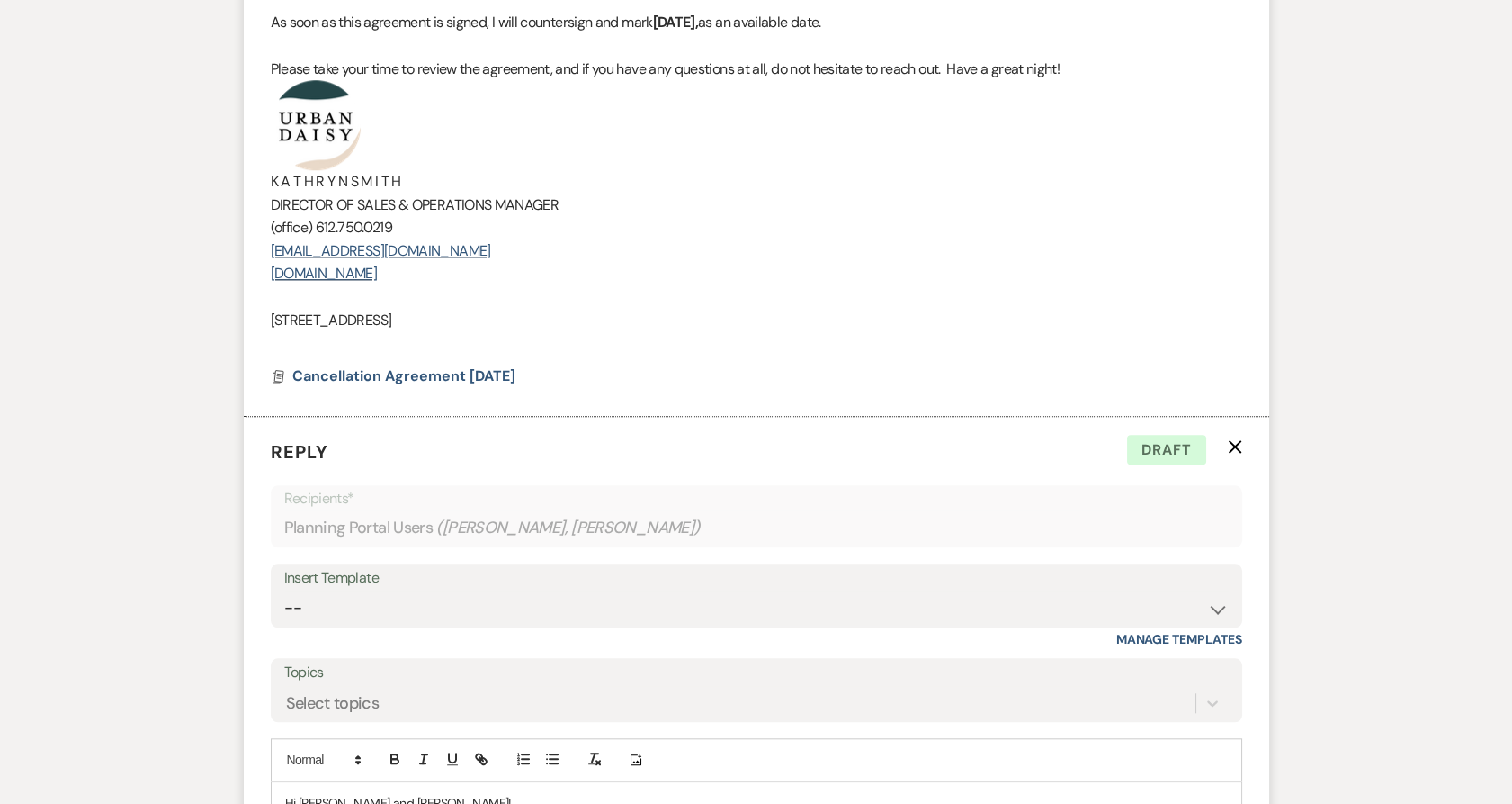
scroll to position [3632, 0]
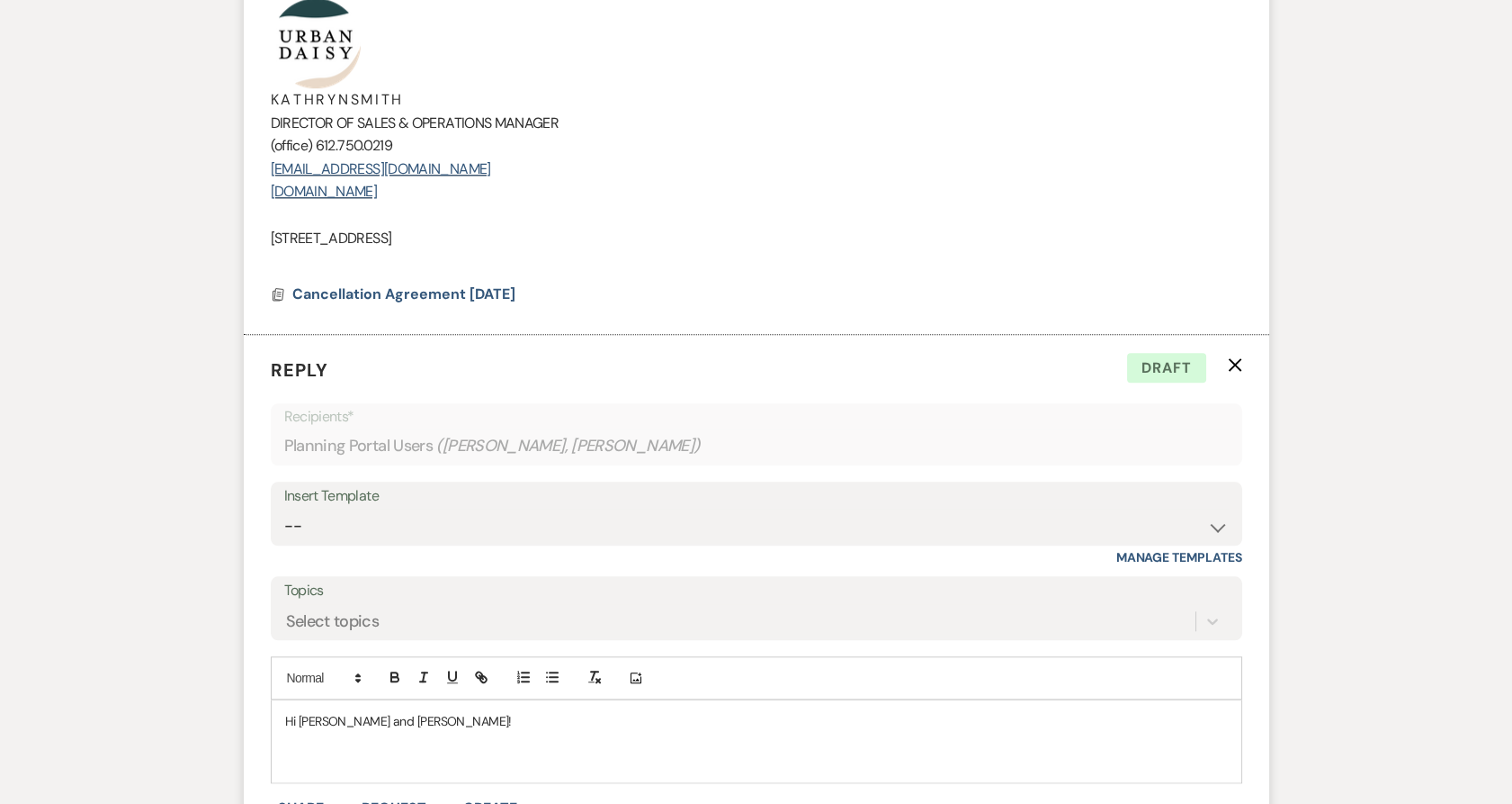
drag, startPoint x: 533, startPoint y: 246, endPoint x: 268, endPoint y: 54, distance: 327.2
click at [268, 54] on li "Kathryn Beckett to: Planning Portal Users Expand Info Sep 15, 2025, 8:55 PM Wev…" at bounding box center [756, 30] width 1026 height 608
copy div "K A T H R Y N S M I T H DIRECTOR OF SALES & OPERATIONS MANAGER (office) 612.750…"
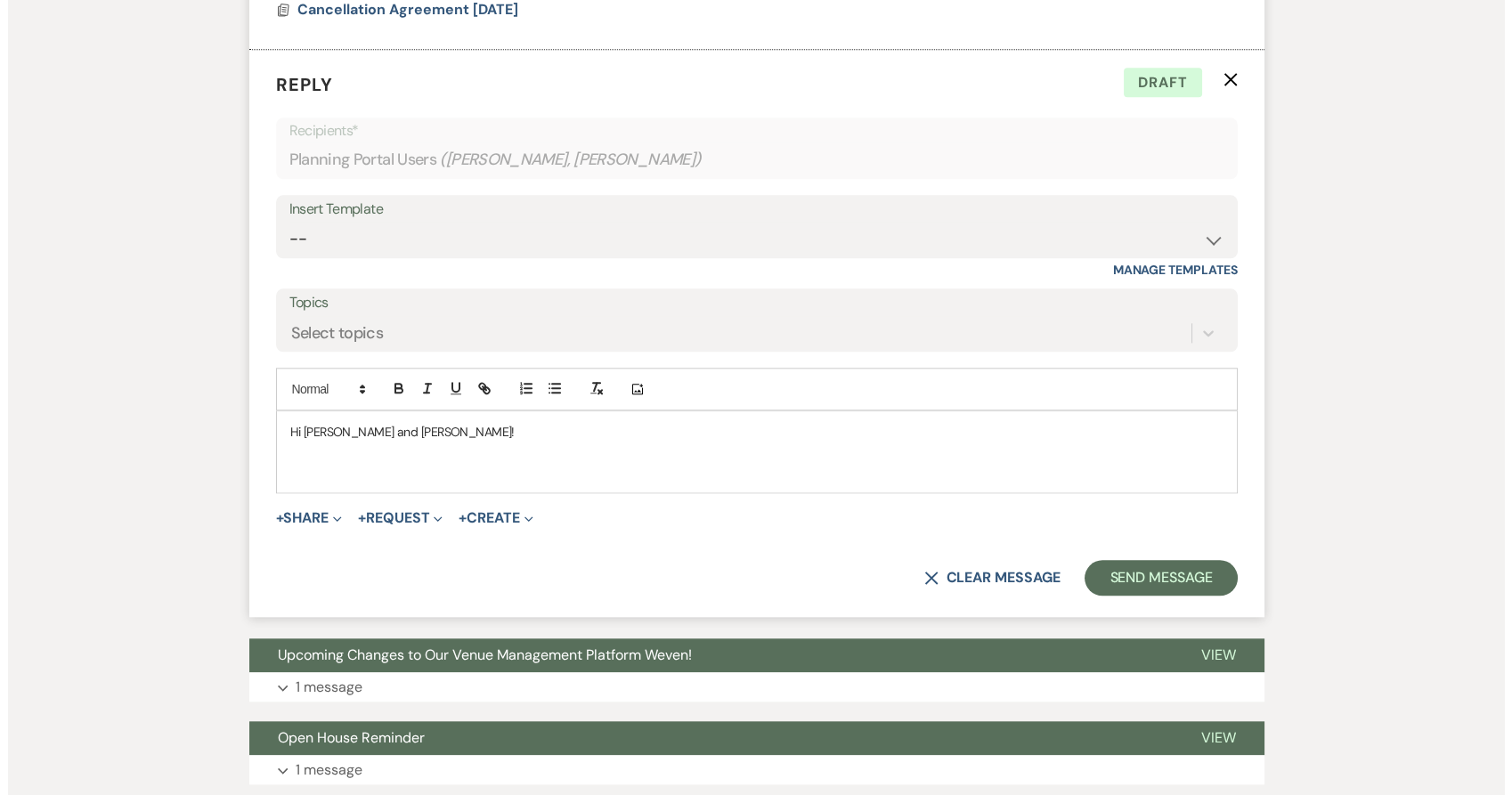
scroll to position [4087, 0]
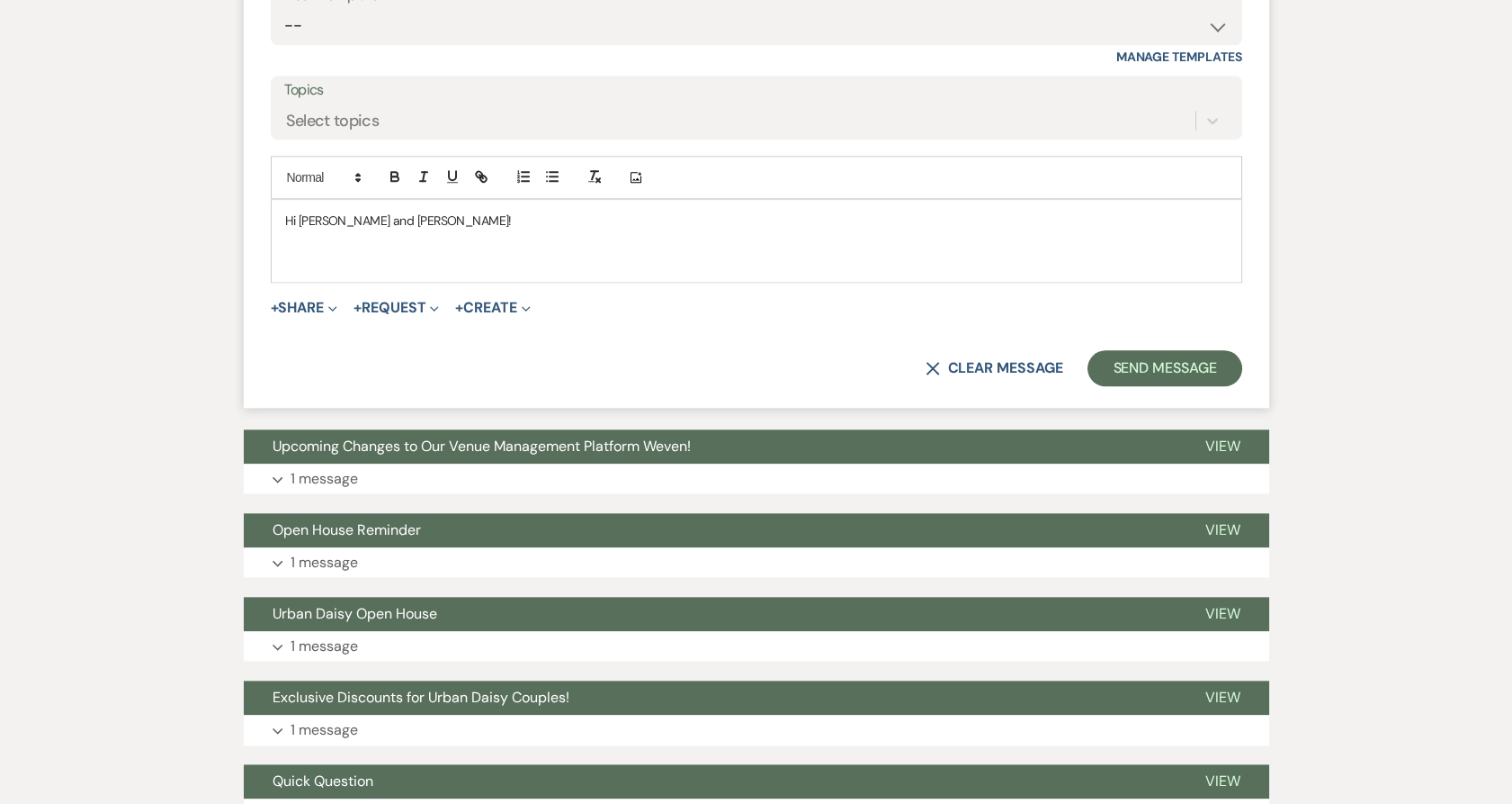
click at [329, 277] on div "Hi Shana and Julian! ﻿" at bounding box center [756, 241] width 970 height 82
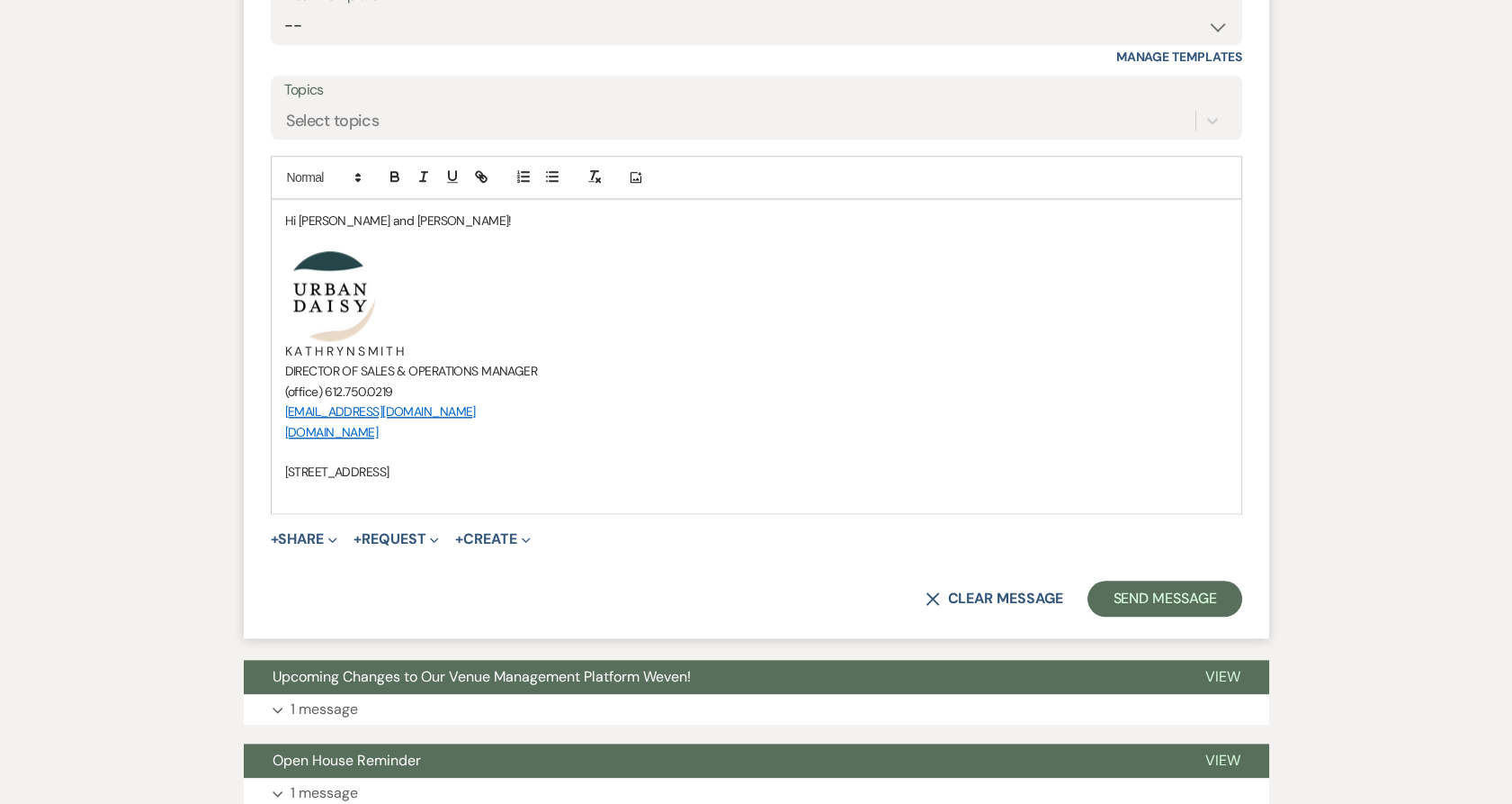
click at [418, 217] on p "Hi Shana and Julian!" at bounding box center [757, 220] width 943 height 20
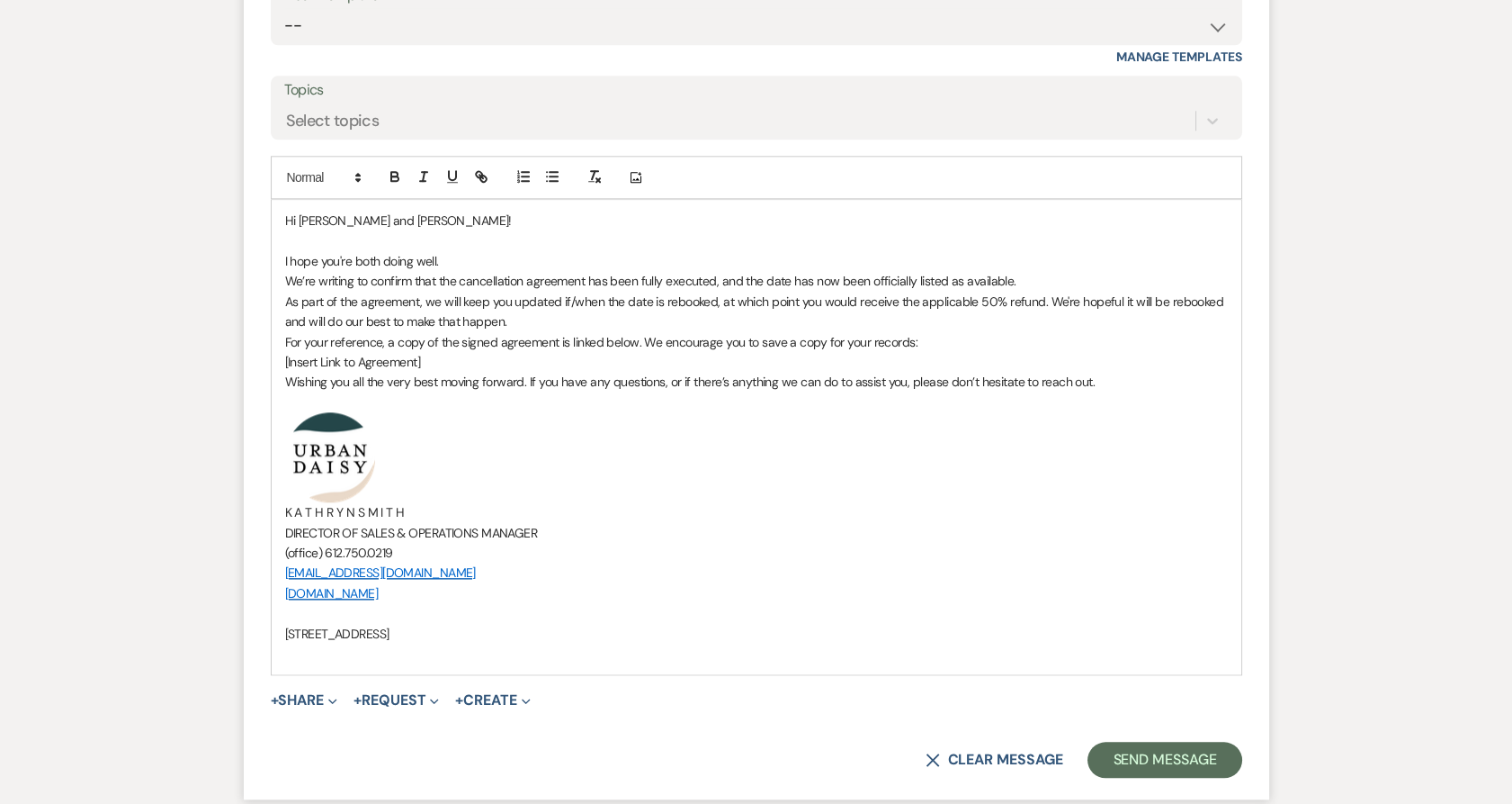
click at [469, 262] on p "I hope you're both doing well." at bounding box center [757, 261] width 943 height 20
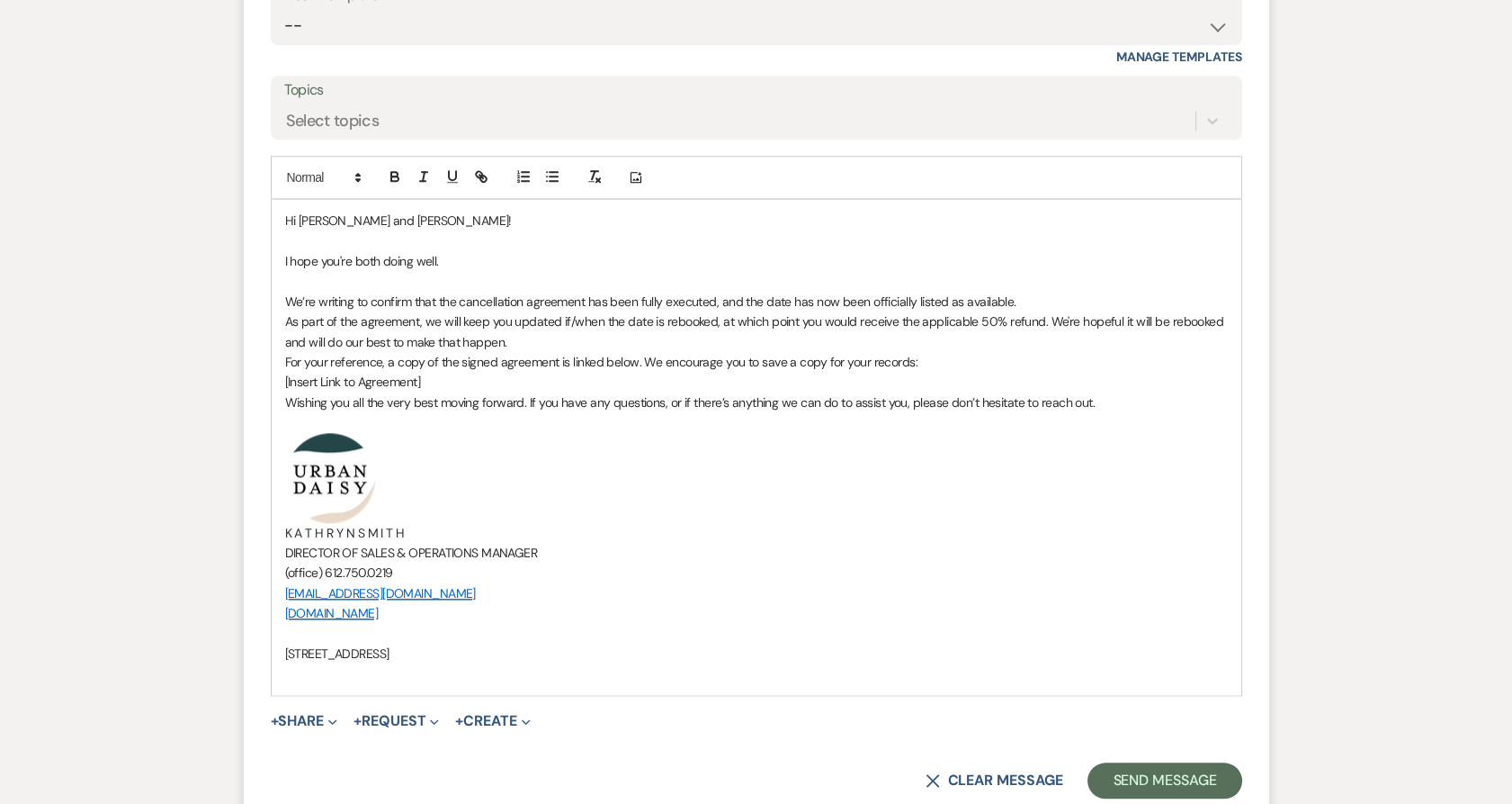
click at [293, 319] on p "As part of the agreement, we will keep you updated if/when the date is rebooked…" at bounding box center [757, 331] width 943 height 40
click at [286, 319] on p "As part of the agreement, we will keep you updated if/when the date is rebooked…" at bounding box center [757, 331] width 943 height 40
click at [371, 336] on p "We’re writing to confirm that the cancellation agreement has been fully execute…" at bounding box center [757, 321] width 943 height 61
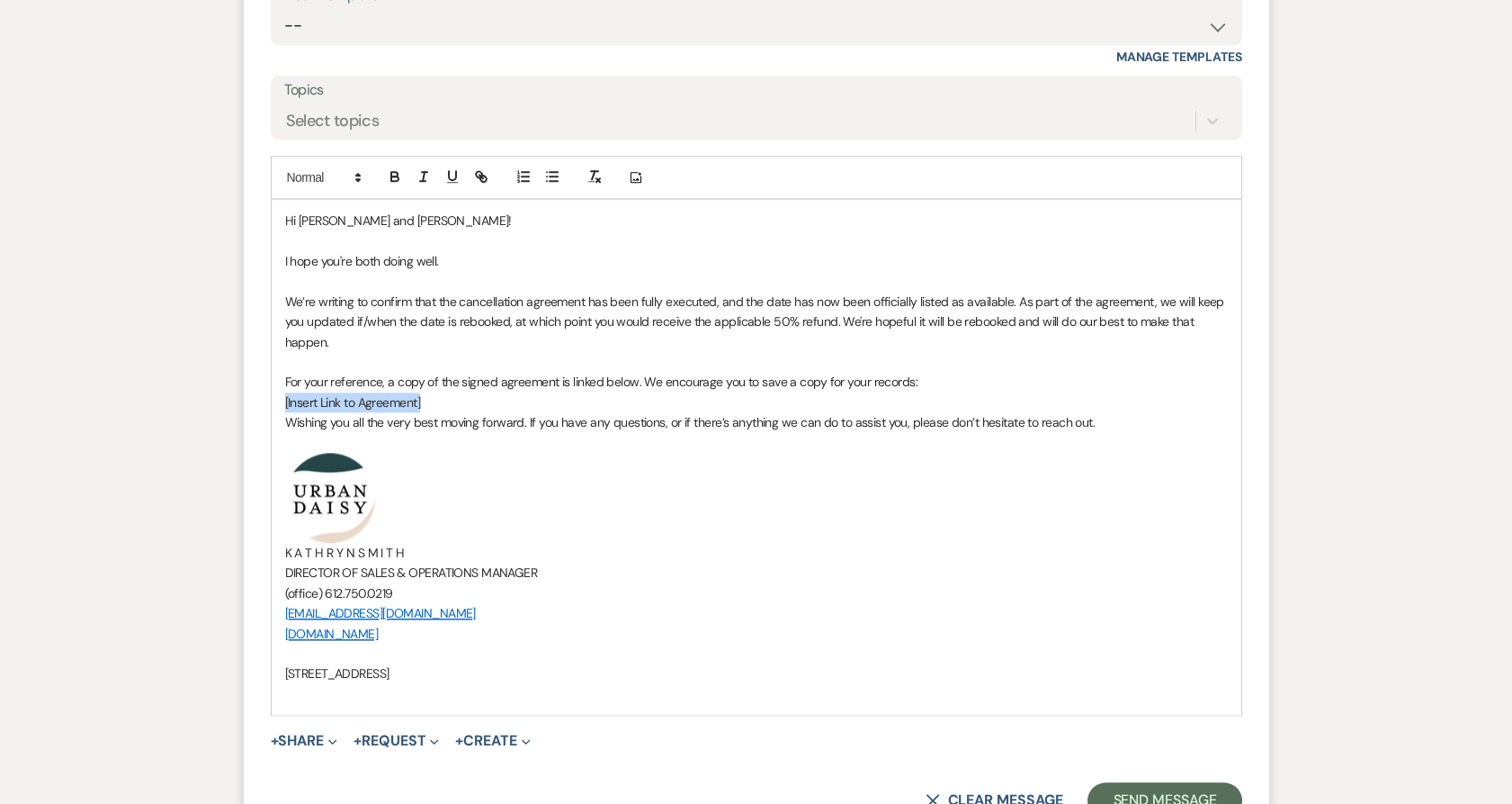
drag, startPoint x: 458, startPoint y: 405, endPoint x: 252, endPoint y: 402, distance: 206.0
click at [252, 402] on form "Reply X Saving draft... Recipients* Planning Portal Users ( Shana Dukes, Julian…" at bounding box center [756, 337] width 1026 height 1006
click at [275, 378] on div "Hi Shana and Julian! I hope you're both doing well. We’re writing to confirm th…" at bounding box center [756, 457] width 970 height 515
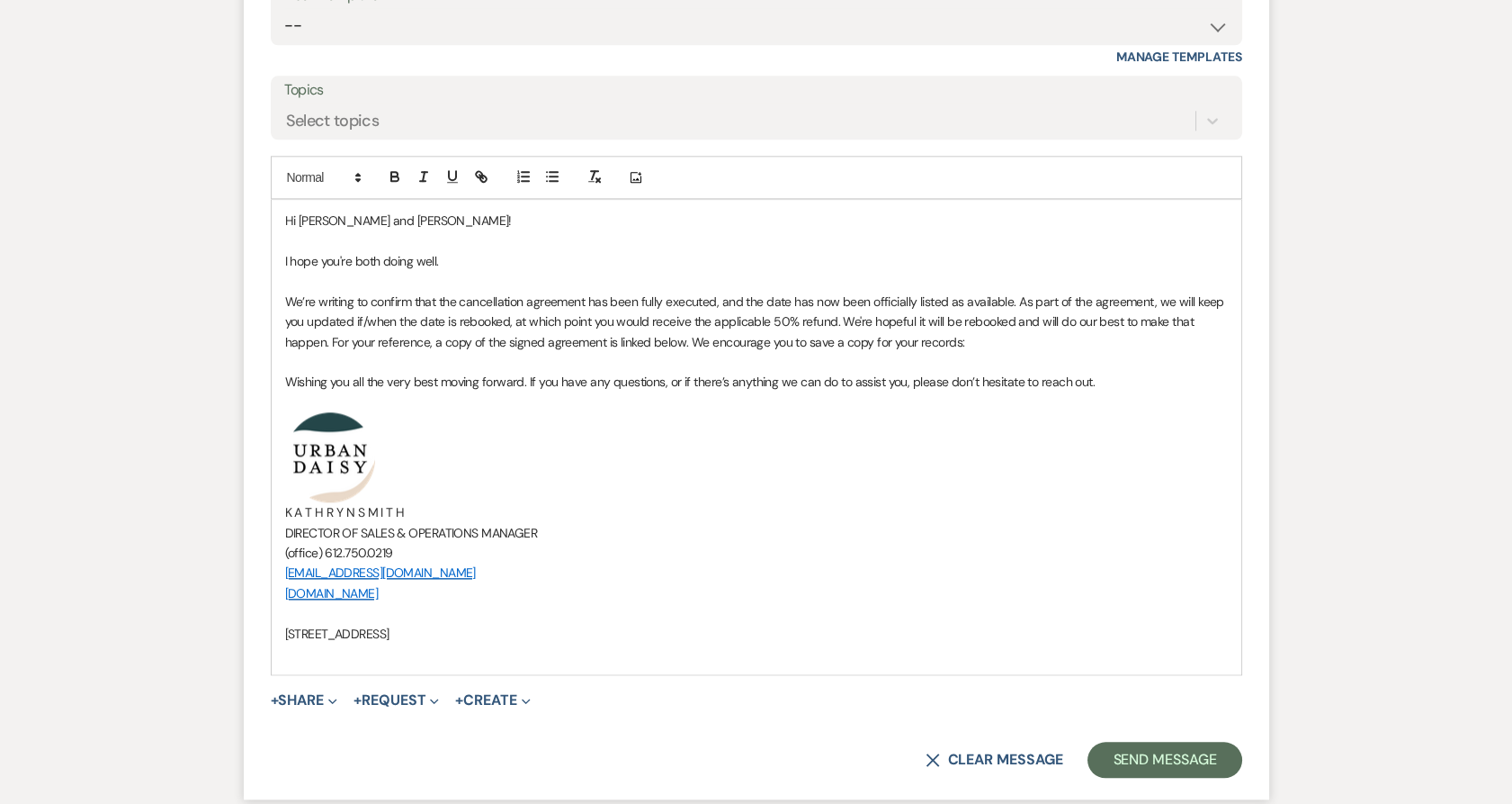
click at [316, 703] on button "+ Share Expand" at bounding box center [304, 699] width 67 height 14
click at [323, 741] on span "Doc Upload Documents" at bounding box center [340, 736] width 103 height 19
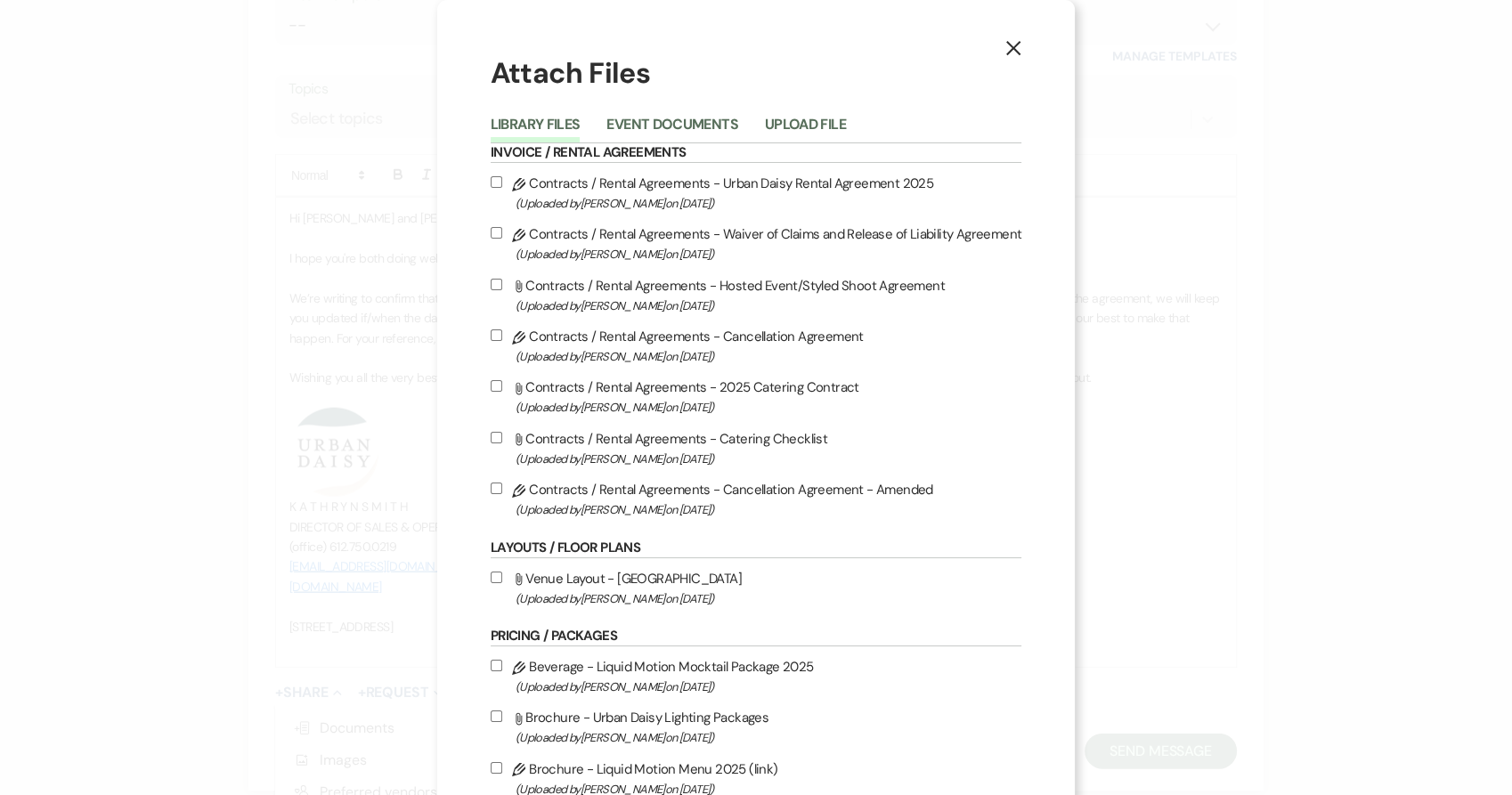
click at [633, 128] on button "Event Documents" at bounding box center [671, 129] width 131 height 25
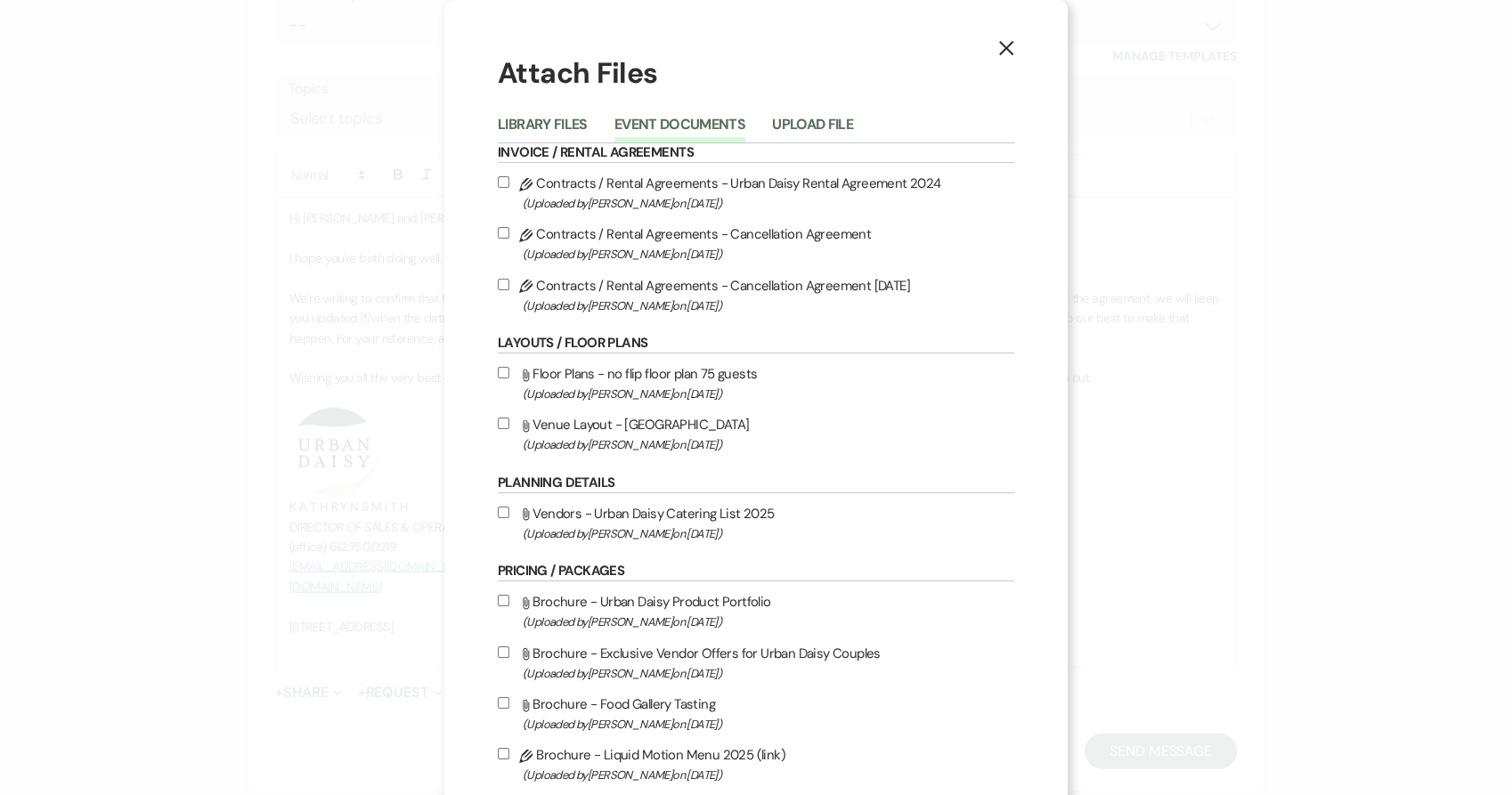
click at [599, 285] on label "Pencil Contracts / Rental Agreements - Cancellation Agreement 9.15.2025 (Upload…" at bounding box center [756, 295] width 516 height 42
click at [509, 285] on input "Pencil Contracts / Rental Agreements - Cancellation Agreement 9.15.2025 (Upload…" at bounding box center [503, 284] width 12 height 12
checkbox input "true"
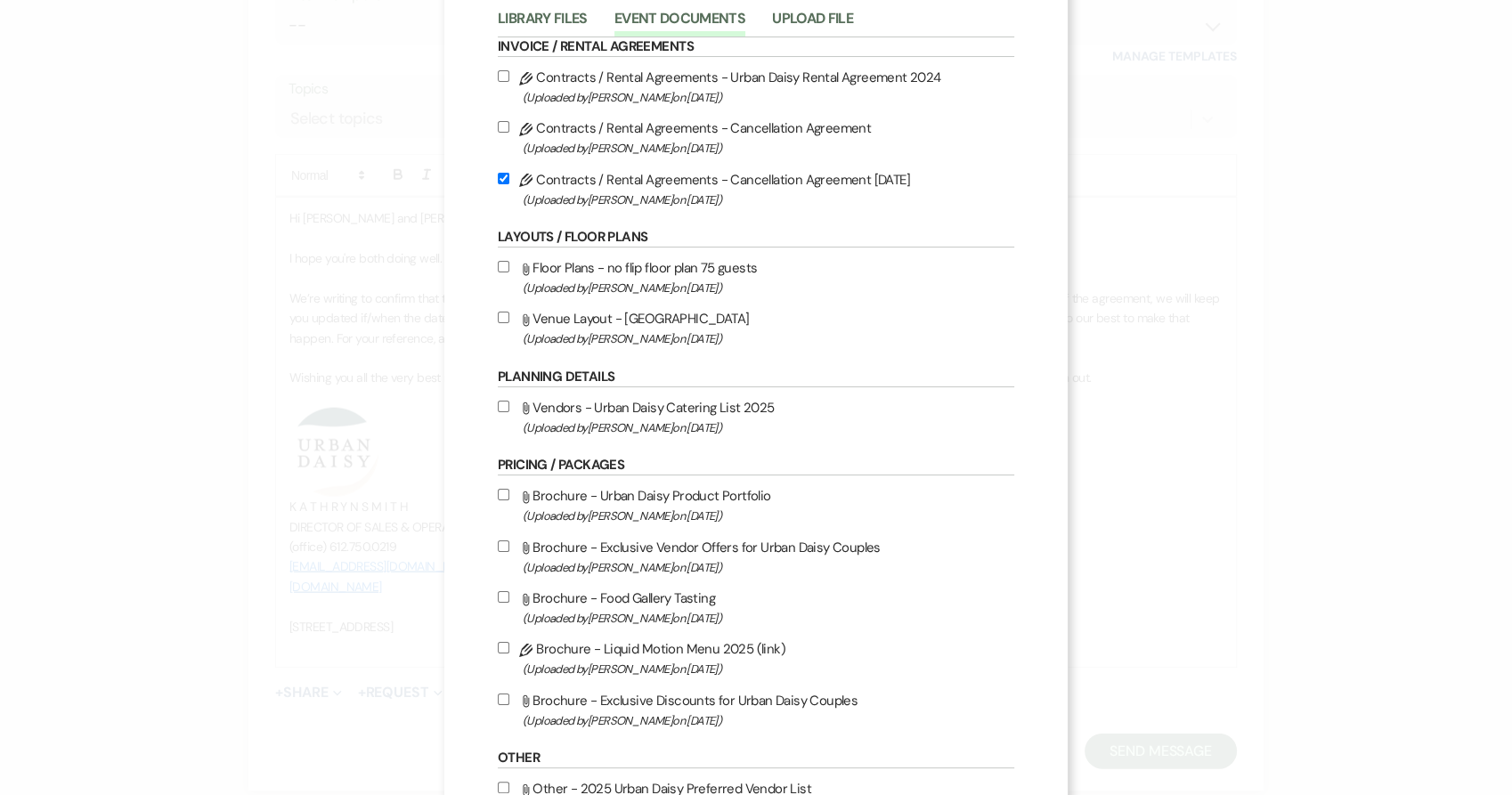
scroll to position [242, 0]
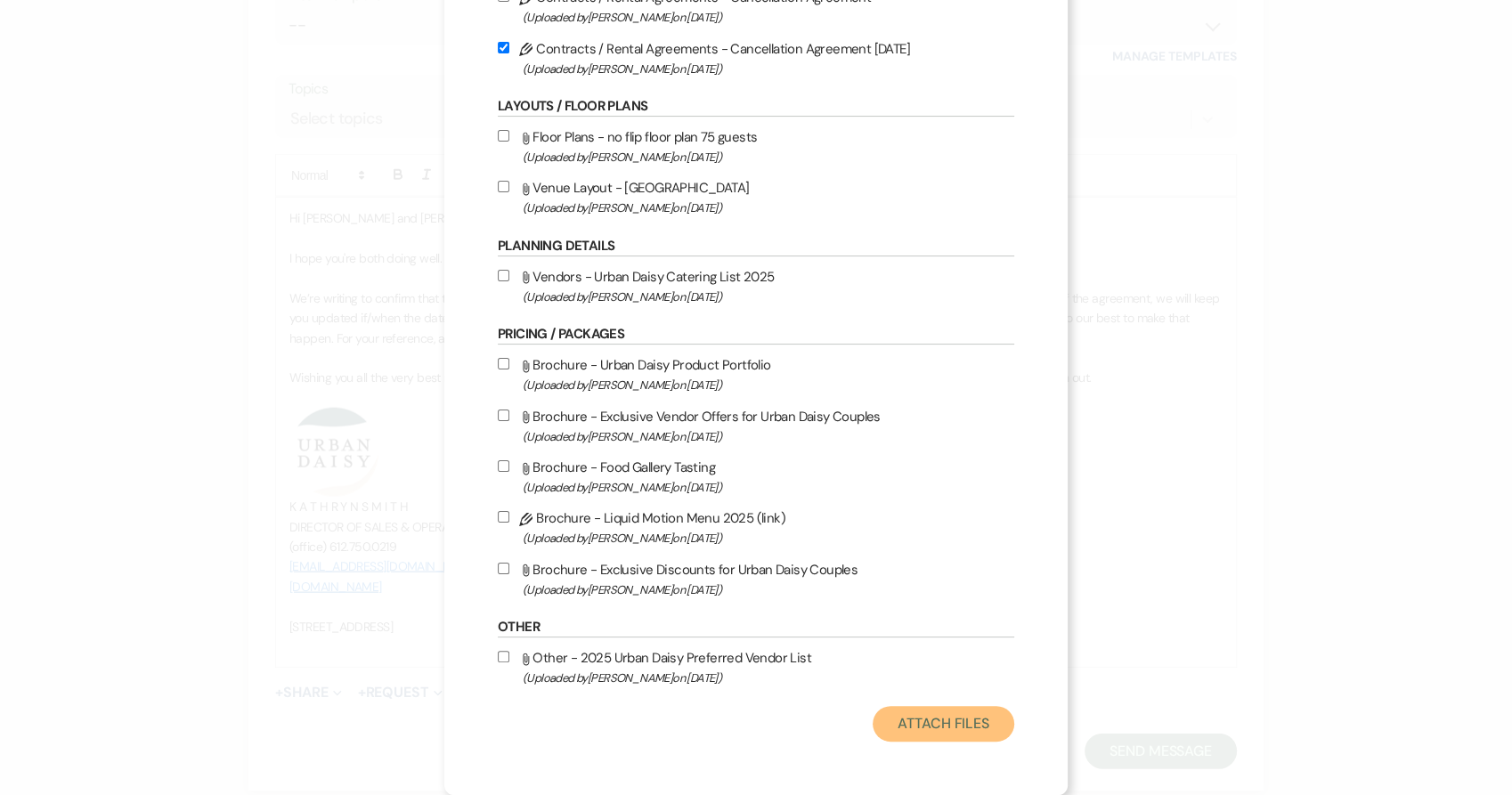
click at [883, 723] on button "Attach Files" at bounding box center [943, 723] width 141 height 36
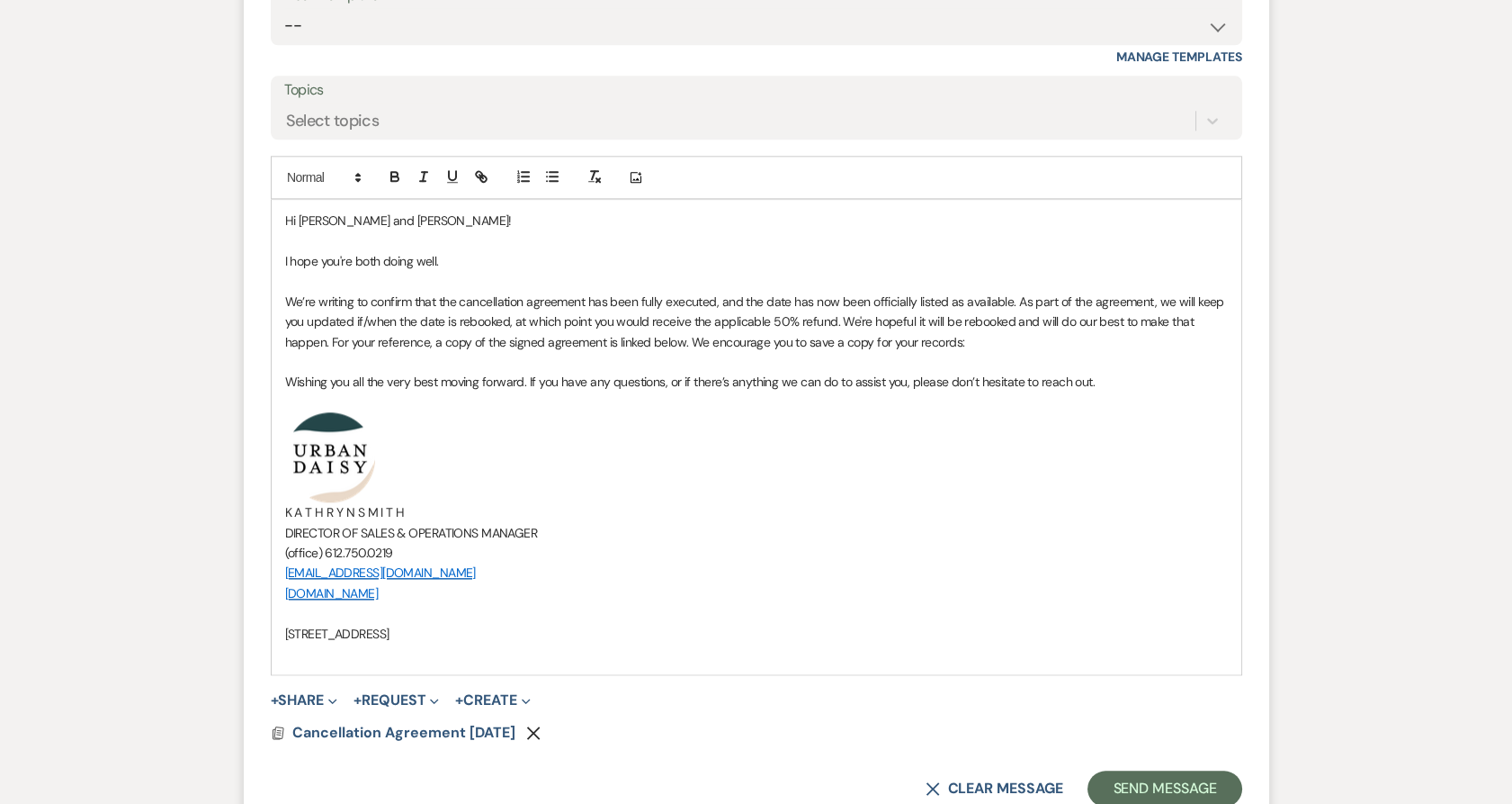
click at [427, 739] on span "Cancellation Agreement 9.15.2025" at bounding box center [403, 732] width 223 height 19
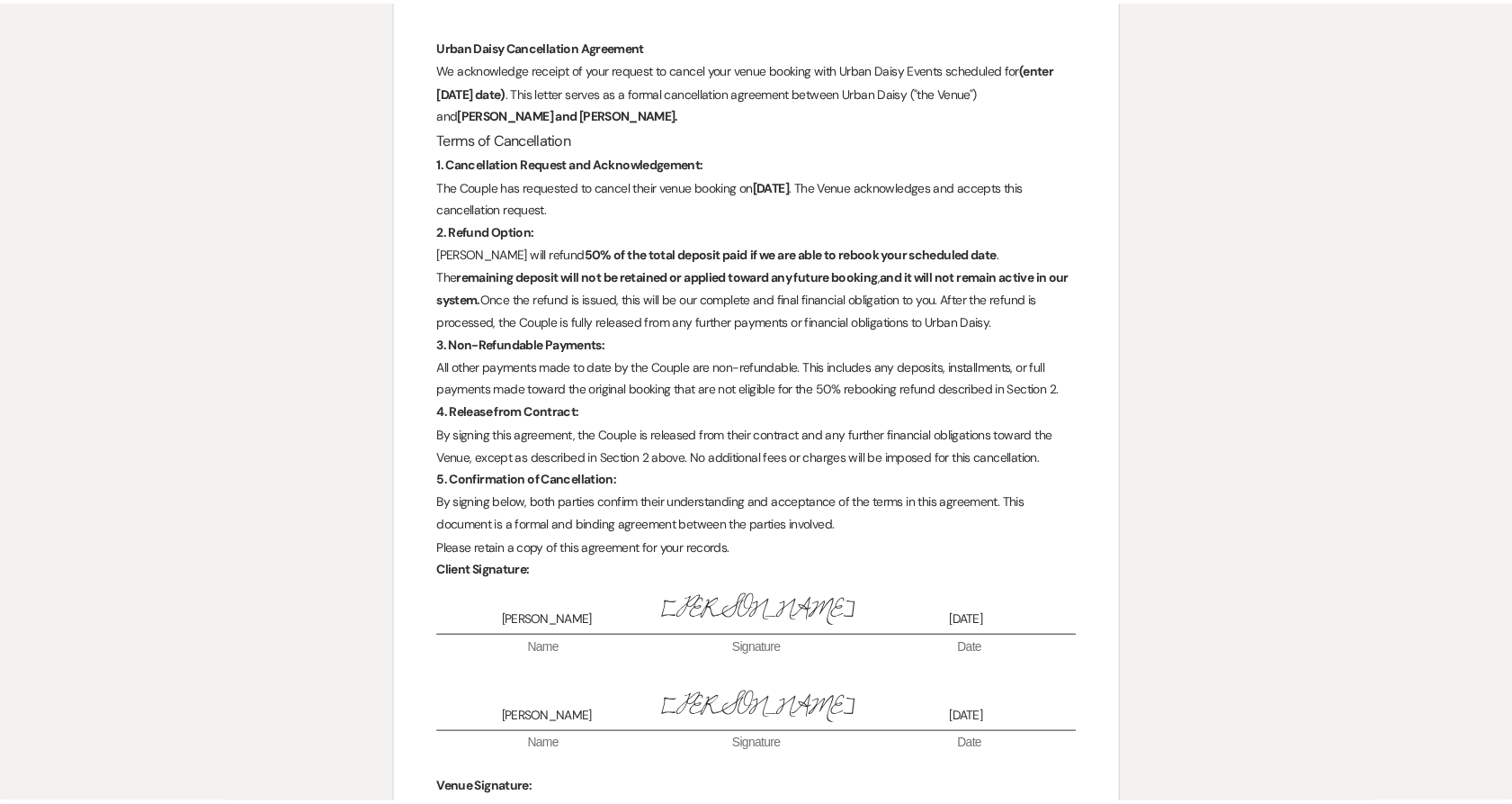
scroll to position [0, 0]
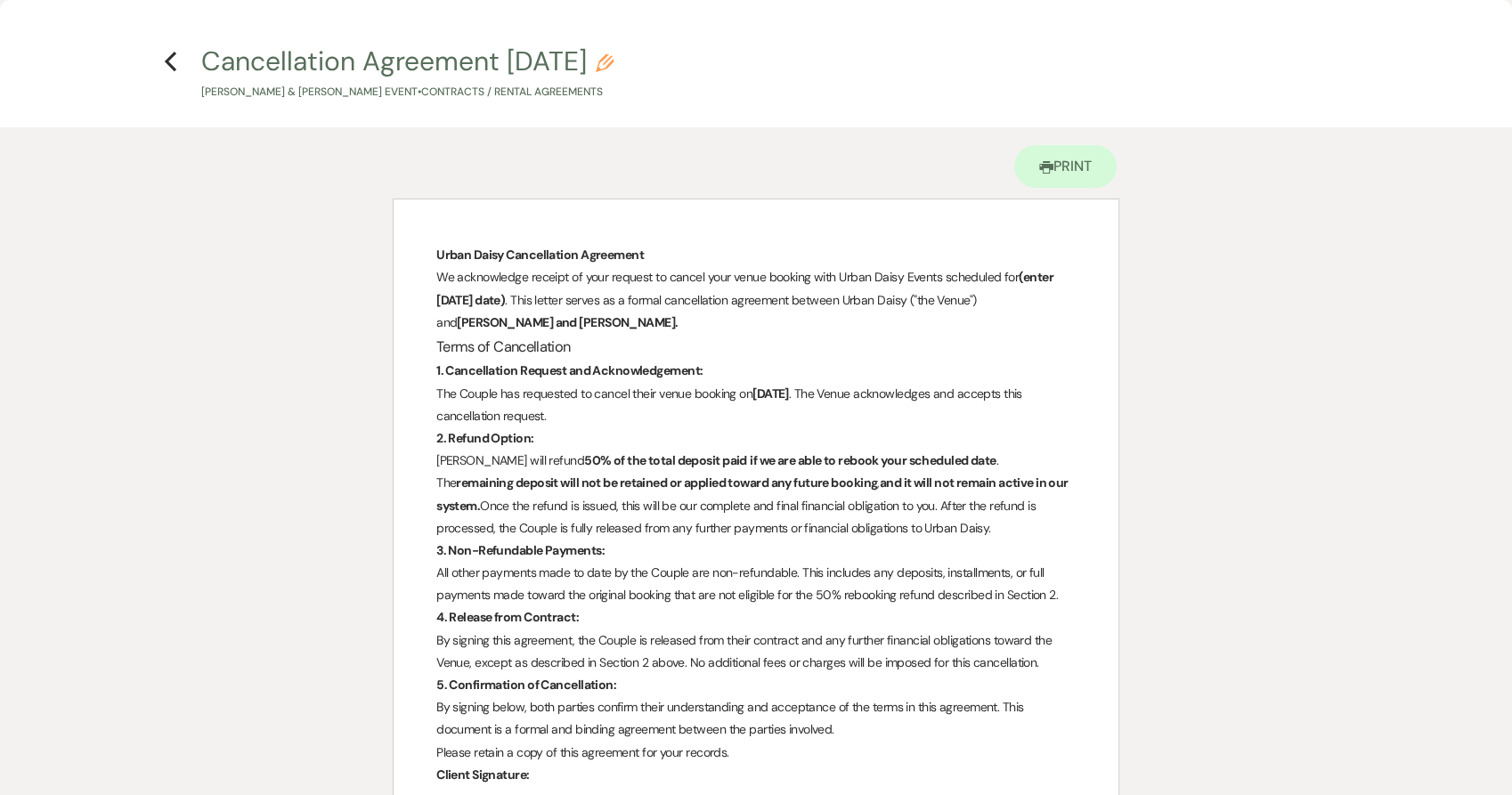
click at [168, 59] on use "button" at bounding box center [170, 61] width 12 height 19
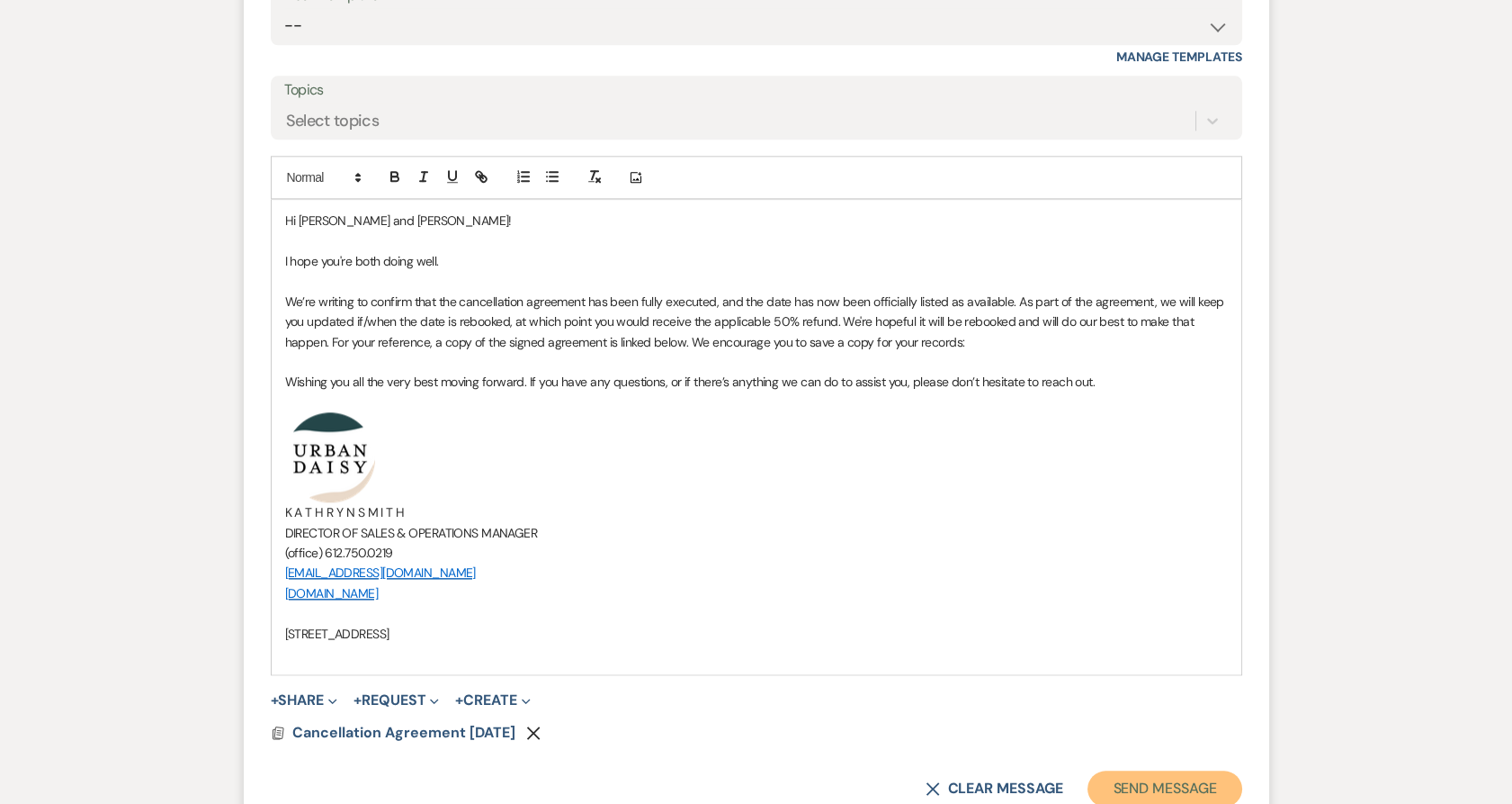
click at [1147, 788] on button "Send Message" at bounding box center [1164, 788] width 154 height 36
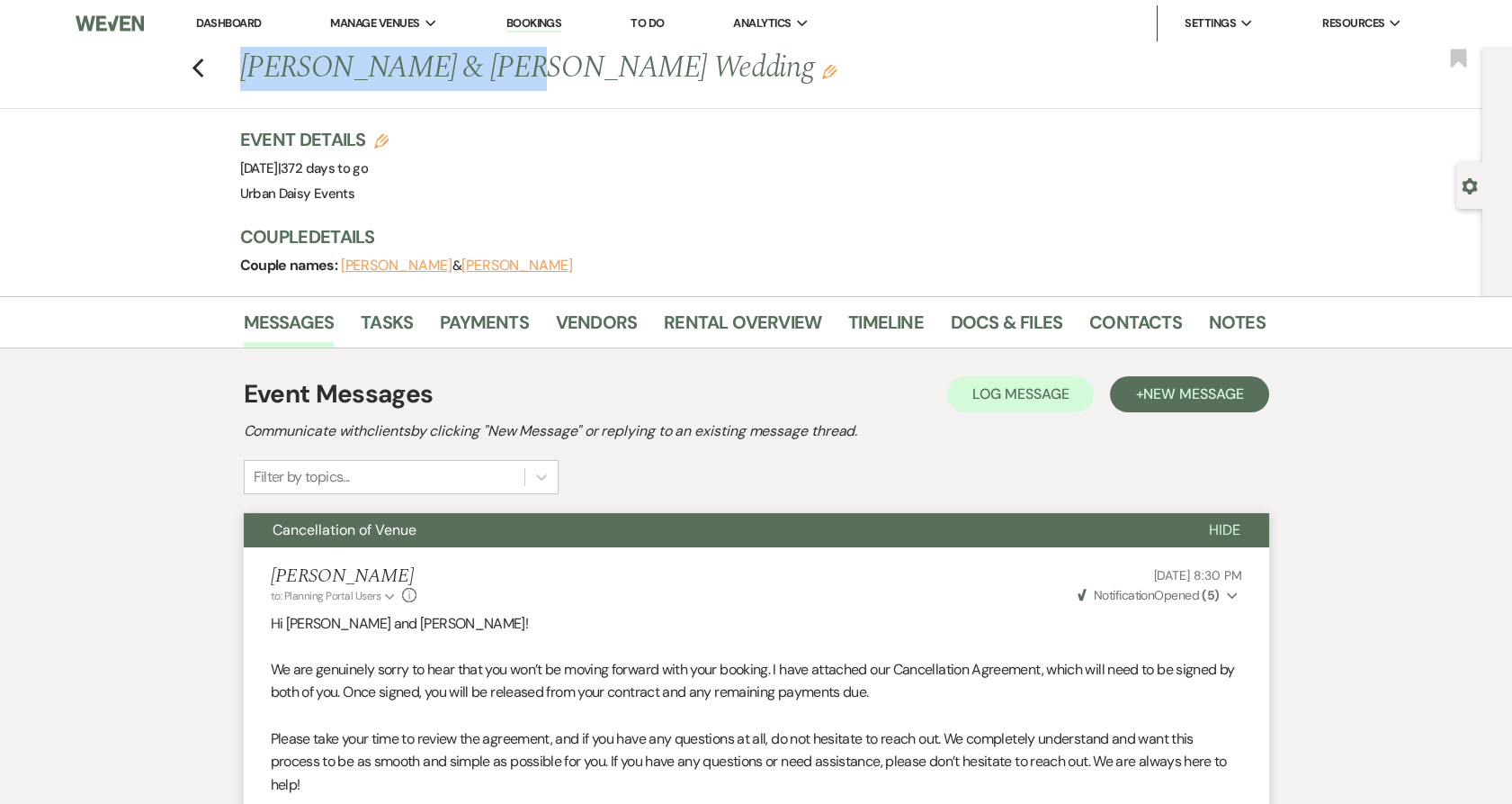
drag, startPoint x: 248, startPoint y: 61, endPoint x: 488, endPoint y: 75, distance: 240.4
click at [488, 75] on h1 "Shana Dukes & Julian Boyd's Wedding Edit" at bounding box center [643, 68] width 806 height 43
copy h1 "Shana Dukes & Julian"
click at [1464, 191] on icon "Gear" at bounding box center [1469, 186] width 16 height 16
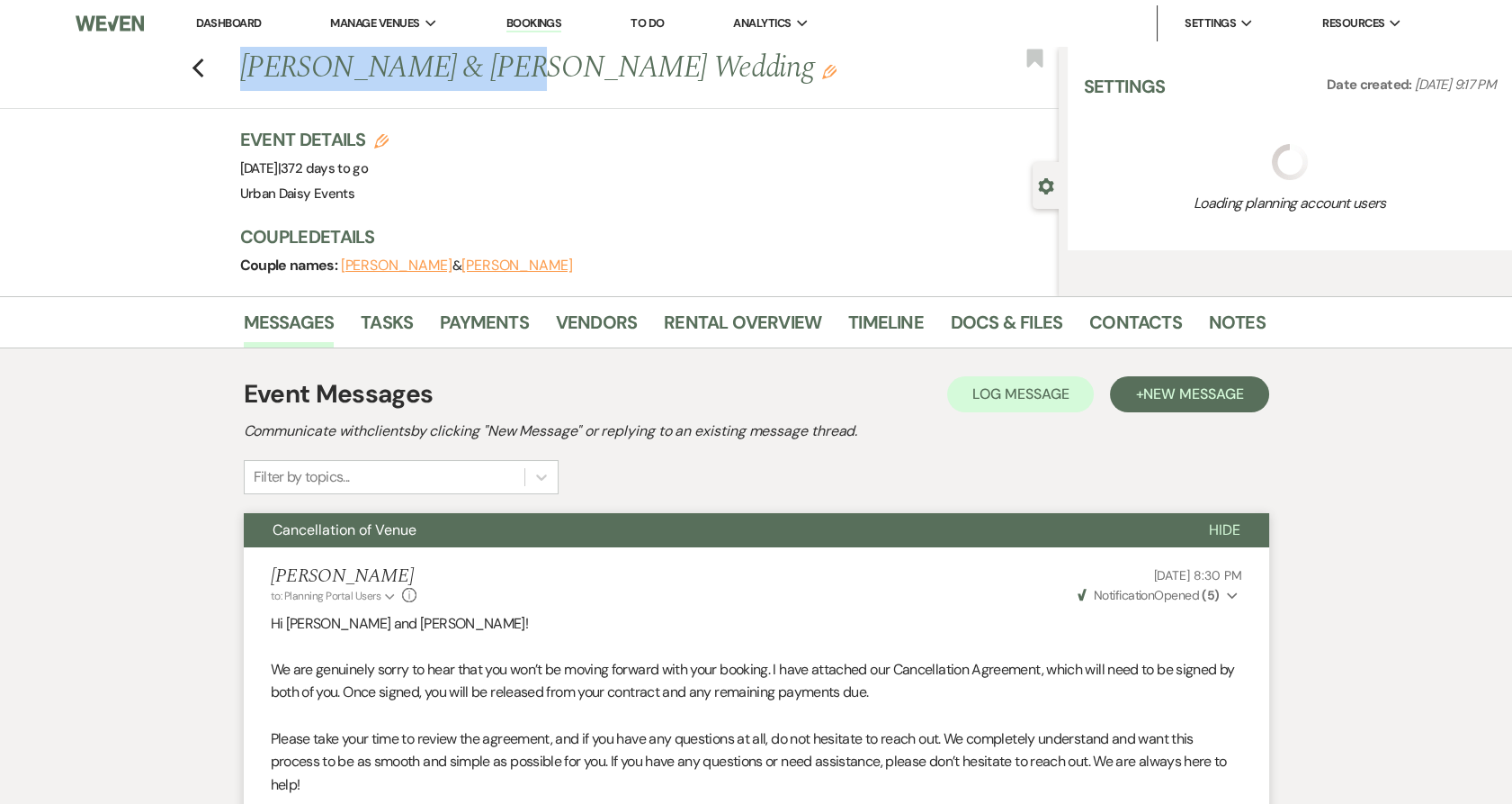
select select "6"
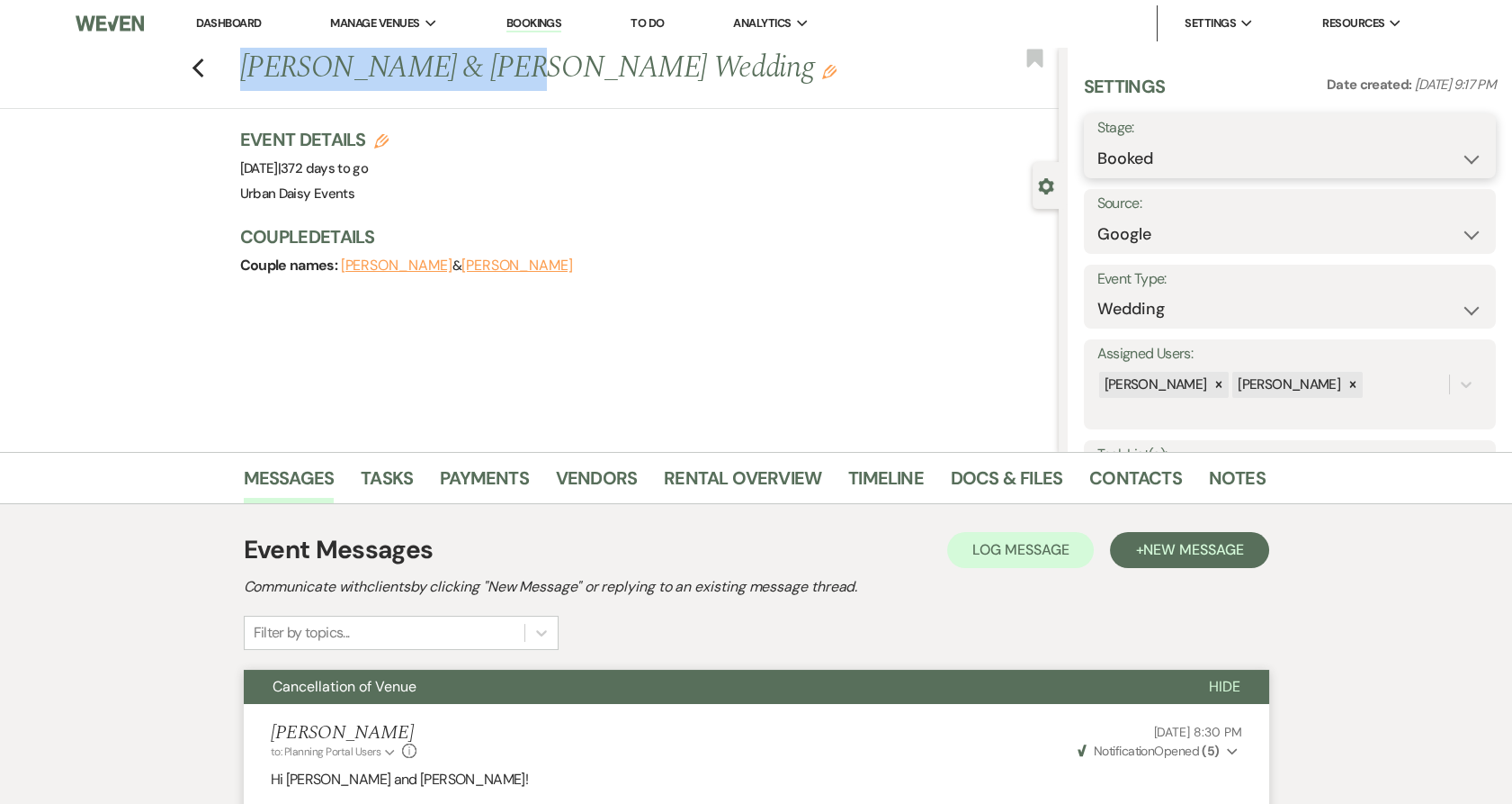
click at [1156, 163] on select "Booked Lost" at bounding box center [1290, 159] width 385 height 35
select select "8"
click at [1098, 141] on select "Booked Lost" at bounding box center [1290, 159] width 385 height 35
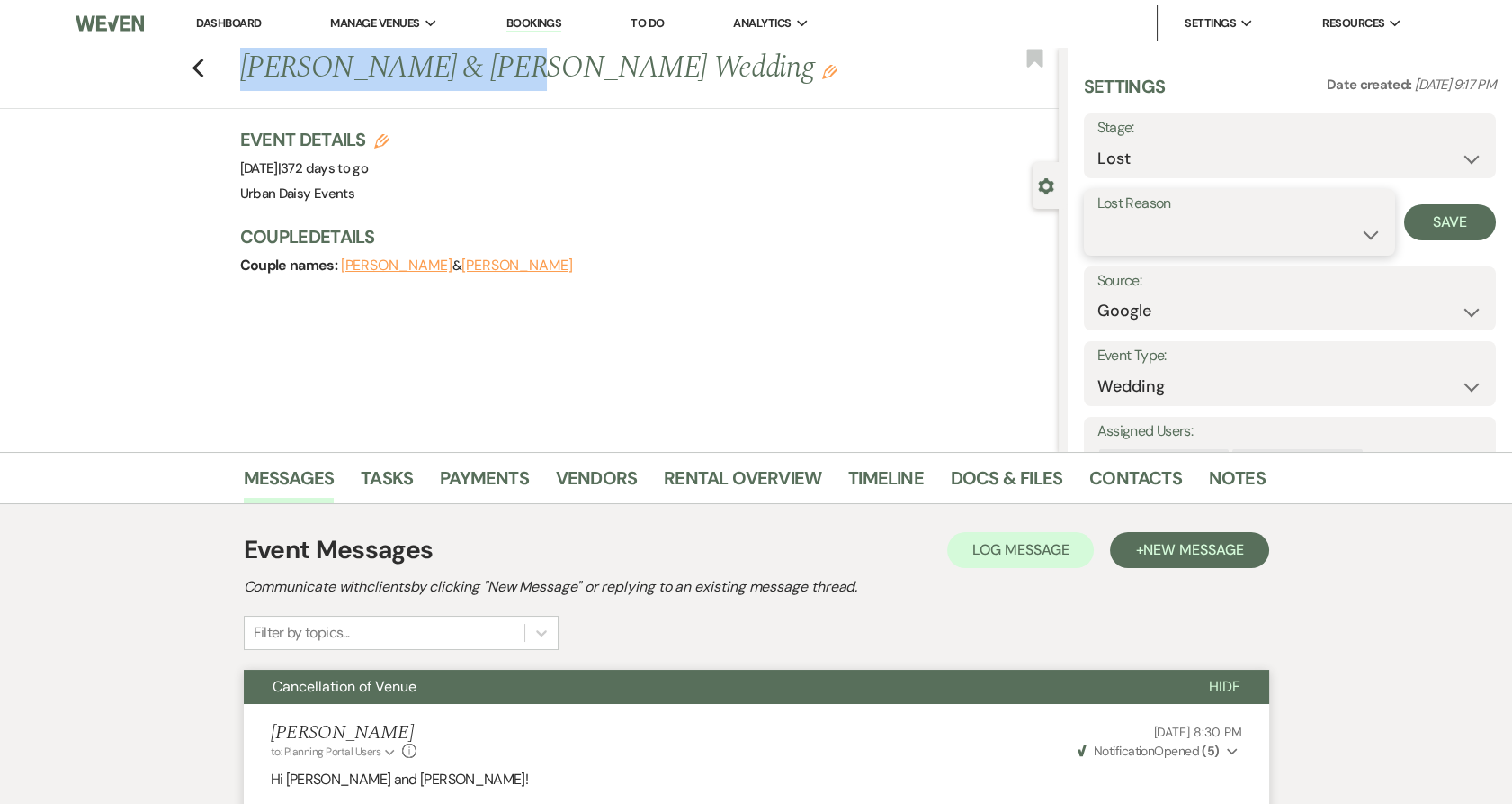
click at [1336, 229] on select "Booked Elsewhere Budget Date Unavailable No Response Not a Good Match Capacity …" at bounding box center [1239, 234] width 285 height 35
select select "11"
click at [1098, 217] on select "Booked Elsewhere Budget Date Unavailable No Response Not a Good Match Capacity …" at bounding box center [1239, 234] width 285 height 35
click at [1410, 233] on button "Save" at bounding box center [1450, 222] width 91 height 36
click at [1043, 184] on icon "Gear" at bounding box center [1045, 186] width 16 height 16
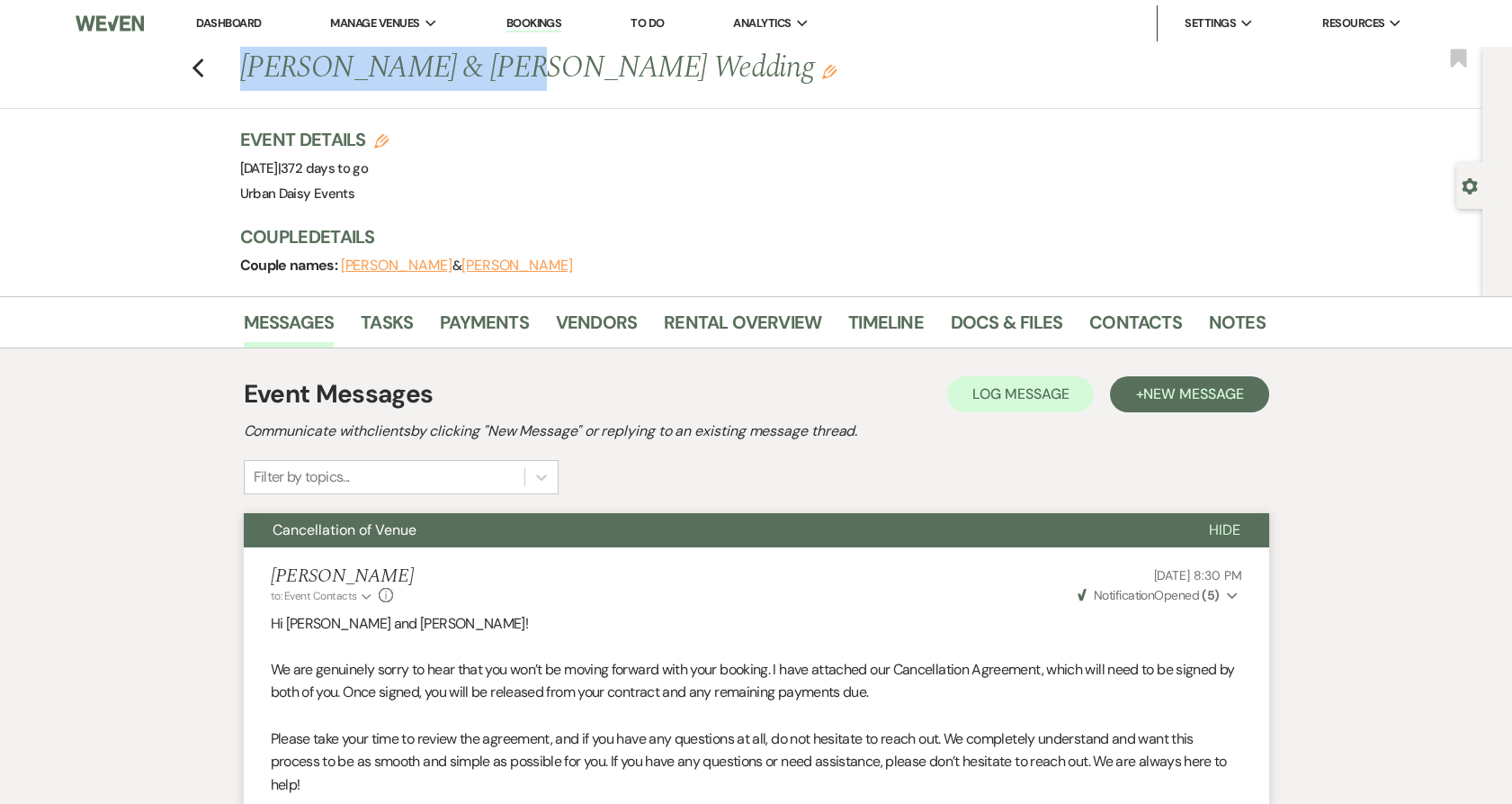
click at [203, 63] on use "button" at bounding box center [197, 68] width 12 height 20
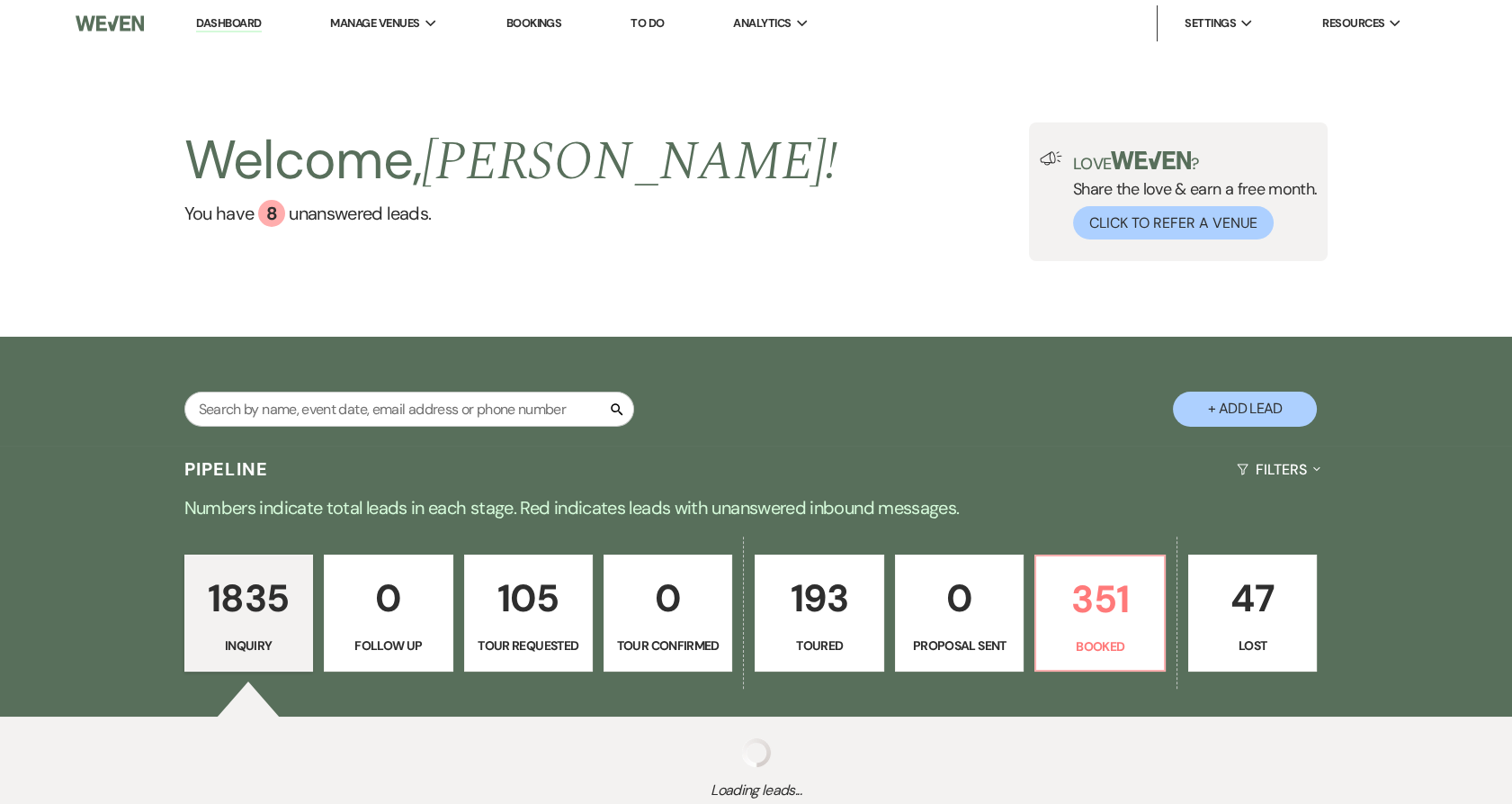
click at [0, 0] on li "Urban Daisy Events" at bounding box center [0, 0] width 0 height 0
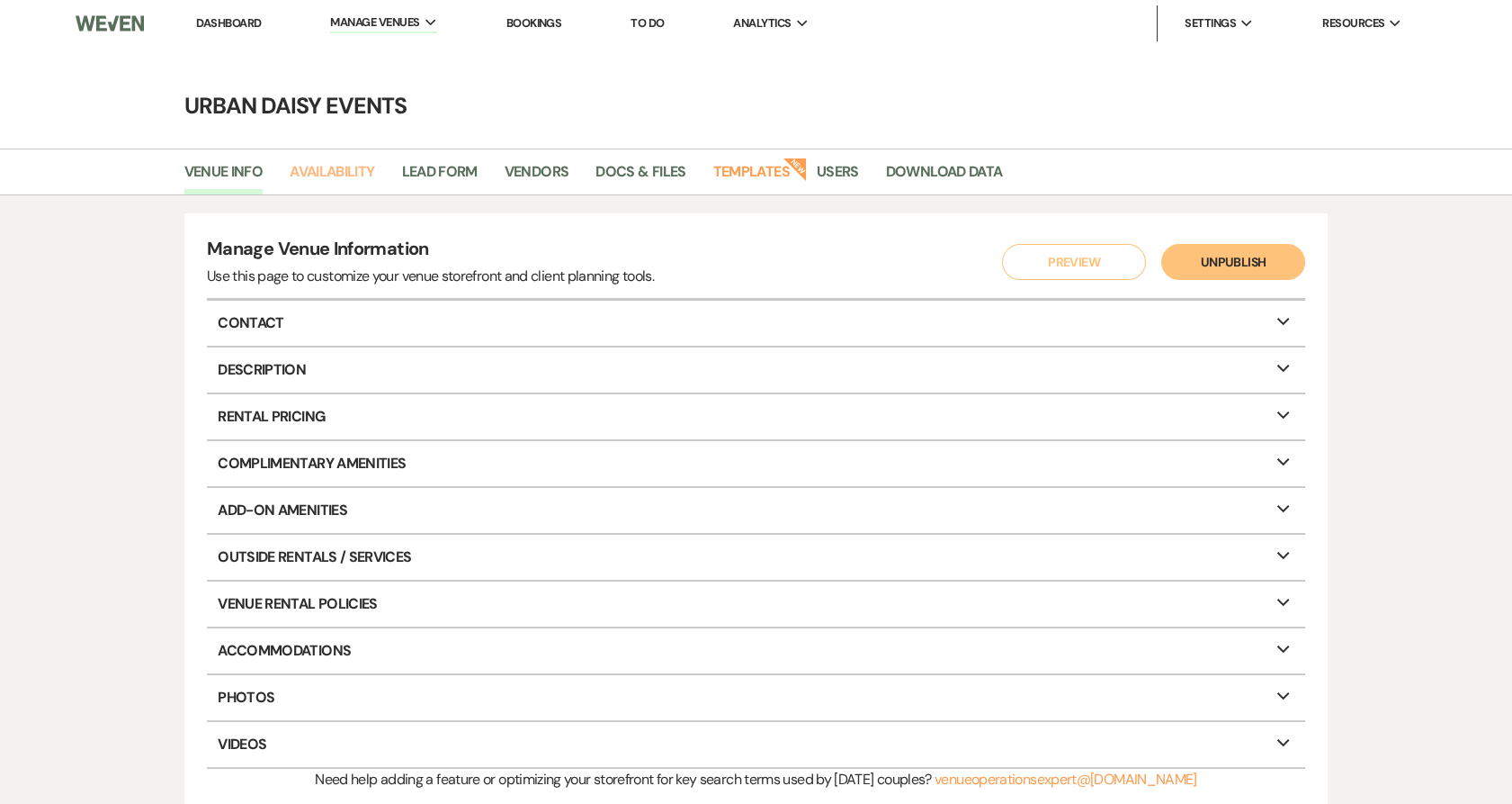
click at [339, 176] on link "Availability" at bounding box center [331, 177] width 85 height 35
select select "2"
select select "2026"
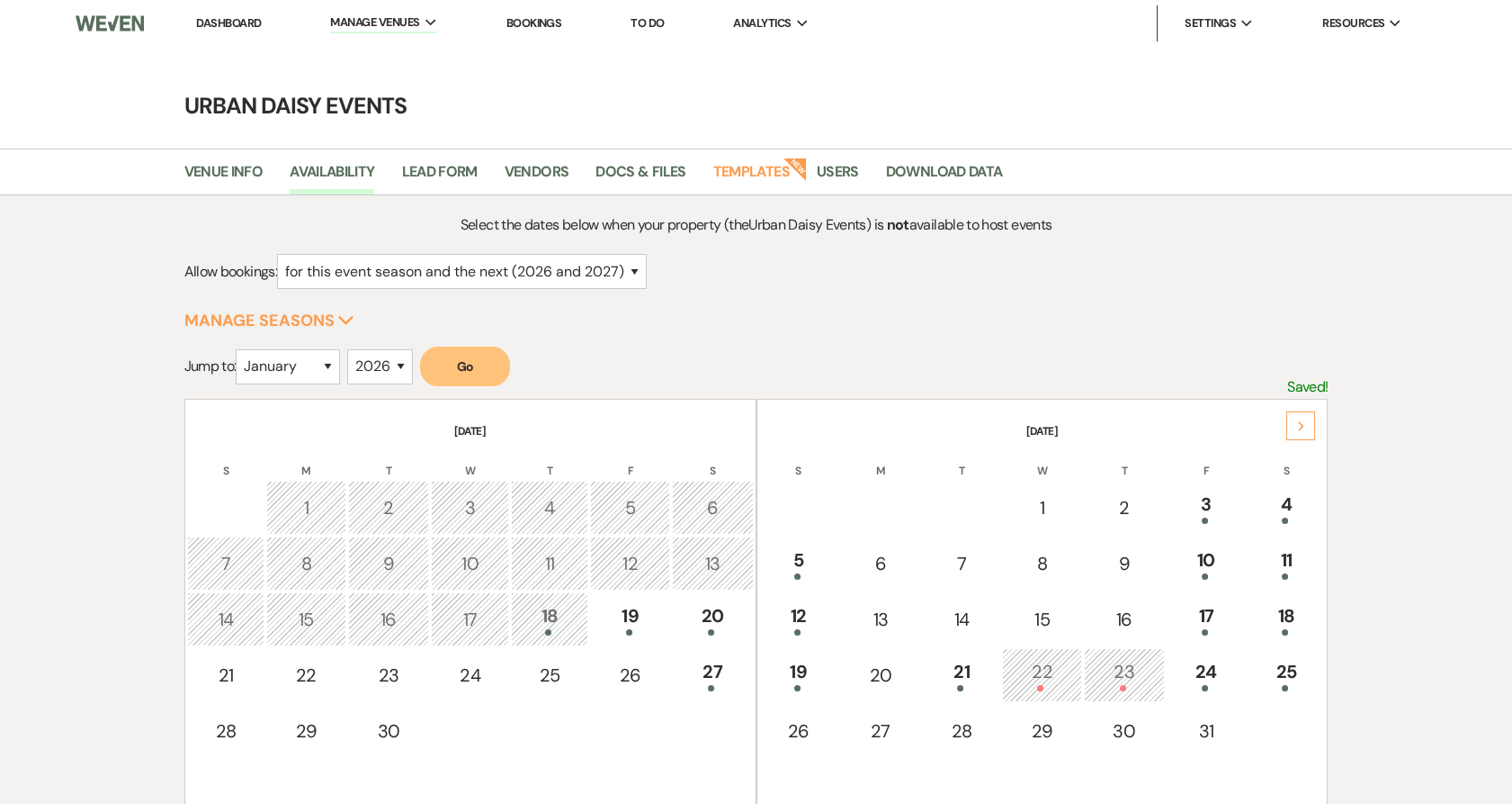
click at [1305, 429] on div "Next" at bounding box center [1300, 425] width 29 height 29
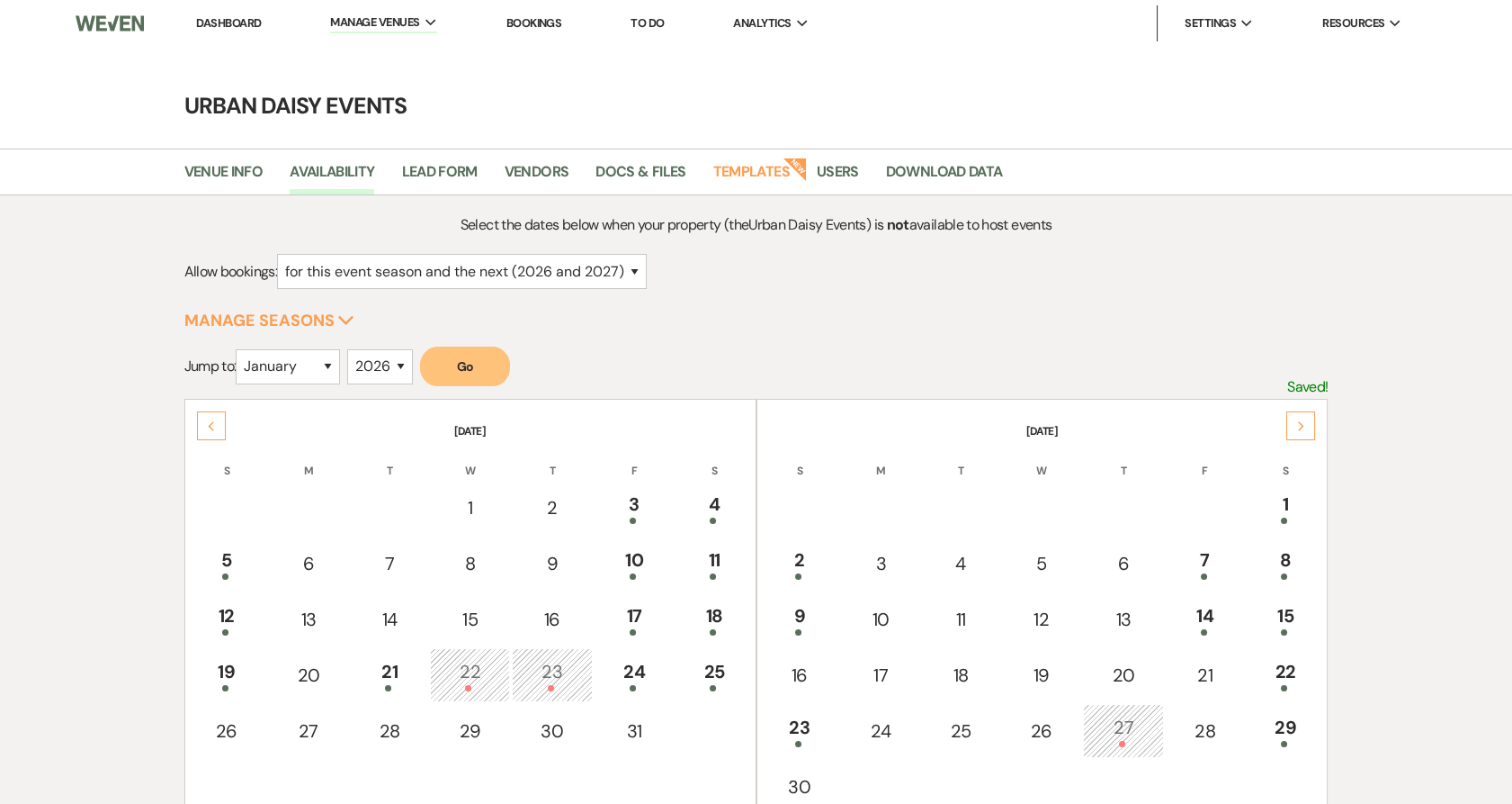
click at [1305, 429] on div "Next" at bounding box center [1300, 425] width 29 height 29
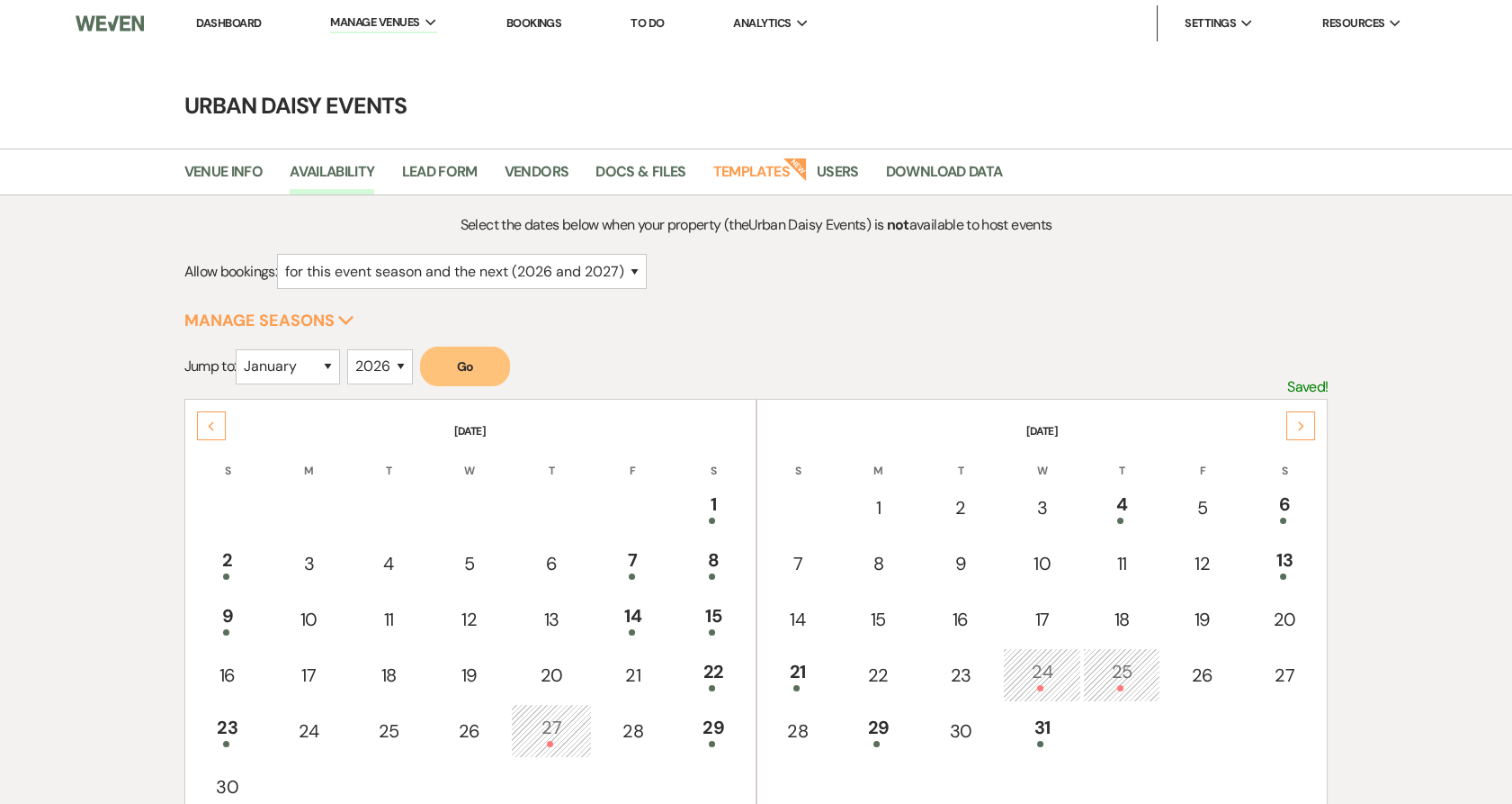
click at [1305, 429] on div "Next" at bounding box center [1300, 425] width 29 height 29
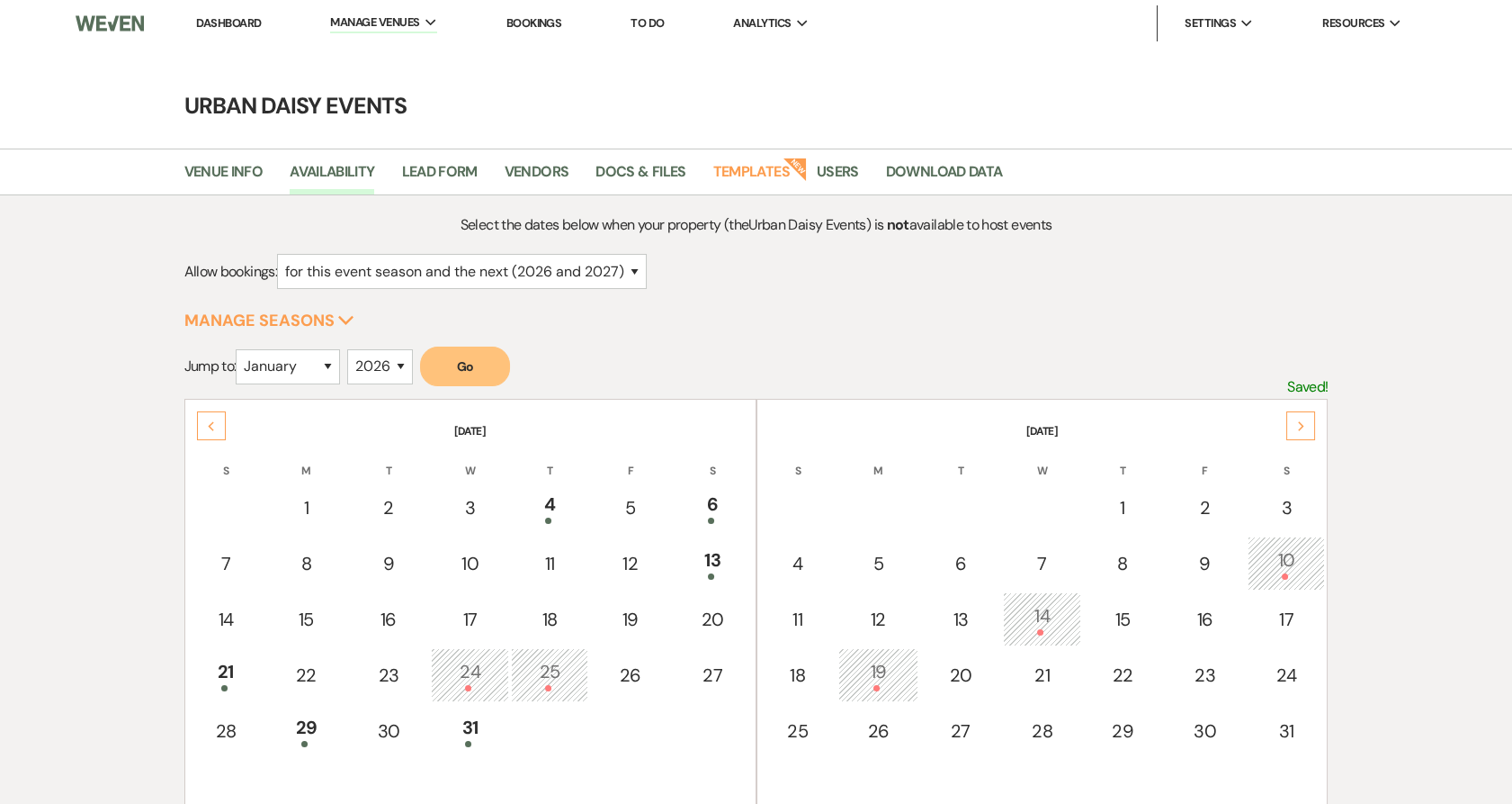
click at [1305, 429] on div "Next" at bounding box center [1300, 425] width 29 height 29
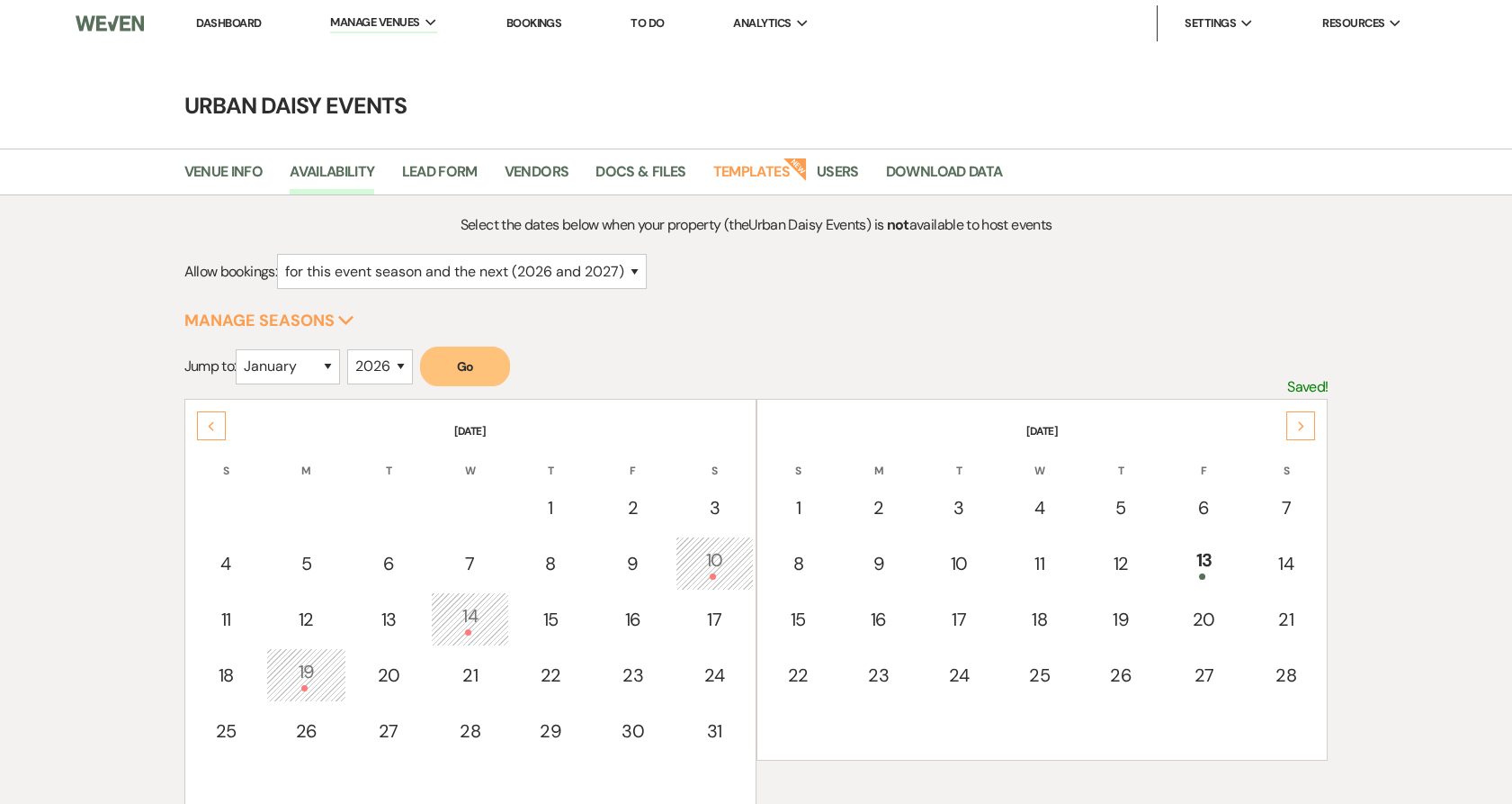
click at [1305, 429] on div "Next" at bounding box center [1300, 425] width 29 height 29
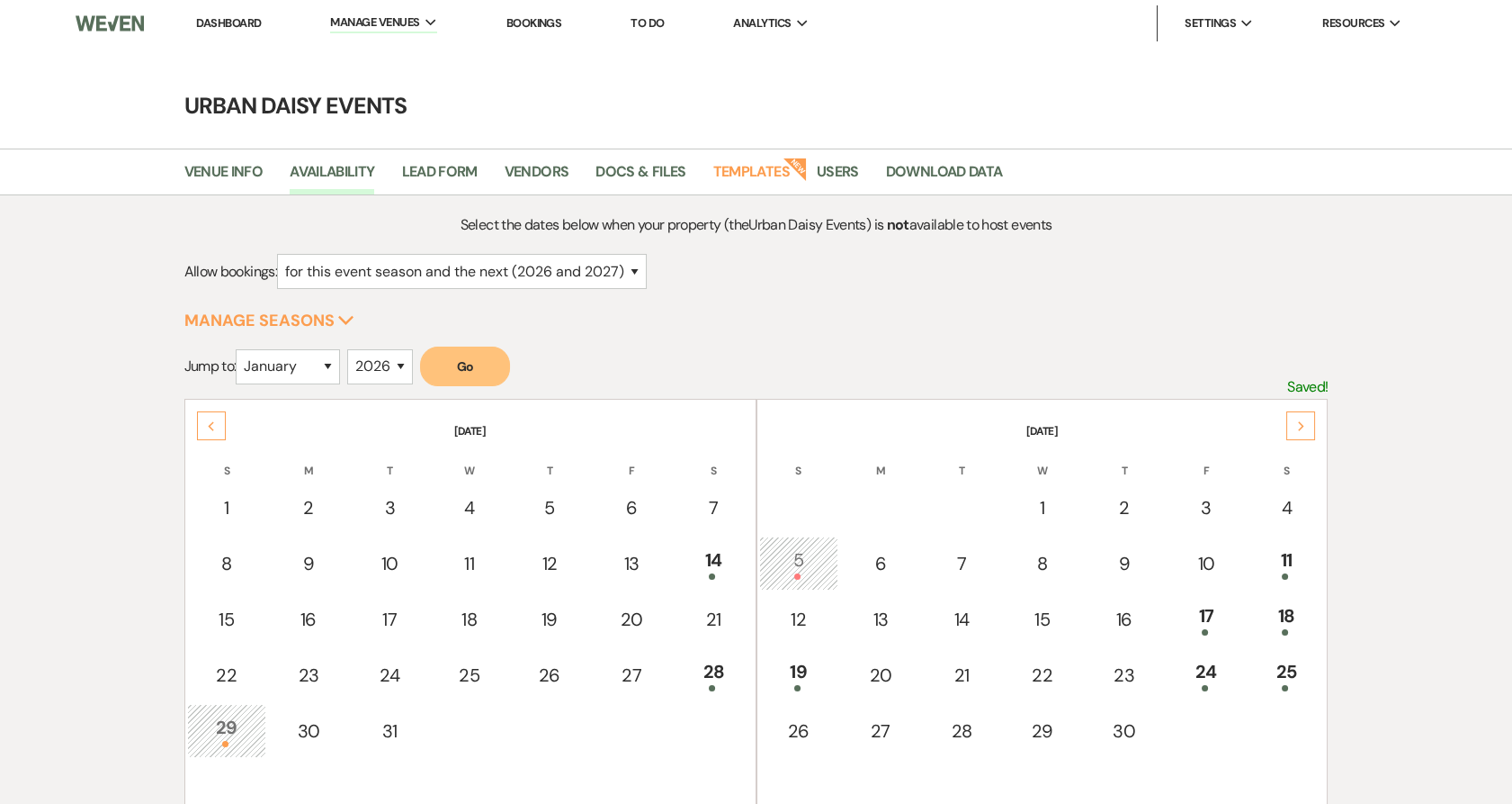
click at [1305, 429] on div "Next" at bounding box center [1300, 425] width 29 height 29
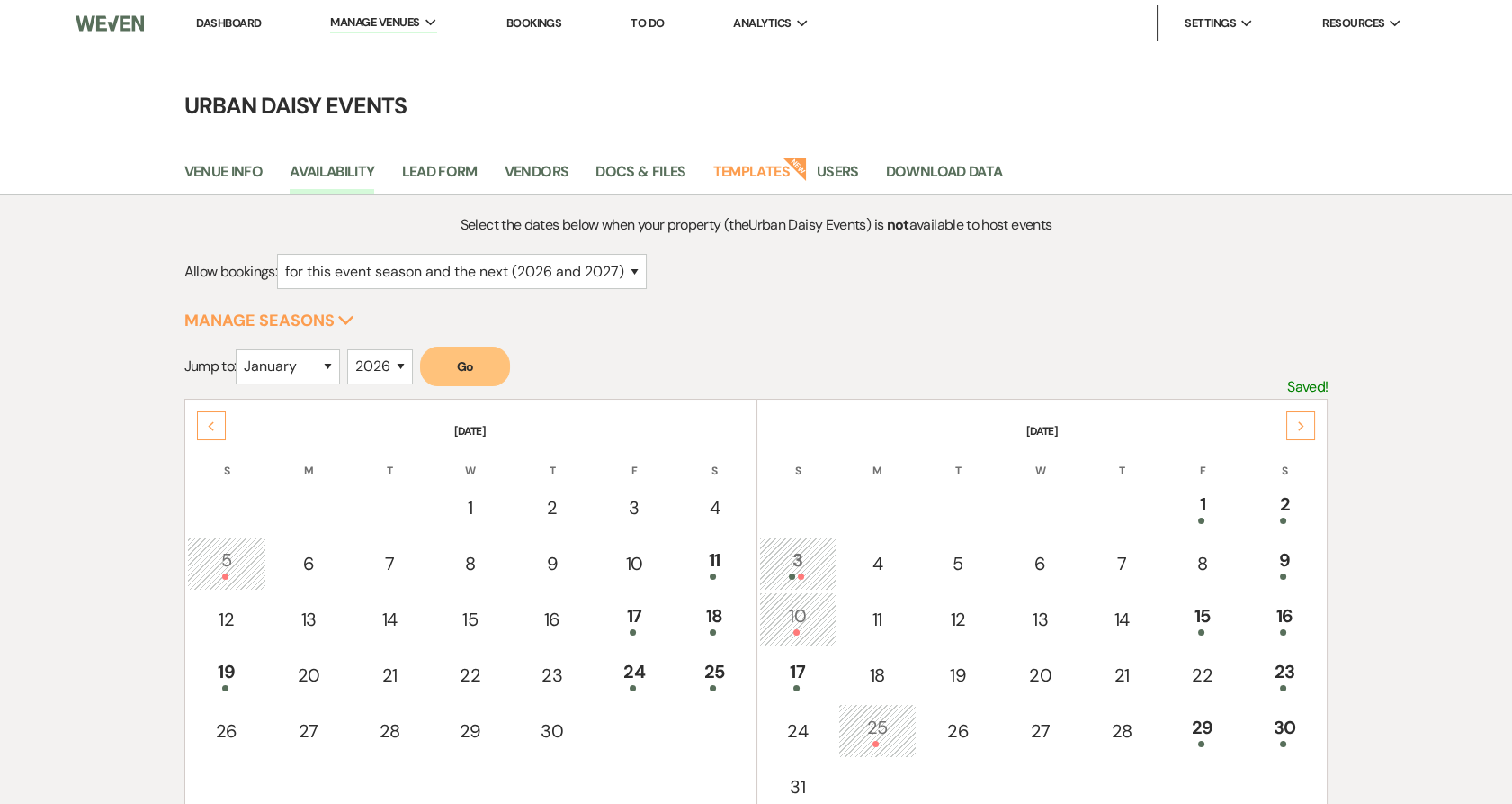
click at [1305, 429] on div "Next" at bounding box center [1300, 425] width 29 height 29
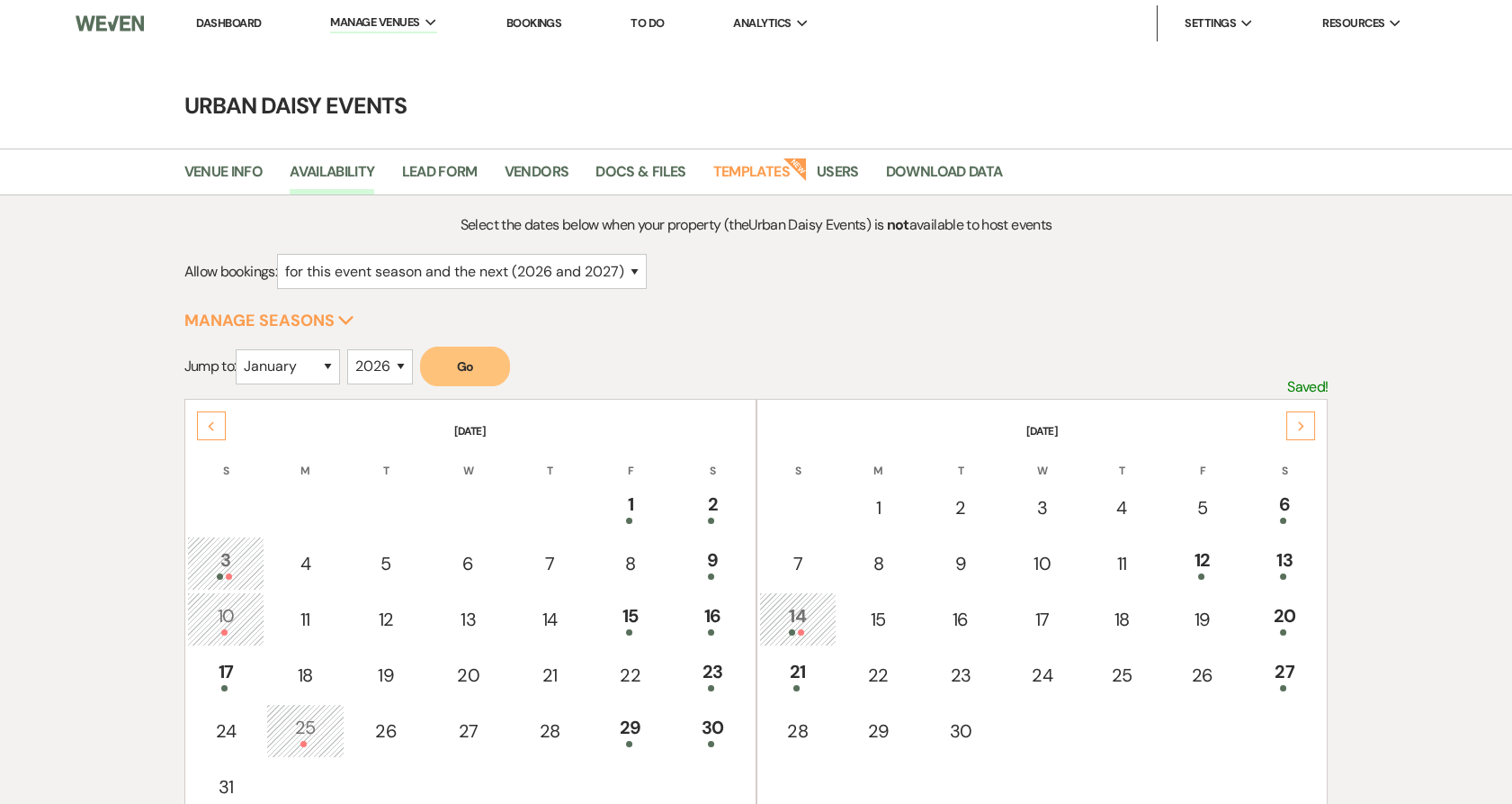
click at [1305, 429] on div "Next" at bounding box center [1300, 425] width 29 height 29
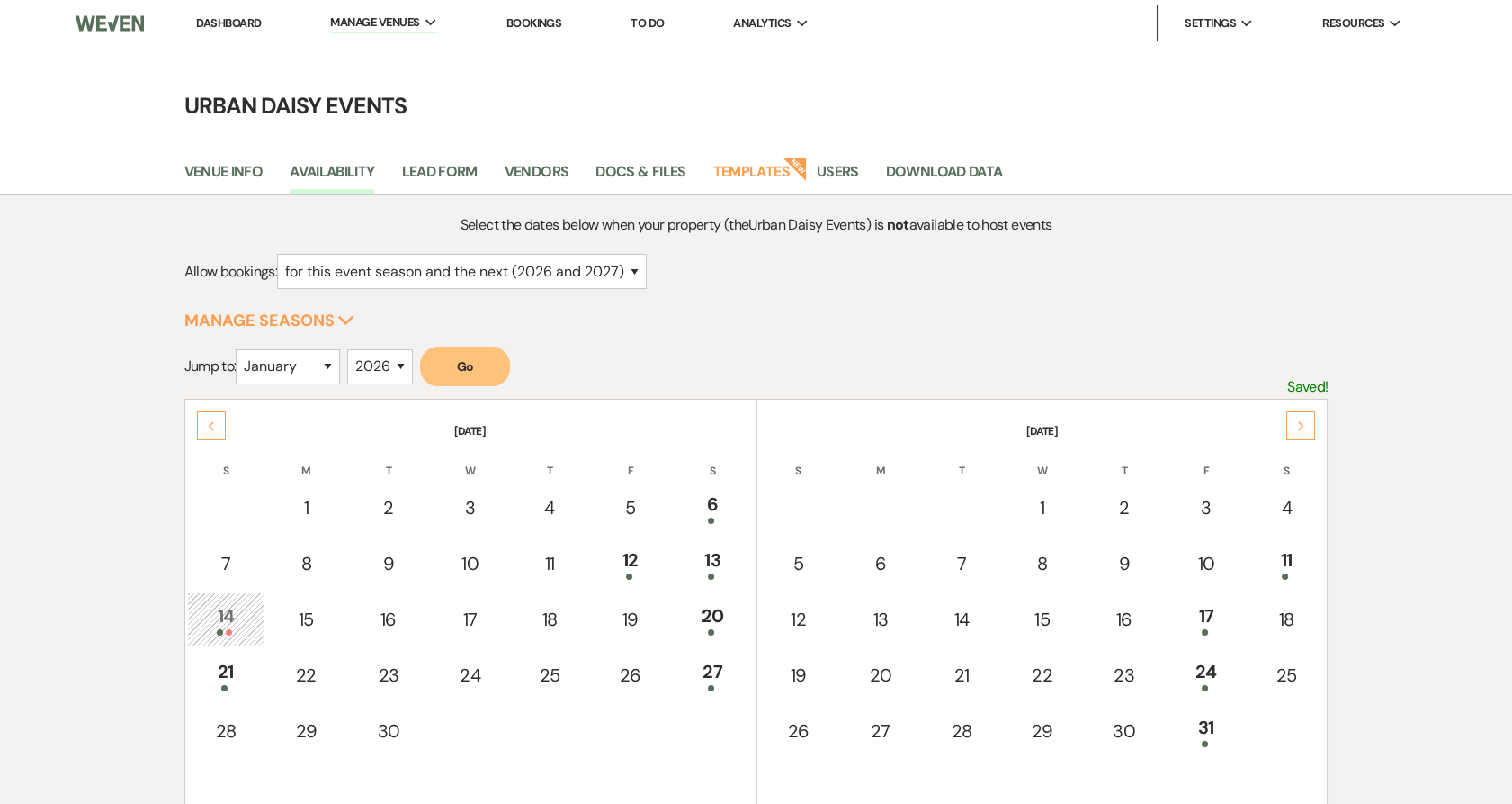
click at [1305, 429] on div "Next" at bounding box center [1300, 425] width 29 height 29
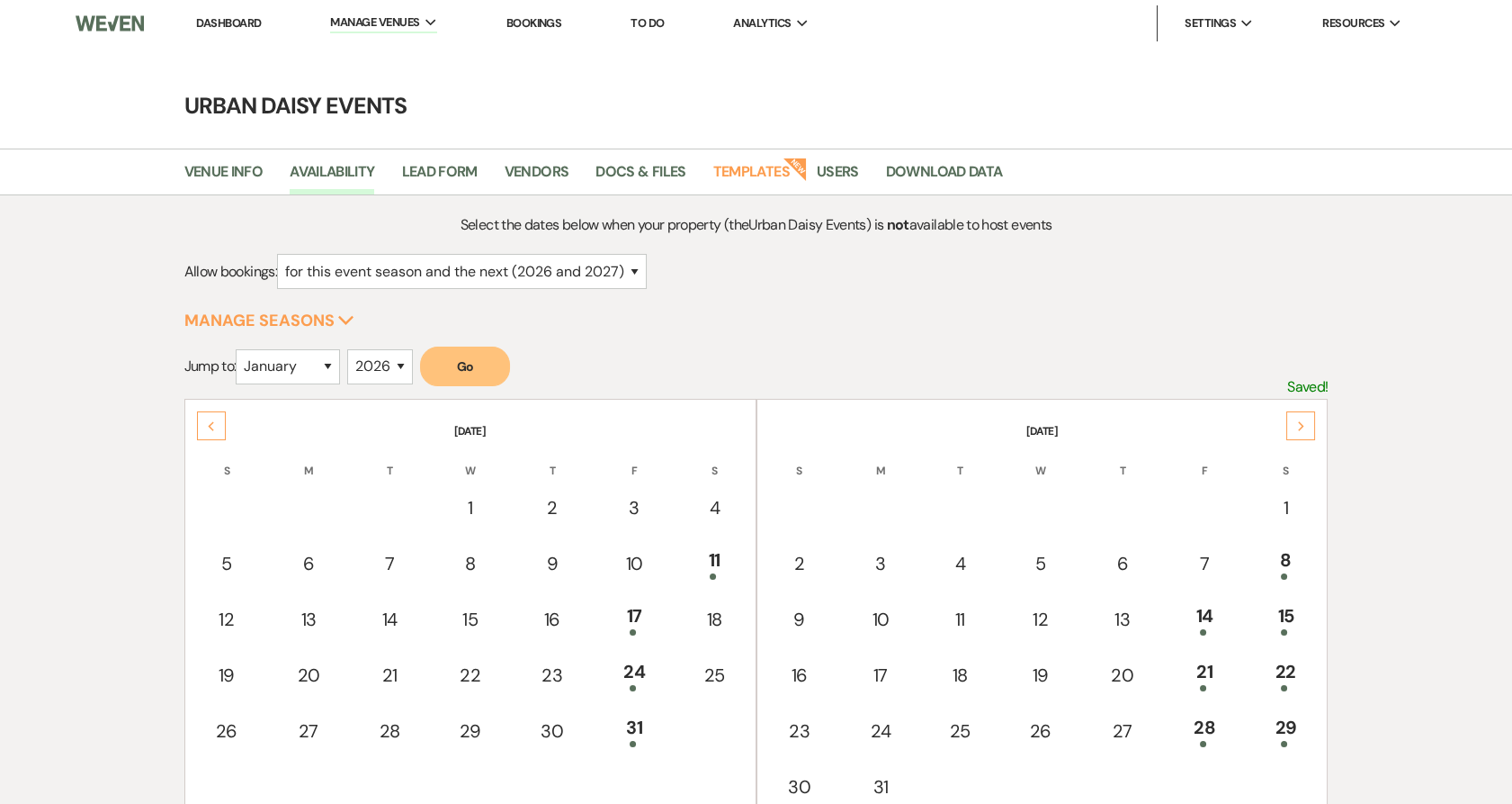
click at [1305, 429] on div "Next" at bounding box center [1300, 425] width 29 height 29
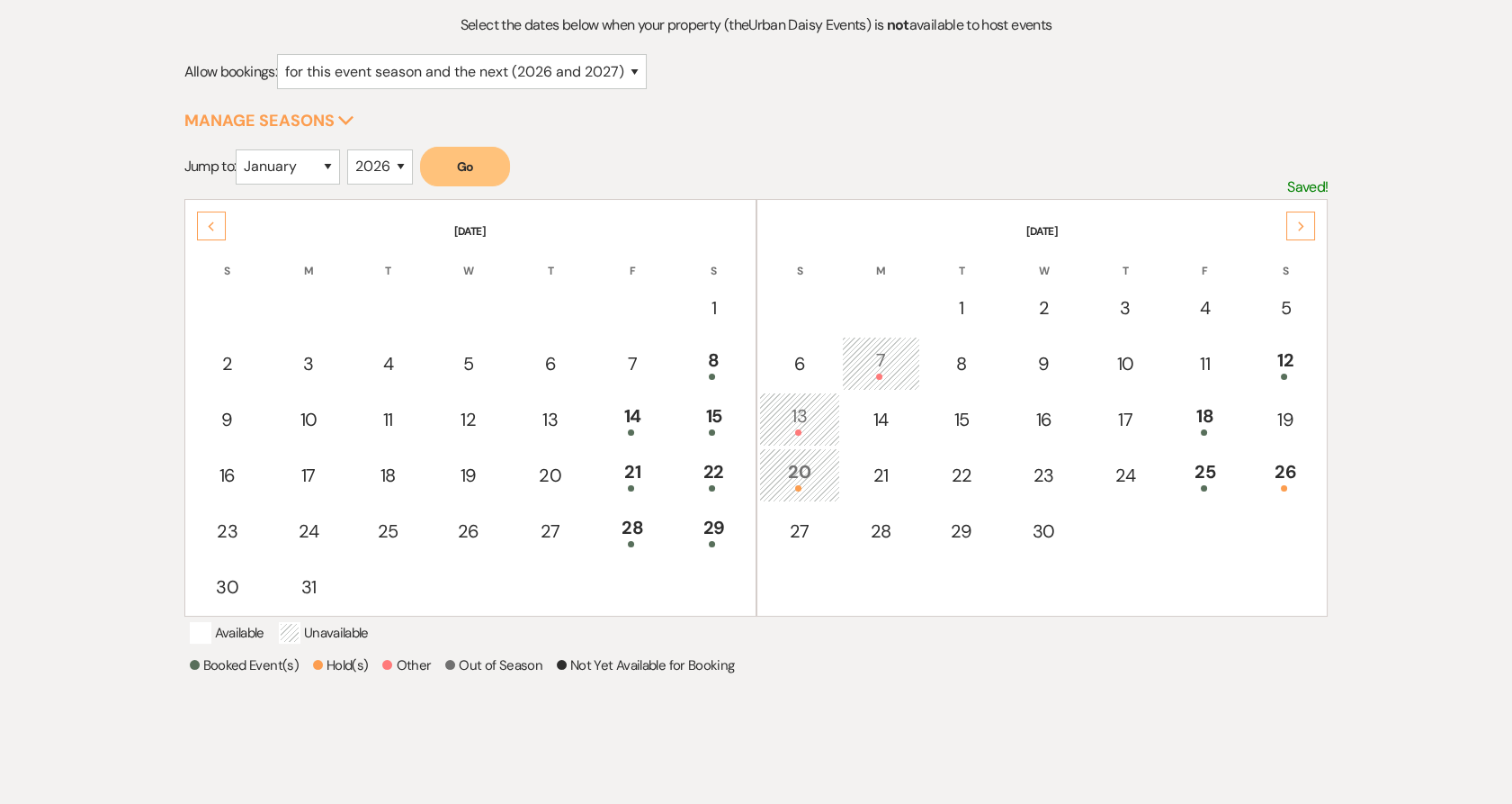
click at [1302, 460] on div "26" at bounding box center [1285, 475] width 61 height 34
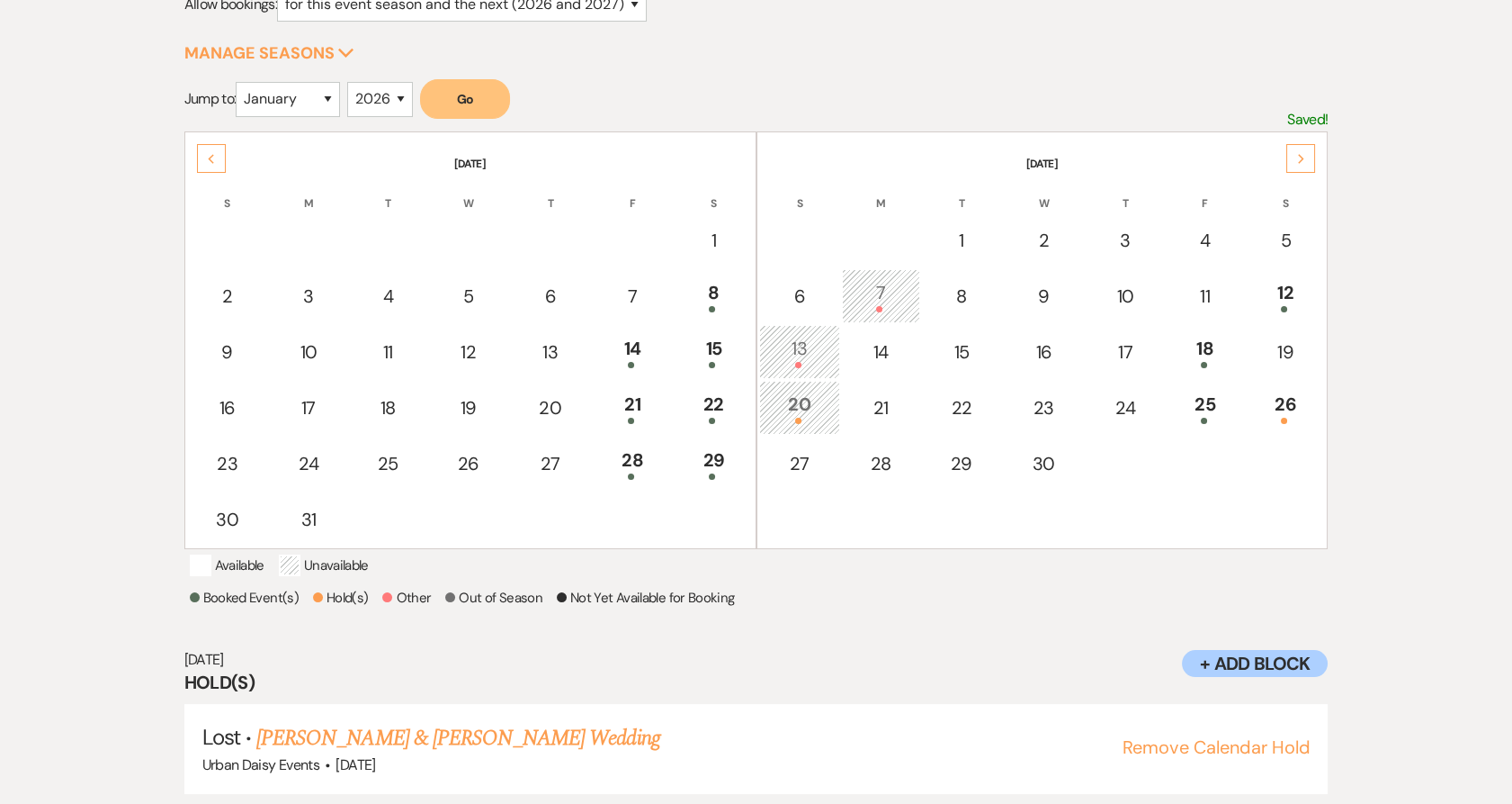
scroll to position [289, 0]
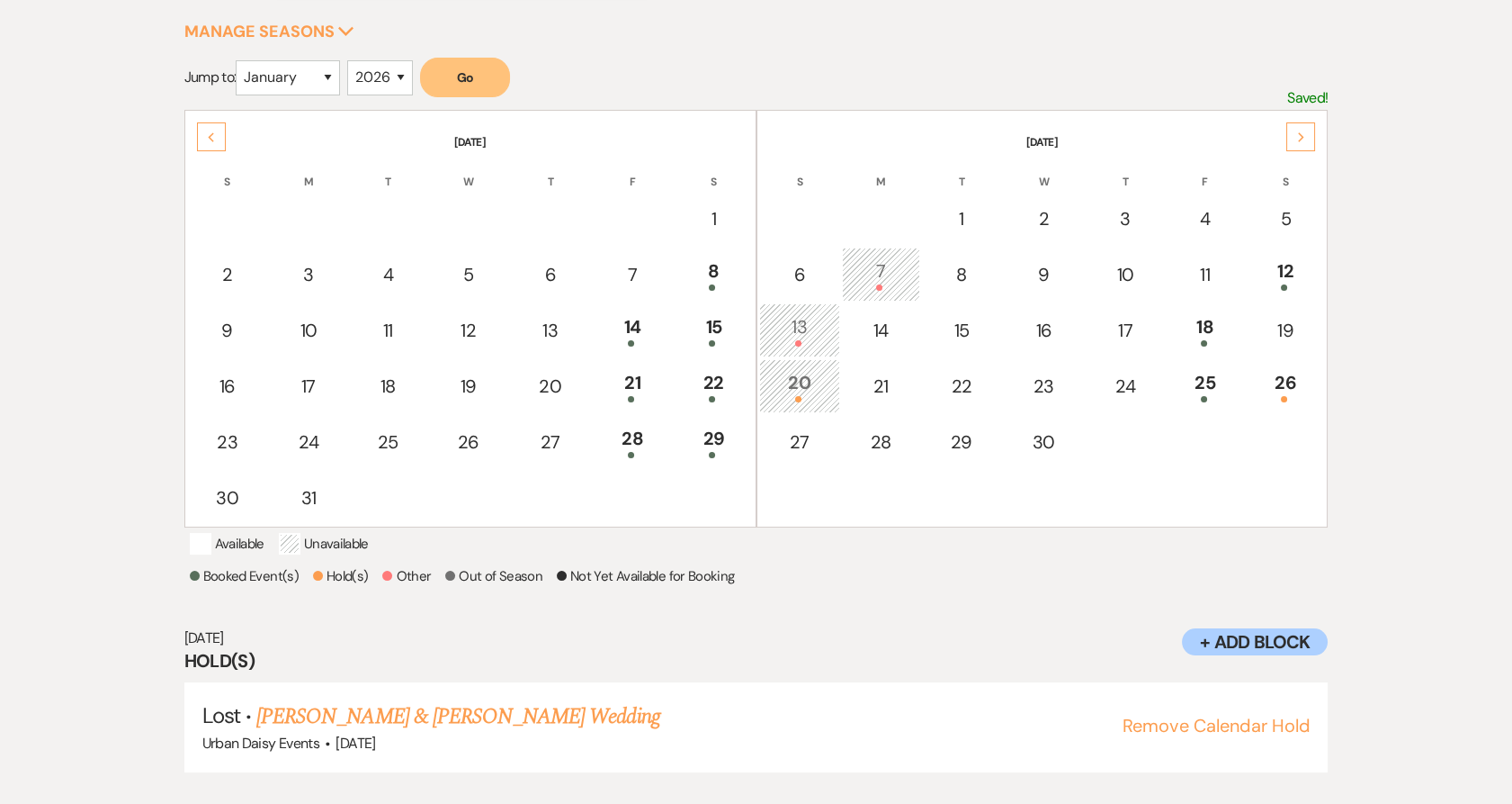
click at [1232, 656] on h3 "Hold(s)" at bounding box center [757, 660] width 1144 height 25
click at [1196, 610] on div "Sep 26, 2026 Hold(s) Lost · Shana Dukes & Julian Boyd's Wedding Urban Daisy Eve…" at bounding box center [757, 699] width 1144 height 180
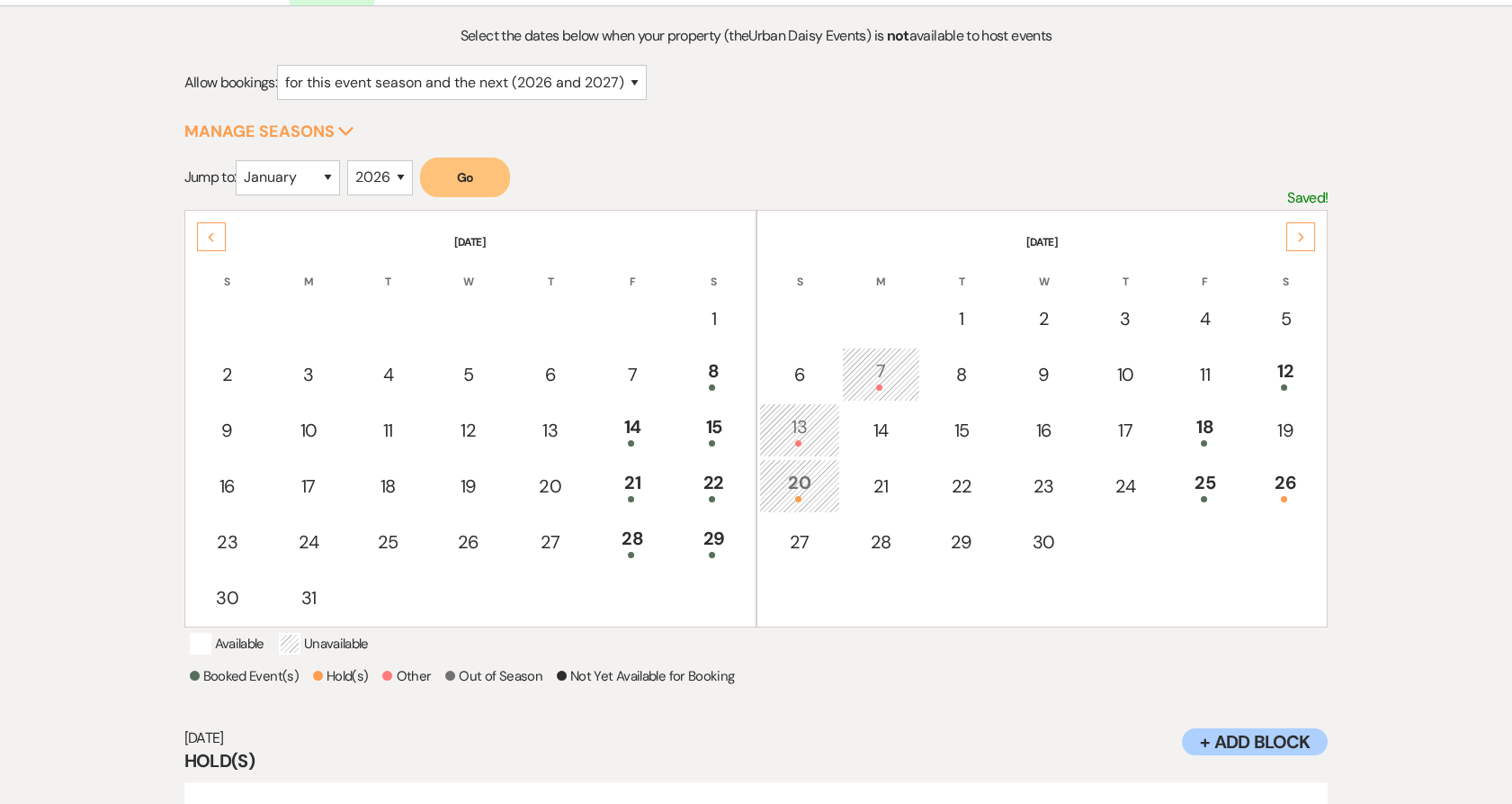
scroll to position [0, 0]
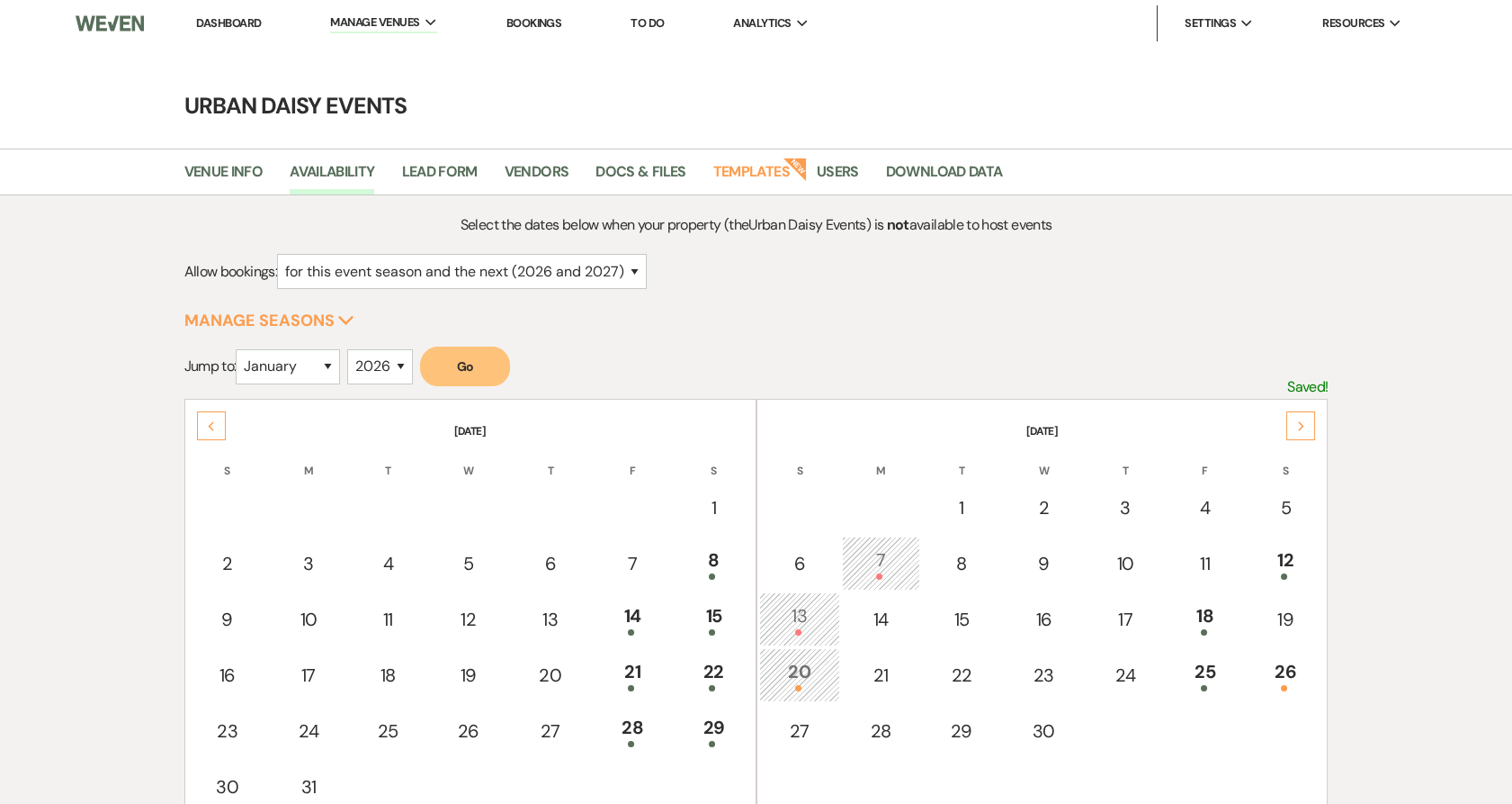
click at [217, 15] on link "Dashboard" at bounding box center [228, 22] width 64 height 15
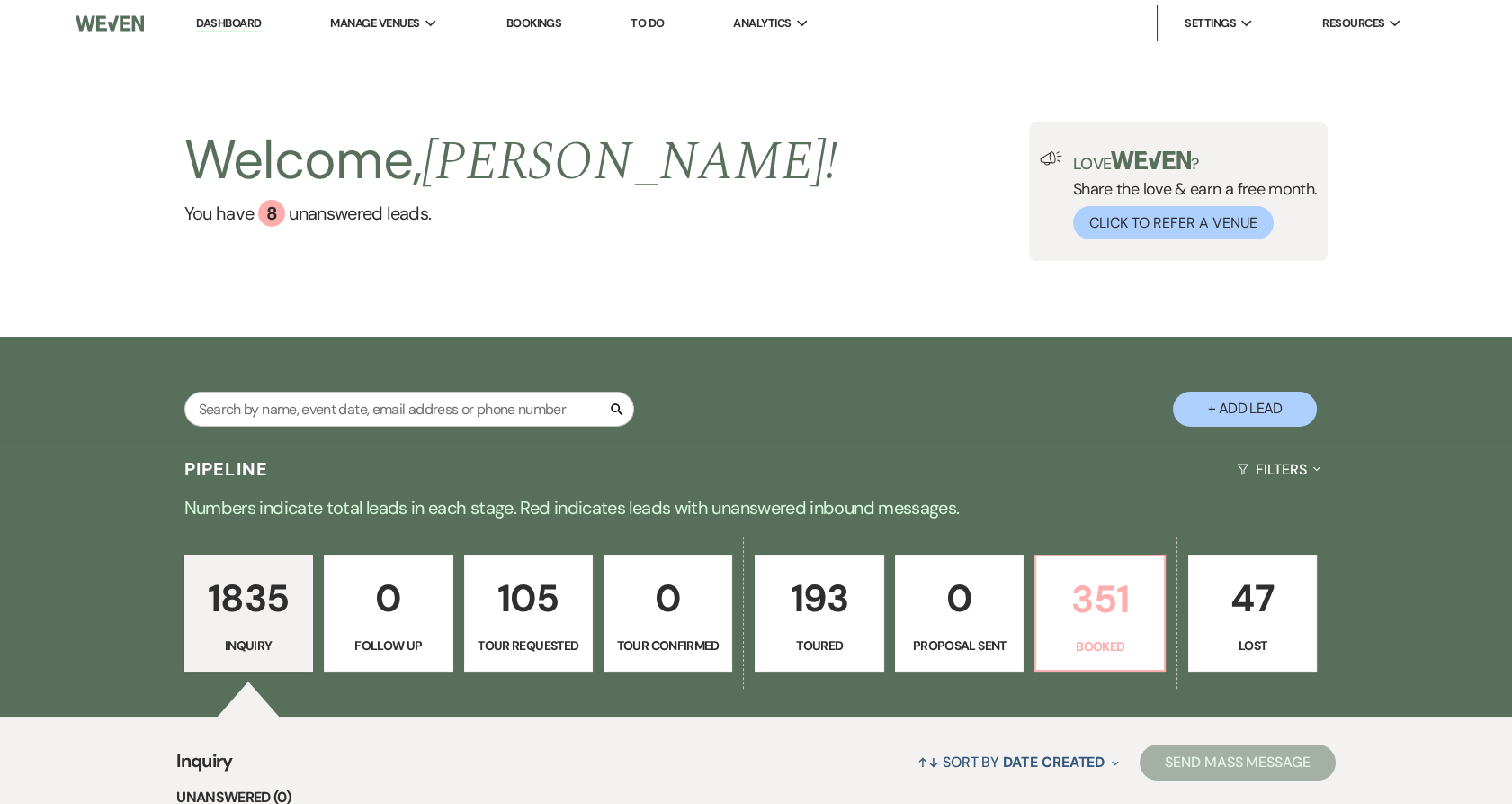
click at [1074, 588] on p "351" at bounding box center [1099, 599] width 105 height 61
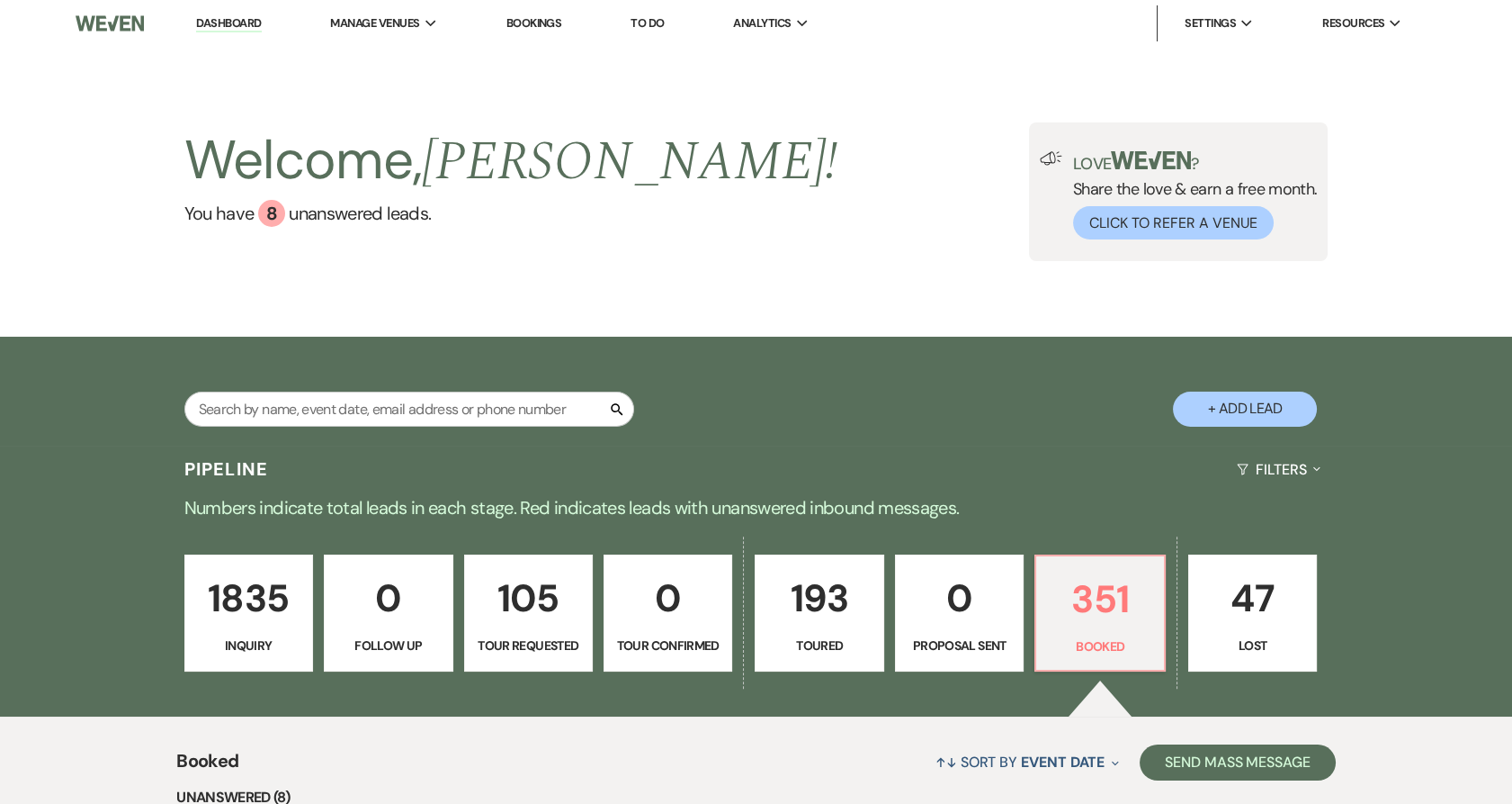
click at [846, 628] on p "193" at bounding box center [819, 598] width 105 height 61
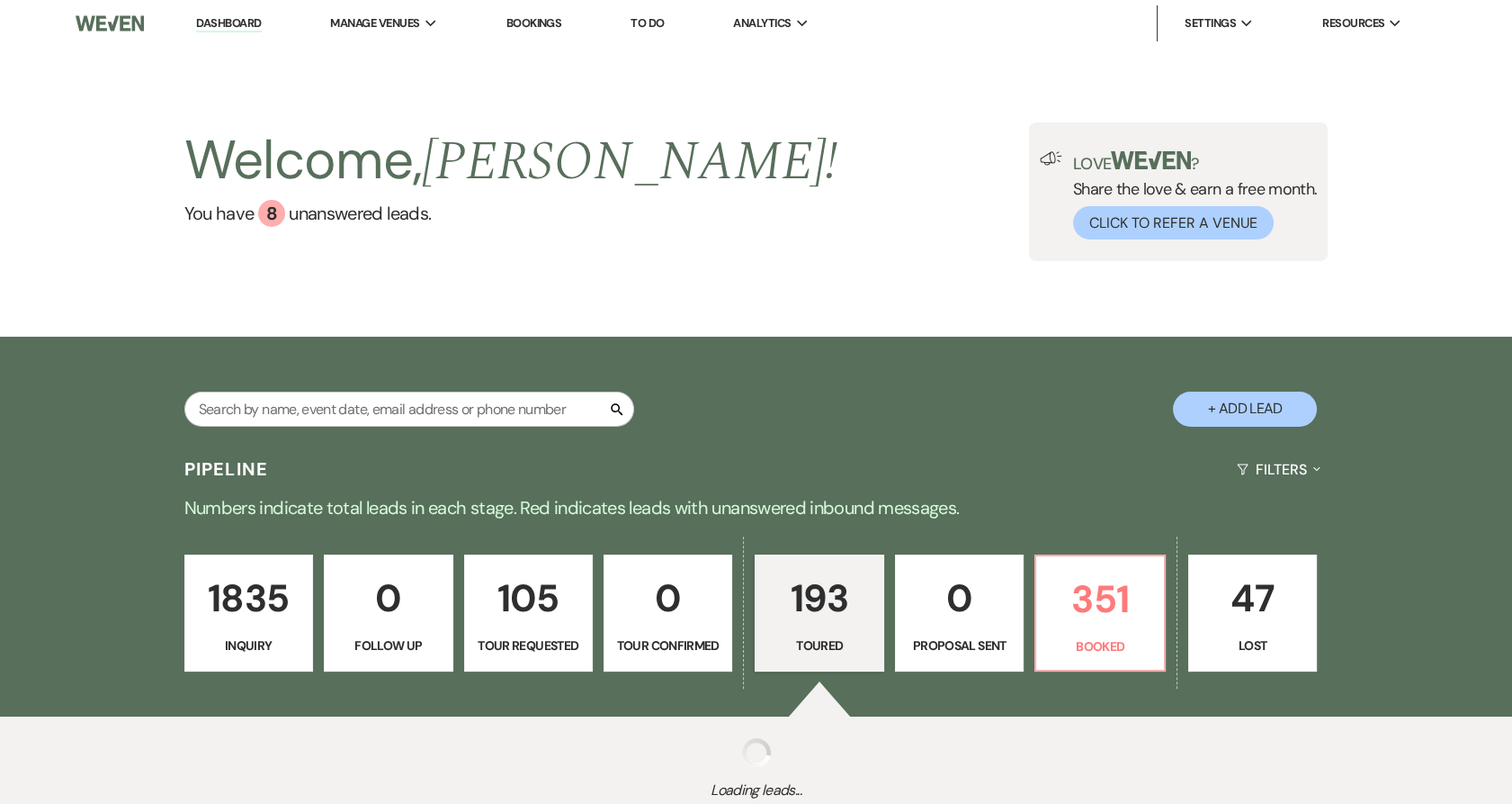
select select "5"
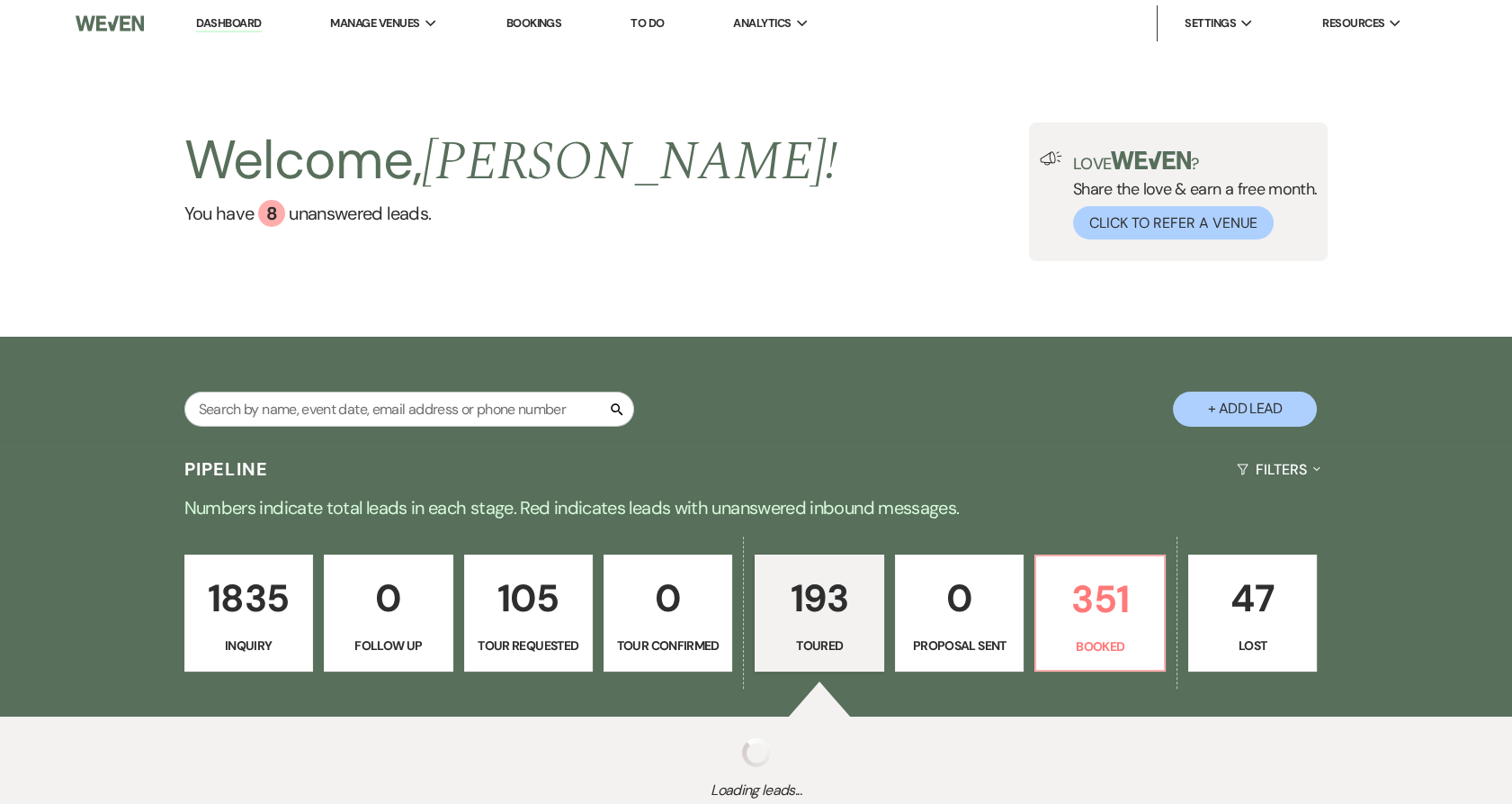
select select "5"
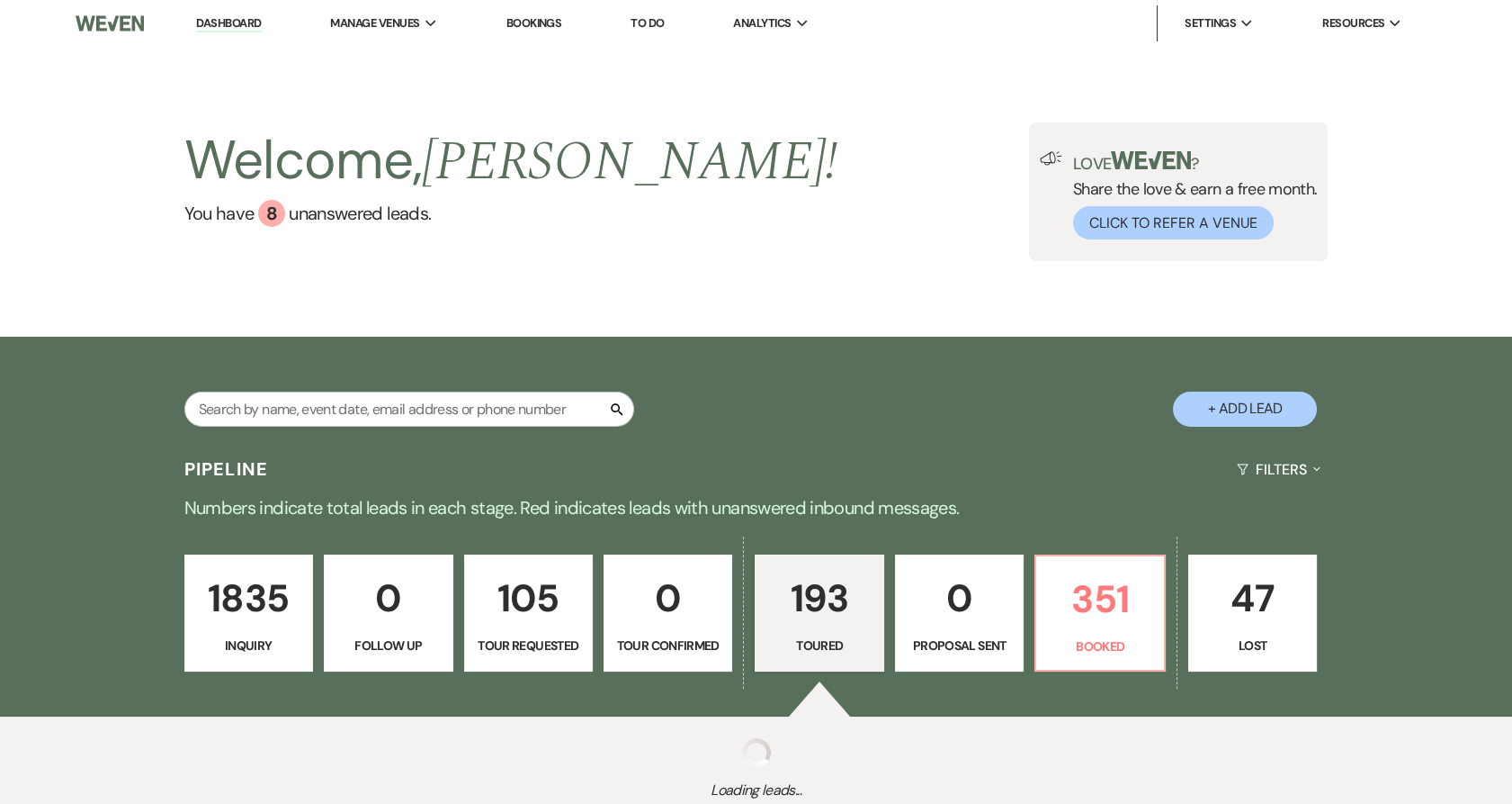
select select "5"
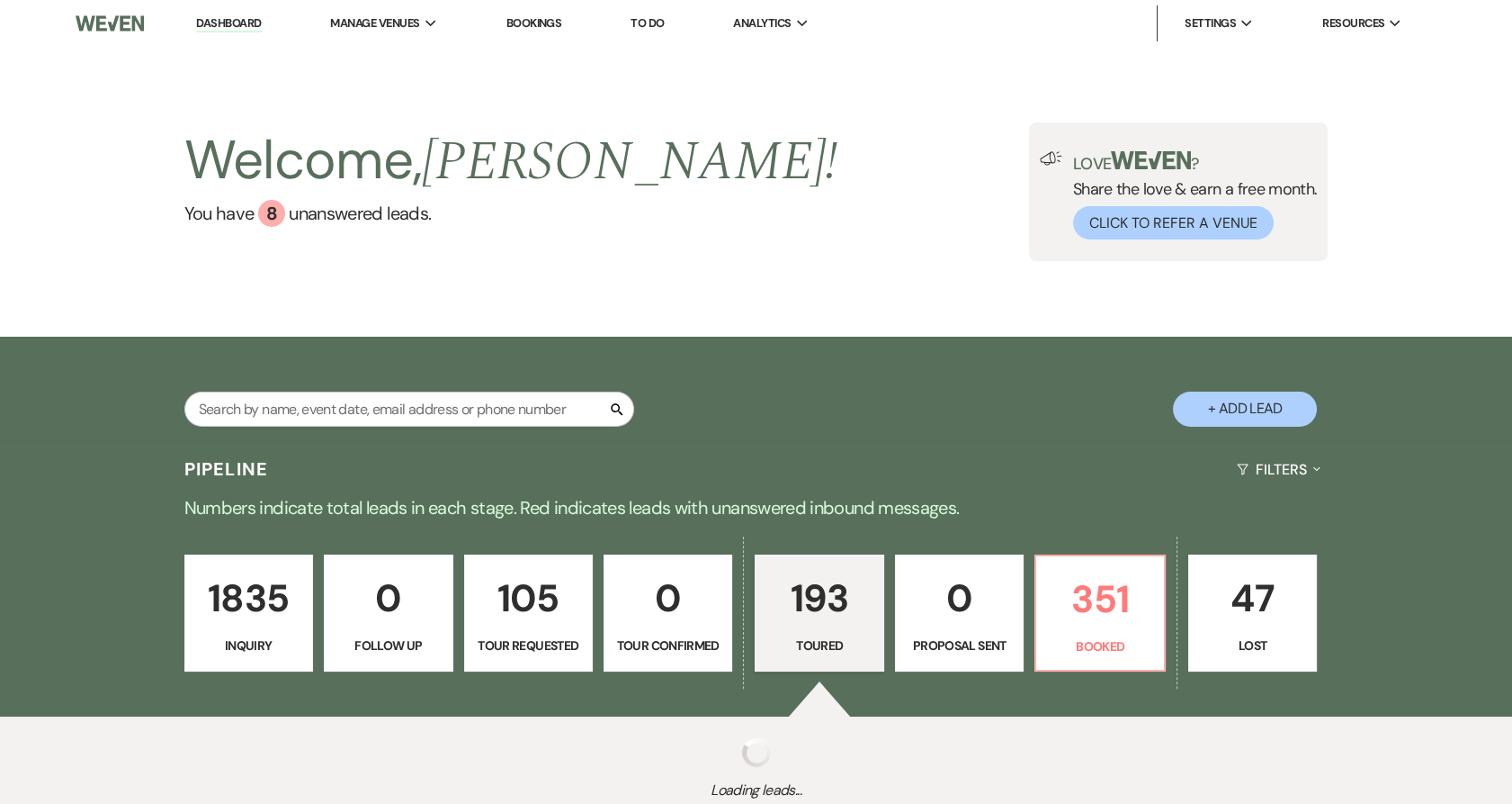
select select "5"
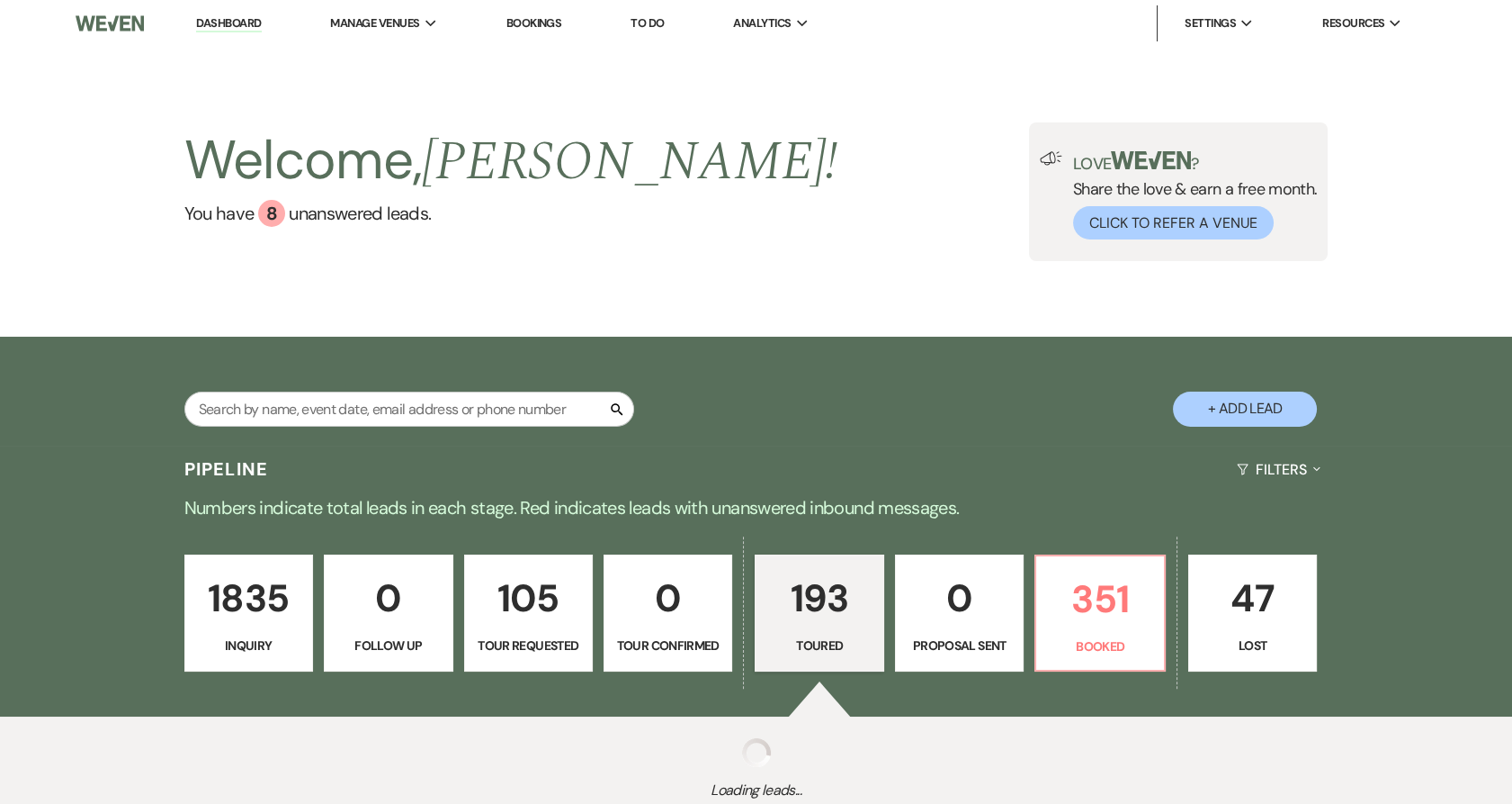
select select "5"
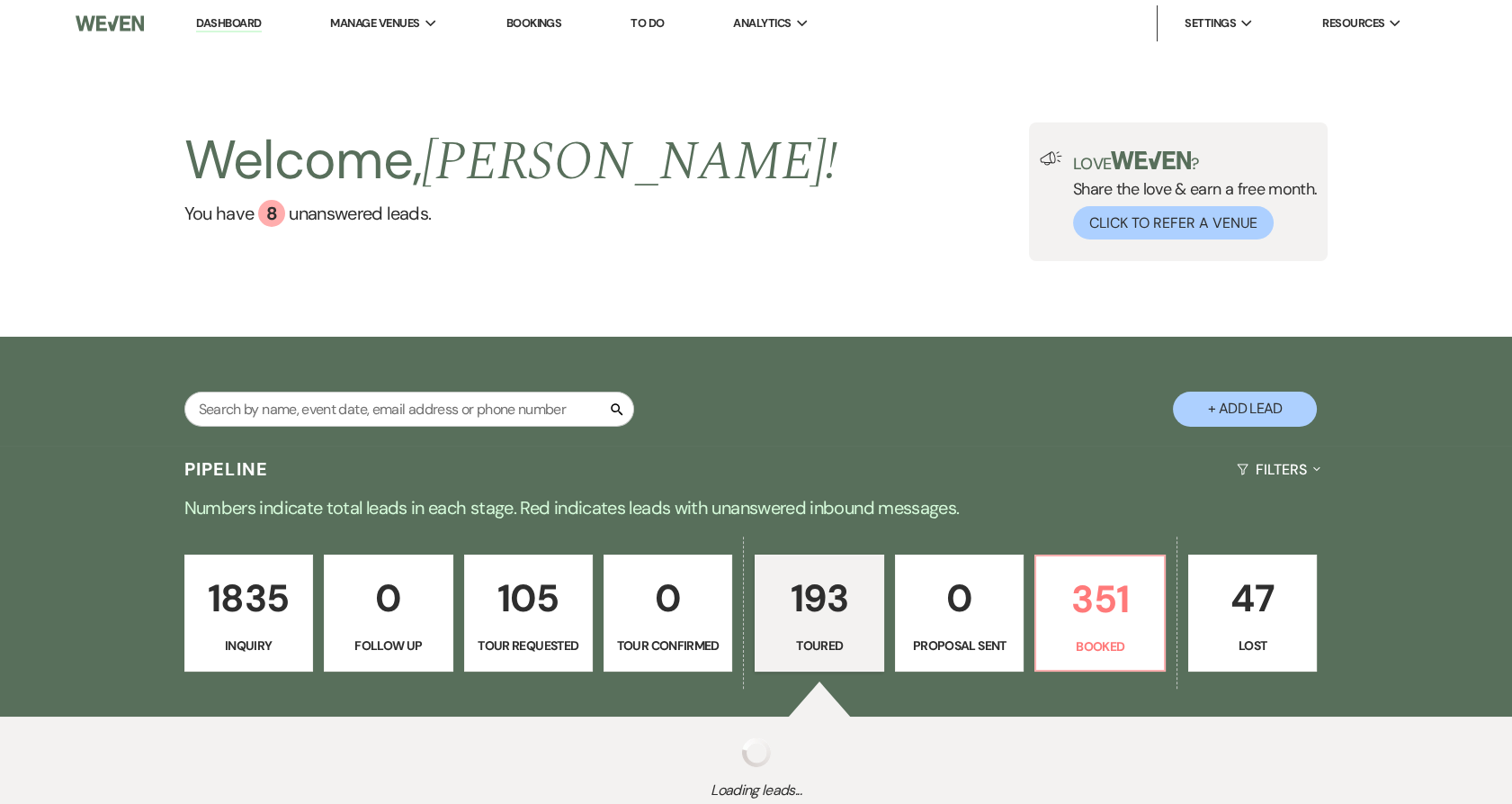
select select "5"
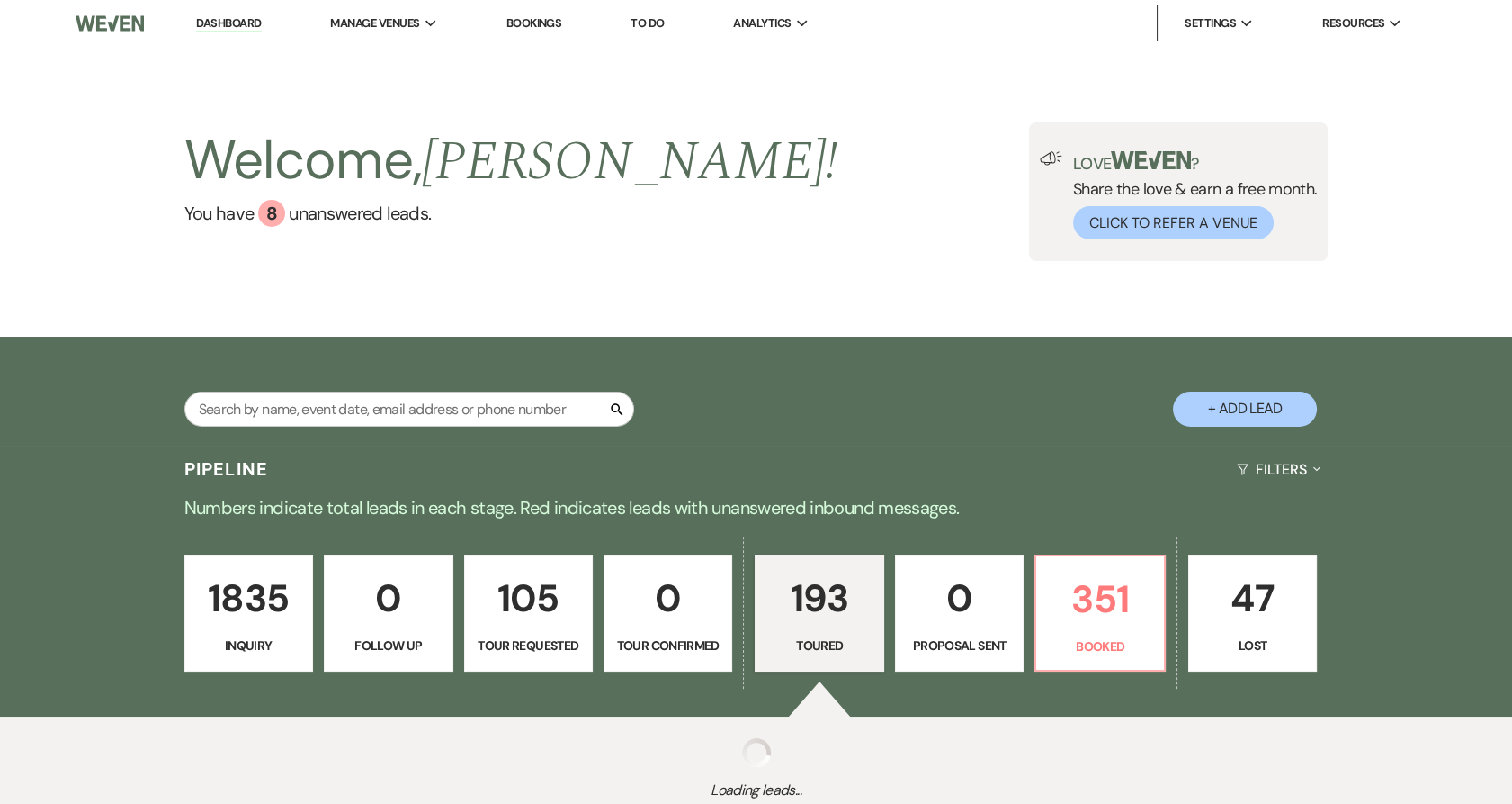
select select "5"
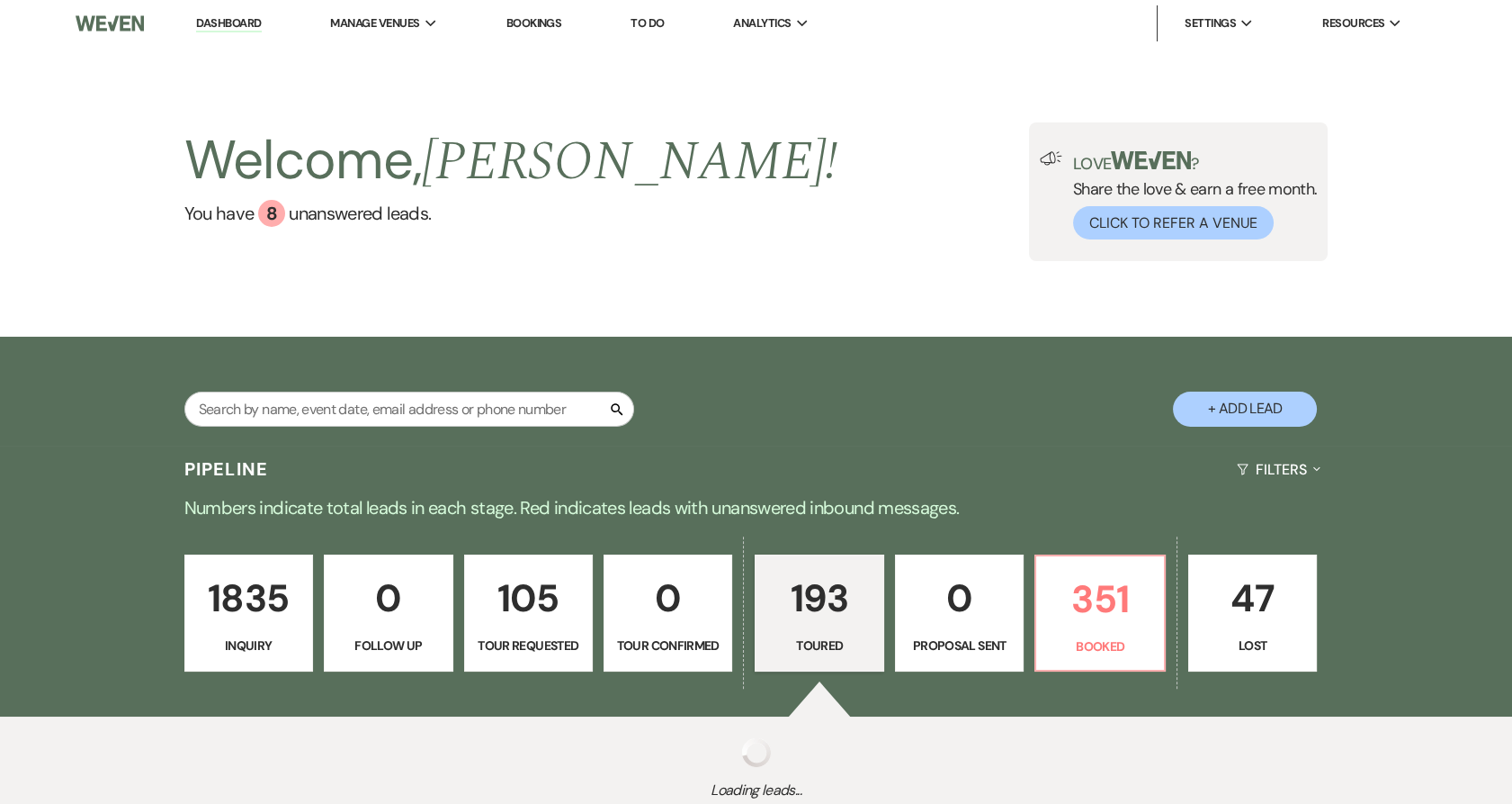
select select "5"
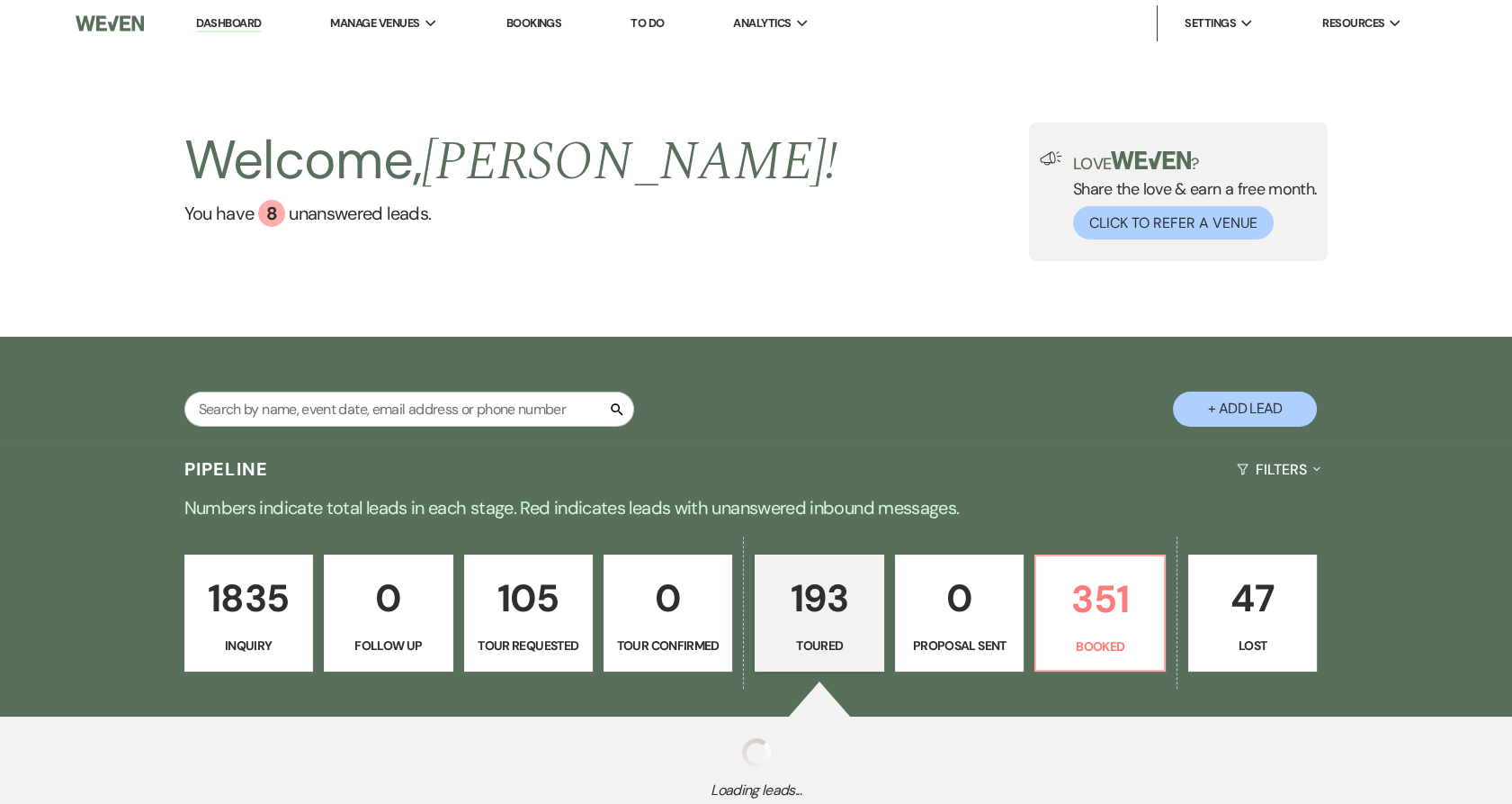
select select "5"
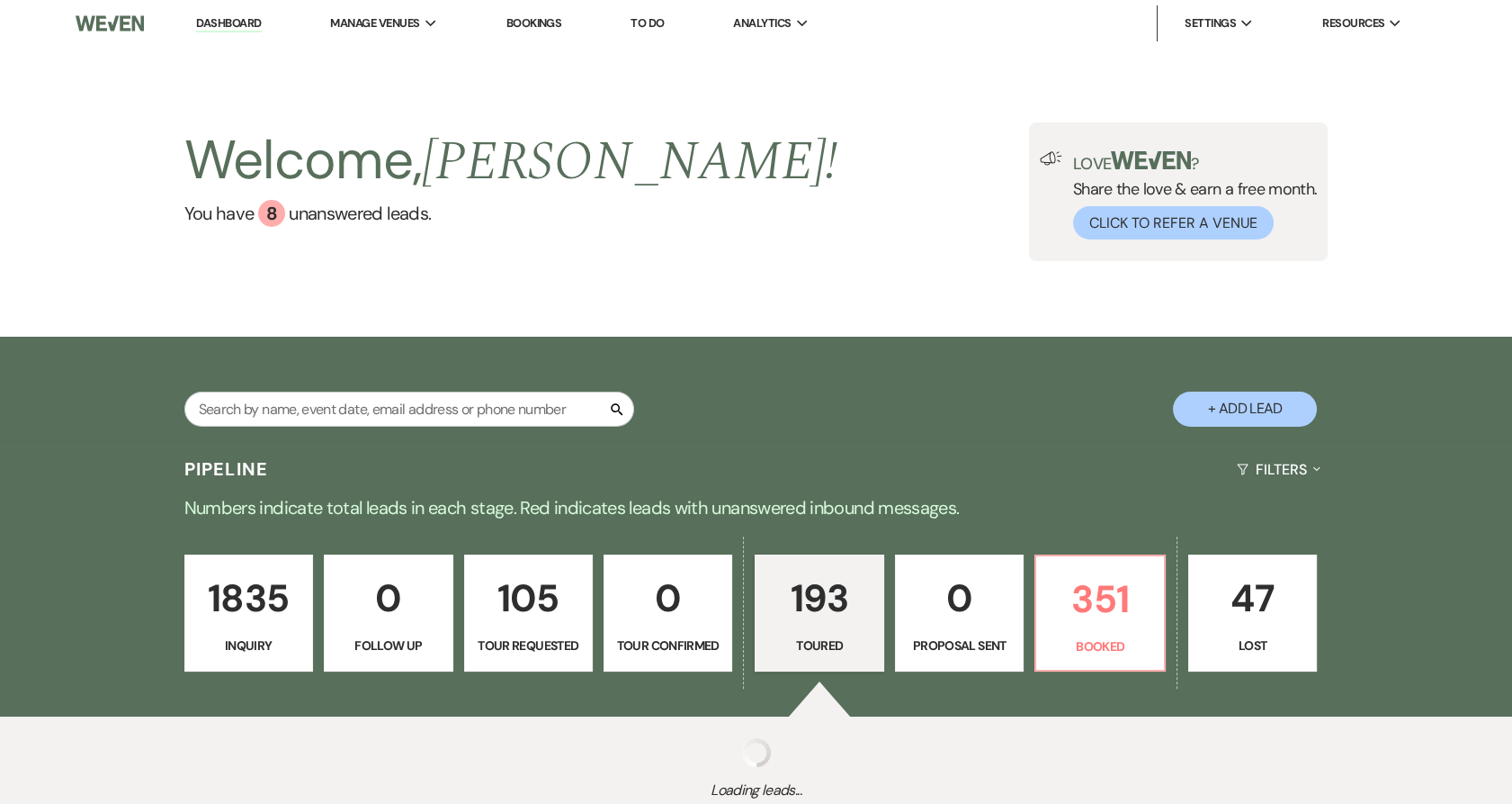
select select "5"
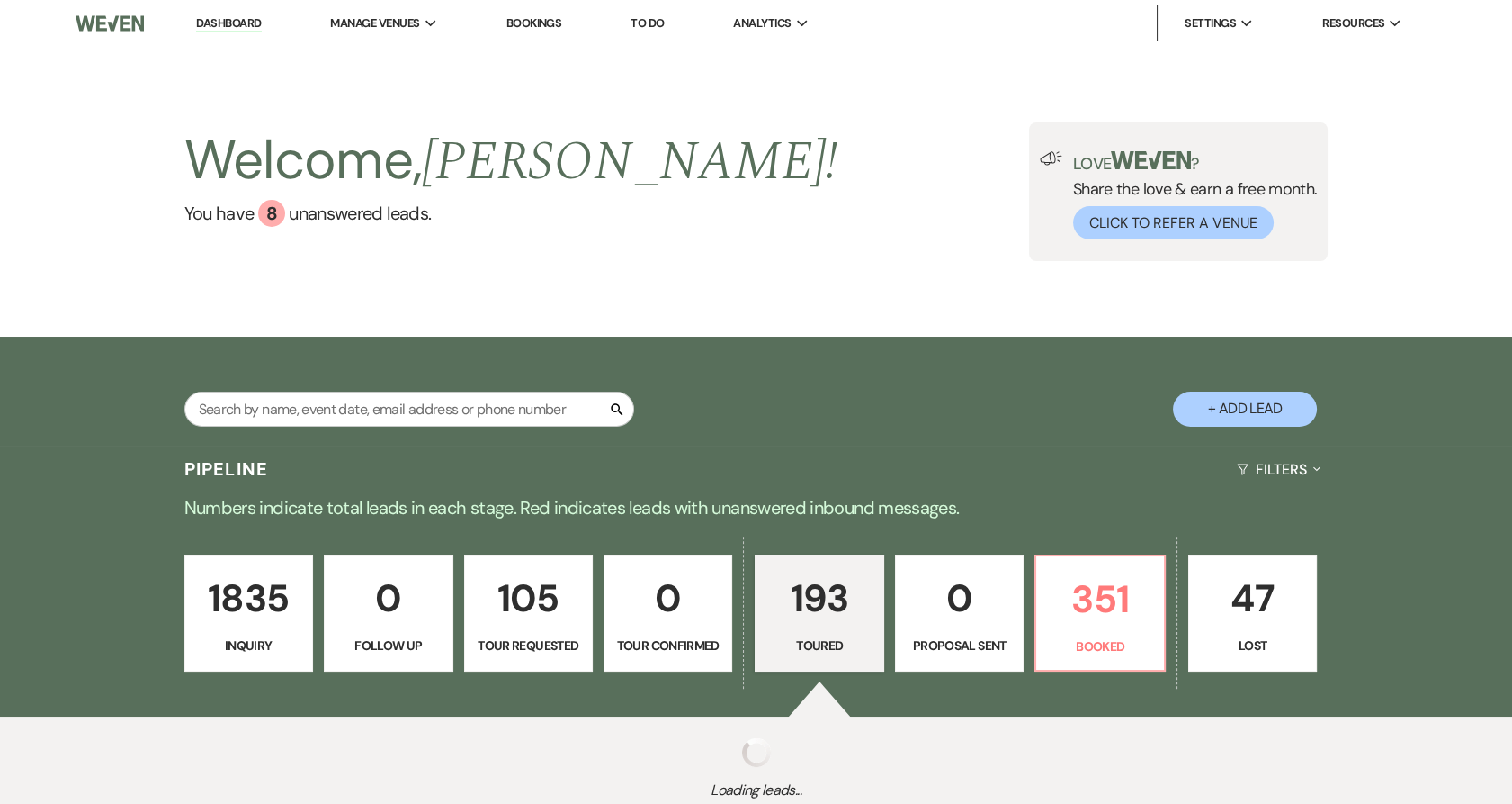
select select "5"
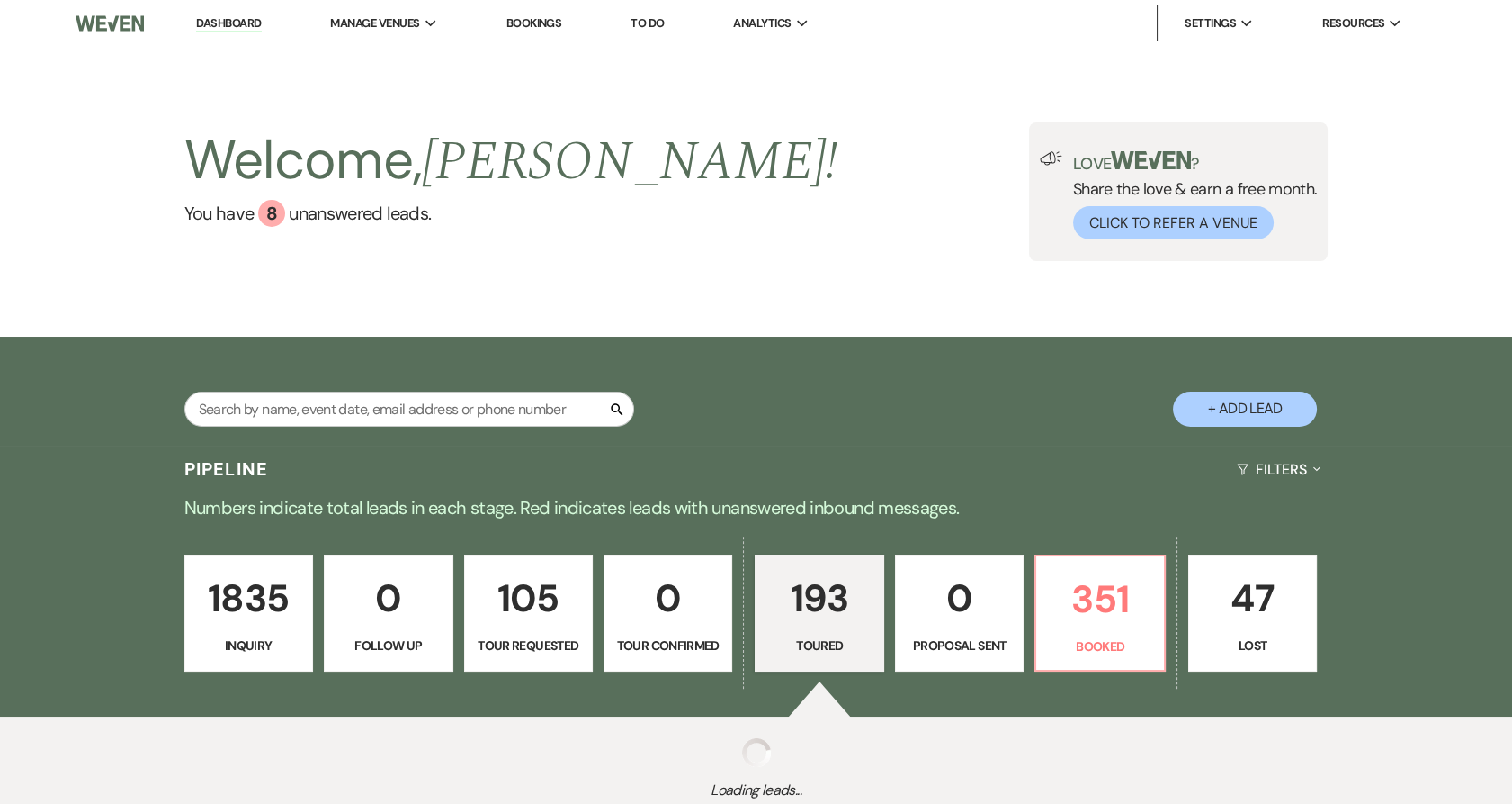
select select "5"
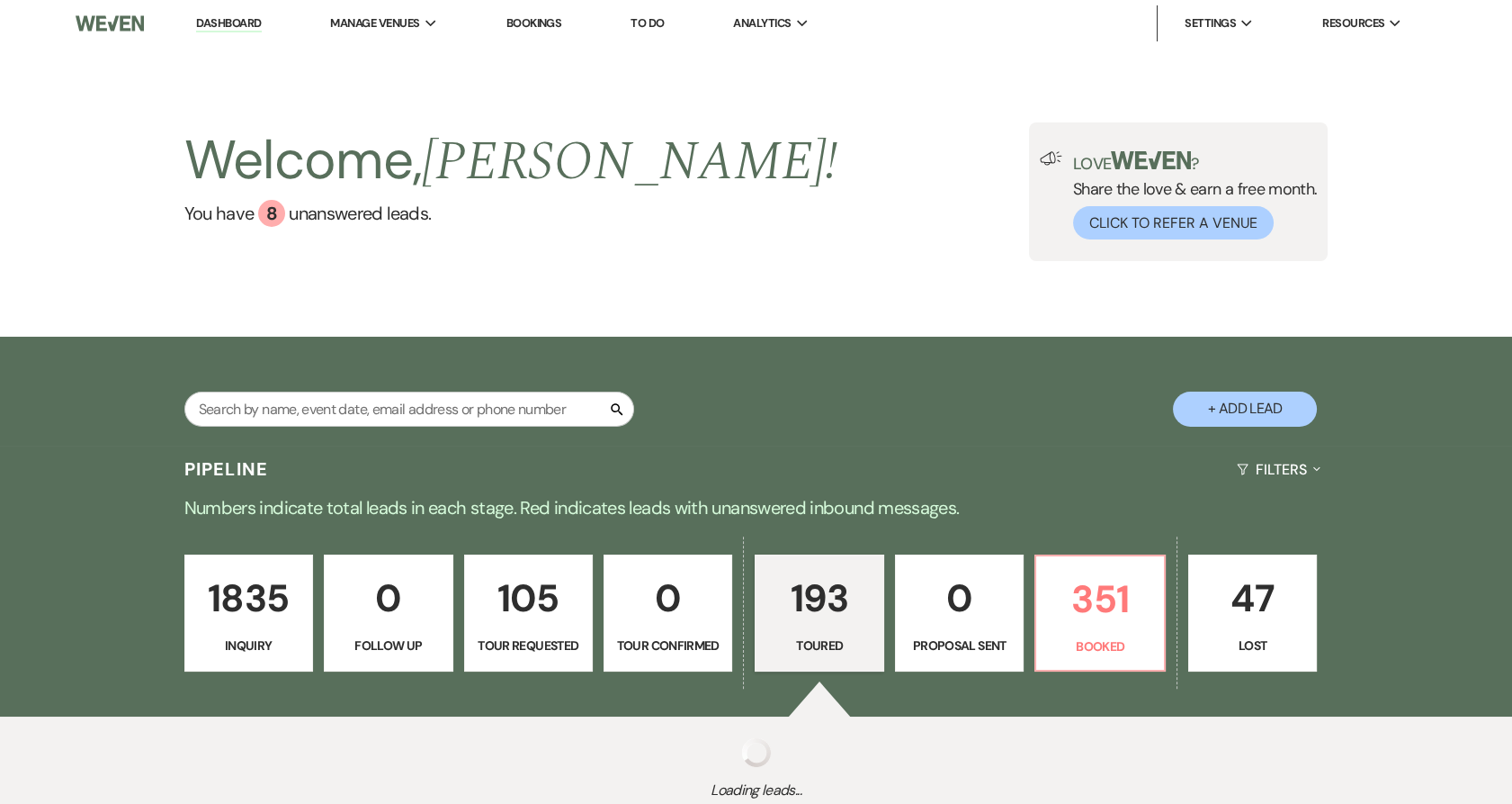
select select "5"
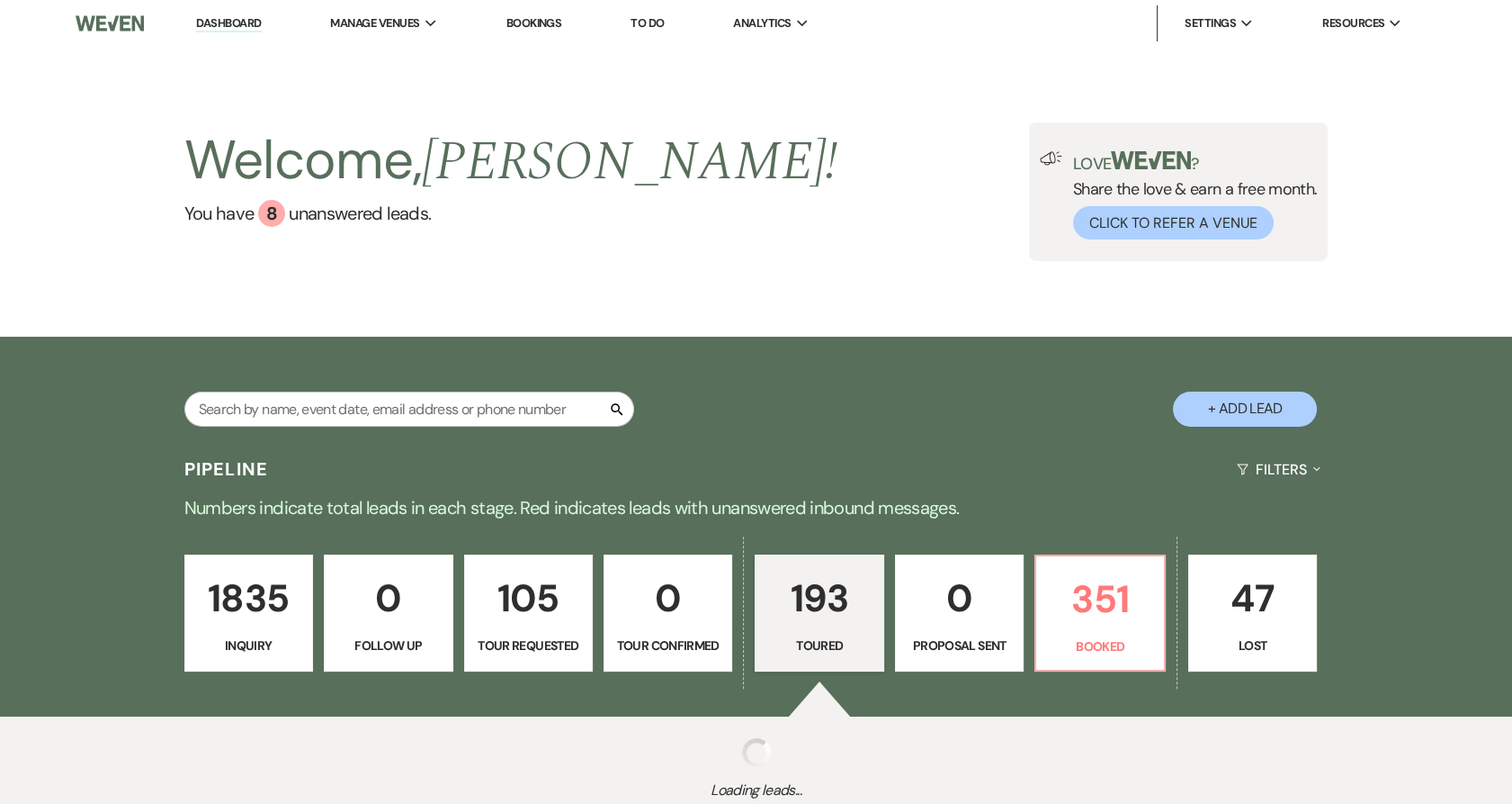
select select "5"
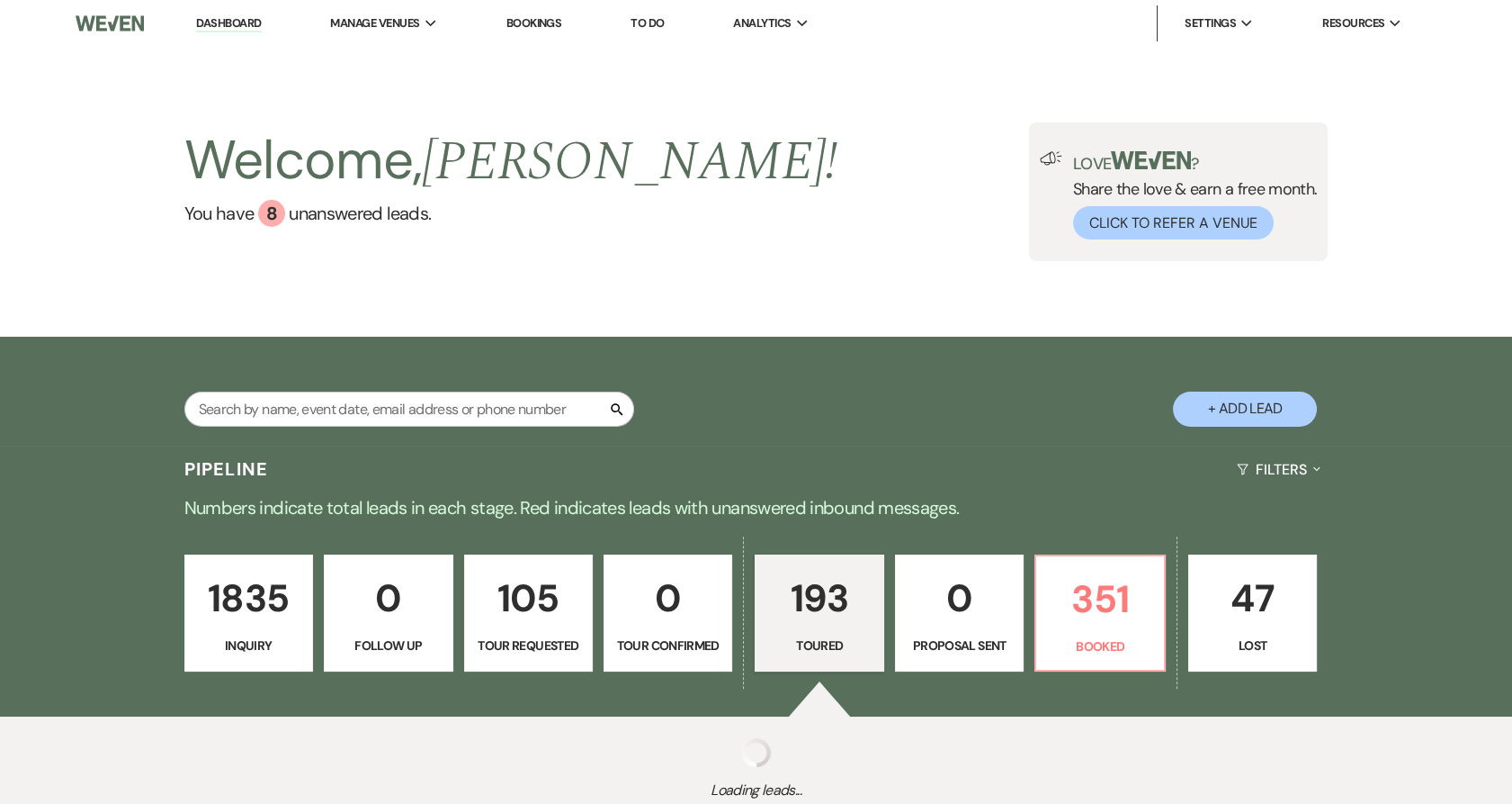
select select "5"
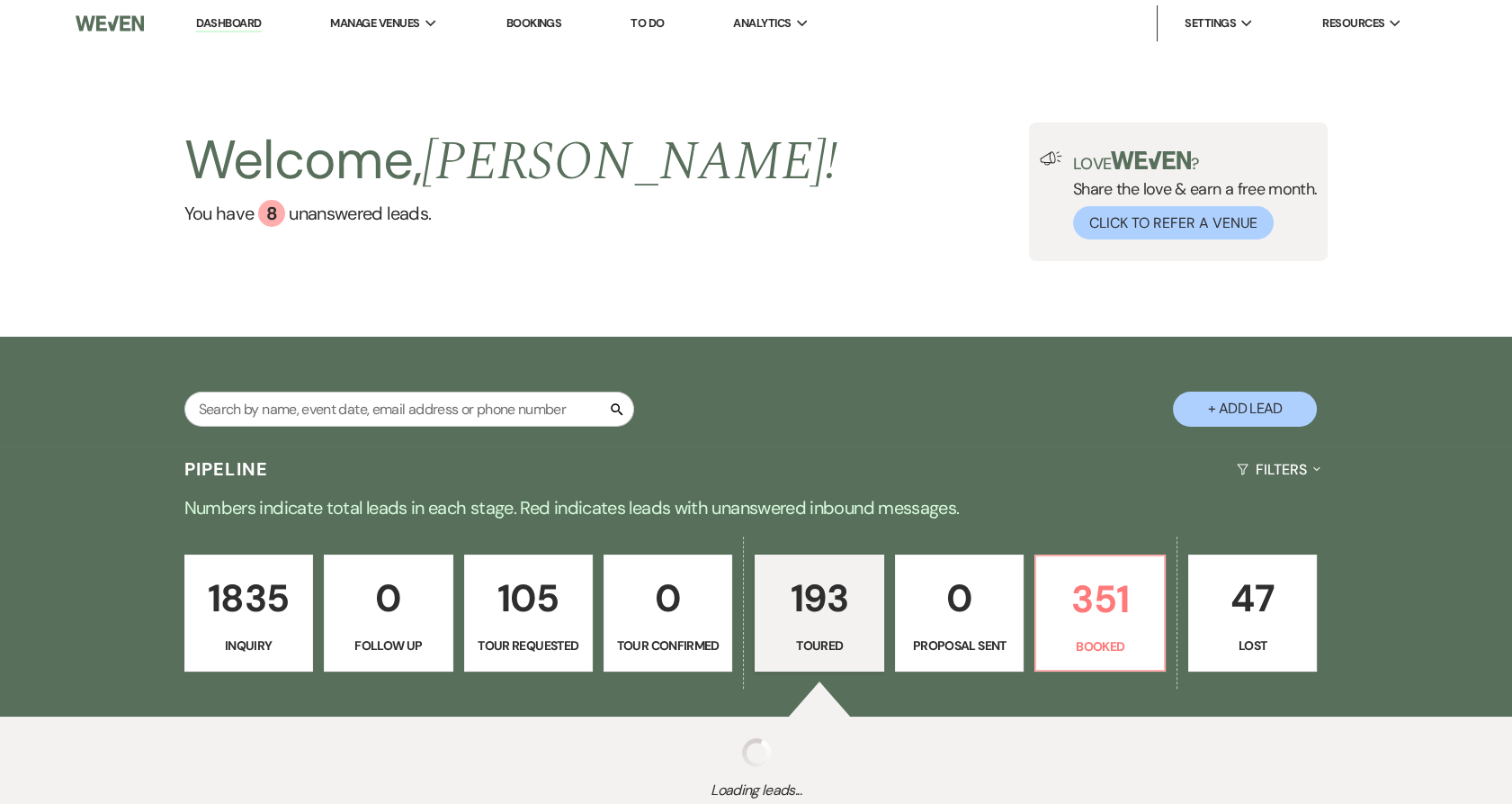
select select "5"
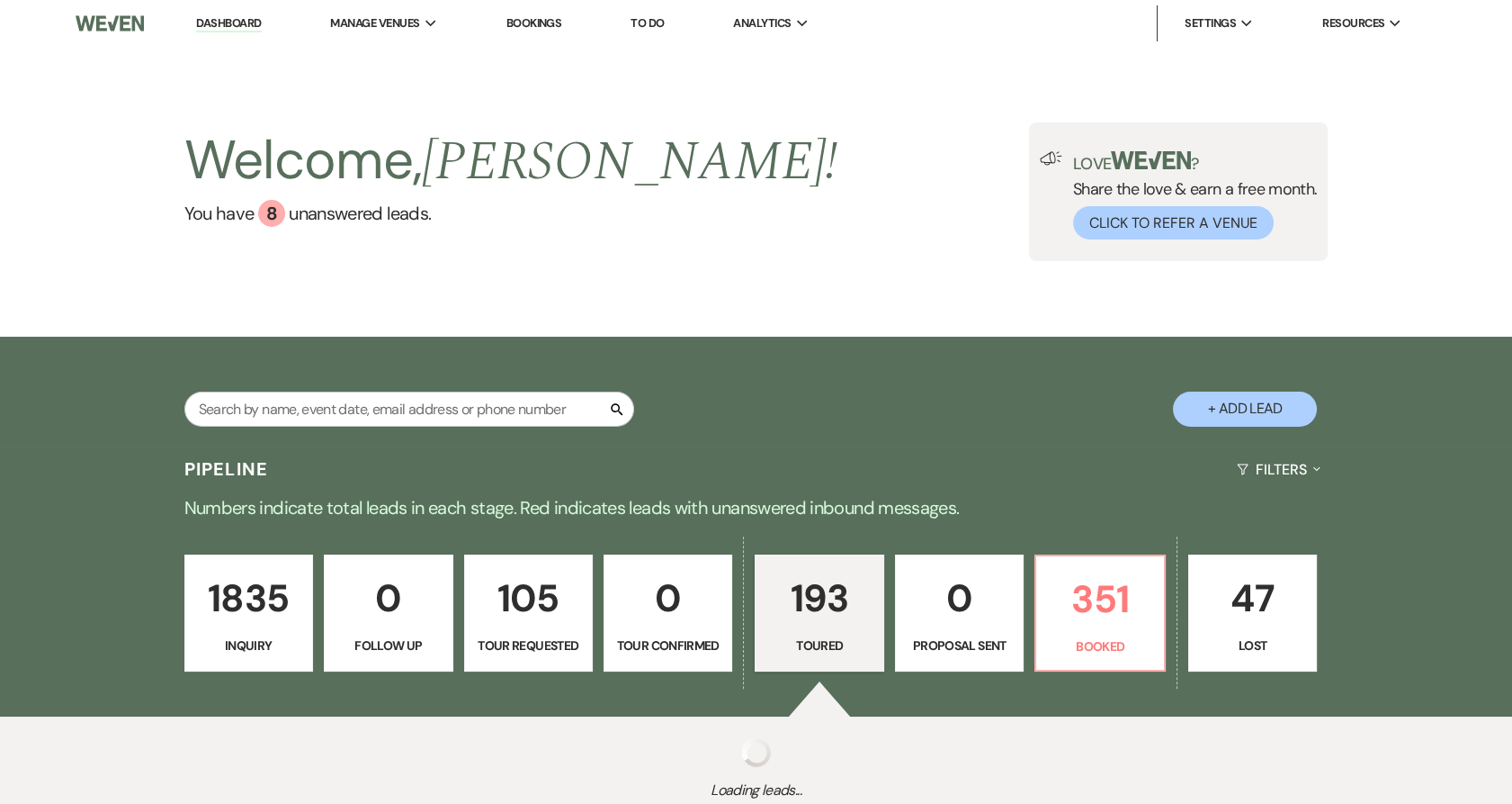
select select "5"
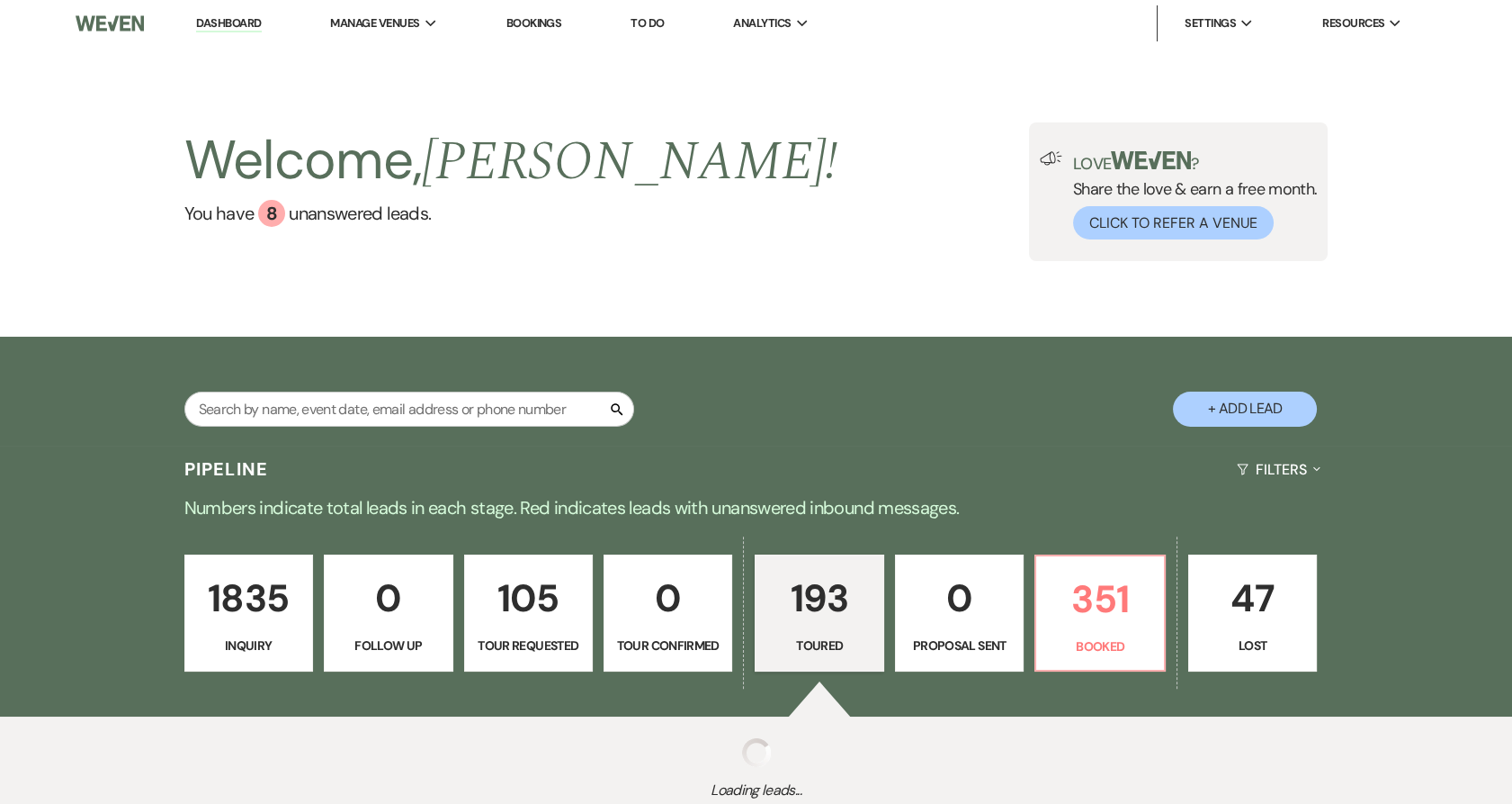
select select "5"
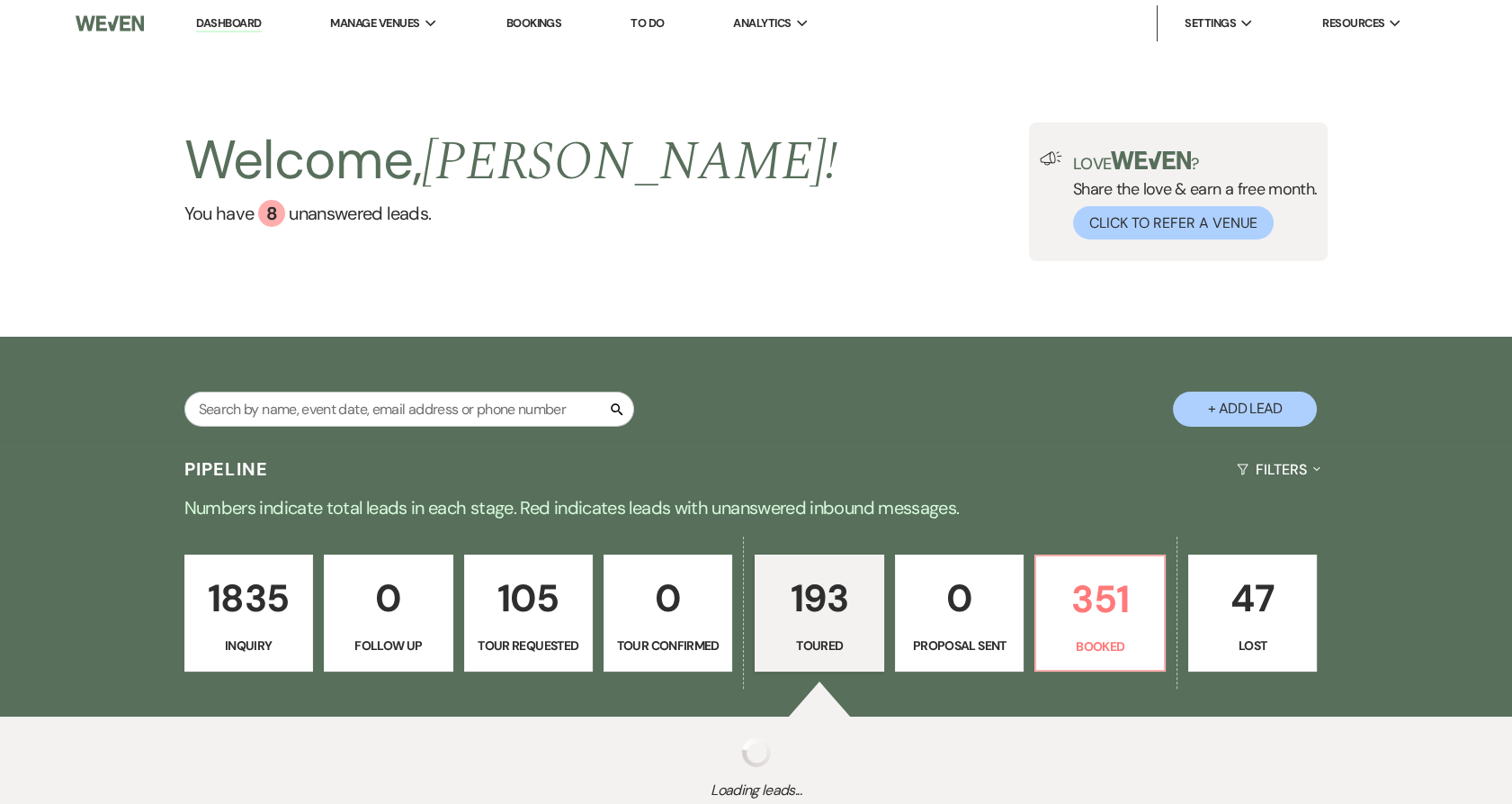
select select "5"
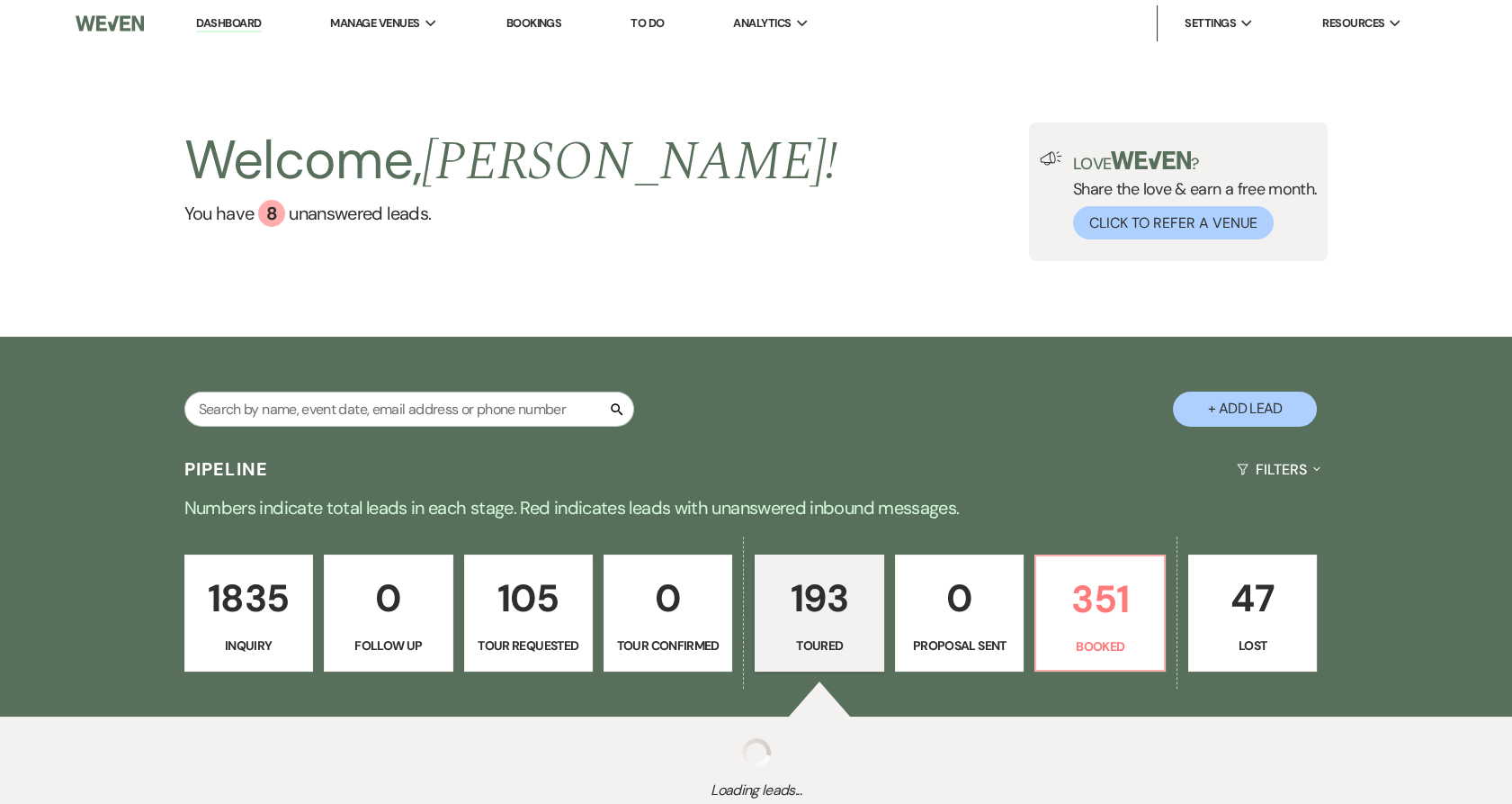
select select "5"
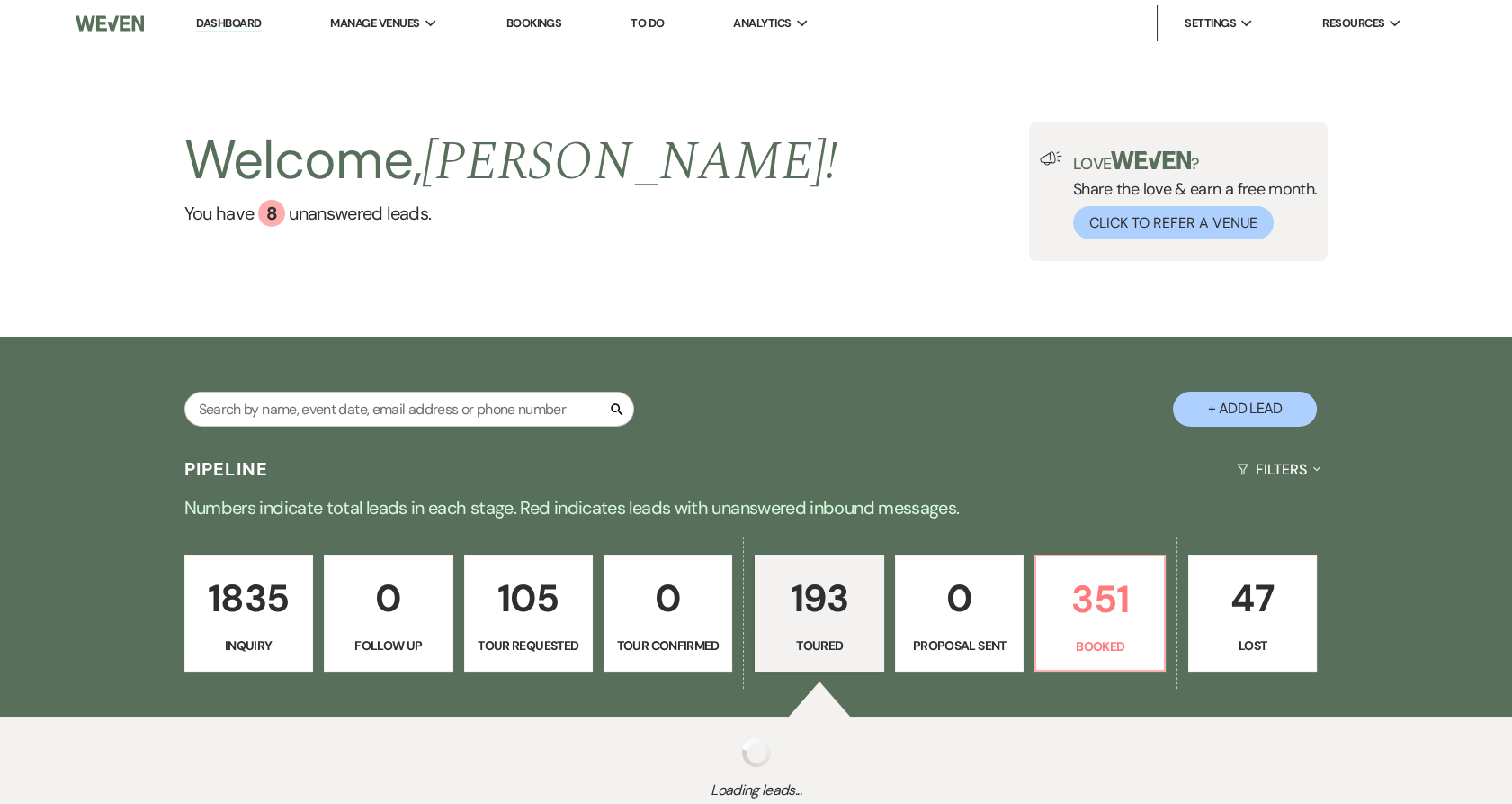
select select "5"
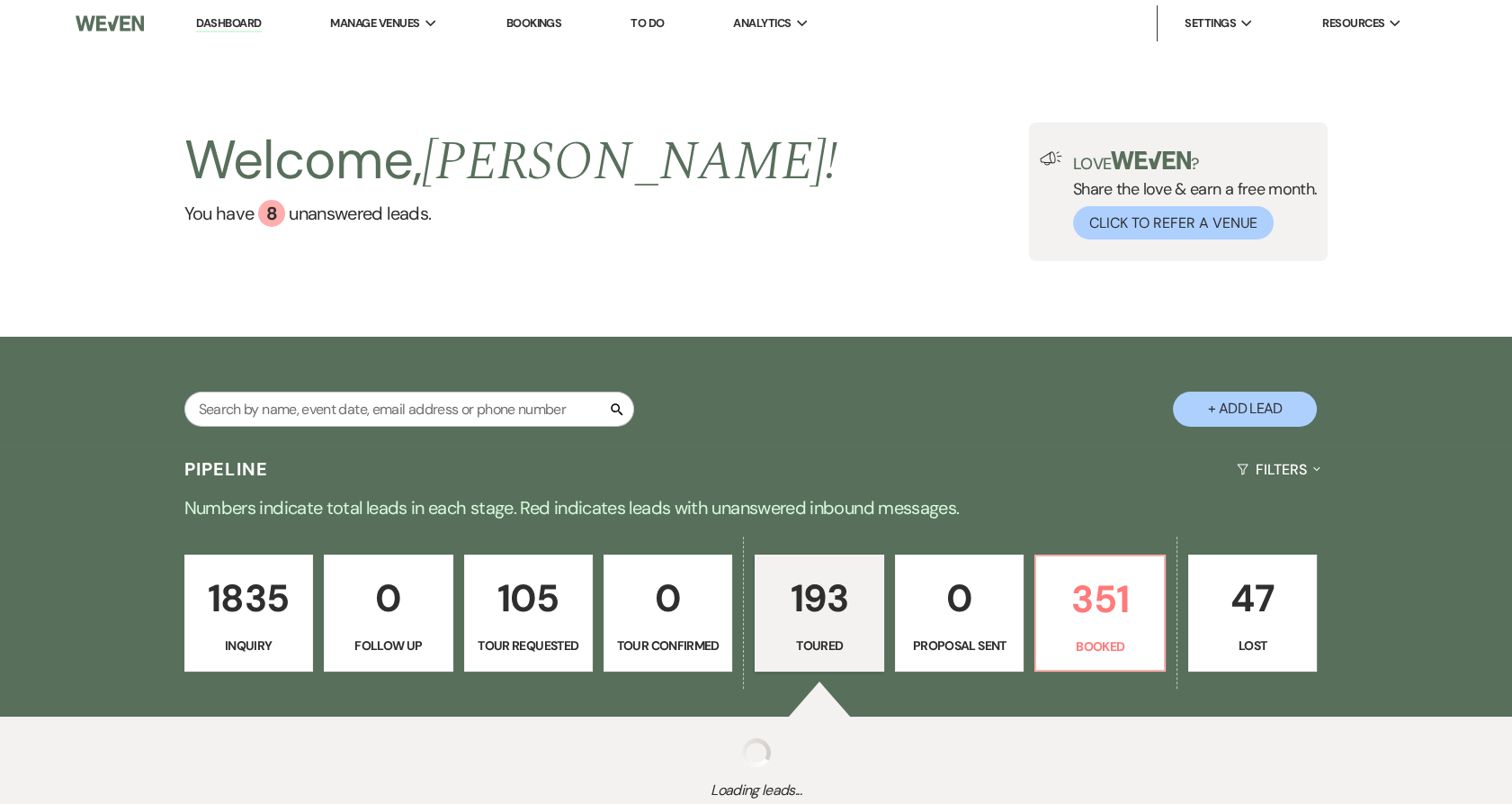
select select "5"
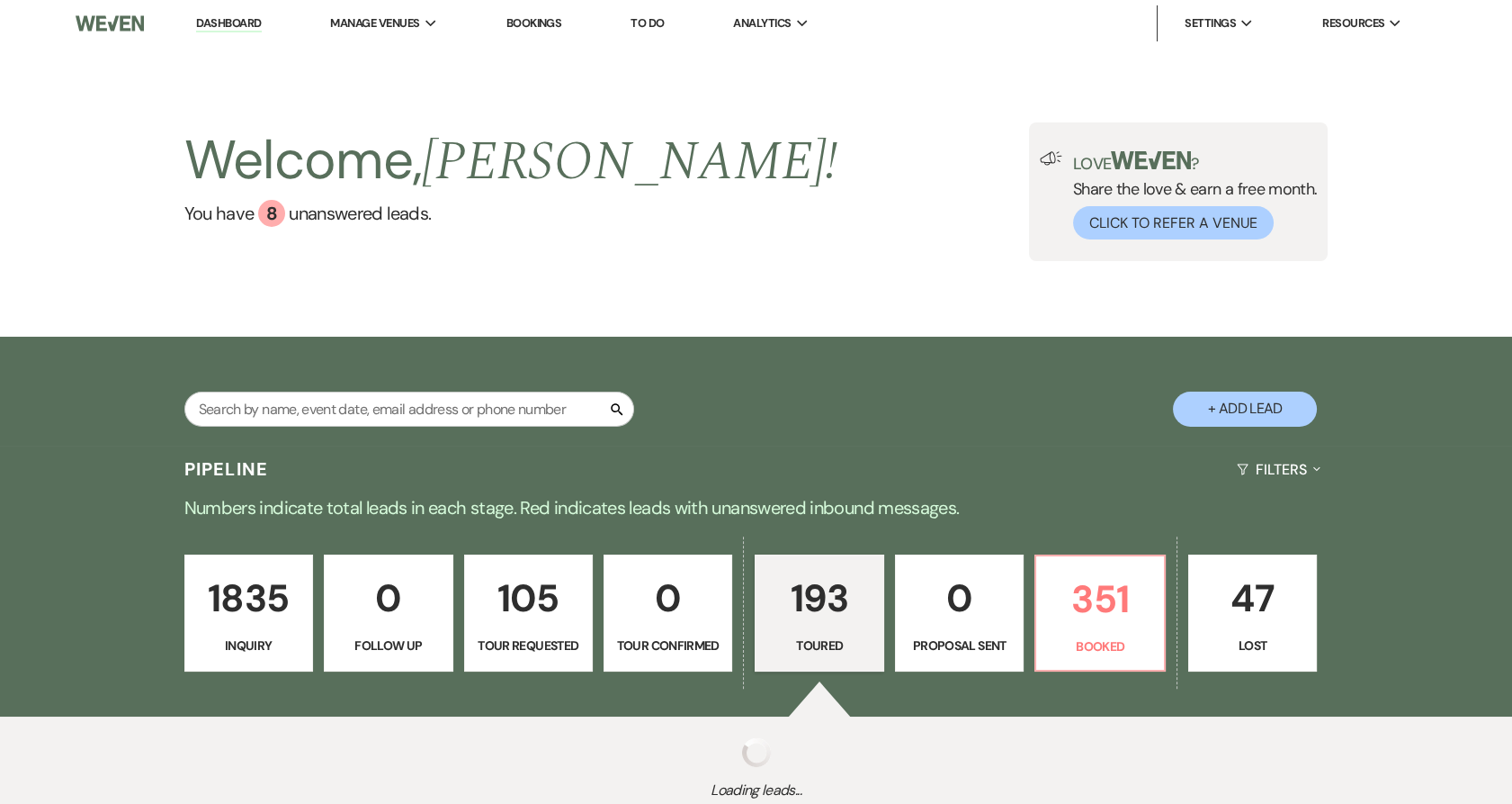
select select "5"
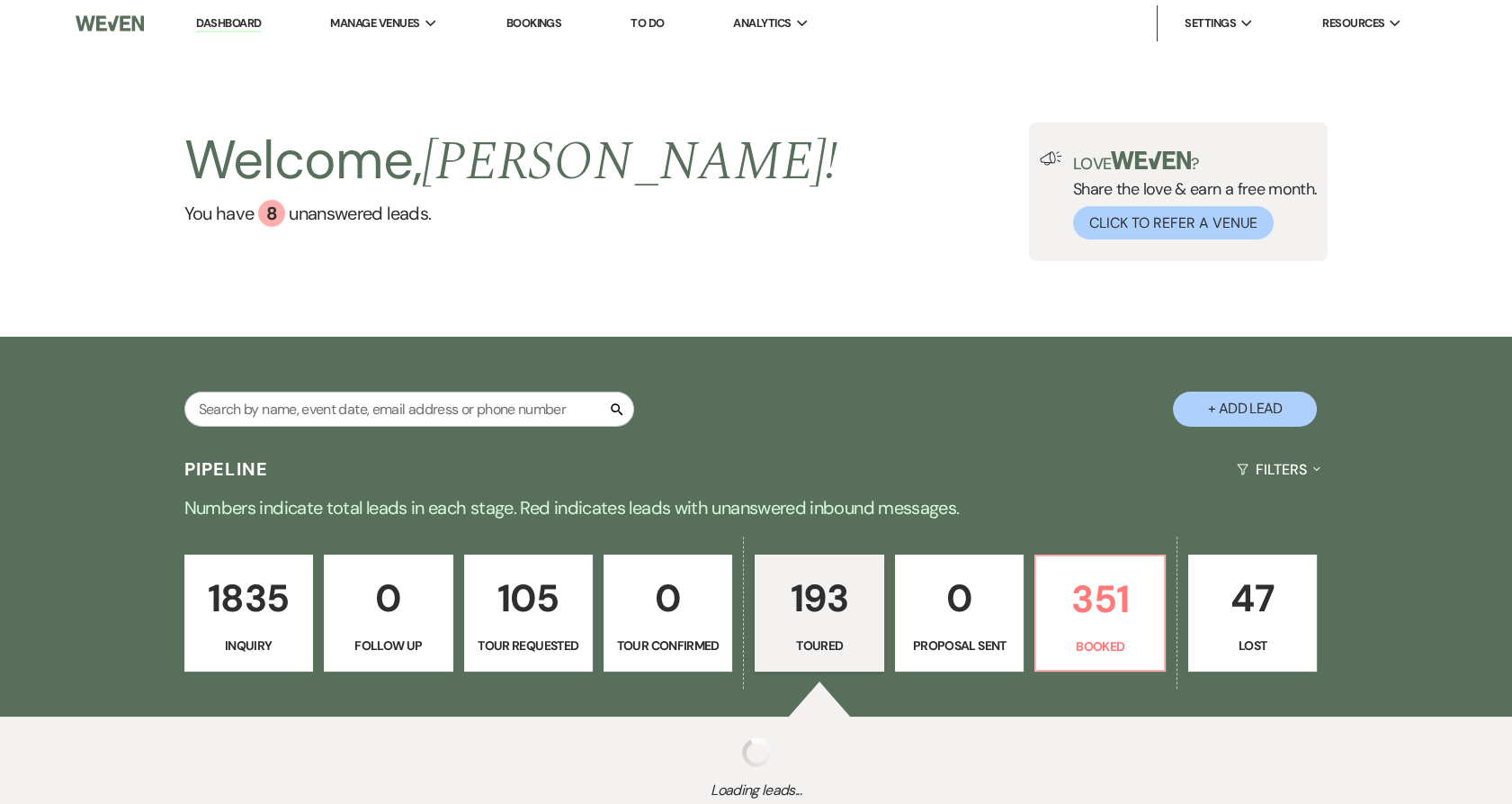
select select "5"
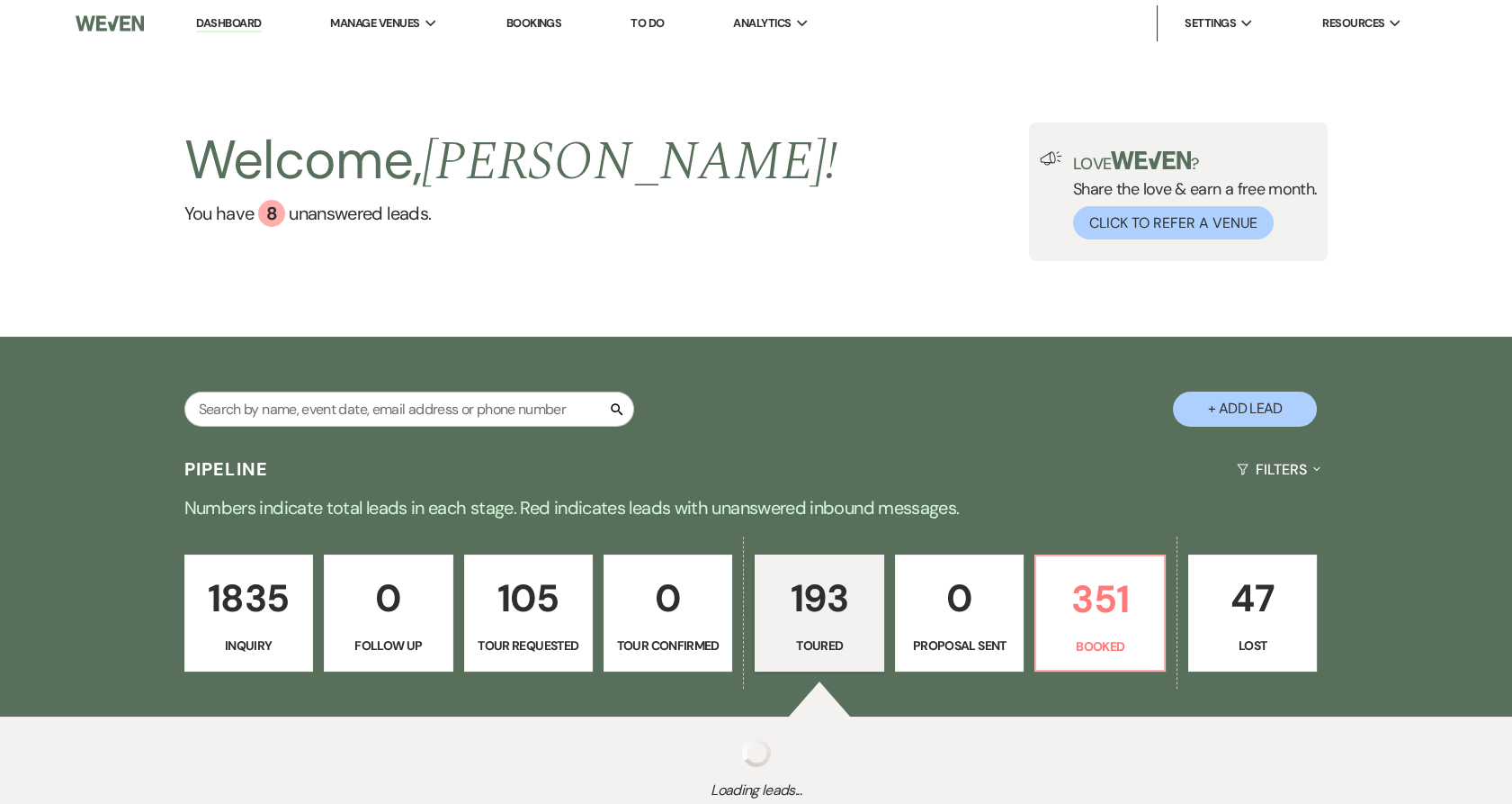
select select "5"
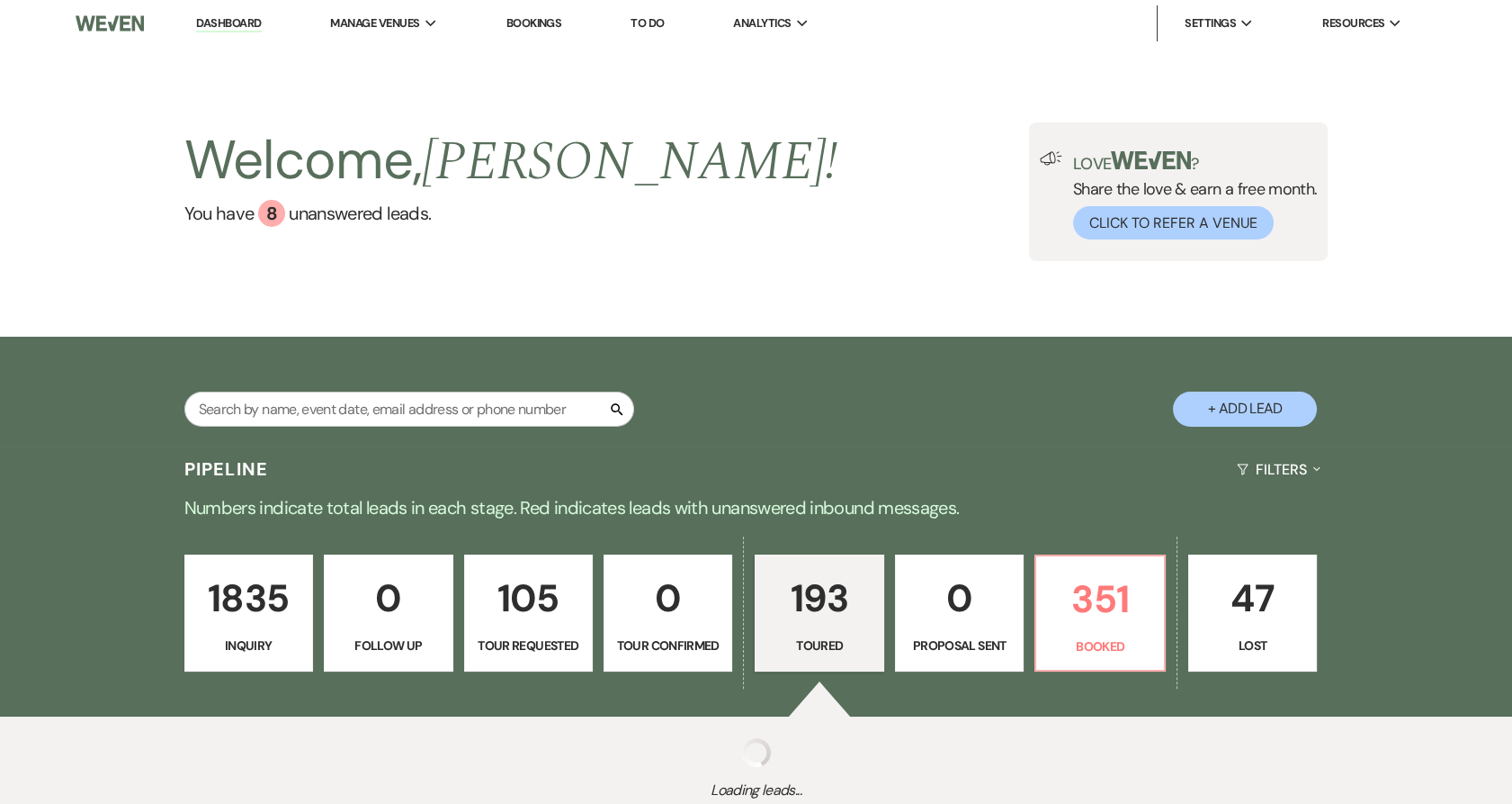
select select "5"
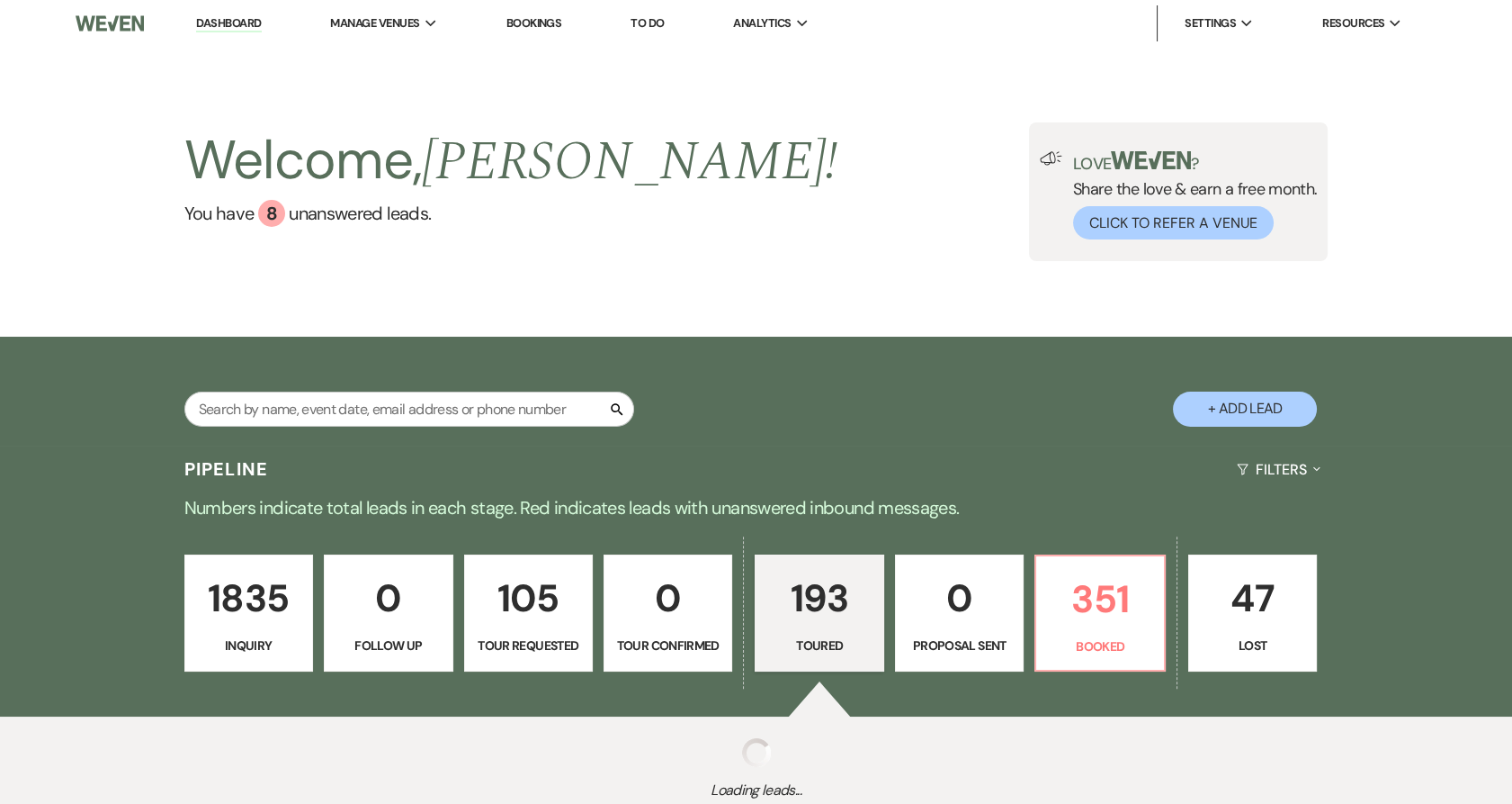
select select "5"
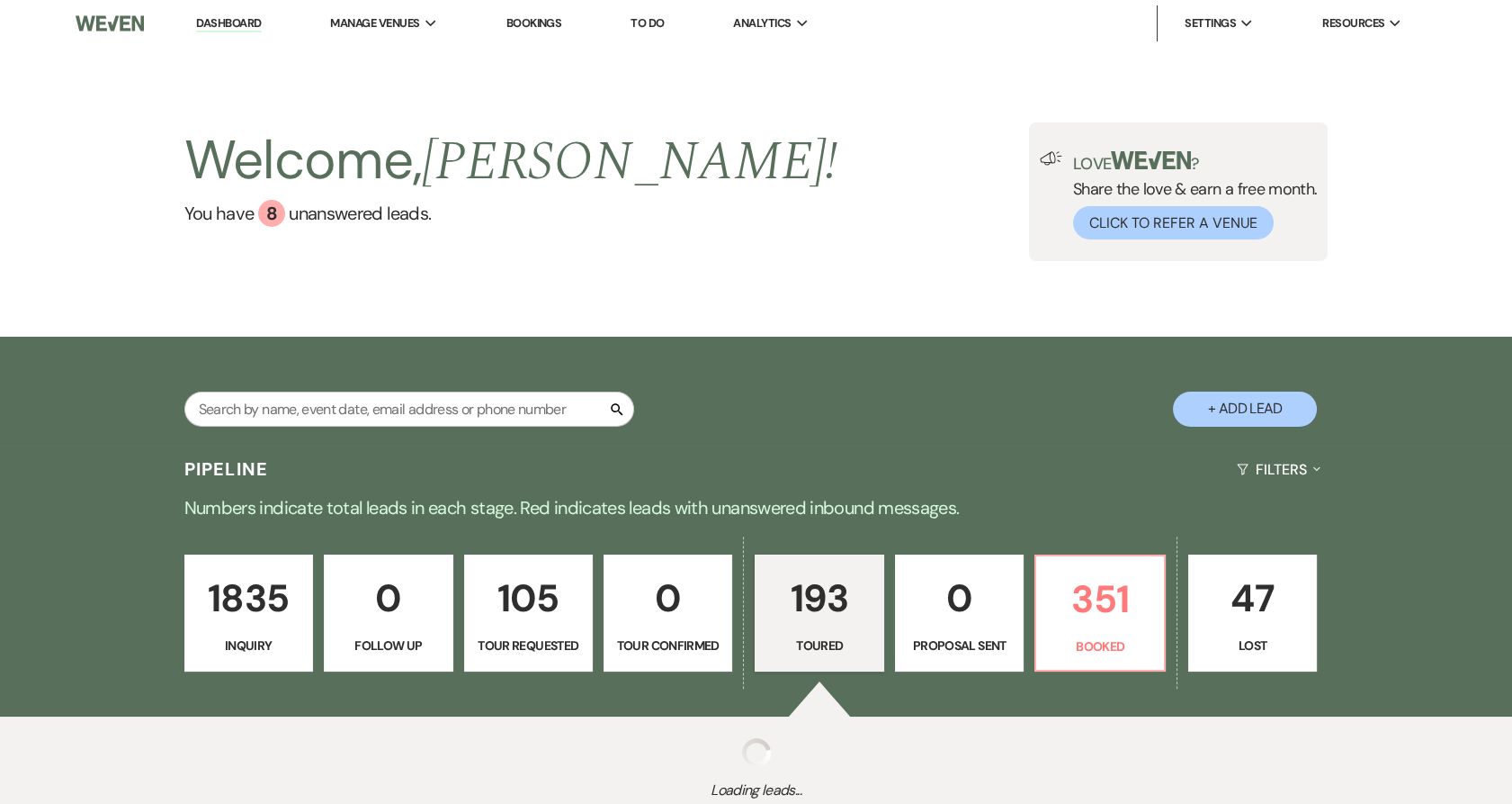
select select "5"
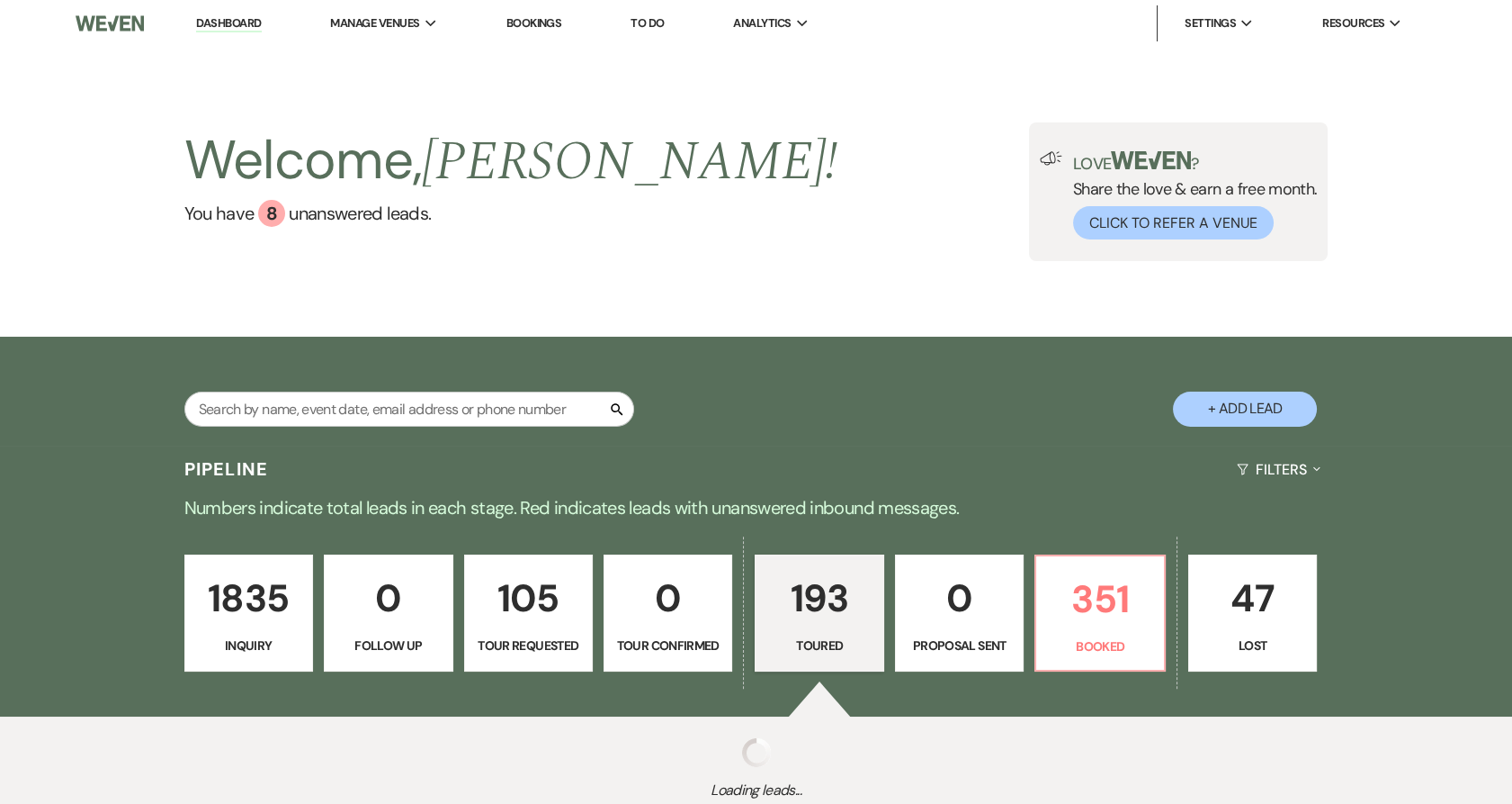
select select "5"
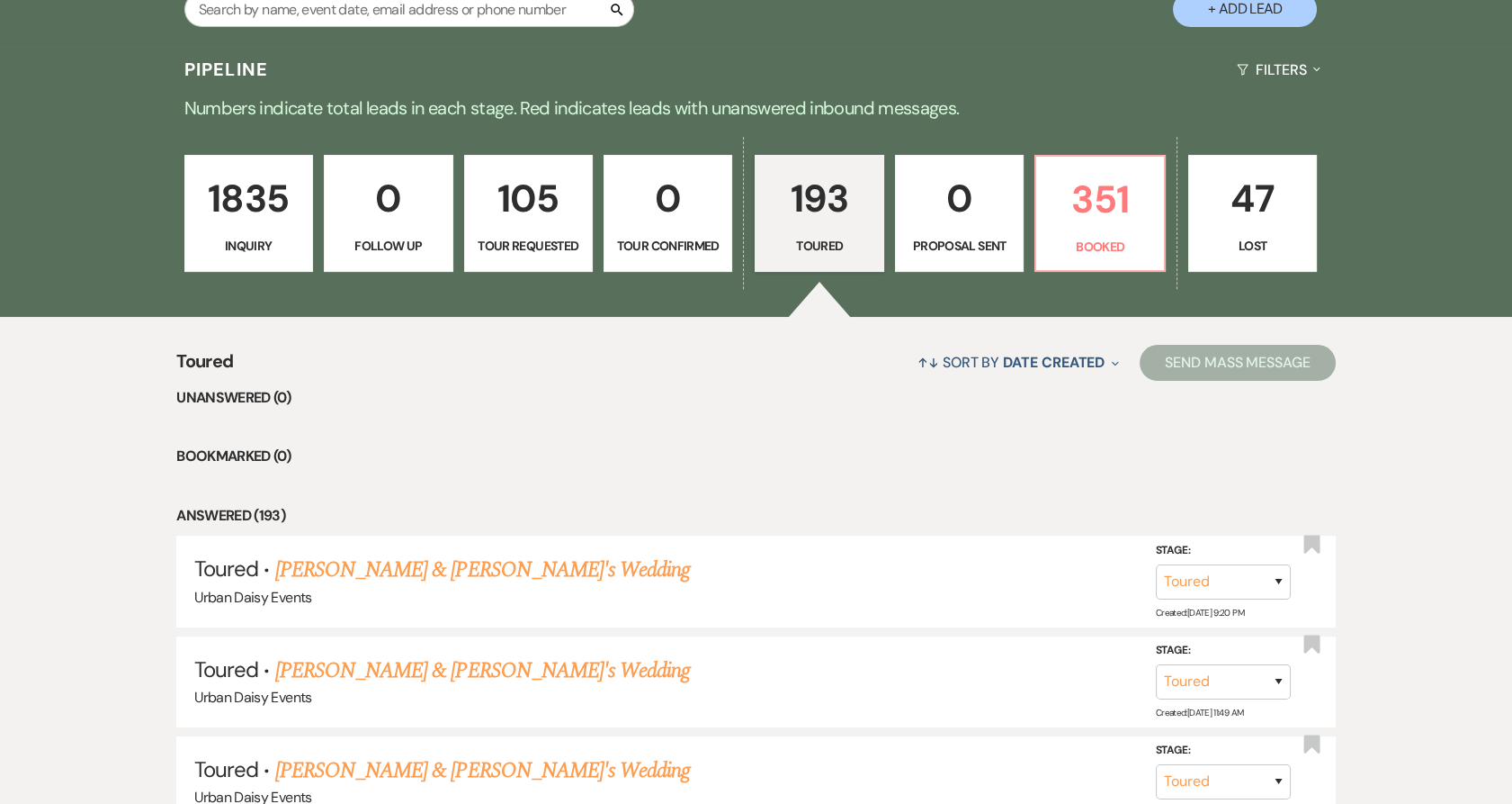
scroll to position [233, 0]
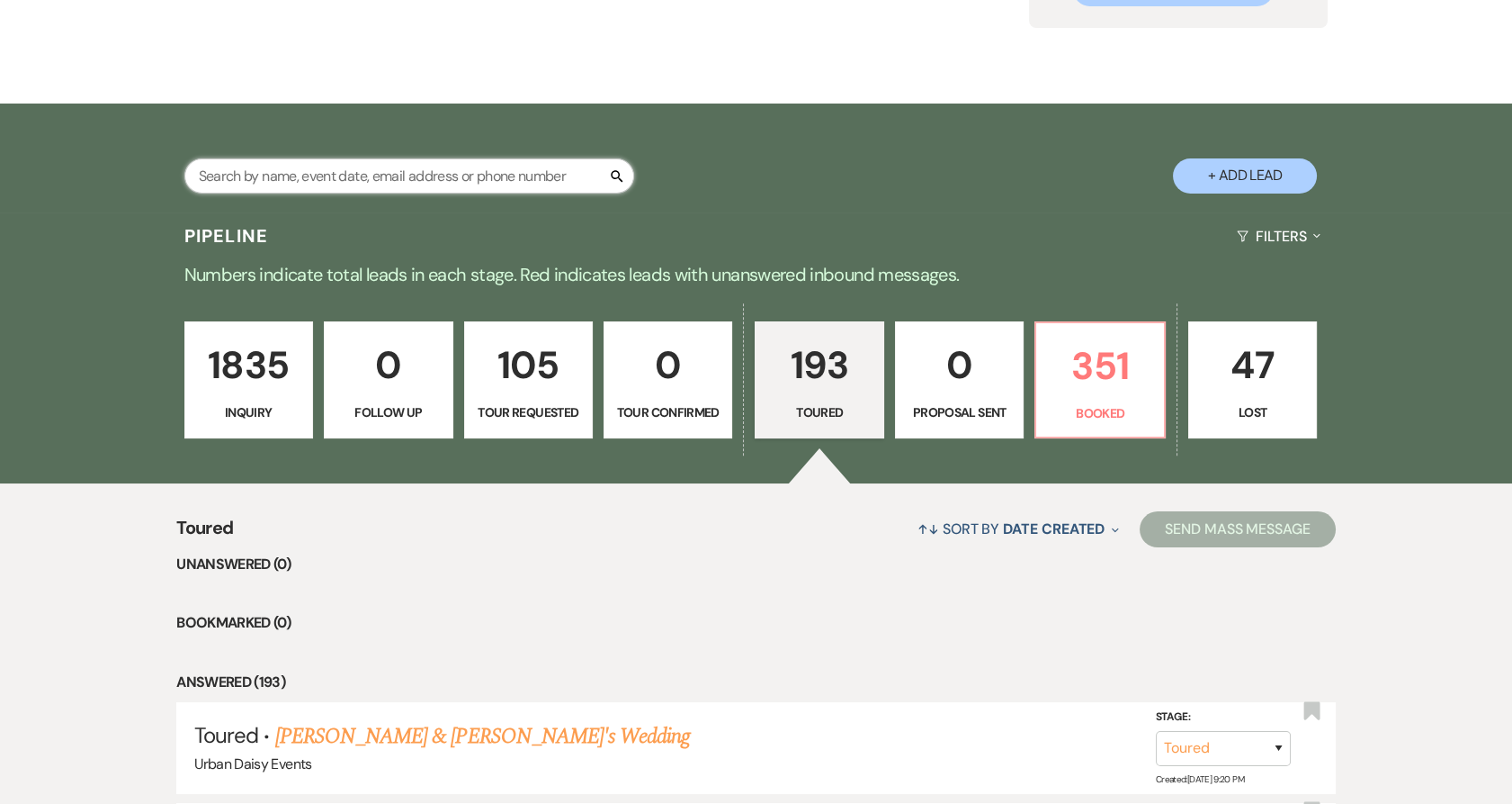
click at [304, 176] on input "text" at bounding box center [410, 176] width 450 height 35
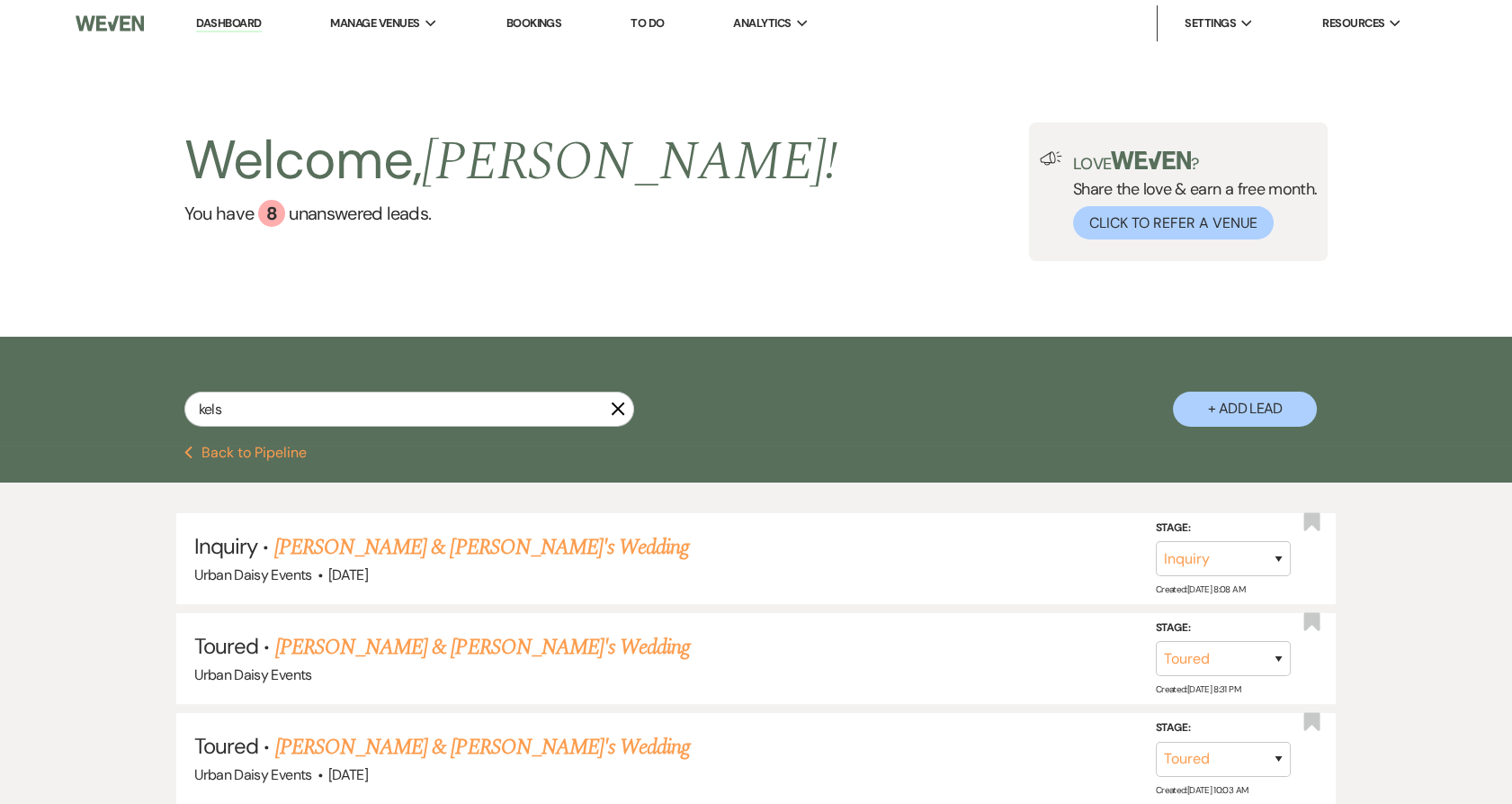
click at [475, 546] on link "Kelsey Kadrlik & Fiance's Wedding" at bounding box center [482, 547] width 415 height 33
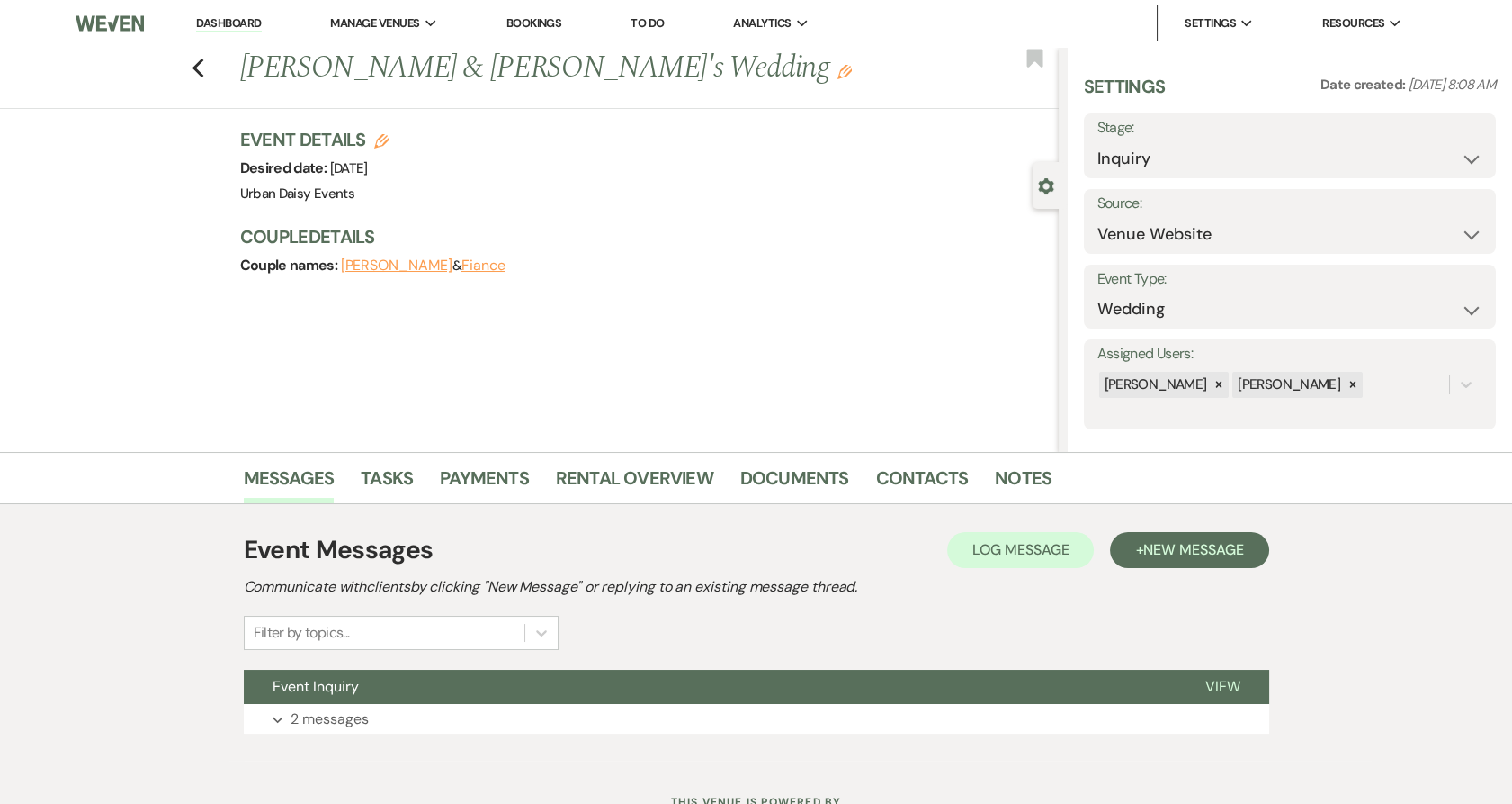
click at [510, 692] on button "Event Inquiry" at bounding box center [709, 686] width 932 height 35
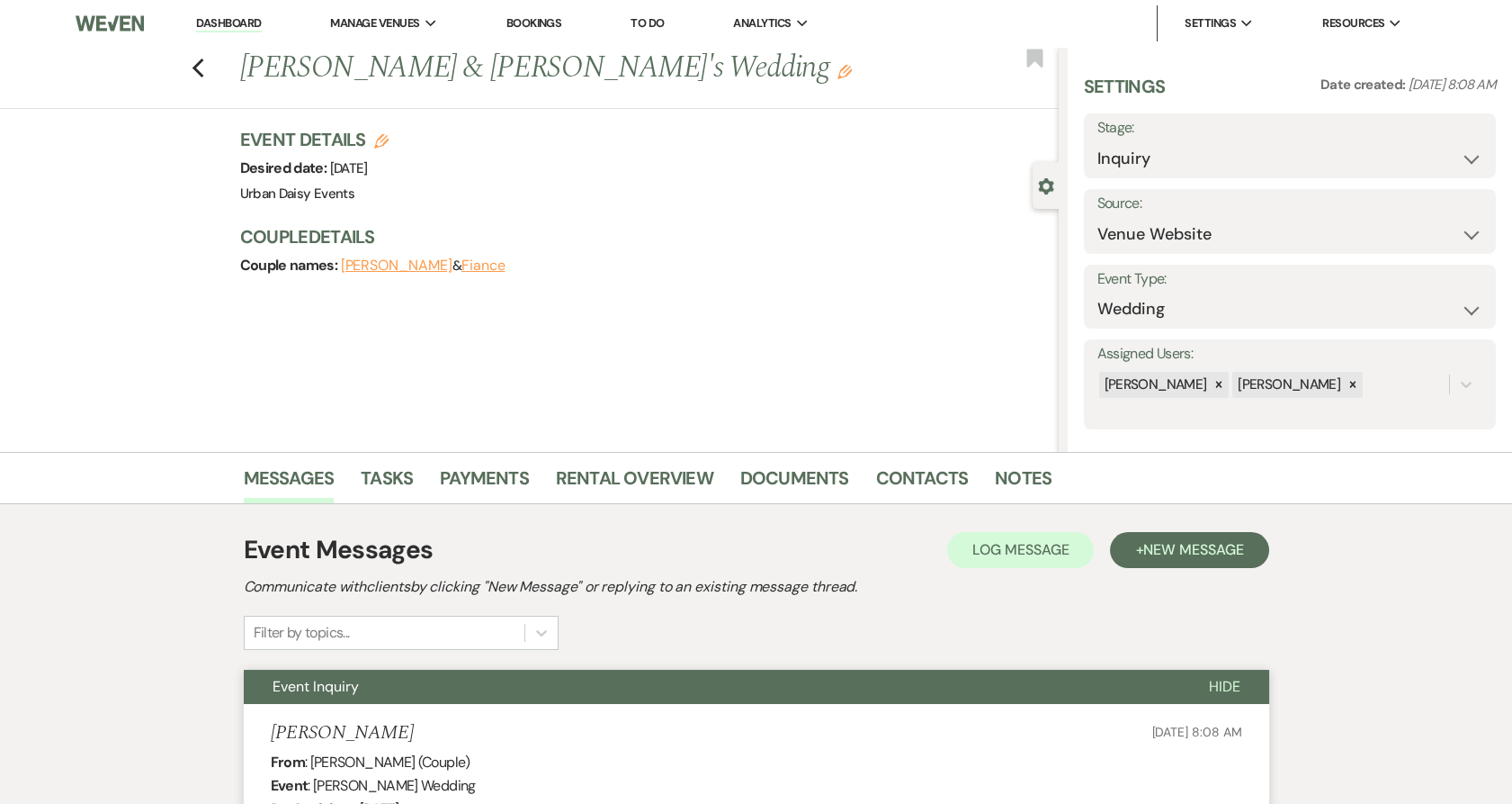
click at [202, 68] on use "button" at bounding box center [197, 68] width 12 height 20
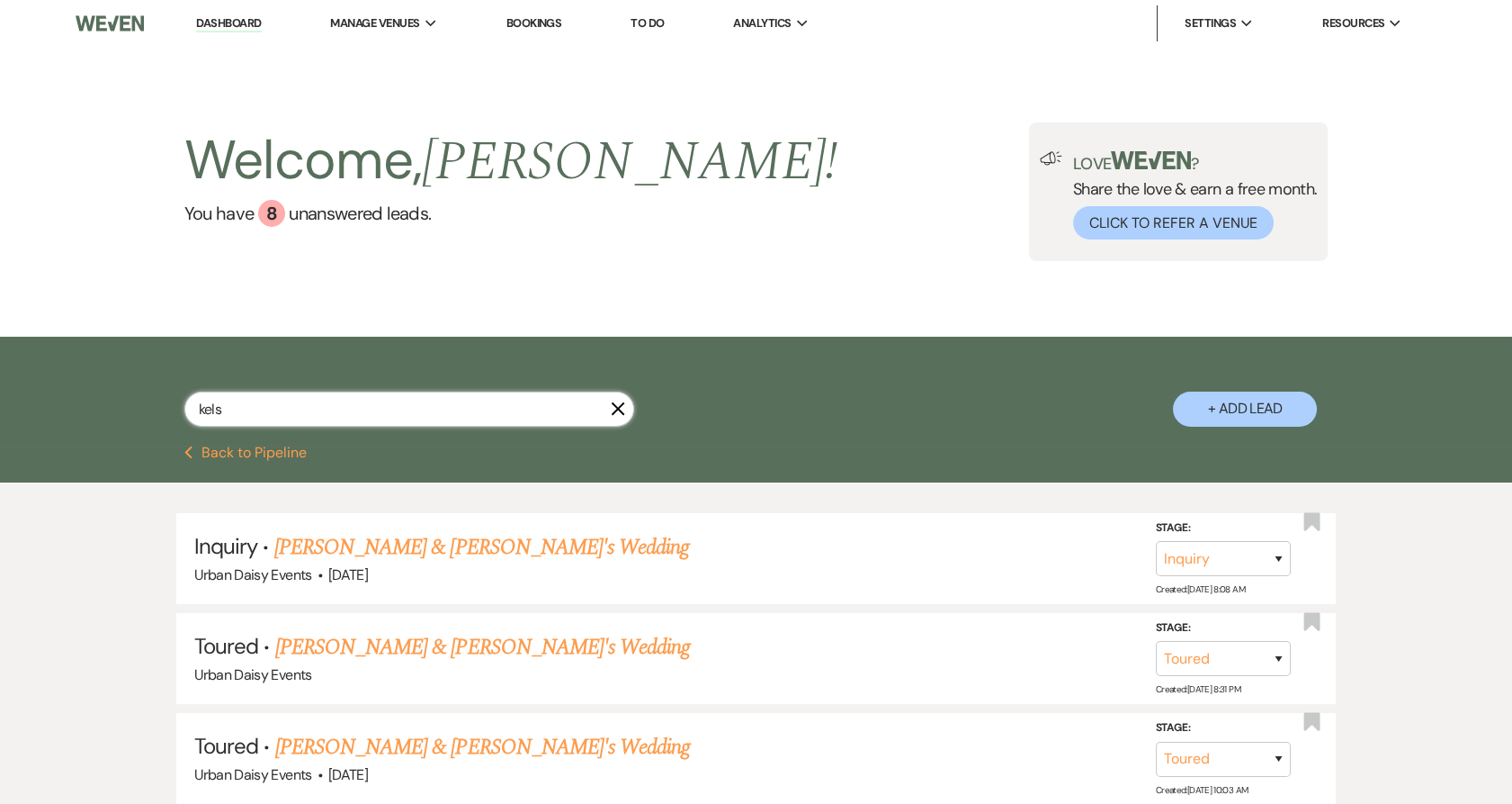
drag, startPoint x: 315, startPoint y: 410, endPoint x: 189, endPoint y: 404, distance: 126.1
click at [192, 404] on input "kels" at bounding box center [410, 409] width 450 height 35
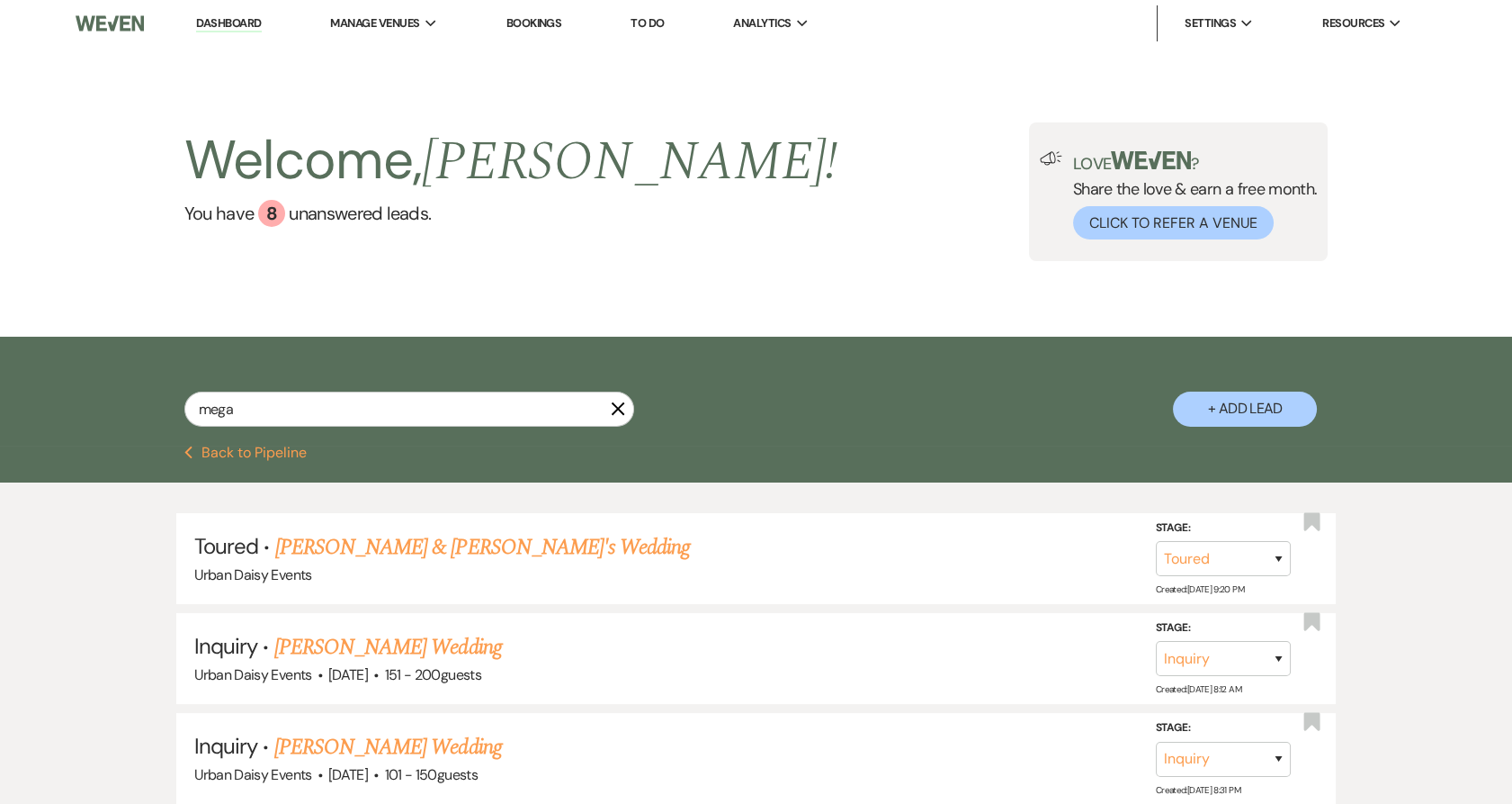
click at [302, 550] on link "Megan Zemien & Fiance's Wedding" at bounding box center [483, 547] width 415 height 33
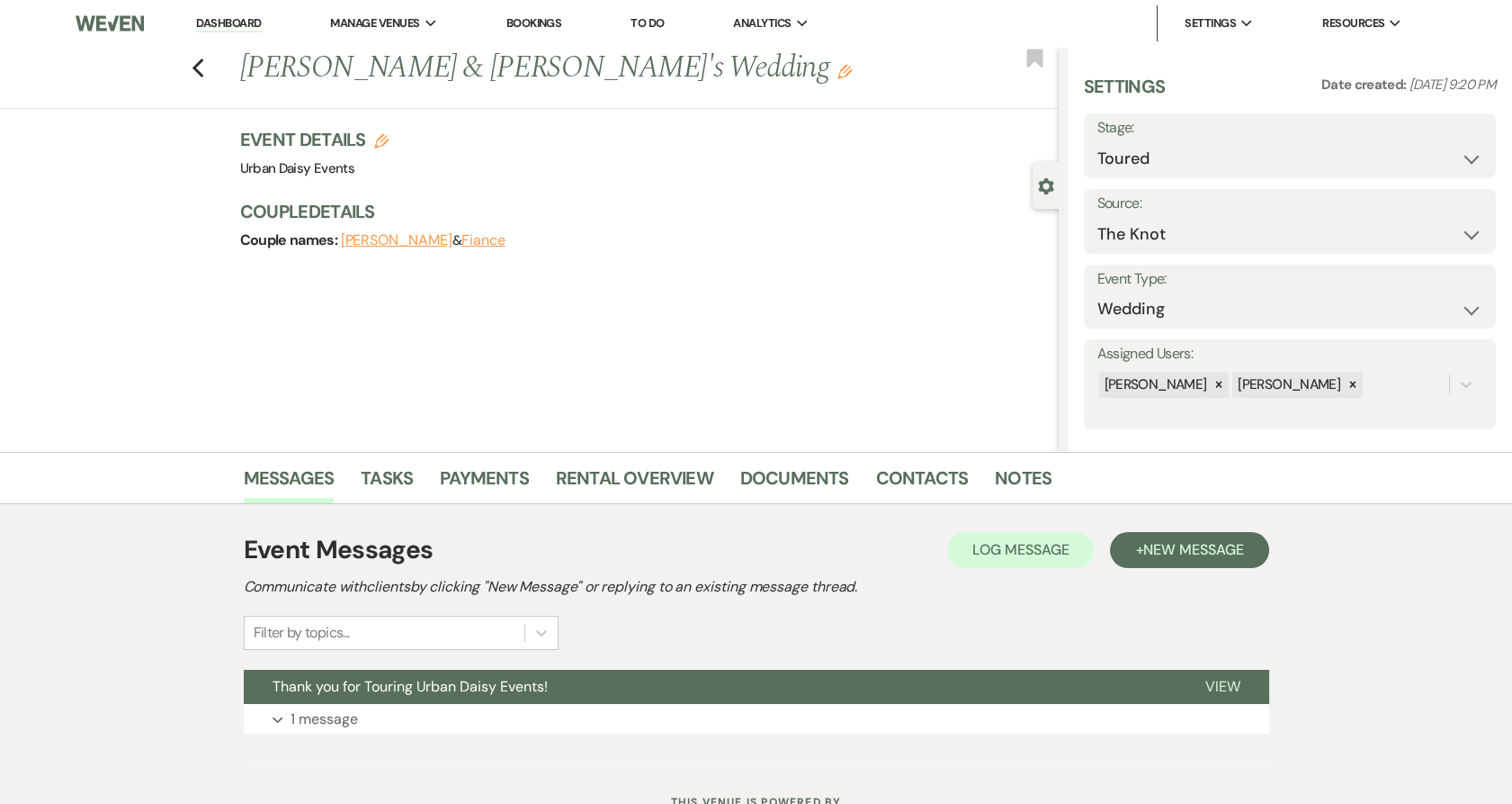
click at [295, 689] on span "Thank you for Touring Urban Daisy Events!" at bounding box center [410, 686] width 275 height 19
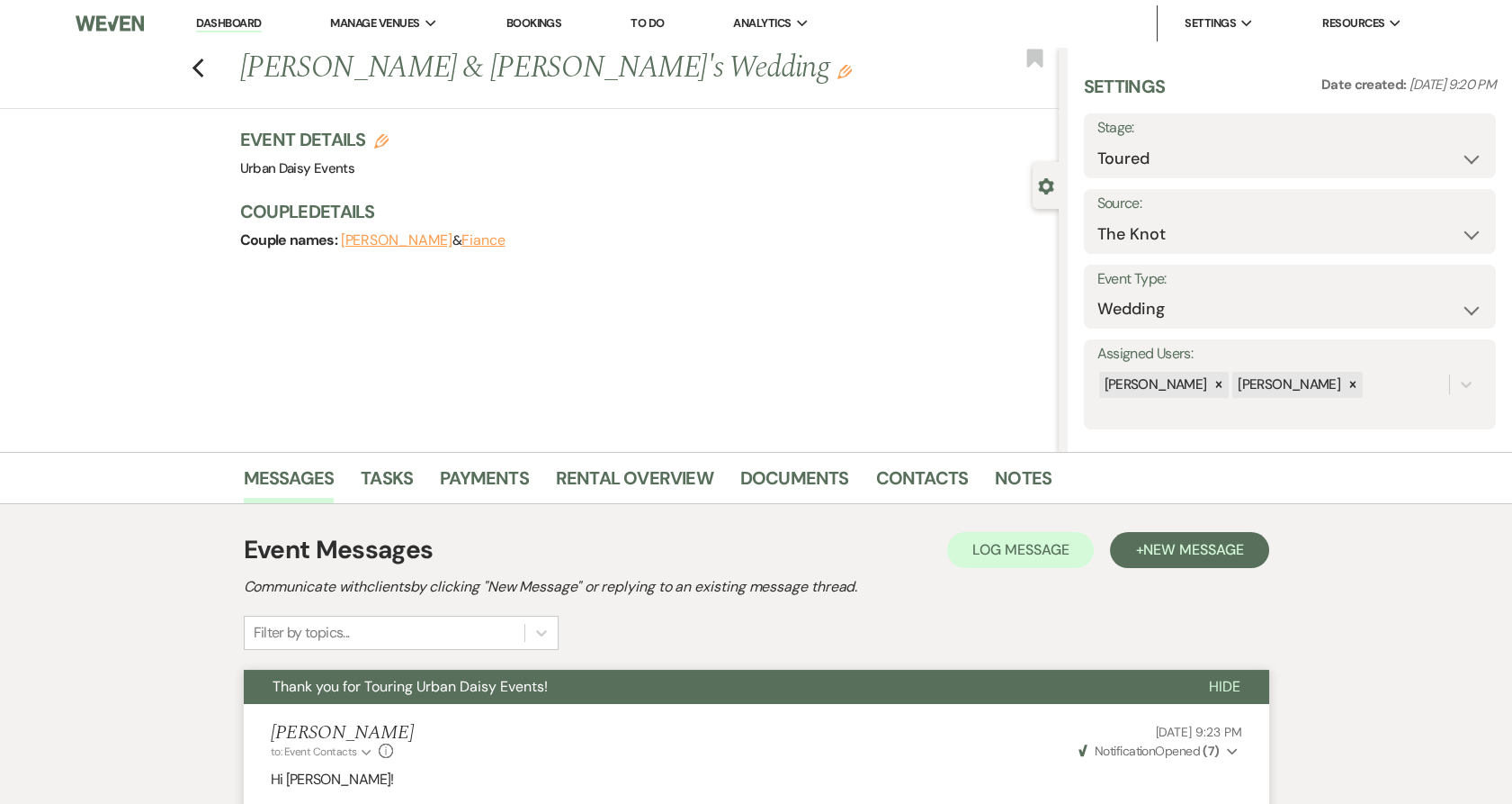
click at [203, 76] on icon "Previous" at bounding box center [198, 68] width 13 height 21
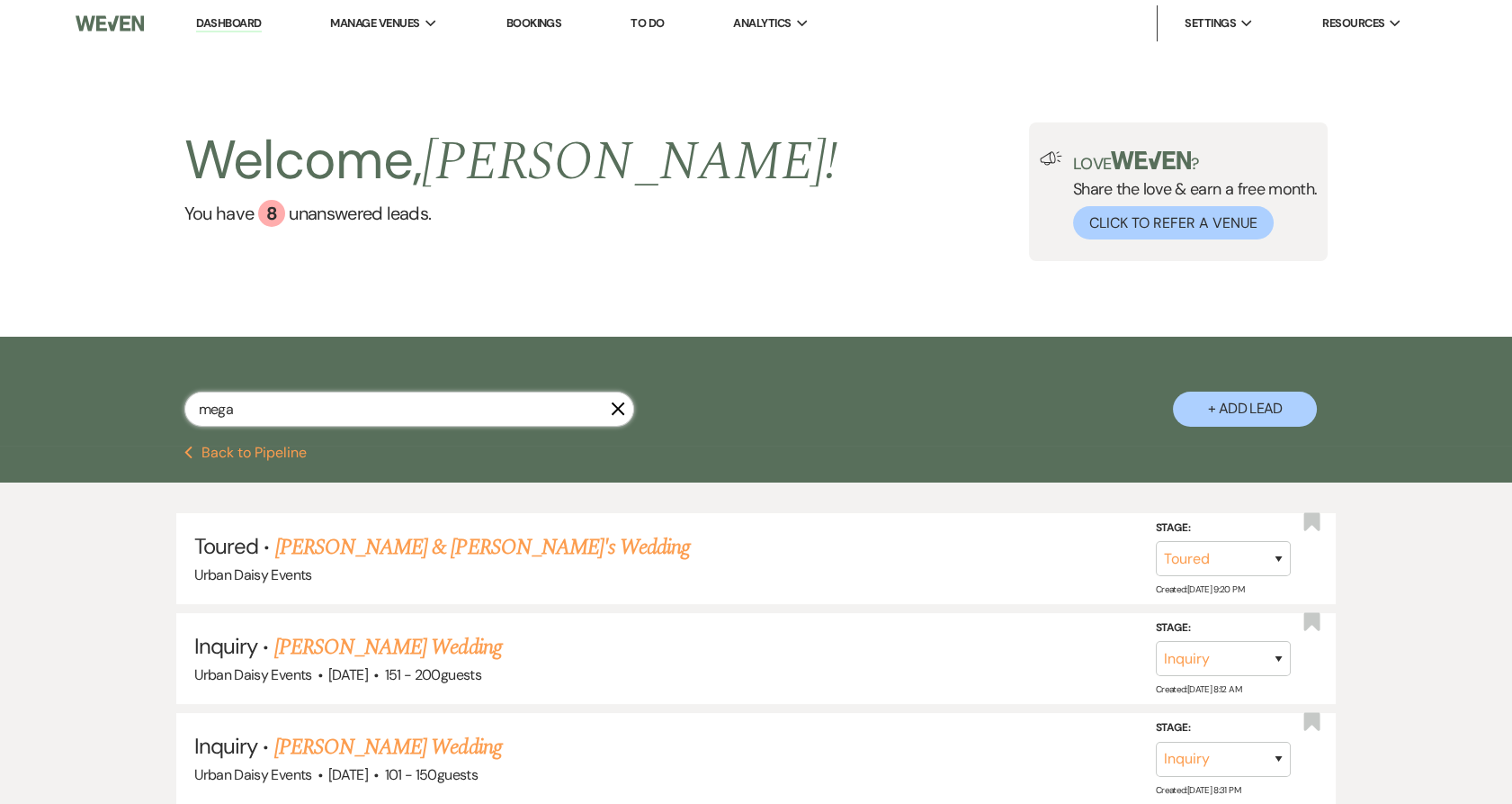
drag, startPoint x: 310, startPoint y: 410, endPoint x: 136, endPoint y: 407, distance: 174.0
click at [136, 407] on div "mega X + Add Lead" at bounding box center [757, 393] width 1295 height 95
click at [316, 547] on link "Tyler Hanna & Olga's Wedding" at bounding box center [483, 547] width 415 height 33
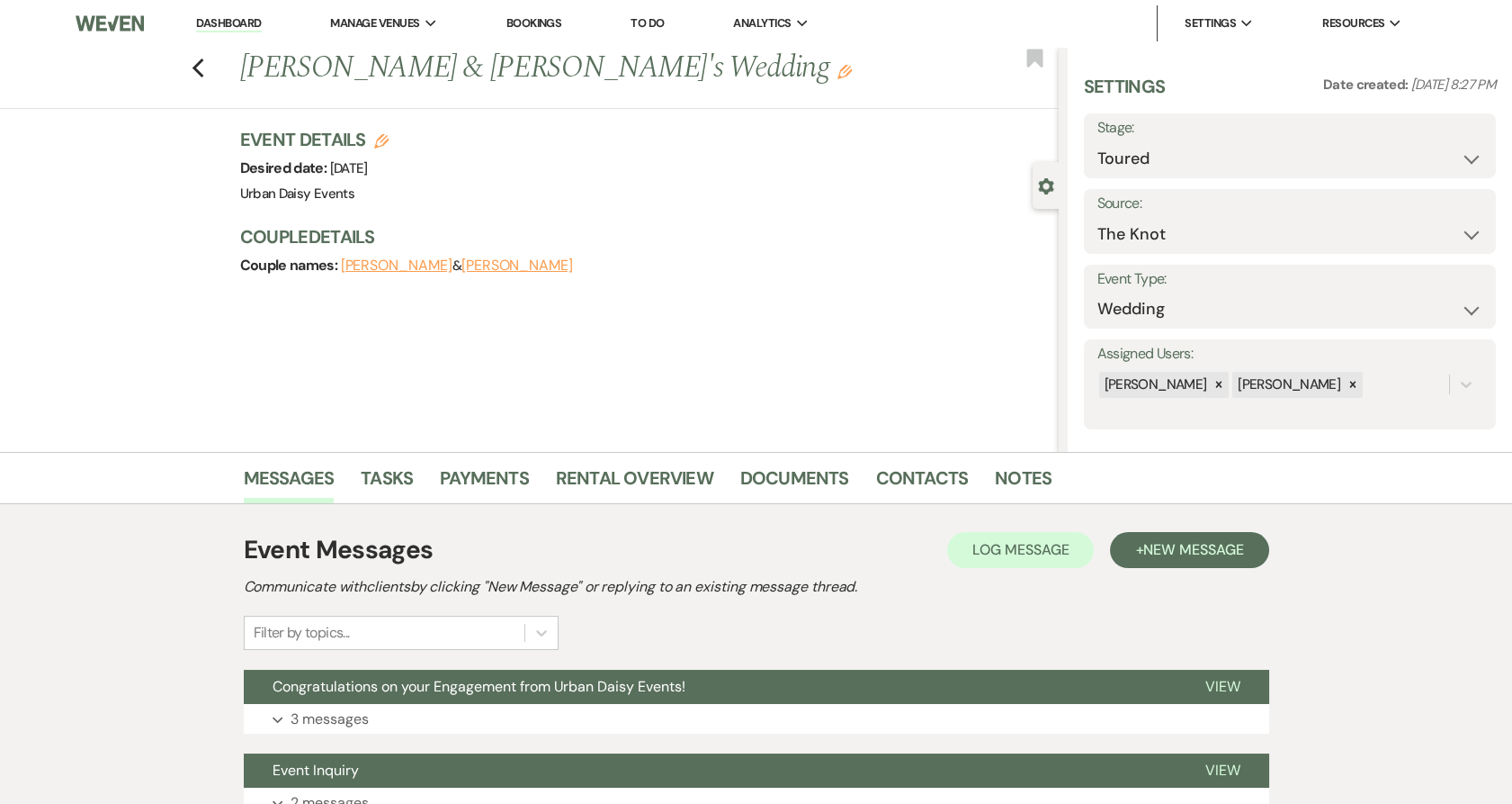
scroll to position [156, 0]
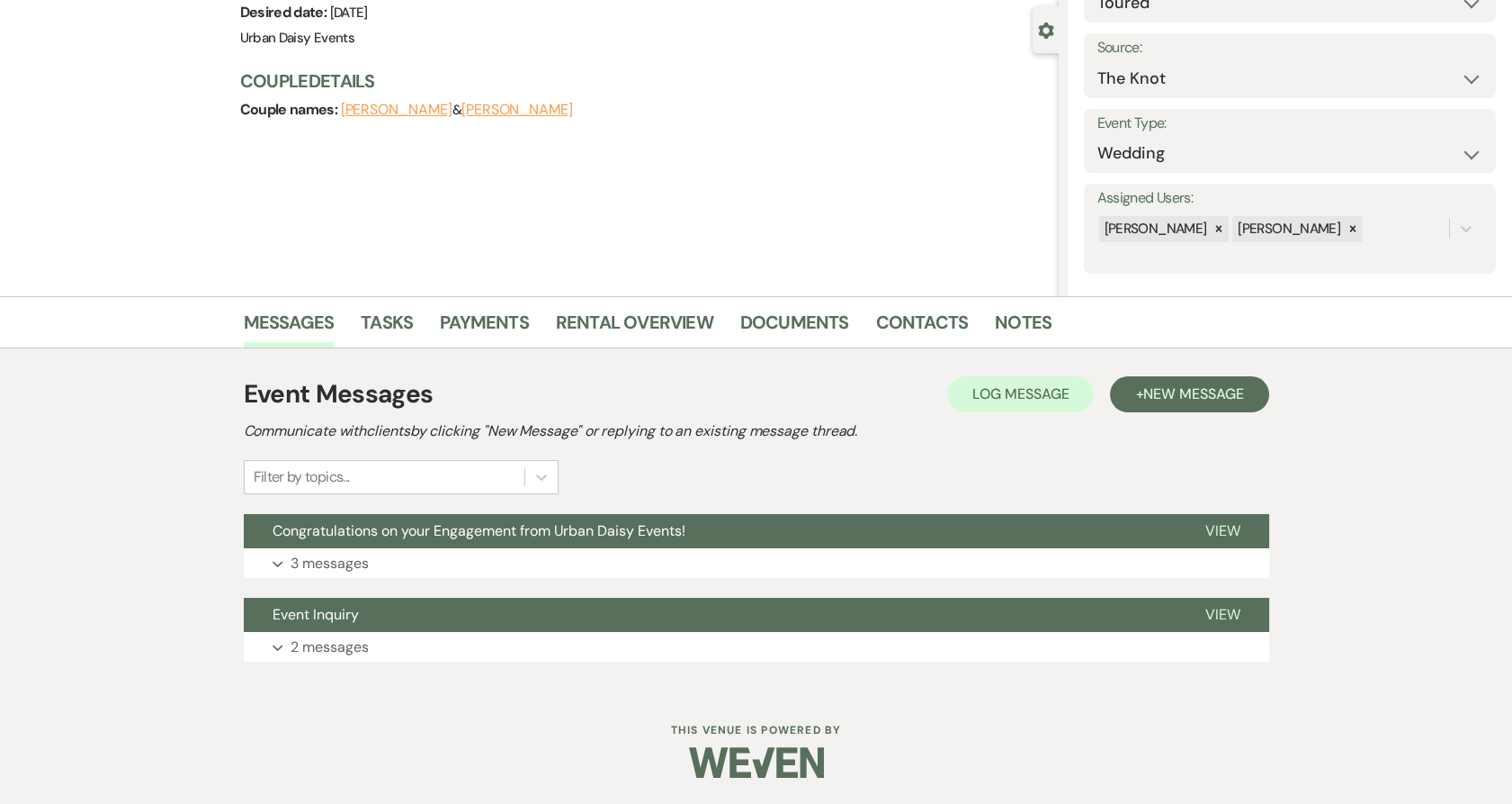
click at [326, 570] on p "3 messages" at bounding box center [329, 563] width 78 height 23
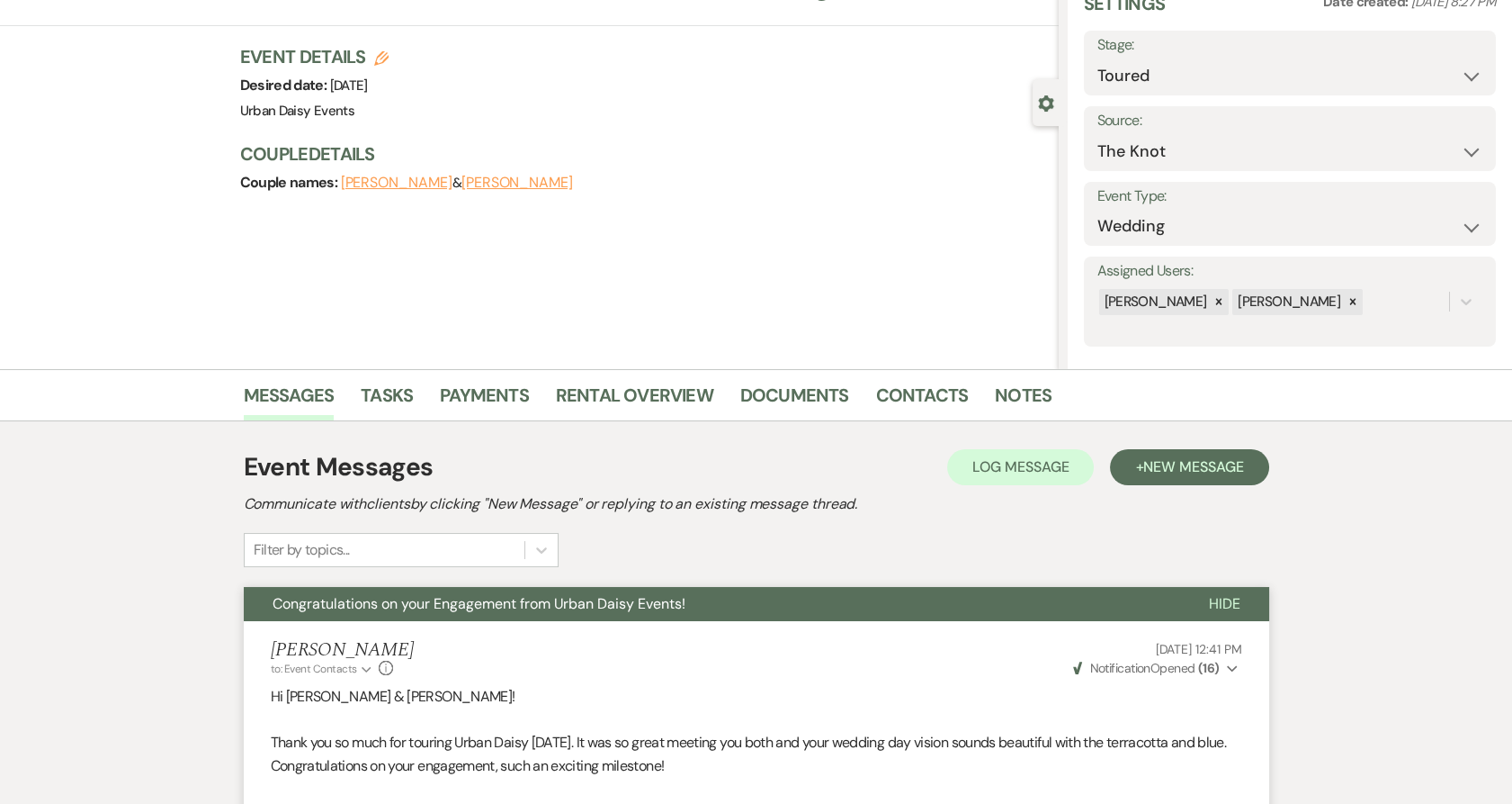
scroll to position [0, 0]
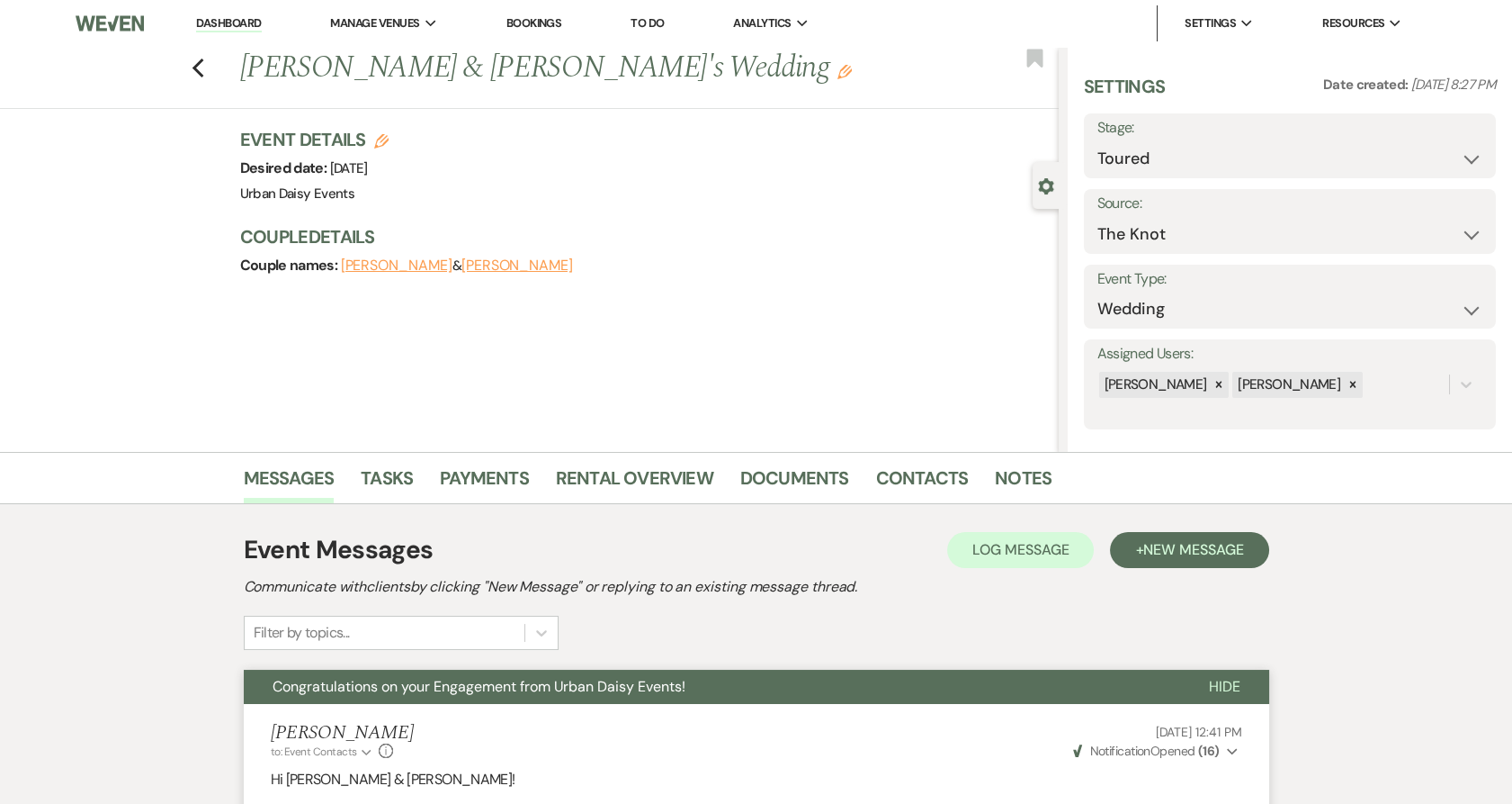
click at [204, 74] on icon "Previous" at bounding box center [198, 68] width 13 height 21
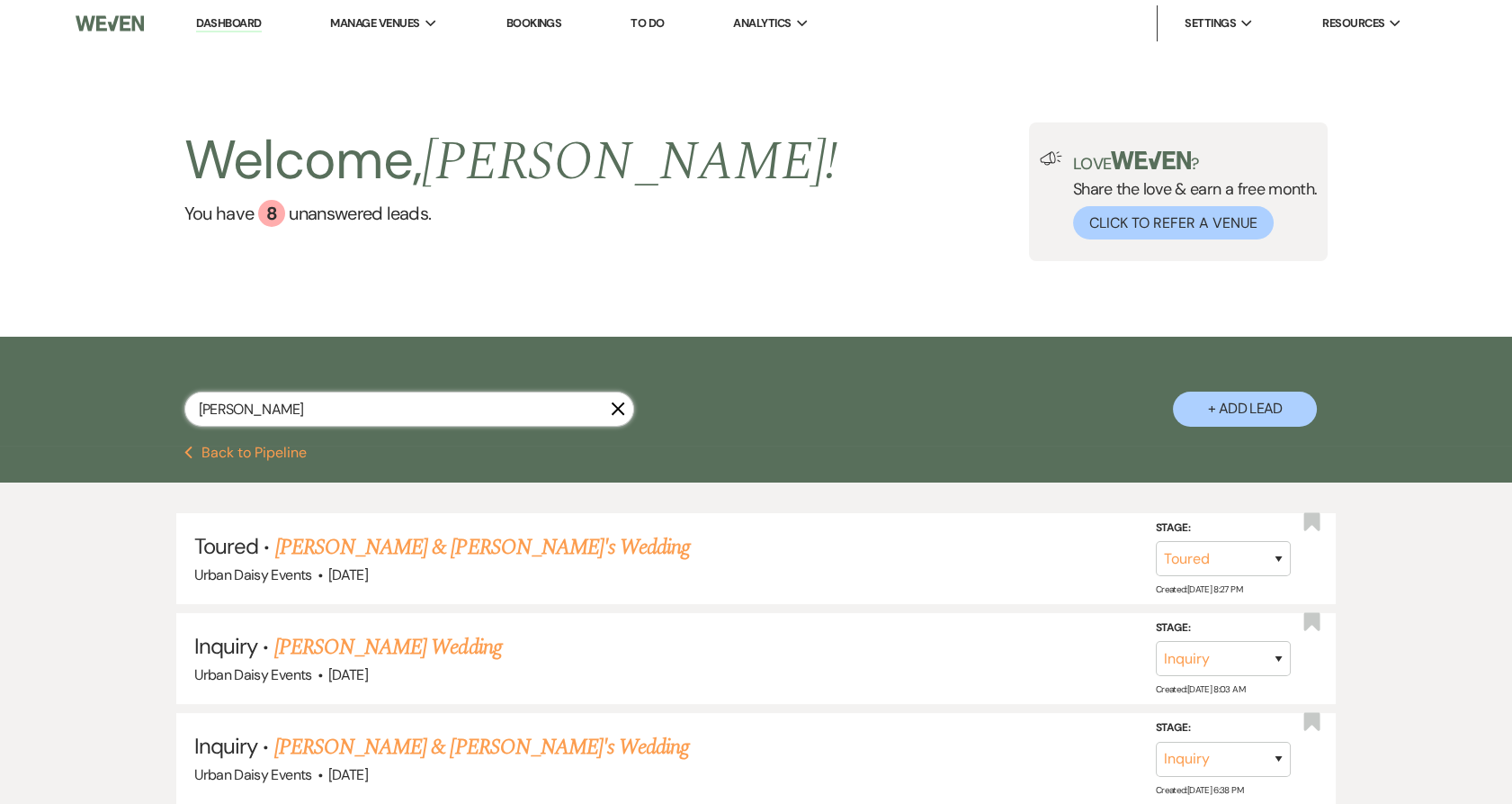
drag, startPoint x: 74, startPoint y: 369, endPoint x: 58, endPoint y: 368, distance: 16.0
click at [58, 368] on div "tyler X + Add Lead" at bounding box center [756, 390] width 1512 height 109
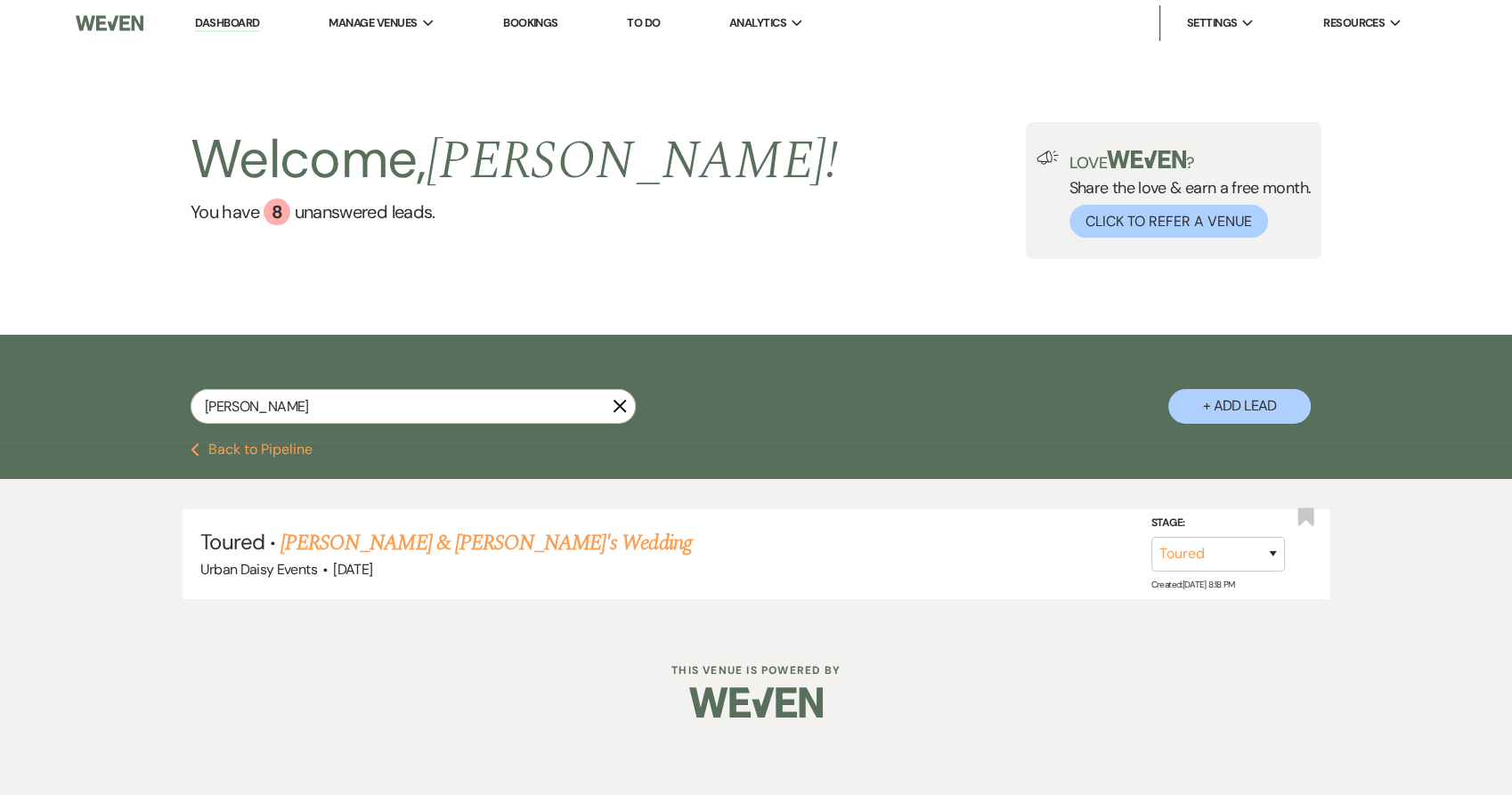
click at [348, 548] on link "Corrine & Fiance's Wedding" at bounding box center [486, 543] width 411 height 32
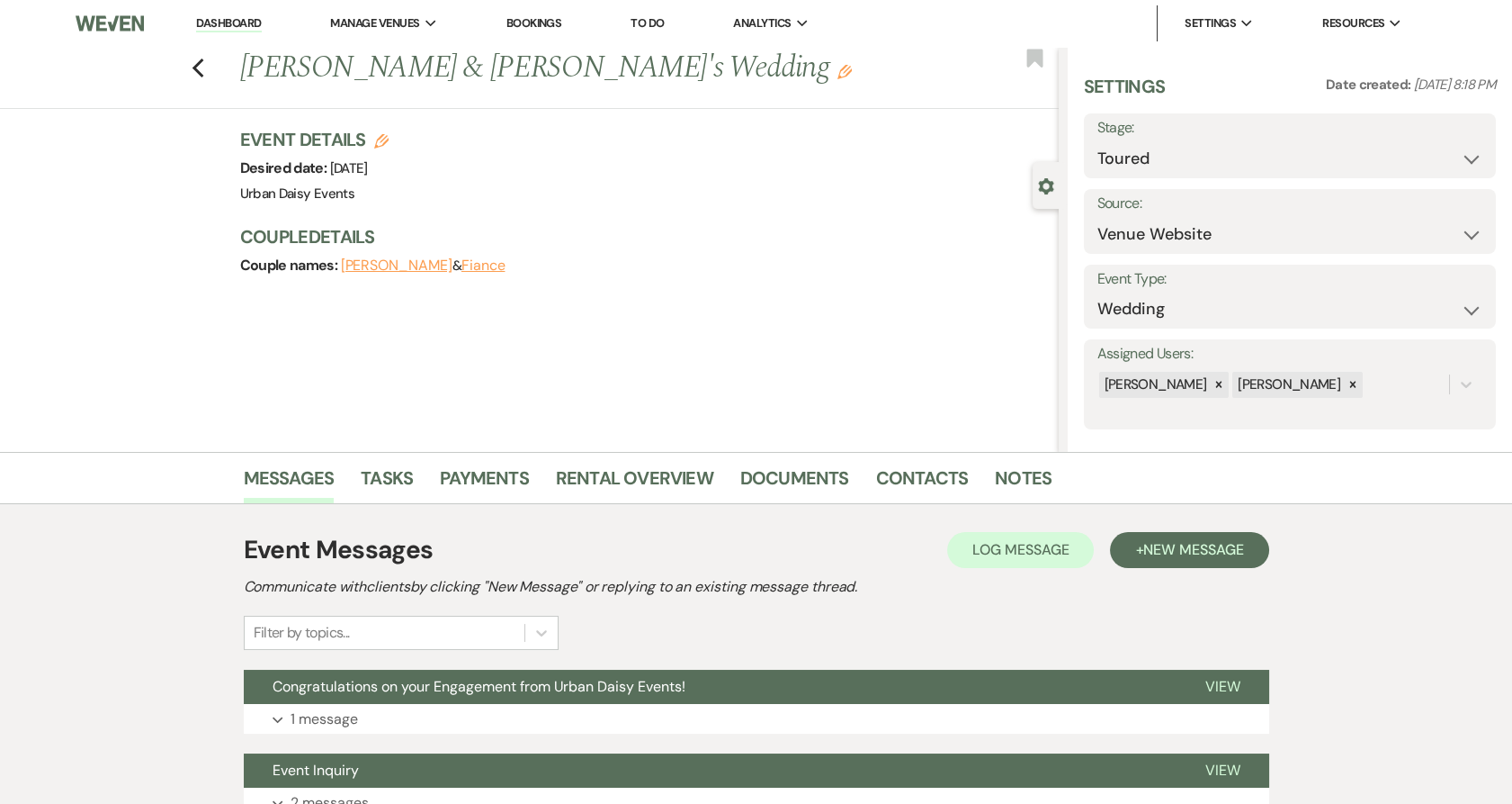
drag, startPoint x: 350, startPoint y: 720, endPoint x: 266, endPoint y: 596, distance: 149.8
click at [350, 720] on p "1 message" at bounding box center [324, 719] width 67 height 23
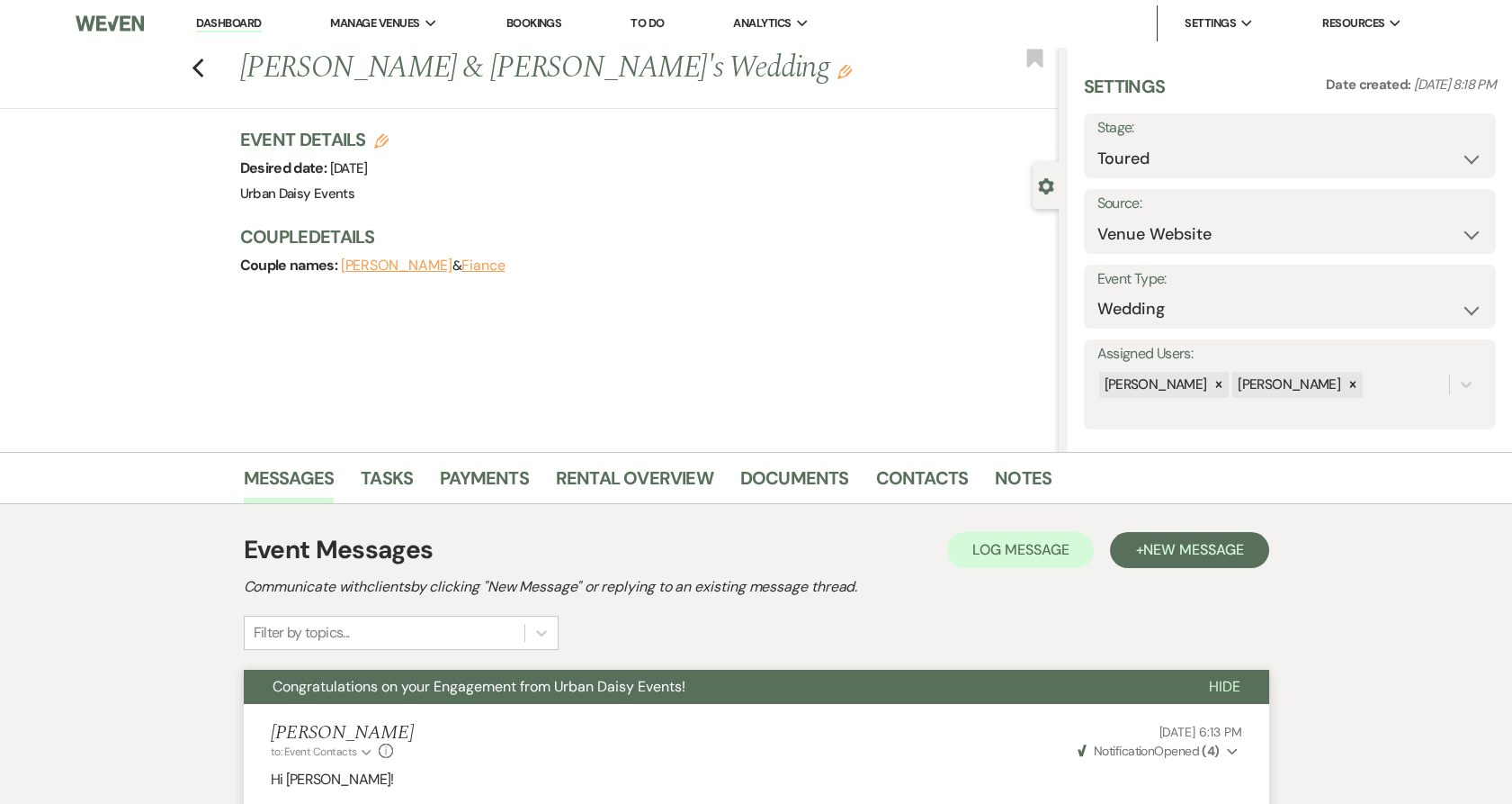
click at [202, 72] on icon "Previous" at bounding box center [198, 68] width 13 height 21
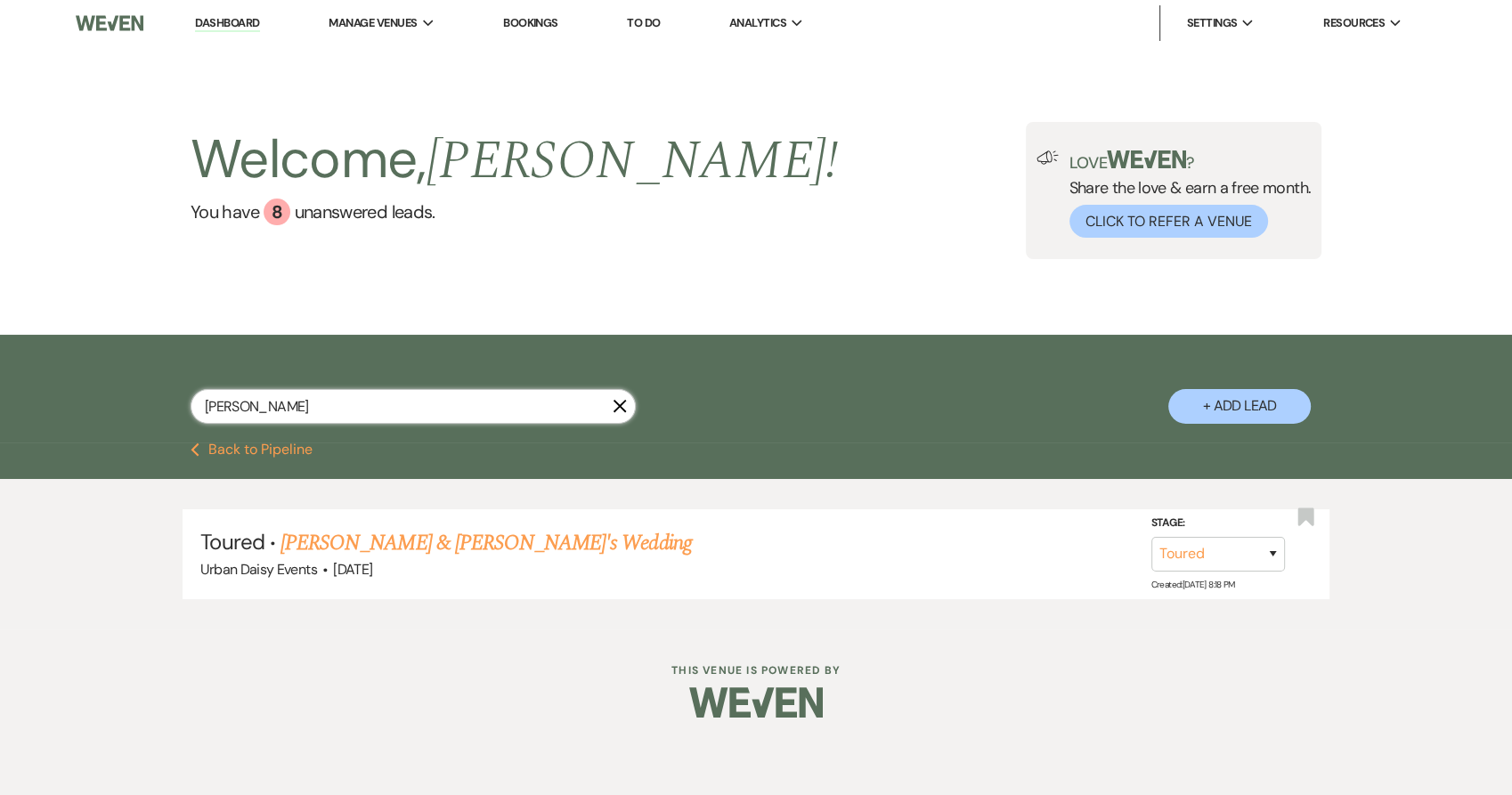
drag, startPoint x: 306, startPoint y: 413, endPoint x: 194, endPoint y: 424, distance: 112.5
click at [194, 424] on div "corrine X" at bounding box center [413, 413] width 445 height 49
drag, startPoint x: 327, startPoint y: 406, endPoint x: 160, endPoint y: 412, distance: 167.1
click at [160, 412] on div "corrine X + Add Lead" at bounding box center [756, 391] width 1282 height 94
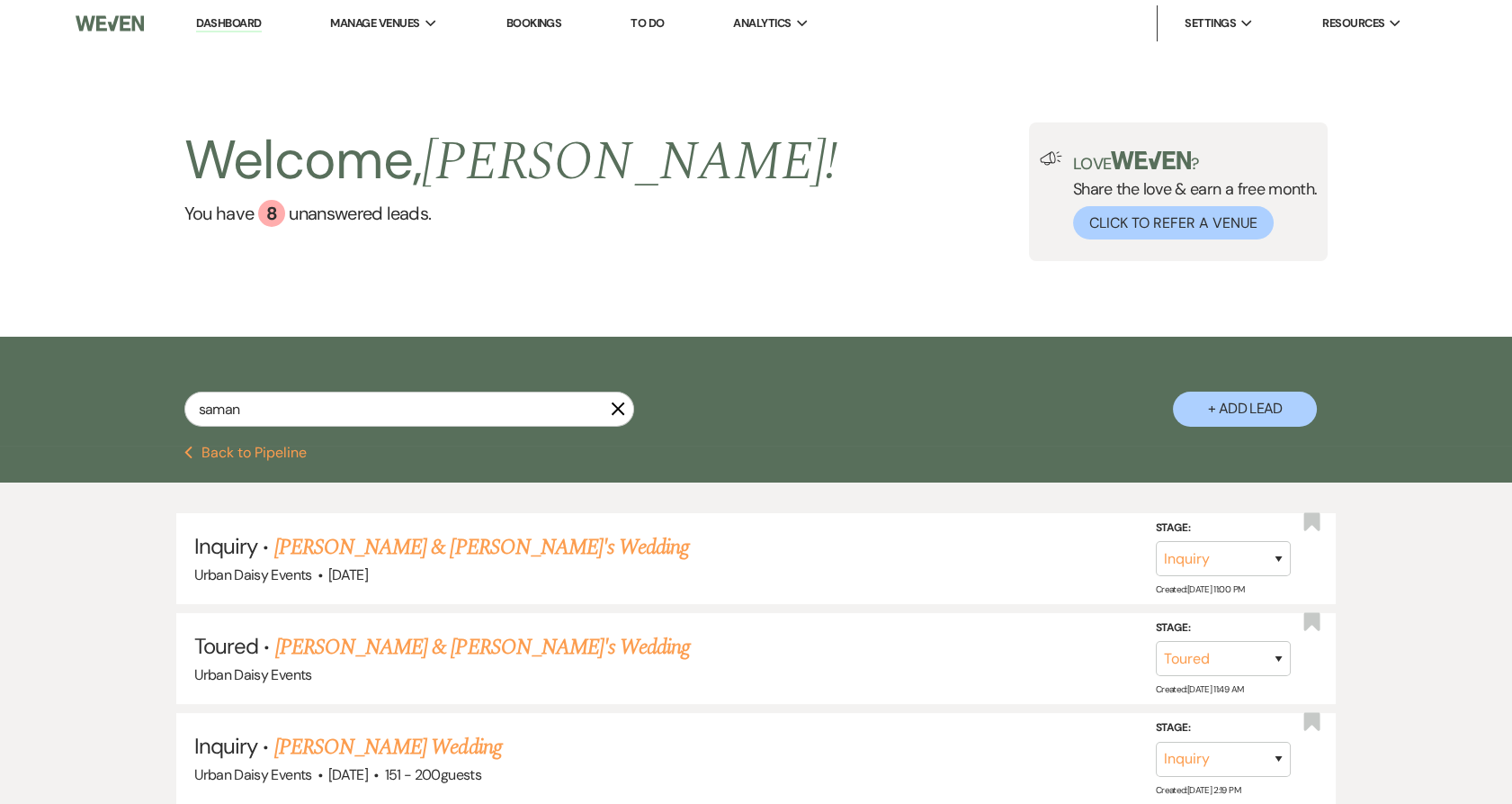
click at [345, 651] on link "Samantha Vang & Fiance's Wedding" at bounding box center [483, 647] width 415 height 33
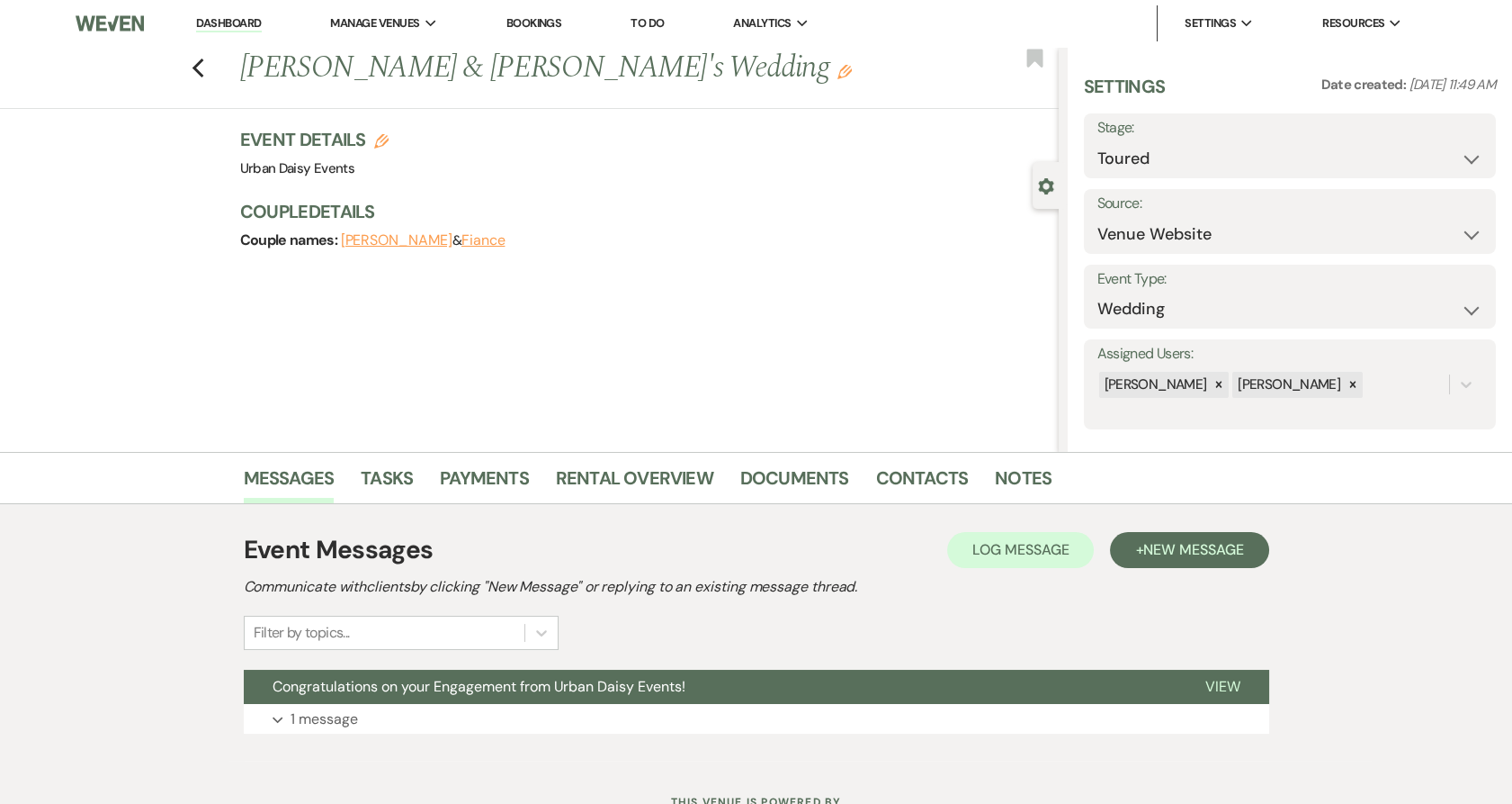
click at [360, 718] on button "Expand 1 message" at bounding box center [756, 719] width 1026 height 31
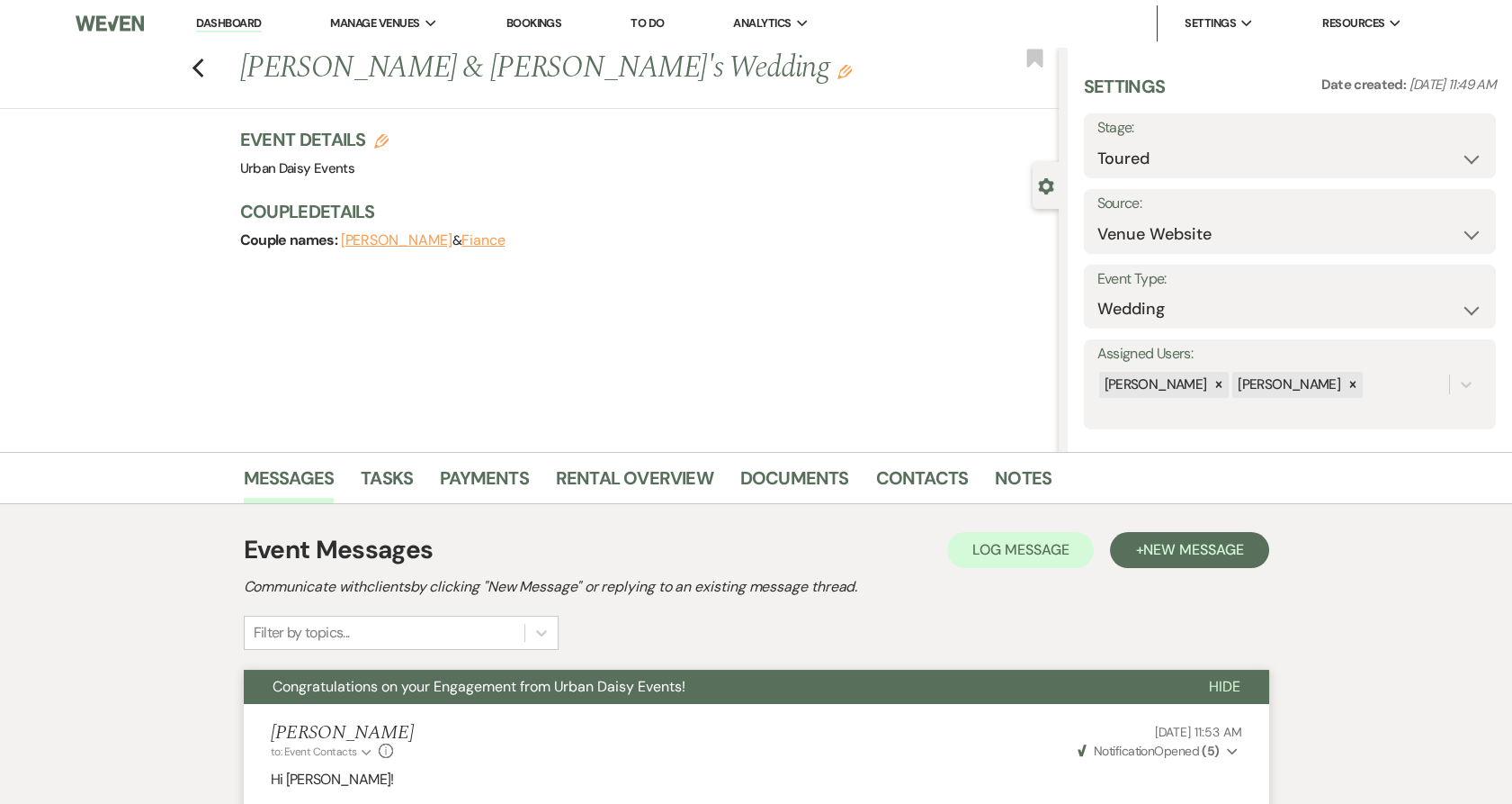
click at [205, 62] on icon "Previous" at bounding box center [198, 68] width 13 height 21
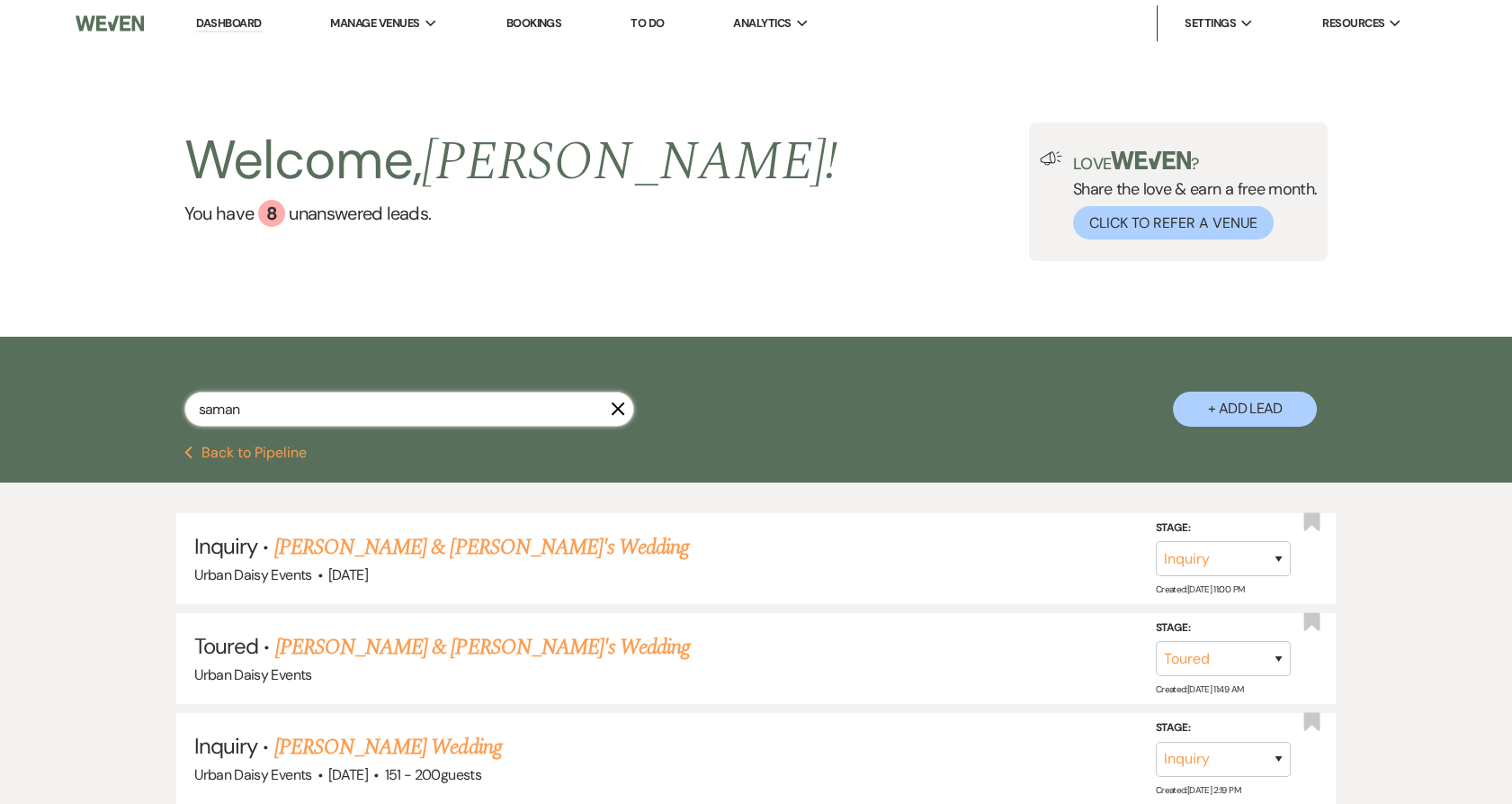
drag, startPoint x: 304, startPoint y: 416, endPoint x: 120, endPoint y: 425, distance: 184.2
click at [121, 425] on div "saman X + Add Lead" at bounding box center [757, 393] width 1295 height 95
click at [375, 540] on link "Evangeline Montgomery & Fiance's Wedding" at bounding box center [482, 547] width 415 height 33
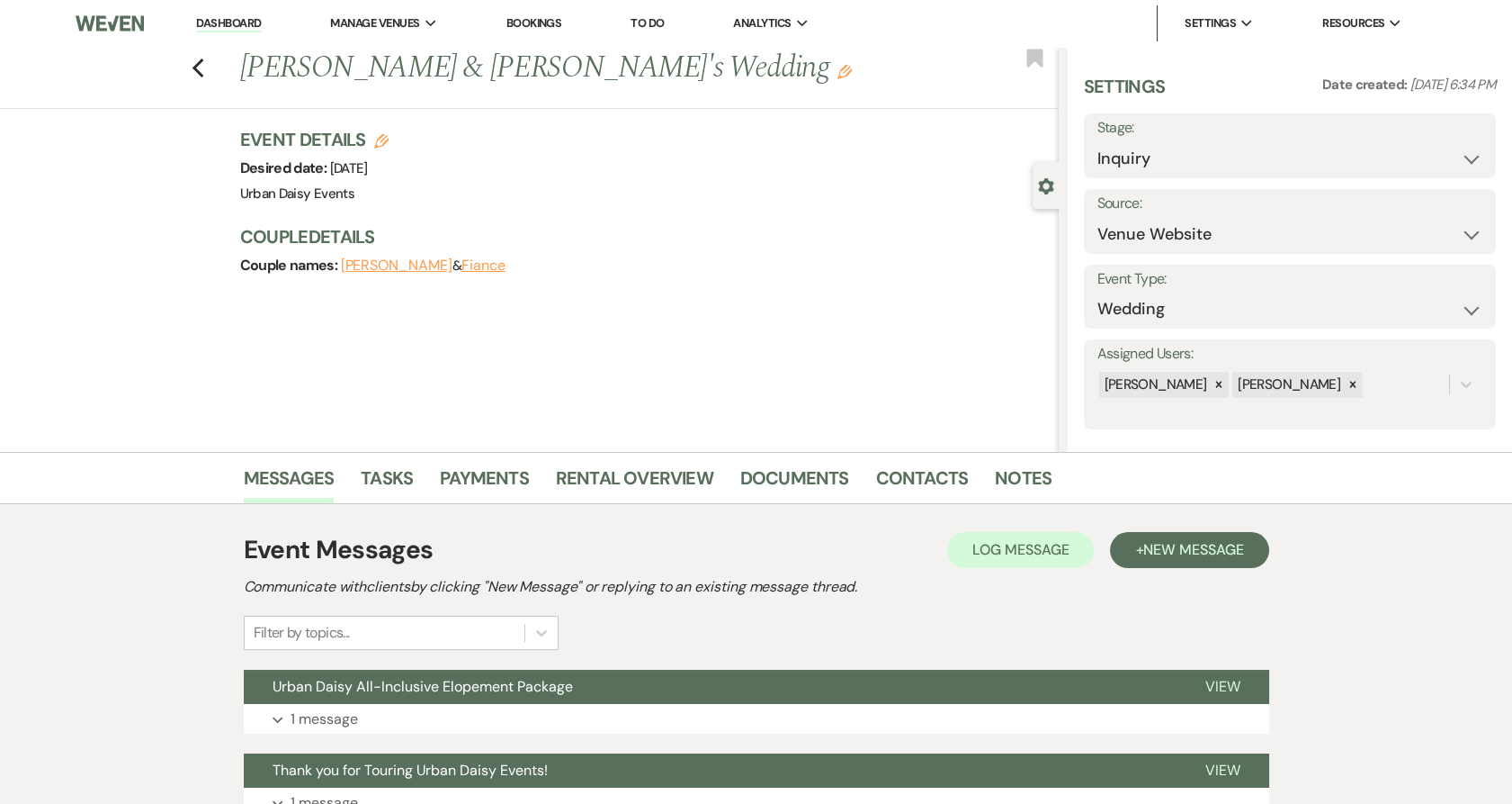
click at [374, 712] on button "Expand 1 message" at bounding box center [756, 719] width 1026 height 31
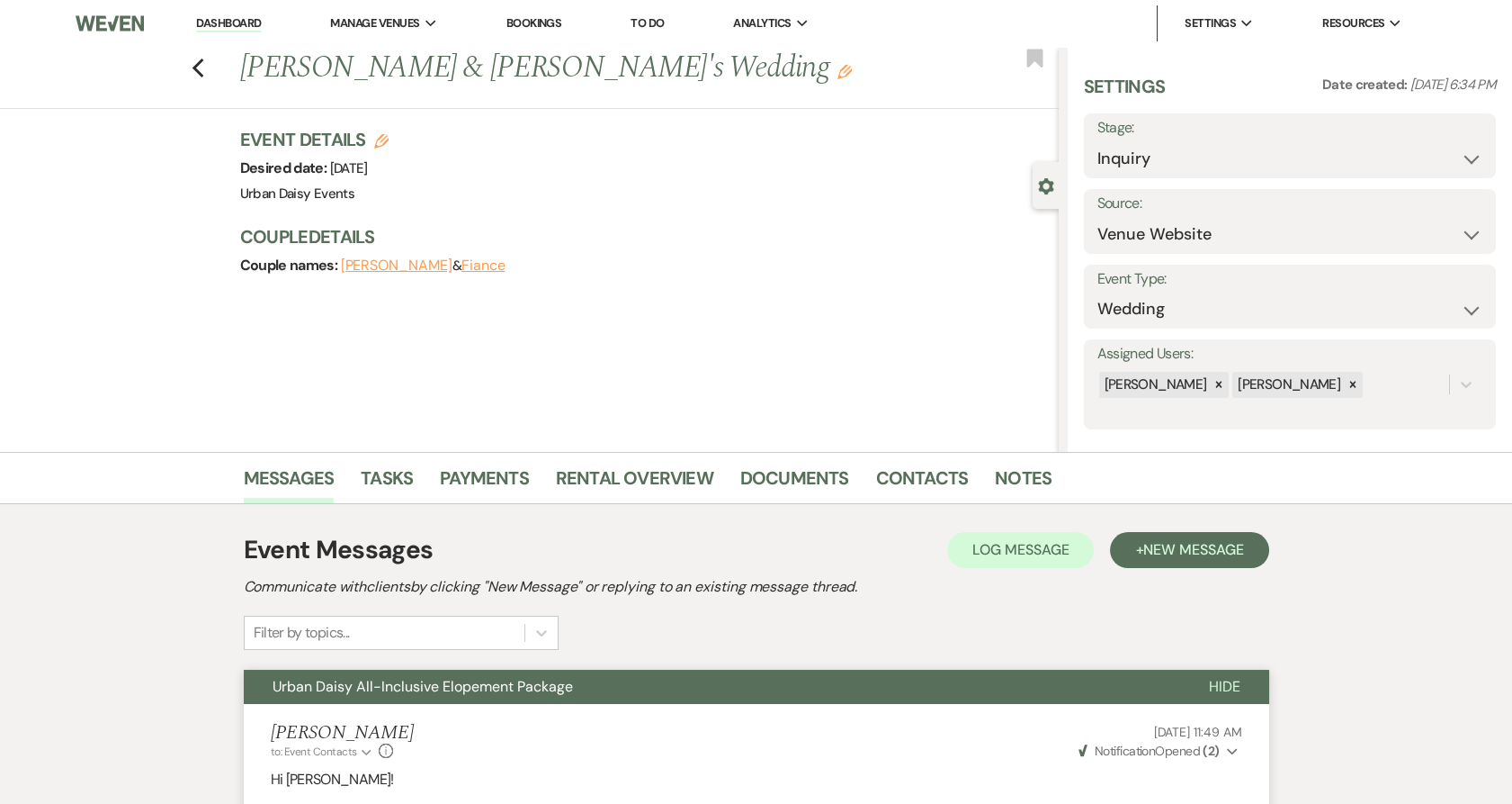
click at [203, 69] on use "button" at bounding box center [197, 68] width 12 height 20
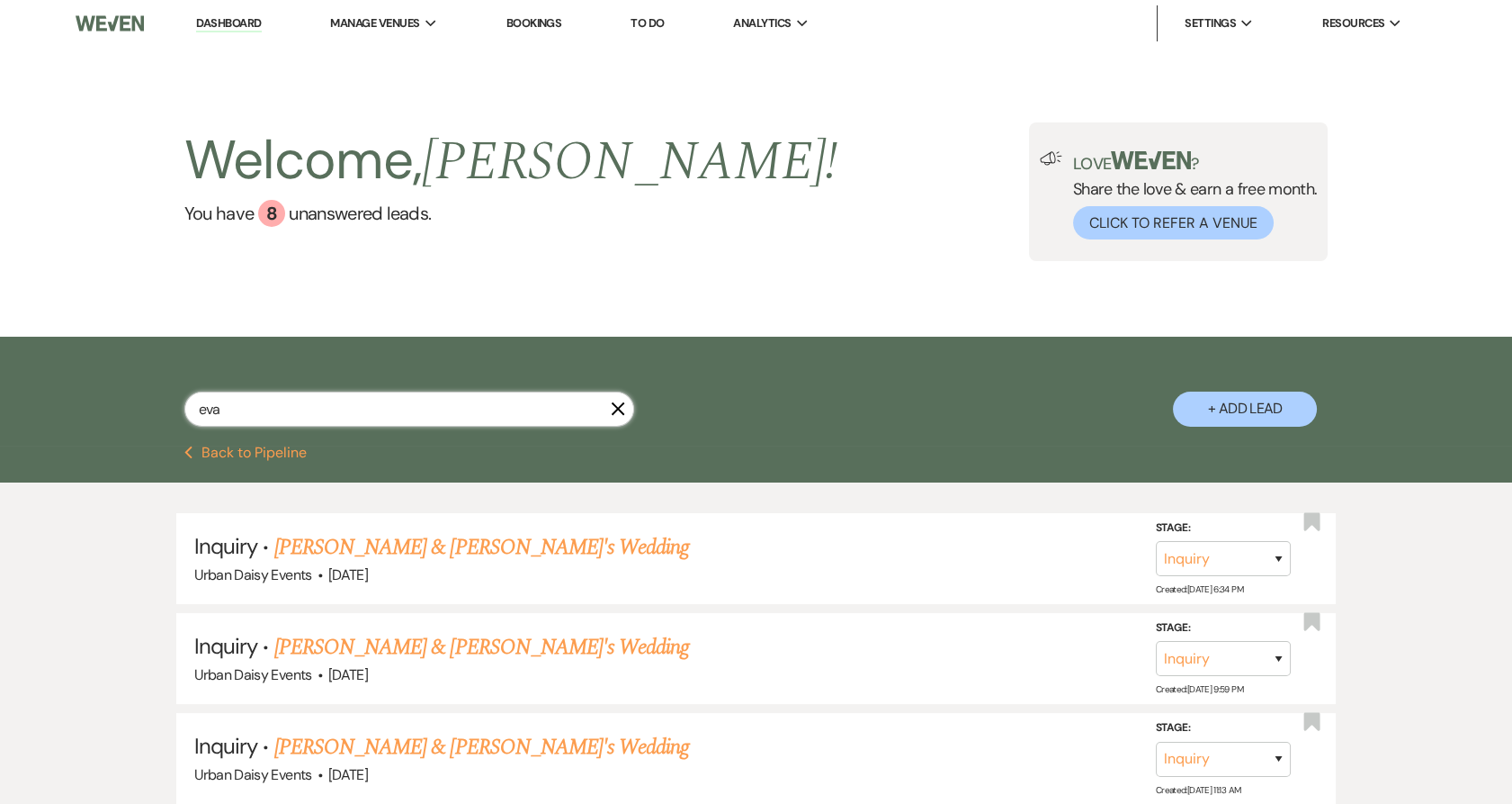
drag, startPoint x: 194, startPoint y: 406, endPoint x: 131, endPoint y: 412, distance: 63.3
click at [134, 413] on div "eva X + Add Lead" at bounding box center [757, 393] width 1295 height 95
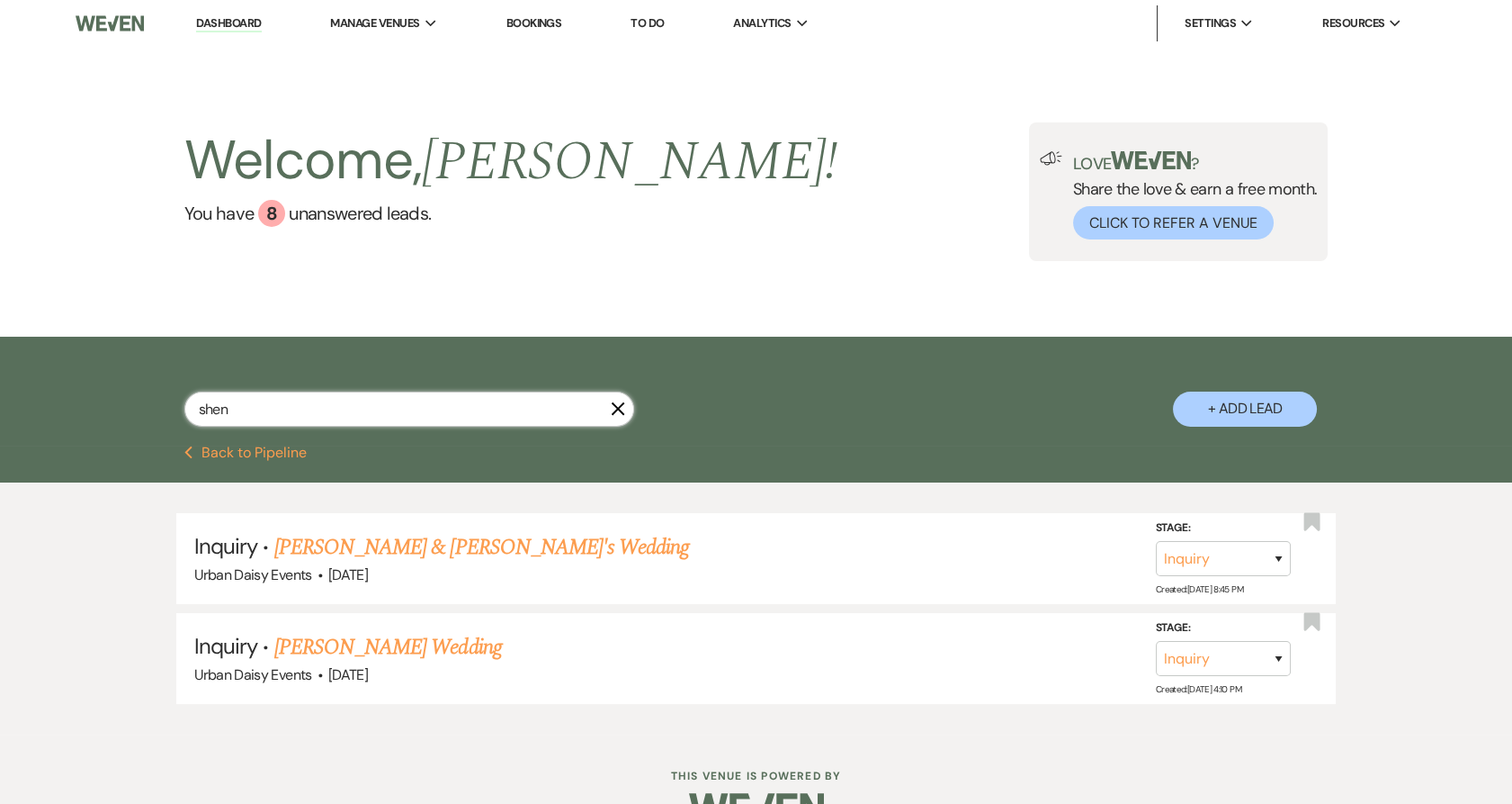
drag, startPoint x: 292, startPoint y: 396, endPoint x: 172, endPoint y: 412, distance: 121.1
click at [172, 412] on div "shen X + Add Lead" at bounding box center [757, 393] width 1295 height 95
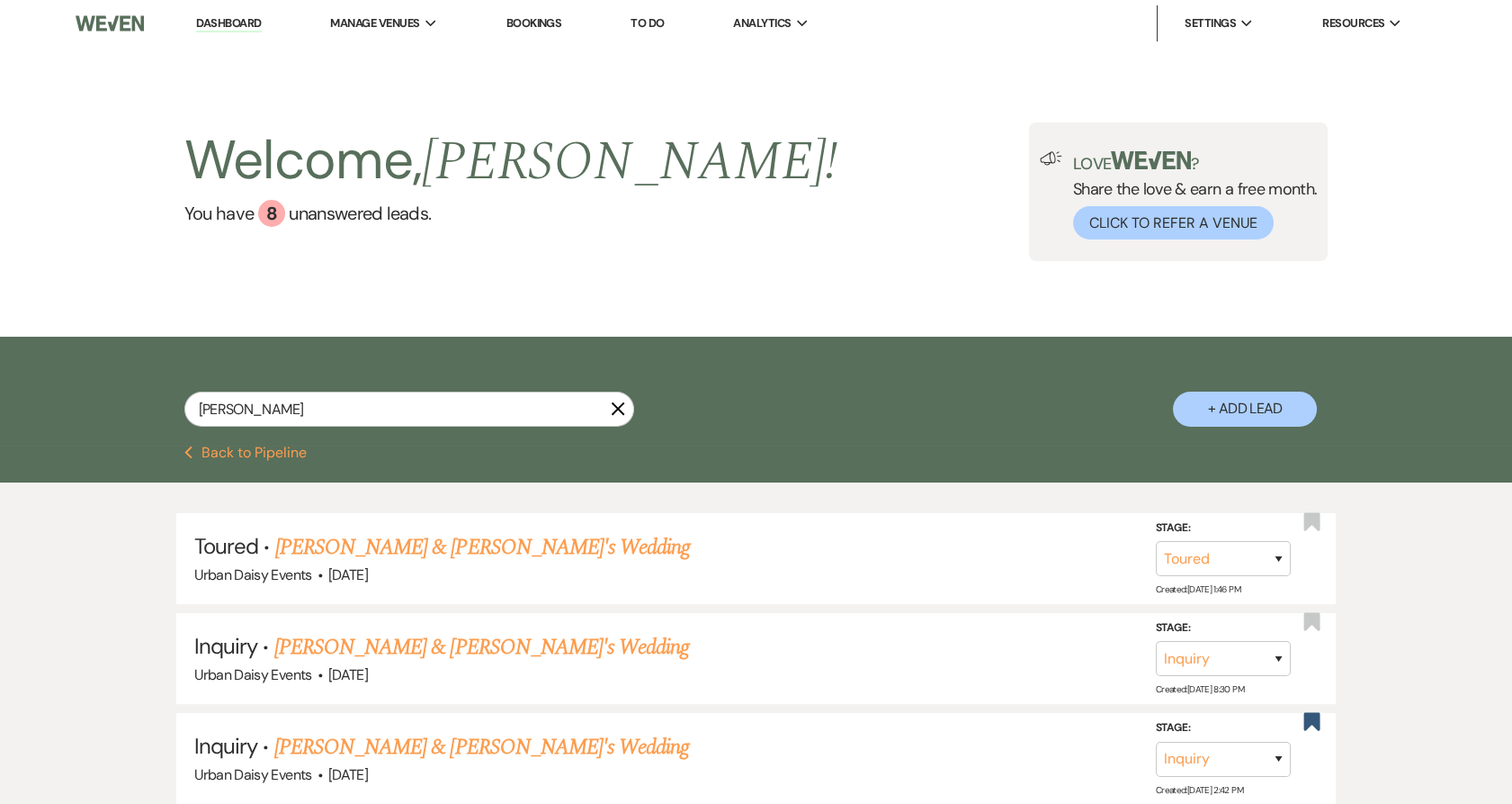
click at [345, 529] on li "Toured · Emily Tutland & Fiance's Wedding Urban Daisy Events · Feb 6, 2027 Stag…" at bounding box center [756, 557] width 1159 height 91
click at [346, 535] on link "Emily Tutland & Fiance's Wedding" at bounding box center [483, 547] width 415 height 33
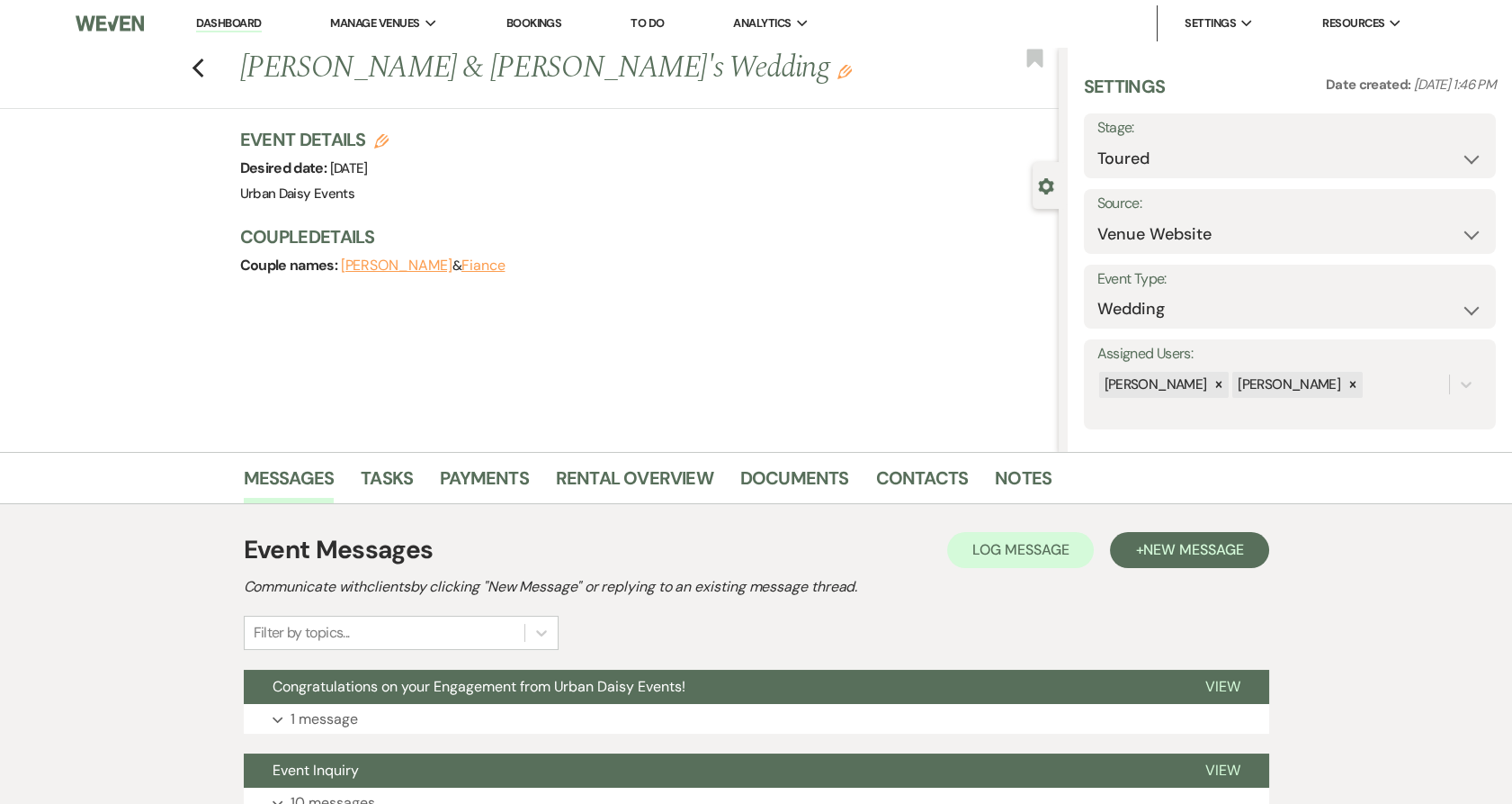
click at [370, 706] on button "Expand 1 message" at bounding box center [756, 719] width 1026 height 31
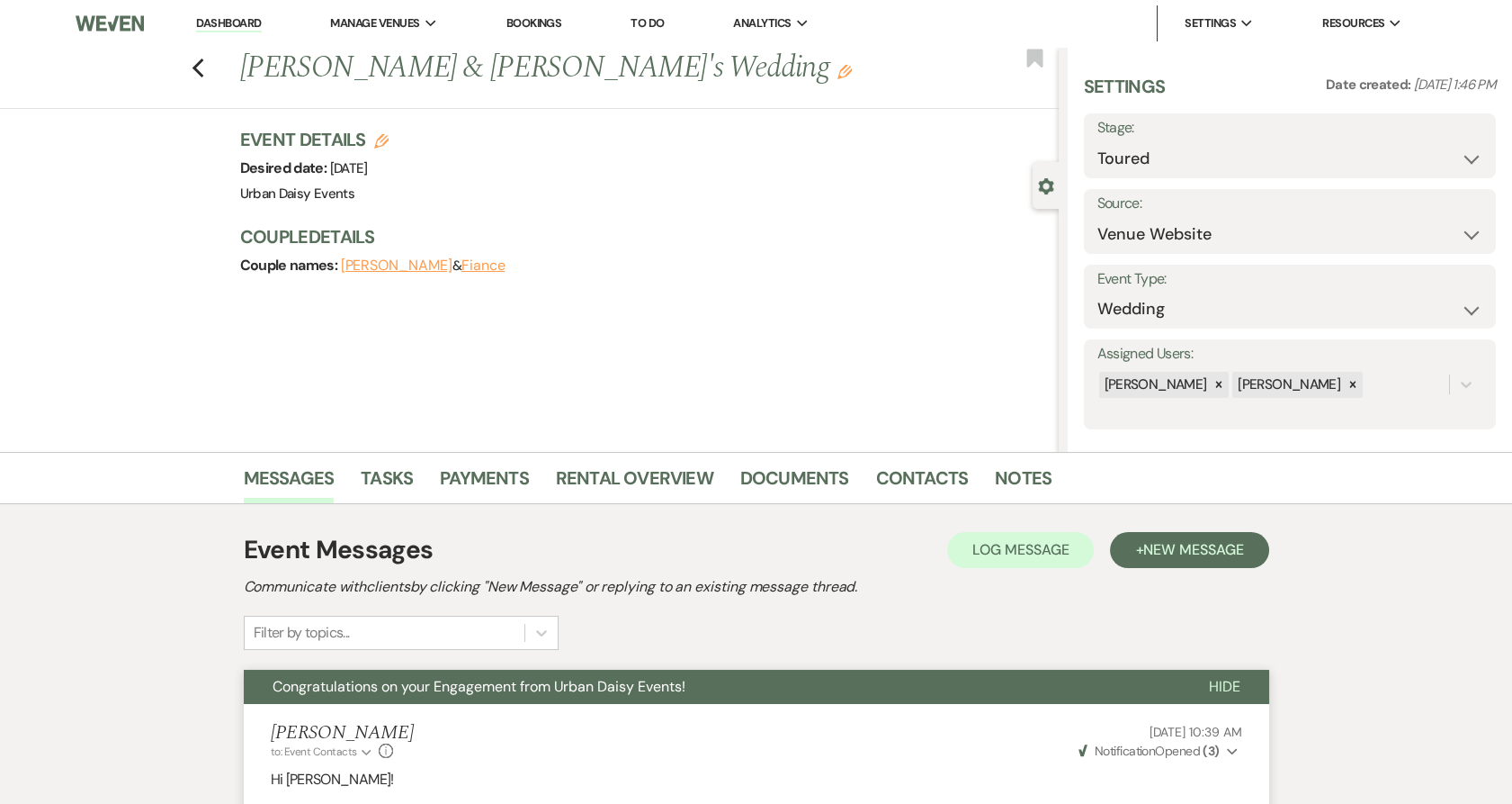
click at [205, 72] on icon "Previous" at bounding box center [198, 68] width 13 height 21
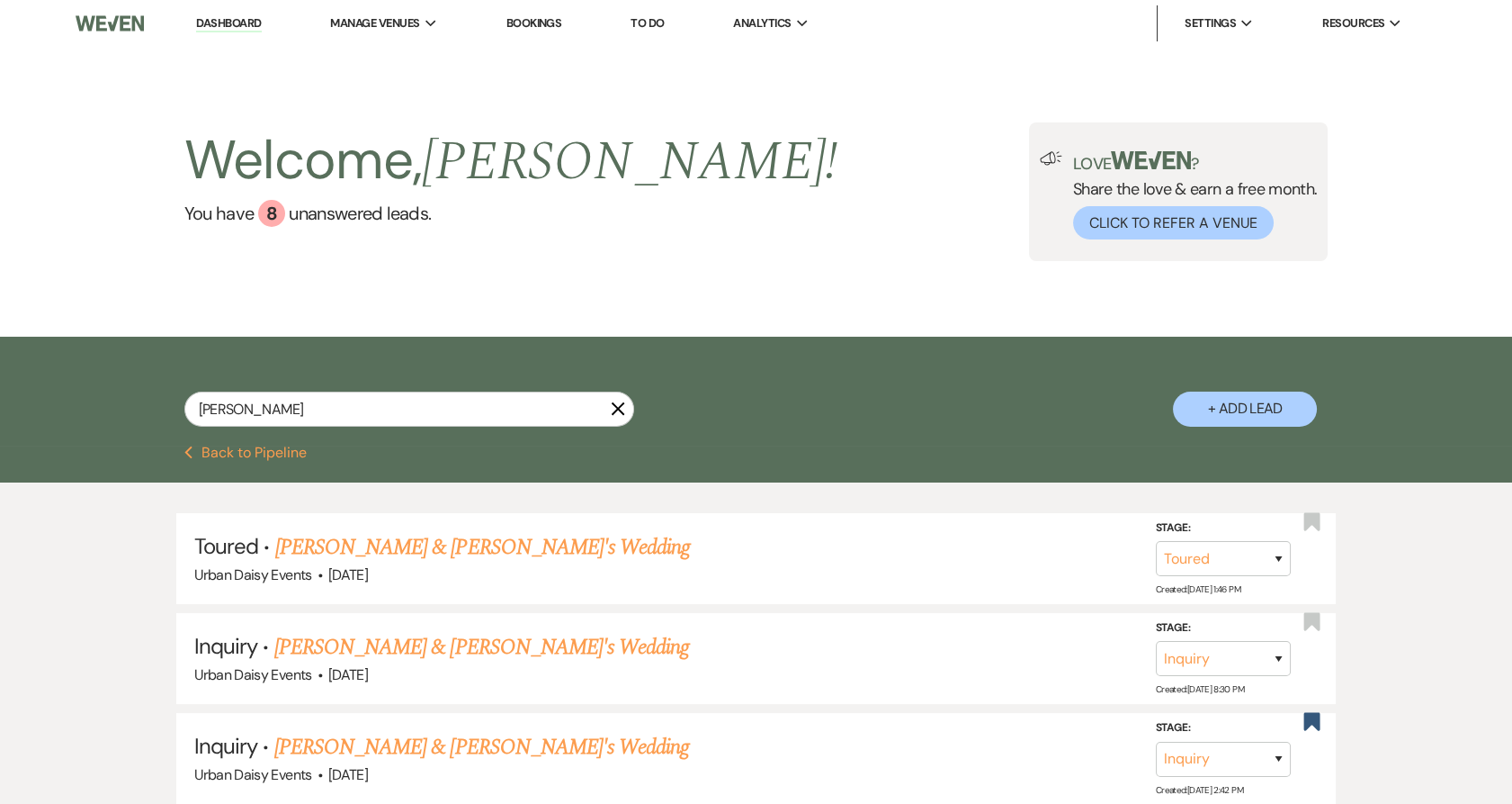
click at [234, 26] on link "Dashboard" at bounding box center [228, 23] width 64 height 17
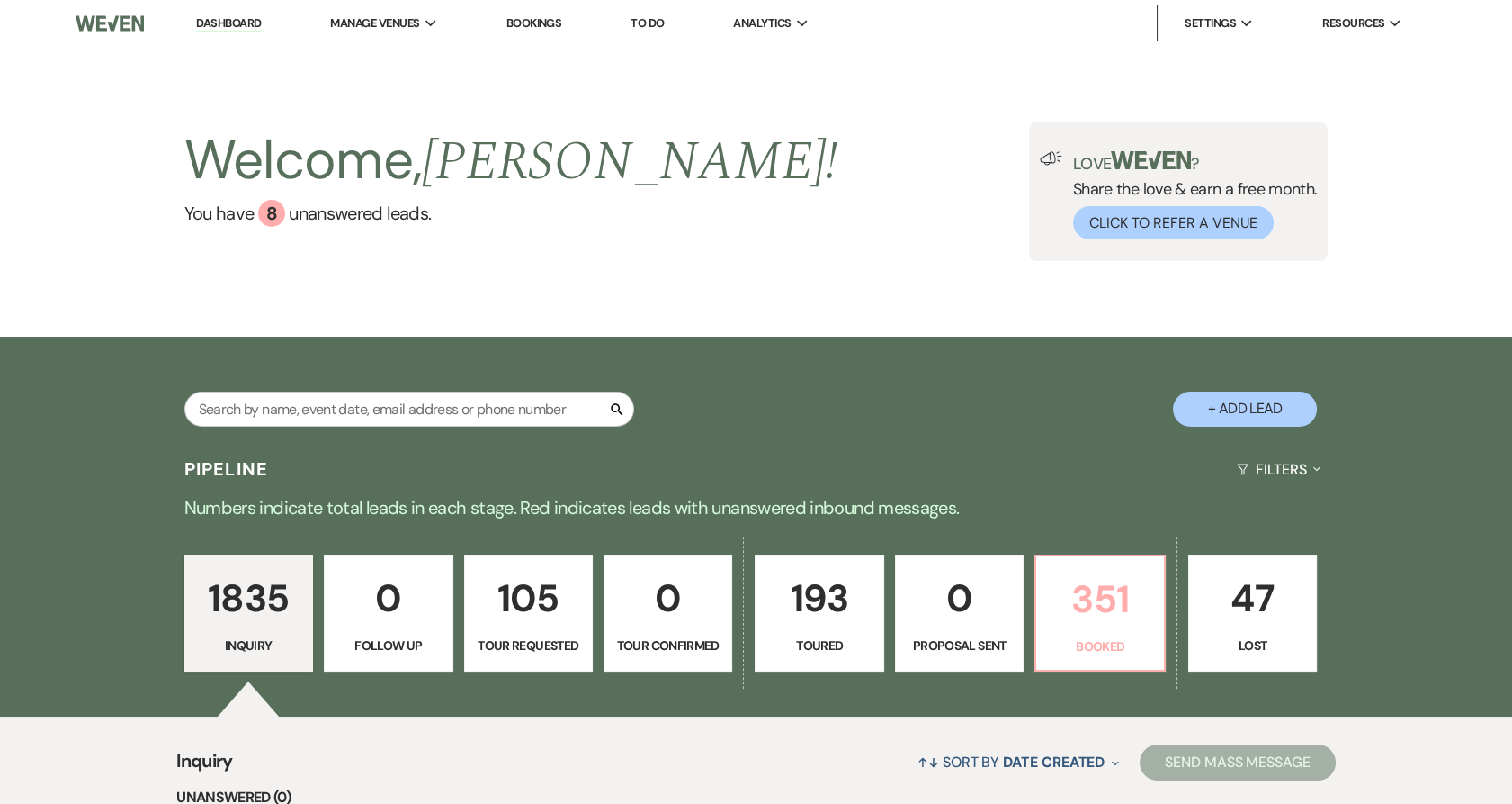
click at [1141, 634] on link "351 Booked" at bounding box center [1099, 613] width 131 height 117
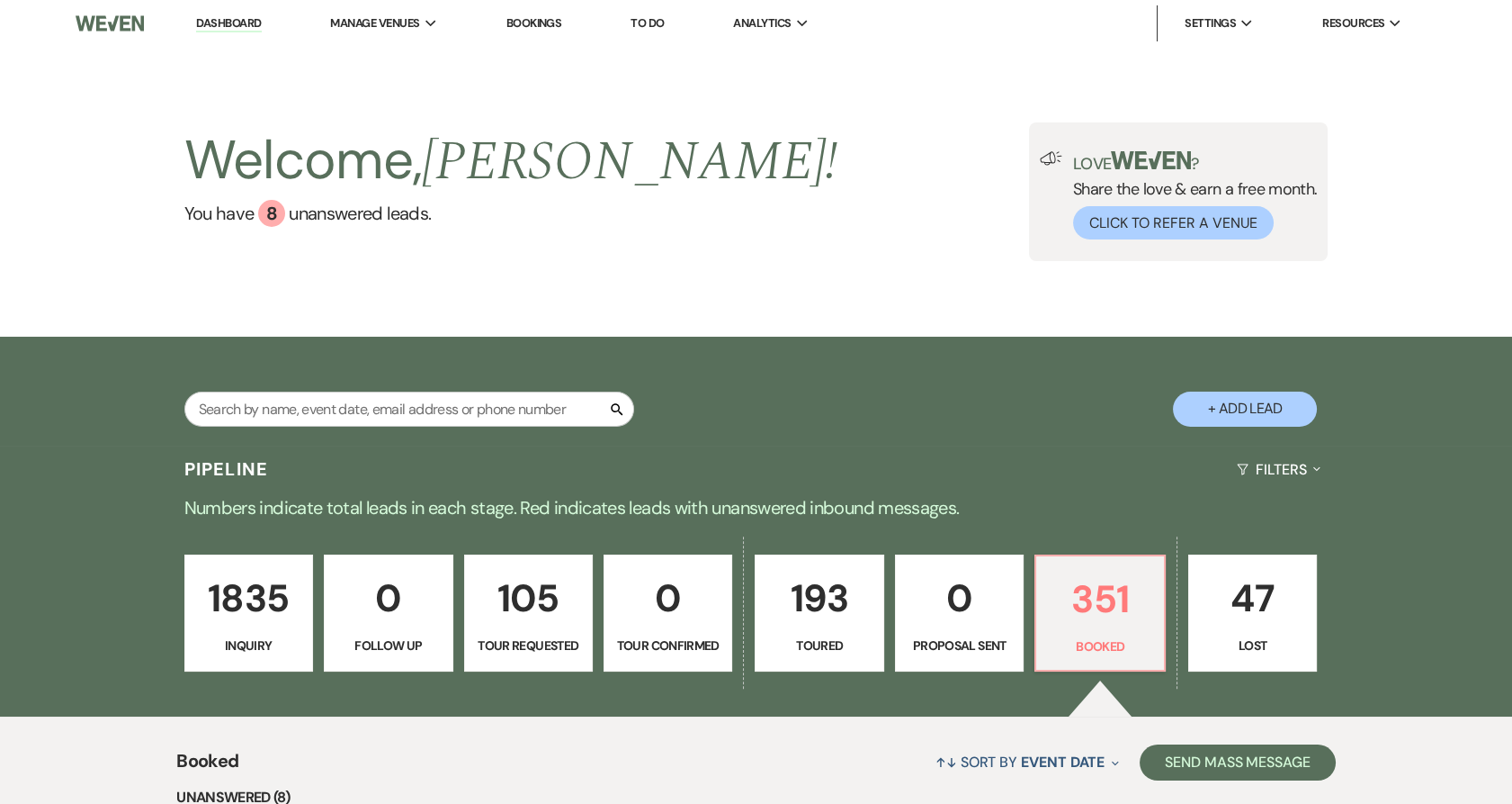
click at [0, 0] on li "Urban Daisy Events" at bounding box center [0, 0] width 0 height 0
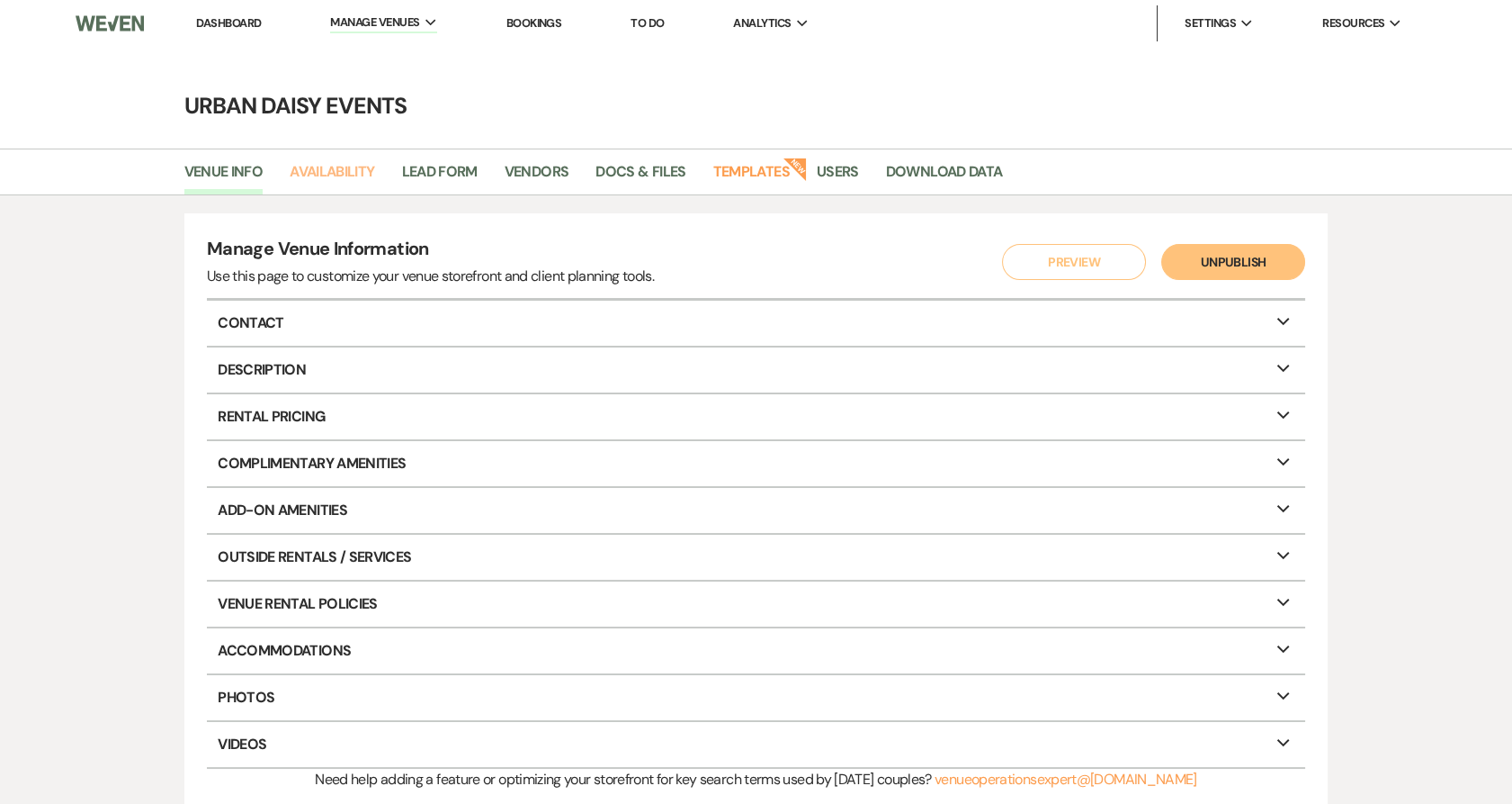
click at [334, 176] on link "Availability" at bounding box center [331, 177] width 85 height 35
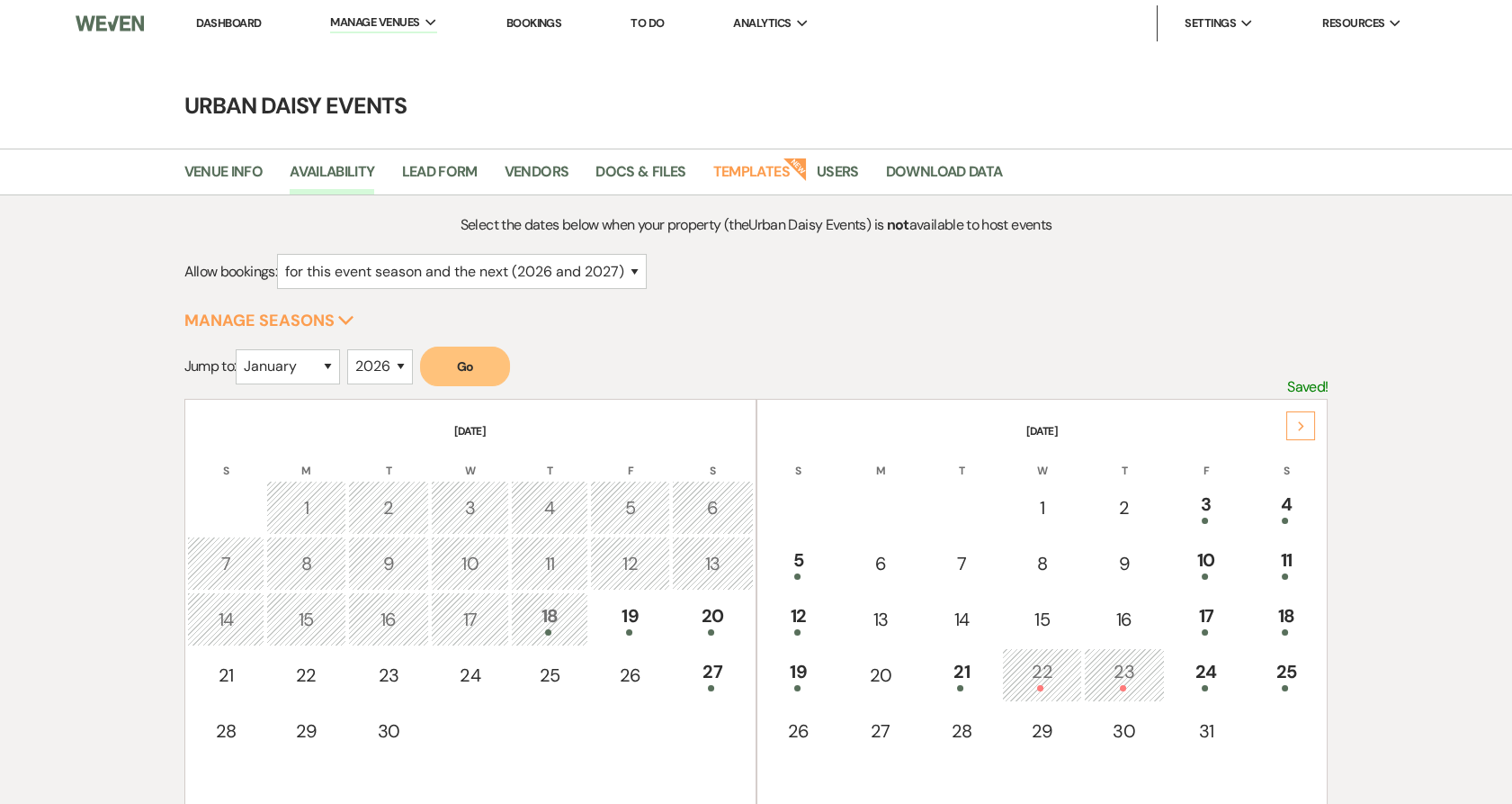
click at [1297, 421] on icon "Next" at bounding box center [1302, 427] width 9 height 11
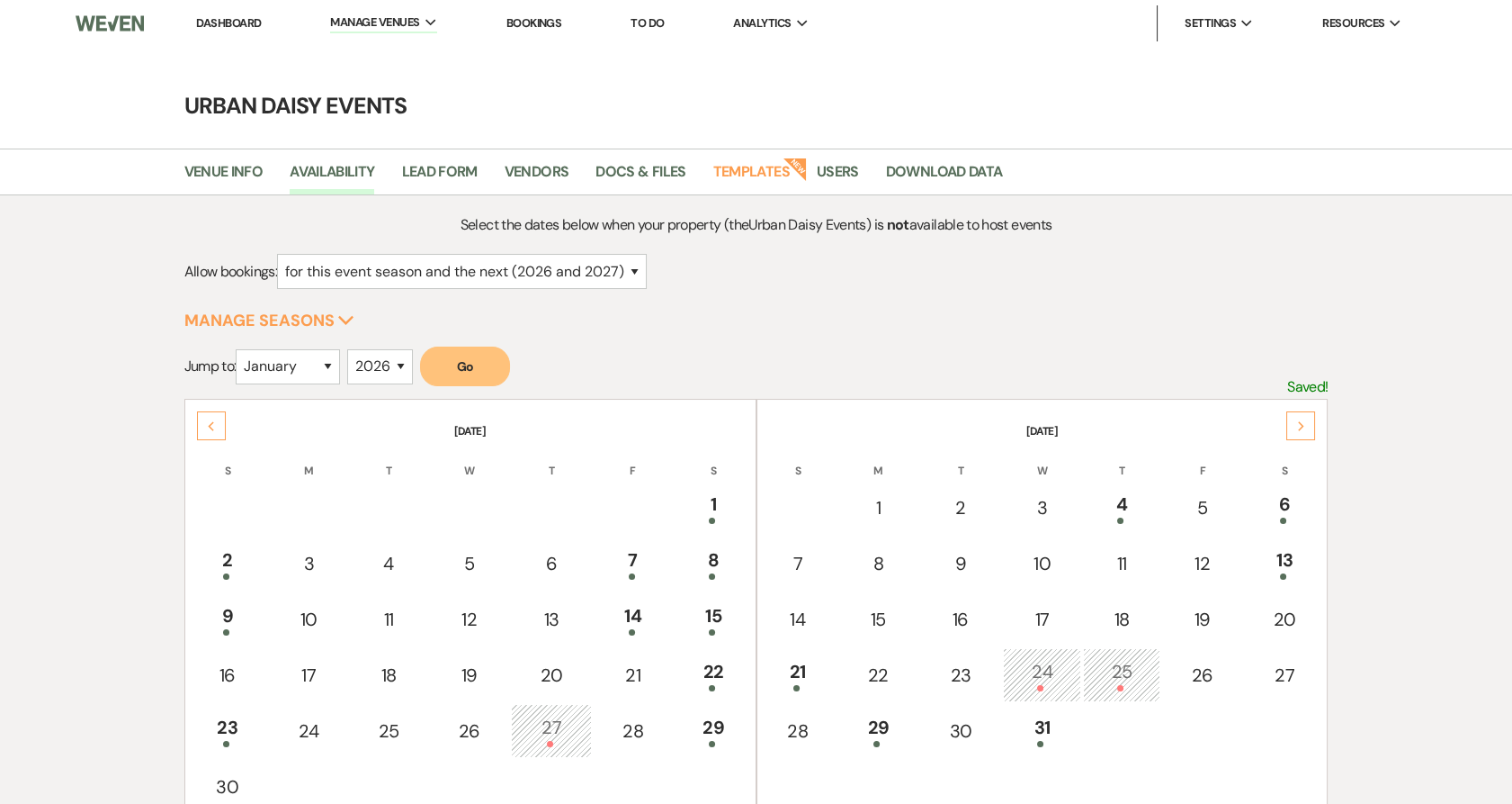
click at [1297, 421] on icon "Next" at bounding box center [1302, 427] width 9 height 11
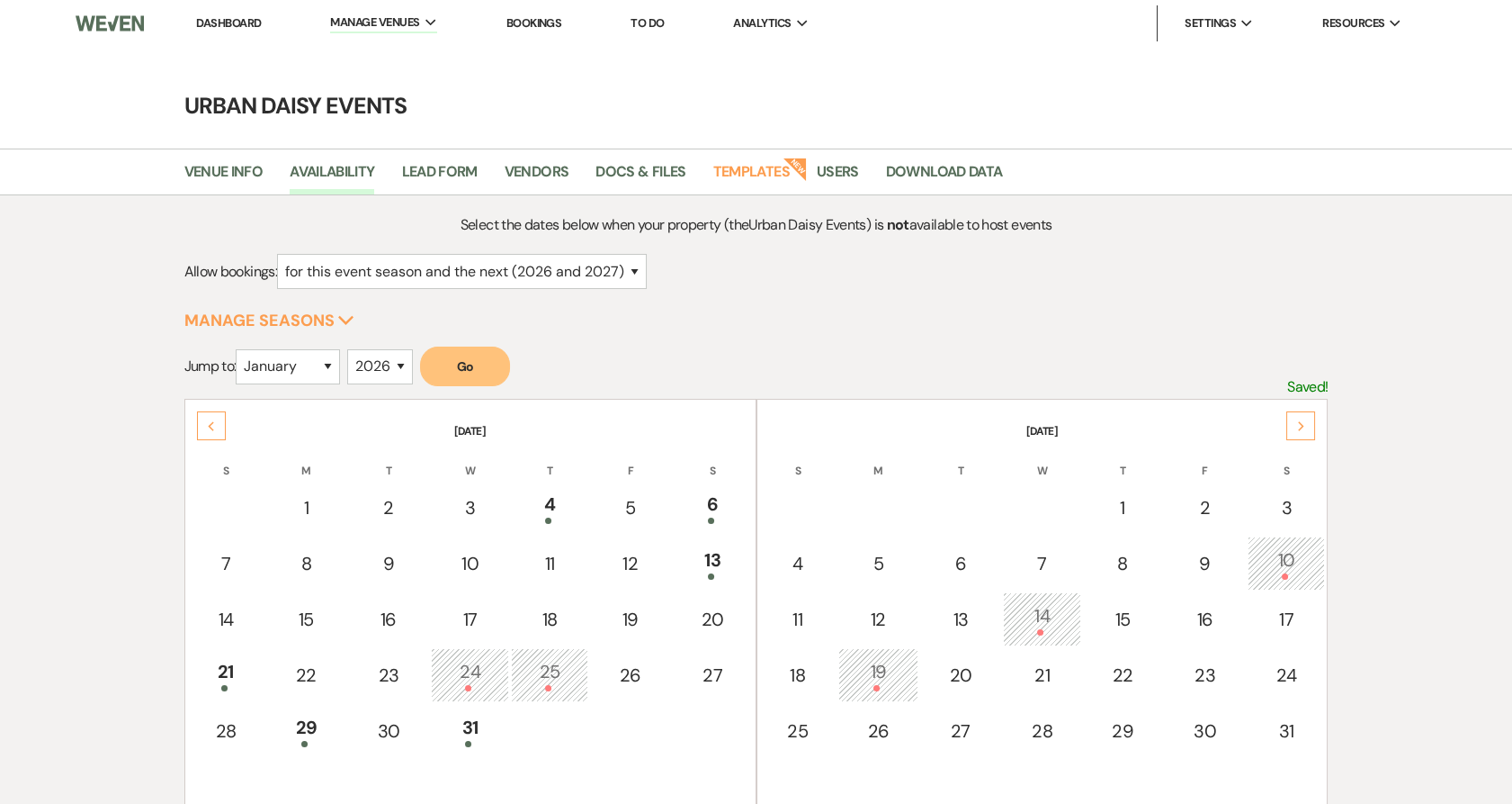
click at [1297, 421] on icon "Next" at bounding box center [1302, 427] width 9 height 11
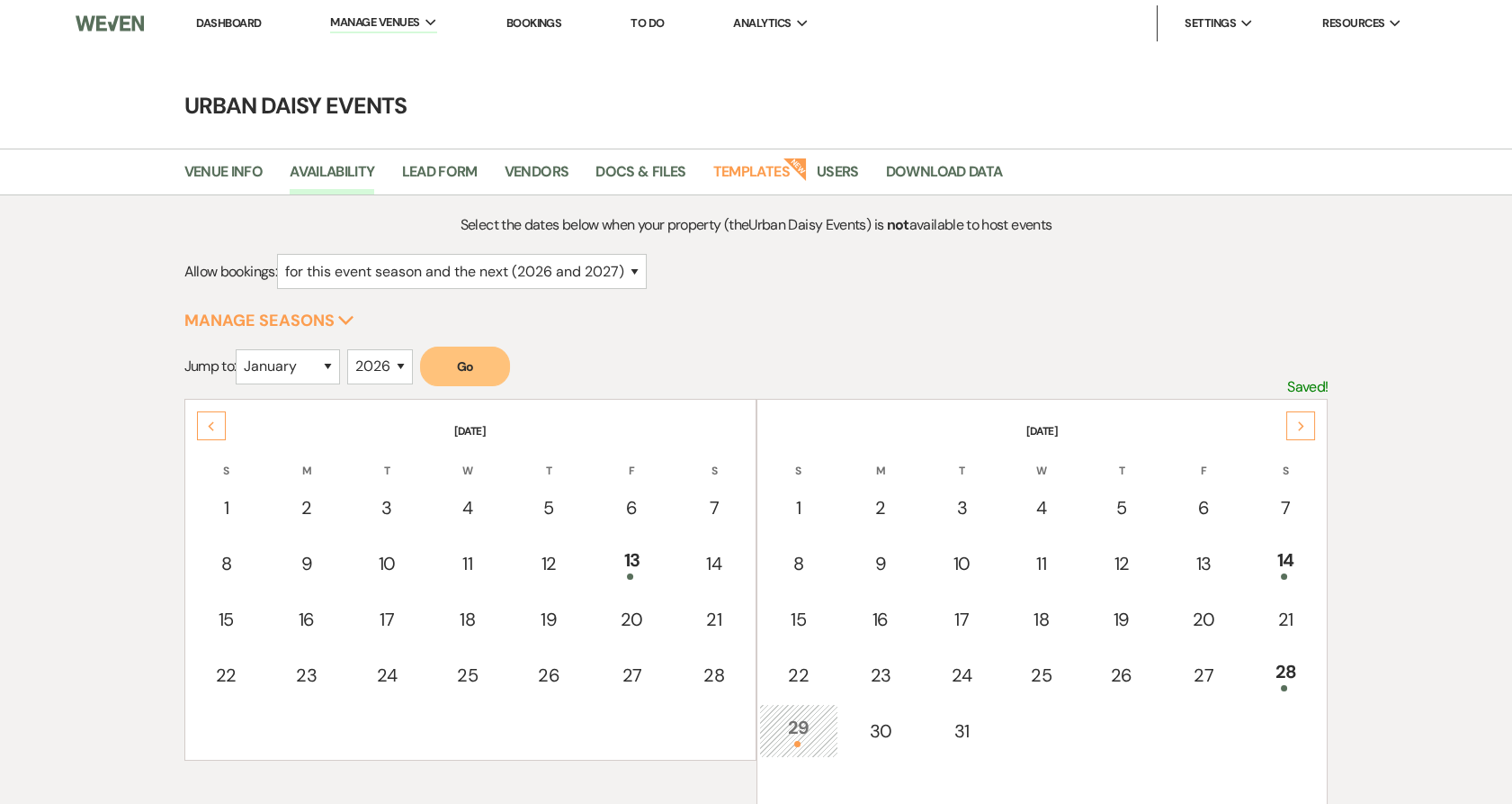
click at [1297, 421] on icon "Next" at bounding box center [1302, 427] width 9 height 11
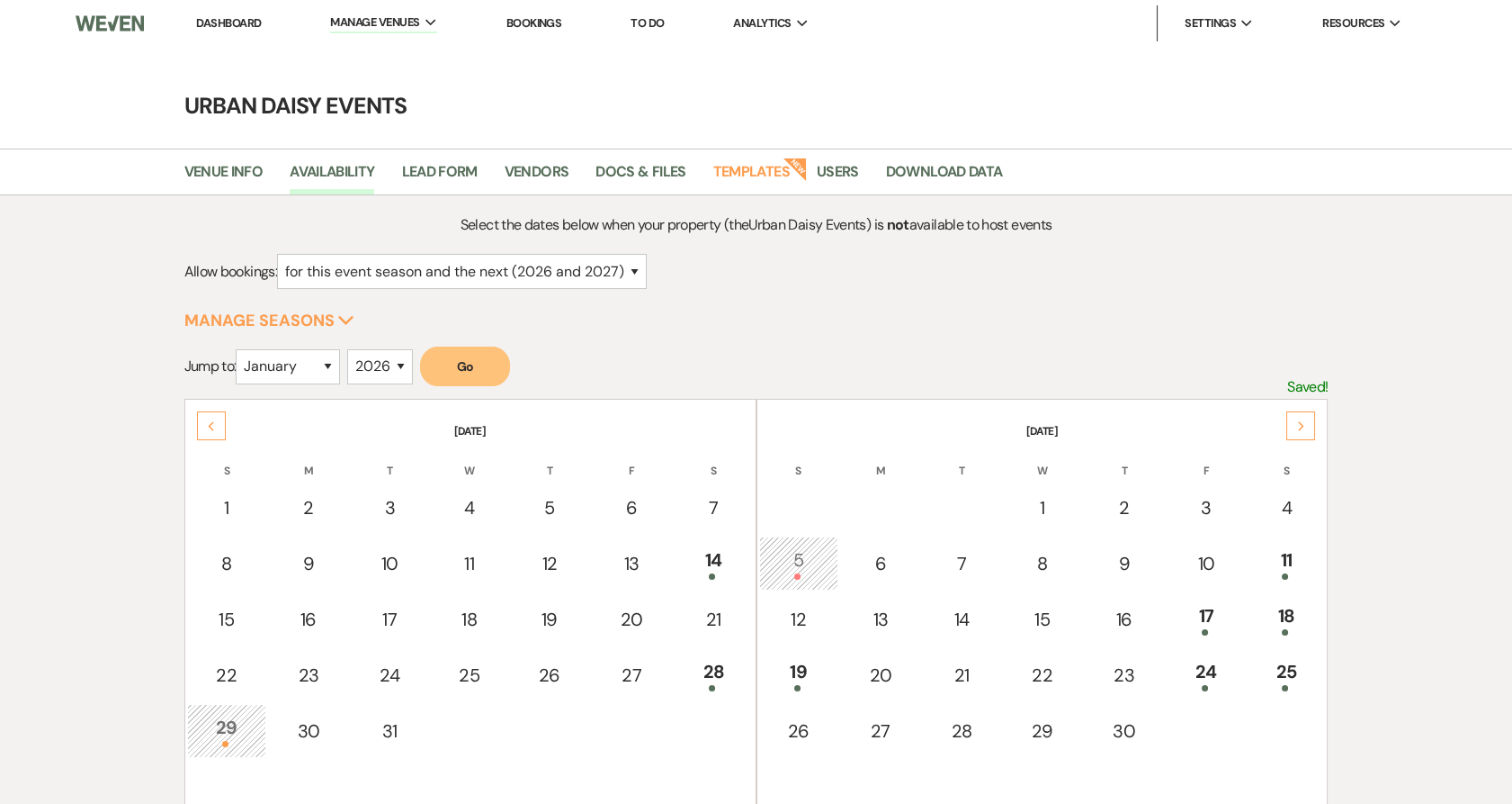
click at [1297, 421] on icon "Next" at bounding box center [1302, 427] width 9 height 11
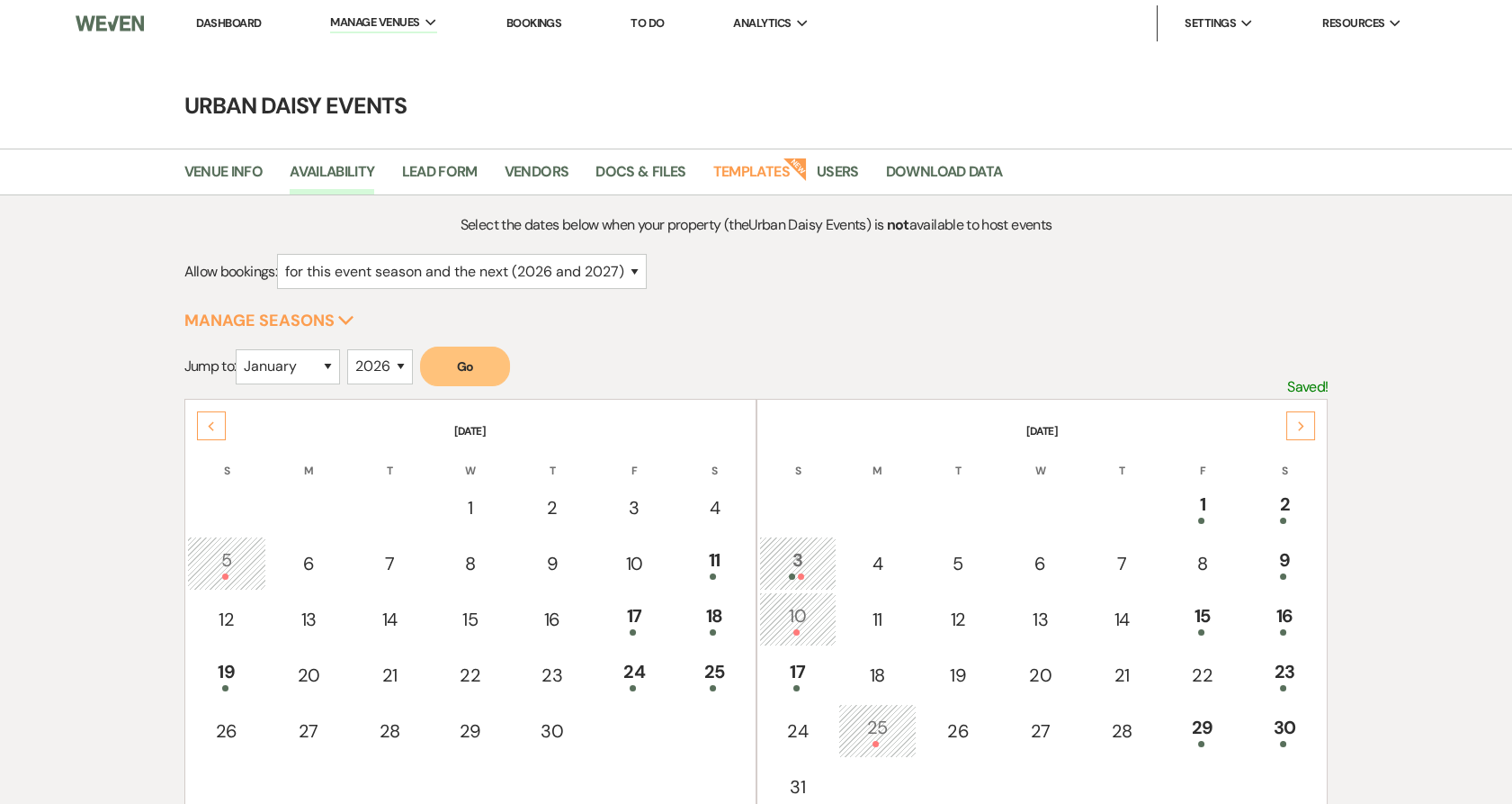
click at [799, 562] on div "3" at bounding box center [798, 563] width 59 height 34
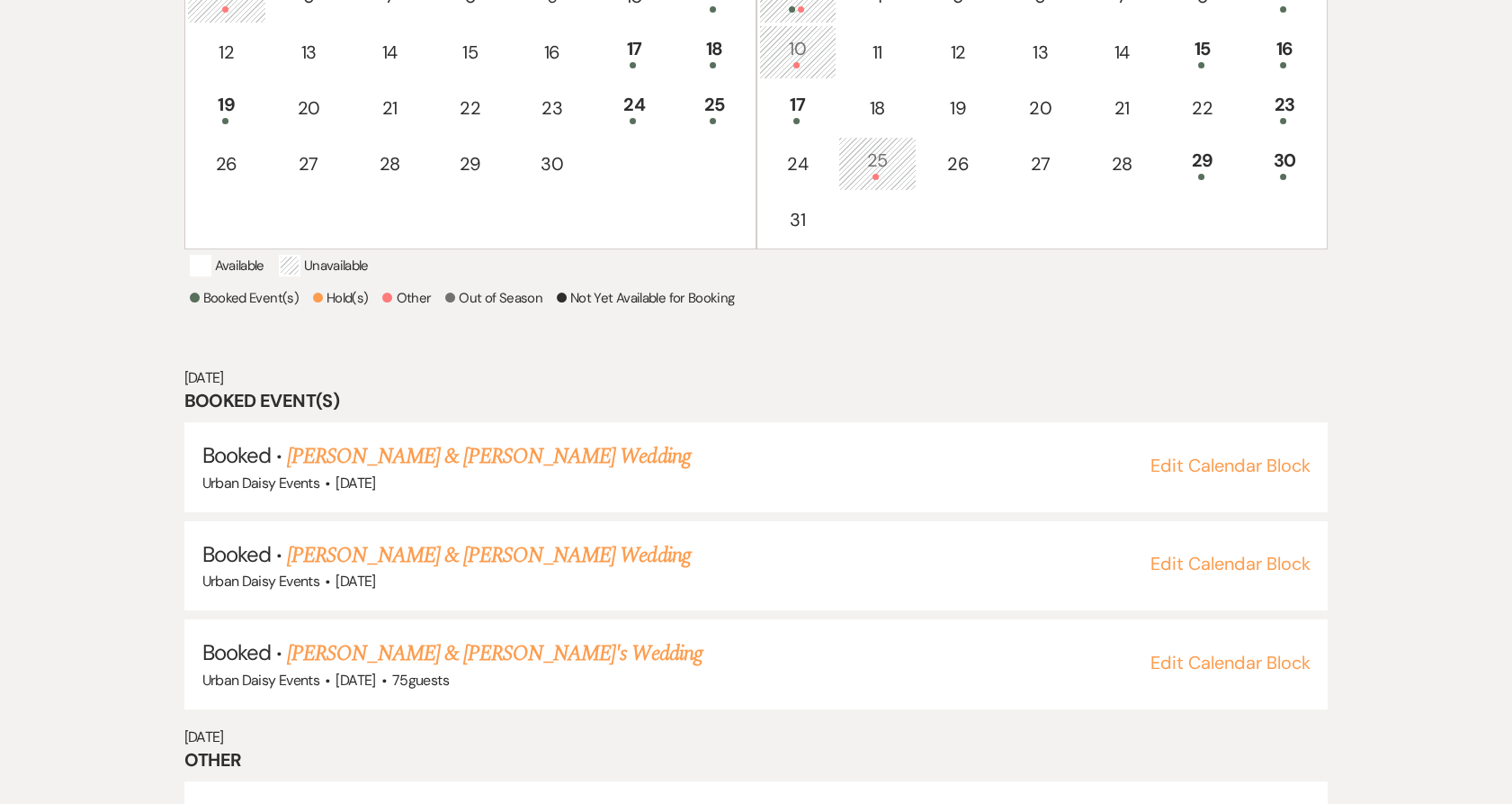
scroll to position [625, 0]
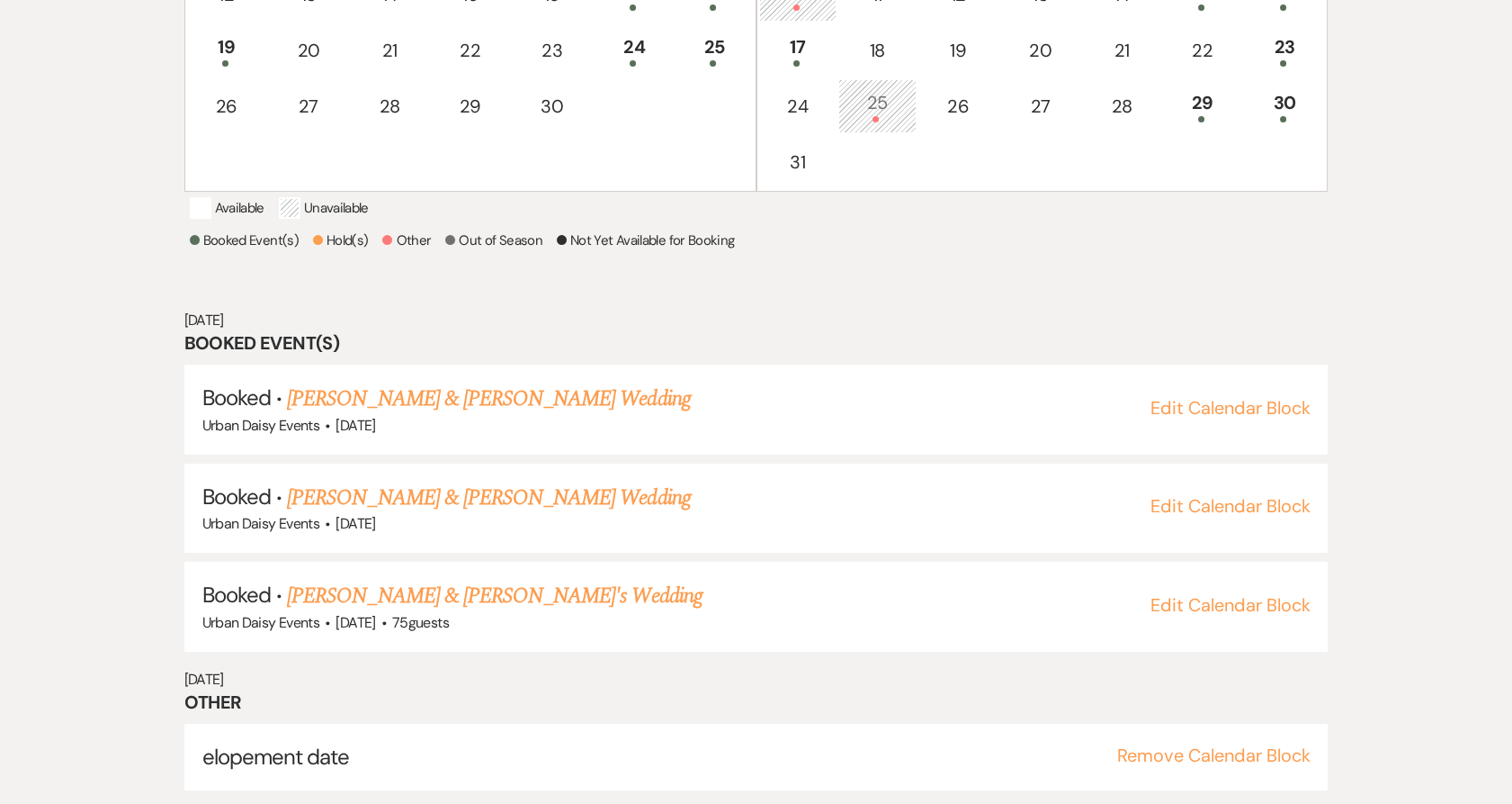
click at [357, 397] on link "Kiley Smith & Maxamus Hagans's Wedding" at bounding box center [488, 399] width 403 height 33
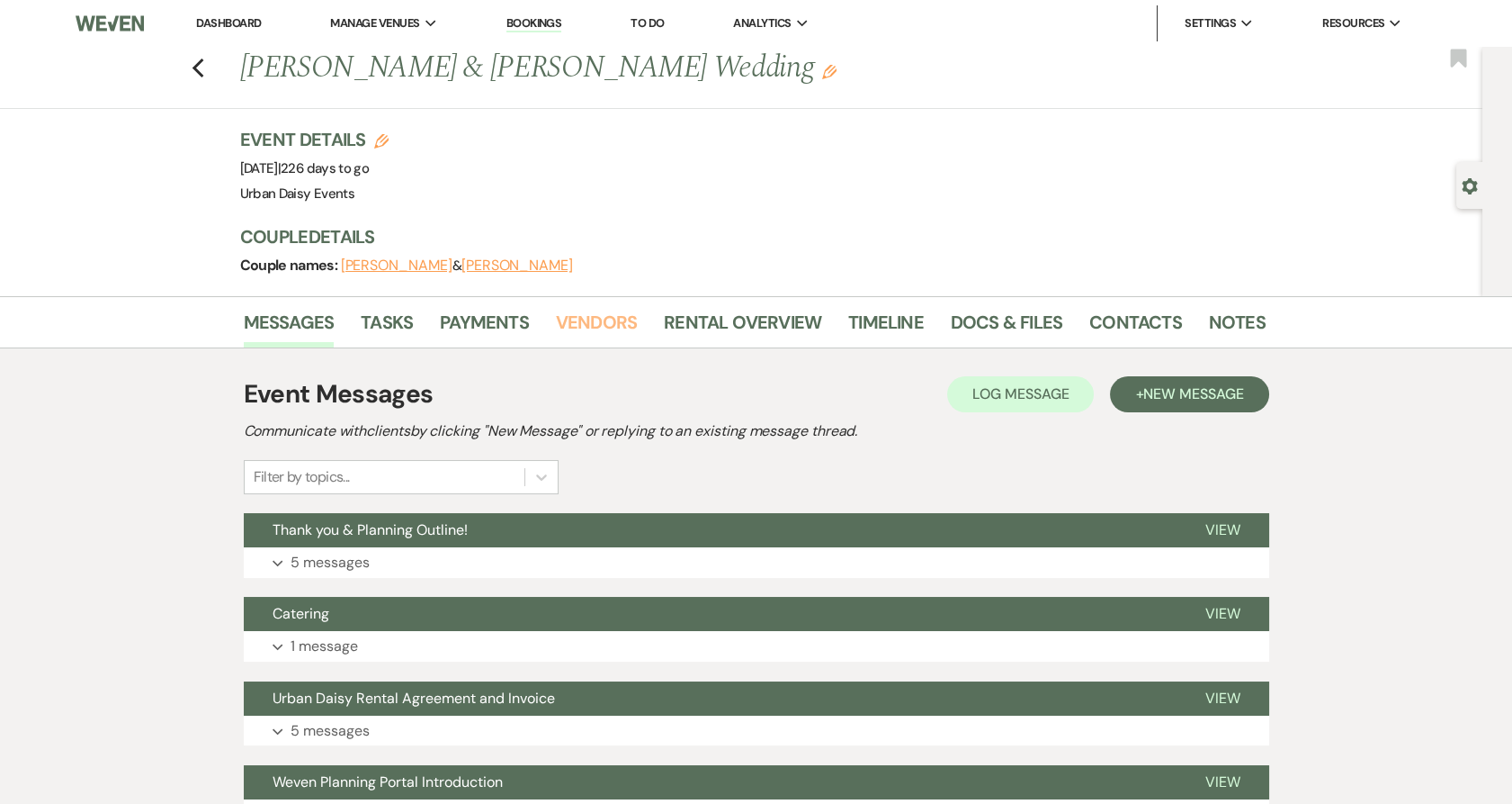
click at [611, 323] on link "Vendors" at bounding box center [596, 328] width 81 height 39
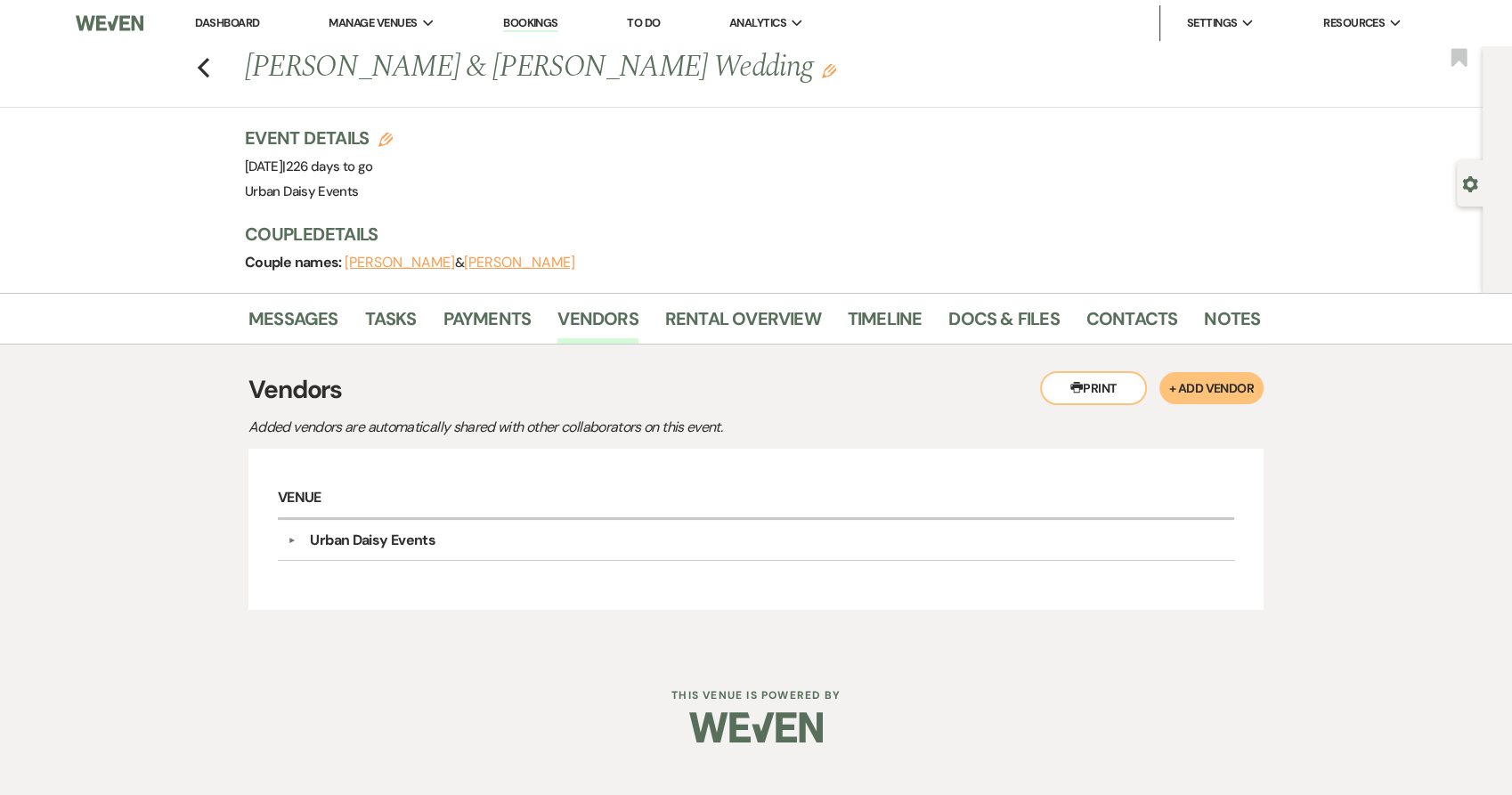
drag, startPoint x: 337, startPoint y: 343, endPoint x: 326, endPoint y: 329, distance: 17.8
click at [337, 344] on div "Printer Print + Add Vendor Vendors Added vendors are automatically shared with …" at bounding box center [756, 500] width 1015 height 310
click at [314, 315] on link "Messages" at bounding box center [293, 324] width 90 height 39
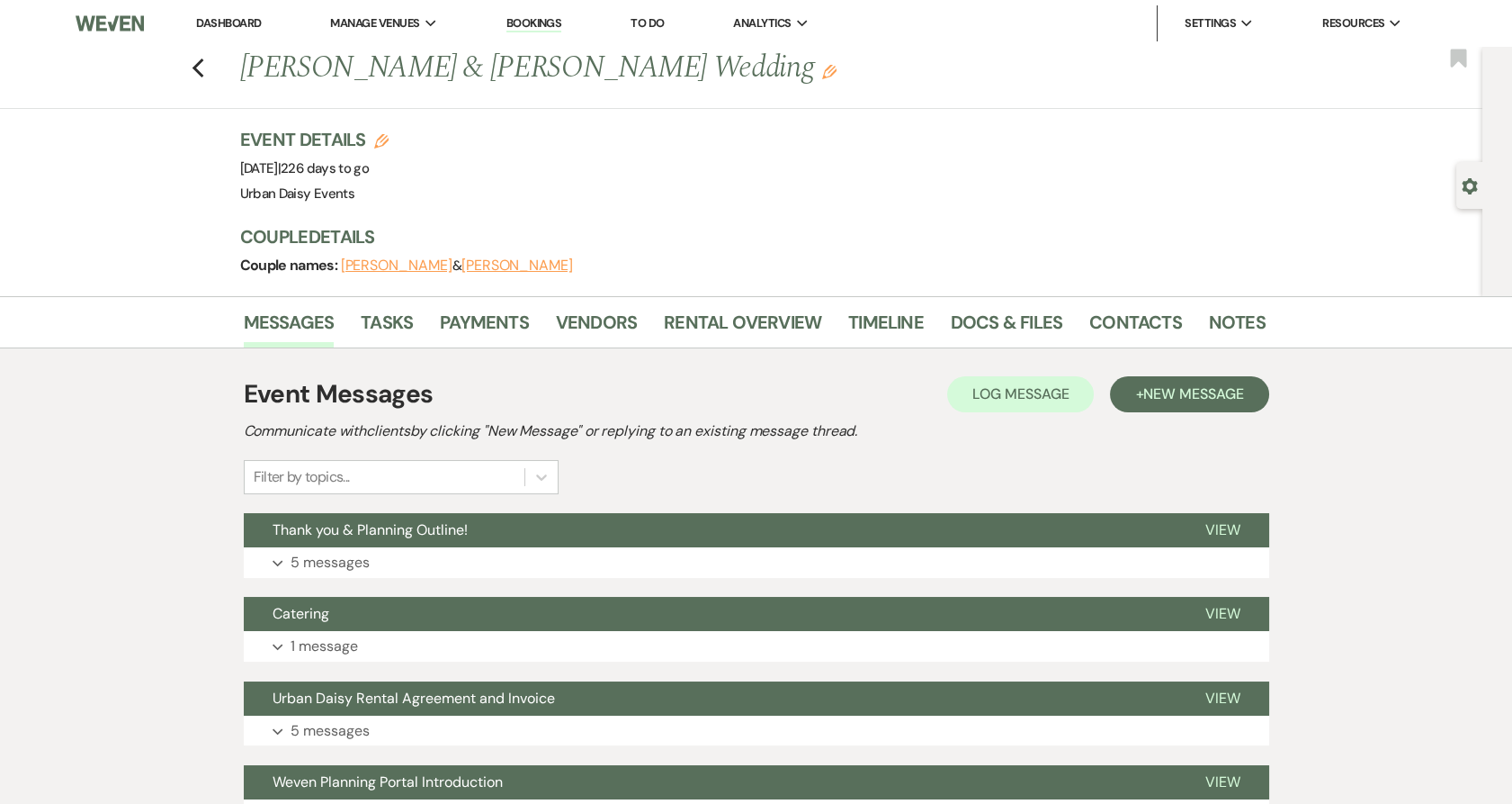
click at [203, 76] on icon "Previous" at bounding box center [198, 68] width 13 height 21
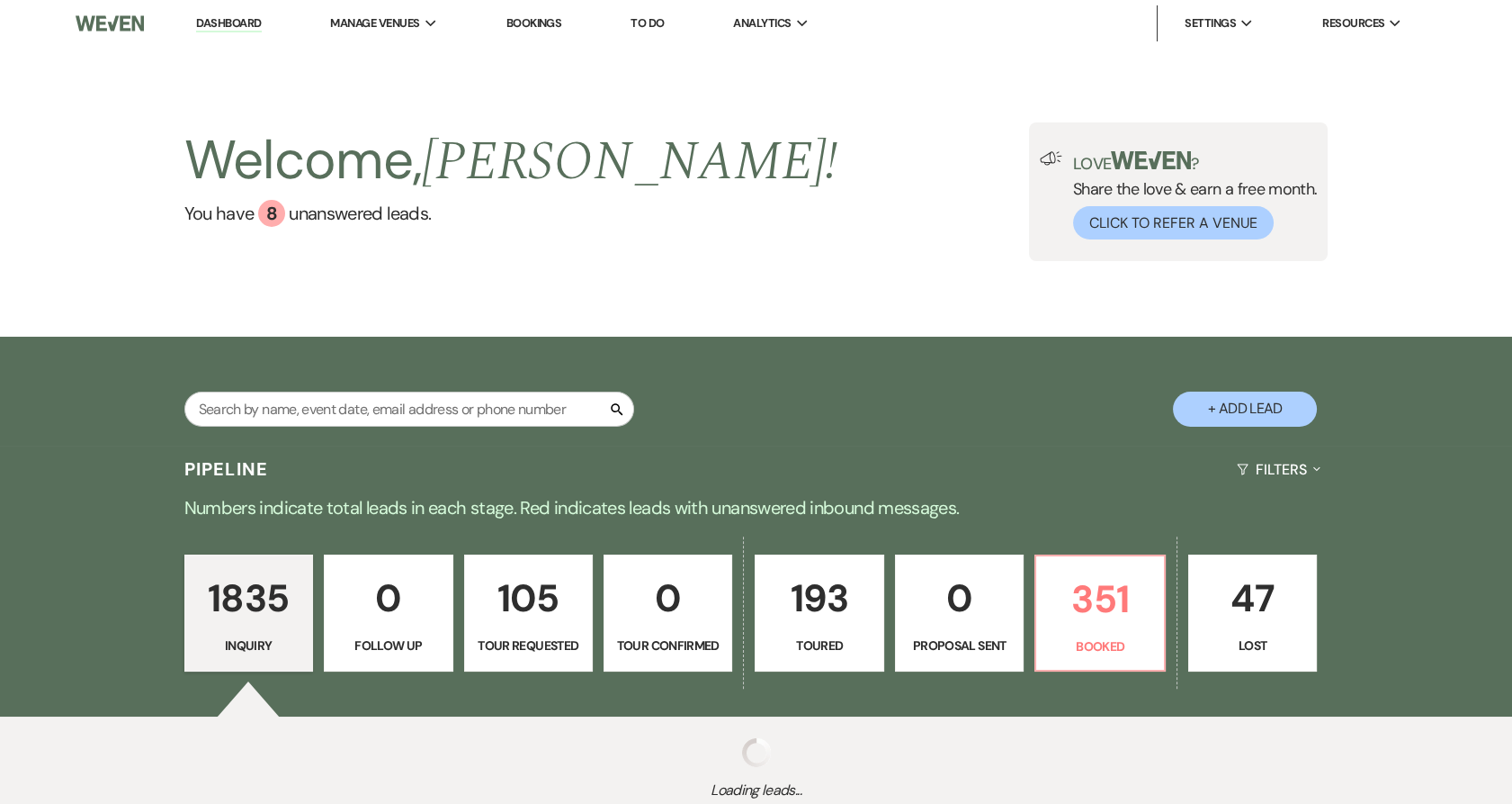
click at [0, 0] on li "Urban Daisy Events" at bounding box center [0, 0] width 0 height 0
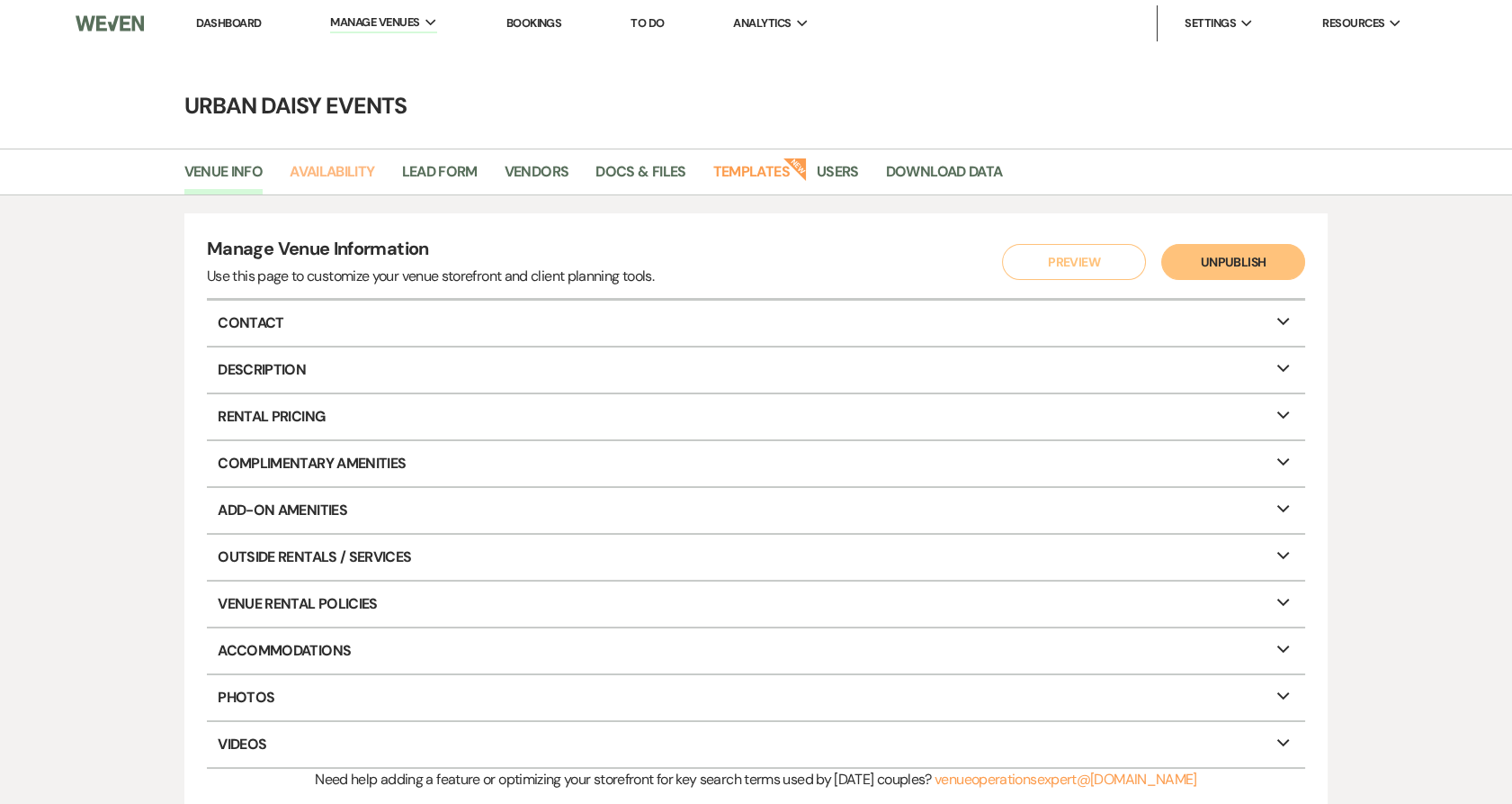
click at [350, 168] on link "Availability" at bounding box center [331, 177] width 85 height 35
select select "2"
select select "2026"
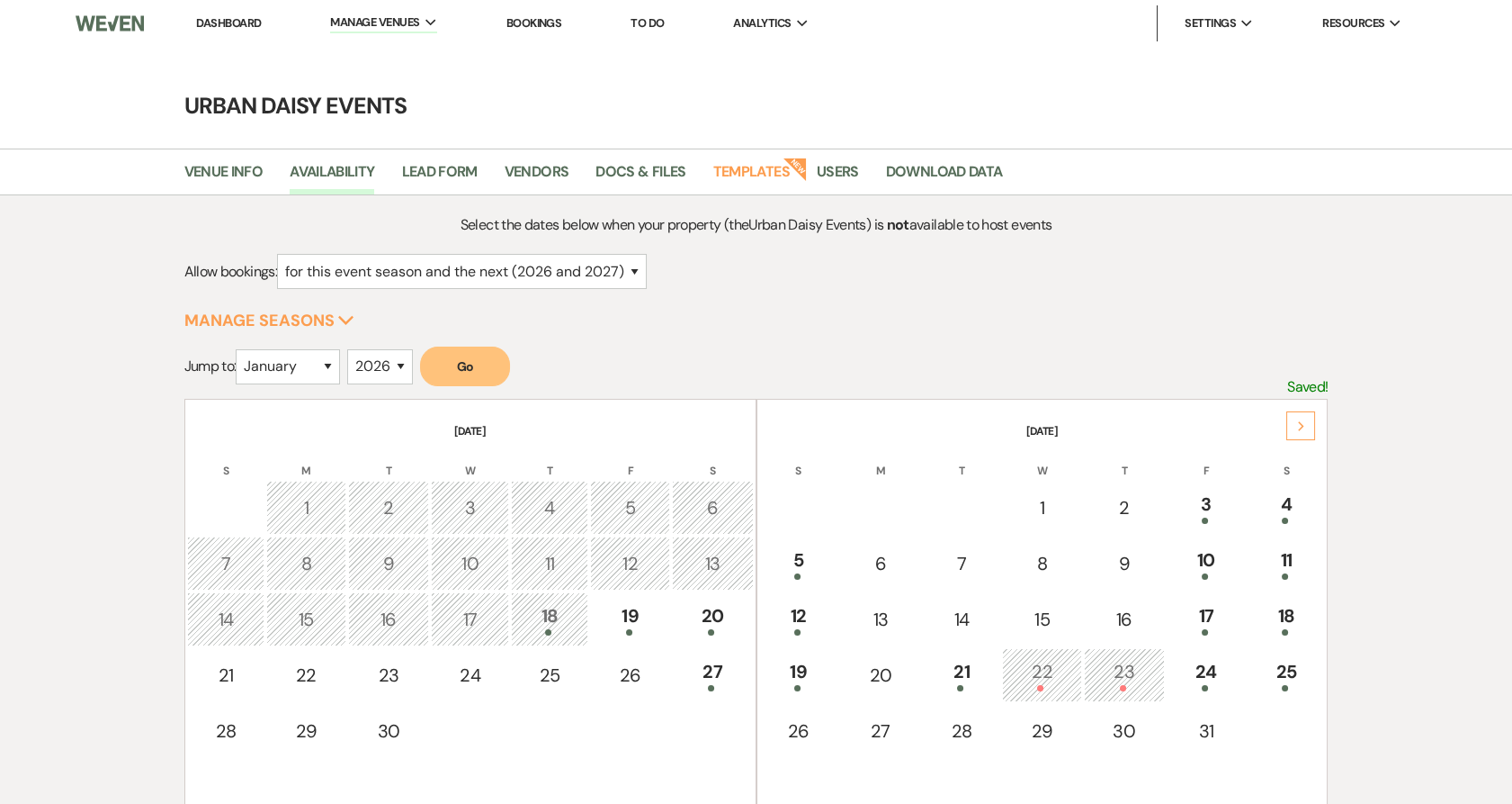
click at [1295, 429] on div "Next" at bounding box center [1300, 425] width 29 height 29
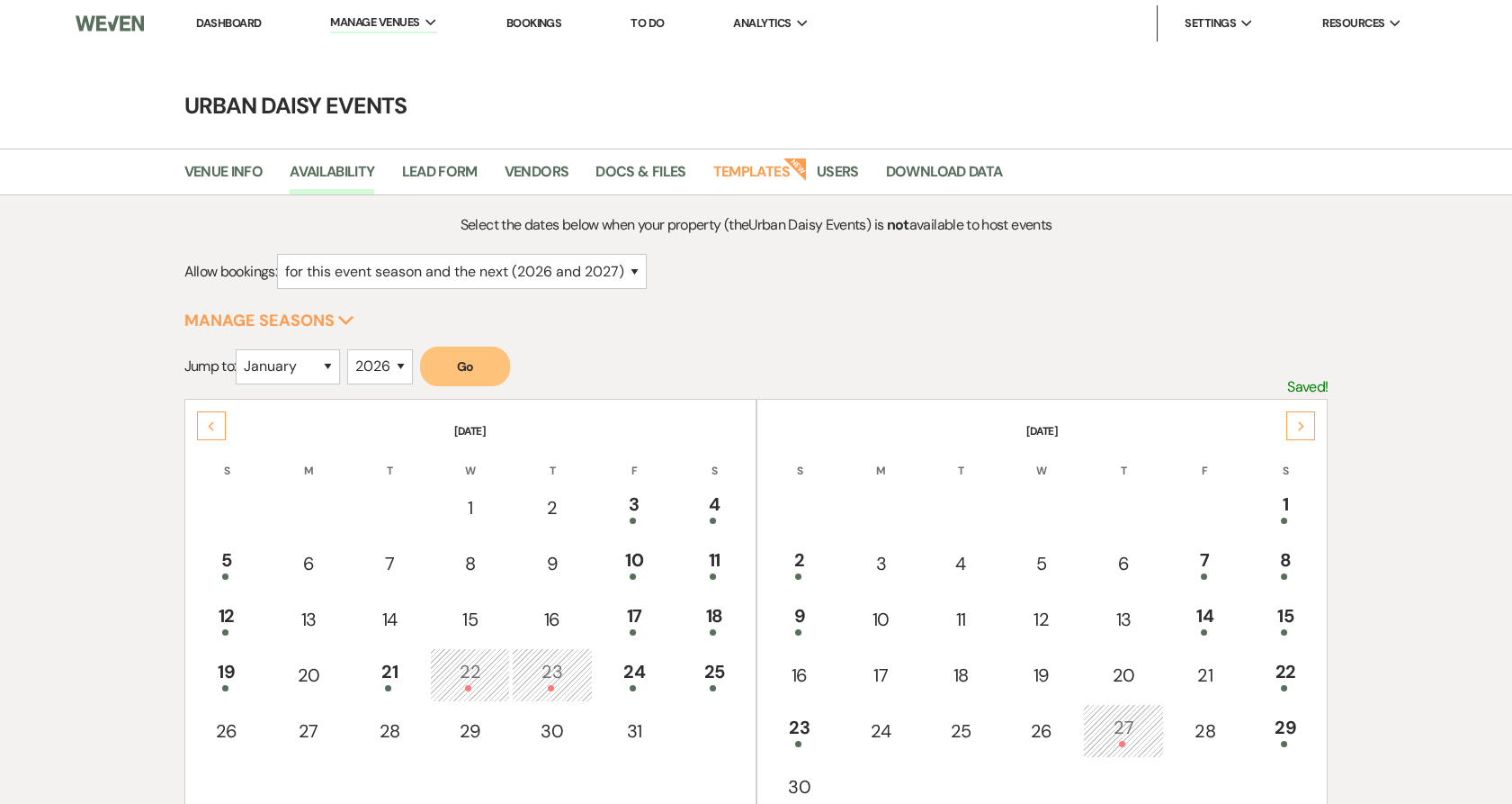
click at [1295, 429] on div "Next" at bounding box center [1300, 425] width 29 height 29
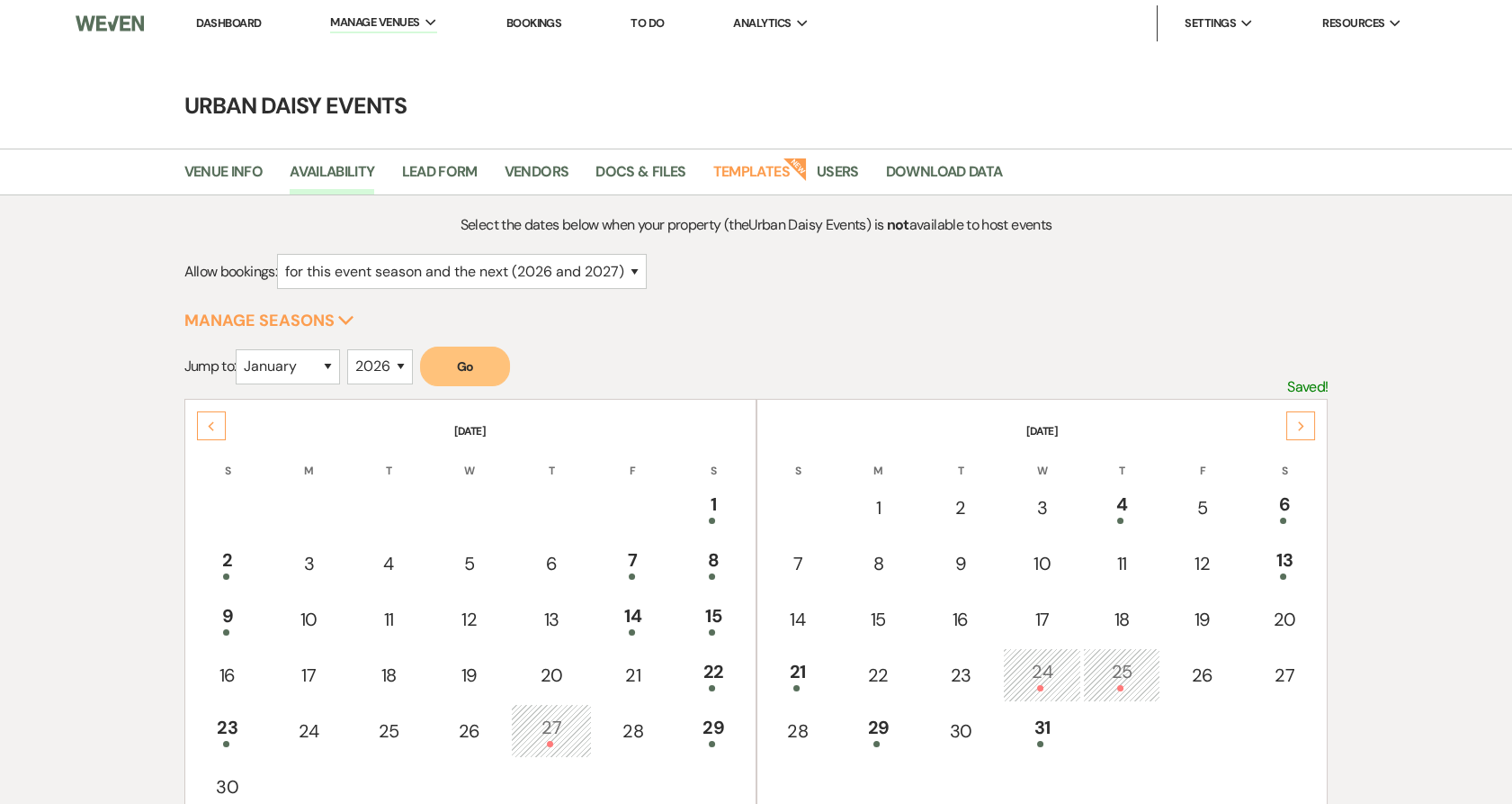
click at [1295, 429] on div "Next" at bounding box center [1300, 425] width 29 height 29
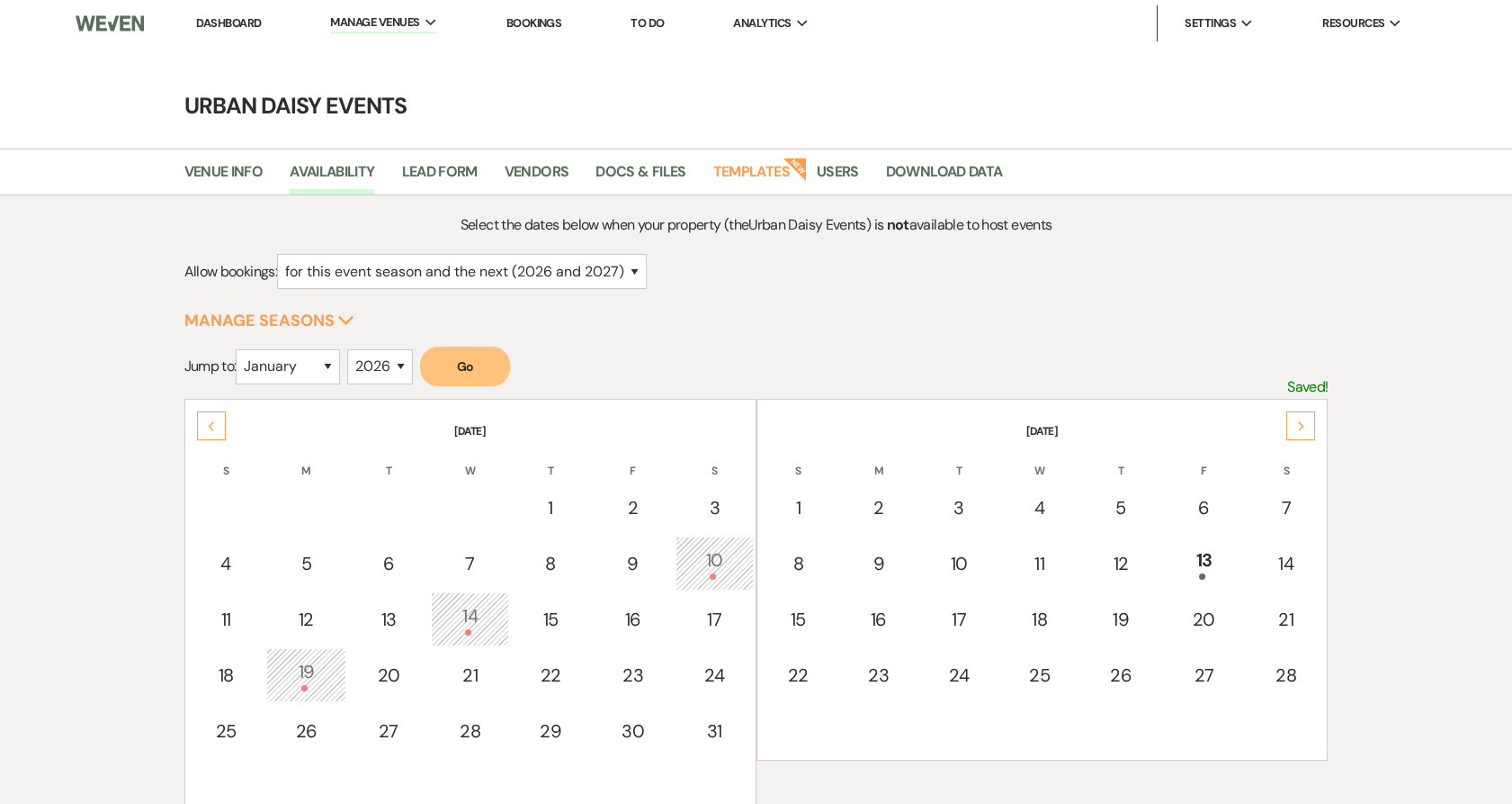
click at [1295, 429] on div "Next" at bounding box center [1300, 425] width 29 height 29
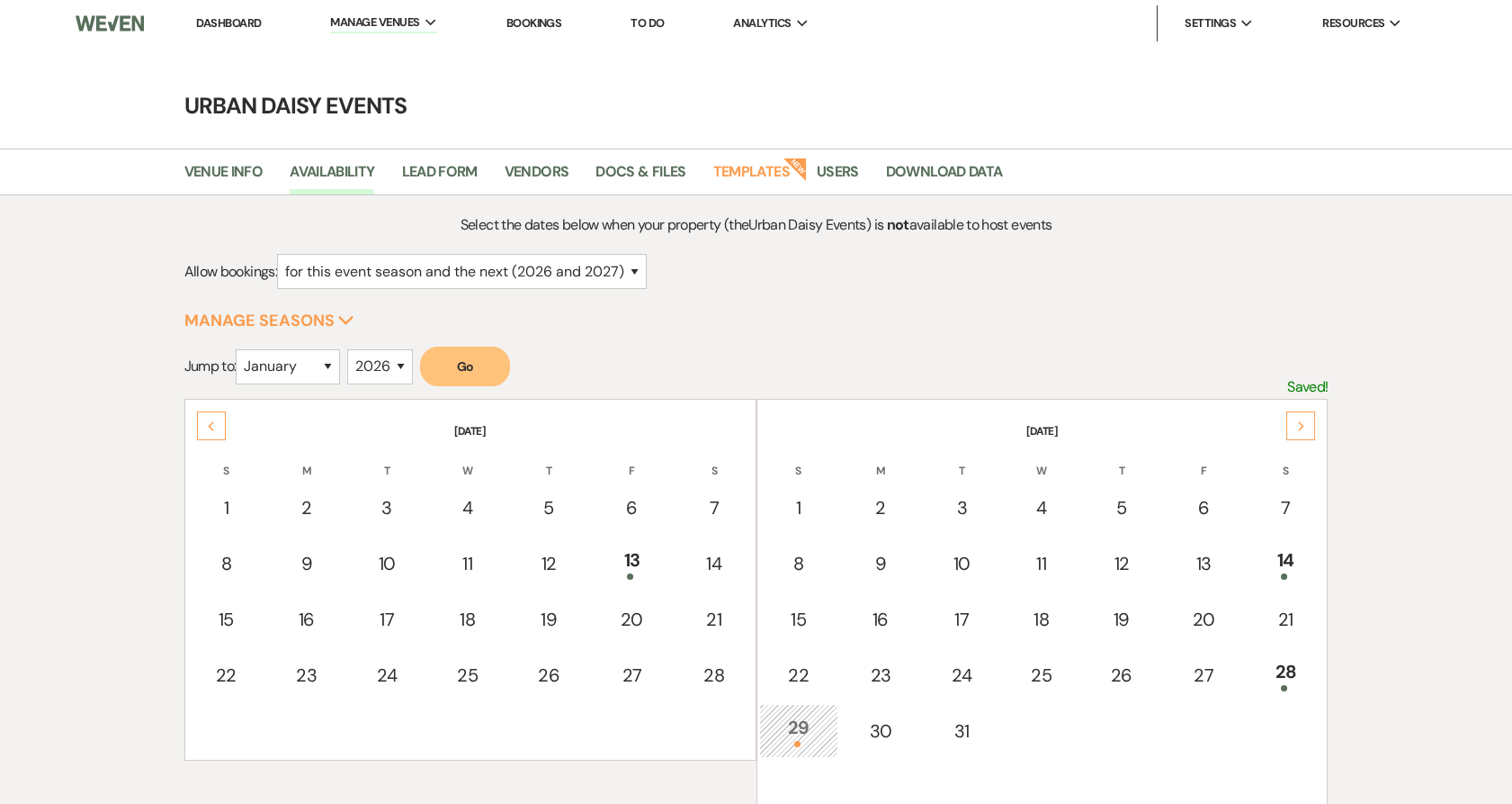
click at [1295, 429] on div "Next" at bounding box center [1300, 425] width 29 height 29
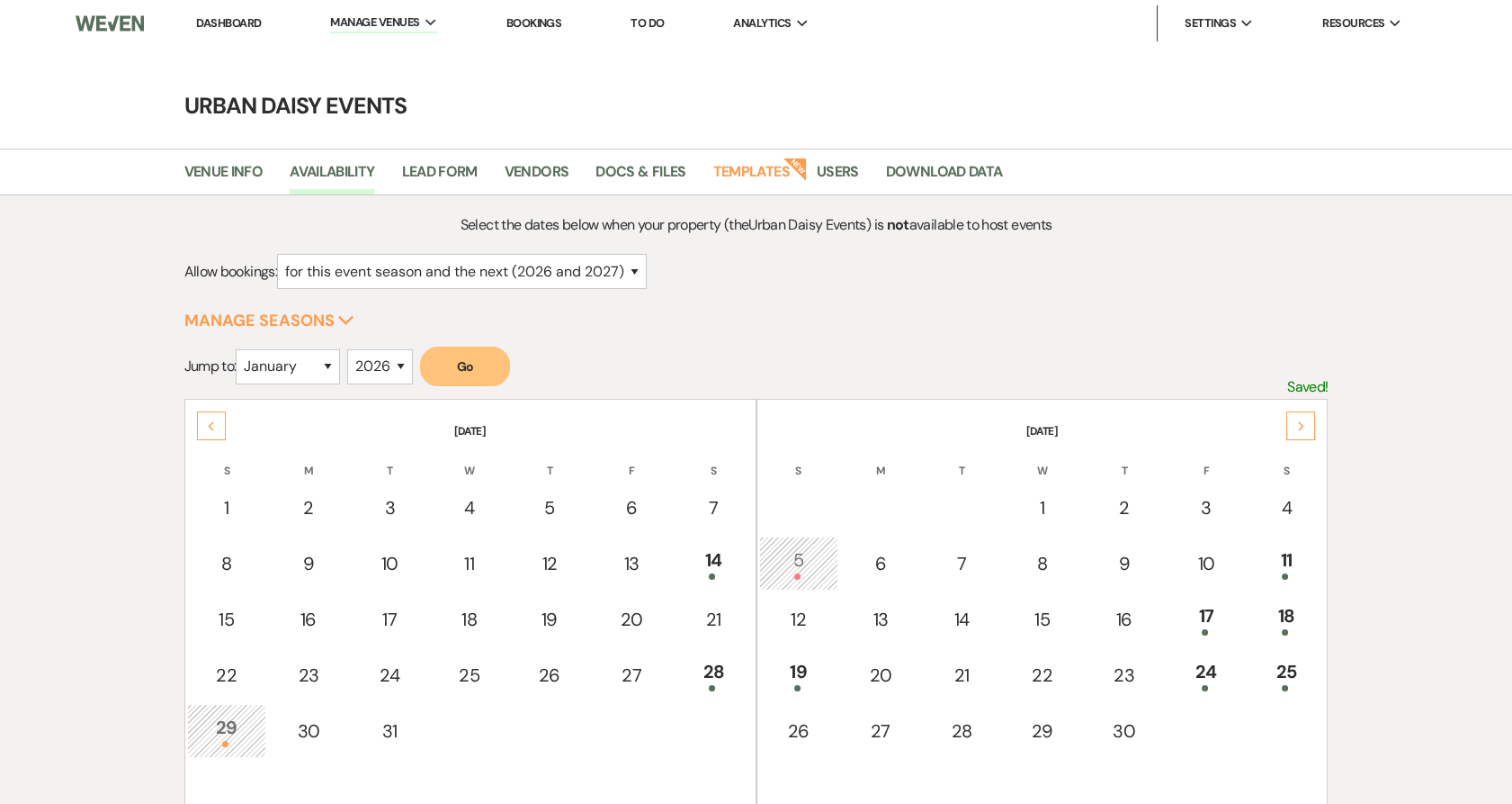
click at [1295, 429] on div "Next" at bounding box center [1300, 425] width 29 height 29
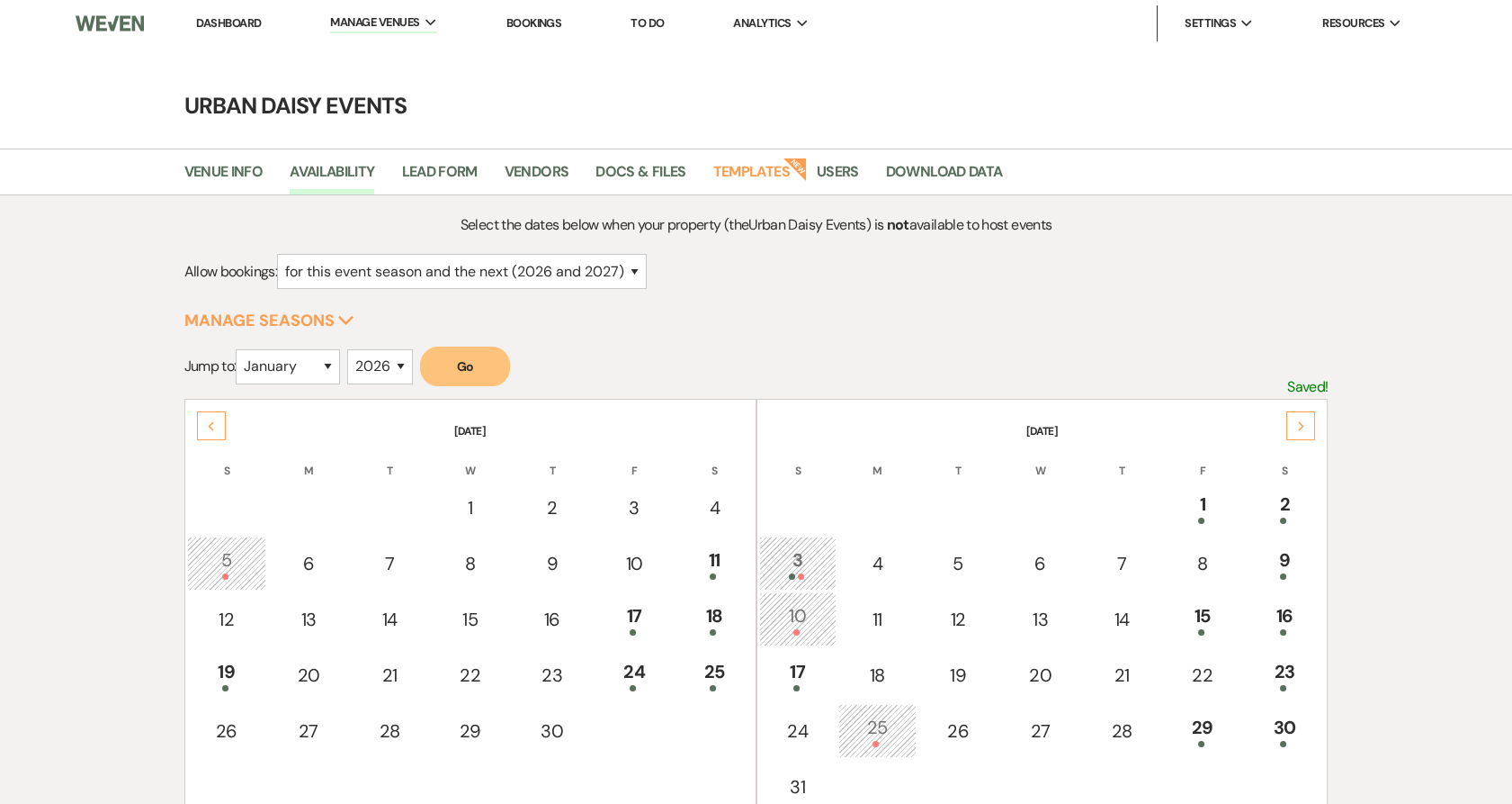
click at [796, 569] on div "3" at bounding box center [798, 563] width 59 height 34
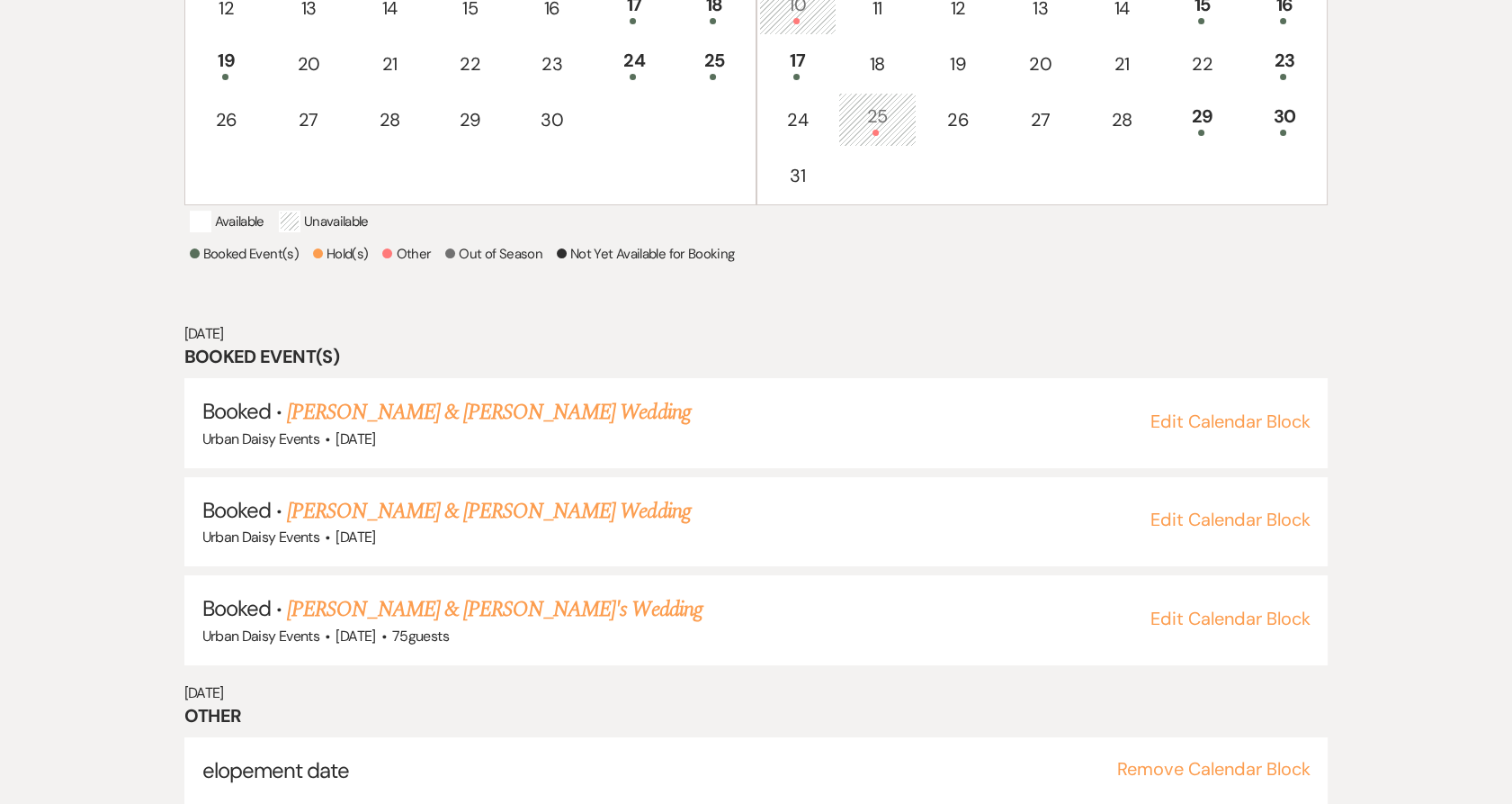
scroll to position [625, 0]
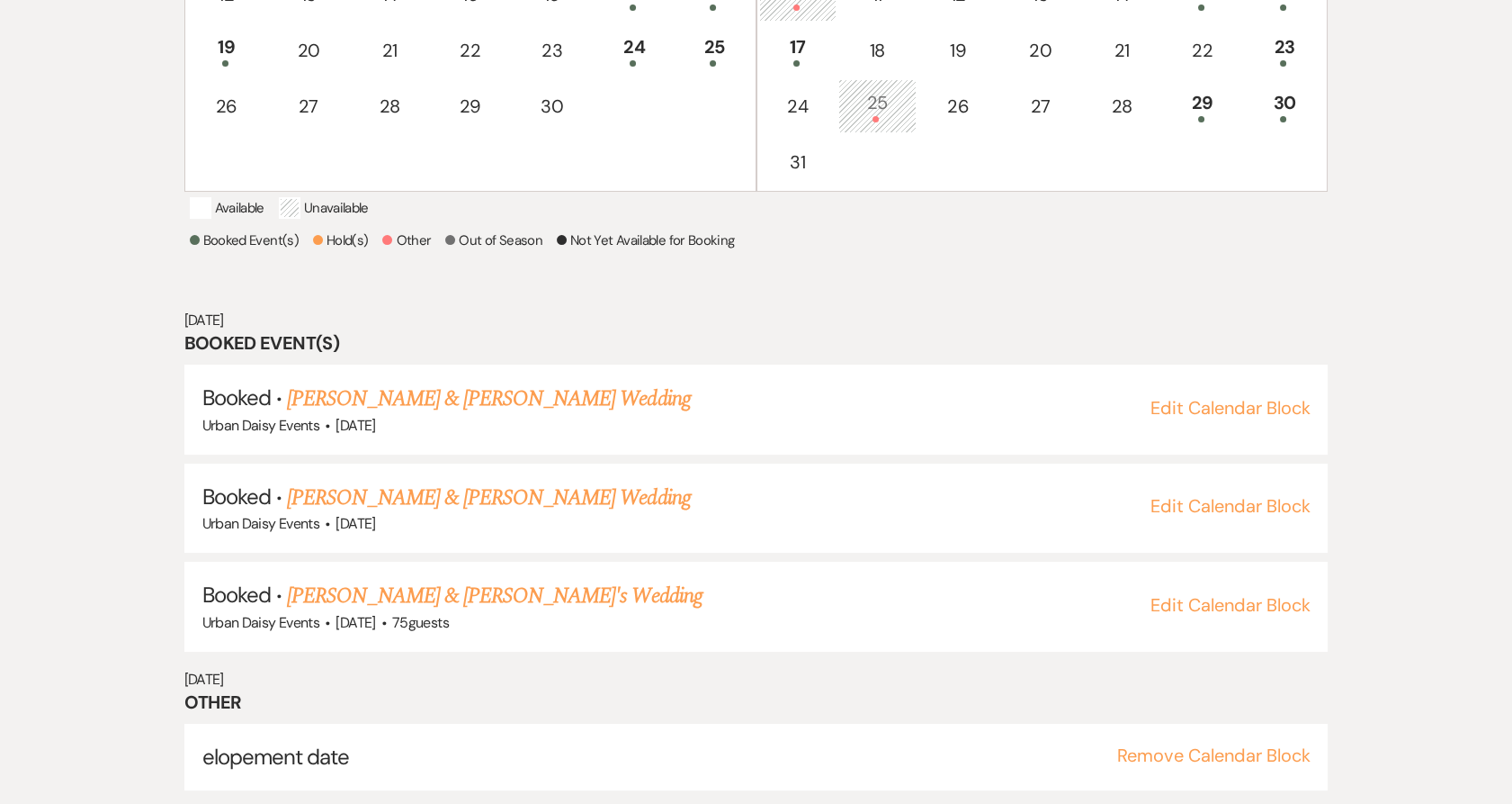
click at [394, 495] on link "[PERSON_NAME] & [PERSON_NAME] Wedding" at bounding box center [488, 498] width 403 height 33
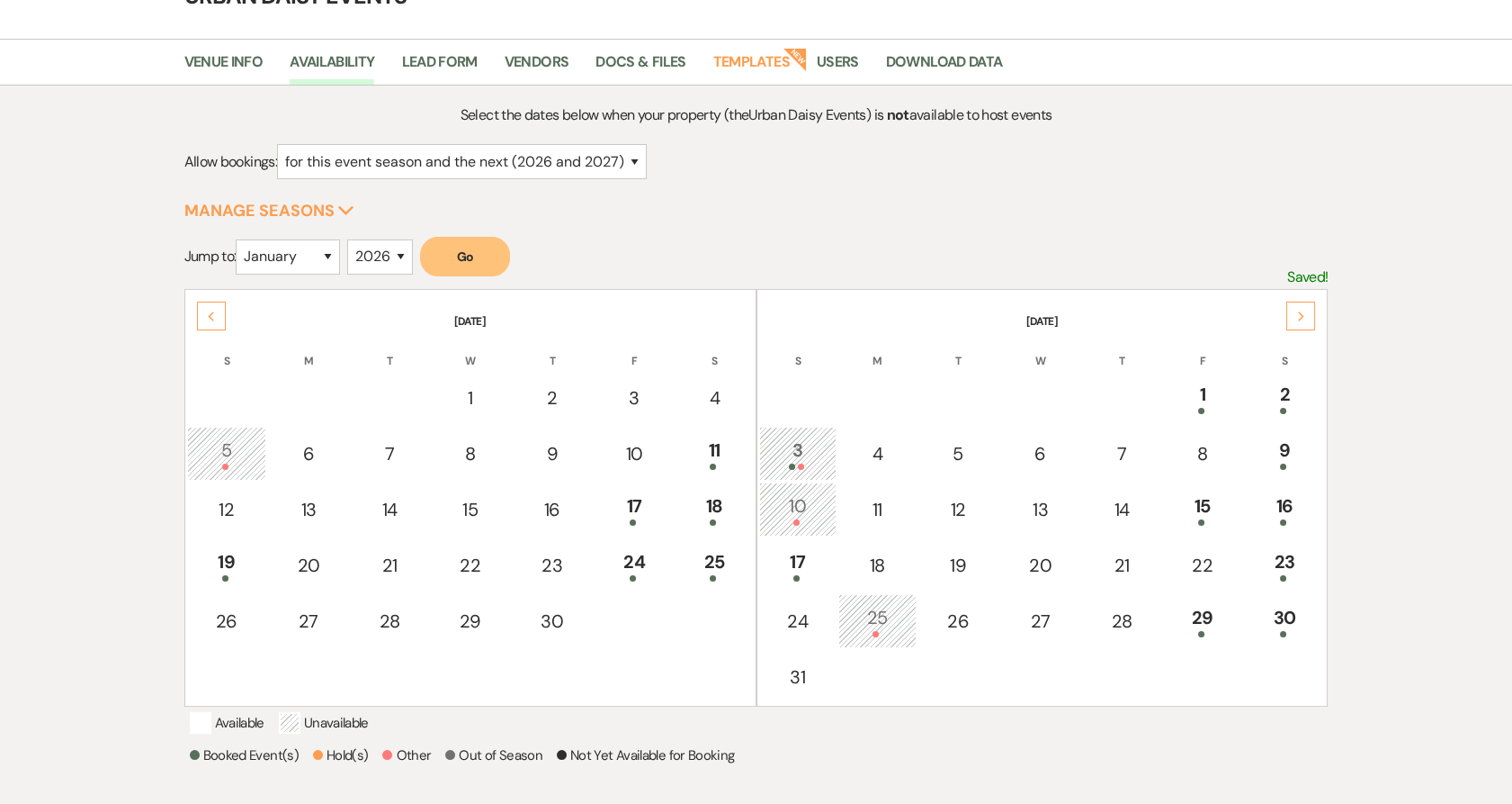
scroll to position [0, 0]
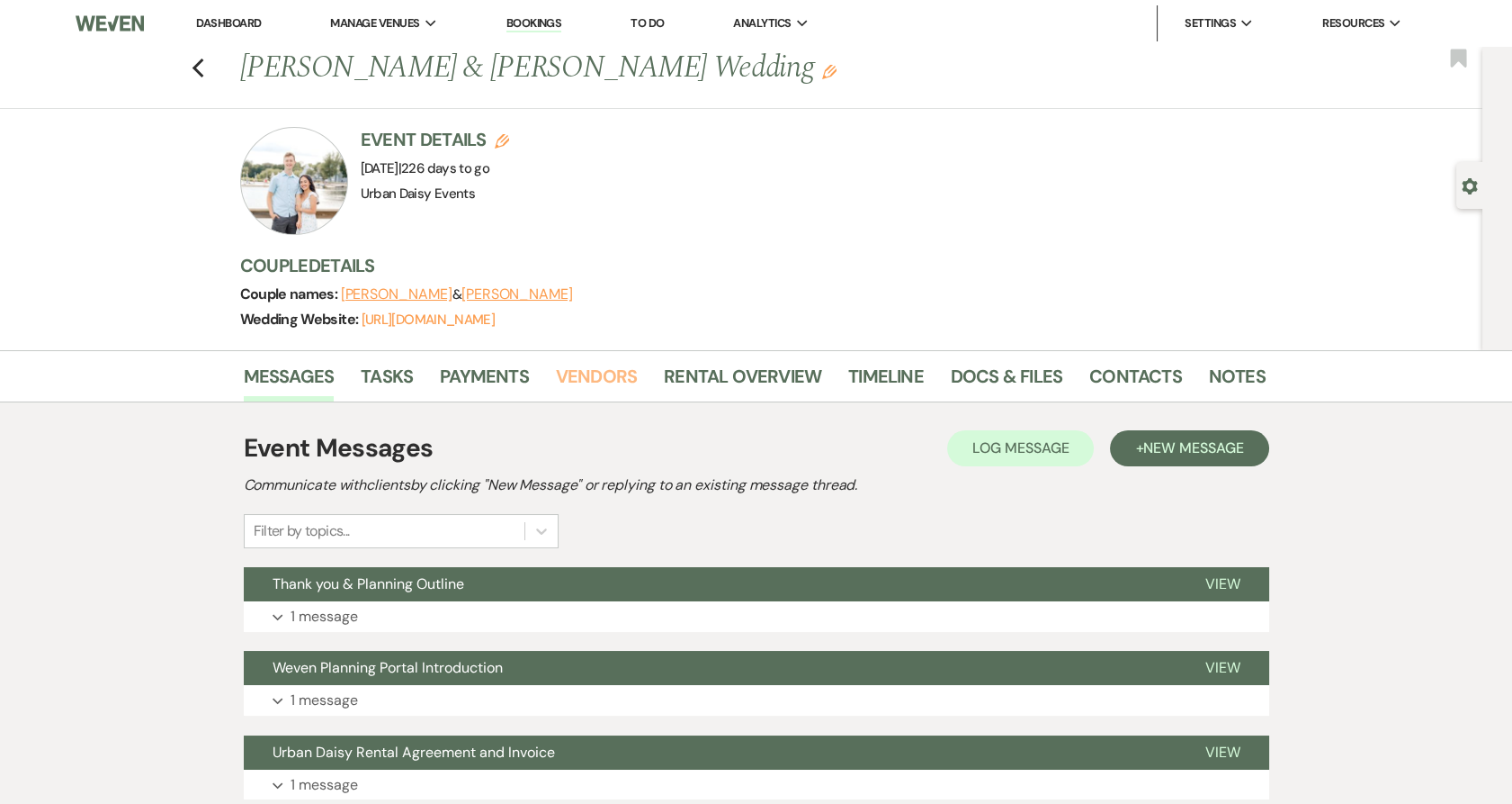
click at [590, 388] on link "Vendors" at bounding box center [596, 381] width 81 height 39
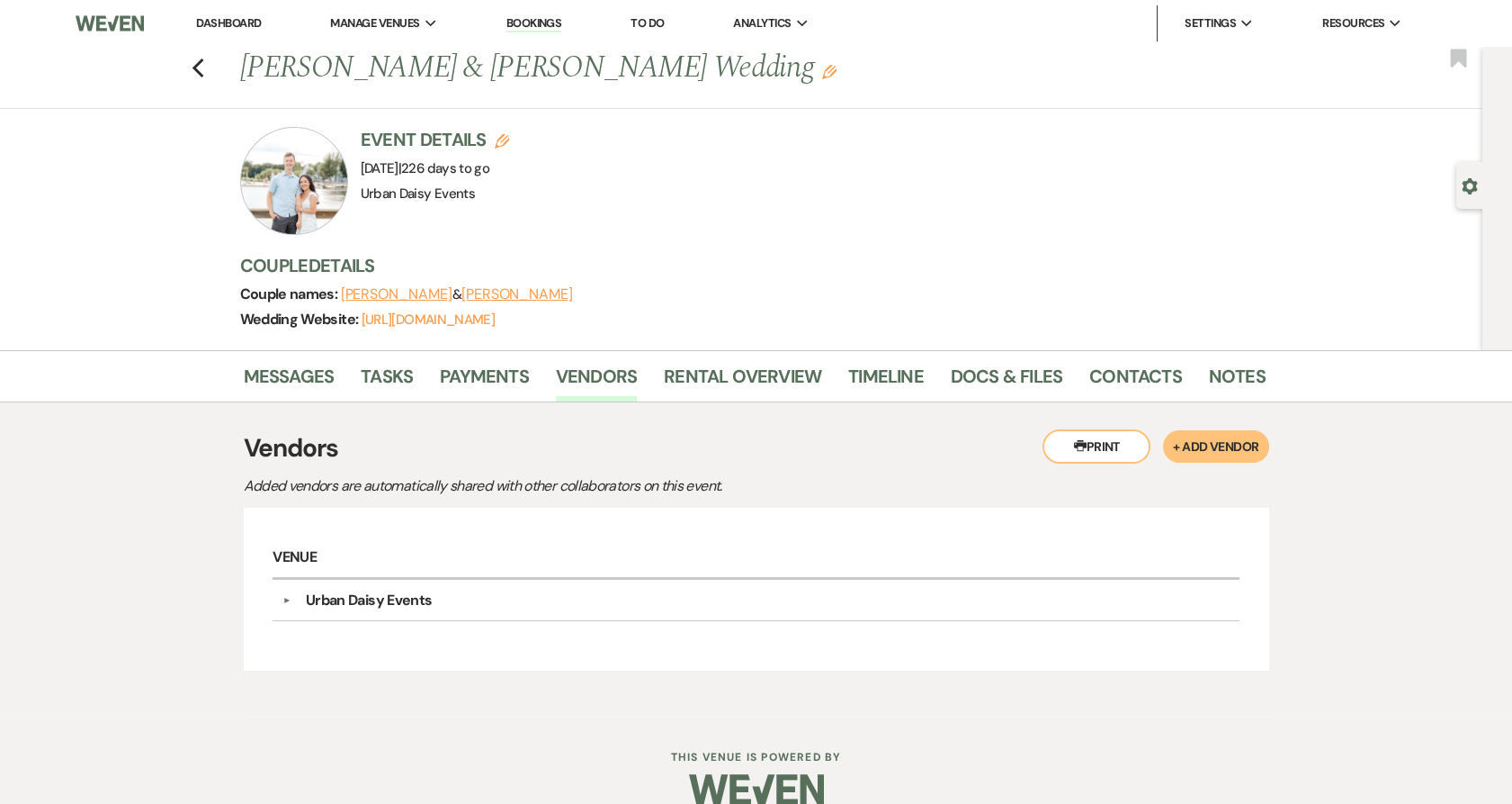
click at [333, 380] on li "Messages" at bounding box center [302, 380] width 118 height 43
click at [323, 375] on link "Messages" at bounding box center [288, 381] width 91 height 39
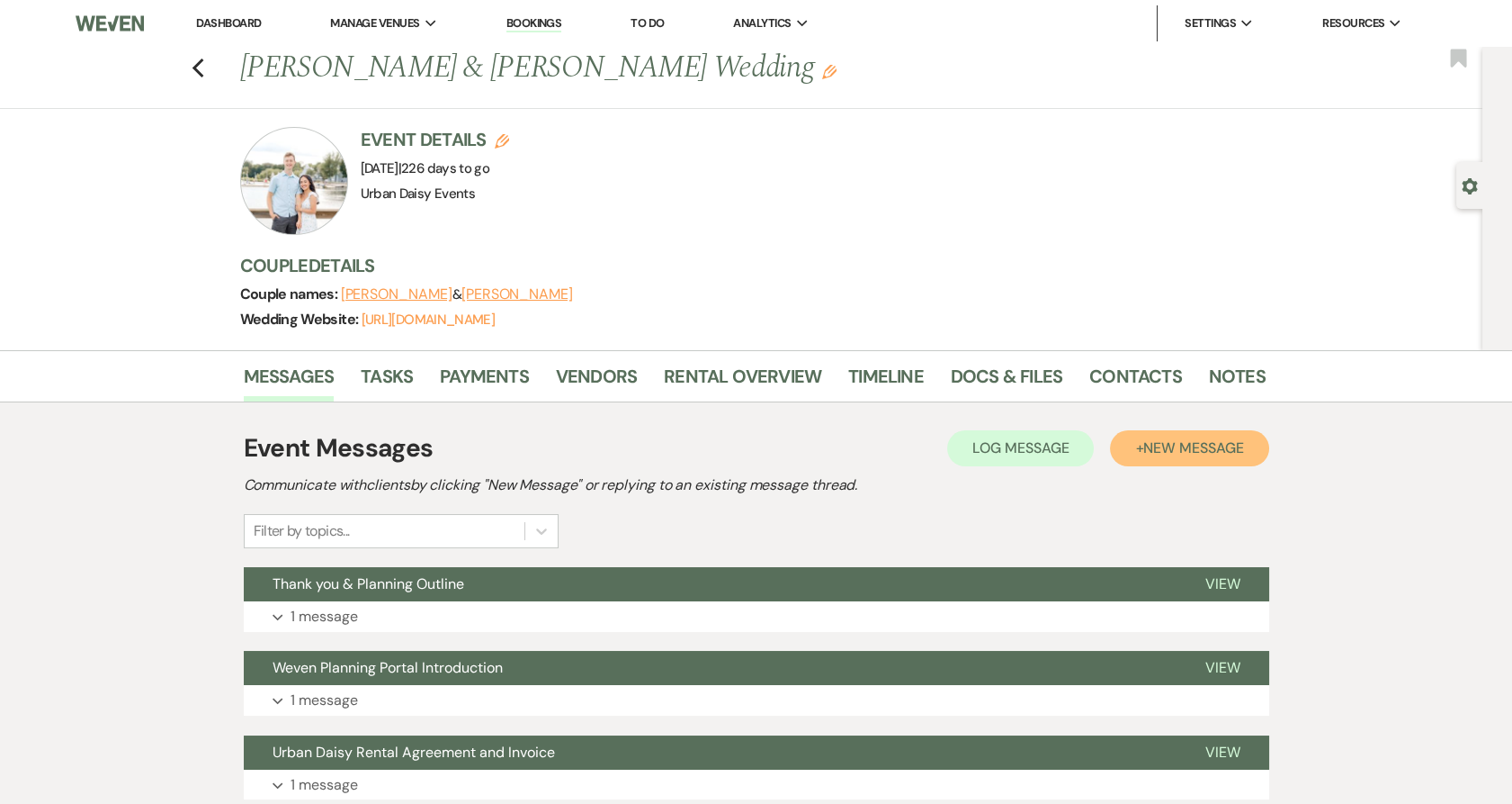
click at [1127, 442] on button "+ New Message" at bounding box center [1189, 448] width 159 height 36
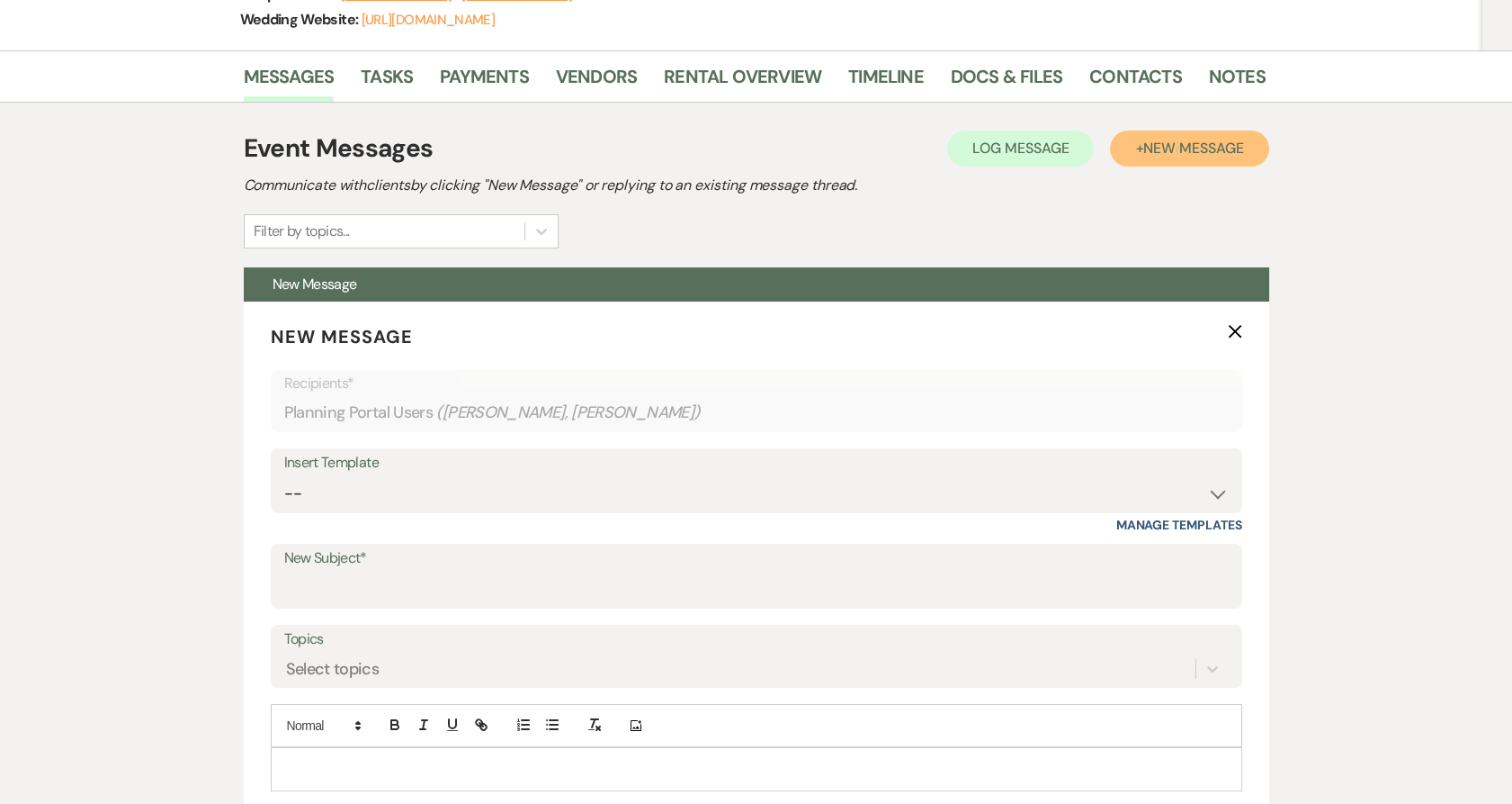
scroll to position [699, 0]
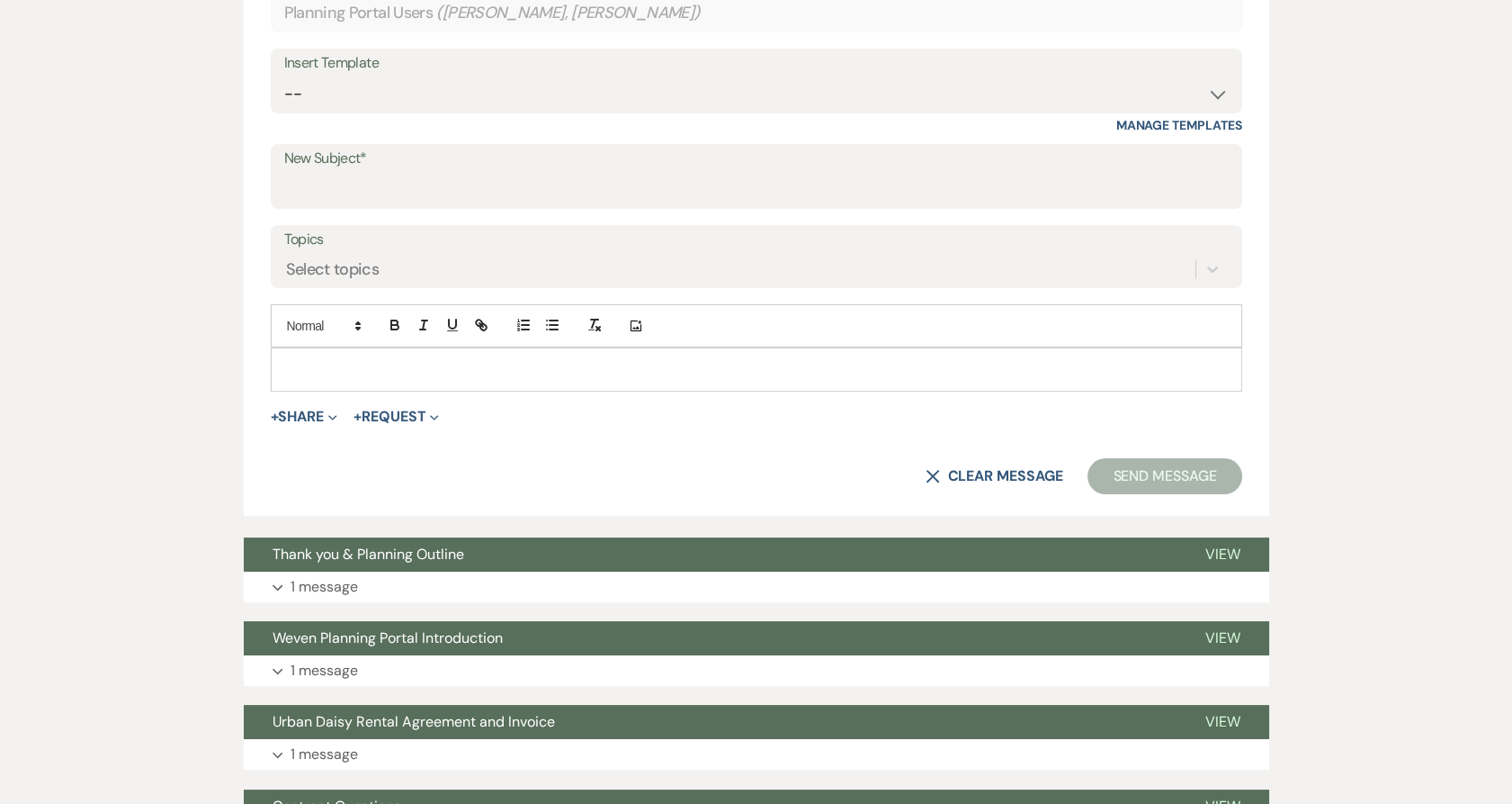
click at [374, 579] on button "Expand 1 message" at bounding box center [756, 586] width 1026 height 31
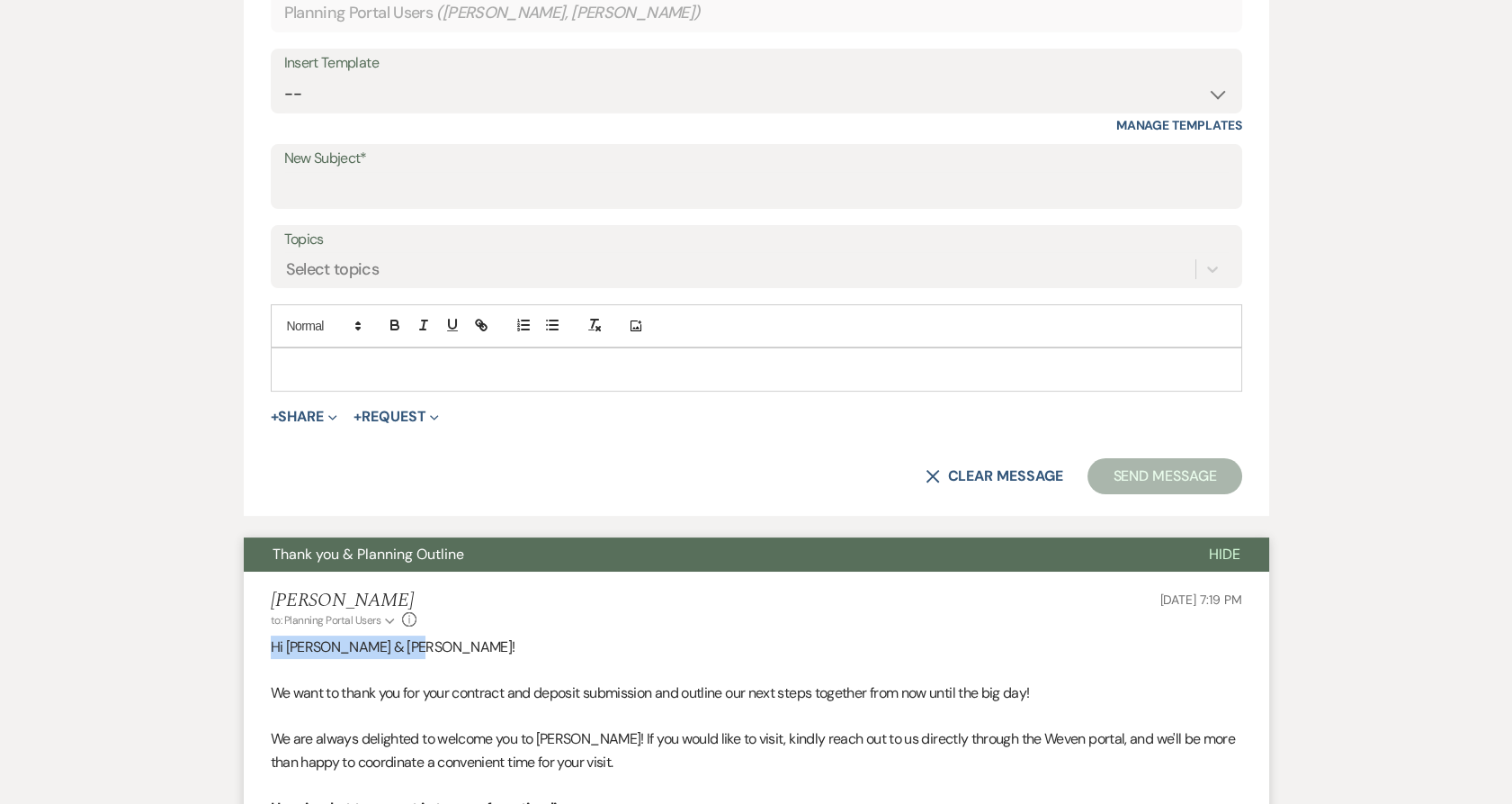
drag, startPoint x: 410, startPoint y: 642, endPoint x: 213, endPoint y: 639, distance: 197.0
copy p "Hi [PERSON_NAME] & [PERSON_NAME]!"
click at [552, 362] on p at bounding box center [757, 369] width 943 height 20
paste div
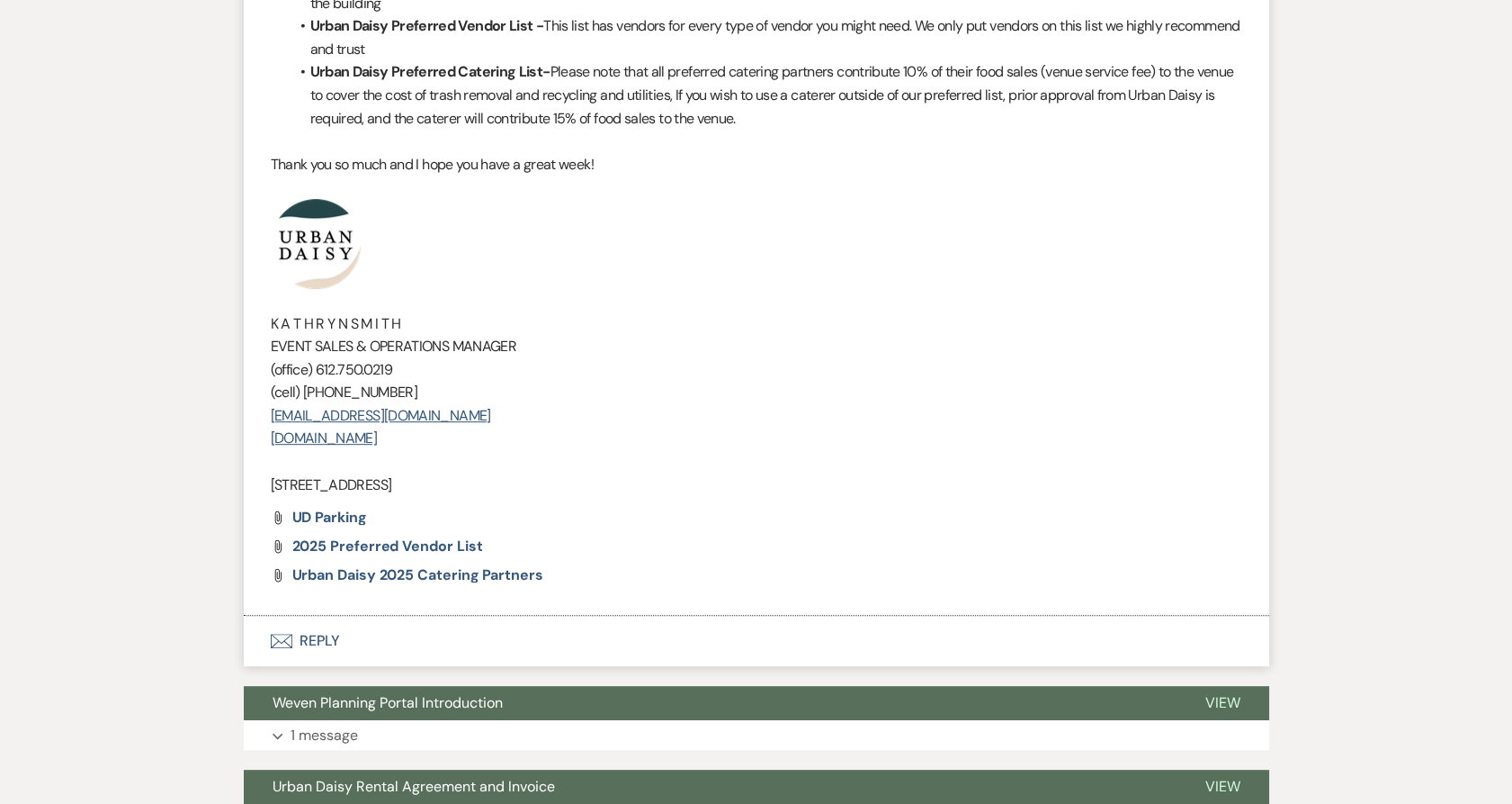
scroll to position [1900, 0]
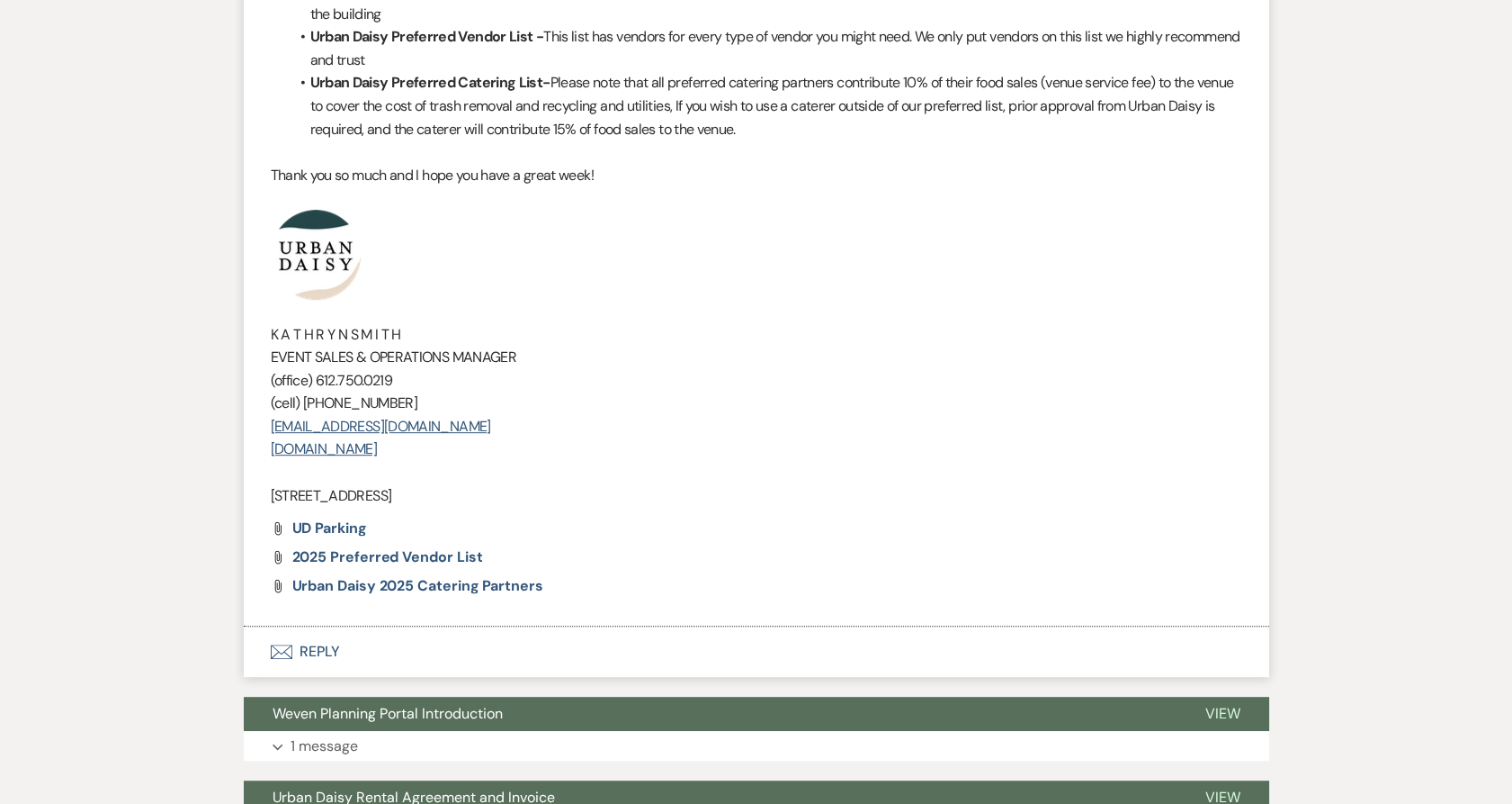
drag, startPoint x: 546, startPoint y: 465, endPoint x: 305, endPoint y: 274, distance: 307.5
click at [305, 274] on div "Hi [PERSON_NAME] & [PERSON_NAME]! We want to thank you for your contract and de…" at bounding box center [756, 1] width 972 height 1011
copy div "K A T H R Y N S M I T H EVENT SALES & OPERATIONS MANAGER (office) [PHONE_NUMBER…"
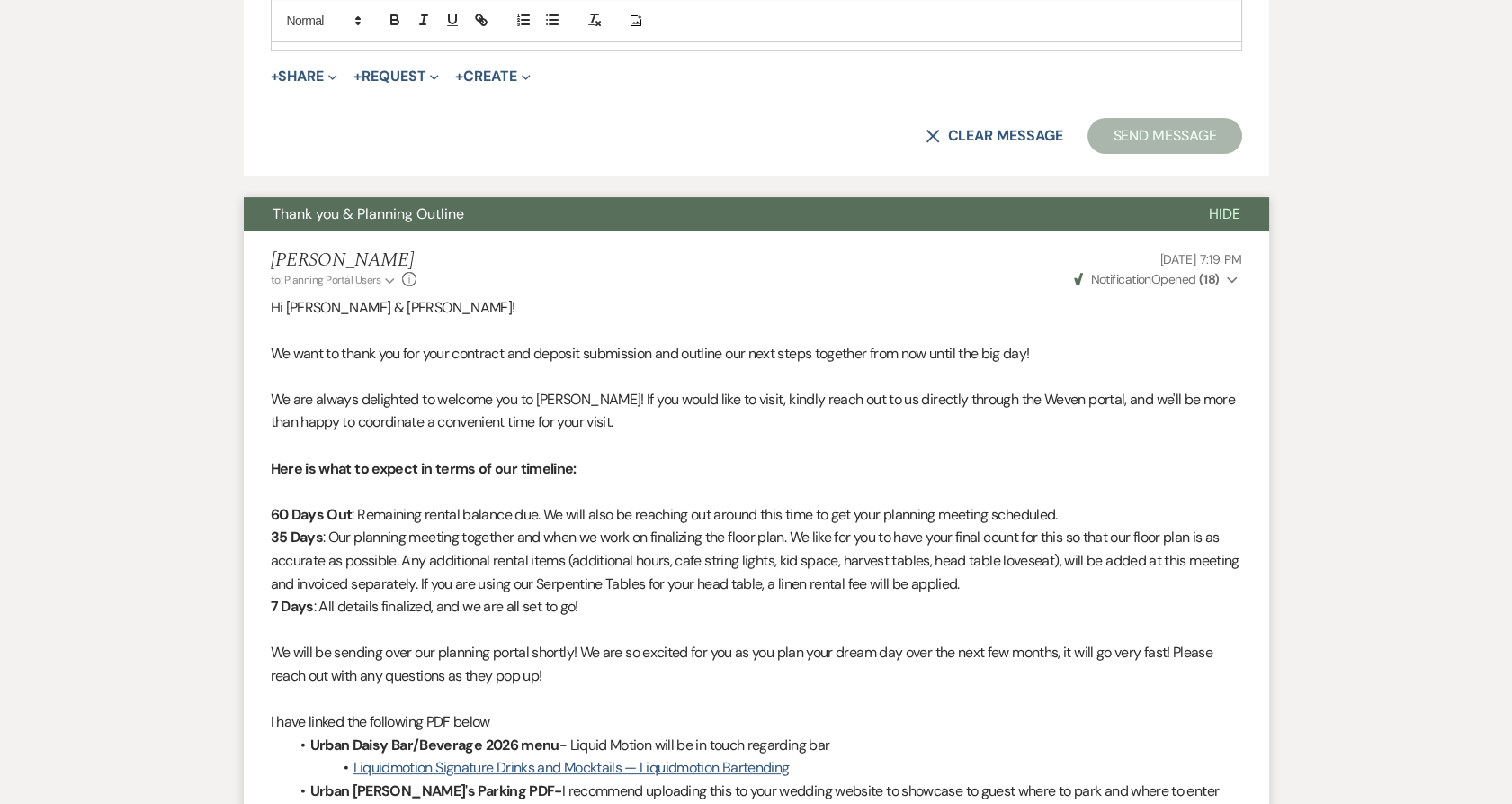
scroll to position [799, 0]
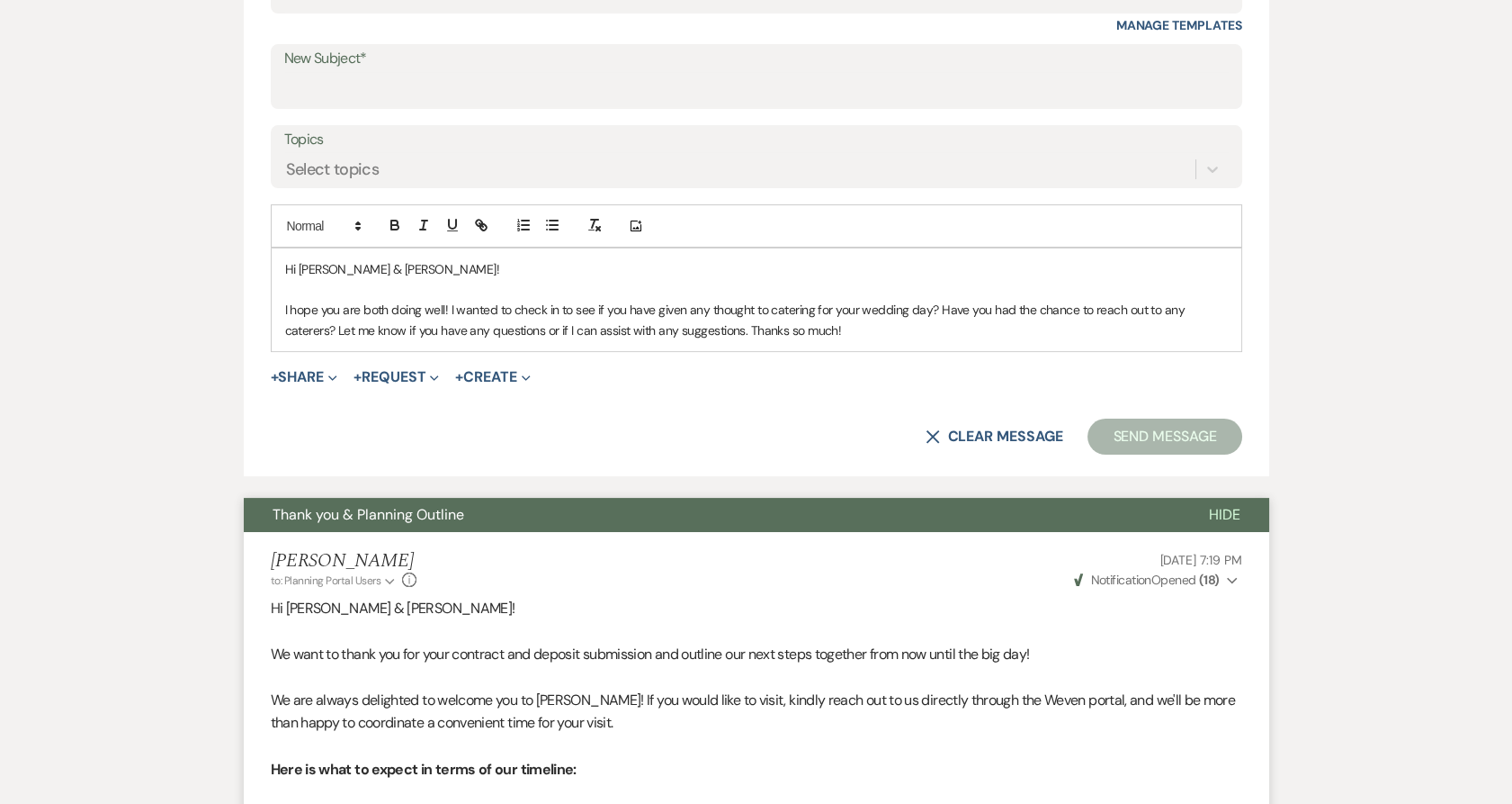
click at [939, 340] on div "Hi [PERSON_NAME] & [PERSON_NAME]! I hope you are both doing well! I wanted to c…" at bounding box center [756, 300] width 970 height 103
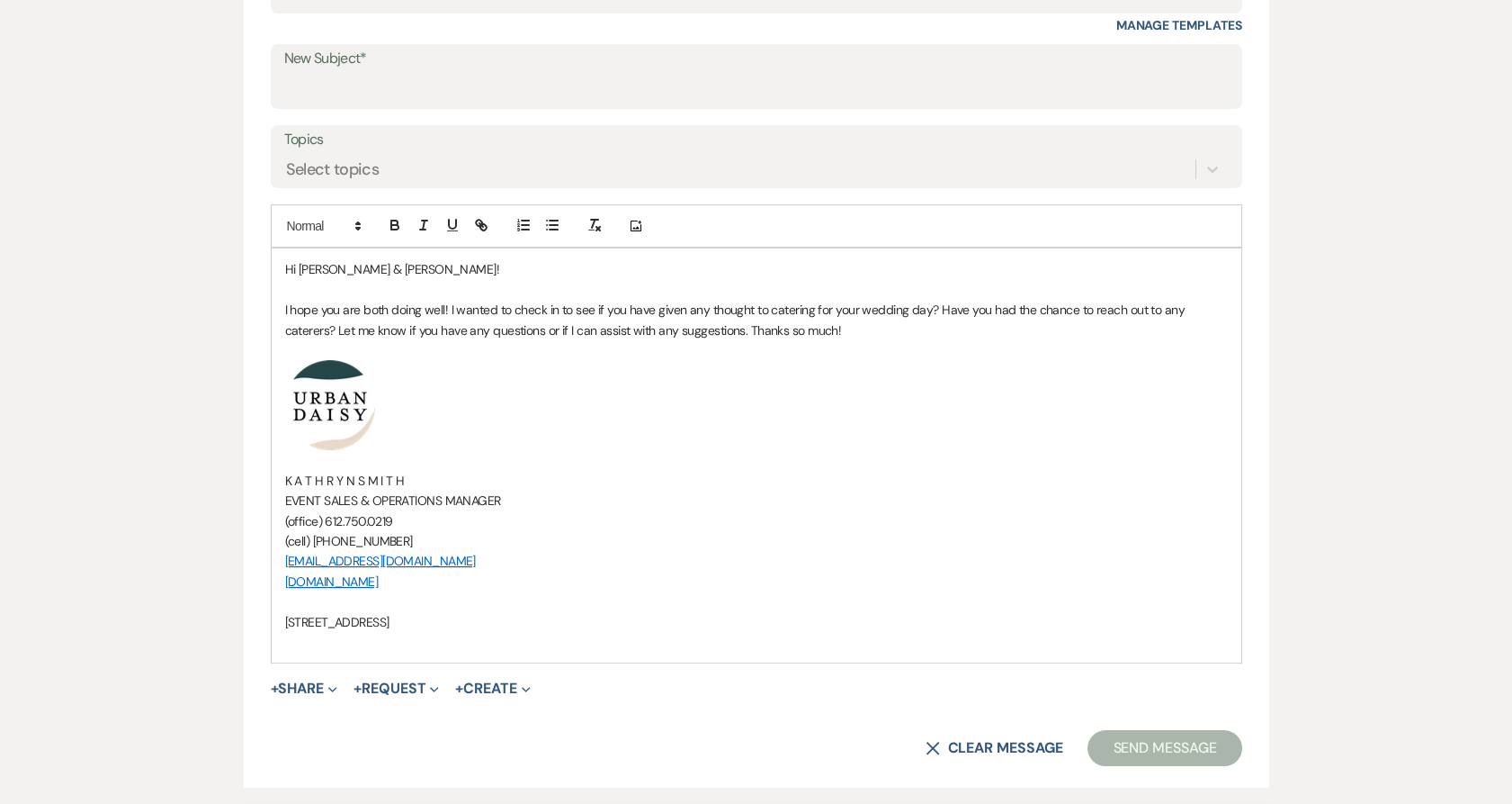
click at [577, 50] on label "New Subject*" at bounding box center [757, 59] width 945 height 26
click at [577, 72] on input "New Subject*" at bounding box center [757, 90] width 945 height 35
click at [571, 63] on label "New Subject*" at bounding box center [757, 59] width 945 height 26
click at [571, 72] on input "New Subject*" at bounding box center [757, 90] width 945 height 35
type input "Catering"
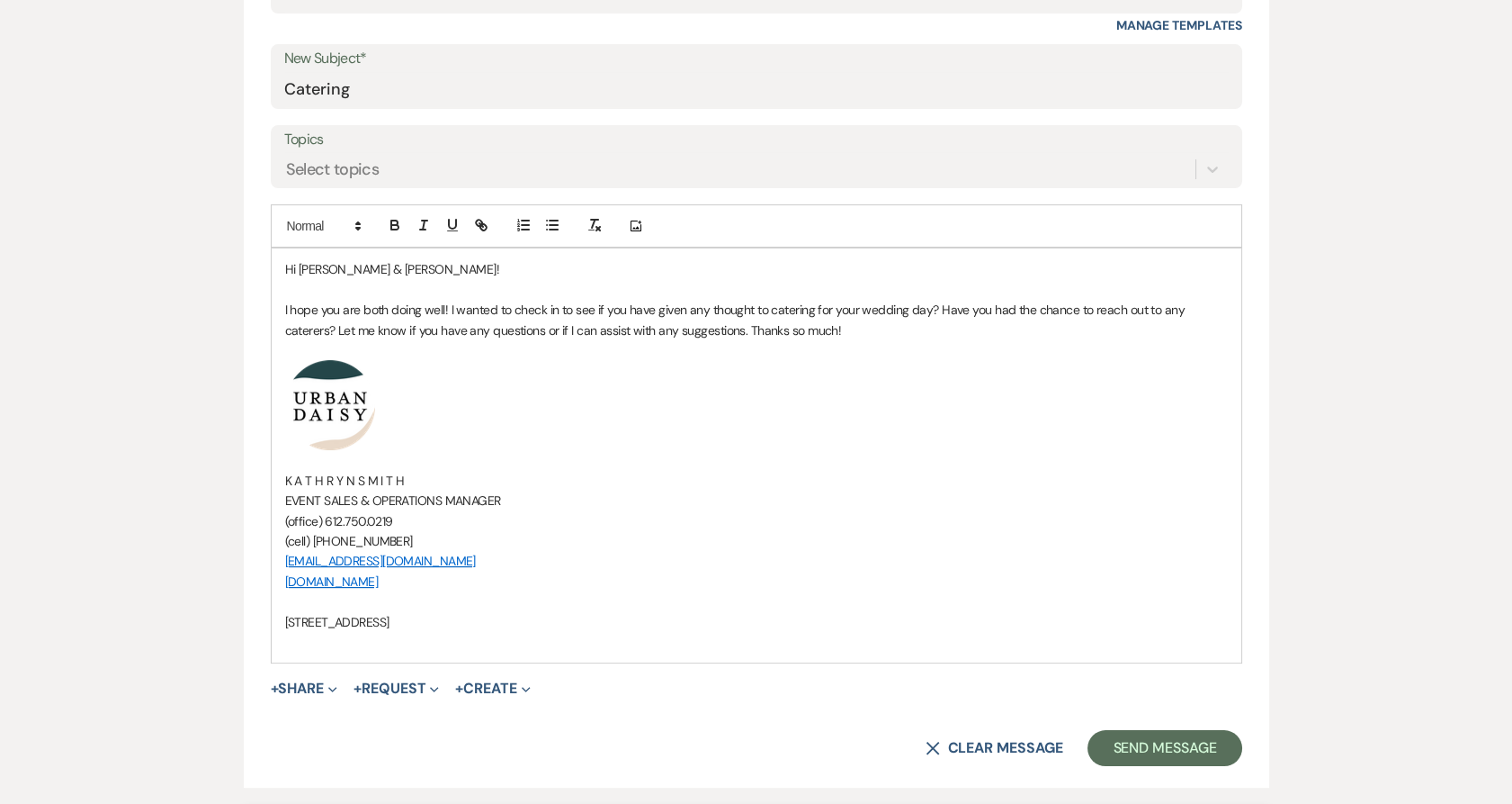
click at [589, 424] on p "﻿ ﻿" at bounding box center [757, 405] width 943 height 90
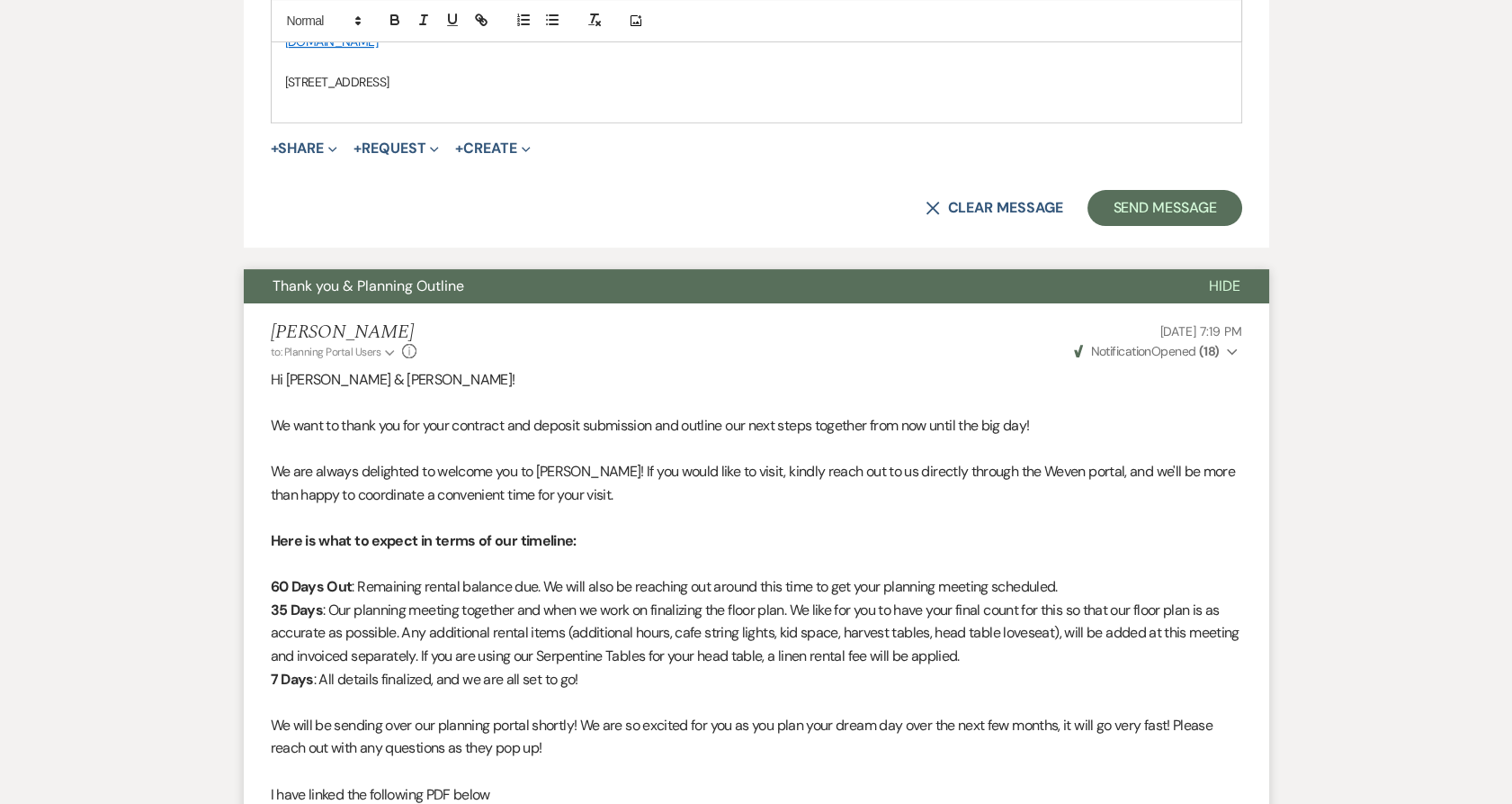
scroll to position [1038, 0]
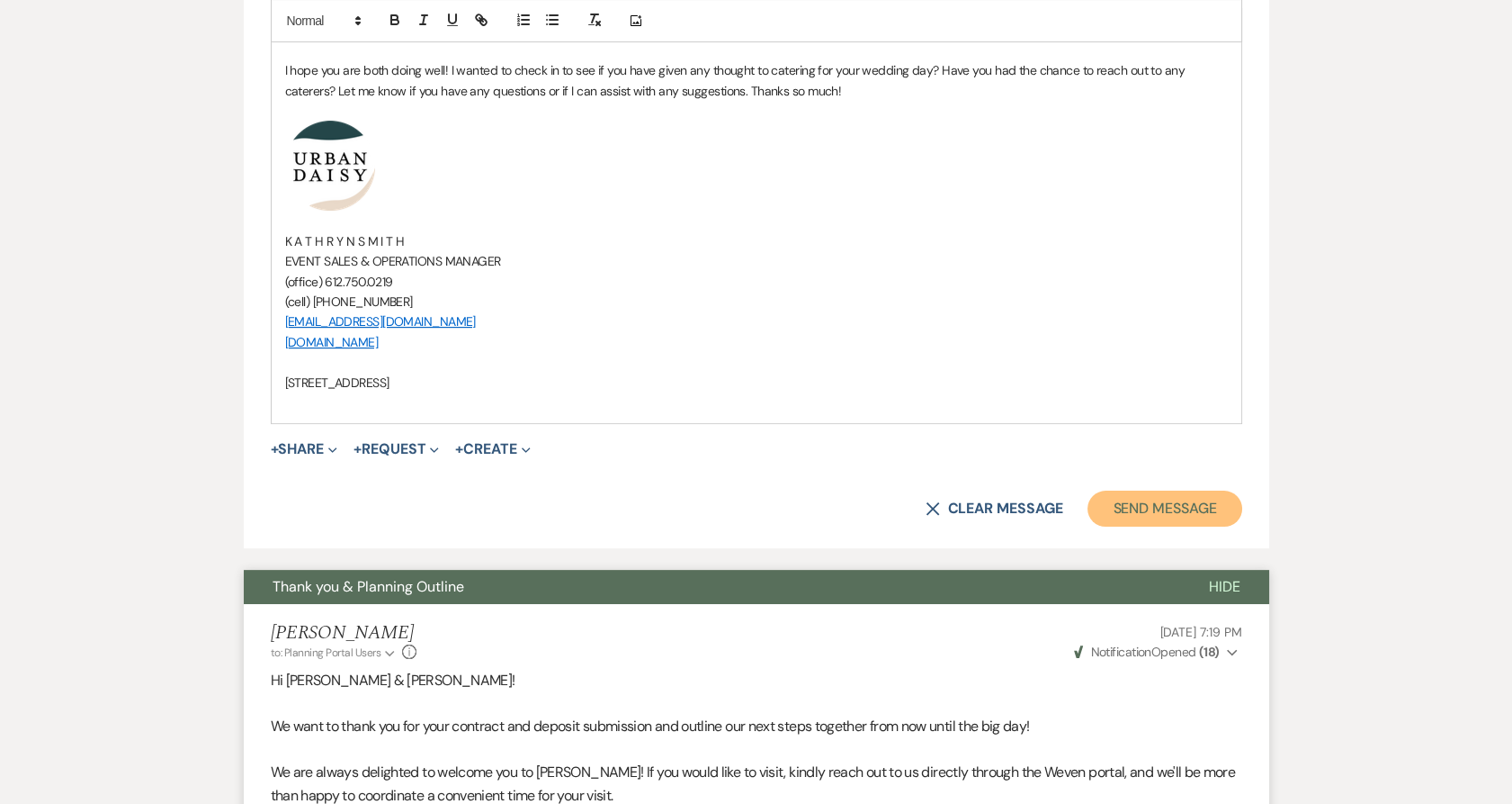
click at [1110, 503] on button "Send Message" at bounding box center [1164, 508] width 154 height 36
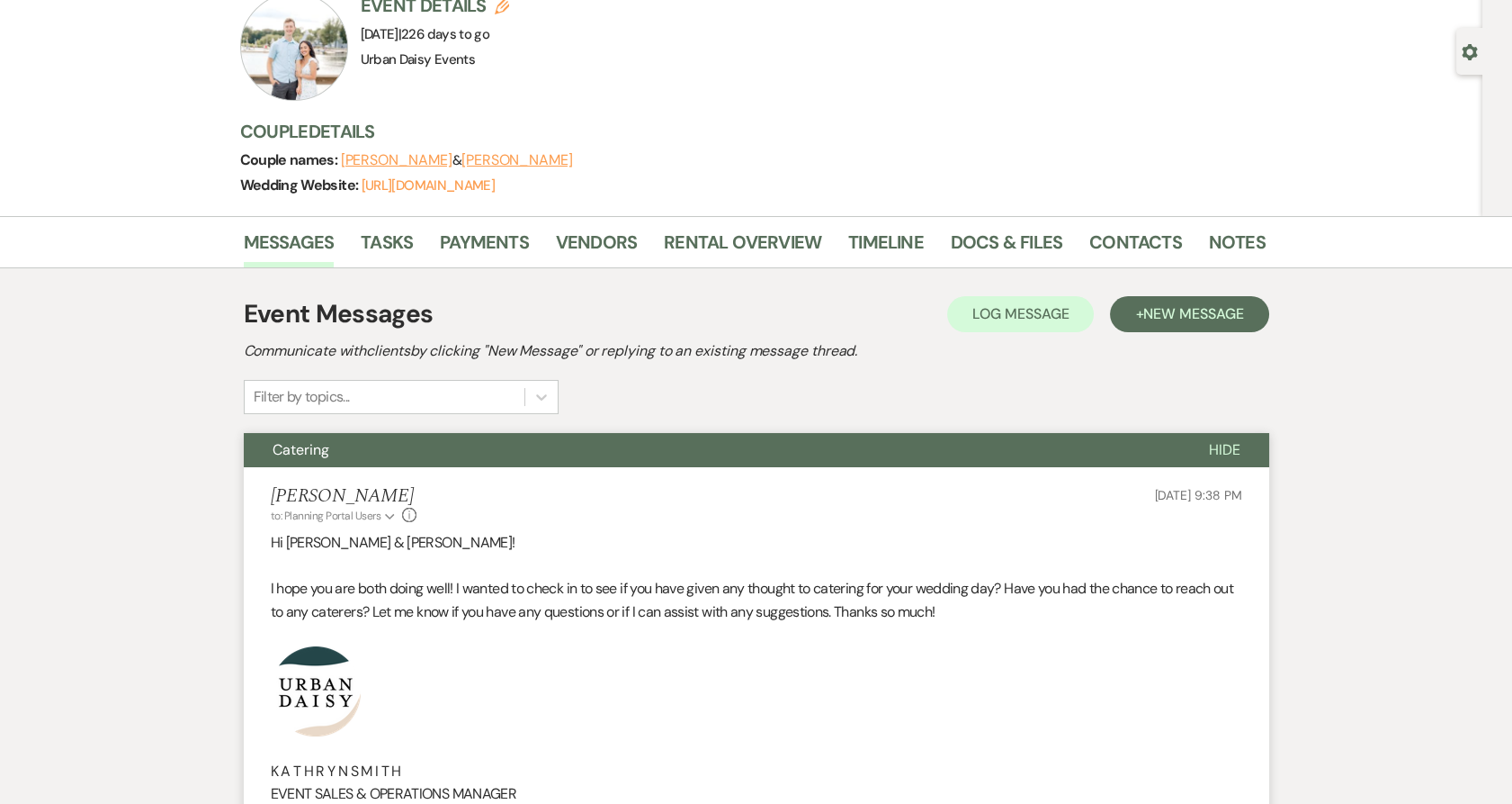
scroll to position [0, 0]
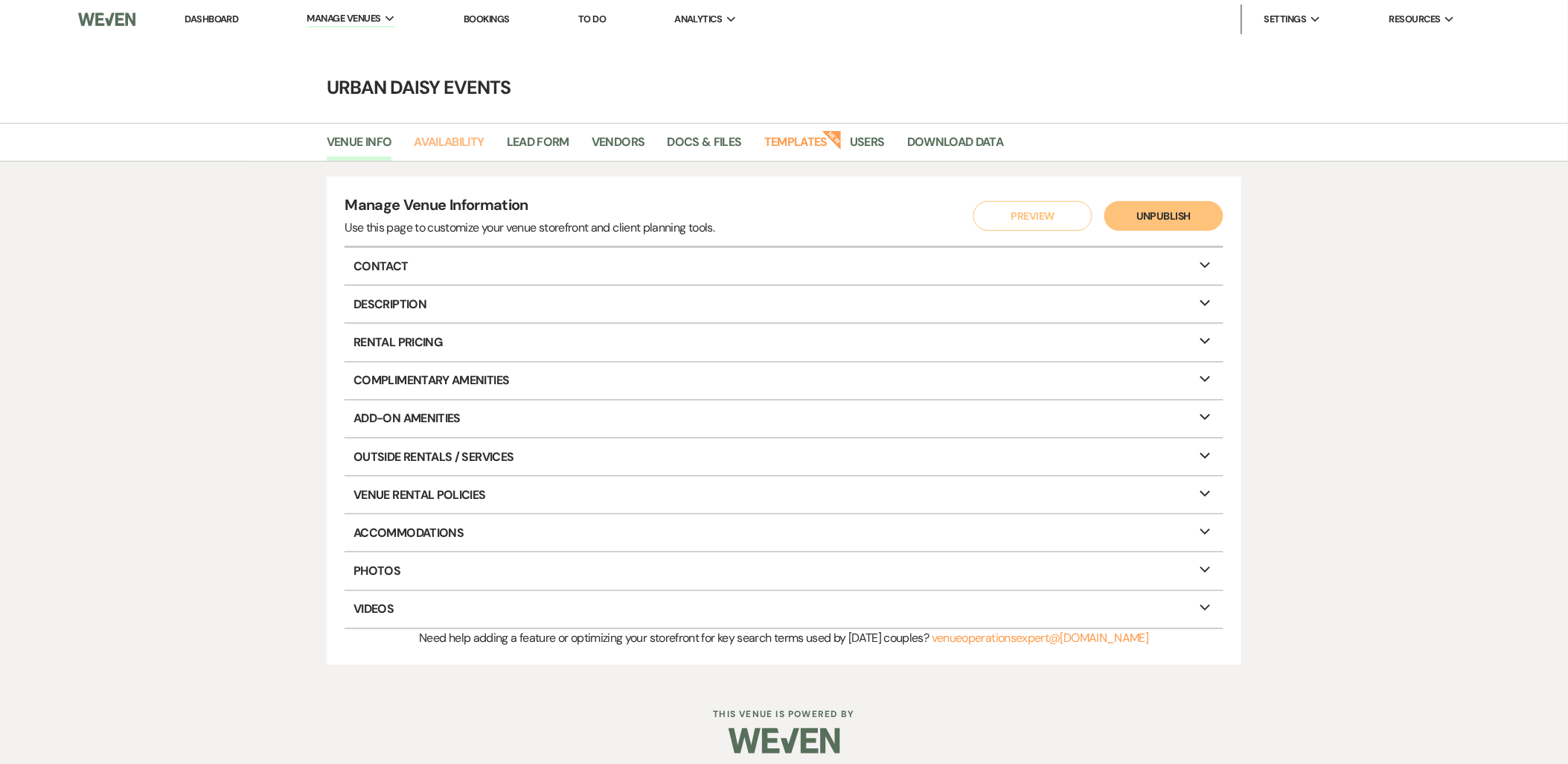
click at [444, 149] on link "Availability" at bounding box center [449, 147] width 70 height 29
select select "2"
select select "2026"
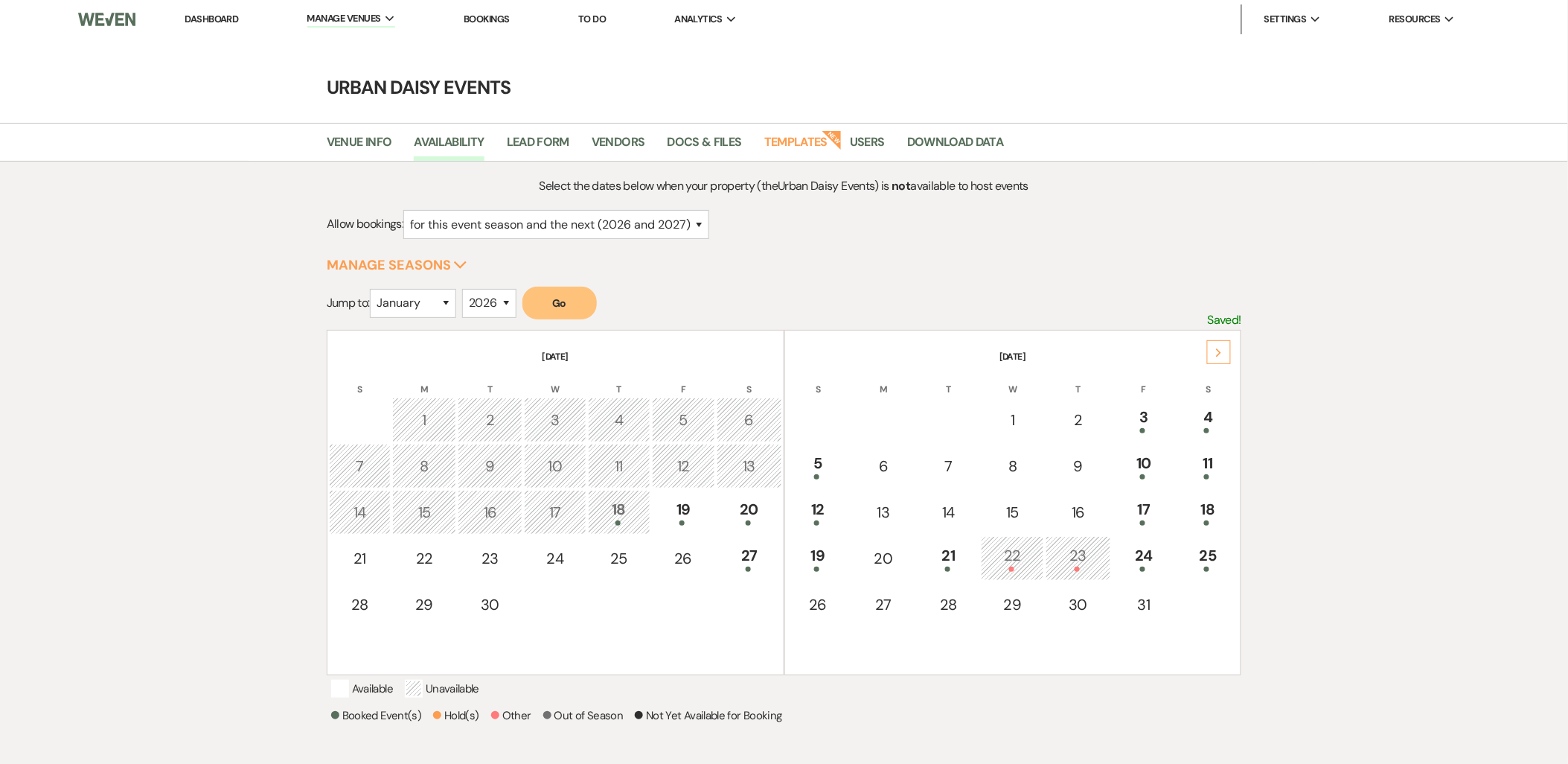
click at [767, 525] on td "20" at bounding box center [749, 512] width 65 height 45
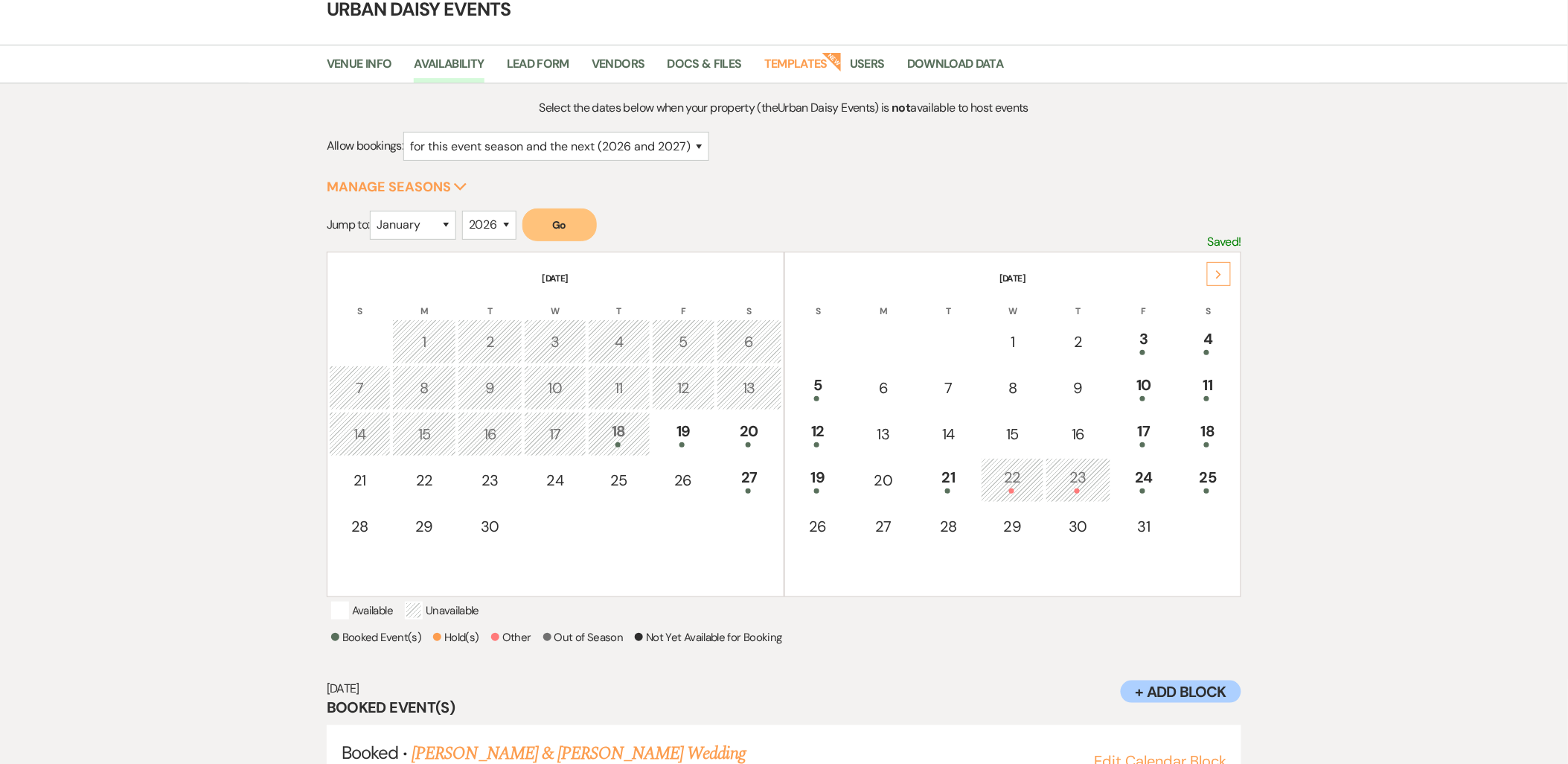
scroll to position [136, 0]
